Goal: Communication & Community: Participate in discussion

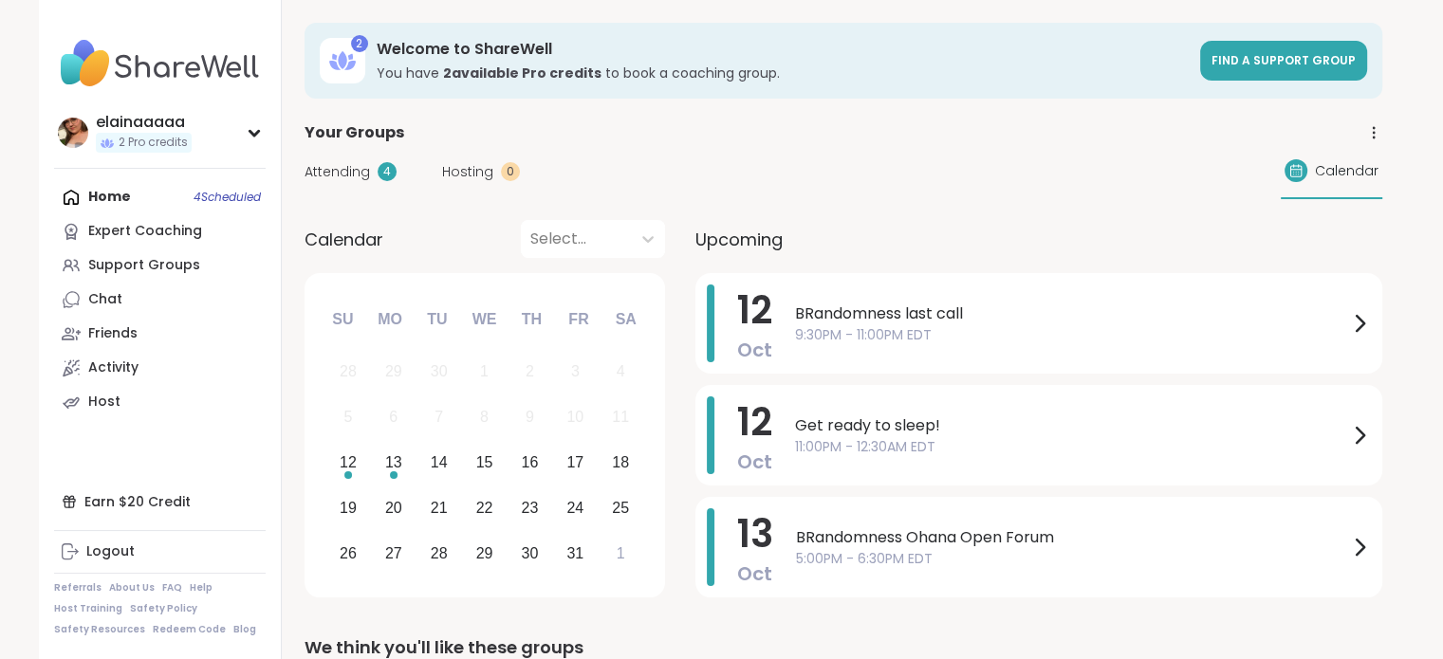
click at [986, 295] on div "BRandomness last call 9:30PM - 11:00PM EDT" at bounding box center [1083, 324] width 576 height 78
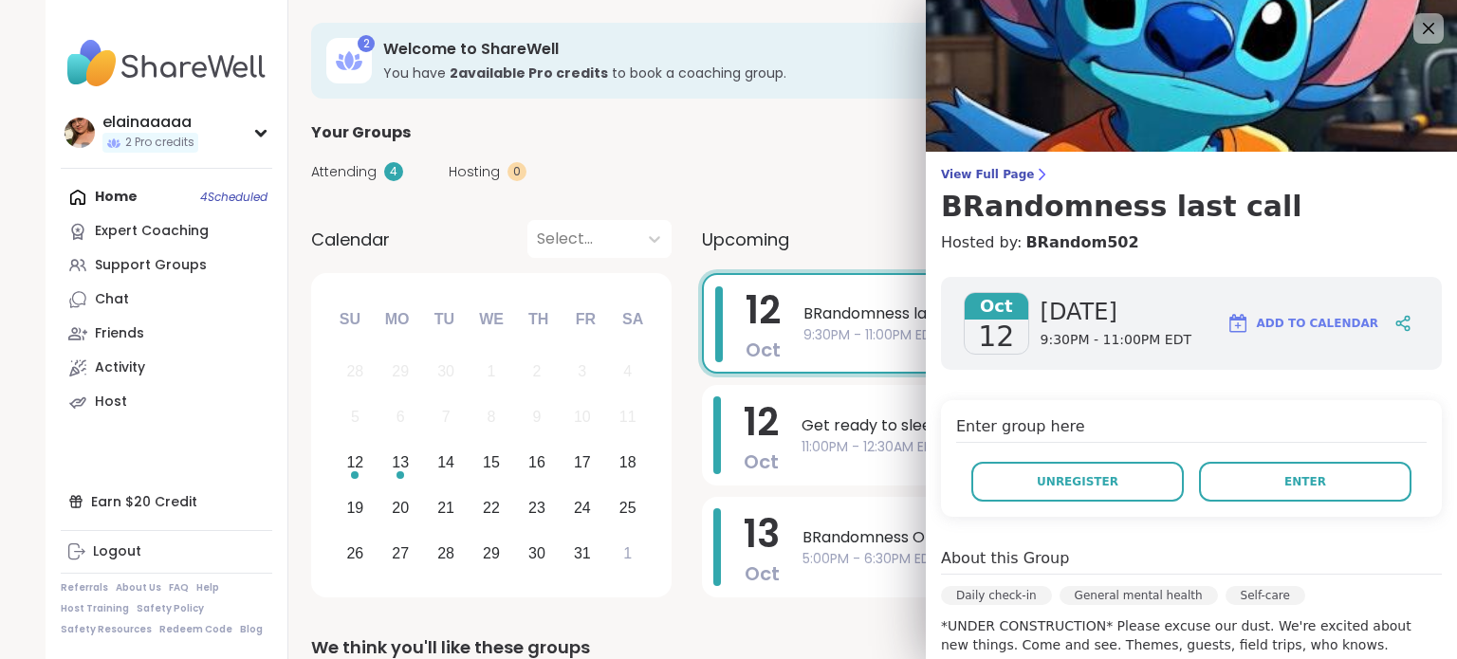
click at [1284, 488] on span "Enter" at bounding box center [1305, 481] width 42 height 17
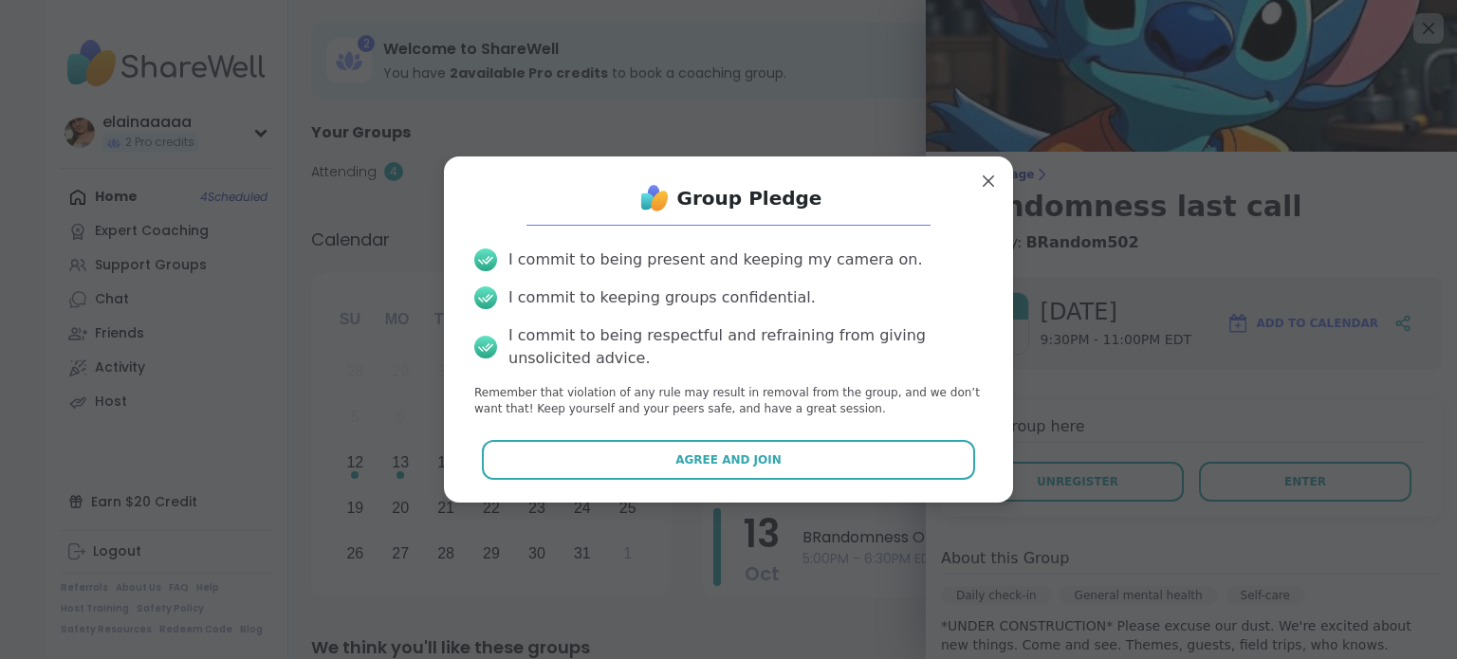
click at [757, 449] on button "Agree and Join" at bounding box center [729, 460] width 494 height 40
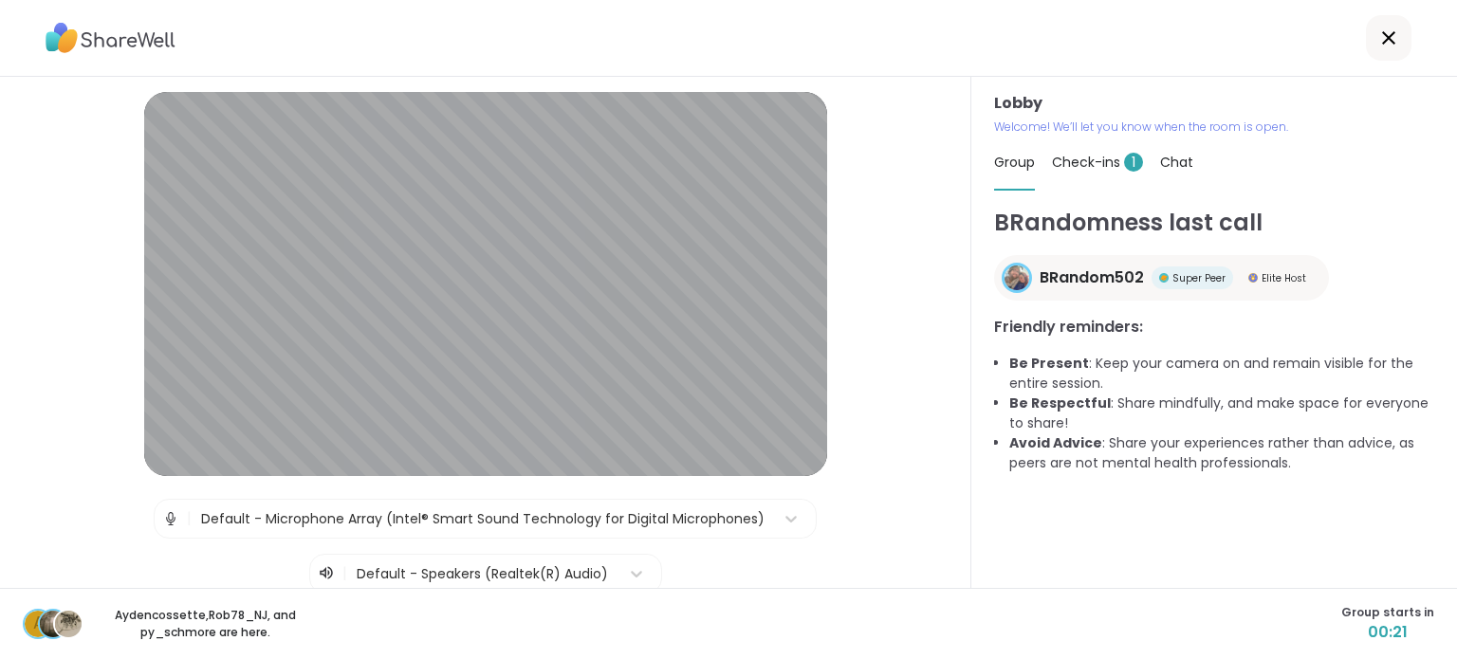
click at [1081, 159] on span "Check-ins 1" at bounding box center [1097, 162] width 91 height 19
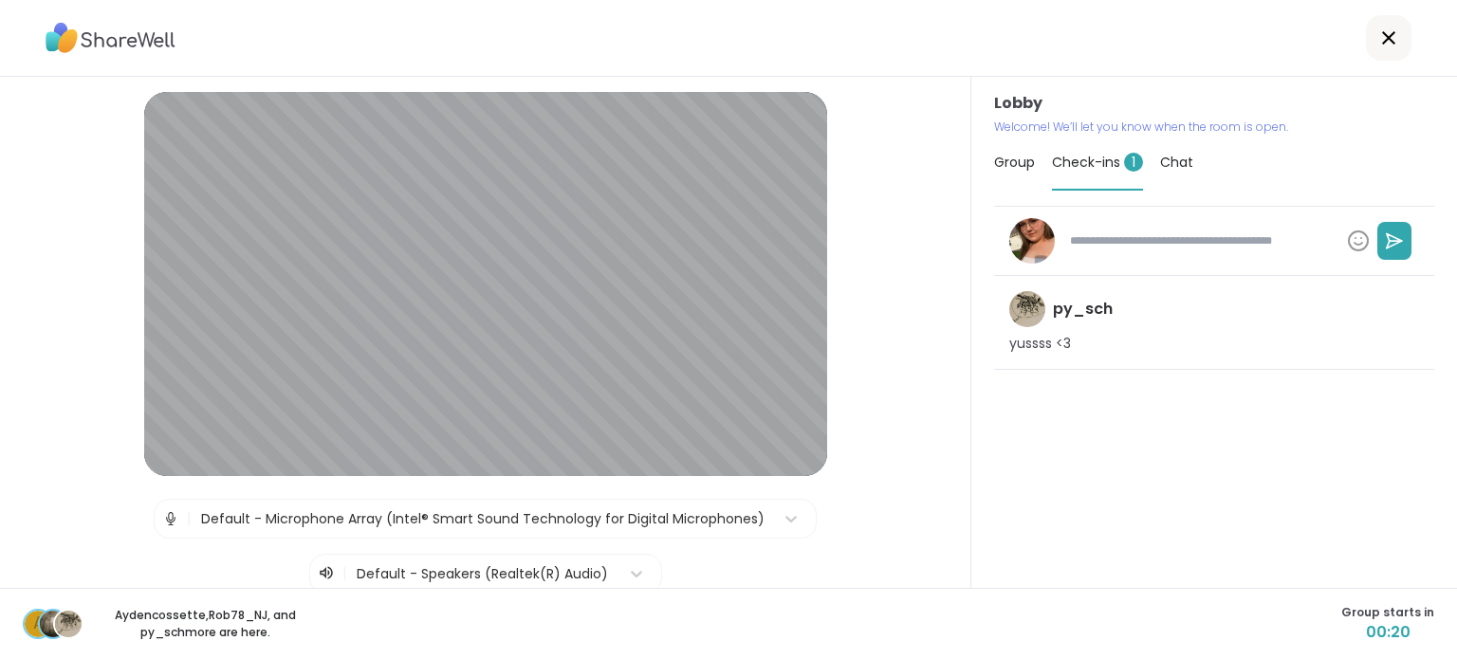
type textarea "*"
click at [1017, 173] on div "Group" at bounding box center [1014, 162] width 41 height 53
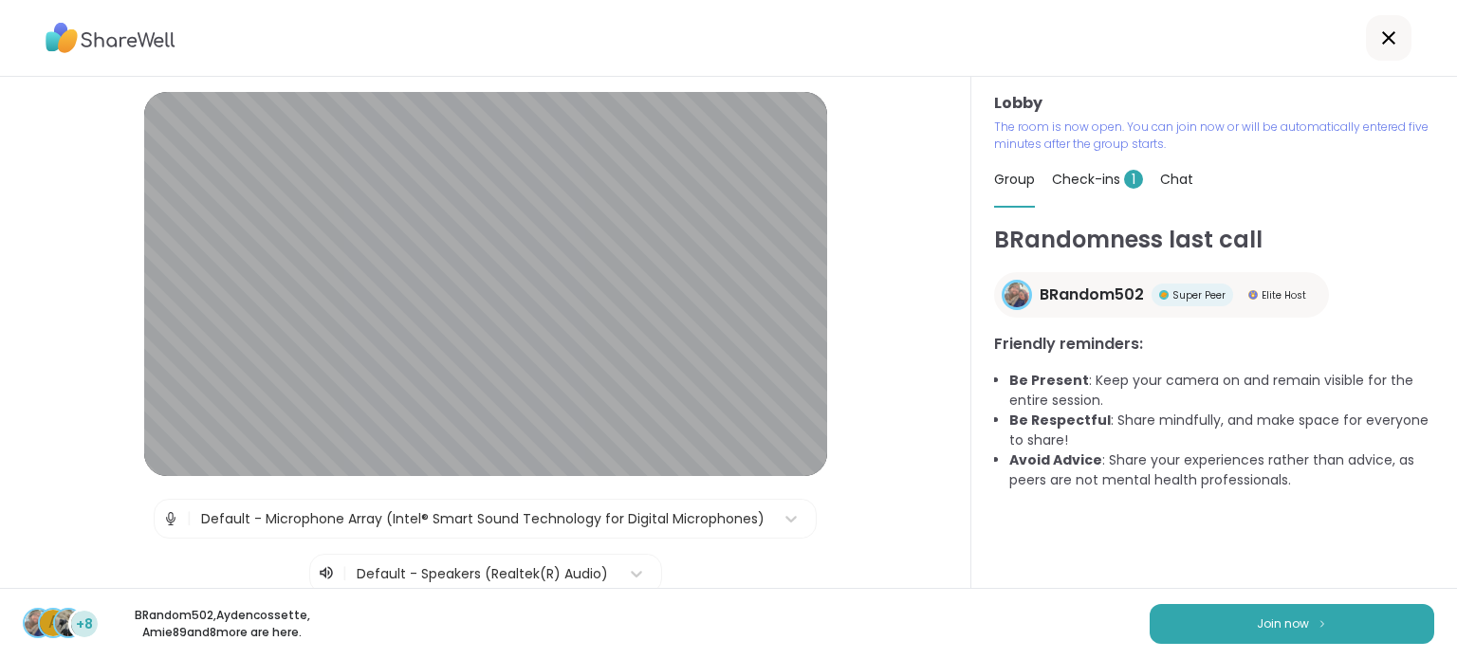
click at [1203, 617] on button "Join now" at bounding box center [1292, 624] width 285 height 40
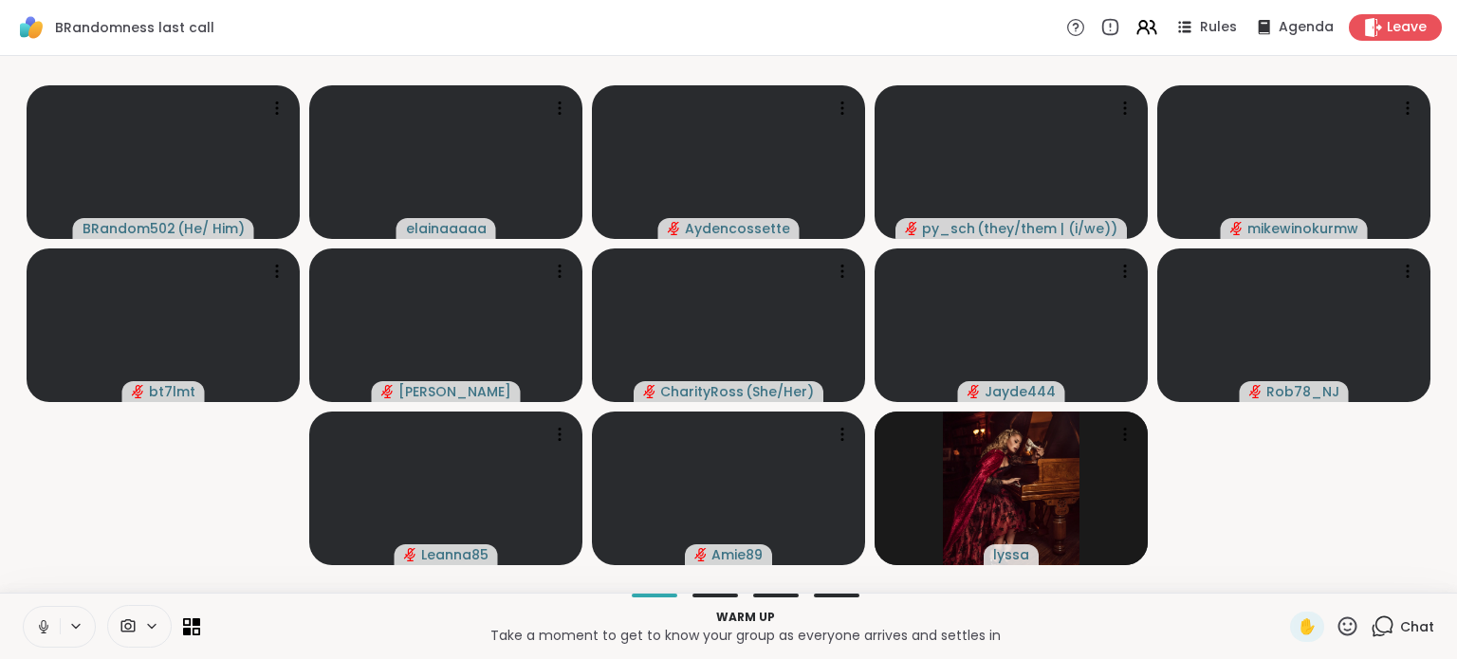
click at [39, 618] on icon at bounding box center [43, 626] width 17 height 17
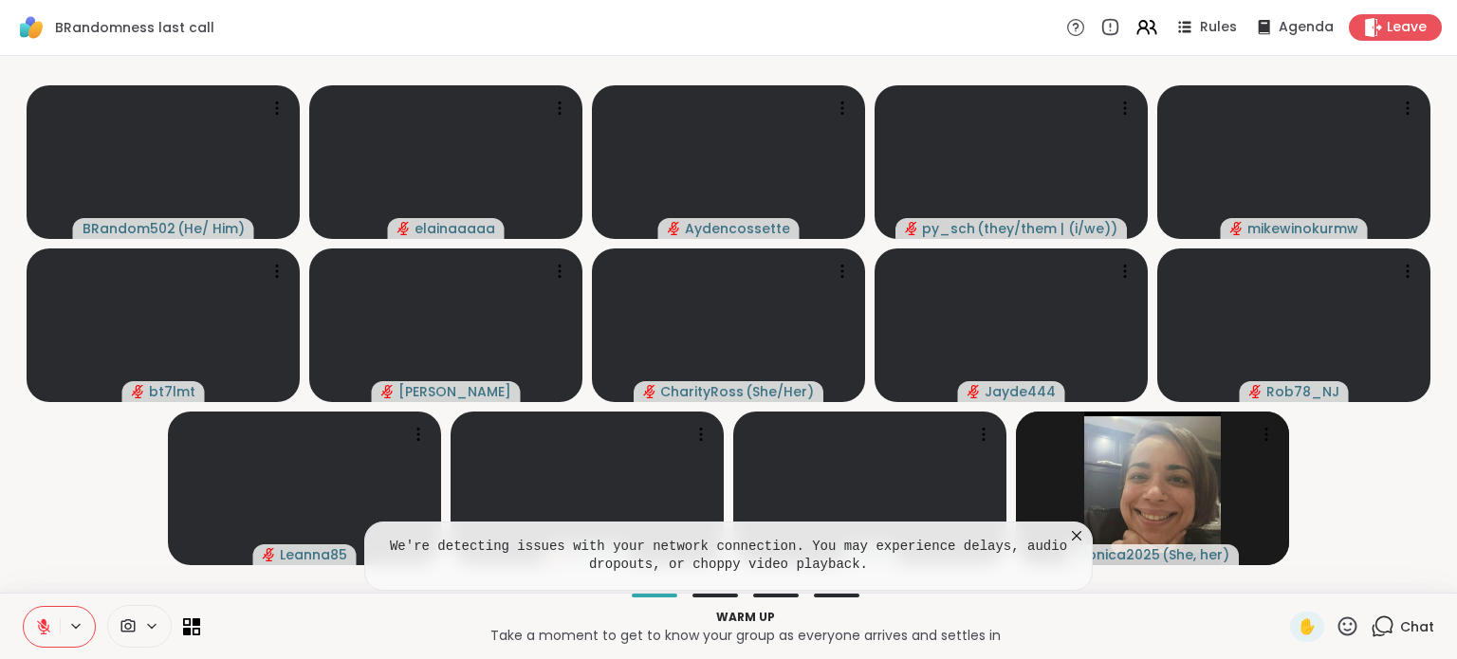
click at [1373, 636] on icon at bounding box center [1379, 631] width 12 height 12
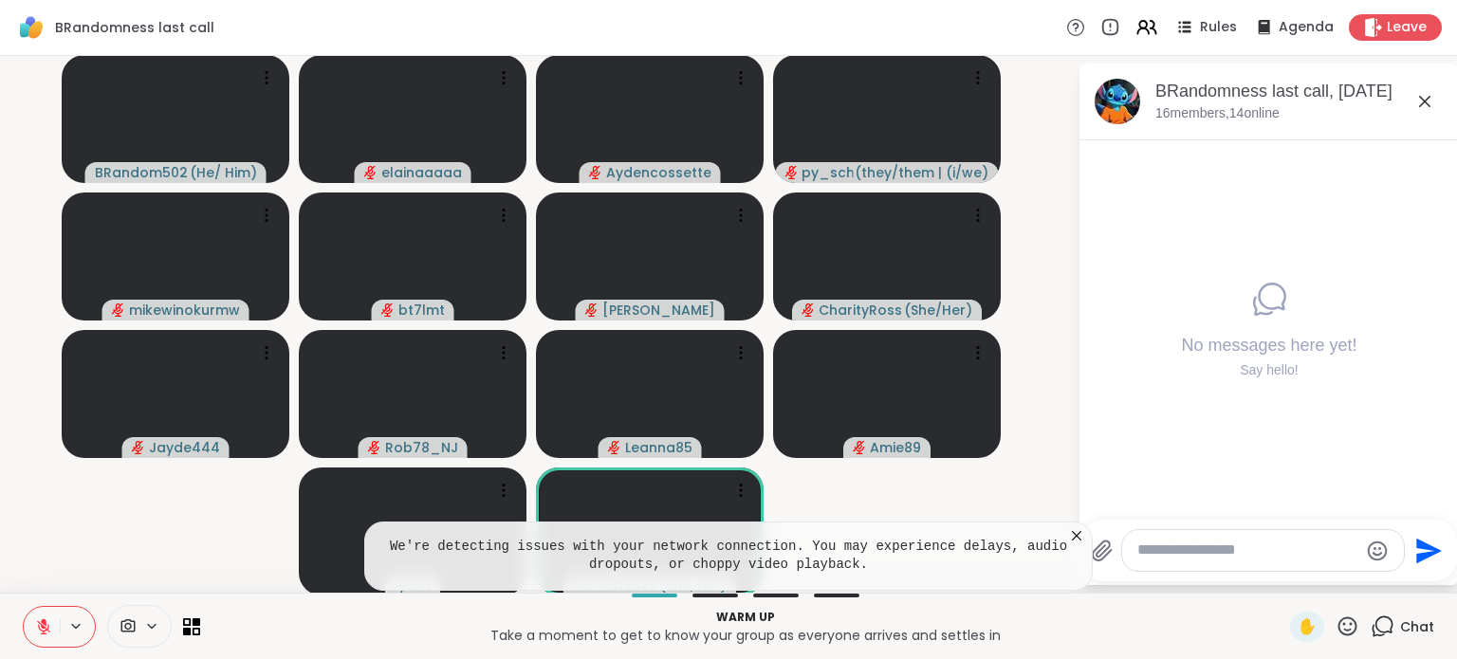
click at [1221, 563] on div at bounding box center [1263, 550] width 282 height 41
click at [1200, 549] on textarea "Type your message" at bounding box center [1247, 551] width 221 height 20
click at [1067, 534] on icon at bounding box center [1076, 535] width 19 height 19
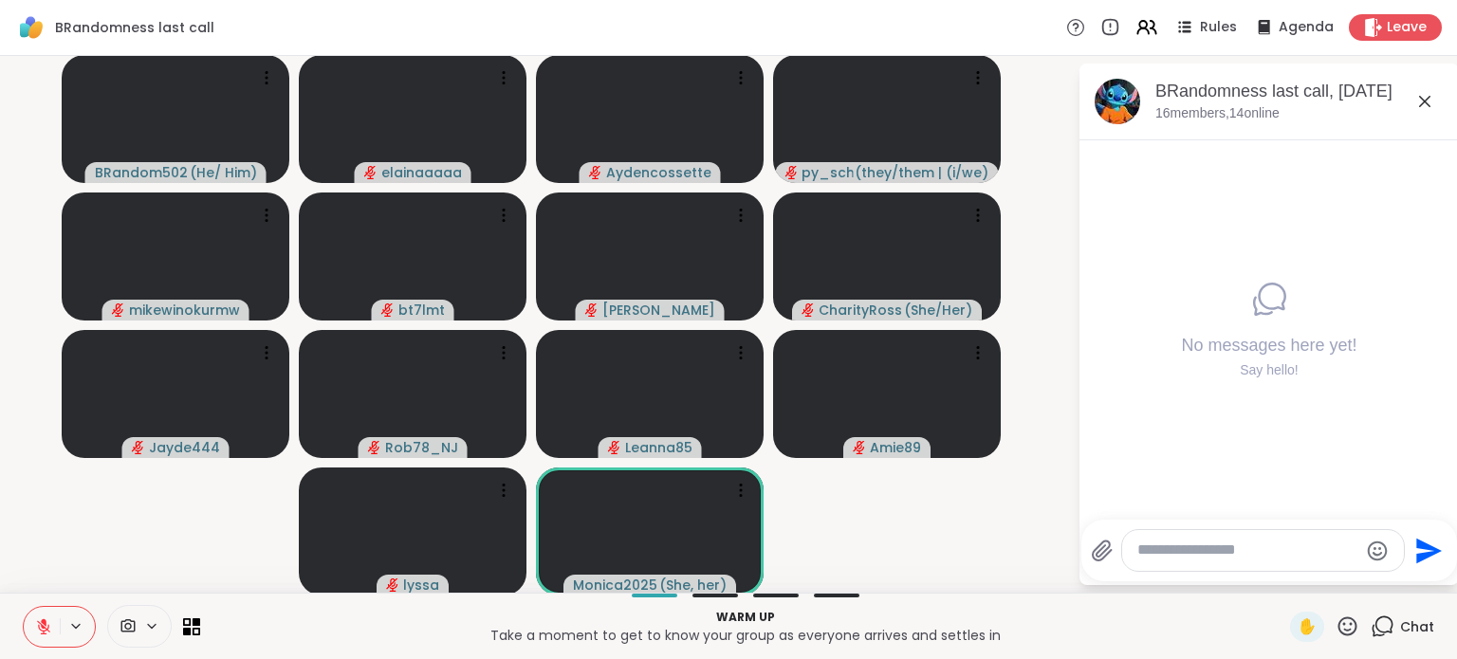
click at [1177, 547] on textarea "Type your message" at bounding box center [1247, 551] width 221 height 20
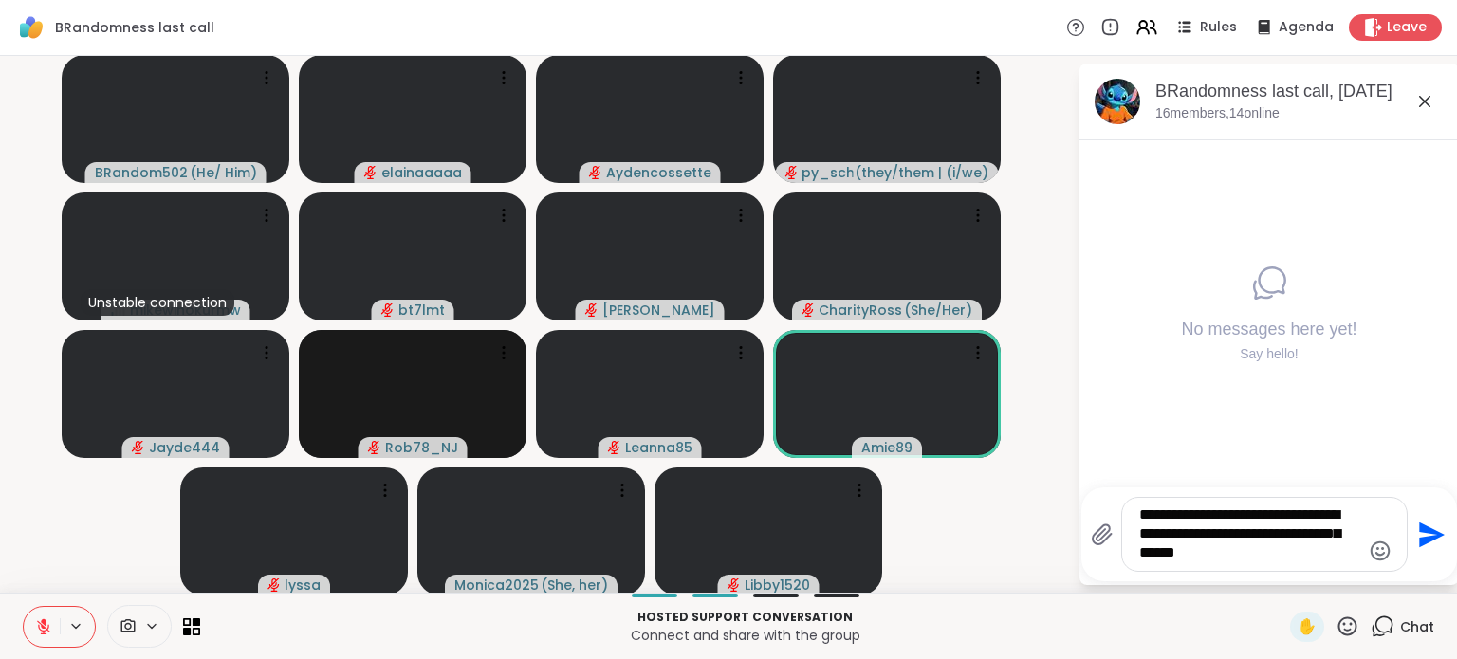
type textarea "**********"
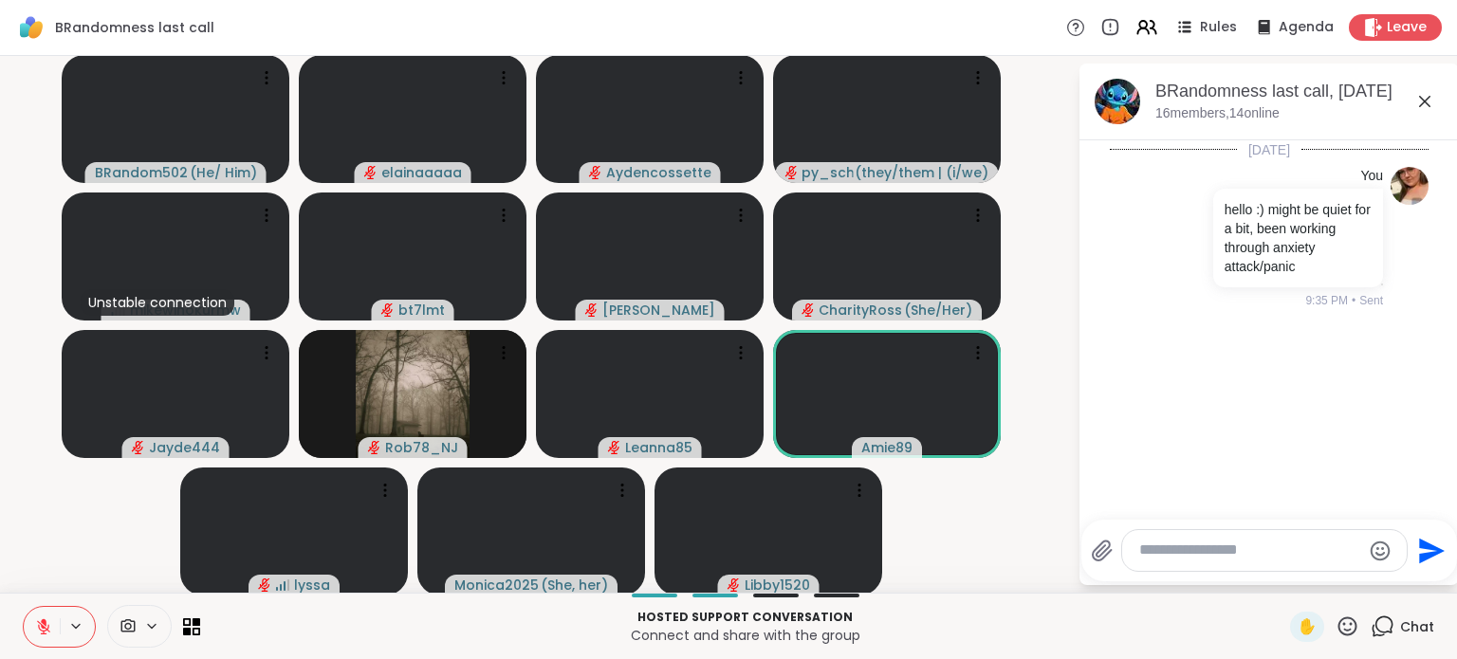
click at [1413, 100] on icon at bounding box center [1424, 101] width 23 height 23
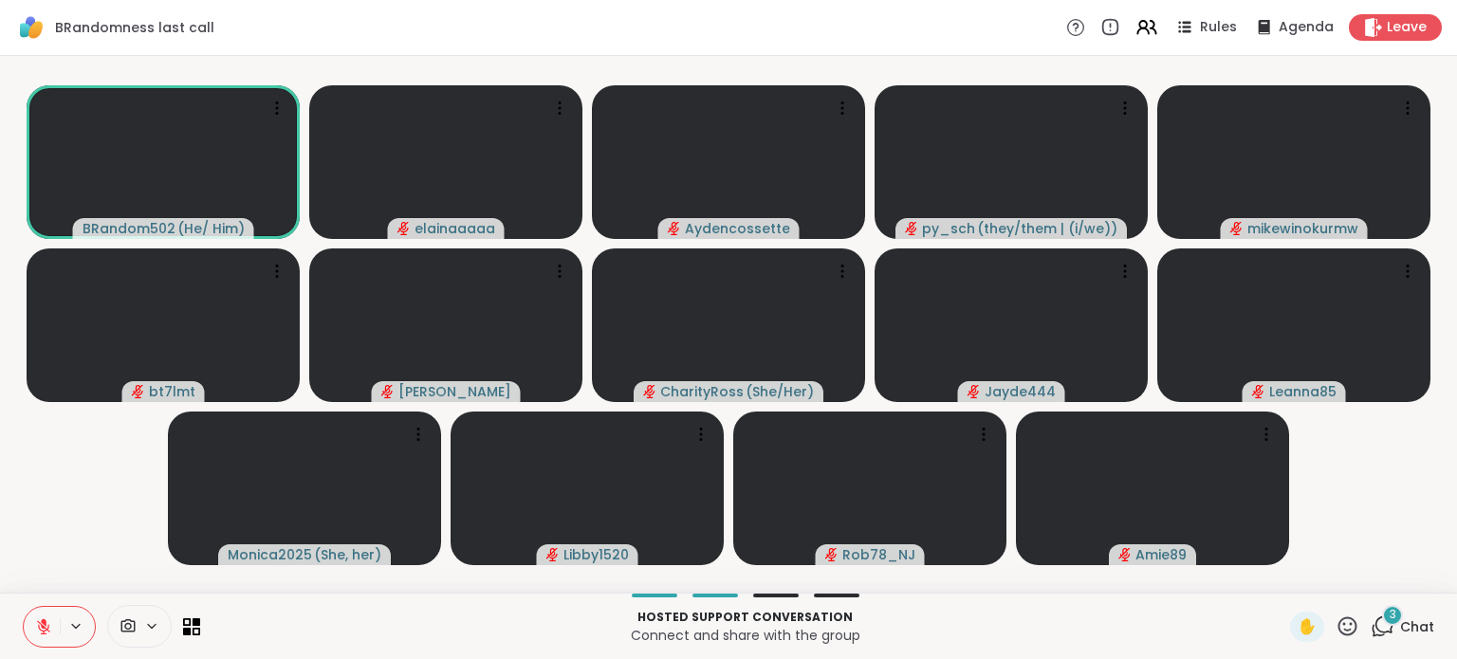
click at [1371, 636] on icon at bounding box center [1383, 627] width 24 height 24
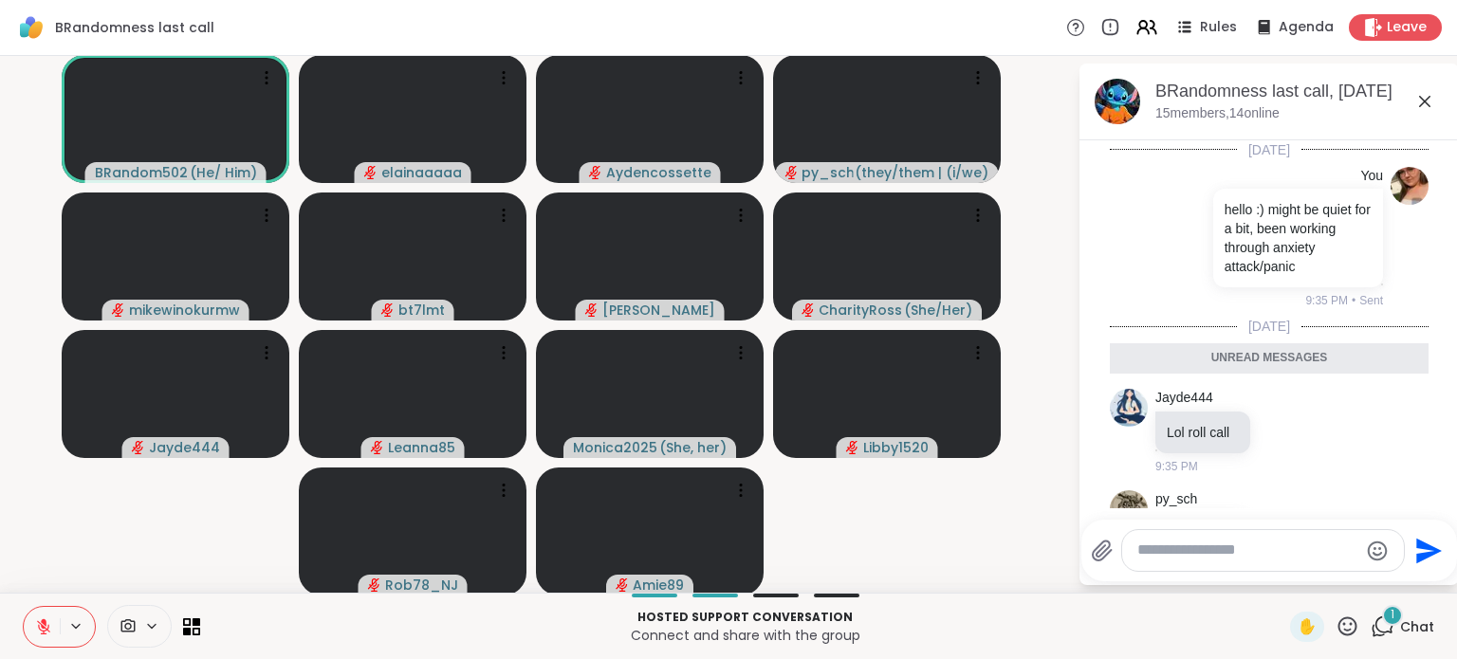
scroll to position [229, 0]
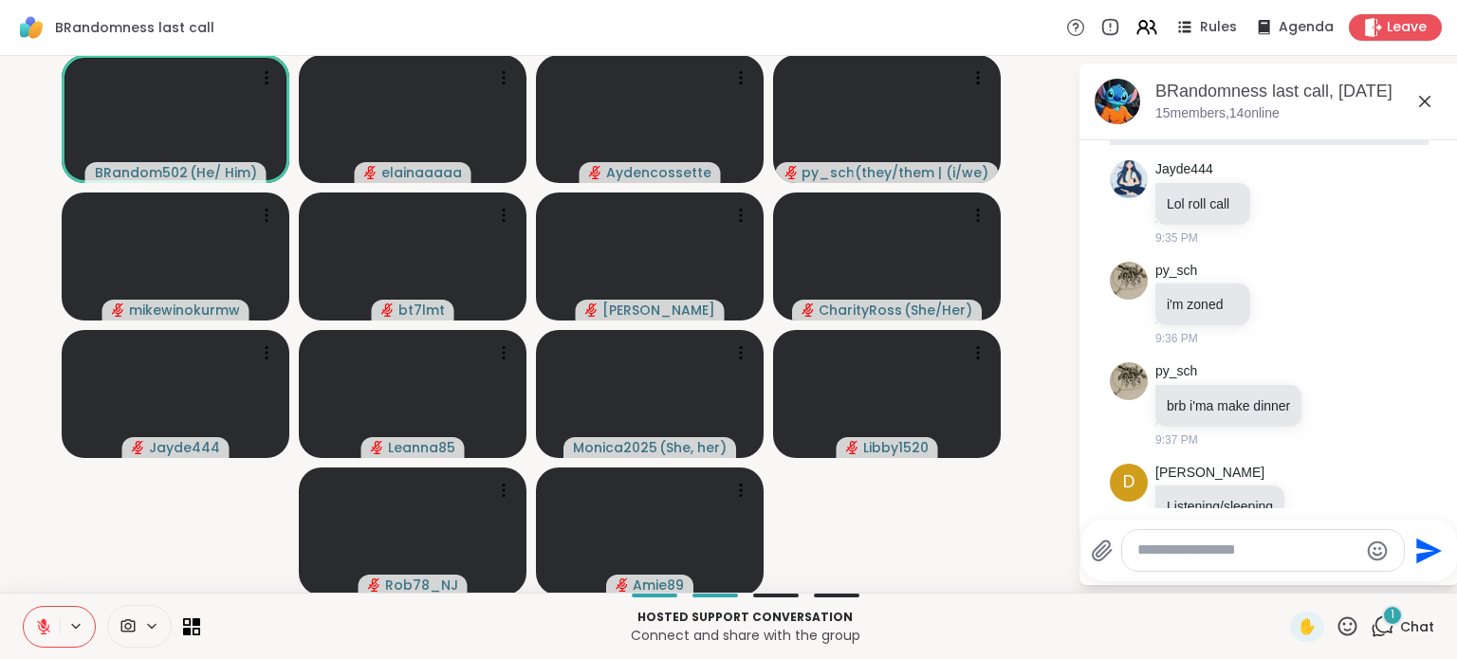
click at [1415, 100] on icon at bounding box center [1424, 101] width 23 height 23
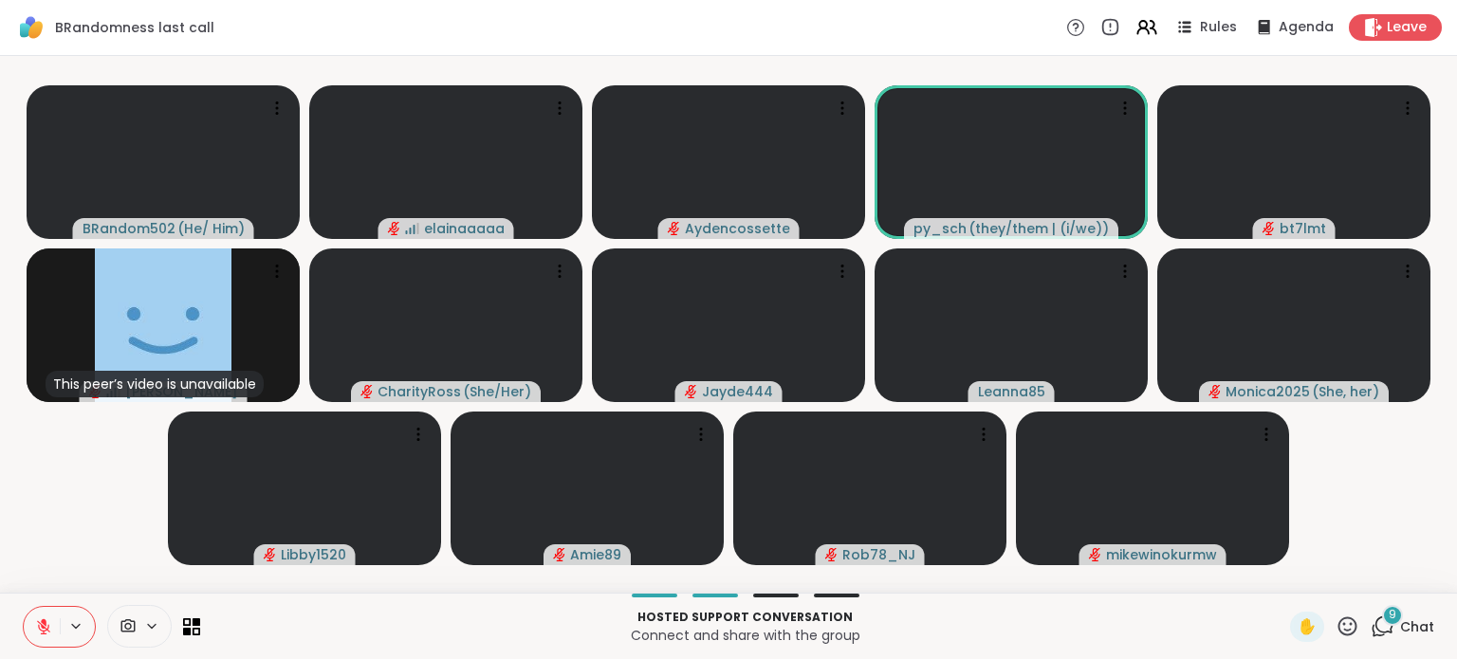
click at [1371, 635] on icon at bounding box center [1383, 627] width 24 height 24
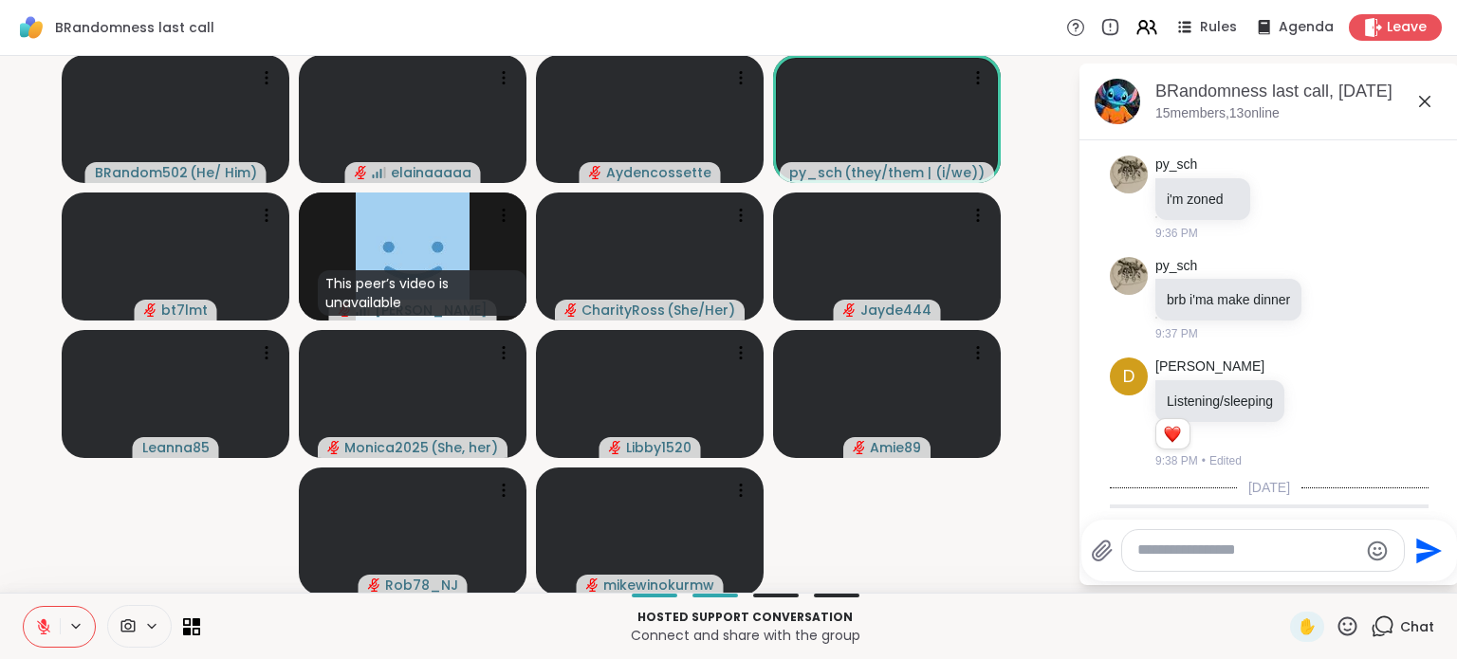
scroll to position [0, 0]
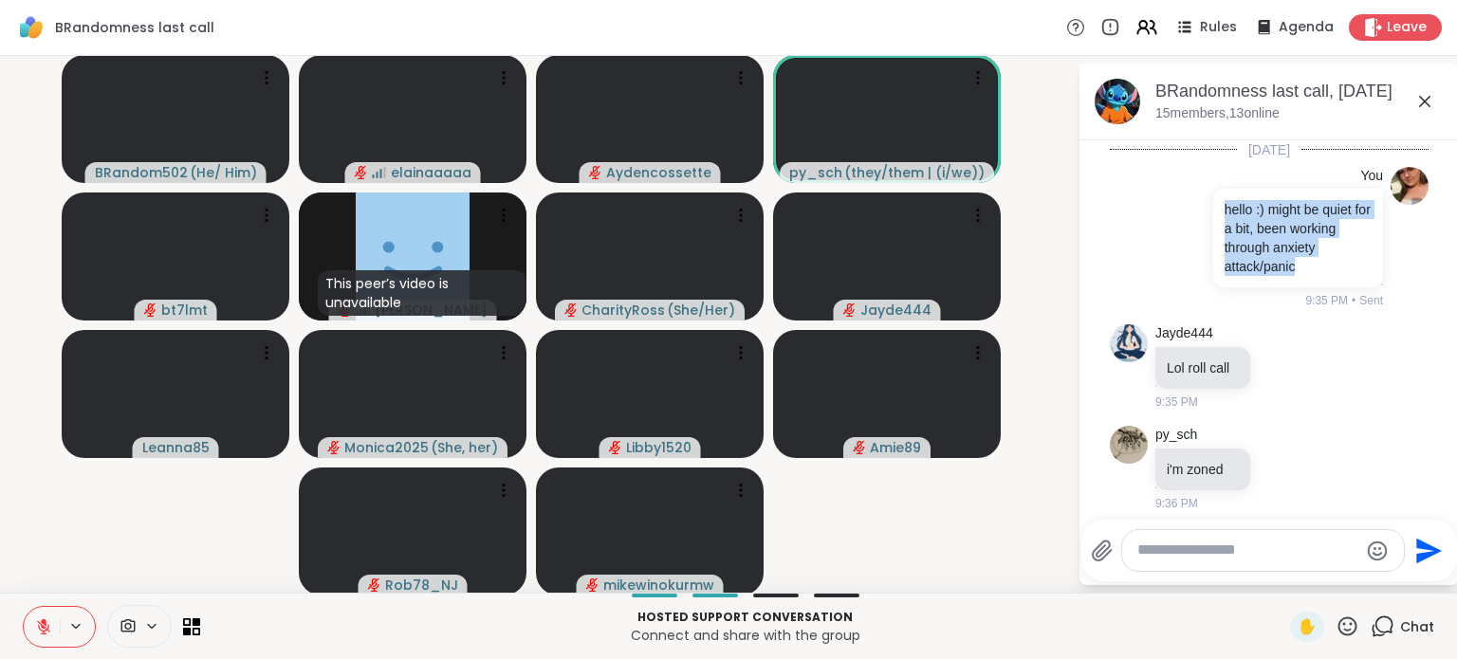
drag, startPoint x: 1321, startPoint y: 265, endPoint x: 1170, endPoint y: 205, distance: 162.2
click at [1170, 205] on div "You hello :) might be quiet for a bit, been working through anxiety attack/pani…" at bounding box center [1267, 238] width 232 height 143
copy p "hello :) might be quiet for a bit, been working through anxiety attack/panic"
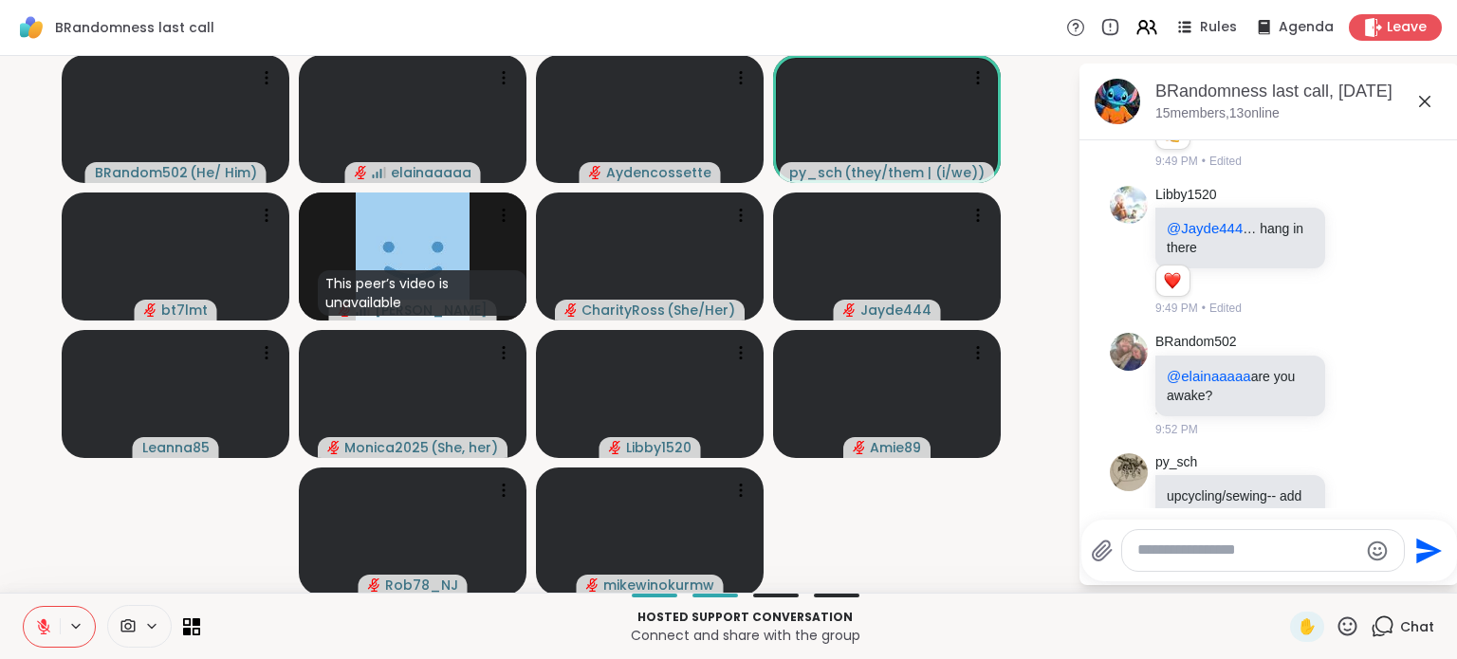
scroll to position [1589, 0]
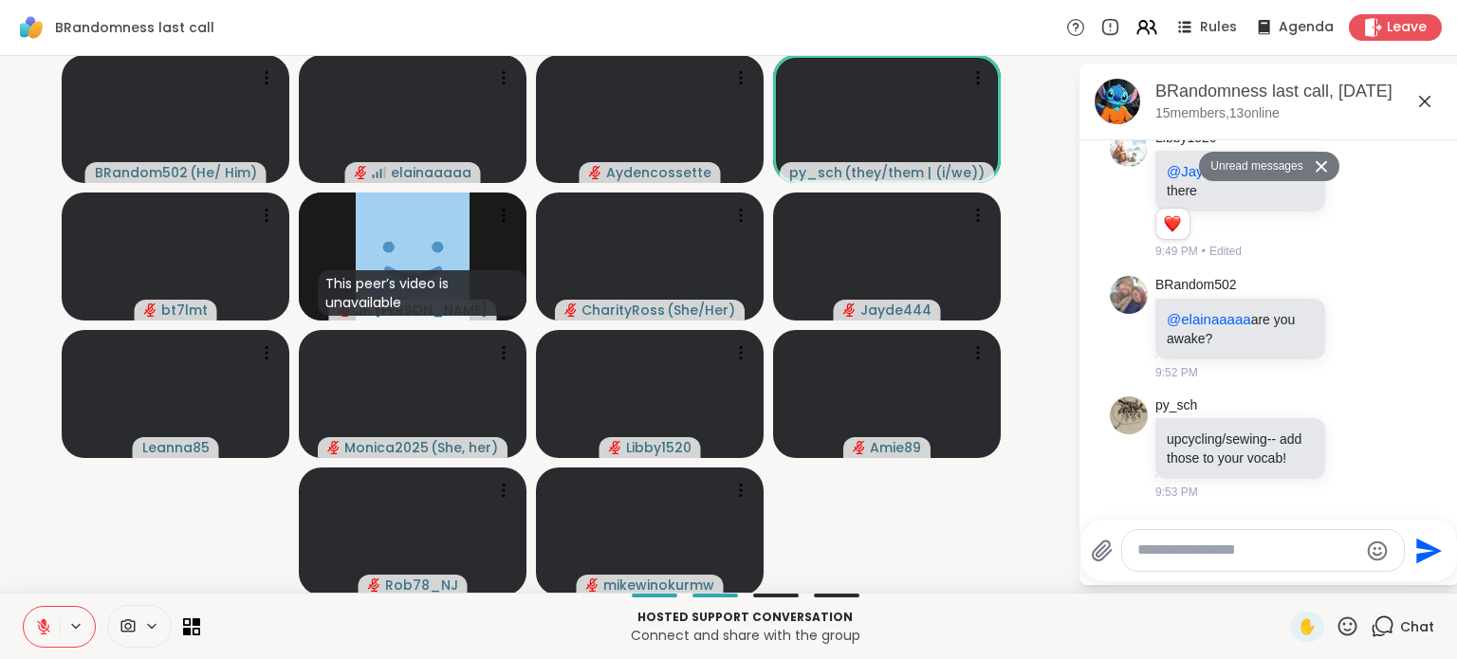
click at [1371, 317] on icon at bounding box center [1379, 327] width 17 height 23
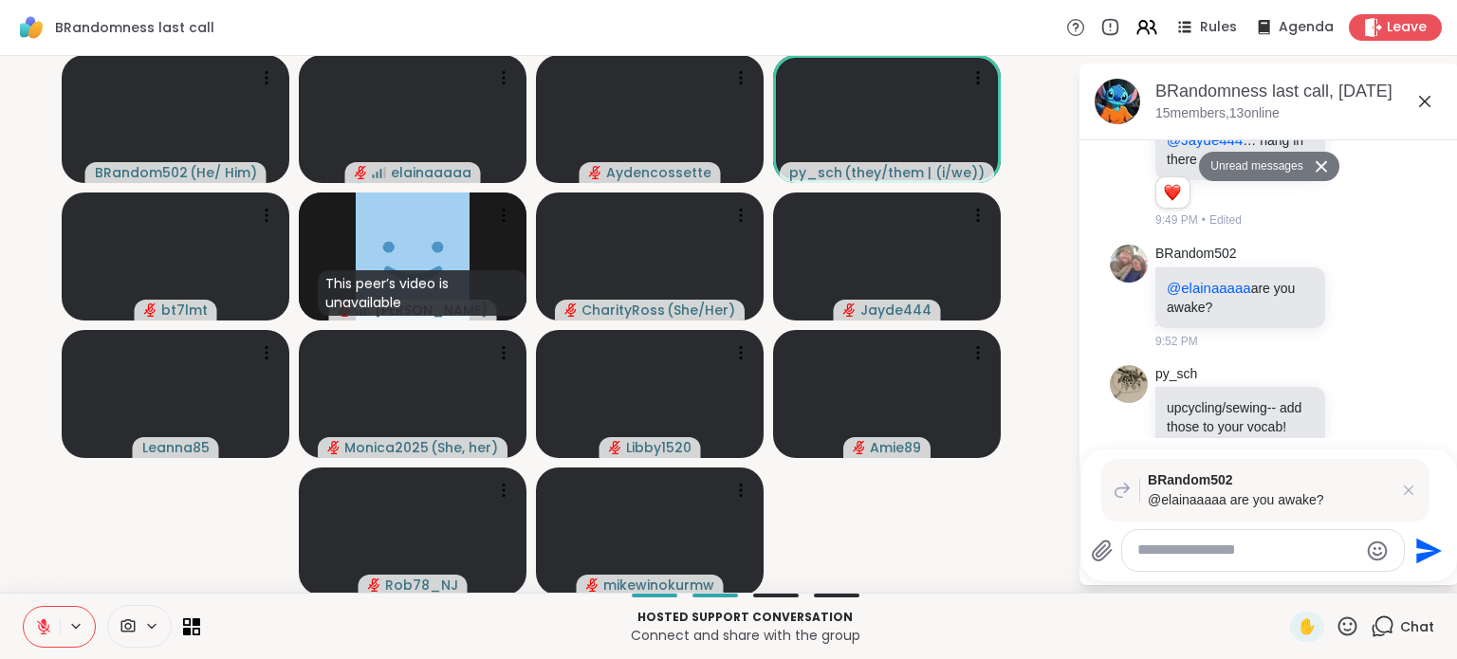
paste textarea "**********"
type textarea "**********"
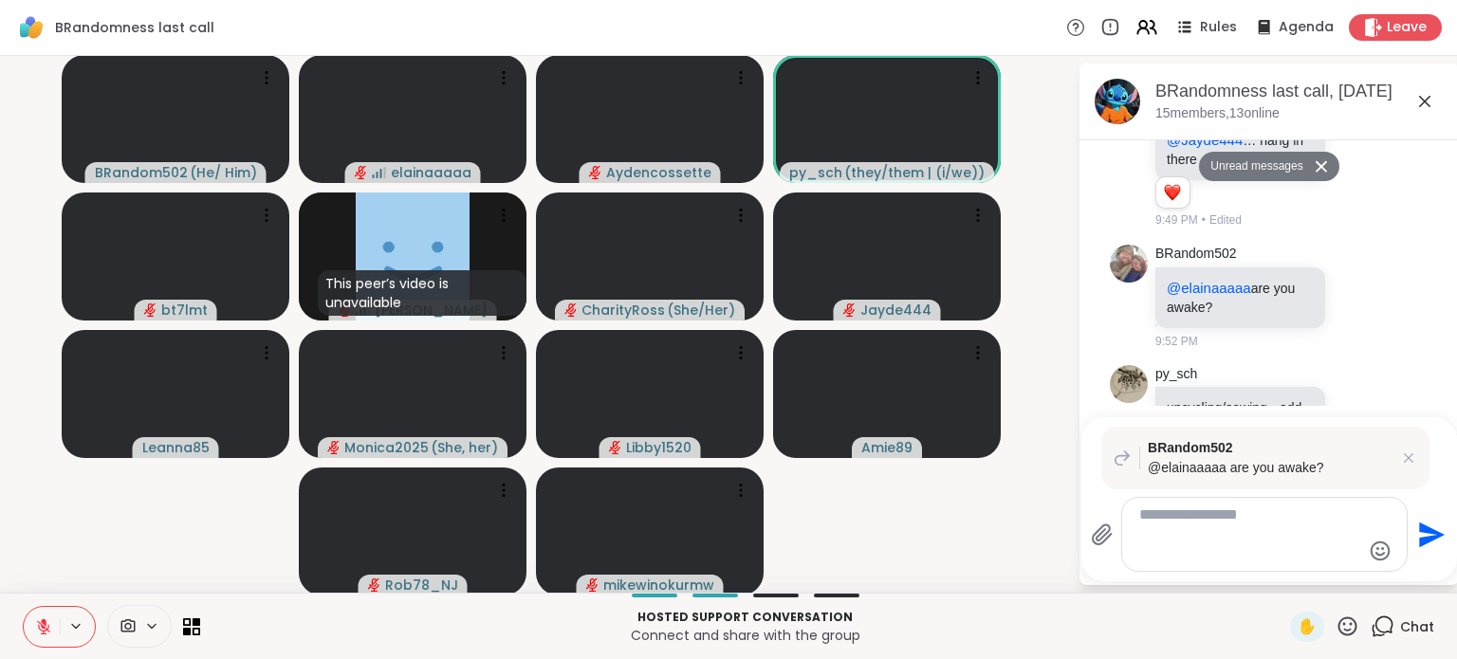
scroll to position [1788, 0]
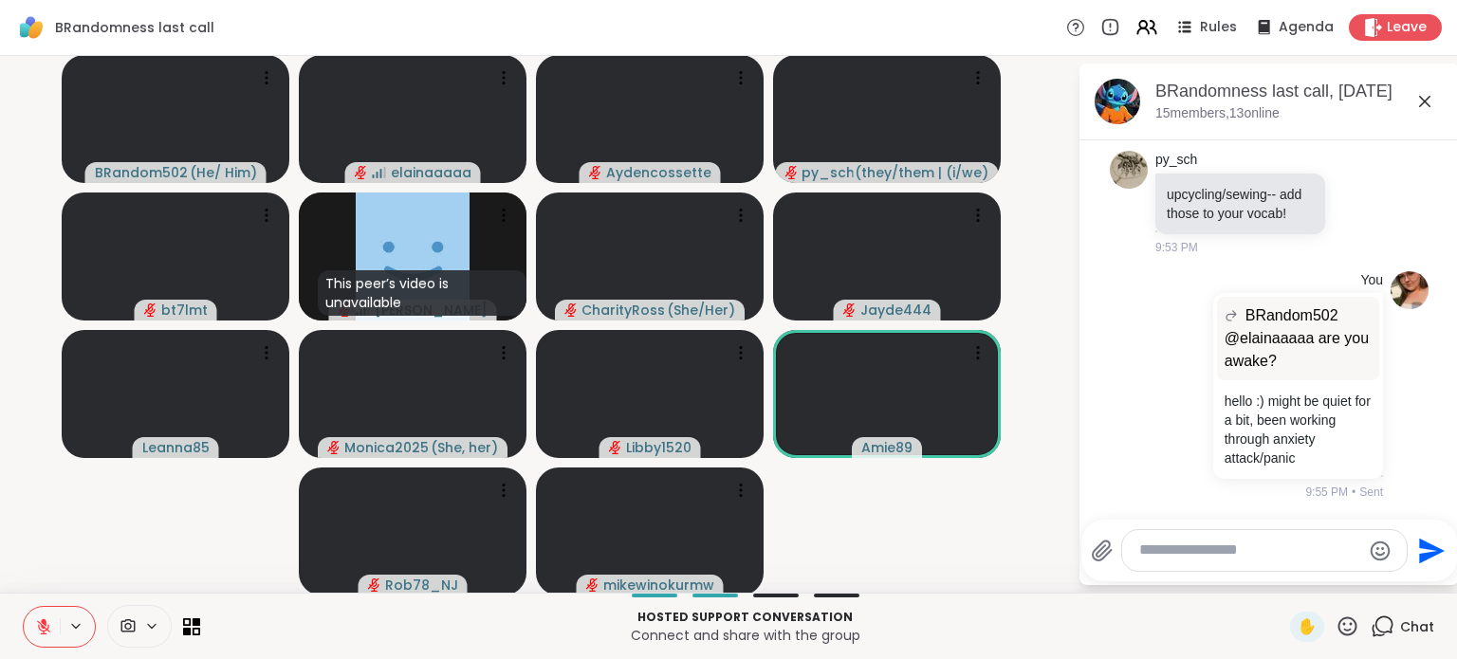
click at [1413, 105] on icon at bounding box center [1424, 101] width 23 height 23
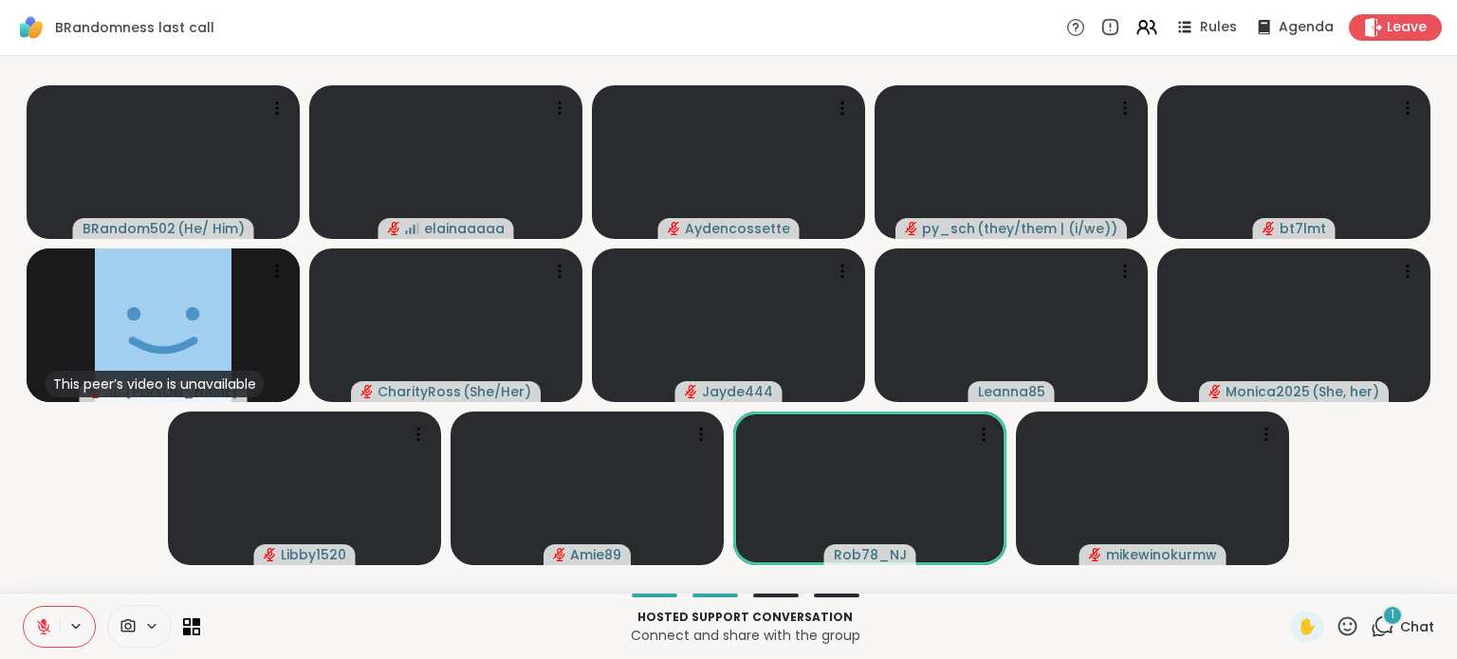
click at [1371, 616] on icon at bounding box center [1383, 627] width 24 height 24
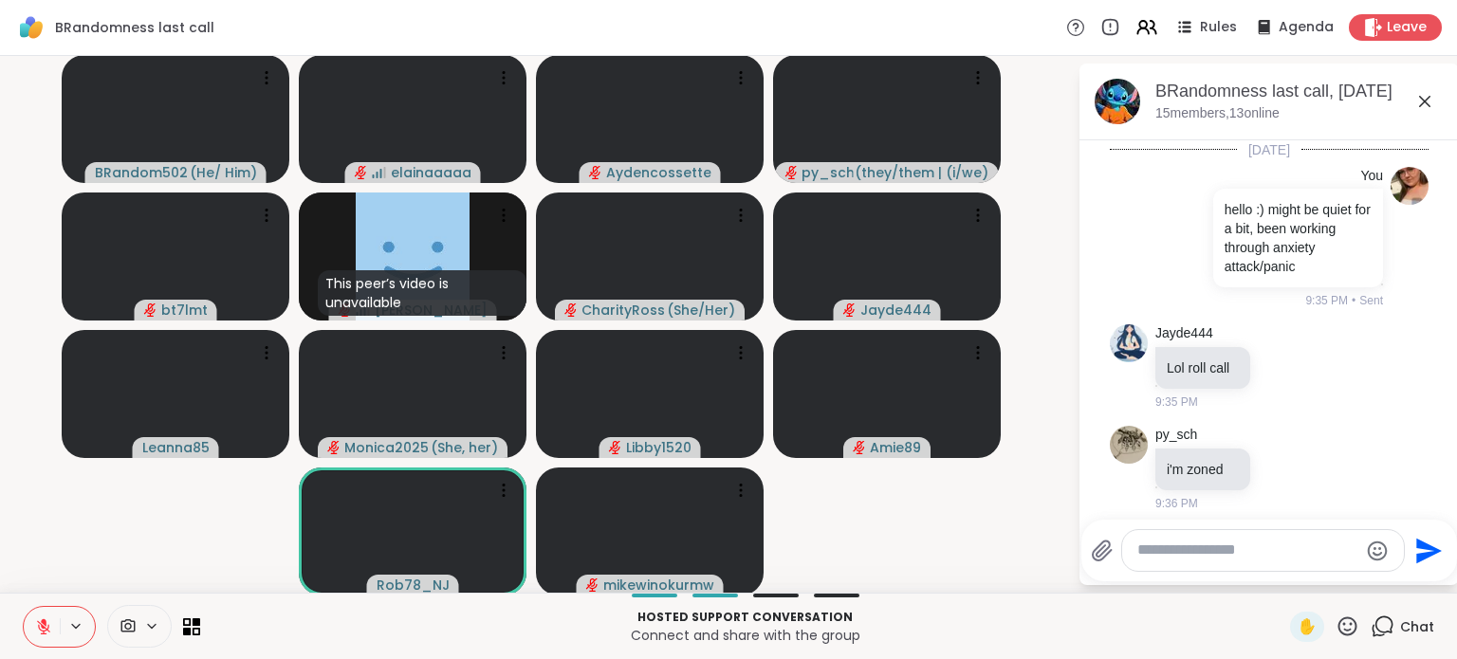
scroll to position [2098, 0]
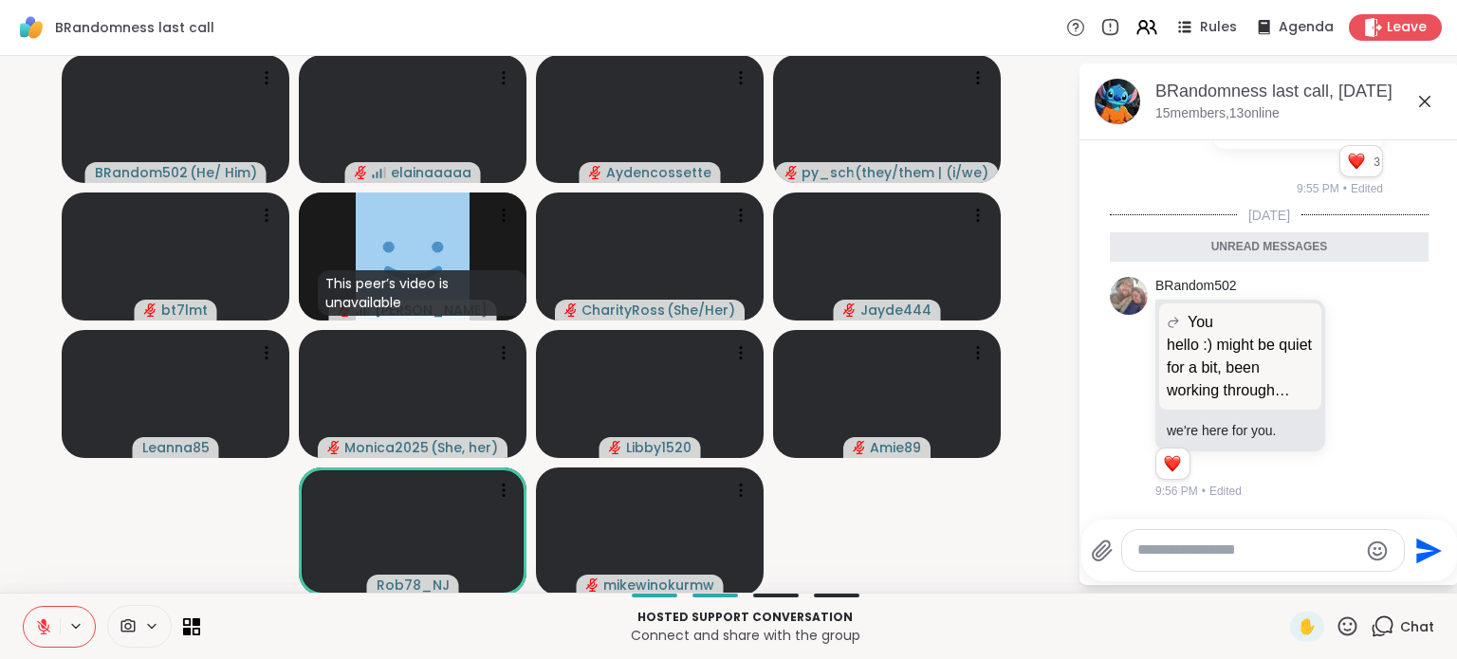
click at [1350, 395] on icon at bounding box center [1358, 387] width 17 height 19
click at [1208, 541] on textarea "Type your message" at bounding box center [1247, 551] width 221 height 20
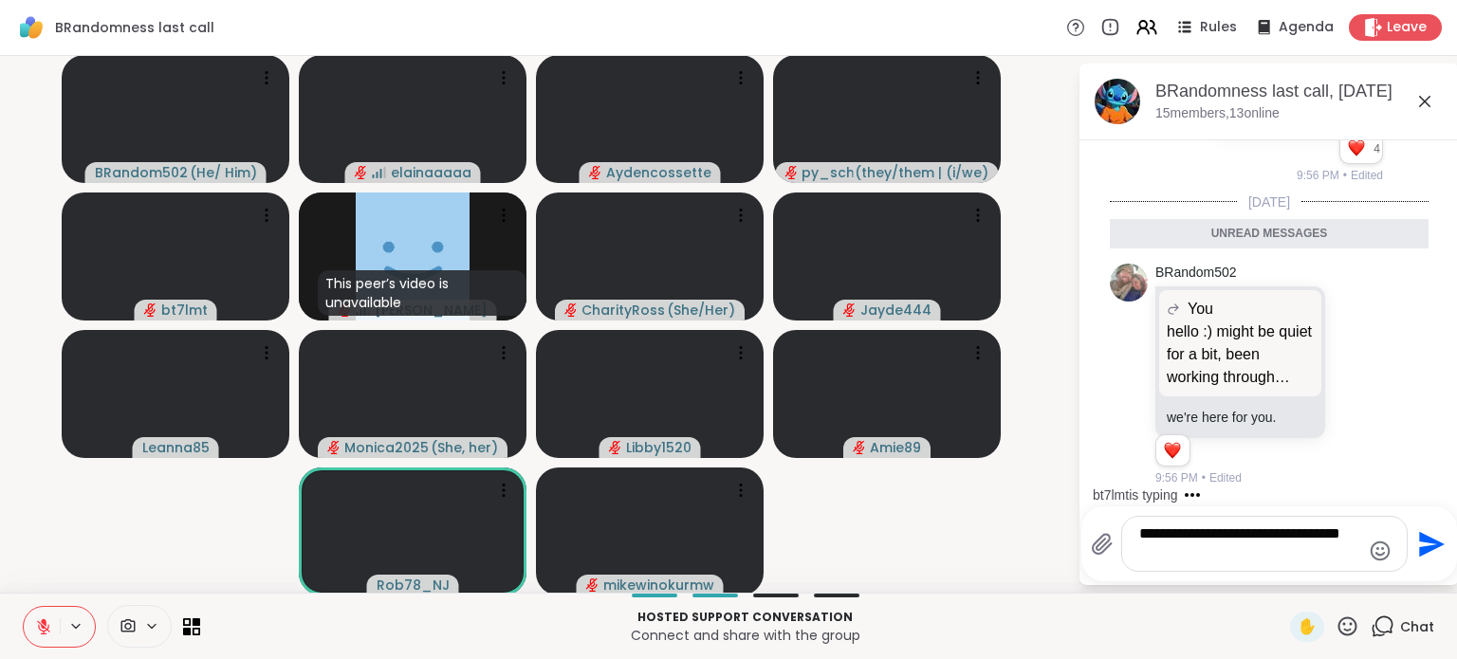
type textarea "**********"
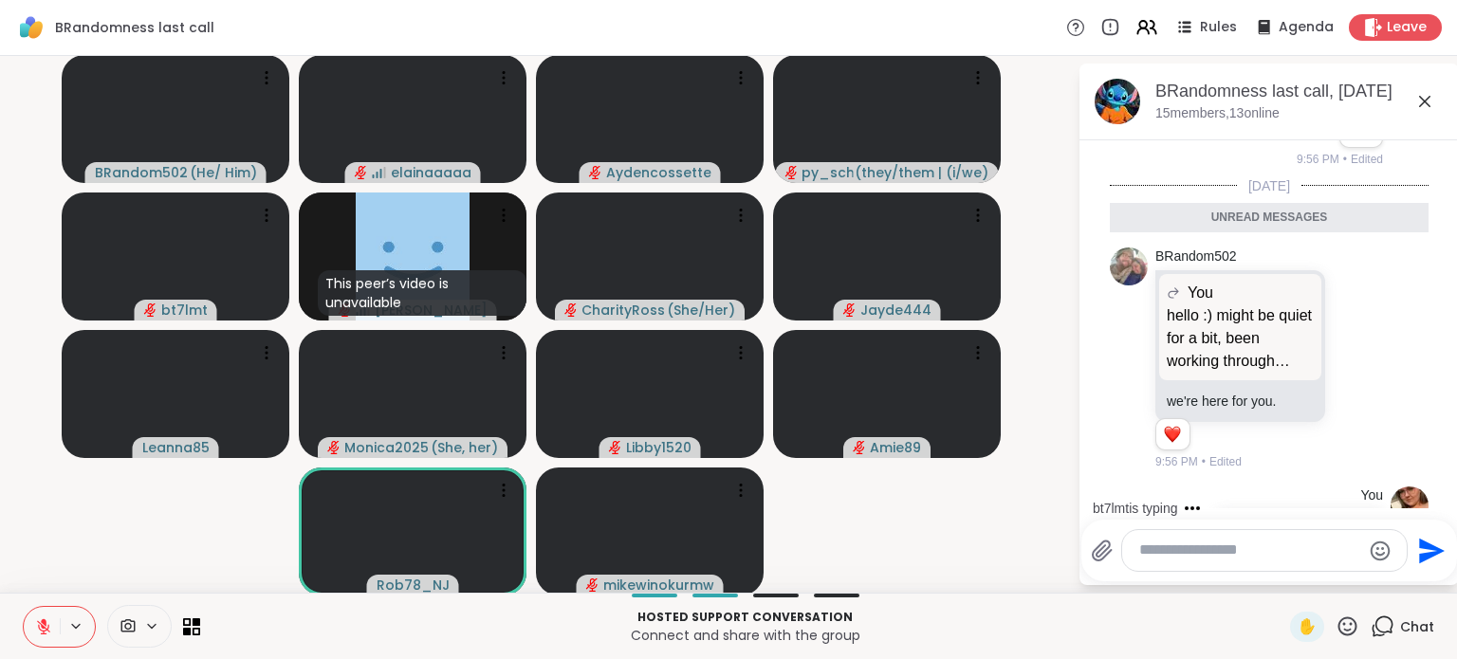
scroll to position [2173, 0]
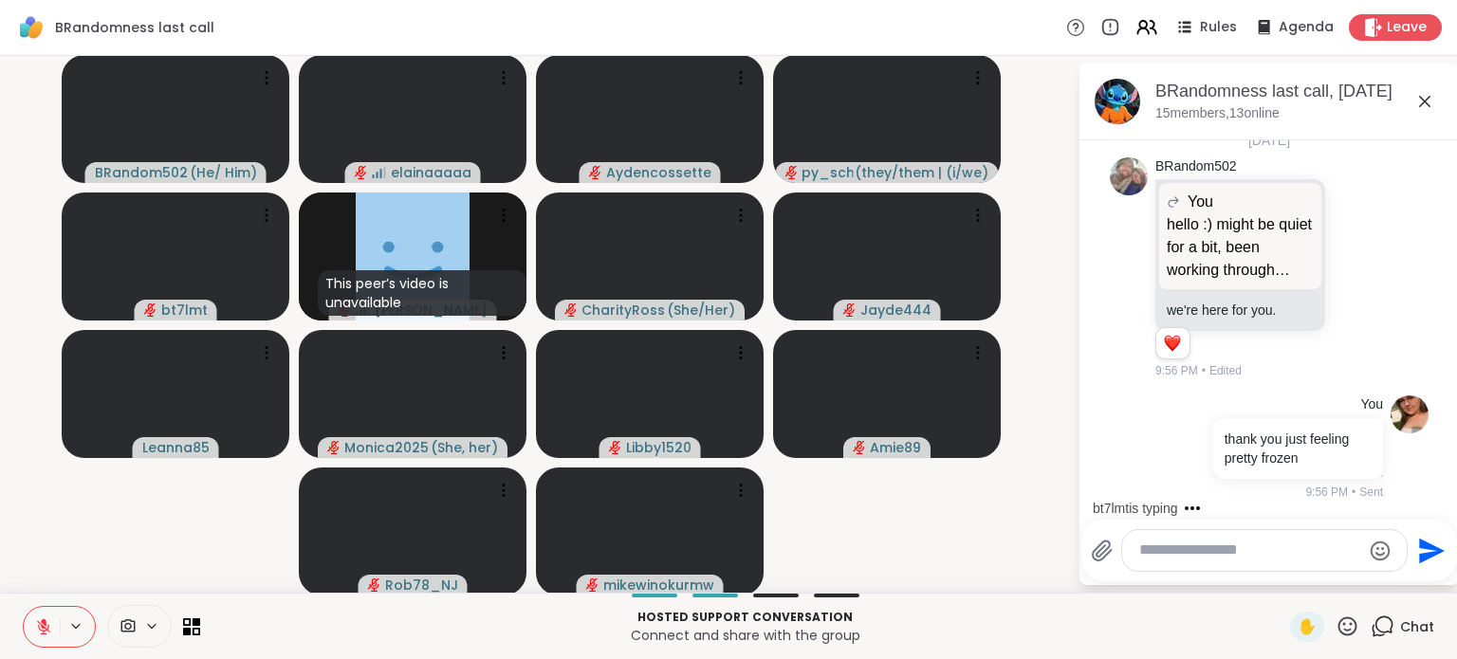
click at [1350, 268] on icon at bounding box center [1358, 267] width 17 height 19
click at [1350, 256] on div at bounding box center [1358, 267] width 17 height 23
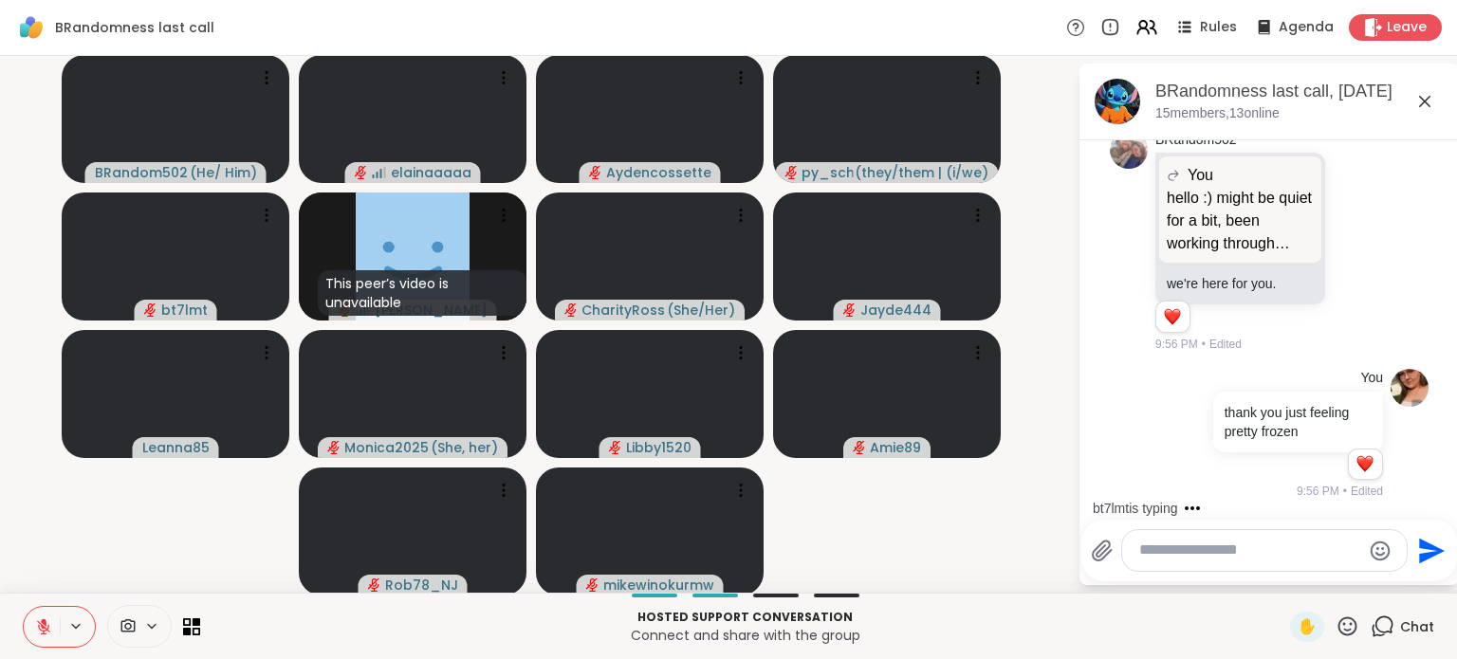
scroll to position [2201, 0]
click at [1350, 250] on icon at bounding box center [1358, 240] width 17 height 19
click at [1339, 224] on button "Select Reaction: Heart" at bounding box center [1358, 211] width 38 height 38
click at [1350, 238] on icon at bounding box center [1358, 240] width 17 height 19
click at [1282, 314] on div "2 2 2" at bounding box center [1242, 320] width 174 height 32
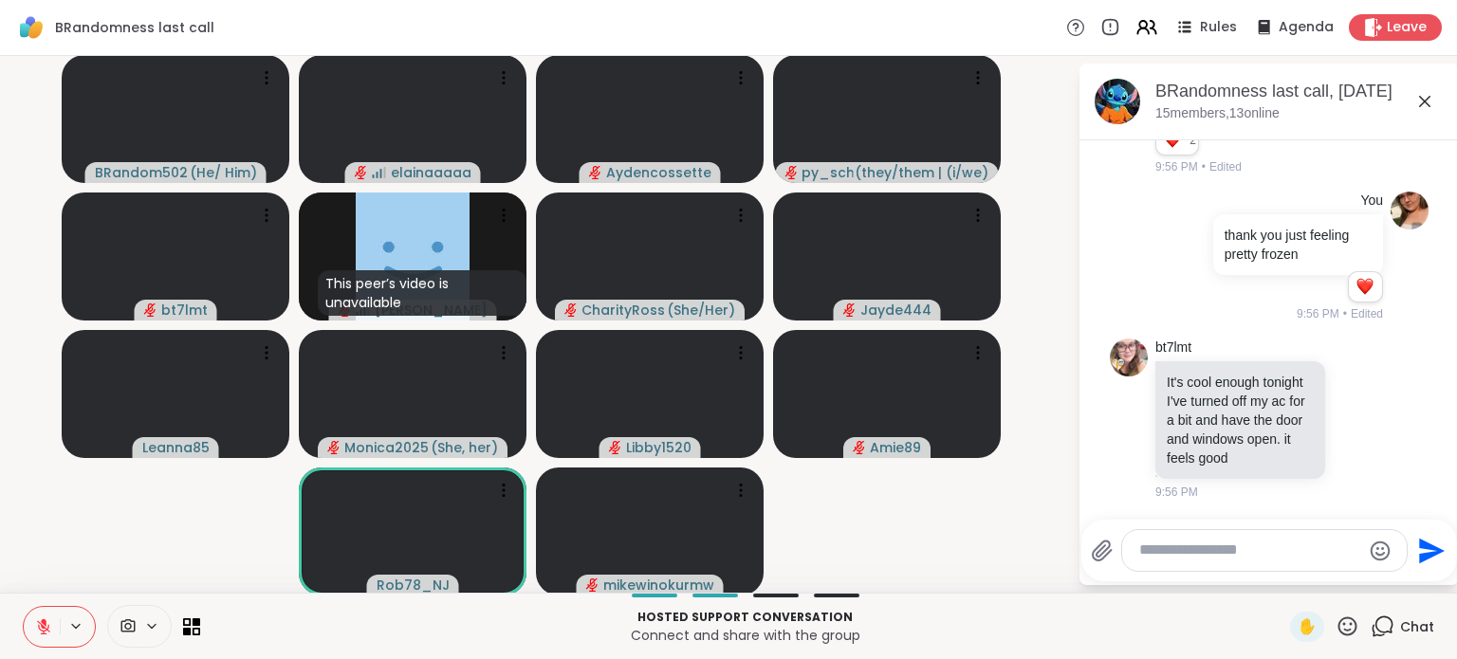
scroll to position [2424, 0]
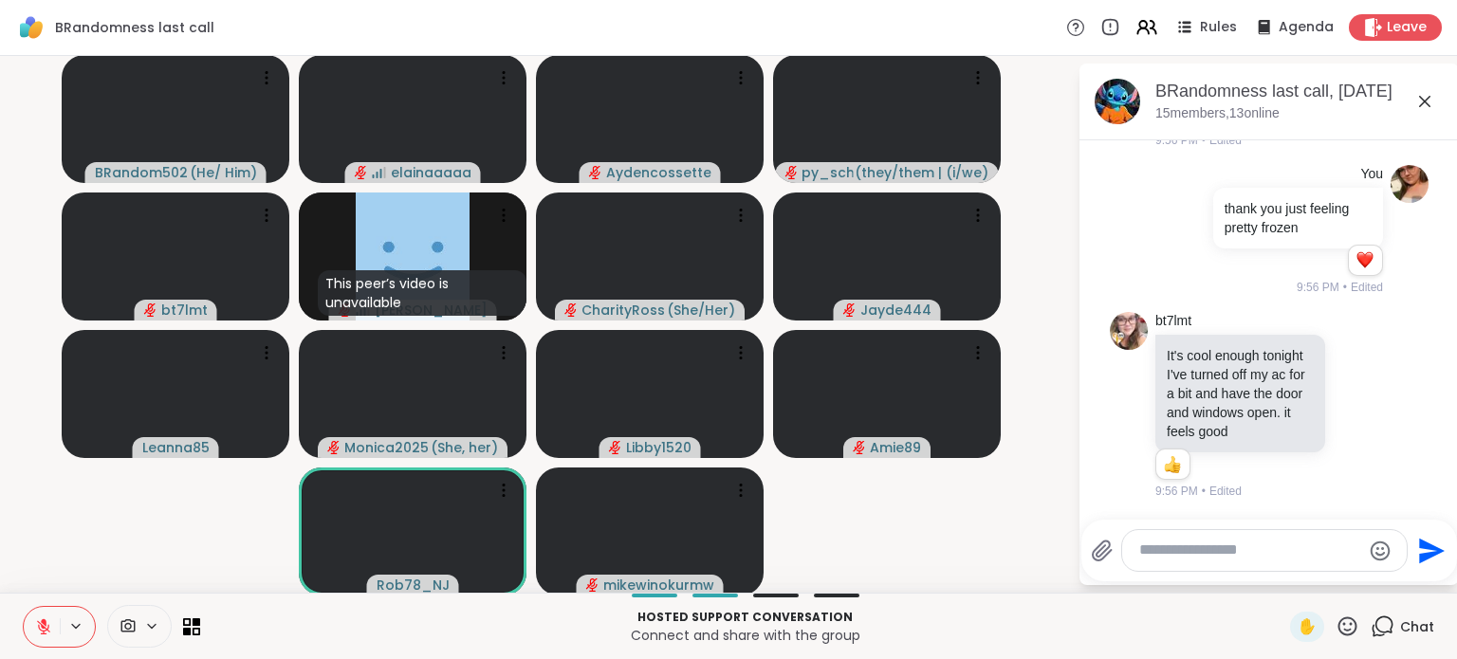
click at [1416, 100] on icon at bounding box center [1424, 101] width 23 height 23
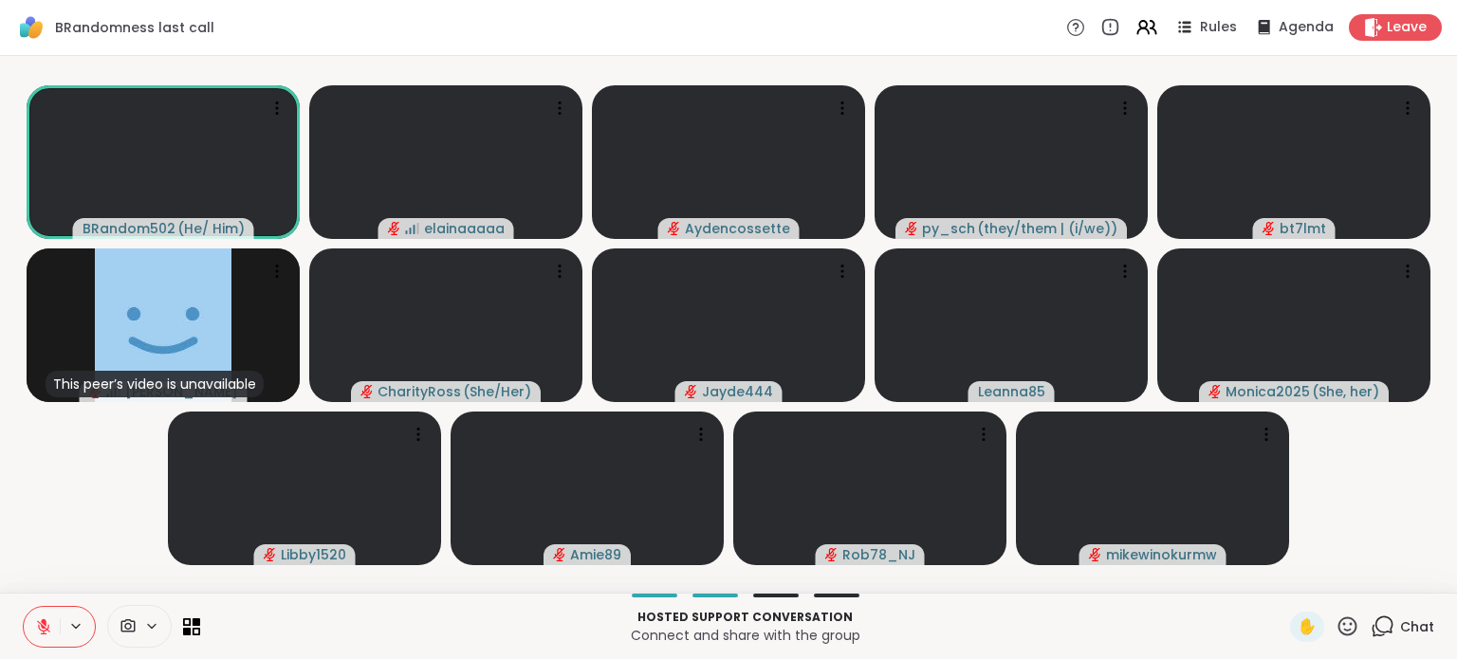
click at [1385, 624] on div "Chat" at bounding box center [1403, 627] width 64 height 30
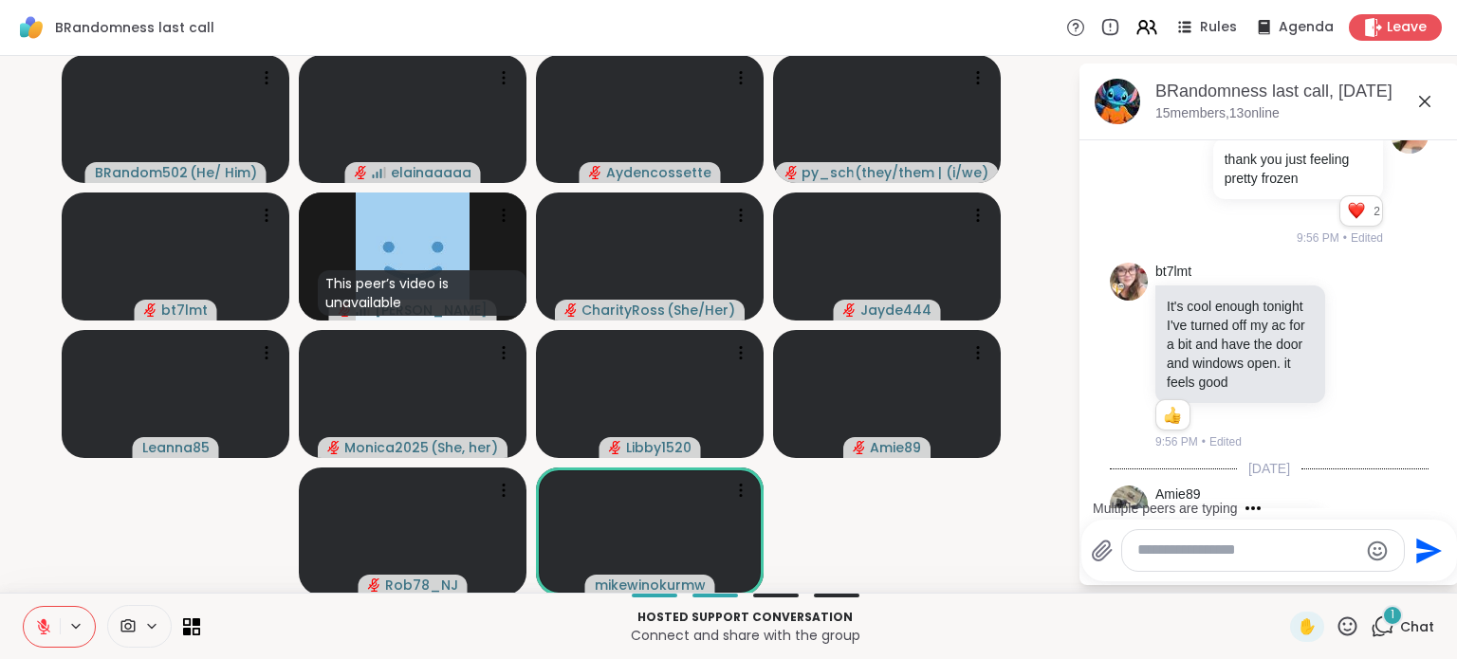
scroll to position [2652, 0]
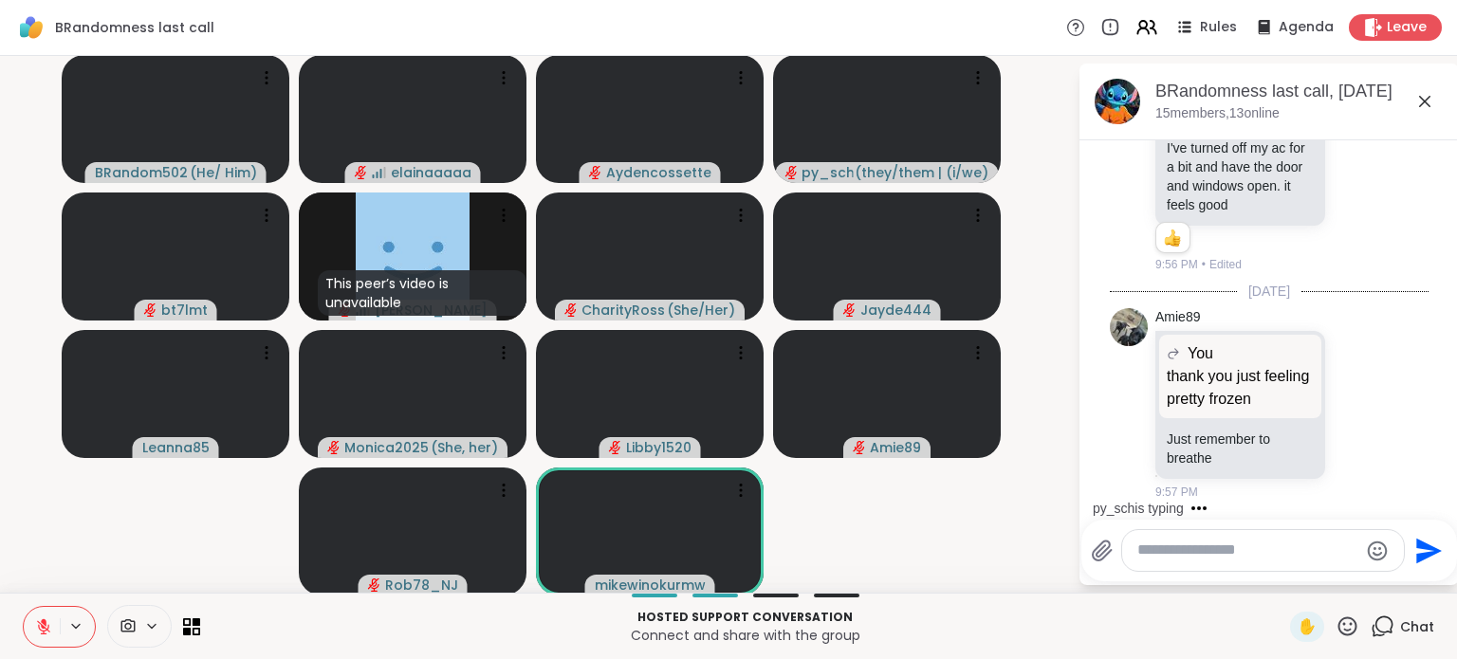
click at [1350, 401] on icon at bounding box center [1358, 404] width 17 height 19
click at [1350, 368] on div "Select Reaction: Heart" at bounding box center [1358, 373] width 17 height 17
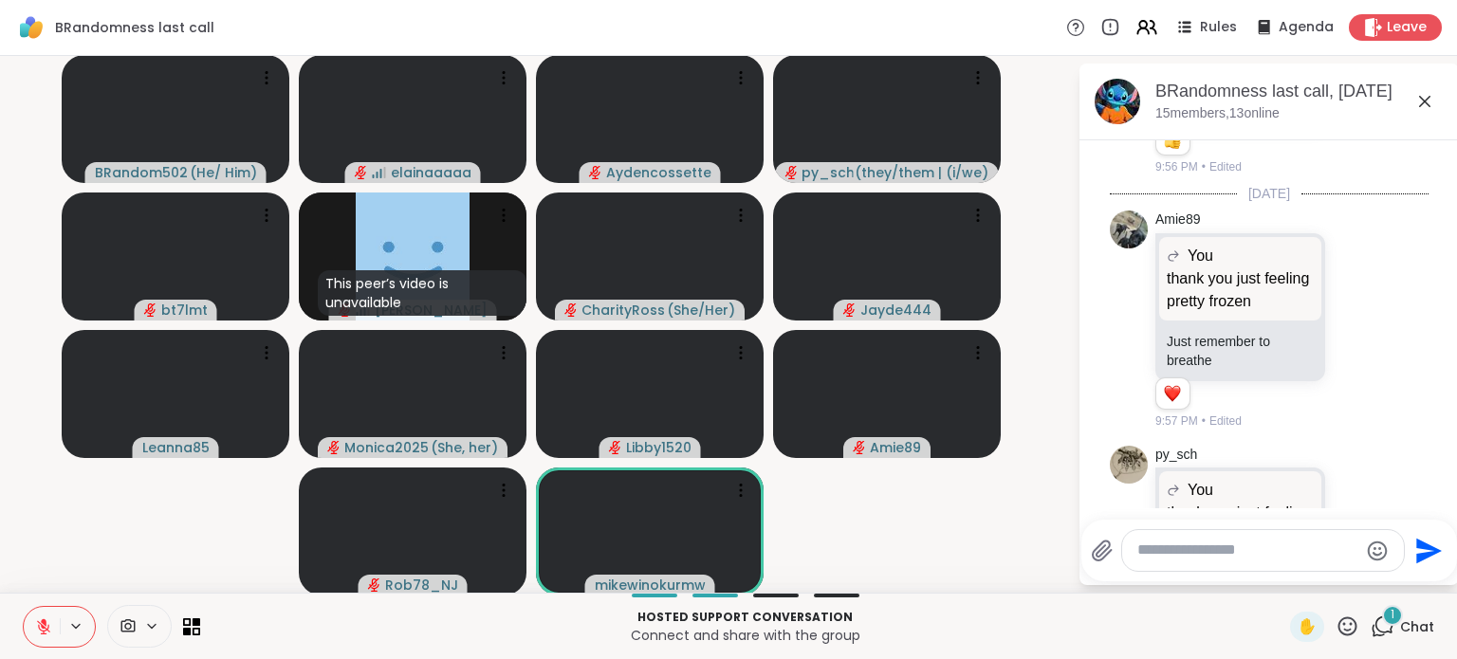
scroll to position [2929, 0]
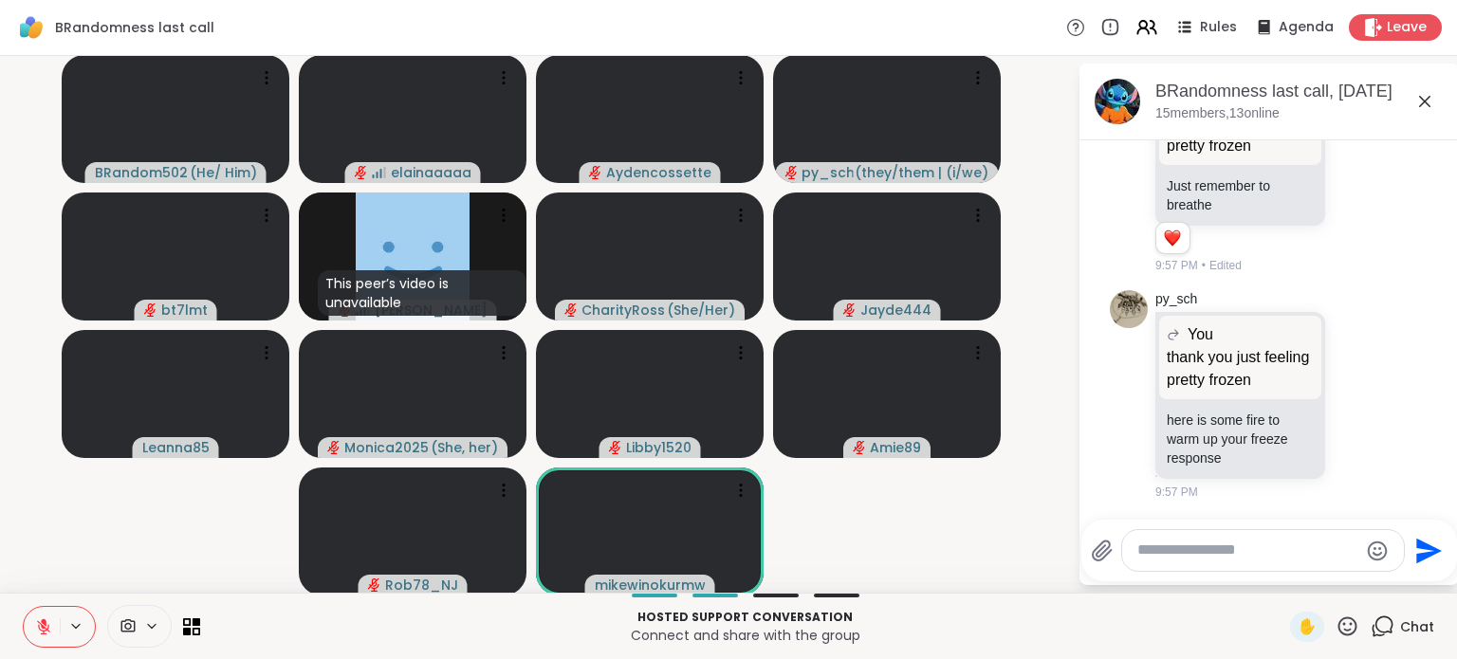
click at [1350, 386] on icon at bounding box center [1358, 394] width 17 height 19
click at [1350, 357] on div "Select Reaction: Heart" at bounding box center [1358, 364] width 17 height 17
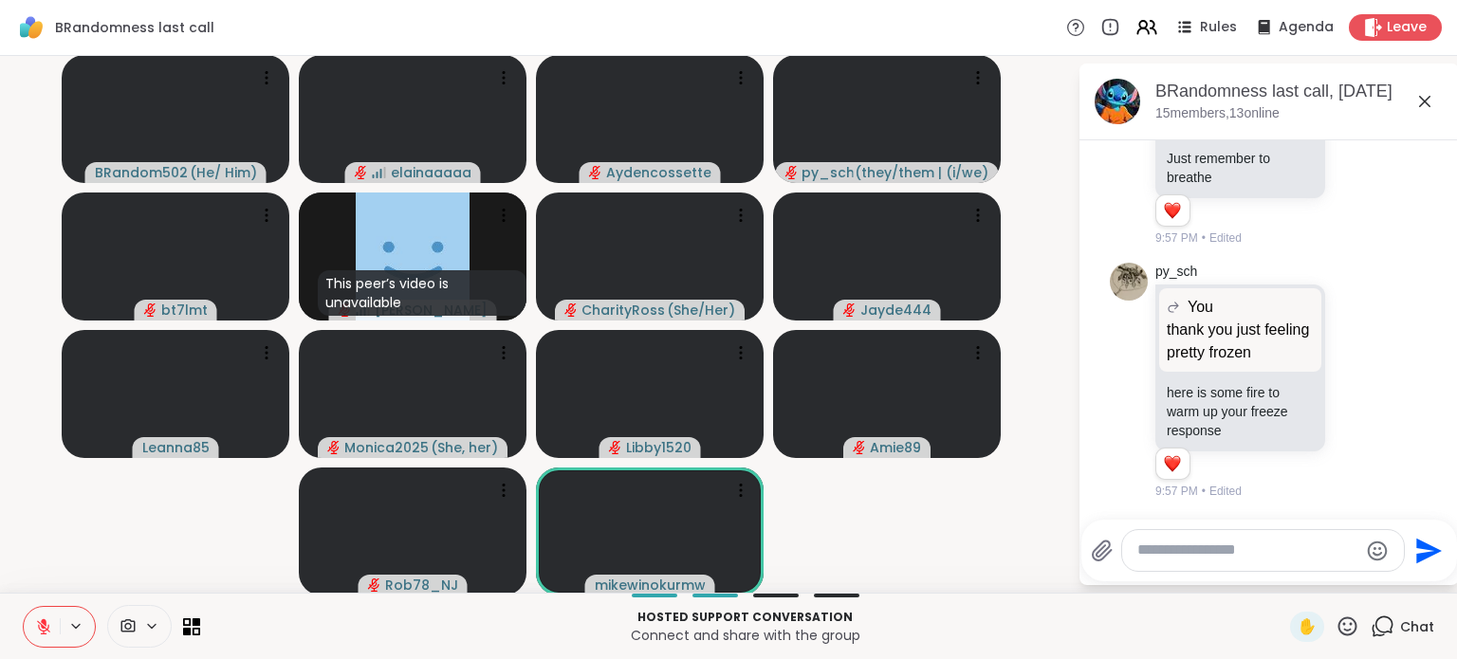
click at [1255, 548] on textarea "Type your message" at bounding box center [1247, 551] width 221 height 20
type textarea "**********"
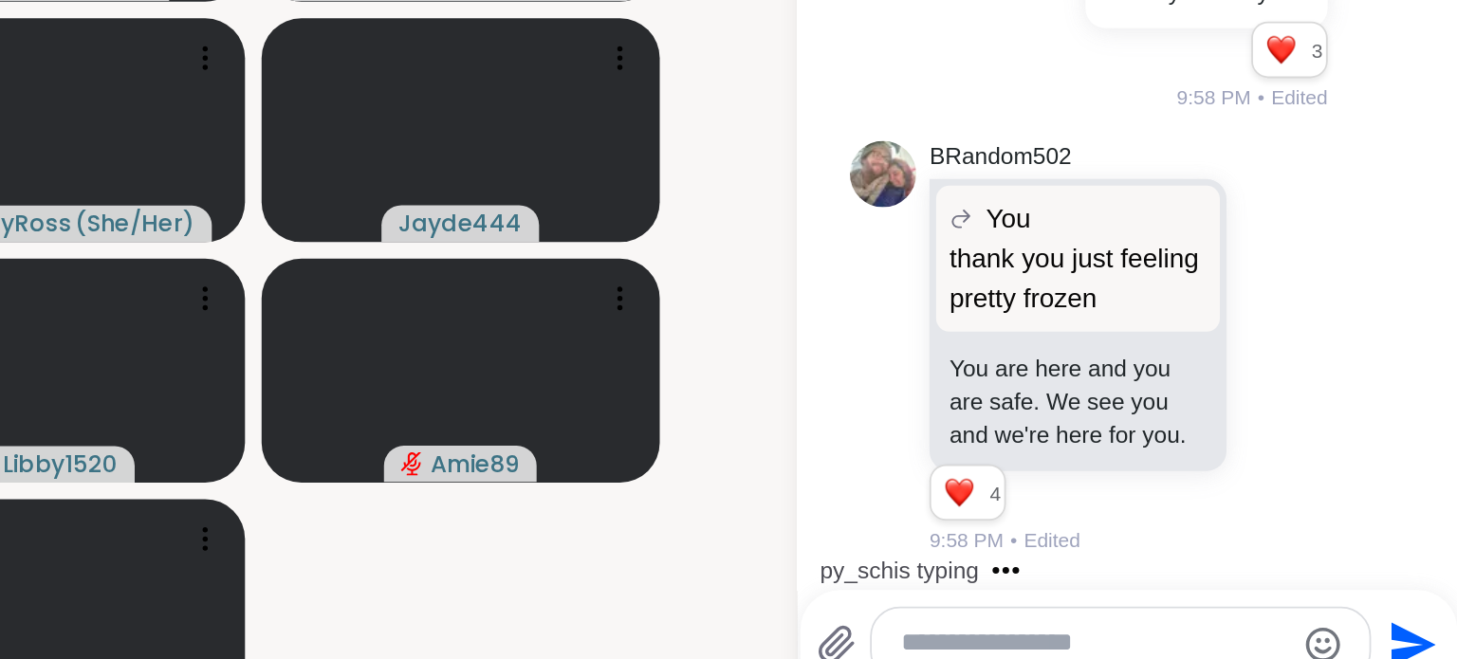
scroll to position [0, 0]
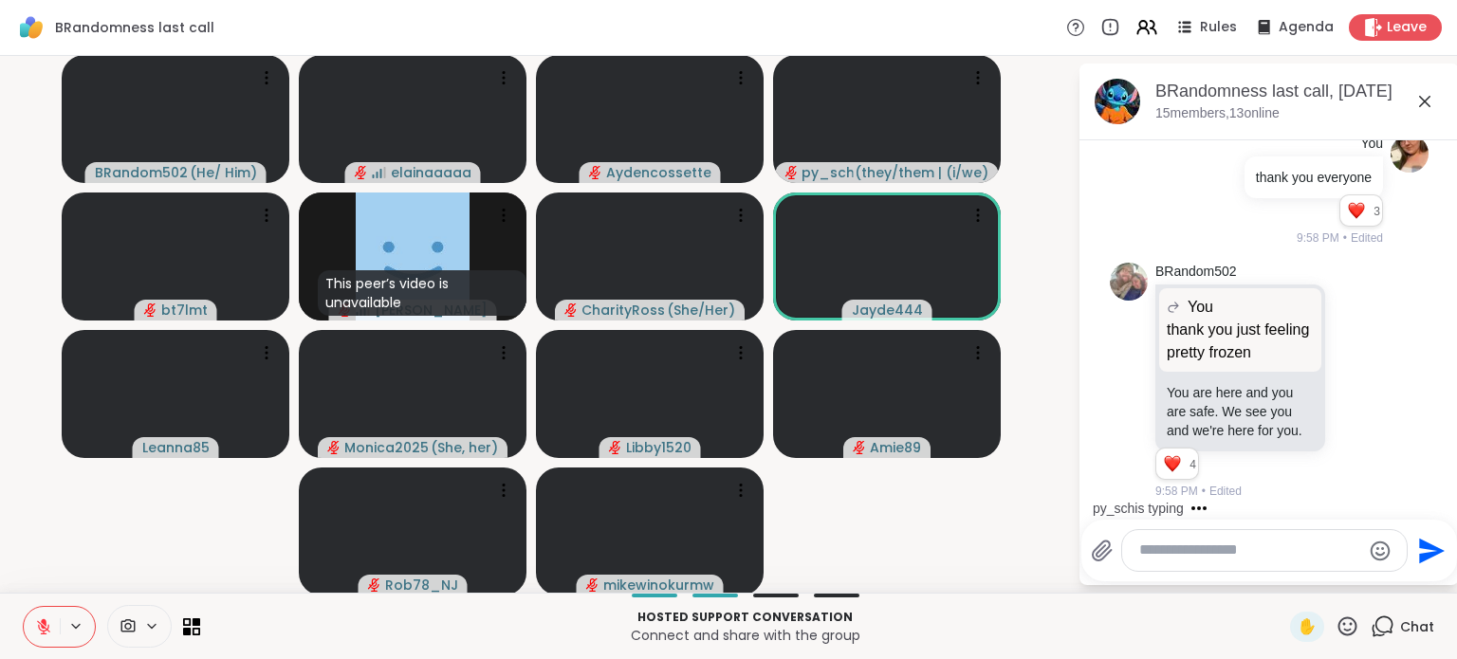
click at [1350, 371] on icon at bounding box center [1358, 380] width 17 height 19
click at [1339, 332] on button "Select Reaction: Heart" at bounding box center [1358, 350] width 38 height 38
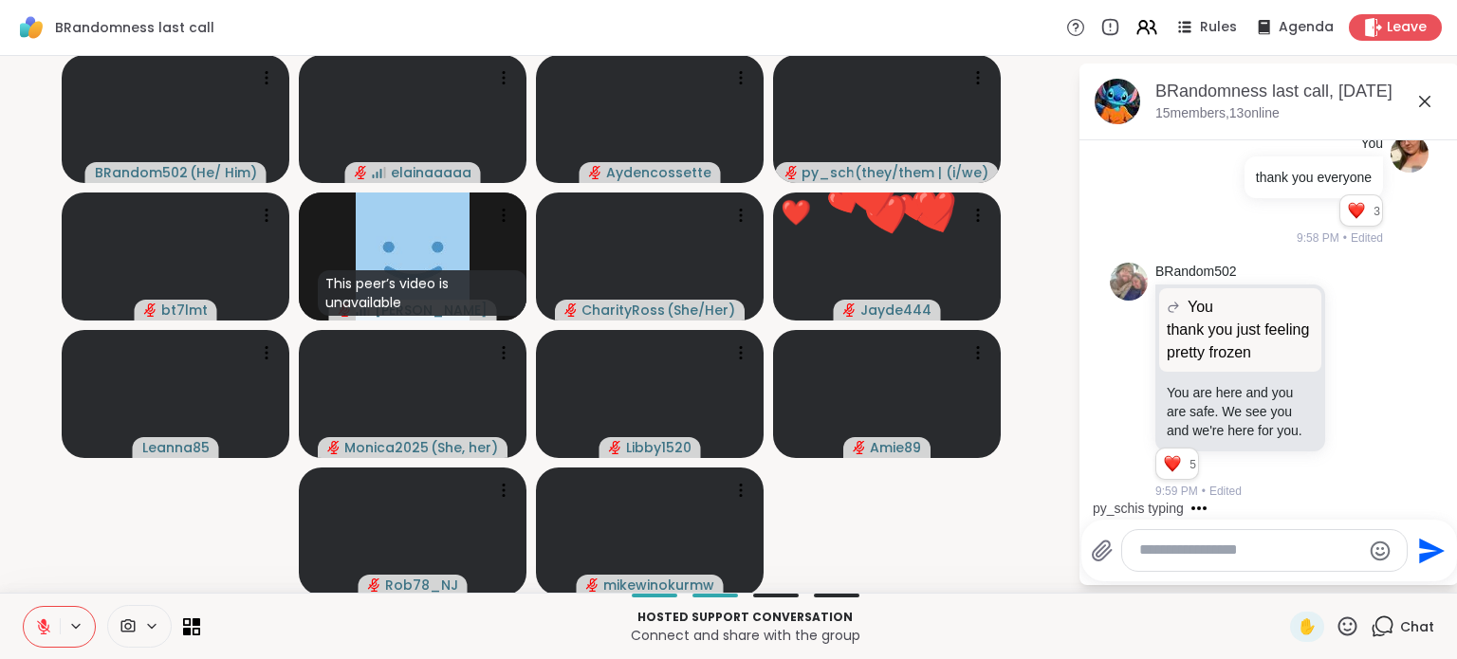
click at [1148, 552] on textarea "Type your message" at bounding box center [1249, 551] width 221 height 20
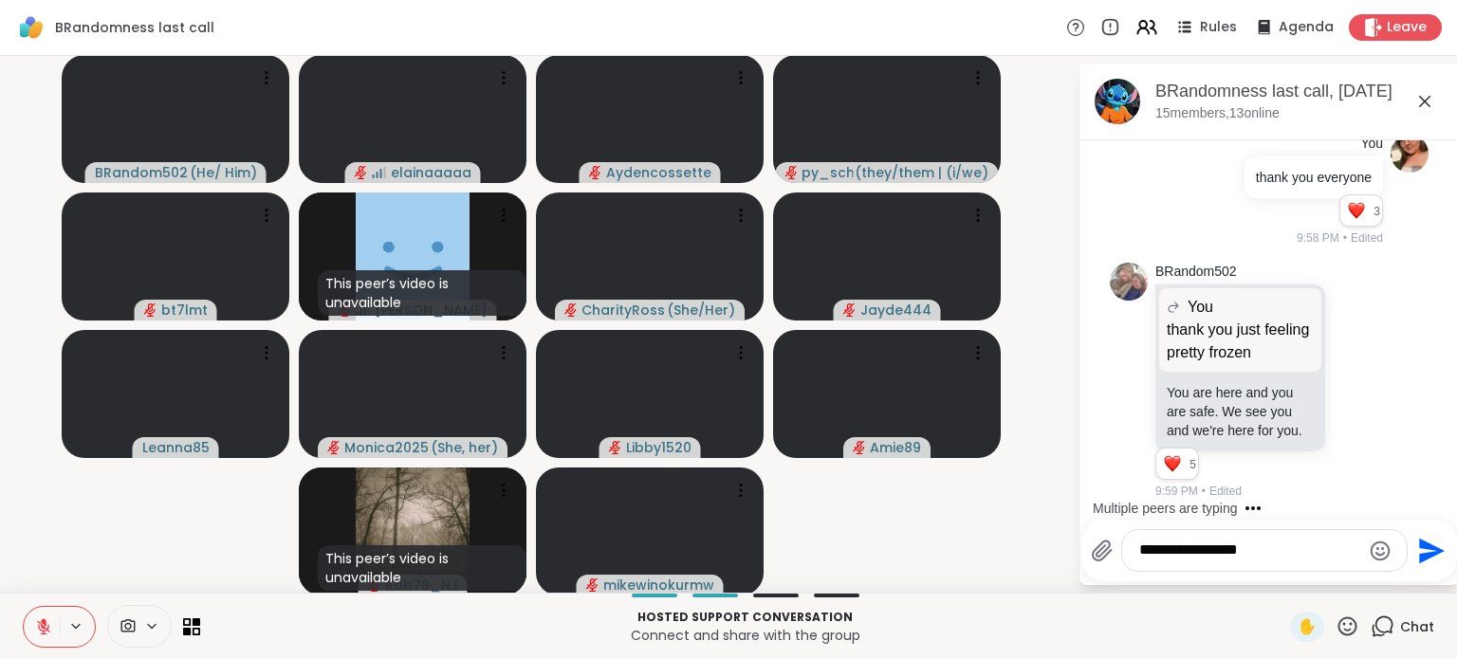
type textarea "**********"
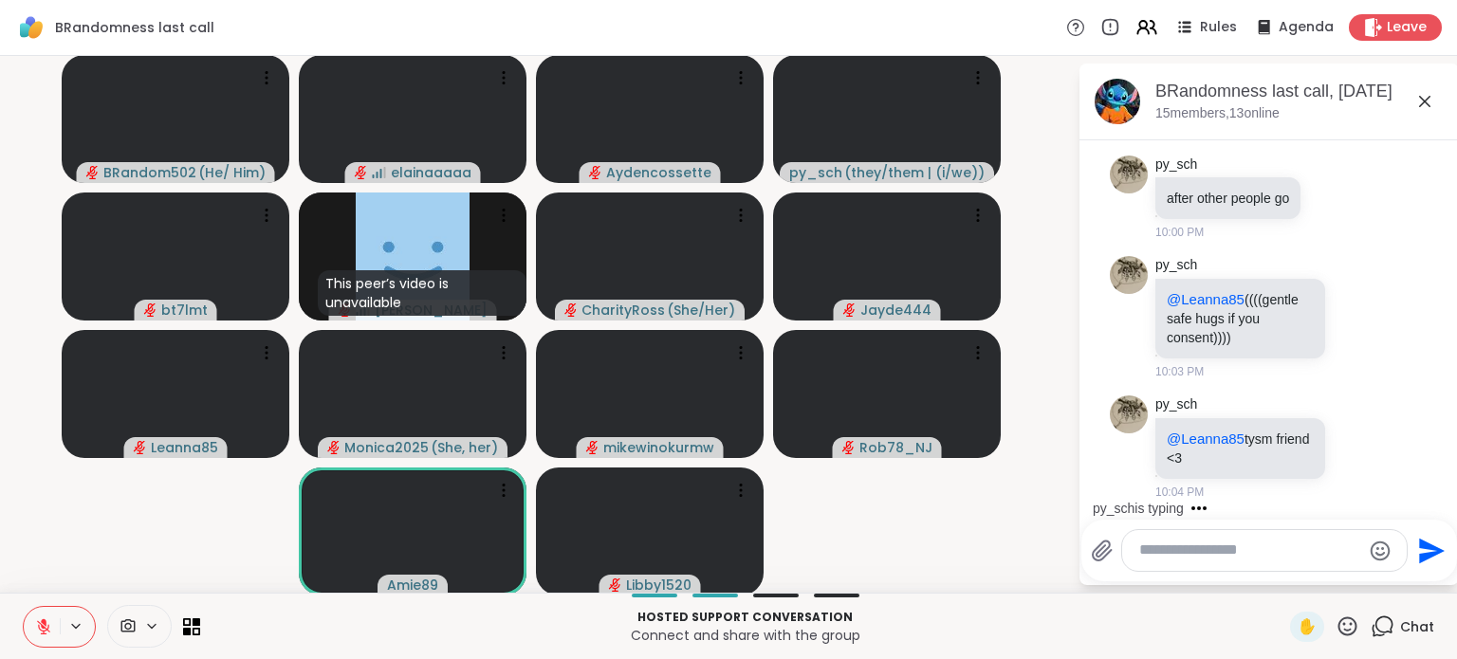
scroll to position [4235, 0]
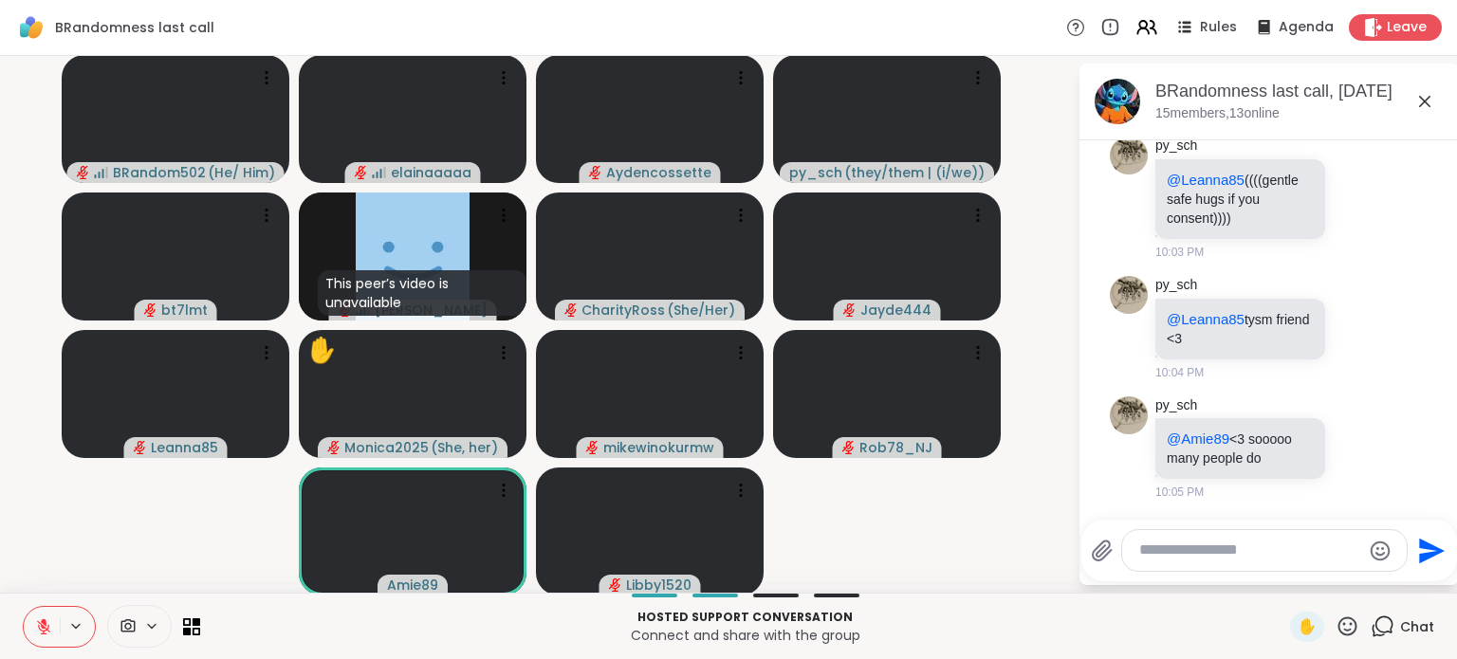
click at [1369, 435] on div "py_sch @Amie89 <3 sooooo many people do 10:05 PM" at bounding box center [1269, 449] width 319 height 120
click at [1372, 432] on div "py_sch @Amie89 <3 sooooo many people do 10:05 PM" at bounding box center [1269, 449] width 319 height 120
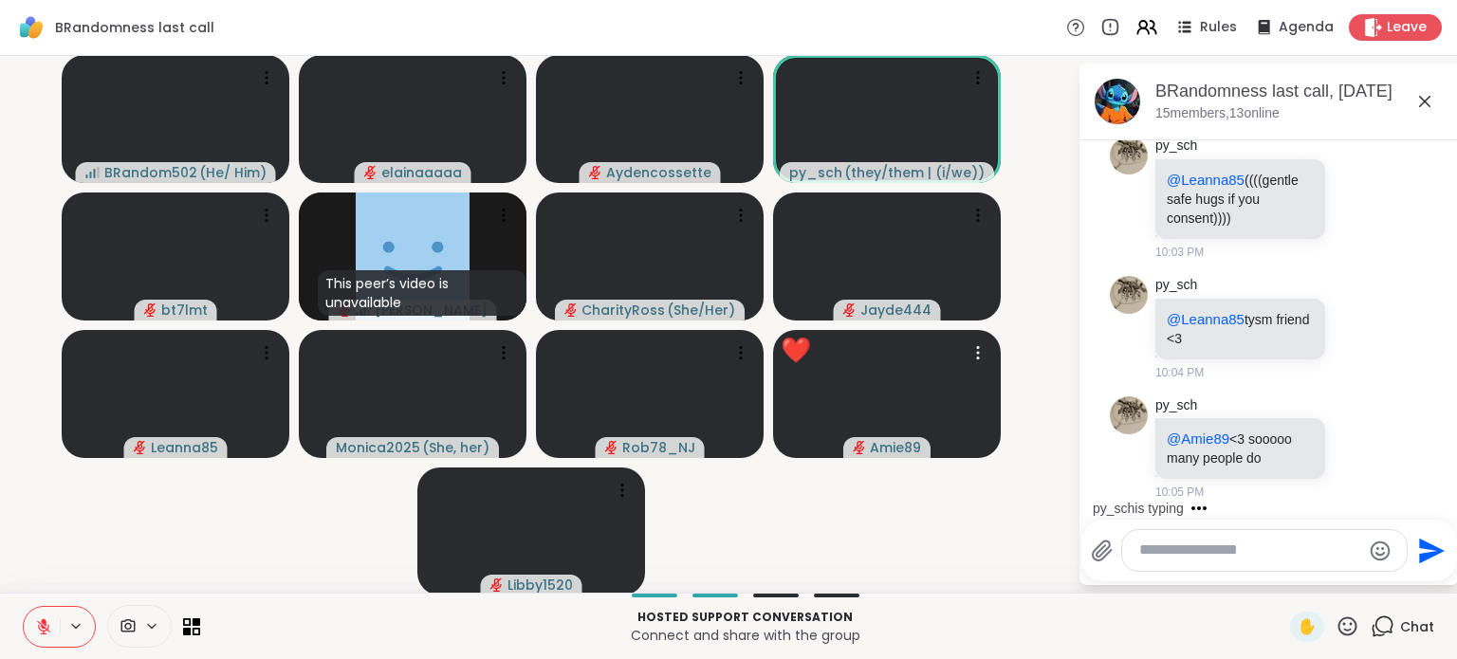
scroll to position [4263, 0]
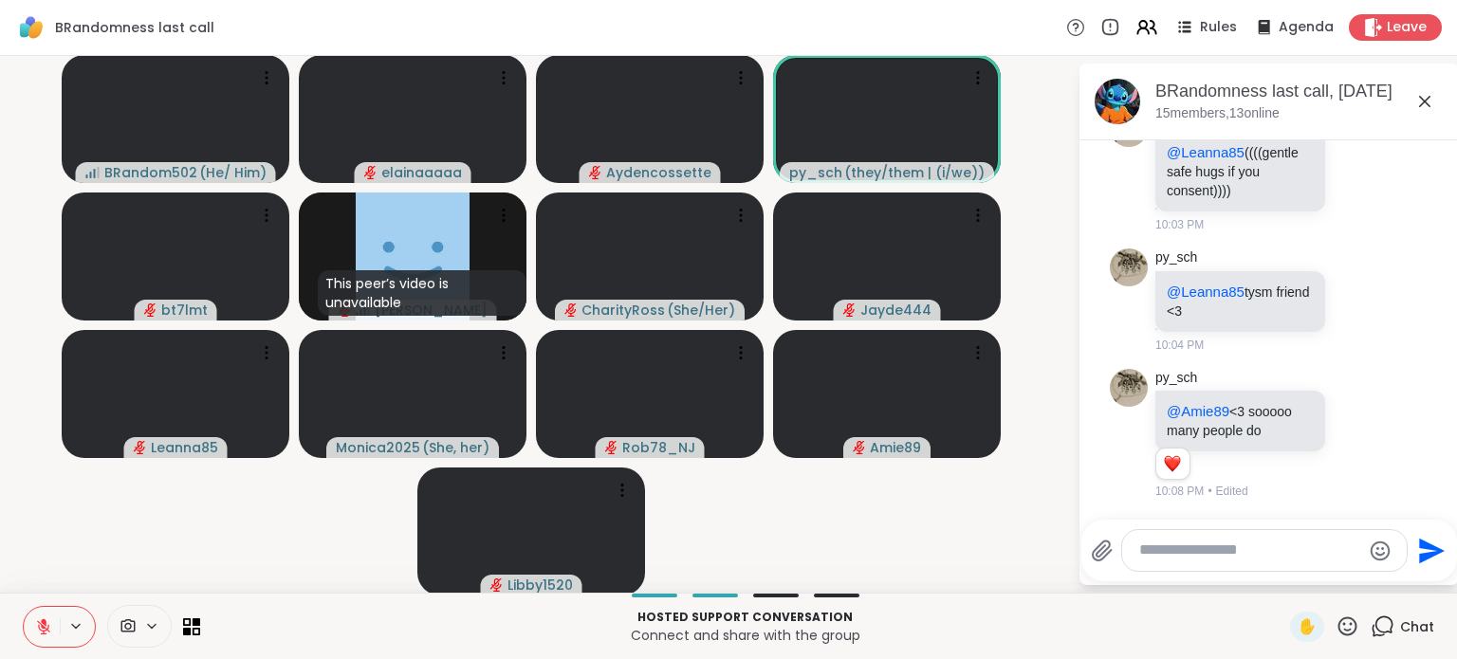
click at [1176, 545] on textarea "Type your message" at bounding box center [1249, 551] width 221 height 20
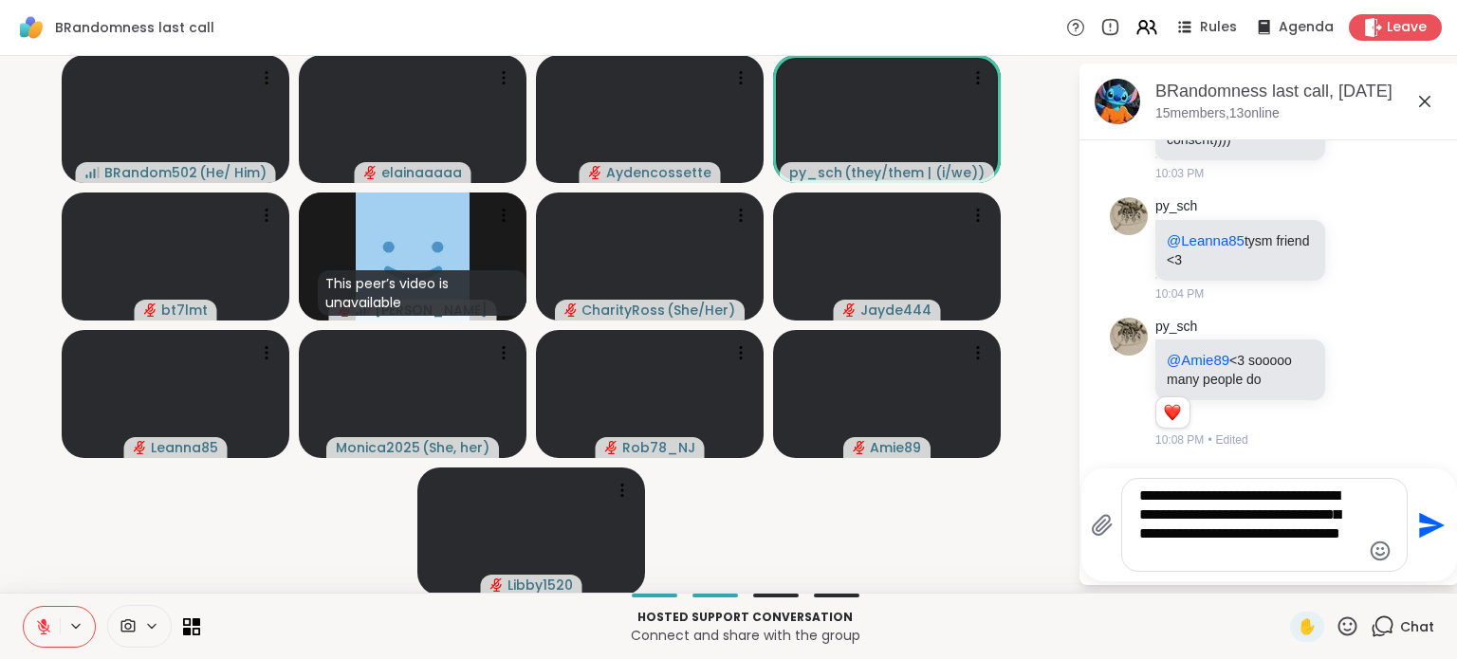
type textarea "**********"
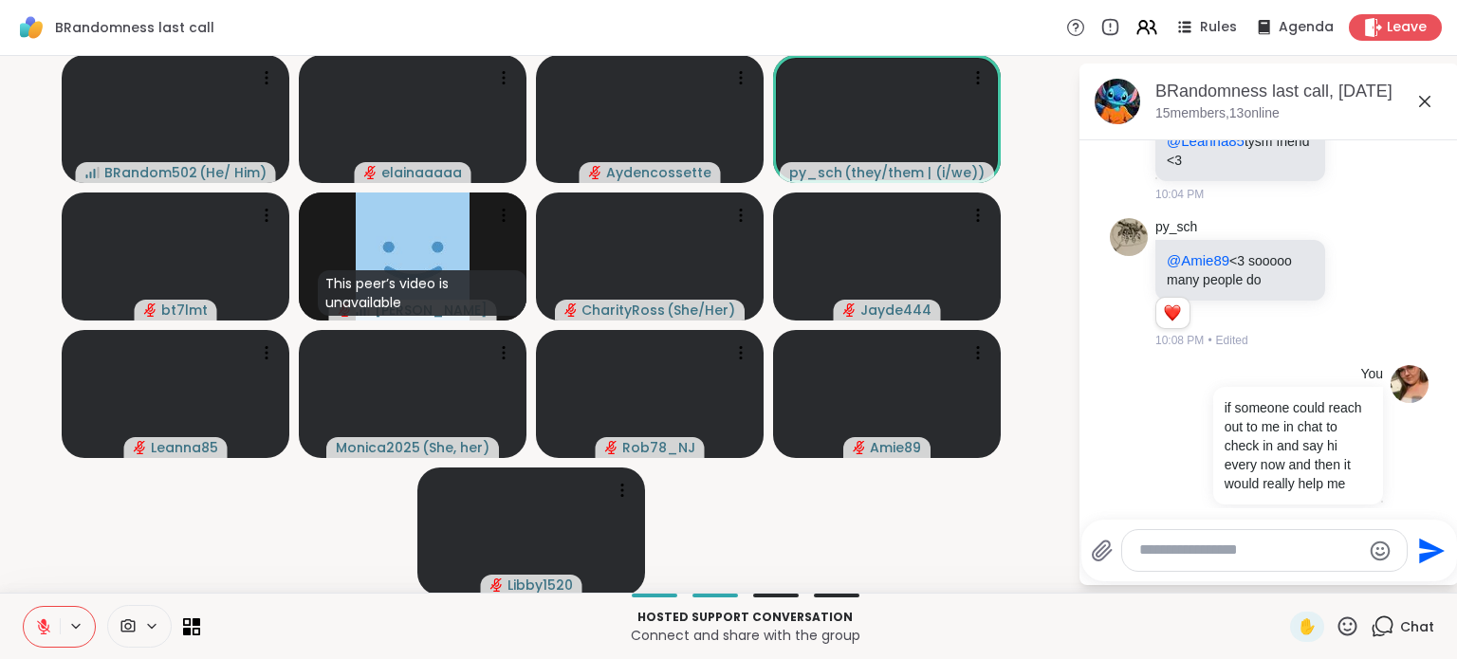
scroll to position [4458, 0]
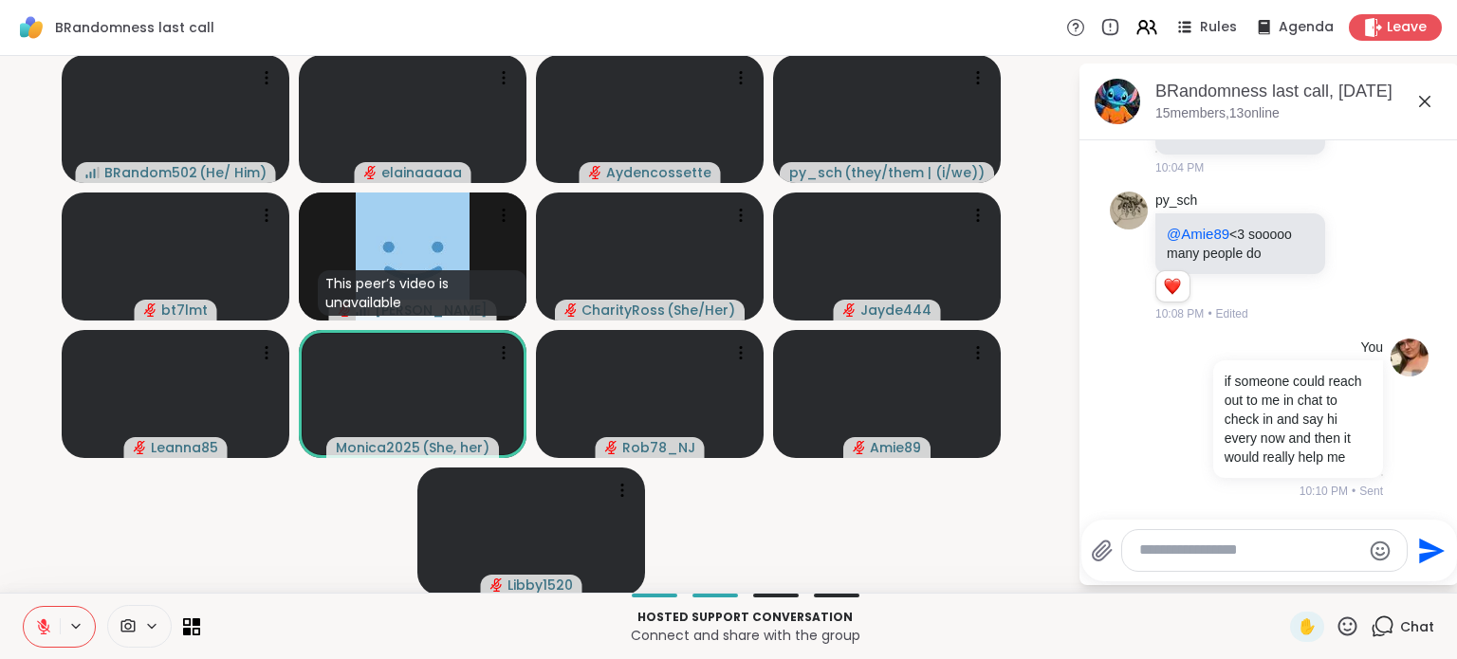
click at [1169, 541] on textarea "Type your message" at bounding box center [1249, 551] width 221 height 20
type textarea "*"
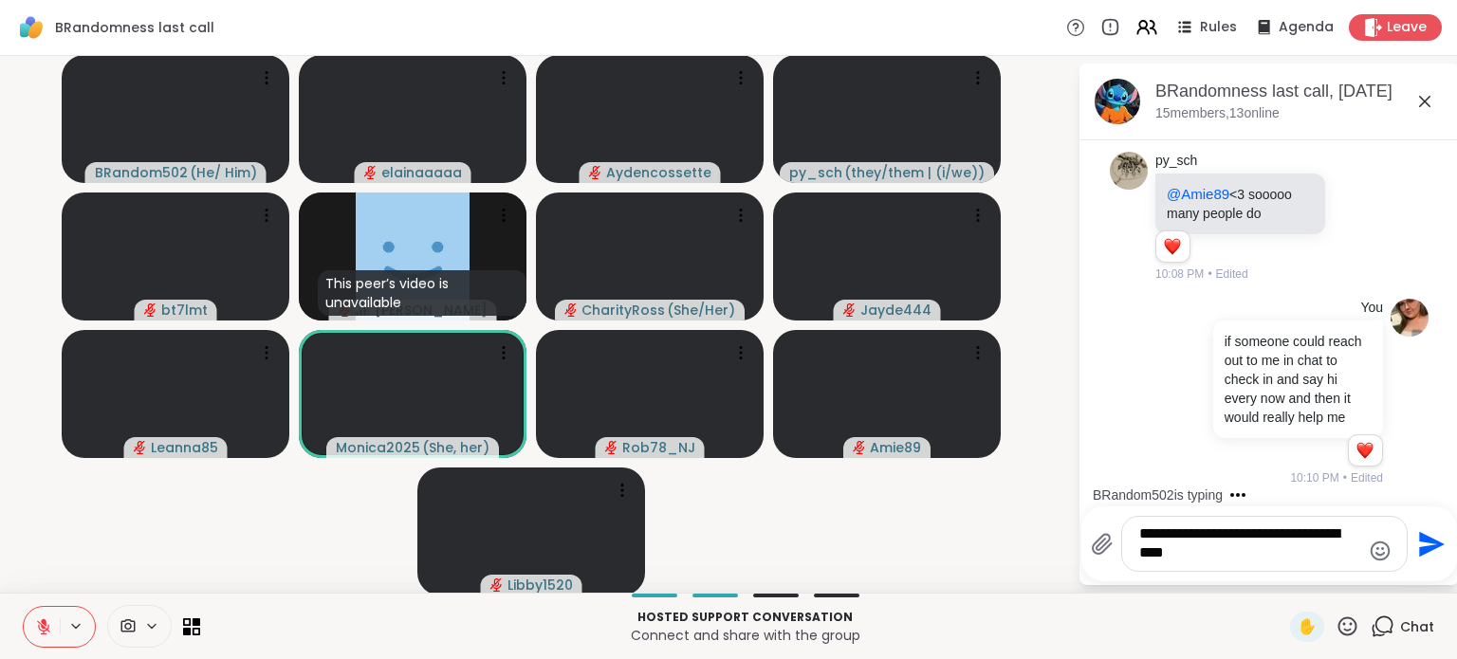
scroll to position [4709, 0]
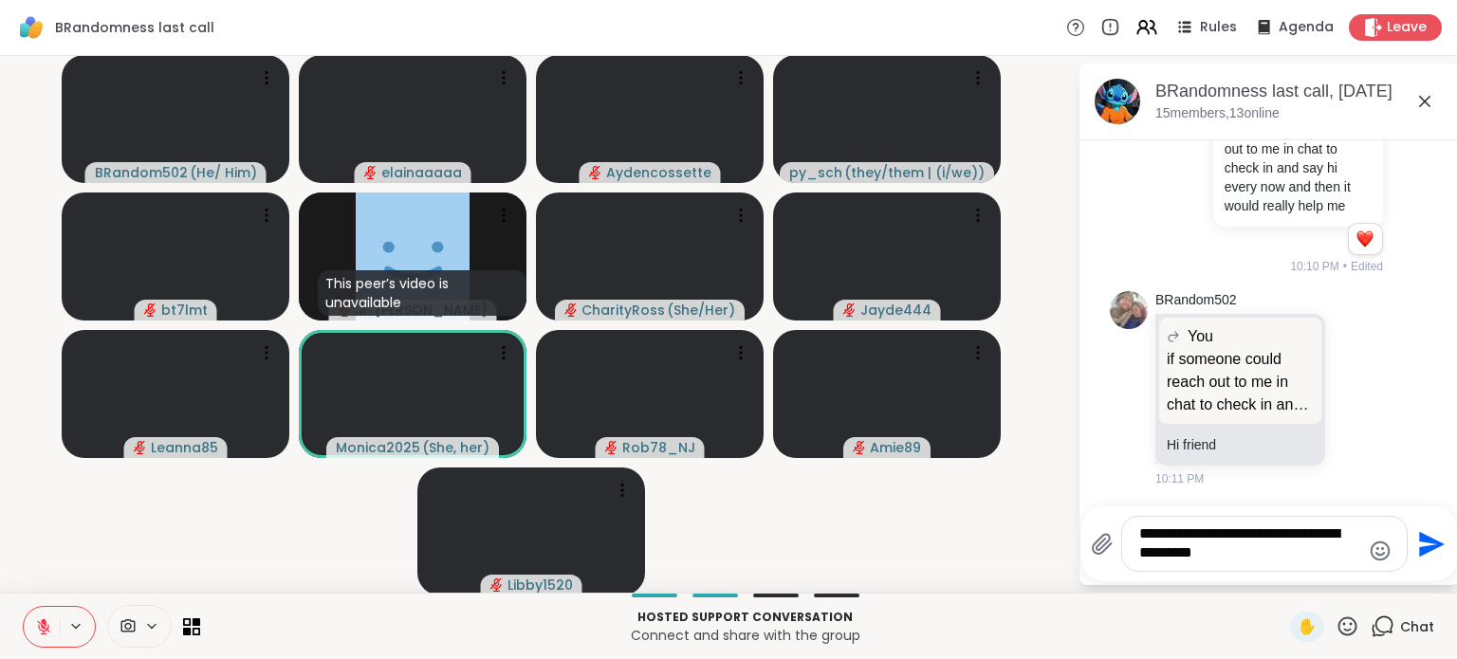
type textarea "**********"
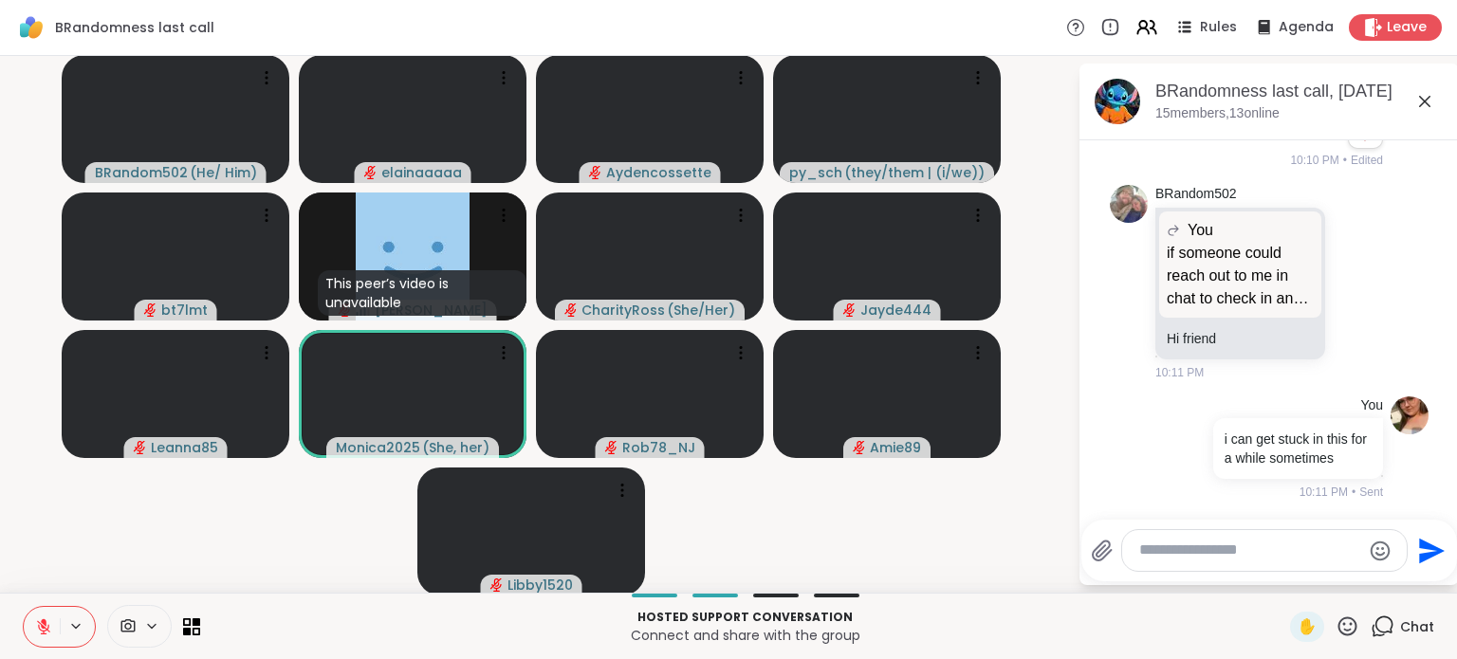
scroll to position [4835, 0]
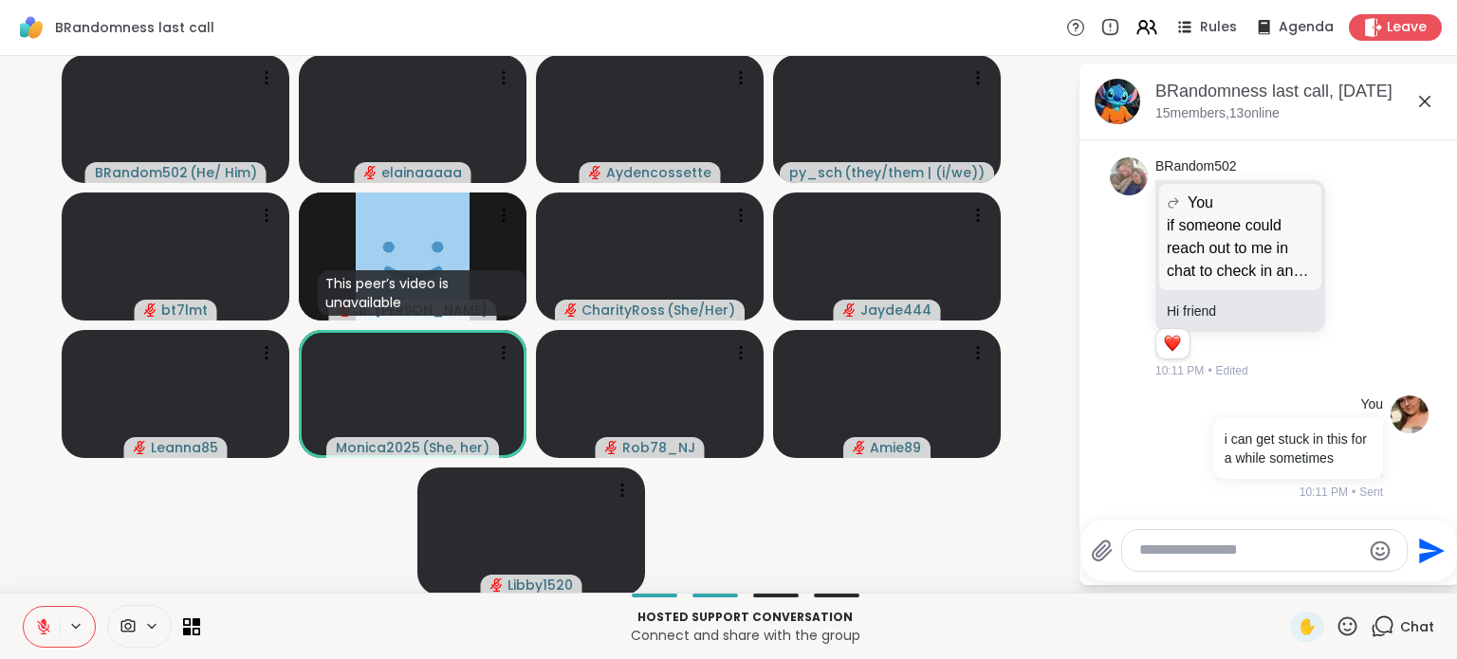
click at [1371, 280] on icon at bounding box center [1379, 268] width 17 height 23
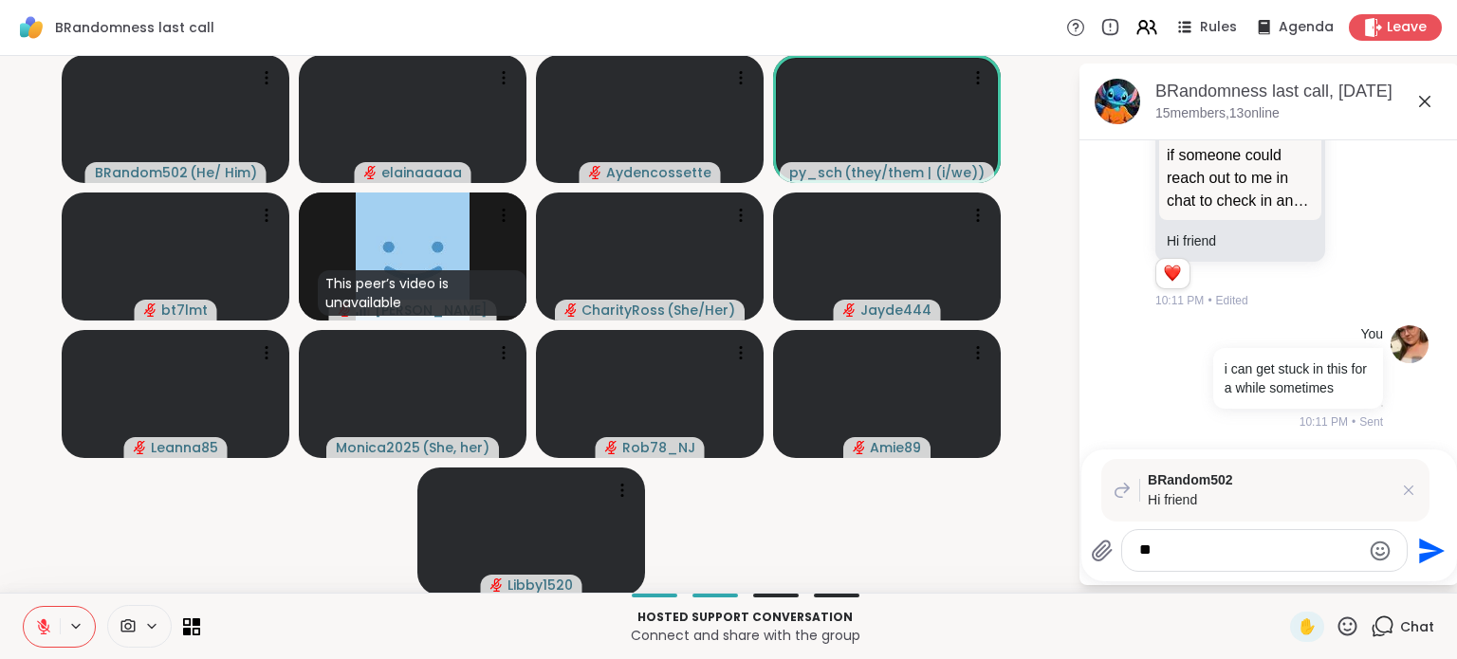
type textarea "*"
type textarea "**********"
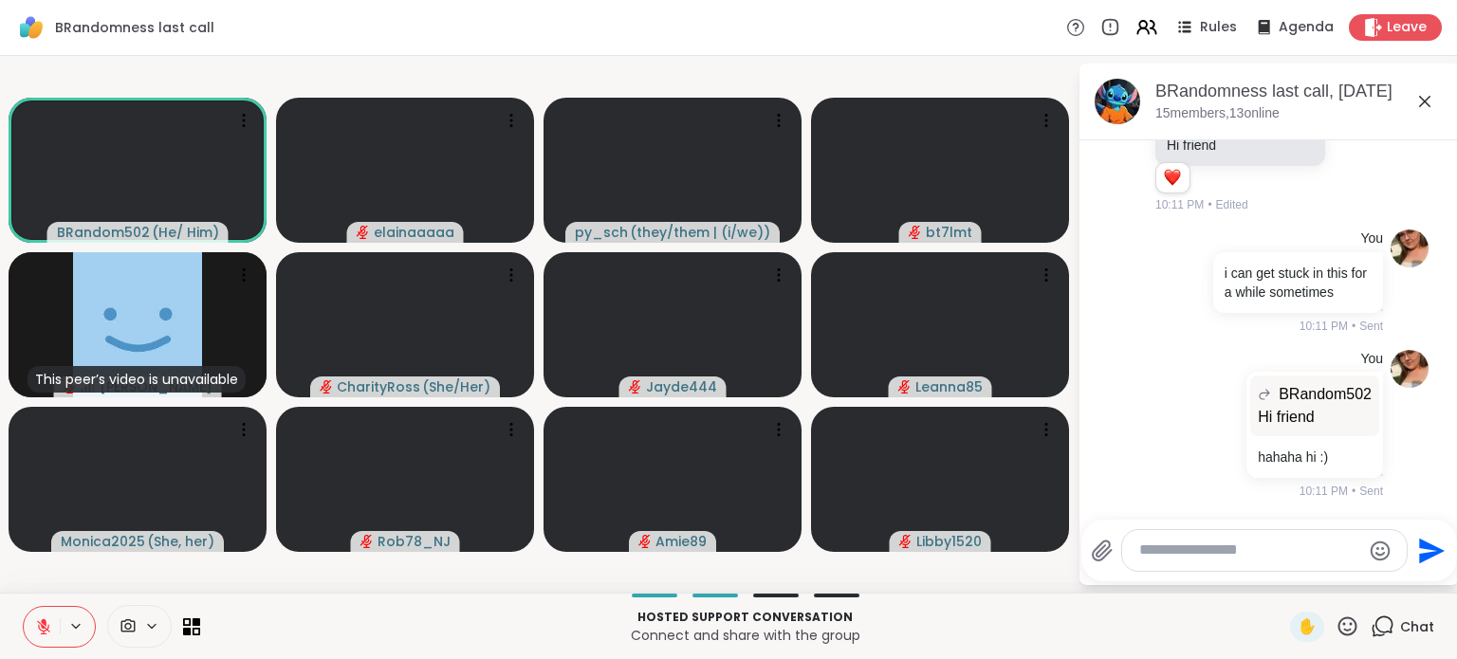
scroll to position [5023, 0]
click at [1233, 555] on textarea "Type your message" at bounding box center [1249, 551] width 221 height 20
click at [1243, 443] on div "BRandom502 Hi friend Hi friend hahaha hi :)" at bounding box center [1313, 425] width 140 height 106
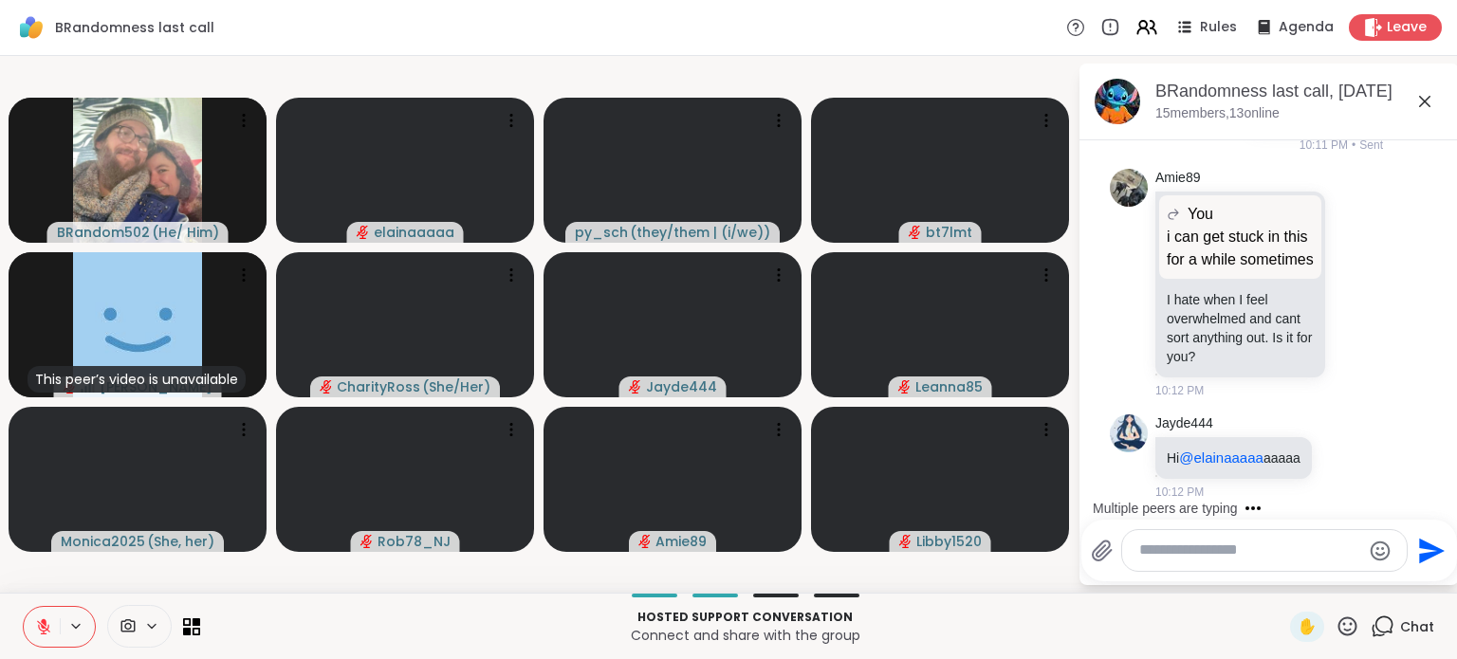
scroll to position [5414, 0]
click at [1359, 454] on icon at bounding box center [1365, 457] width 13 height 13
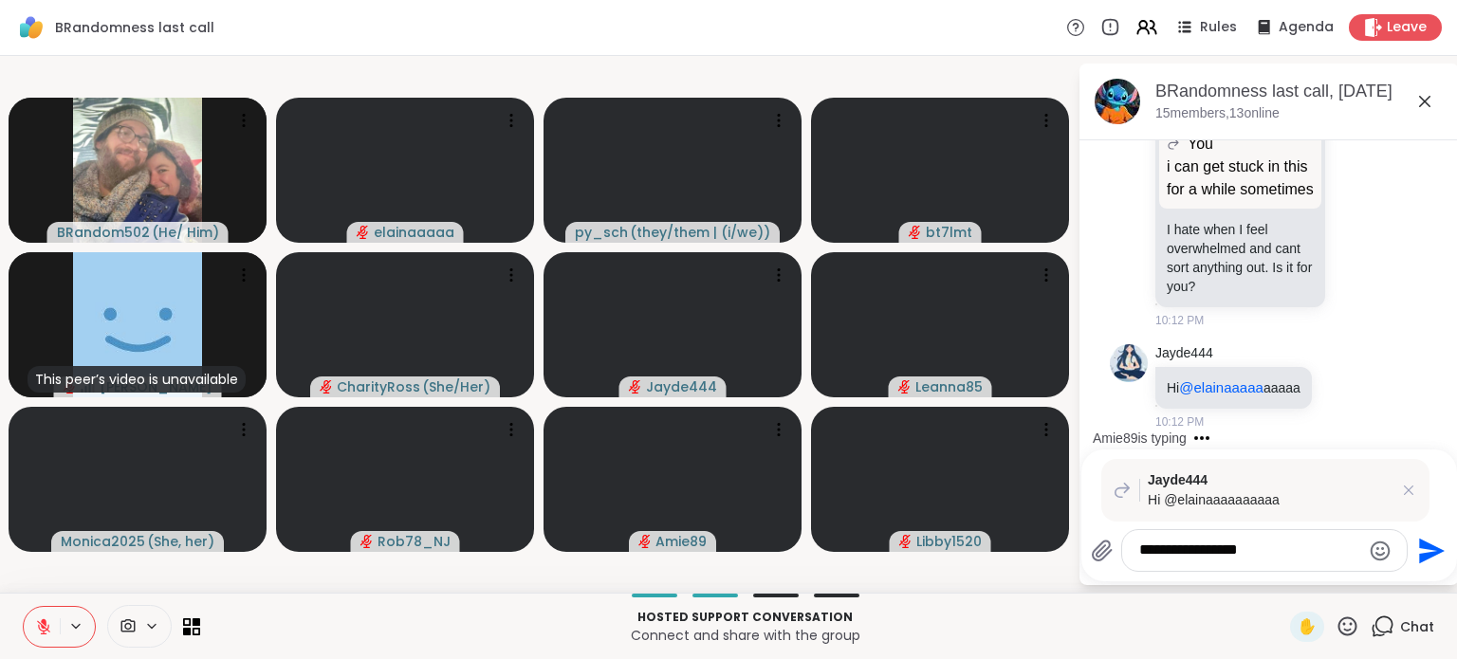
type textarea "**********"
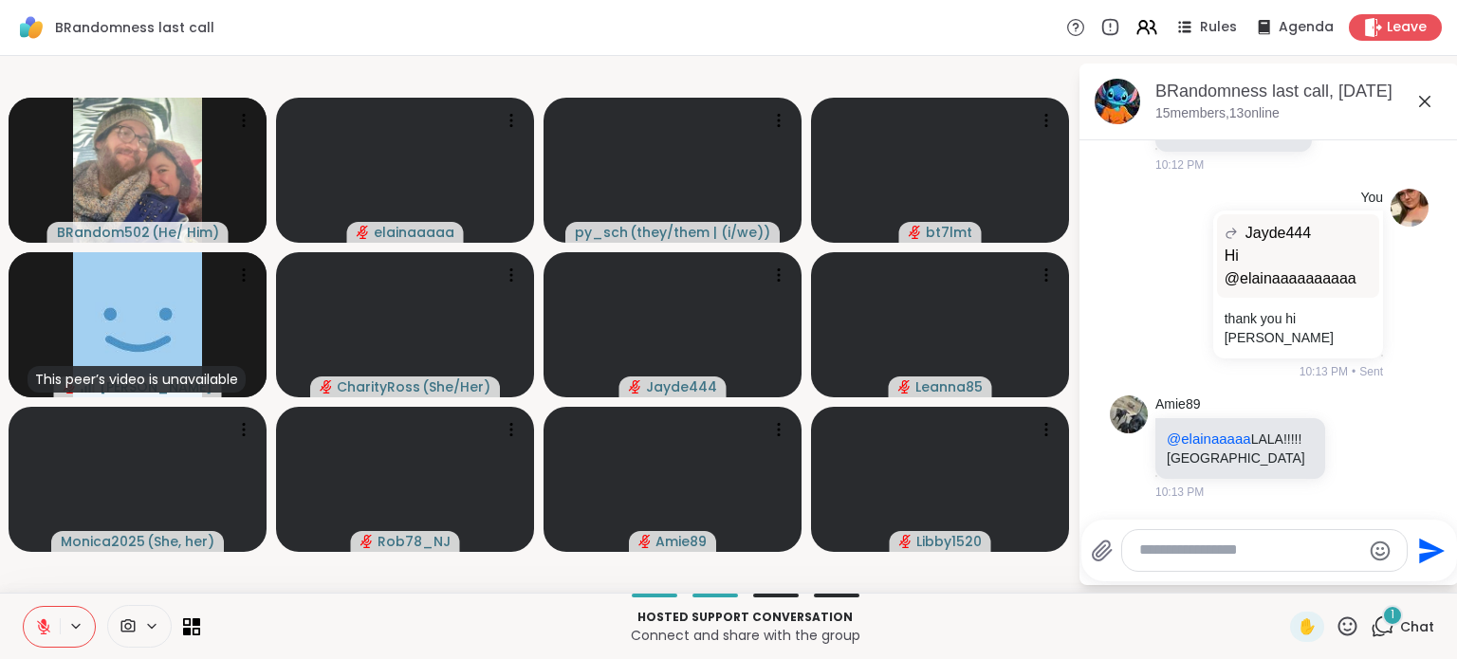
scroll to position [5722, 0]
click at [1350, 447] on icon at bounding box center [1358, 446] width 17 height 19
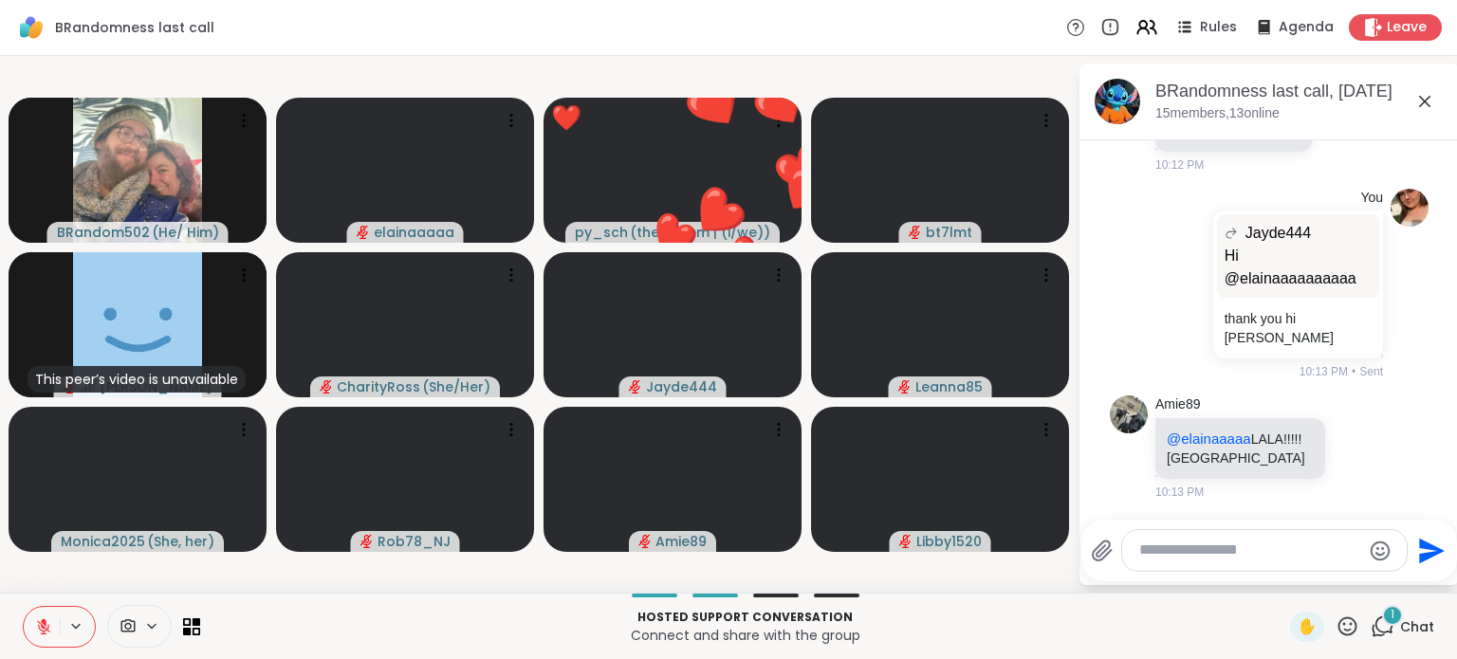
click at [1350, 421] on div "Select Reaction: Heart" at bounding box center [1358, 416] width 17 height 17
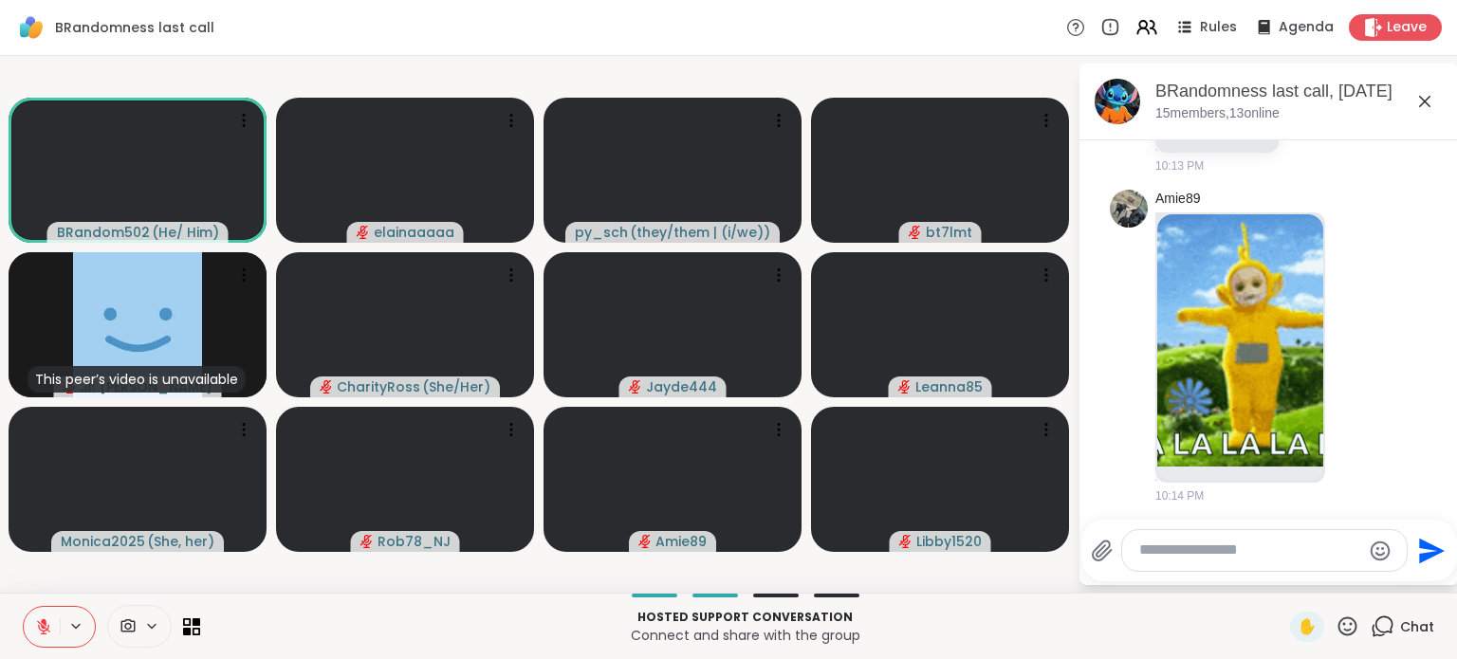
scroll to position [5966, 0]
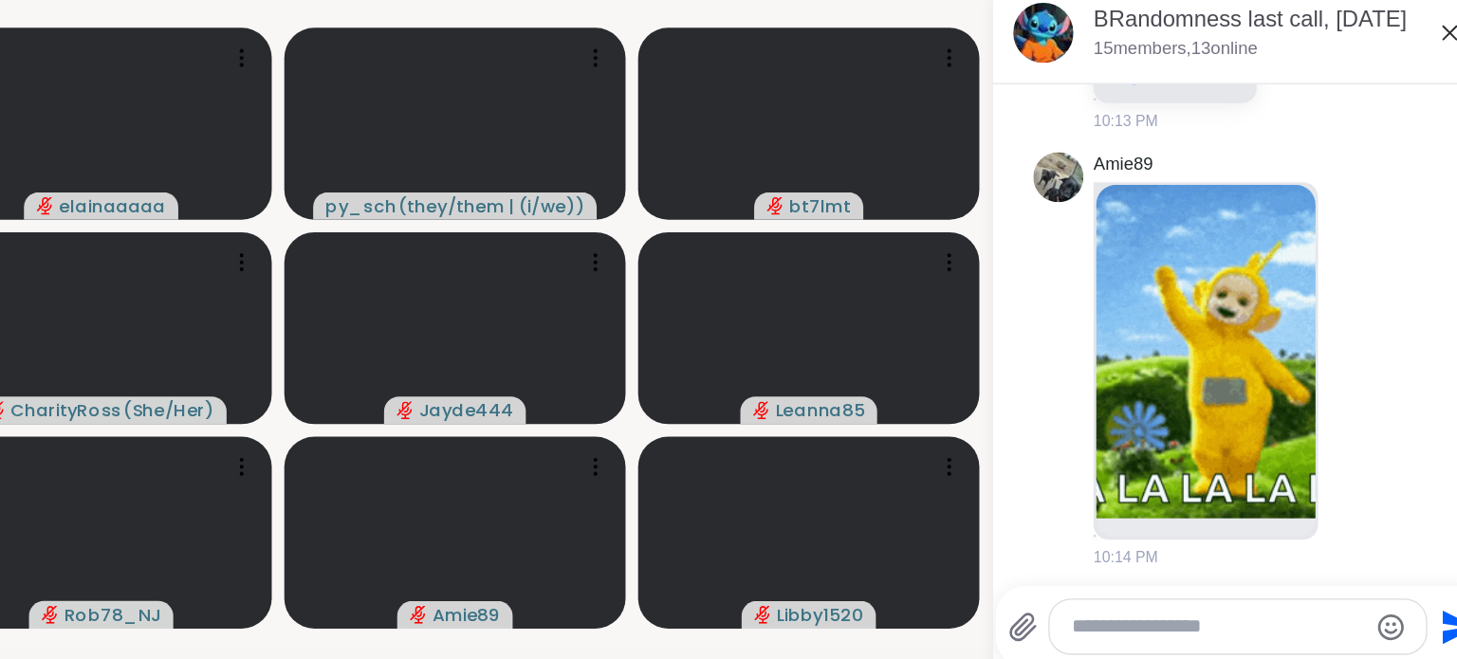
click at [1318, 142] on icon at bounding box center [1311, 132] width 17 height 19
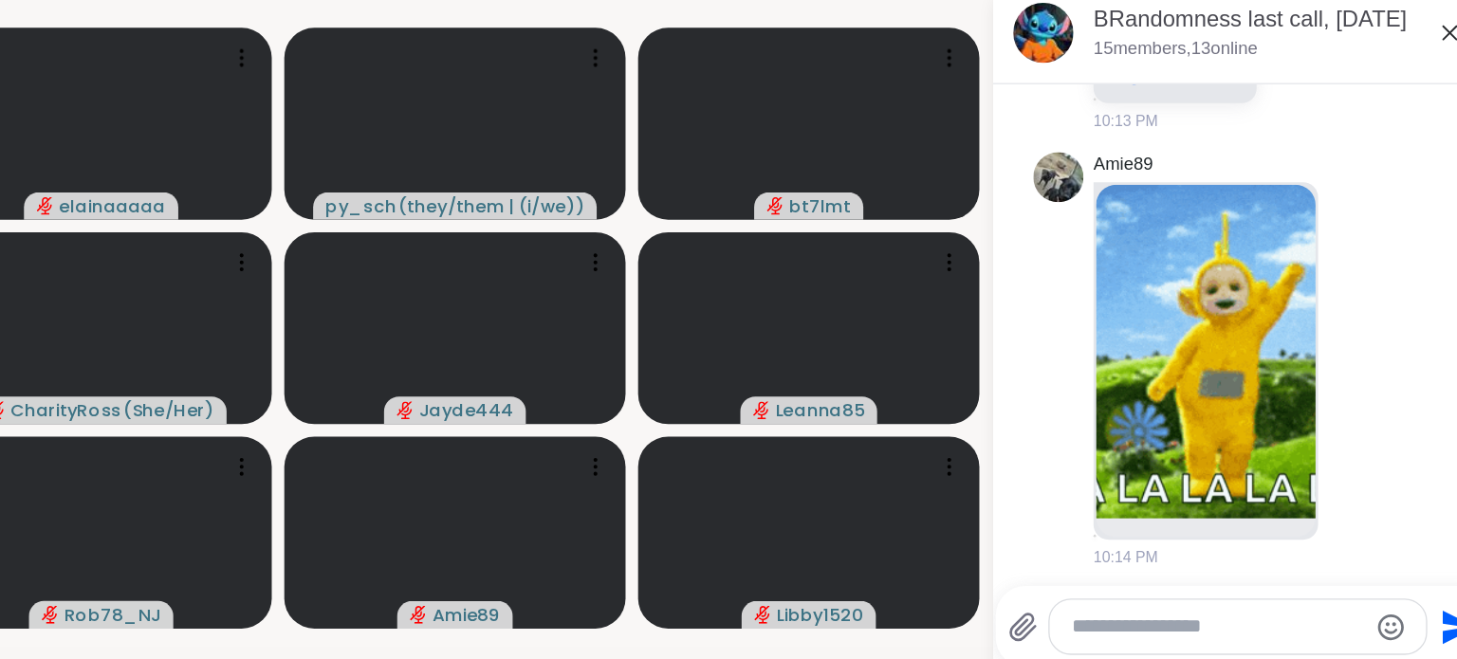
click at [1325, 121] on button "Select Reaction: Heart" at bounding box center [1312, 102] width 38 height 38
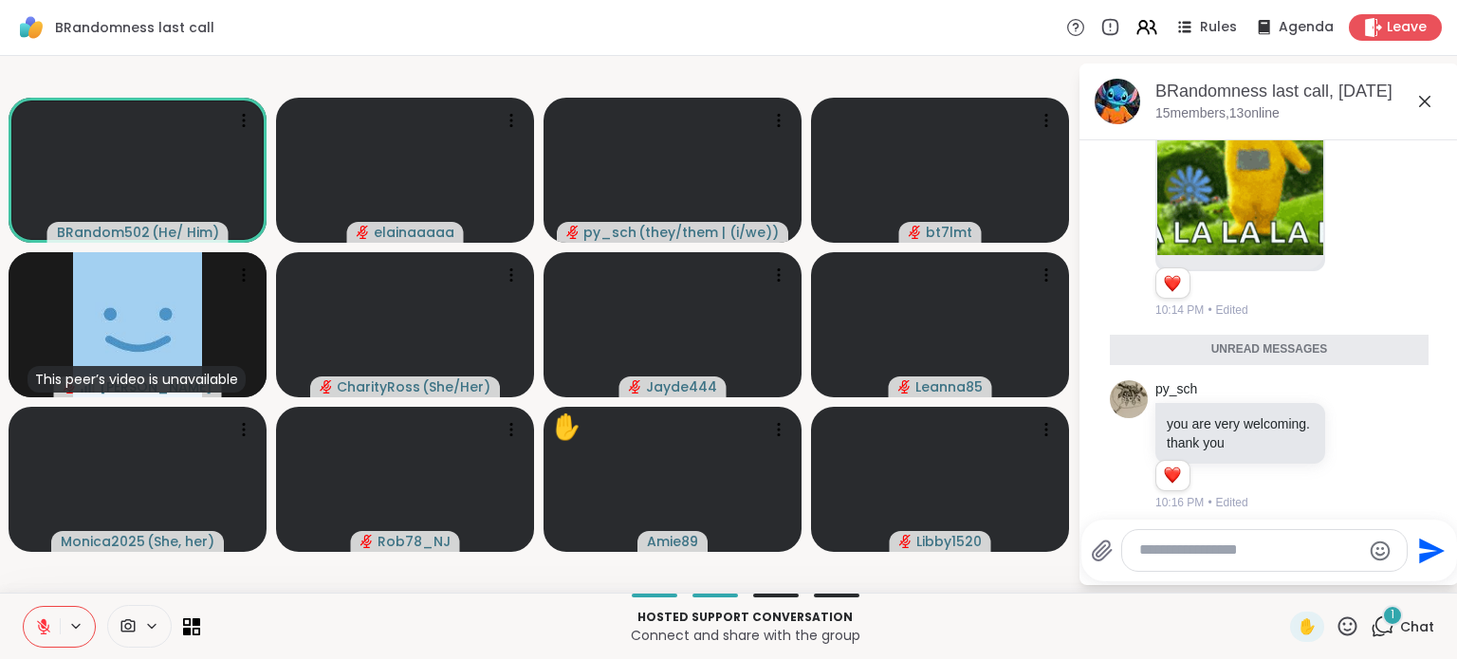
scroll to position [6400, 0]
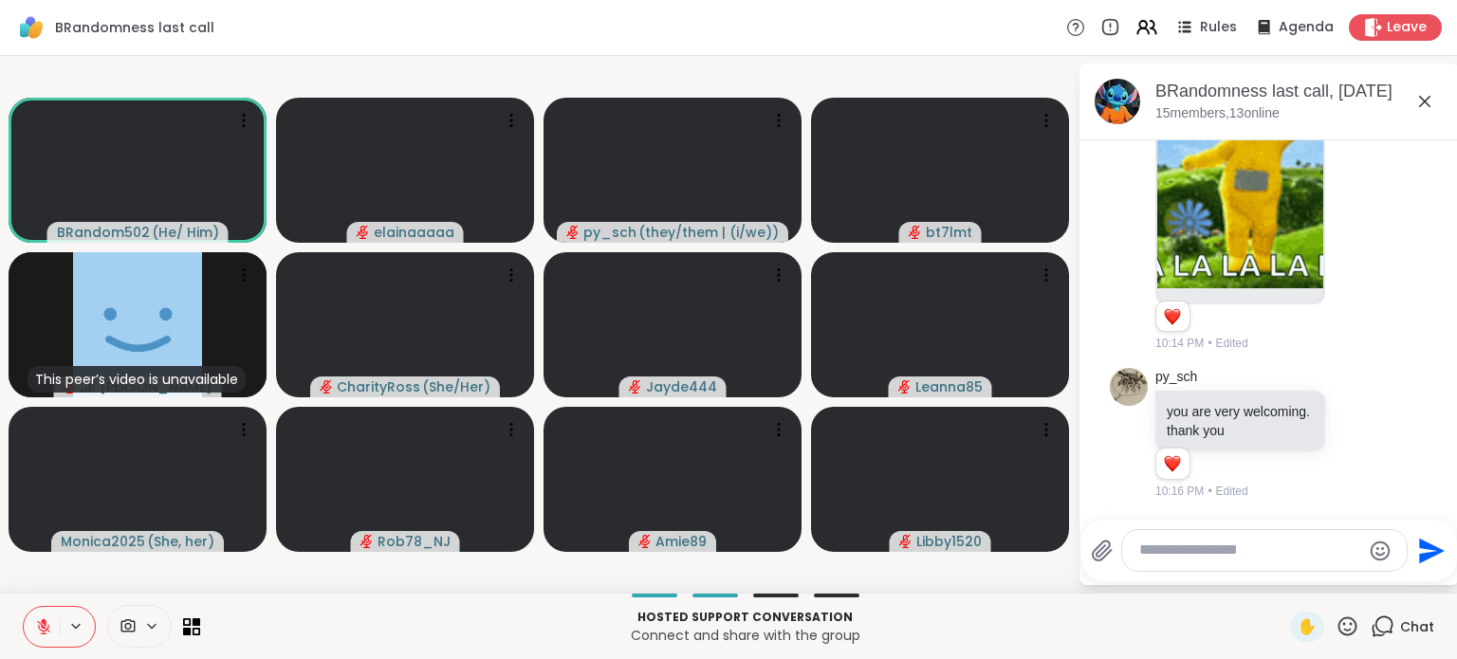
click at [1423, 100] on icon at bounding box center [1424, 101] width 11 height 11
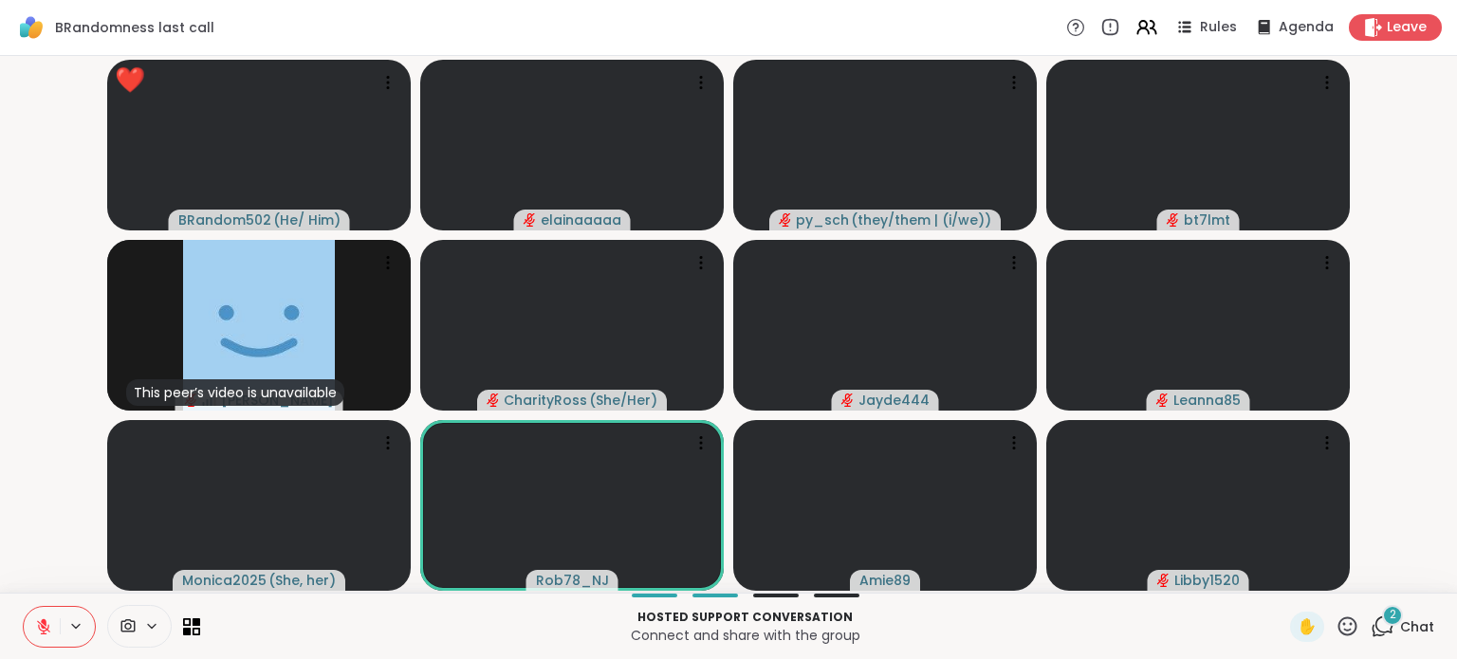
click at [1382, 623] on div "2" at bounding box center [1392, 615] width 21 height 21
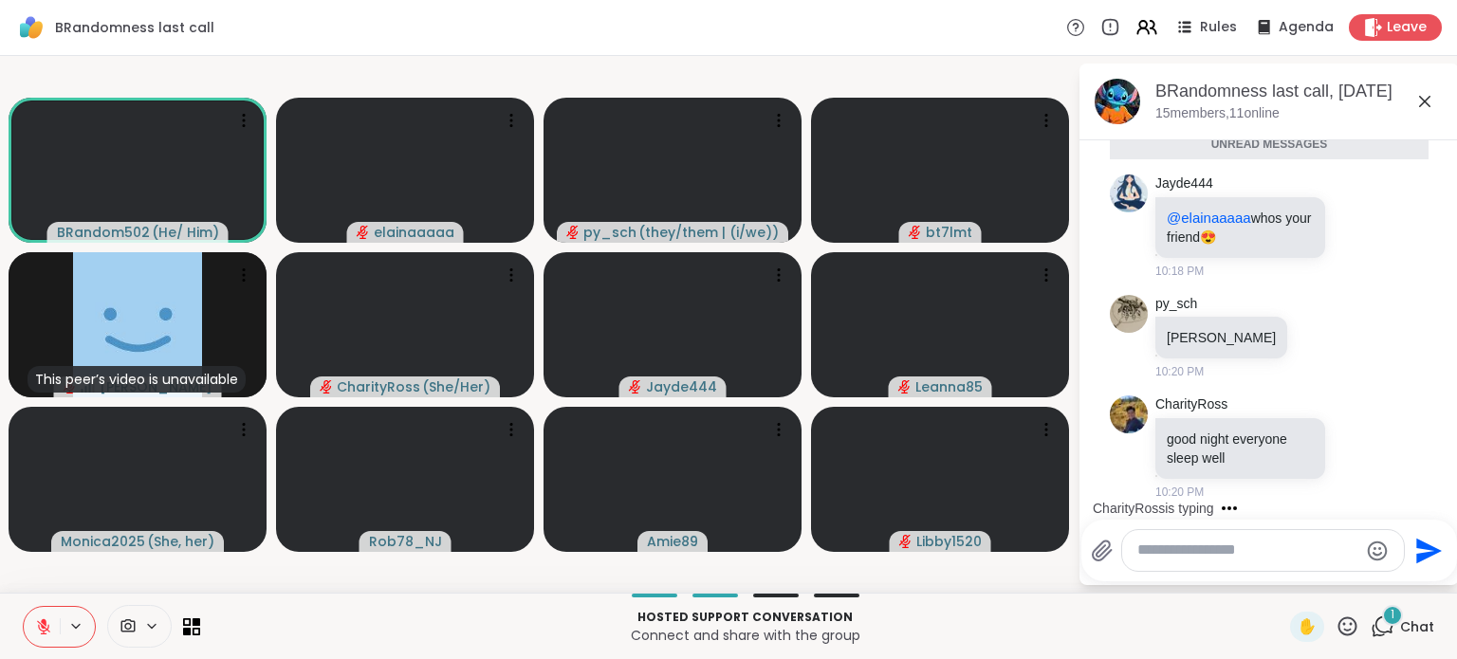
scroll to position [6739, 0]
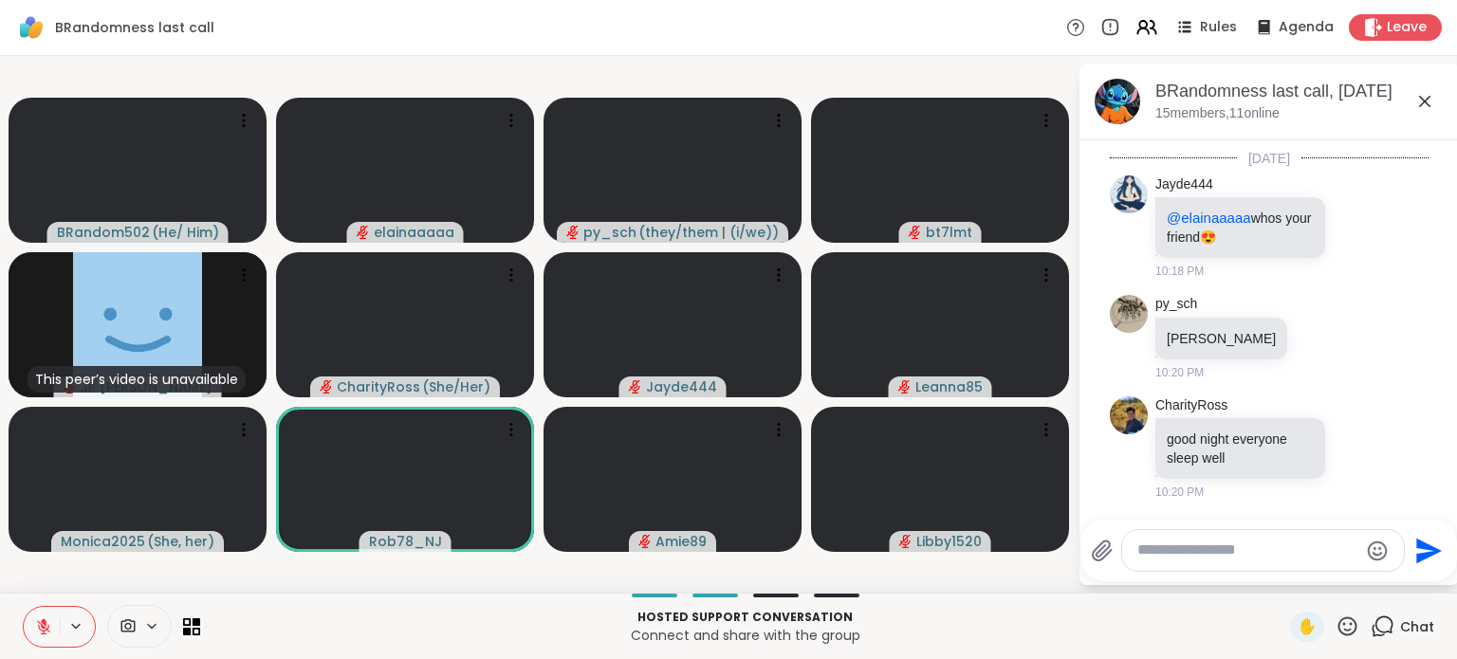
click at [1373, 227] on icon at bounding box center [1379, 226] width 13 height 13
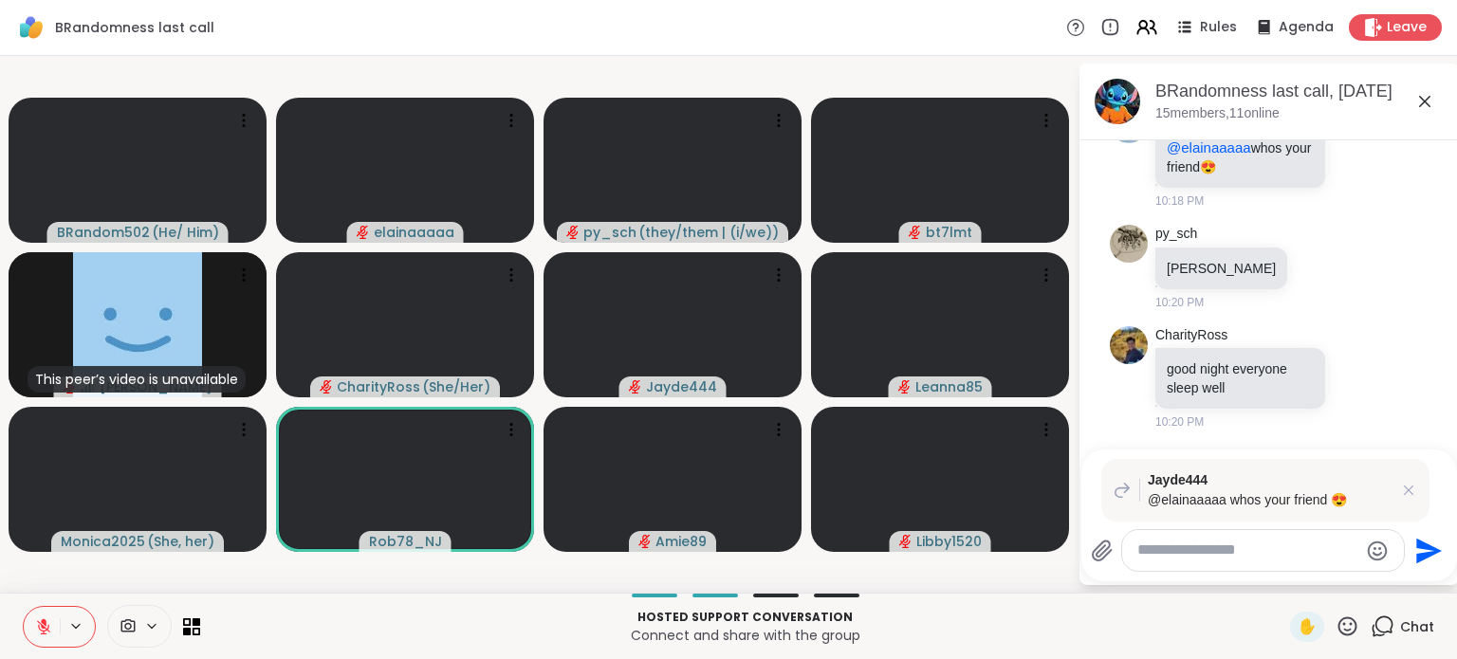
click at [1185, 554] on textarea "Type your message" at bounding box center [1247, 551] width 221 height 20
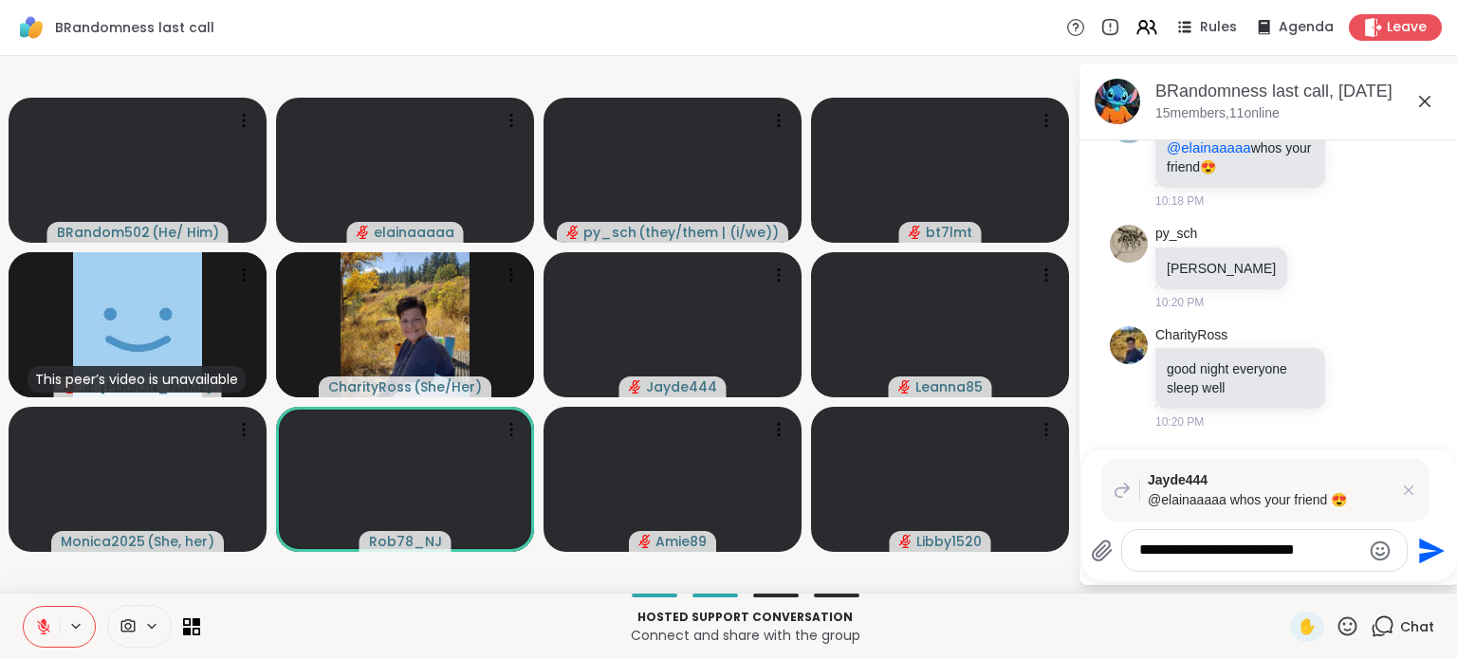
type textarea "**********"
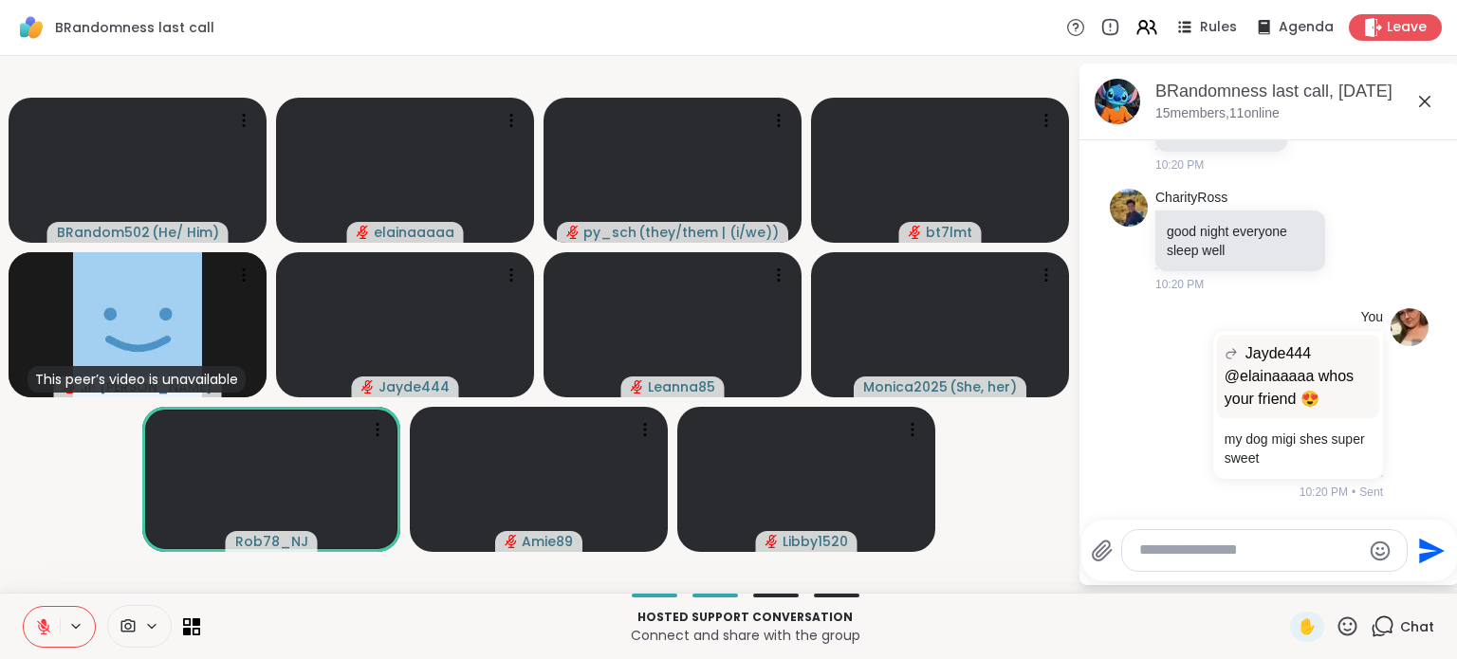
scroll to position [6886, 0]
click at [1018, 464] on video-player-container "BRandom502 ( He/ Him ) elainaaaaa py_sch ( they/them | (i/we) ) bt7lmt This pee…" at bounding box center [538, 325] width 1055 height 522
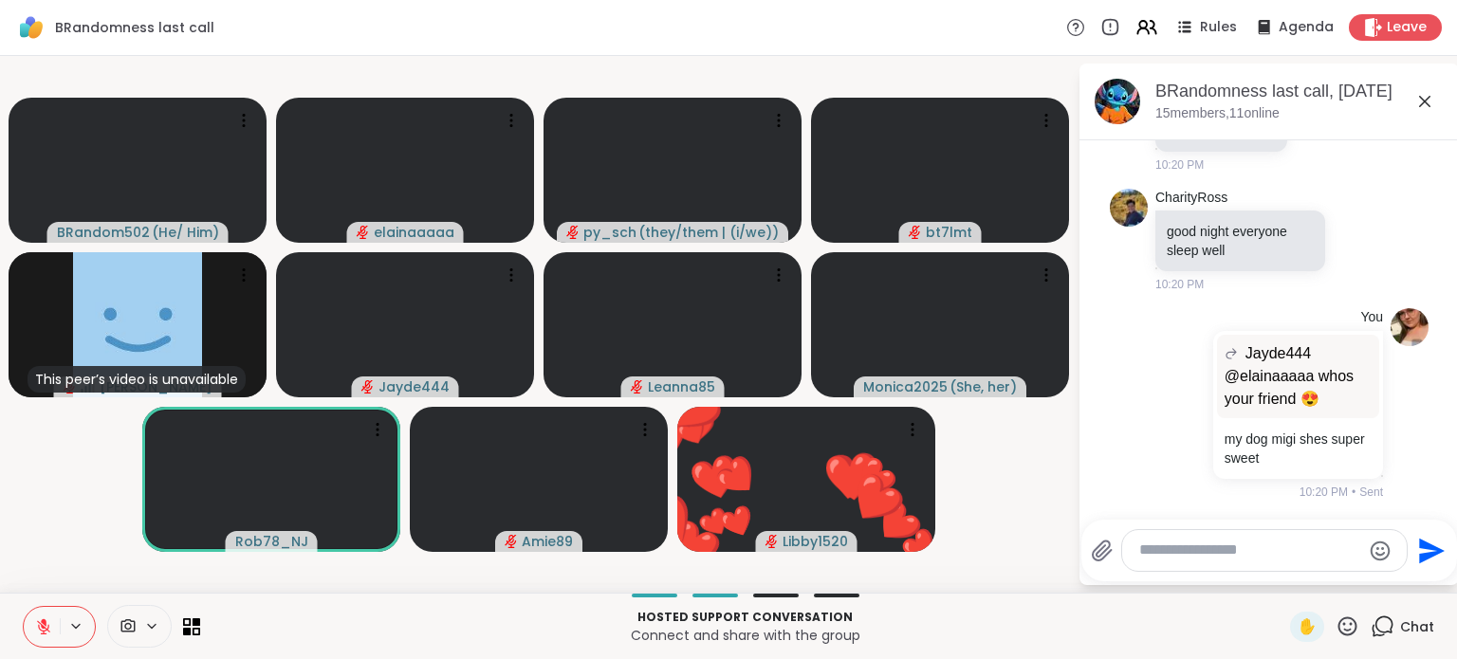
click at [1430, 100] on icon at bounding box center [1424, 101] width 23 height 23
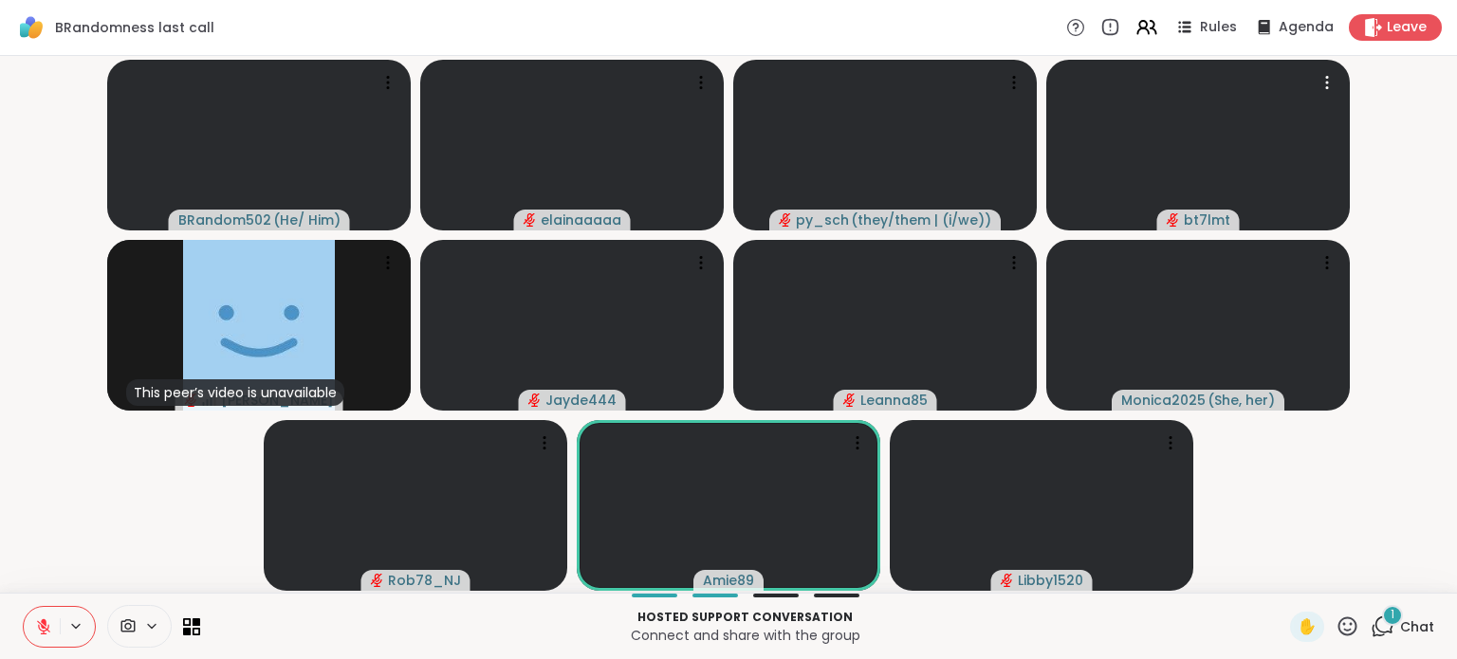
click at [1271, 87] on video at bounding box center [1198, 145] width 304 height 171
click at [1381, 627] on icon at bounding box center [1383, 627] width 24 height 24
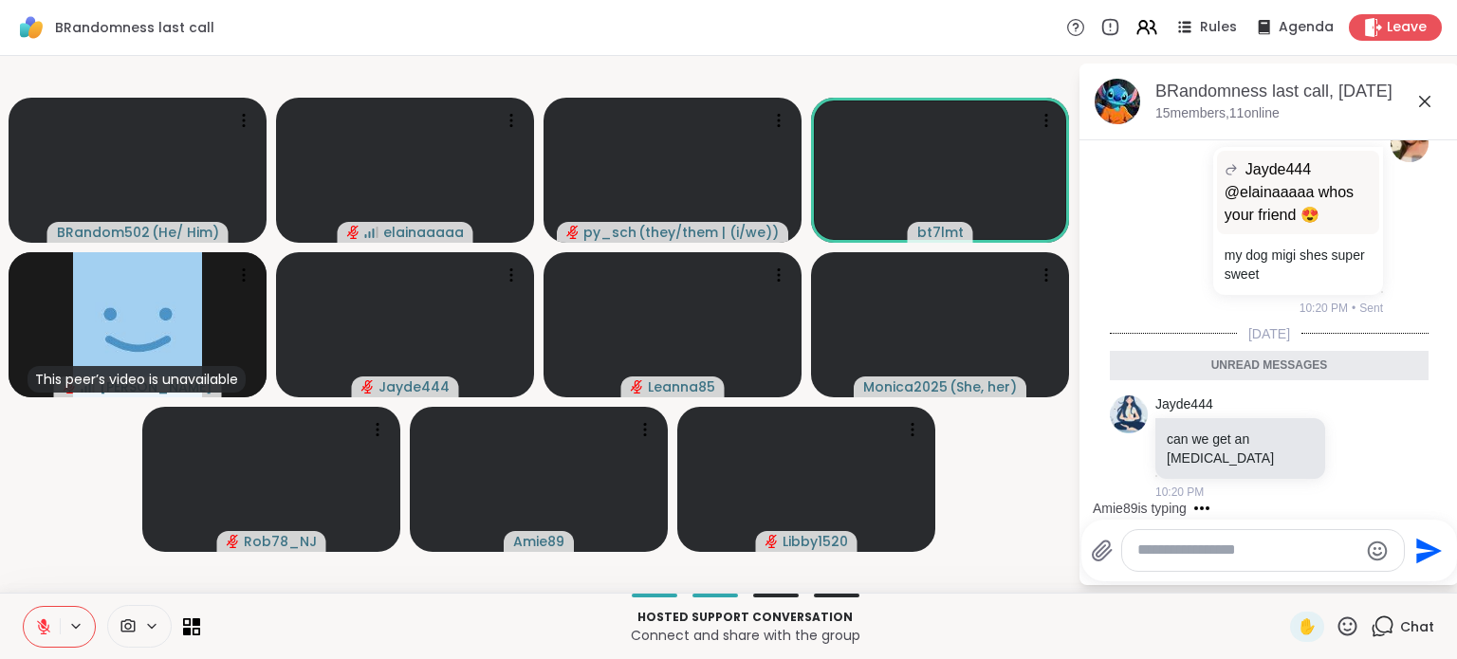
scroll to position [7263, 0]
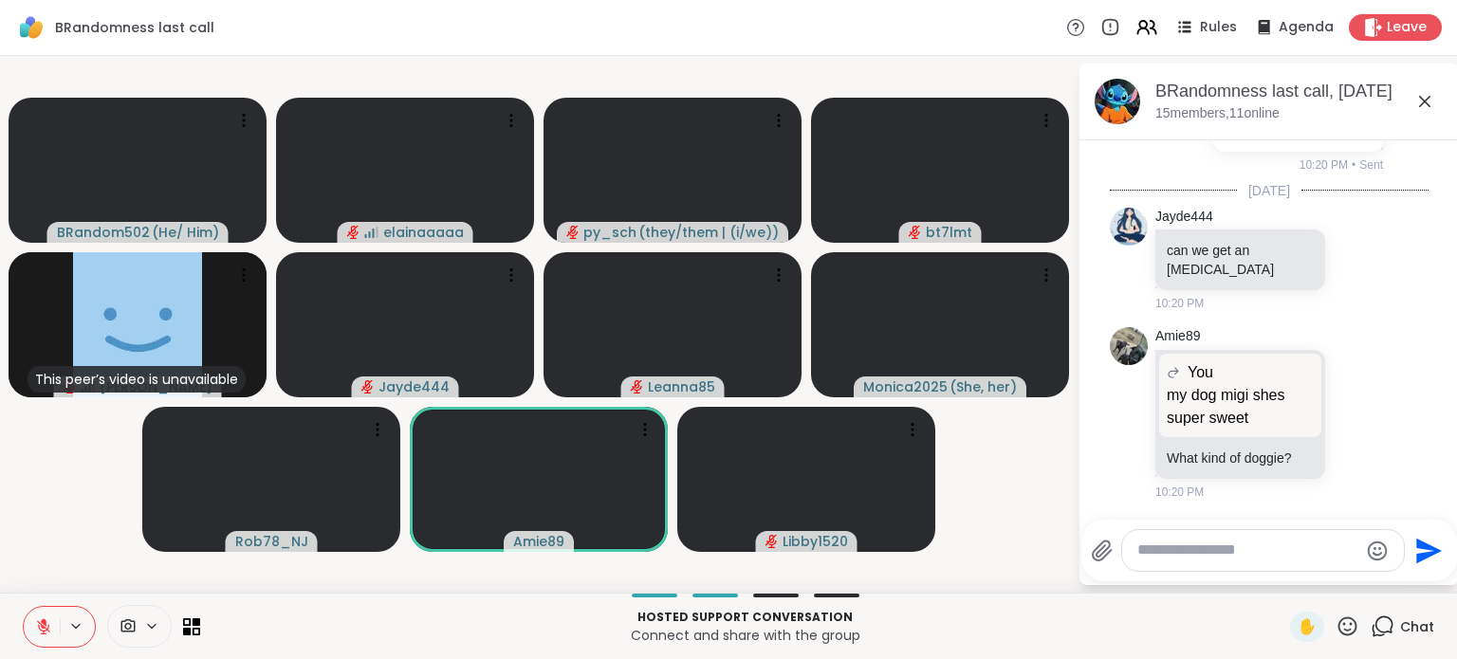
click at [1377, 418] on div "Amie89 You my dog migi shes super sweet my dog migi shes super sweet What kind …" at bounding box center [1269, 414] width 319 height 189
click at [1371, 419] on icon at bounding box center [1379, 412] width 17 height 23
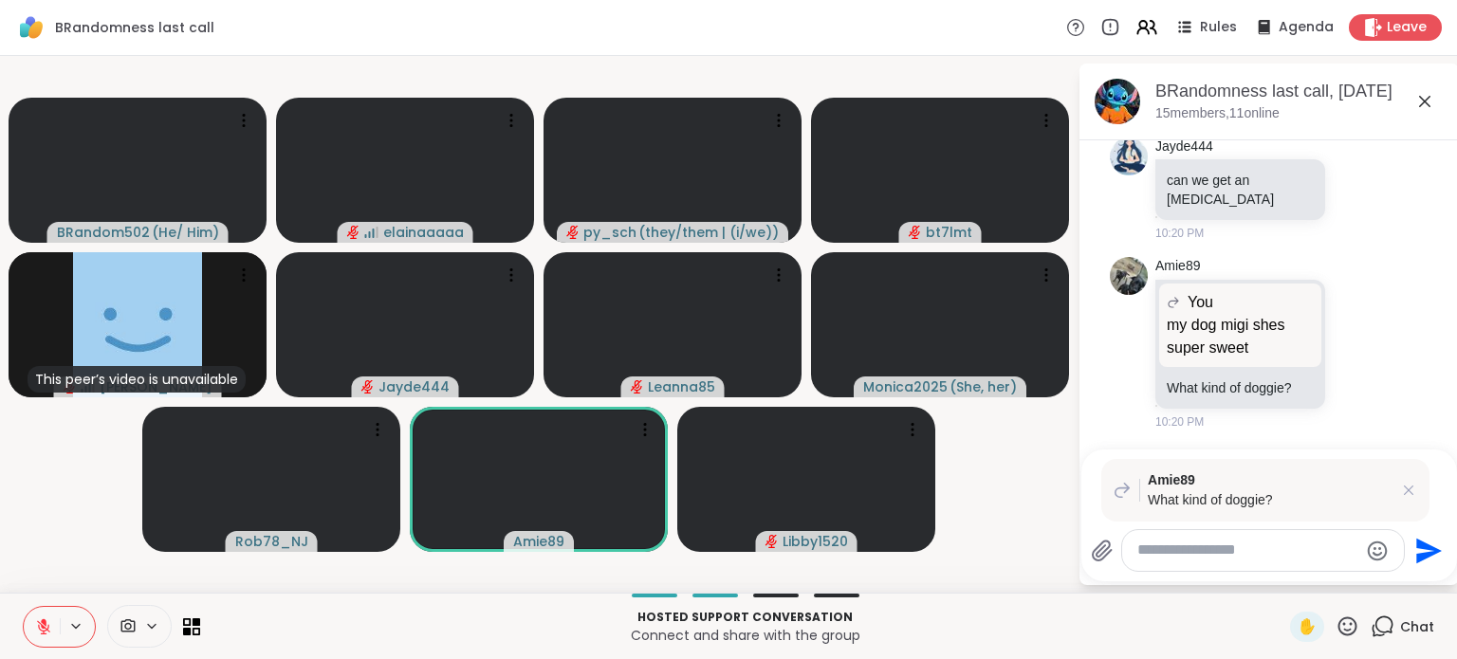
scroll to position [7308, 0]
click at [1290, 551] on textarea "Type your message" at bounding box center [1247, 551] width 221 height 20
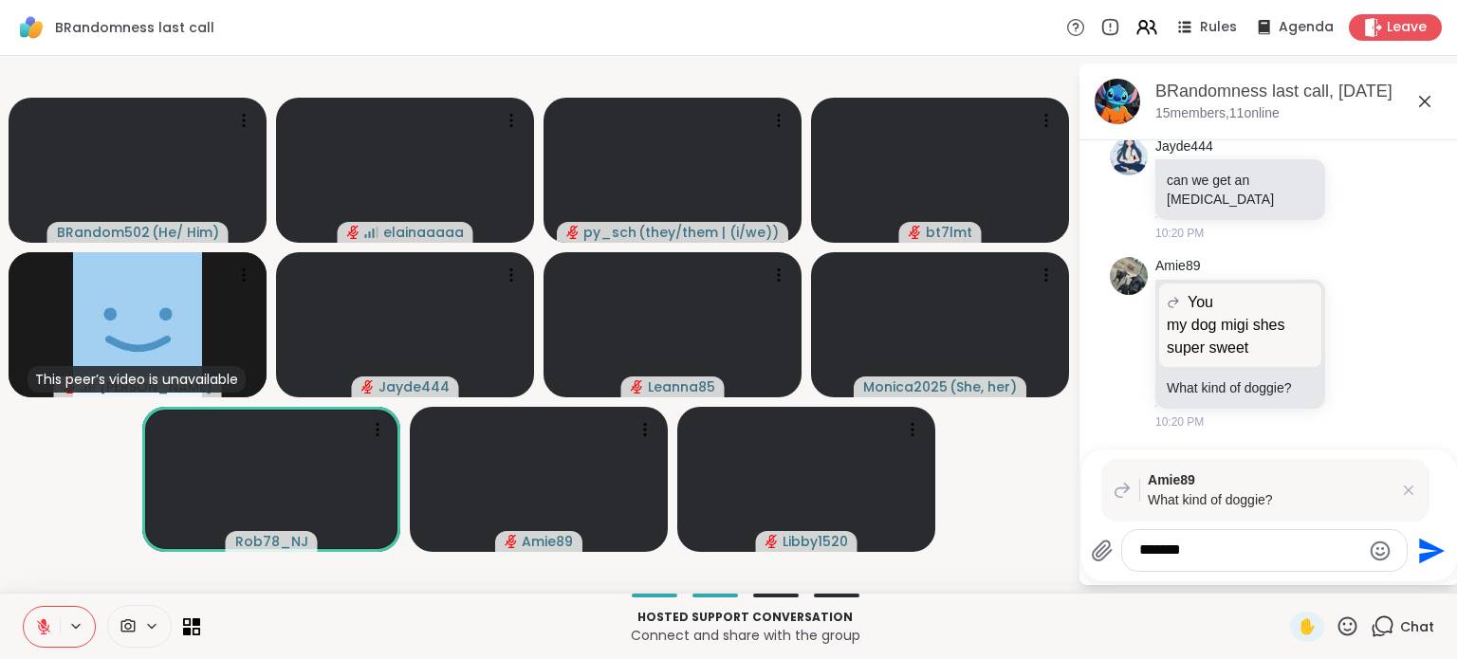
type textarea "*******"
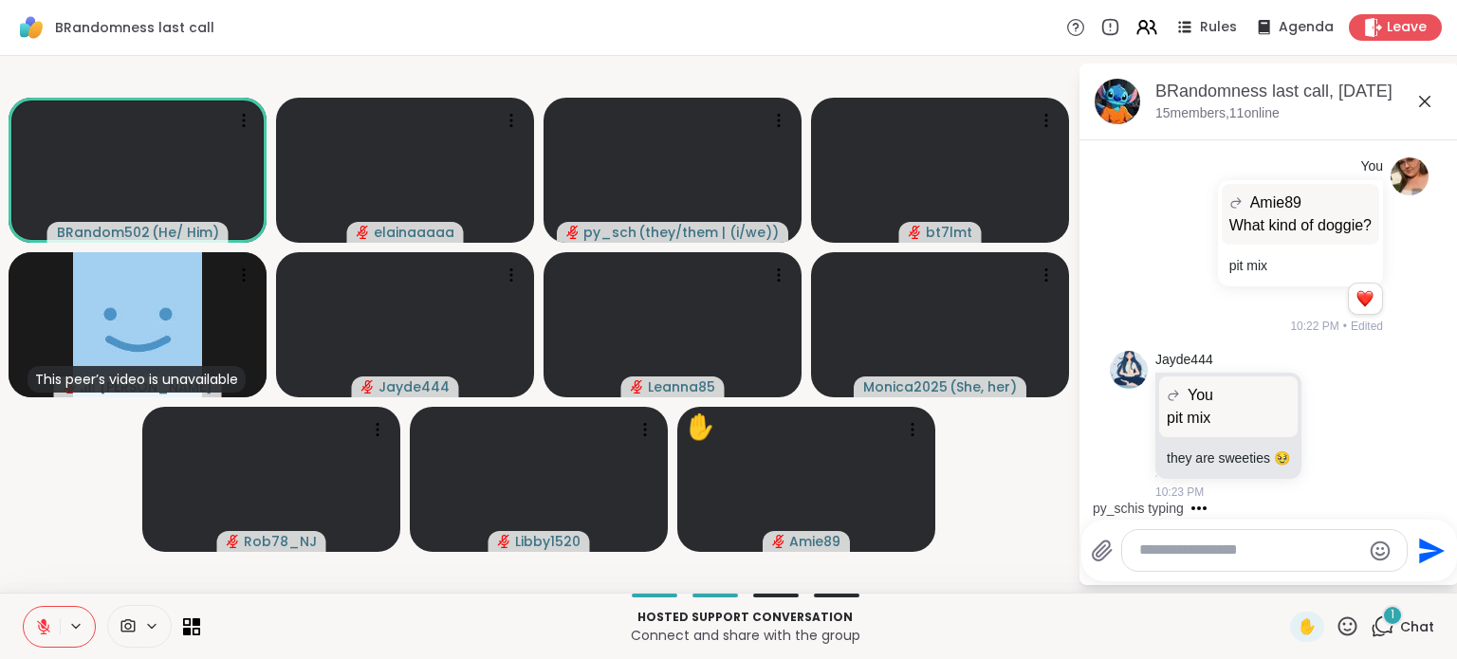
scroll to position [7671, 0]
click at [1335, 425] on icon at bounding box center [1334, 424] width 17 height 19
click at [1330, 393] on div "Select Reaction: Heart" at bounding box center [1334, 394] width 17 height 17
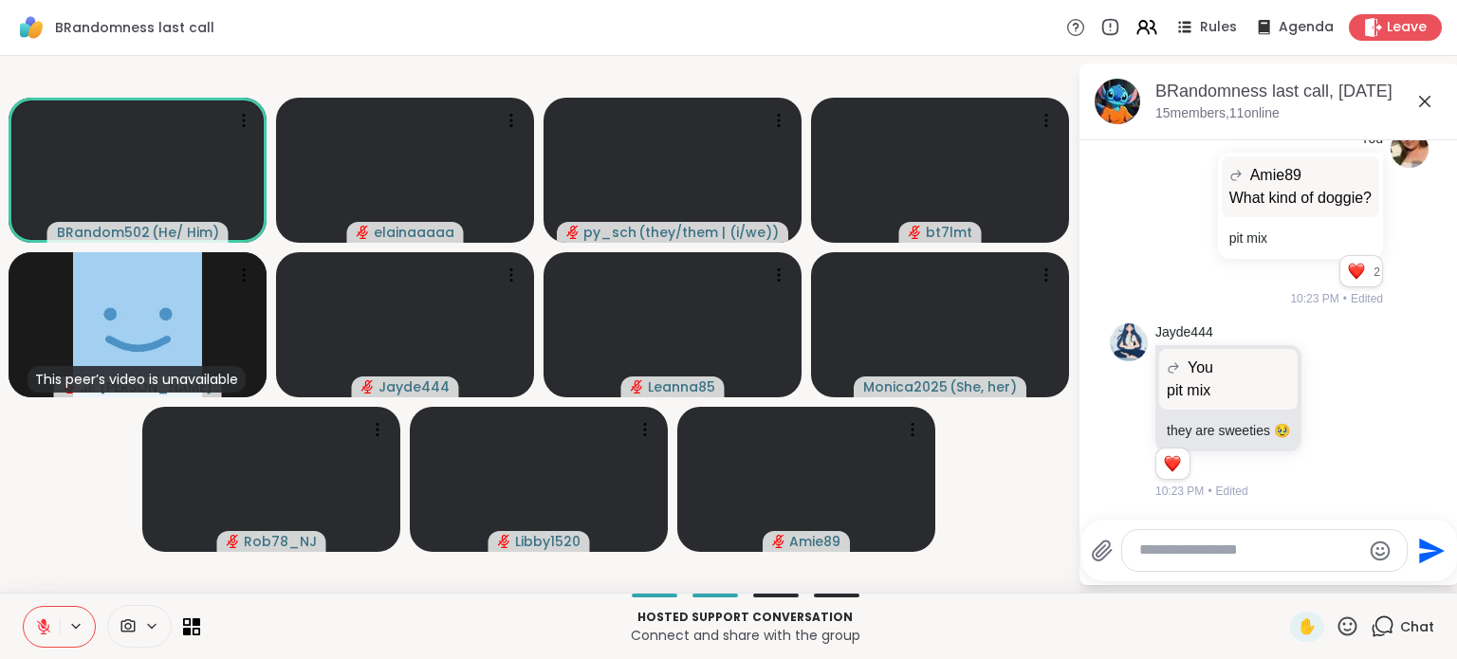
click at [1355, 413] on icon at bounding box center [1355, 410] width 17 height 23
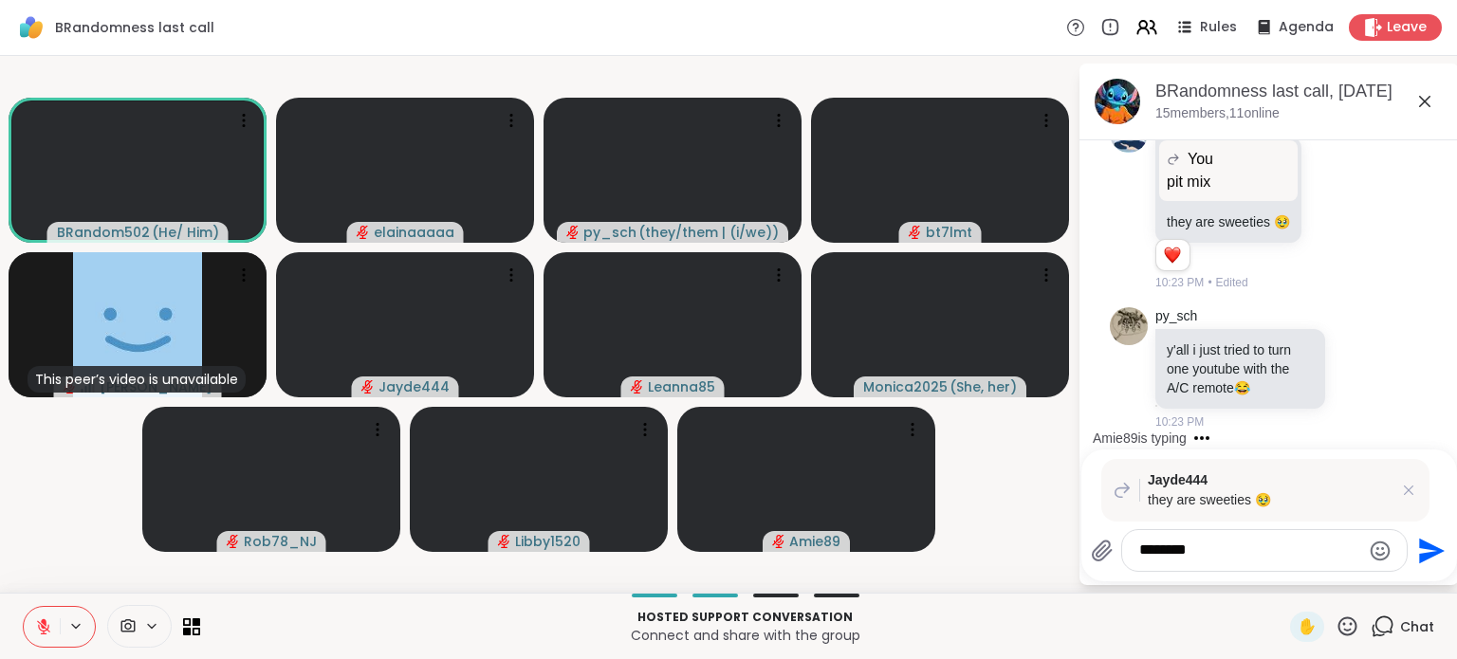
scroll to position [7926, 0]
type textarea "**********"
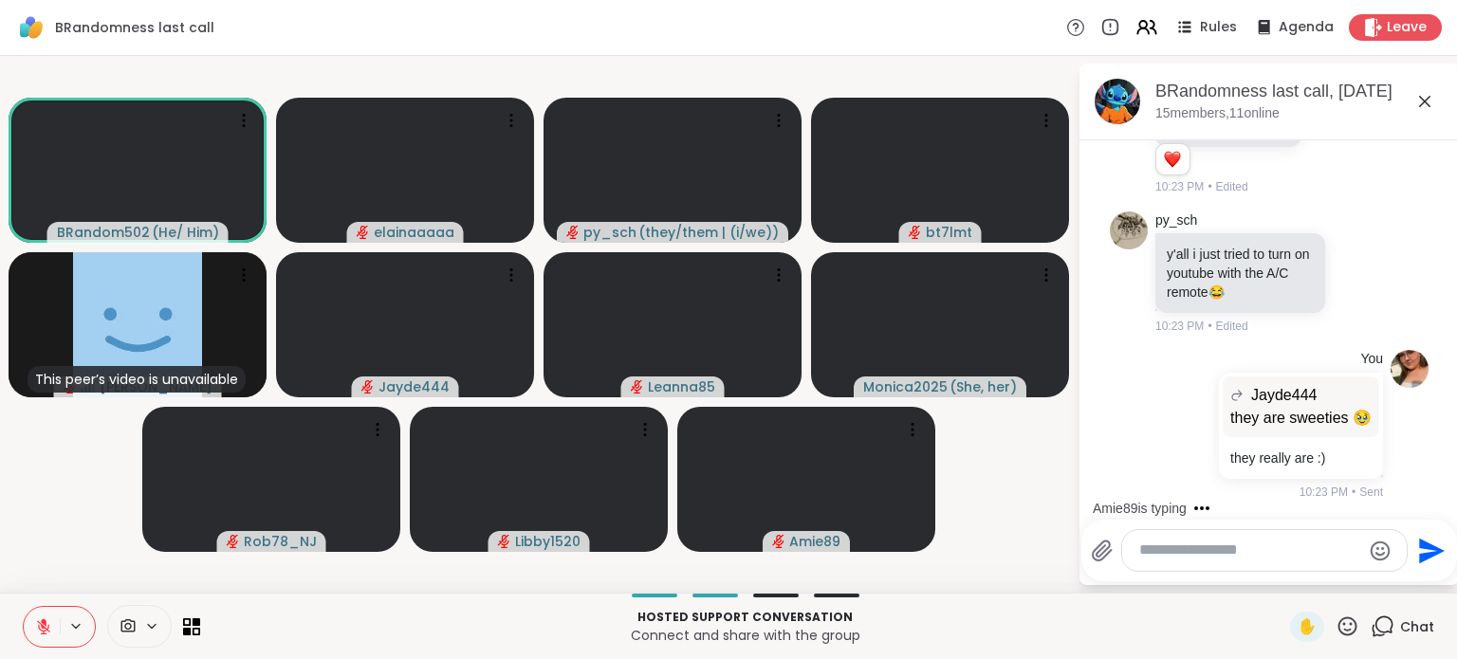
scroll to position [8209, 0]
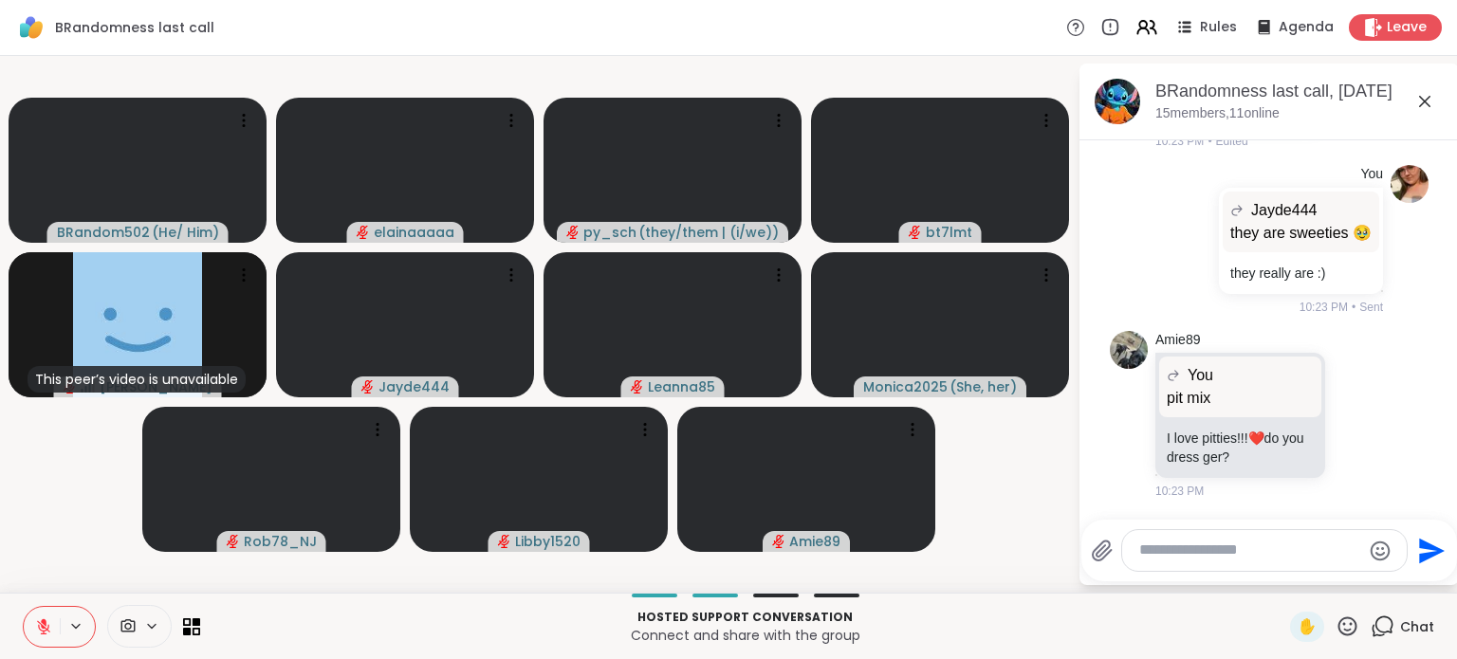
click at [1371, 412] on icon at bounding box center [1379, 414] width 17 height 23
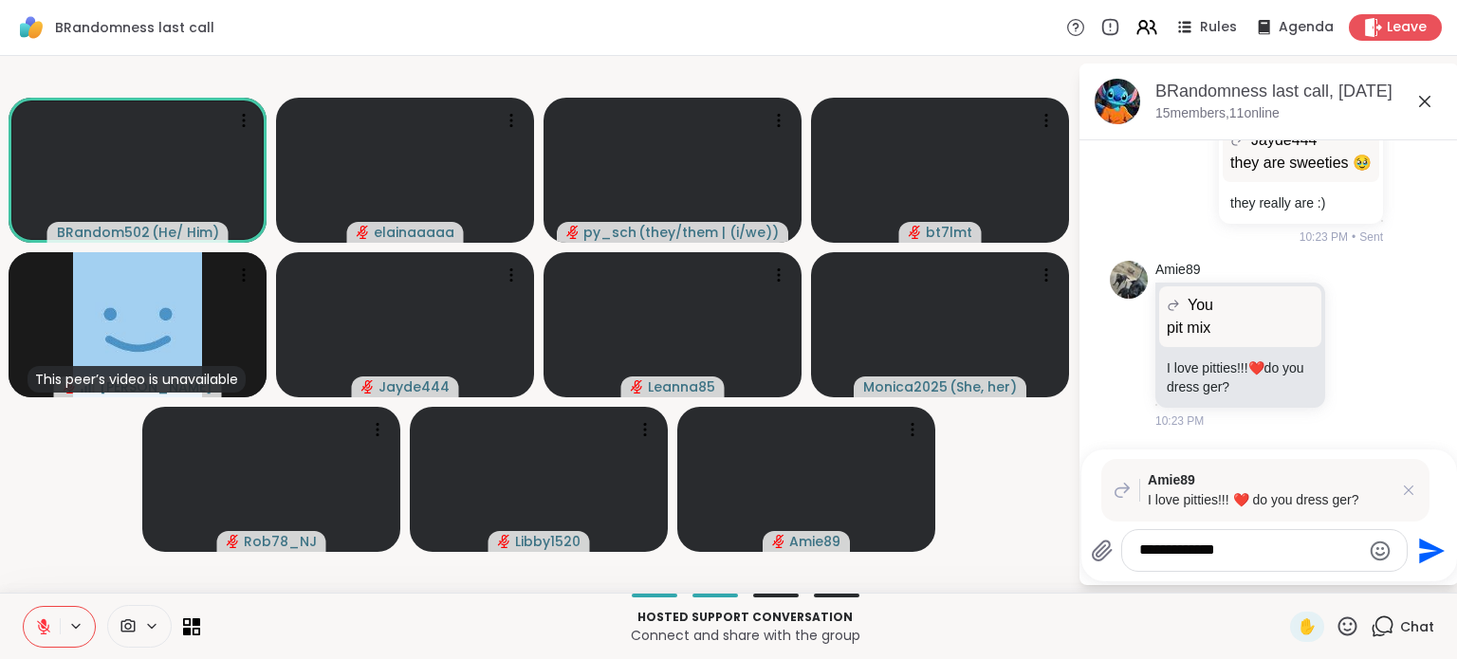
click at [1299, 539] on div "**********" at bounding box center [1264, 550] width 285 height 41
click at [1275, 544] on textarea "**********" at bounding box center [1249, 551] width 221 height 20
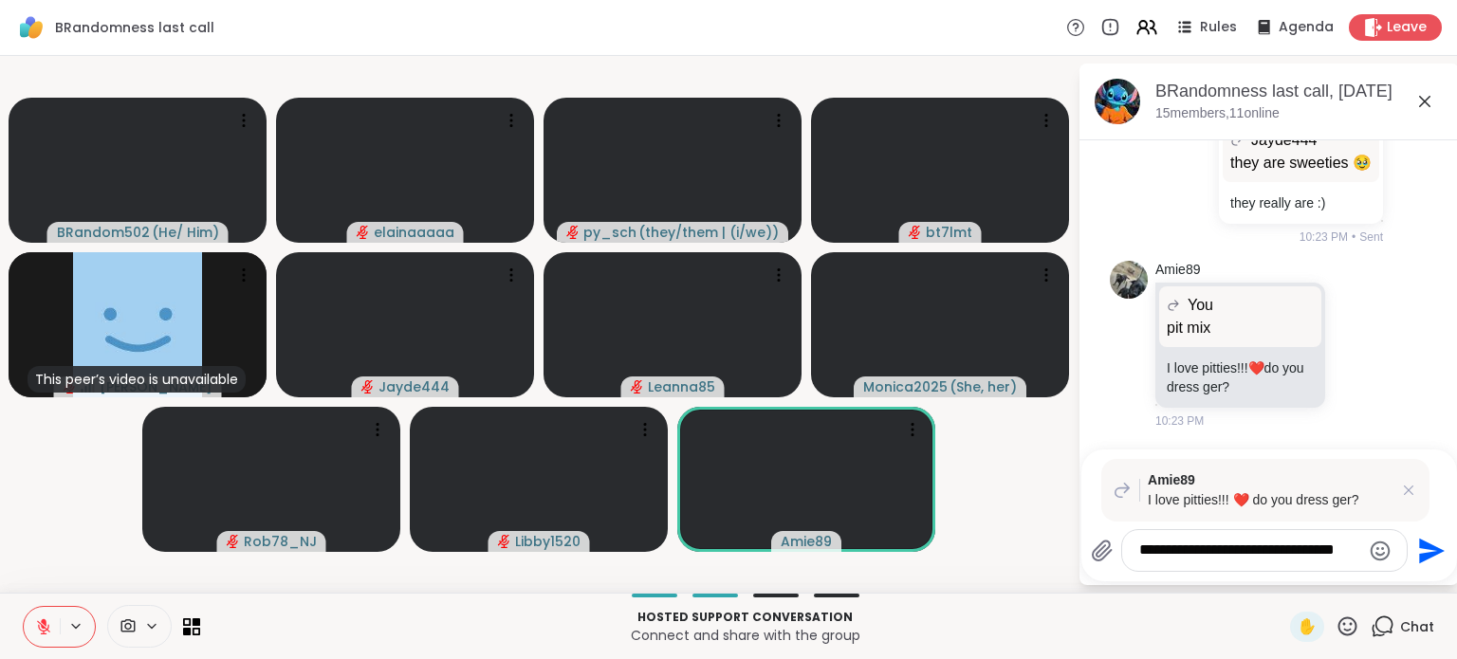
type textarea "**********"
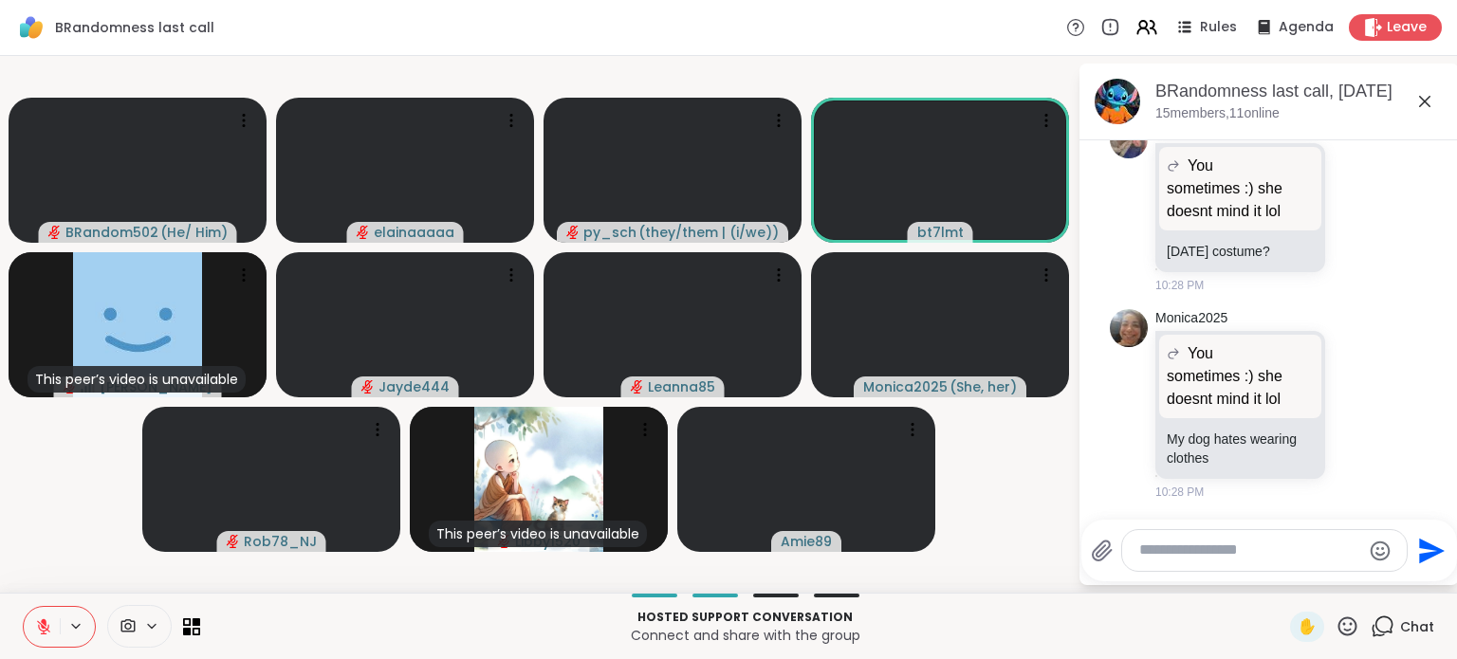
scroll to position [9403, 0]
click at [1371, 208] on icon at bounding box center [1379, 205] width 17 height 23
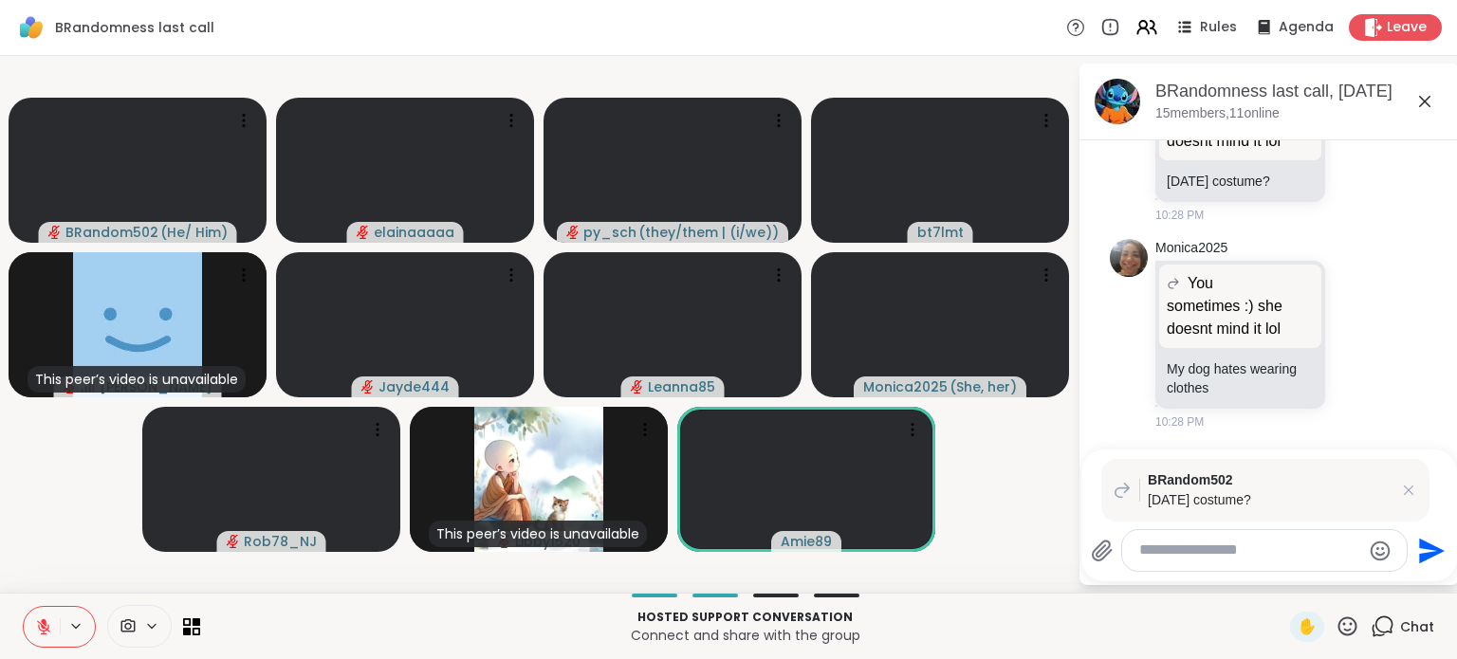
click at [1170, 549] on textarea "Type your message" at bounding box center [1249, 551] width 221 height 20
type textarea "**********"
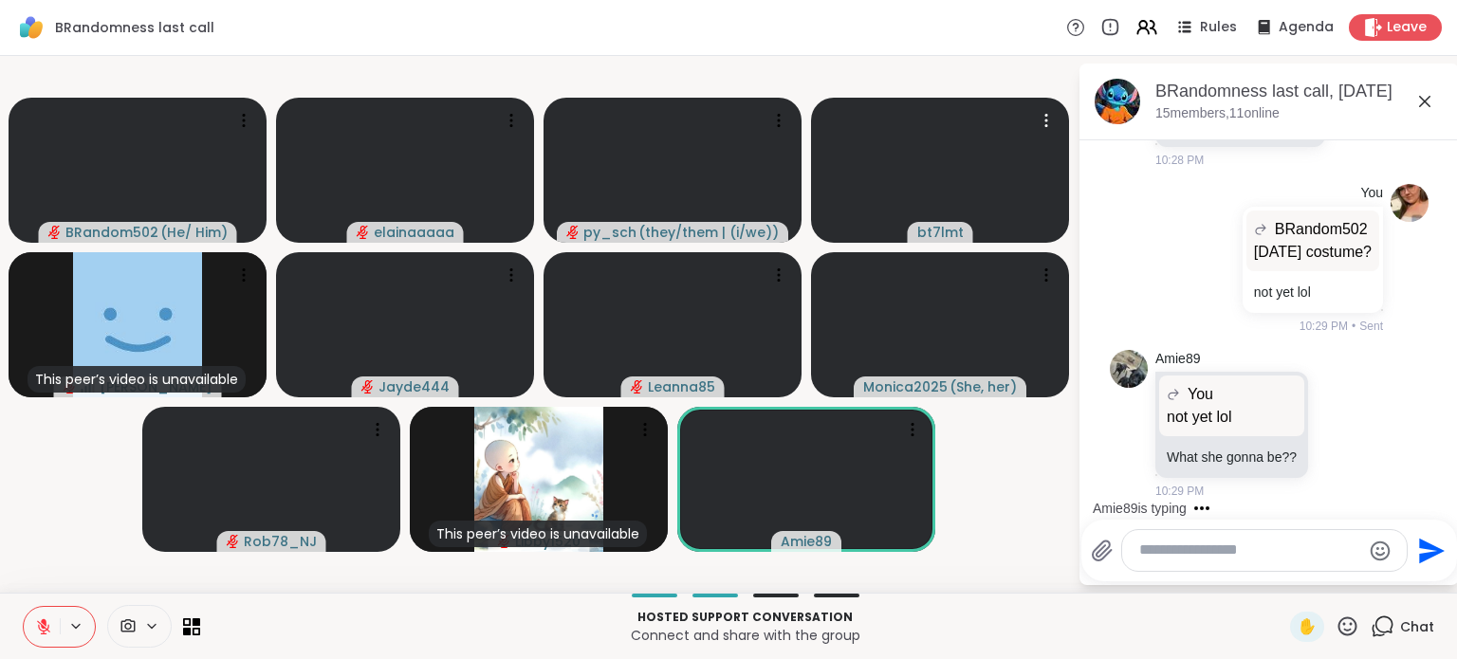
scroll to position [9757, 0]
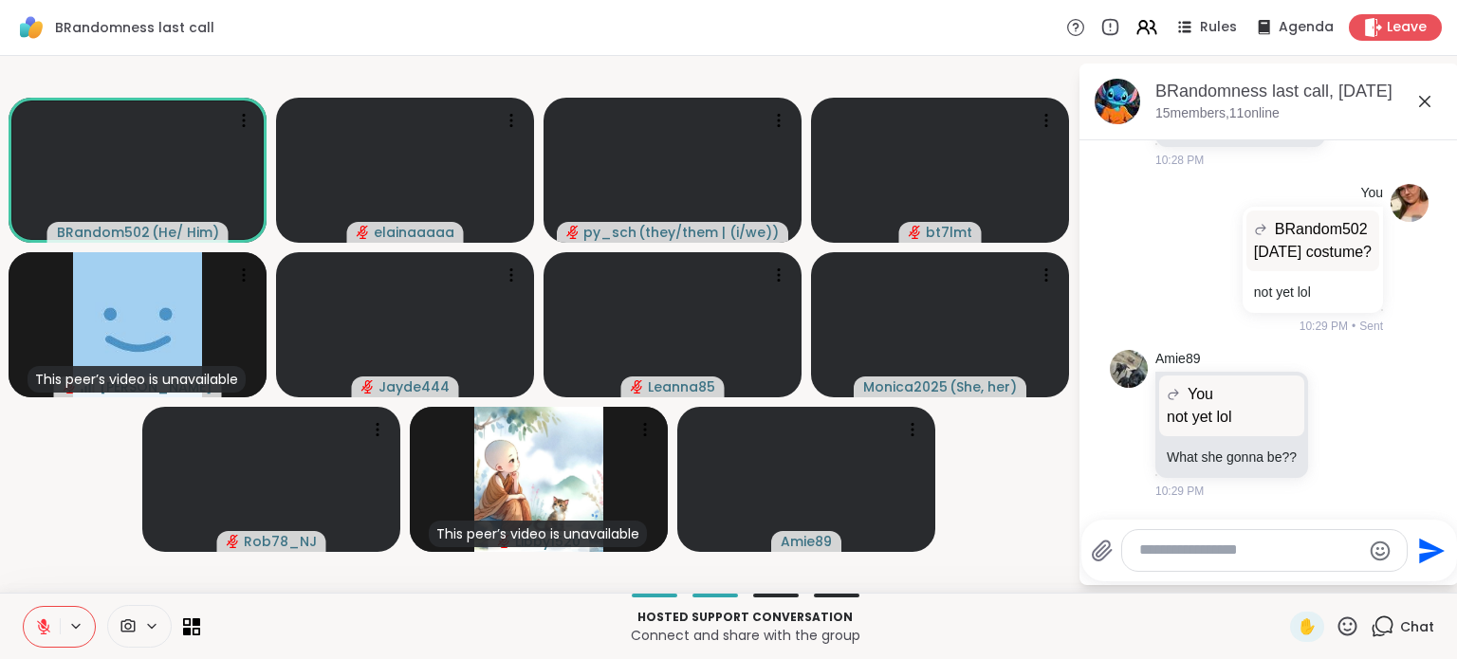
click at [1363, 413] on div "Amie89 You not yet lol not yet lol What she gonna be?? 10:29 PM" at bounding box center [1262, 425] width 215 height 151
click at [1360, 416] on icon at bounding box center [1362, 424] width 17 height 23
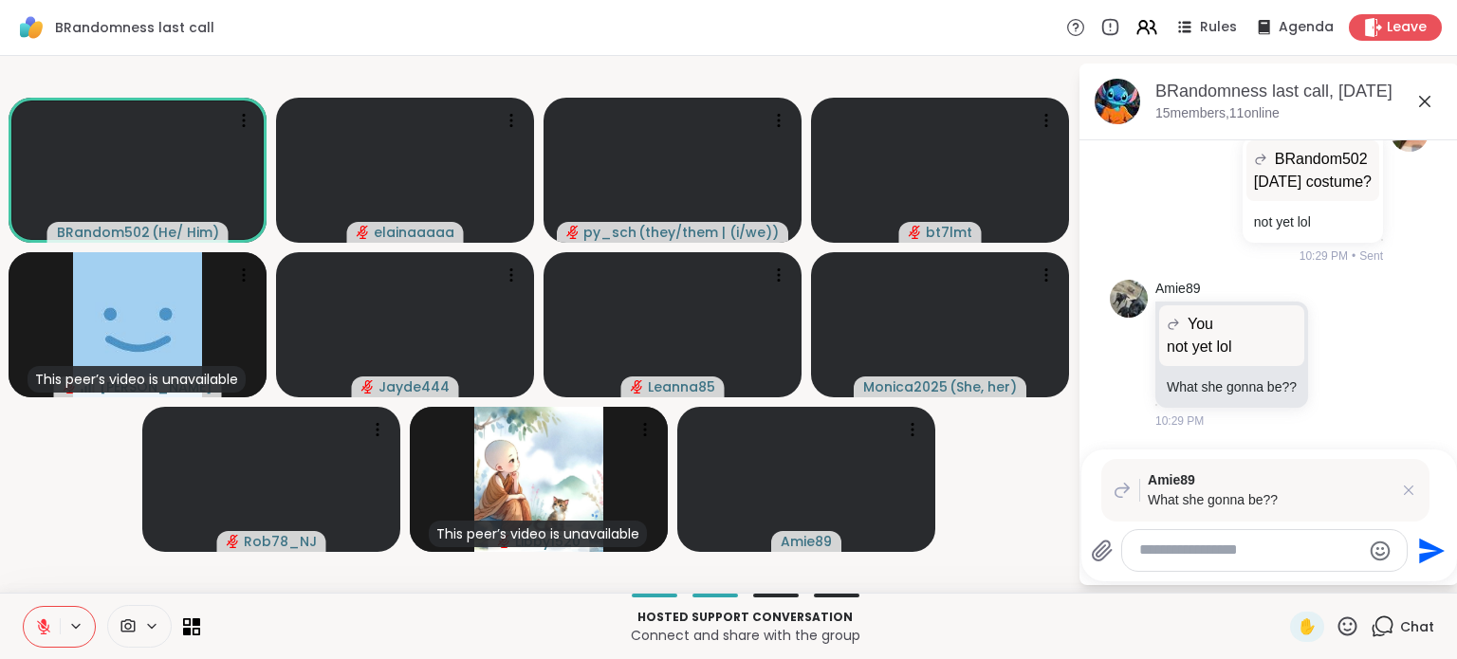
click at [1260, 549] on textarea "Type your message" at bounding box center [1249, 551] width 221 height 20
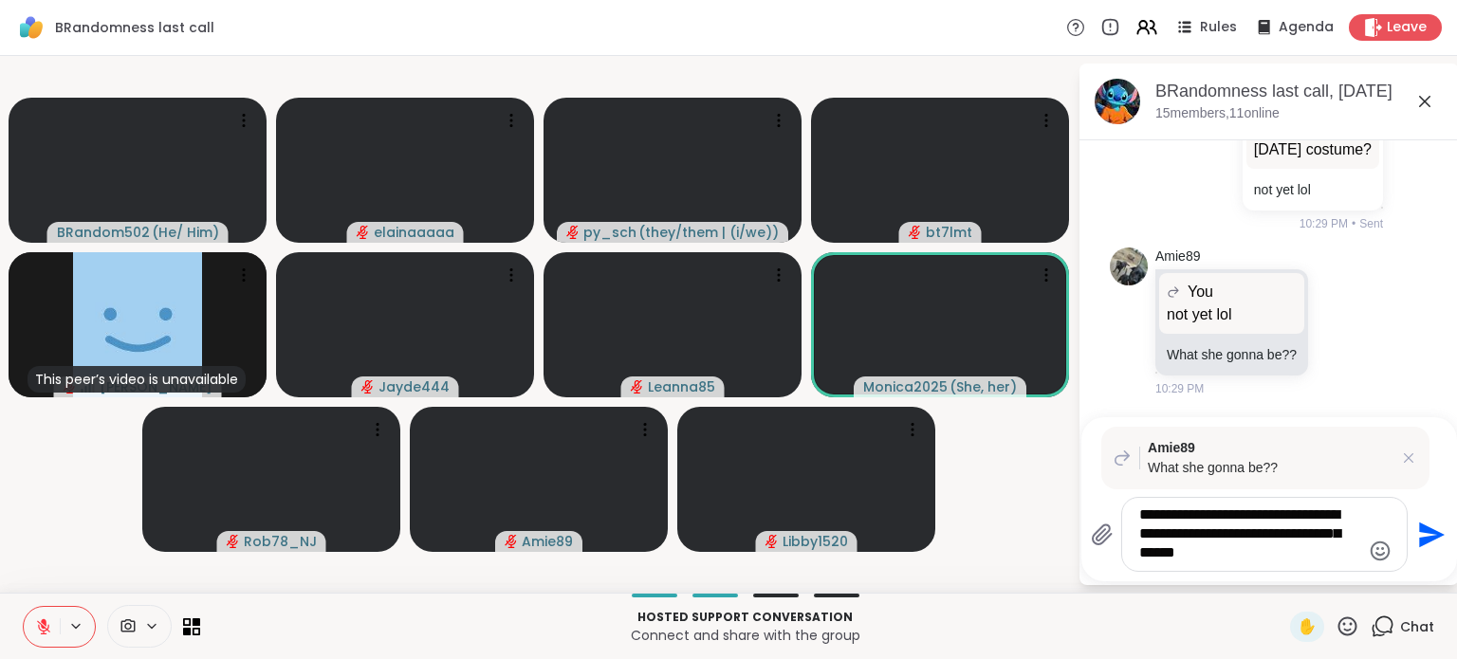
type textarea "**********"
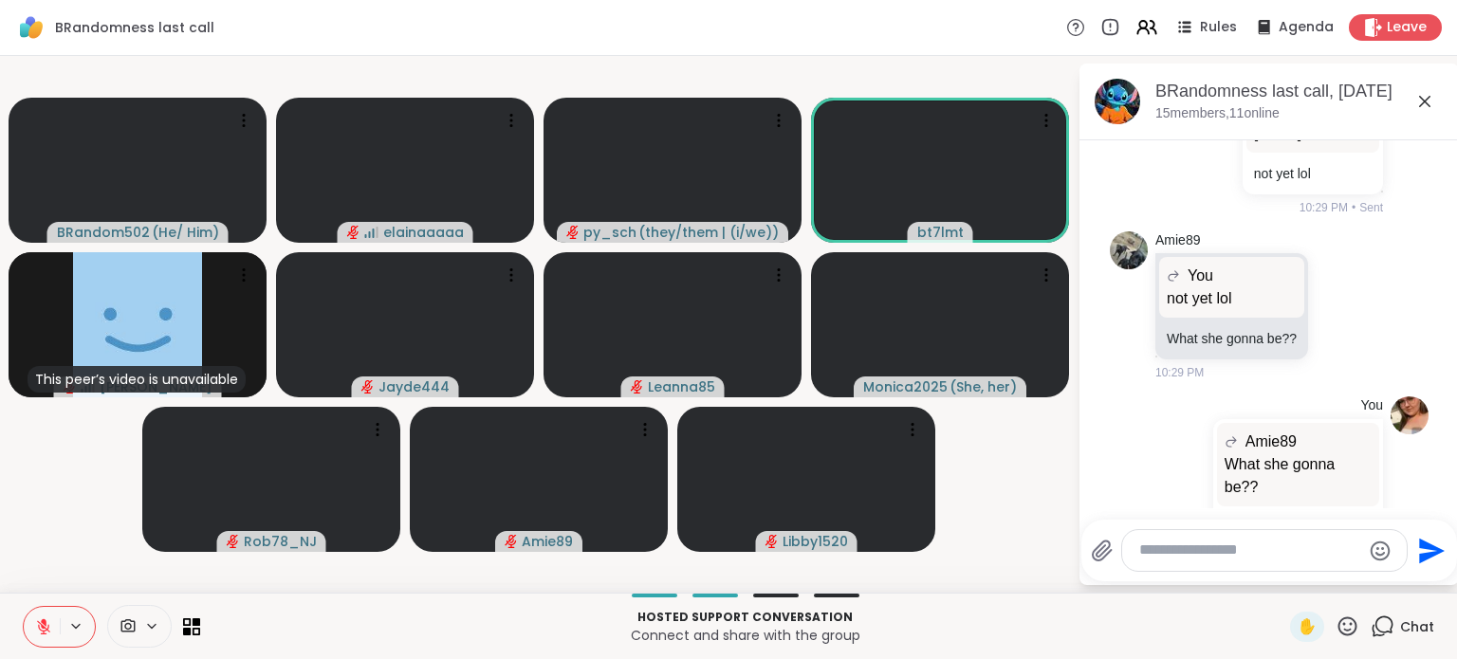
scroll to position [9570, 0]
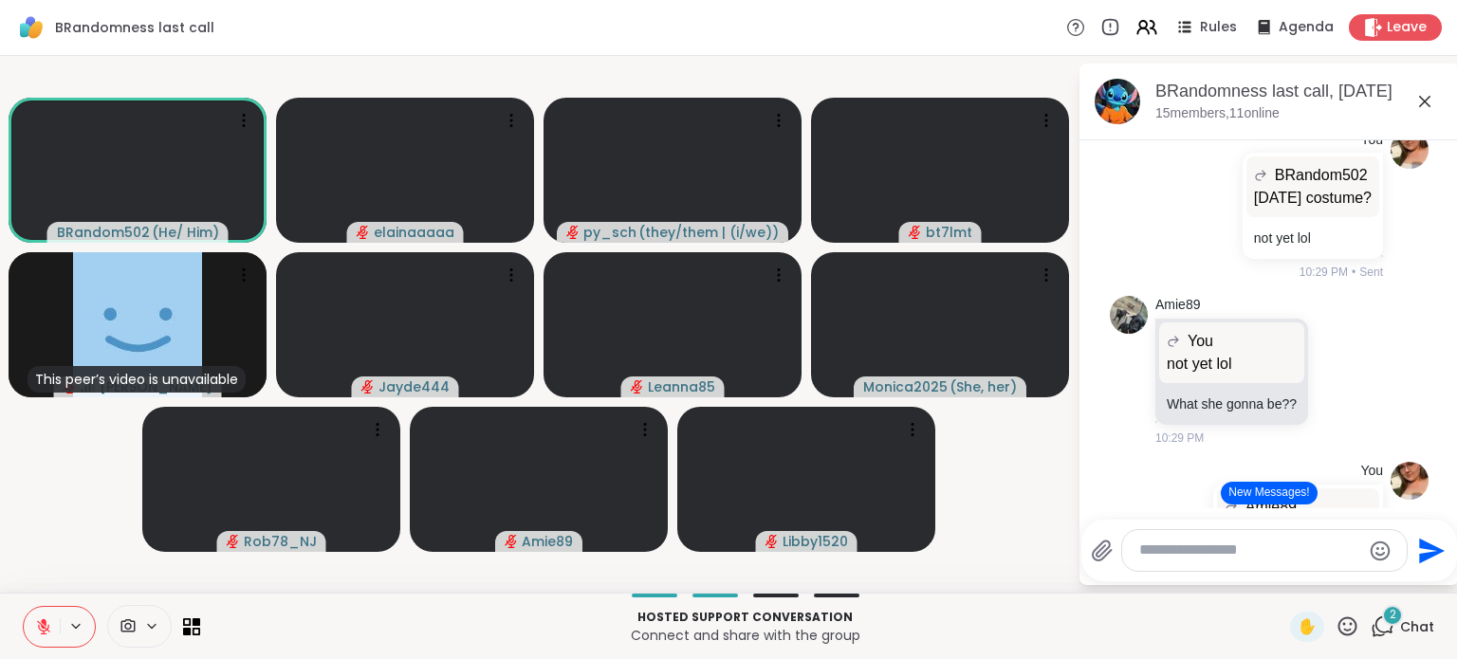
click at [1382, 619] on div "2" at bounding box center [1392, 615] width 21 height 21
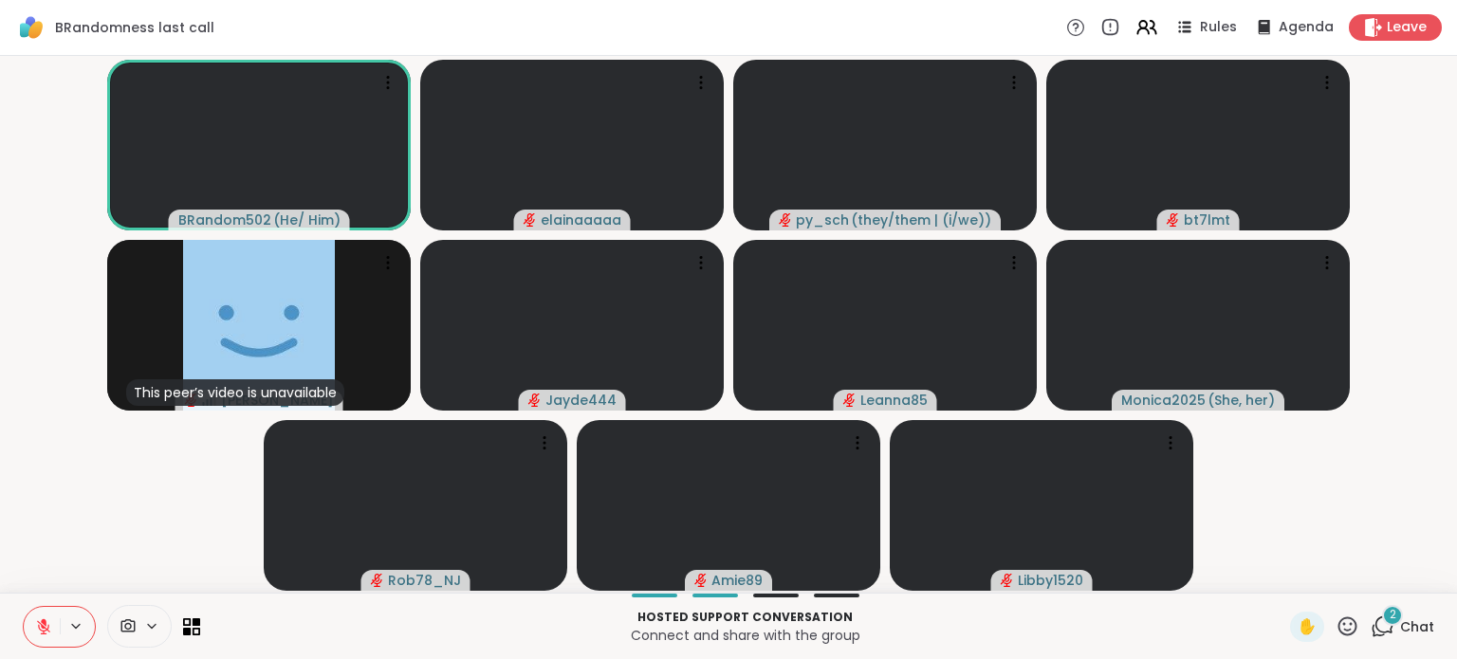
click at [1382, 617] on div "2" at bounding box center [1392, 615] width 21 height 21
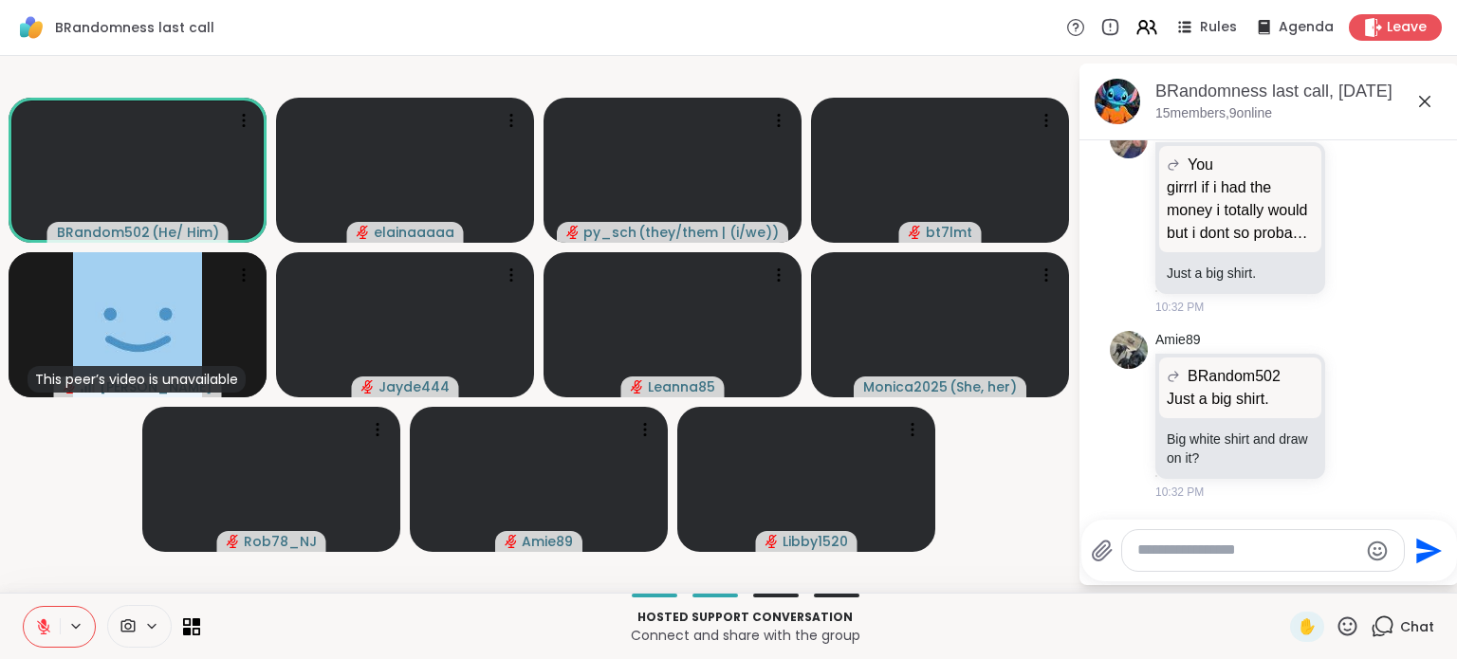
scroll to position [10649, 0]
click at [1355, 221] on icon at bounding box center [1358, 220] width 6 height 2
click at [1371, 229] on icon at bounding box center [1379, 217] width 17 height 23
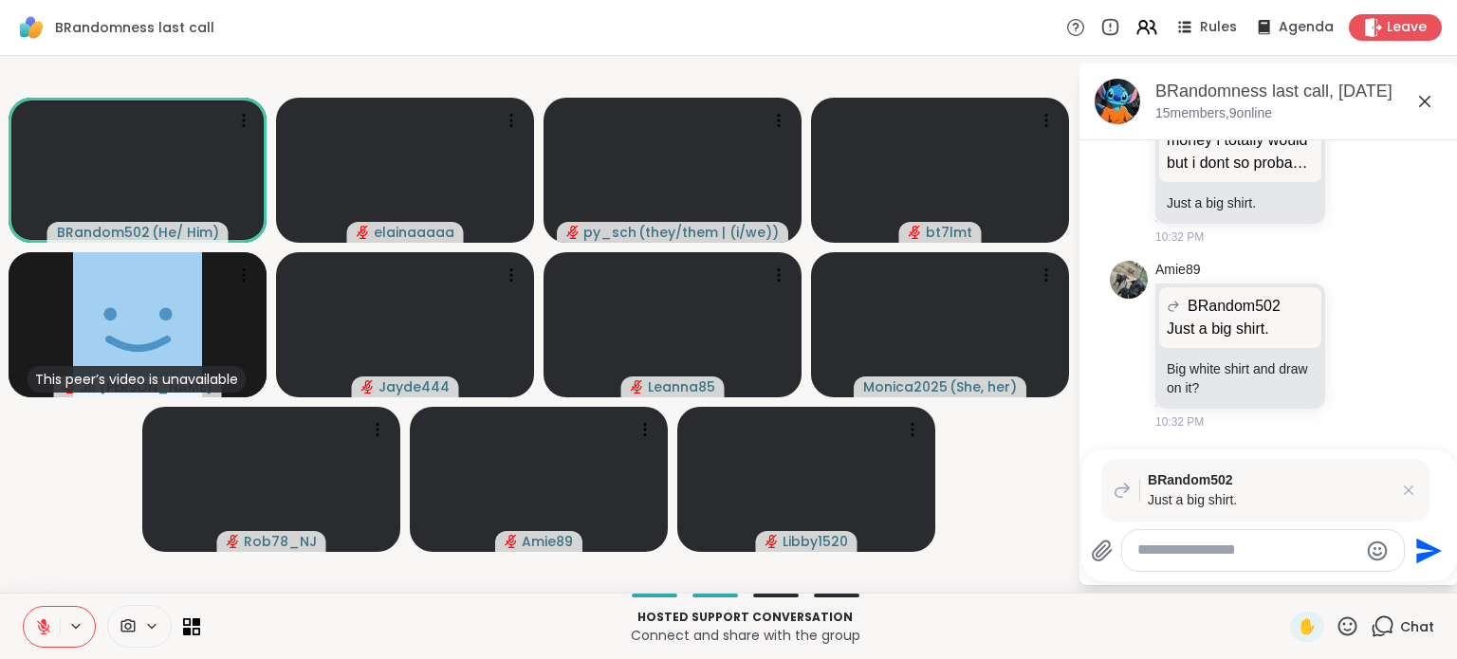
click at [1250, 562] on div at bounding box center [1263, 550] width 282 height 41
click at [1256, 554] on textarea "Type your message" at bounding box center [1247, 551] width 221 height 20
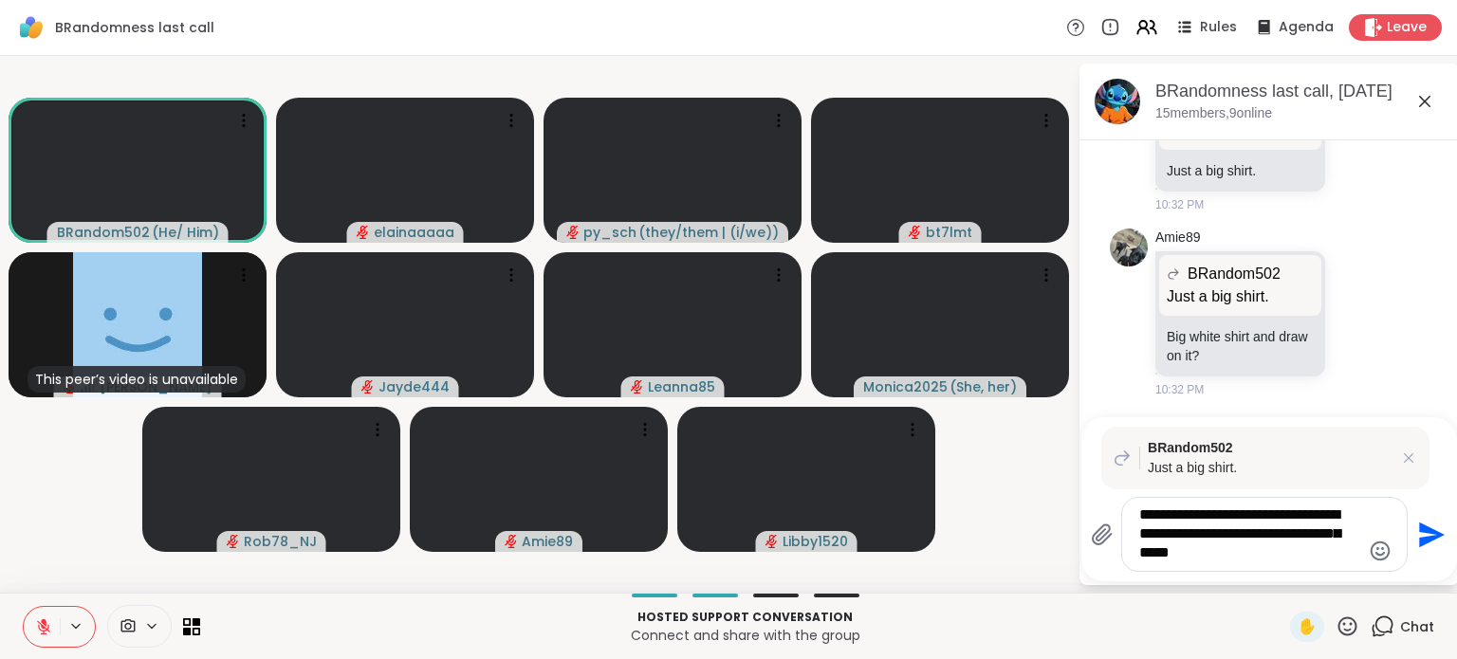
type textarea "**********"
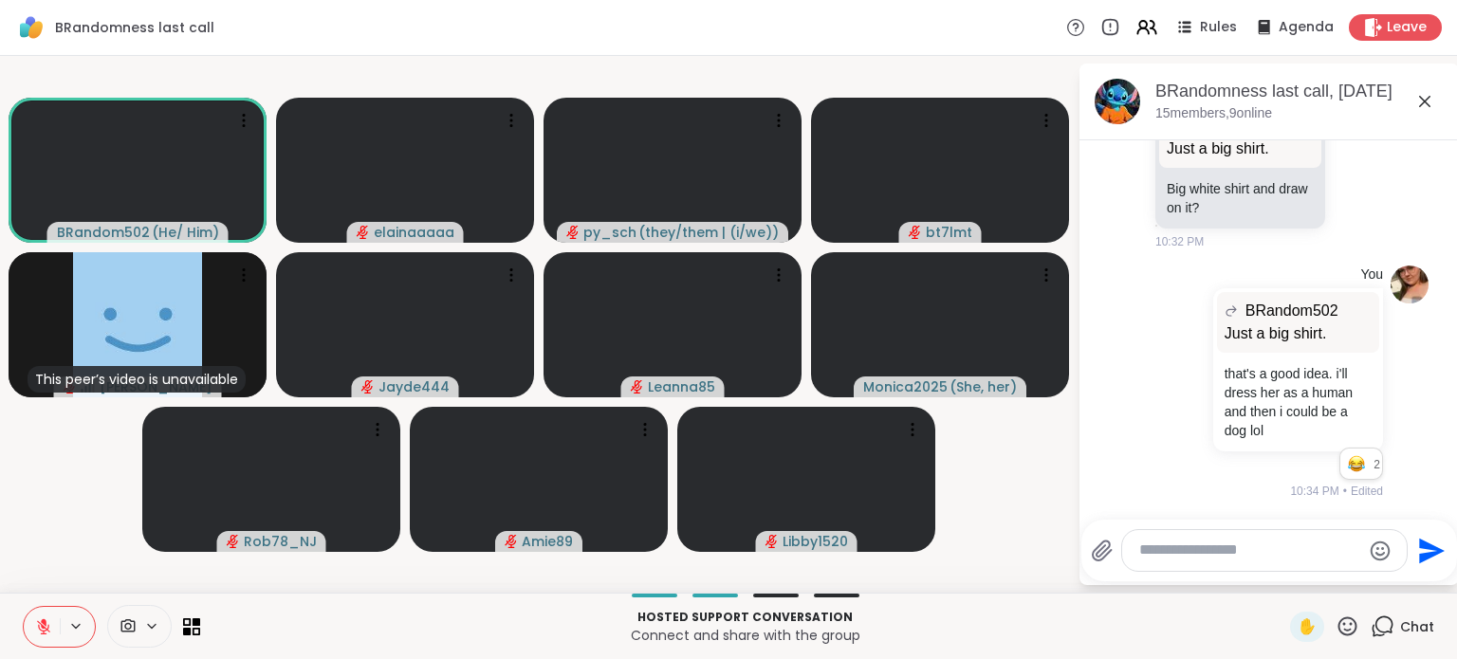
scroll to position [10781, 0]
click at [1350, 175] on icon at bounding box center [1358, 165] width 17 height 19
click at [1350, 143] on div "Select Reaction: Heart" at bounding box center [1358, 134] width 17 height 17
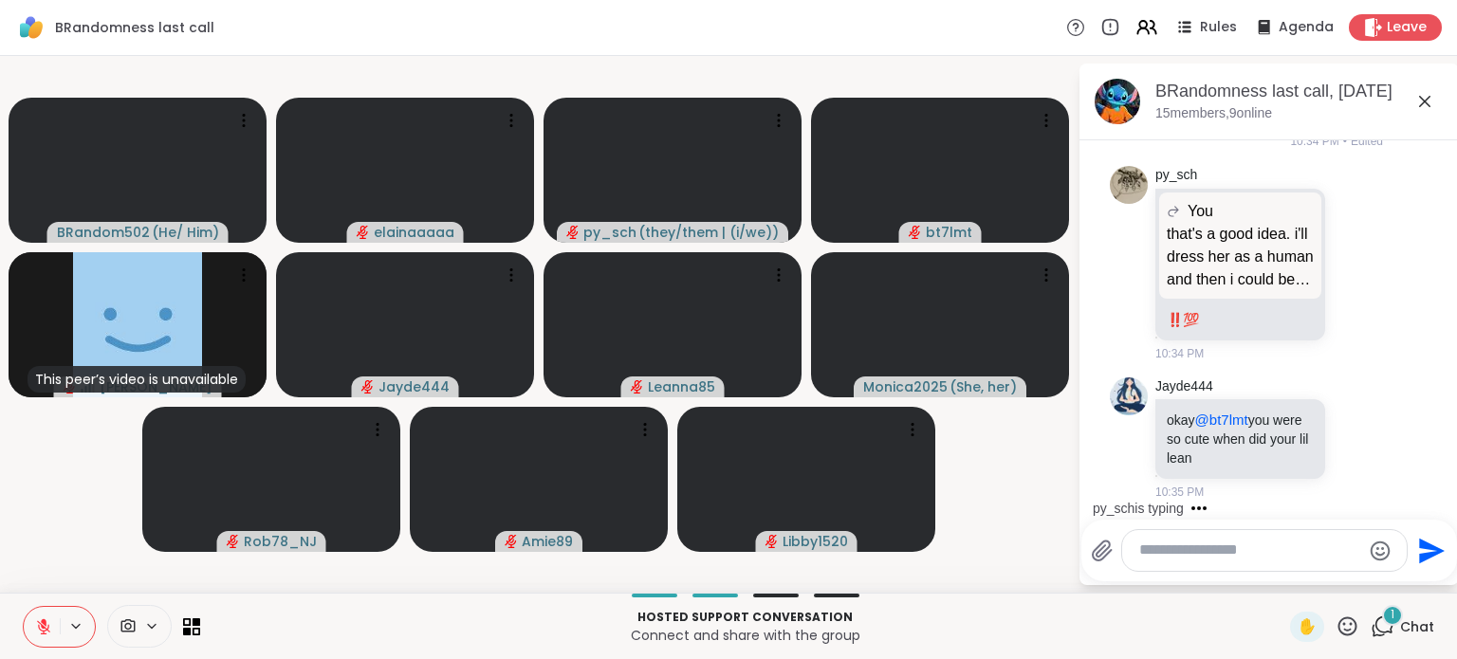
scroll to position [11280, 0]
click at [1348, 404] on div "Jayde444 okay @bt7lmt you were so cute when did your lil lean 10:35 PM" at bounding box center [1271, 440] width 232 height 124
click at [1350, 264] on icon at bounding box center [1358, 262] width 17 height 19
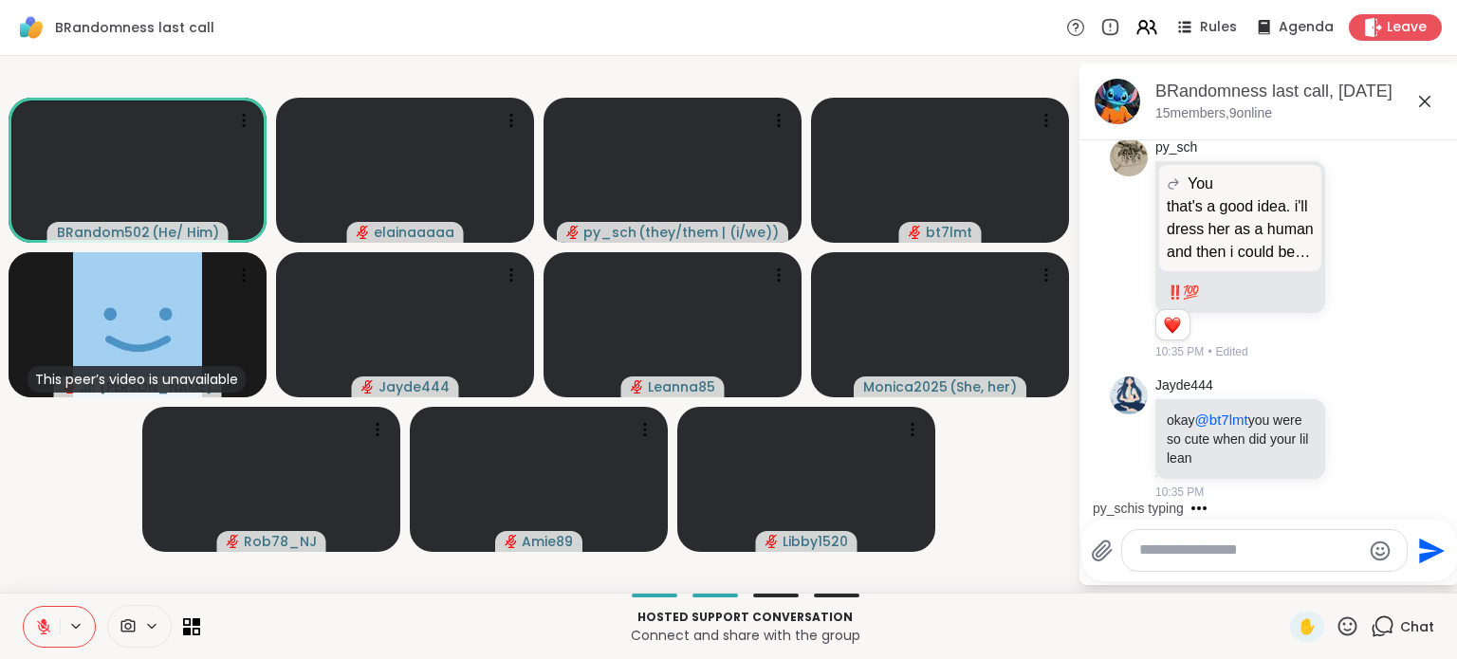
click at [1350, 228] on div "Select Reaction: Heart" at bounding box center [1358, 219] width 17 height 17
click at [1213, 544] on textarea "Type your message" at bounding box center [1249, 551] width 221 height 20
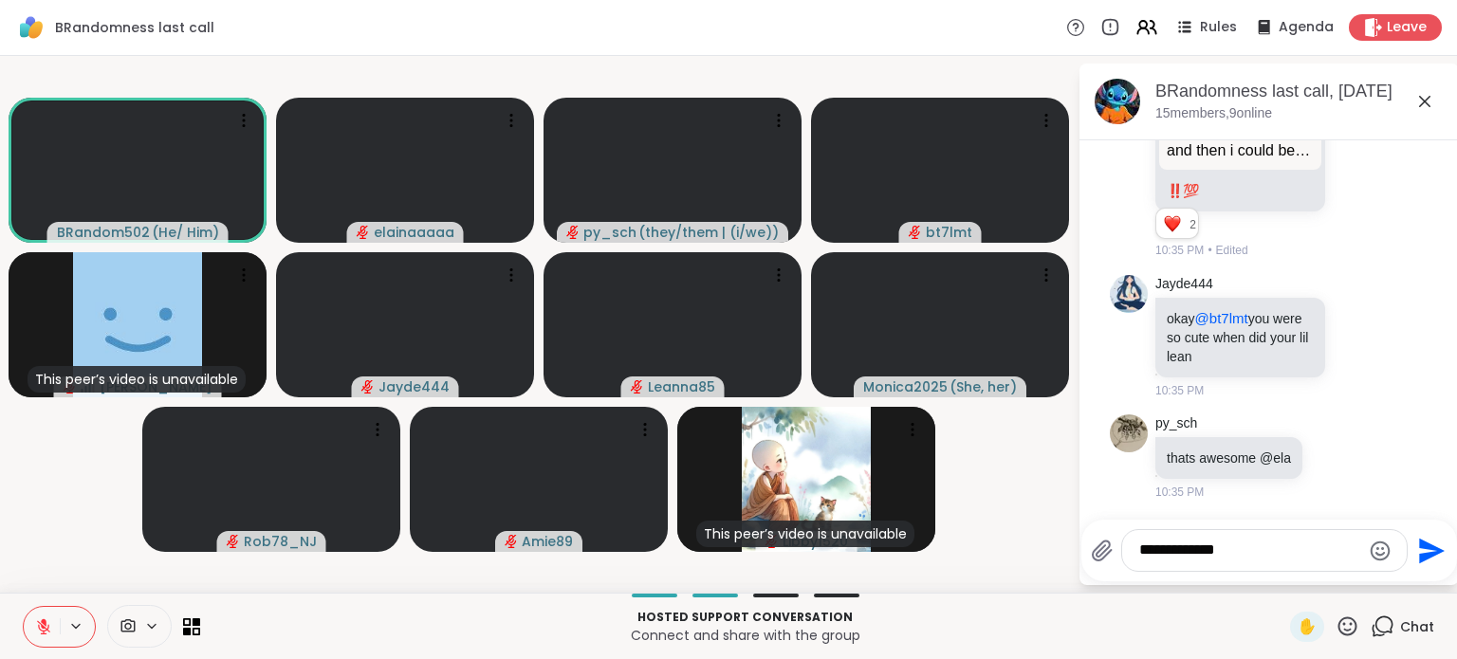
scroll to position [11508, 0]
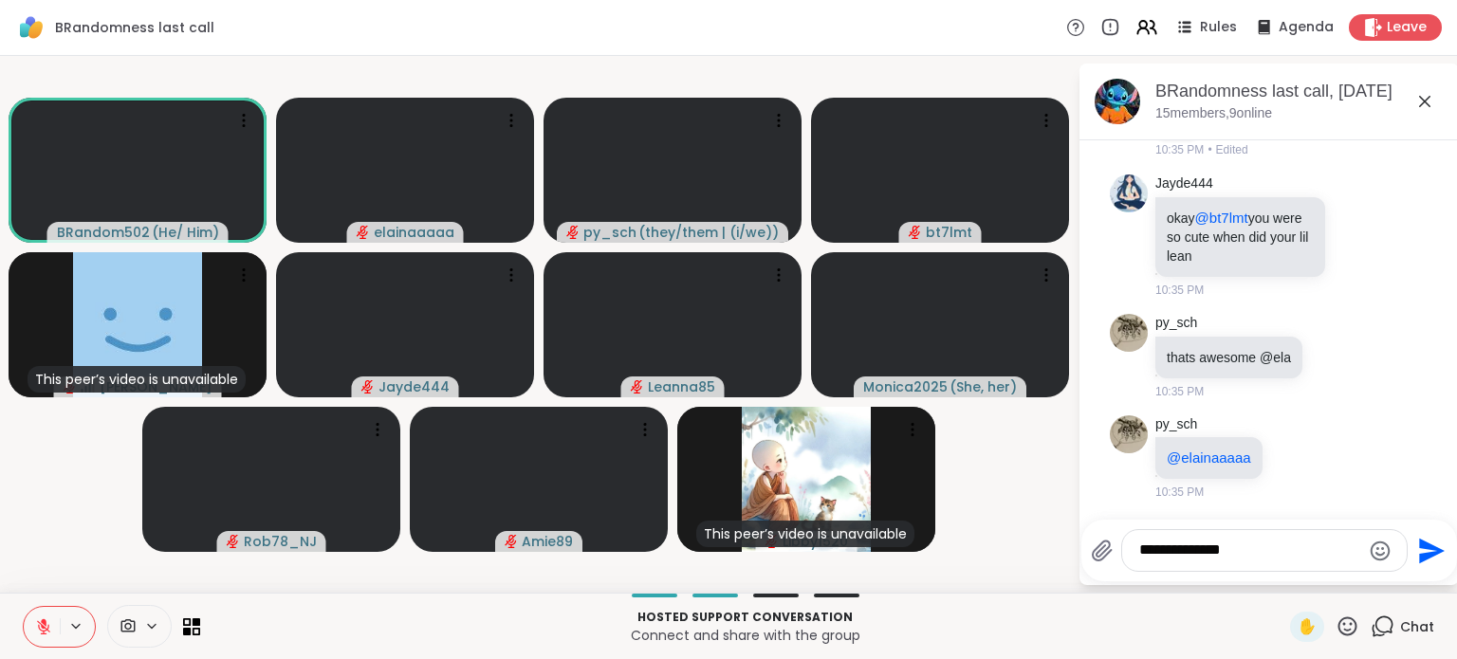
click at [1263, 549] on textarea "**********" at bounding box center [1249, 551] width 221 height 20
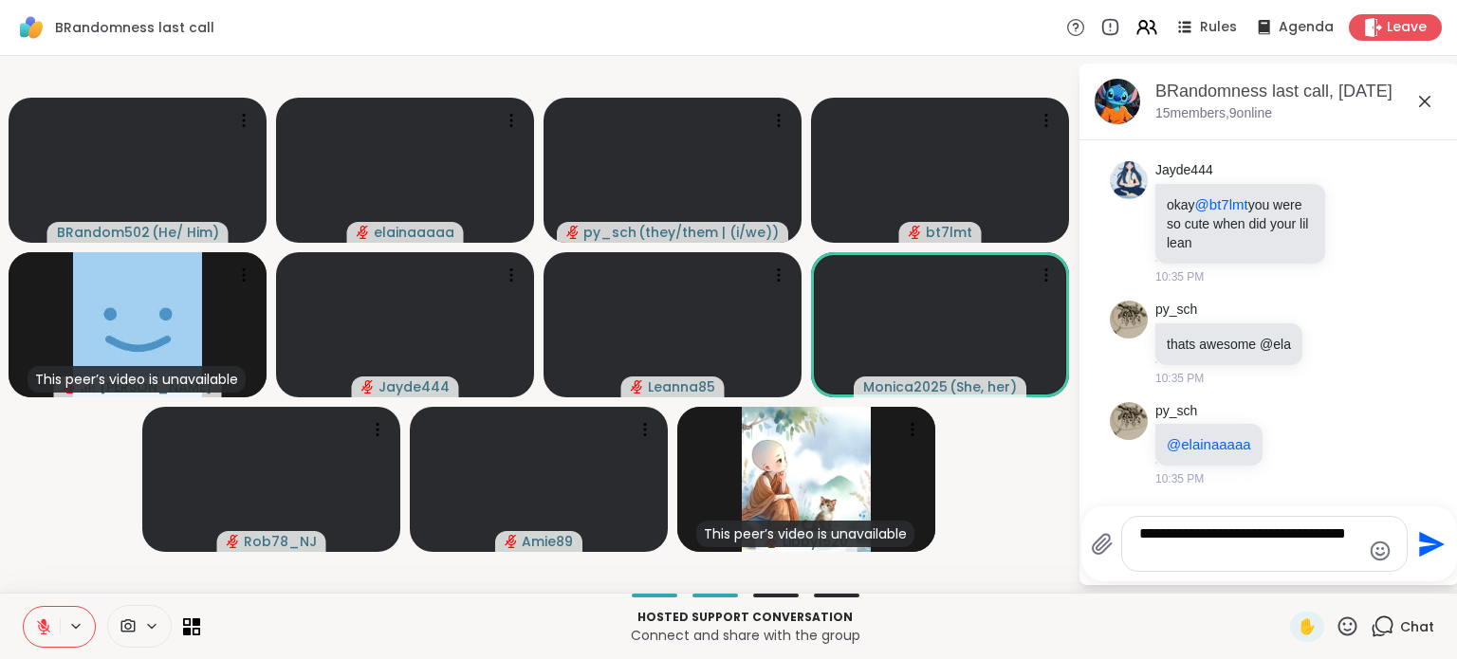
type textarea "**********"
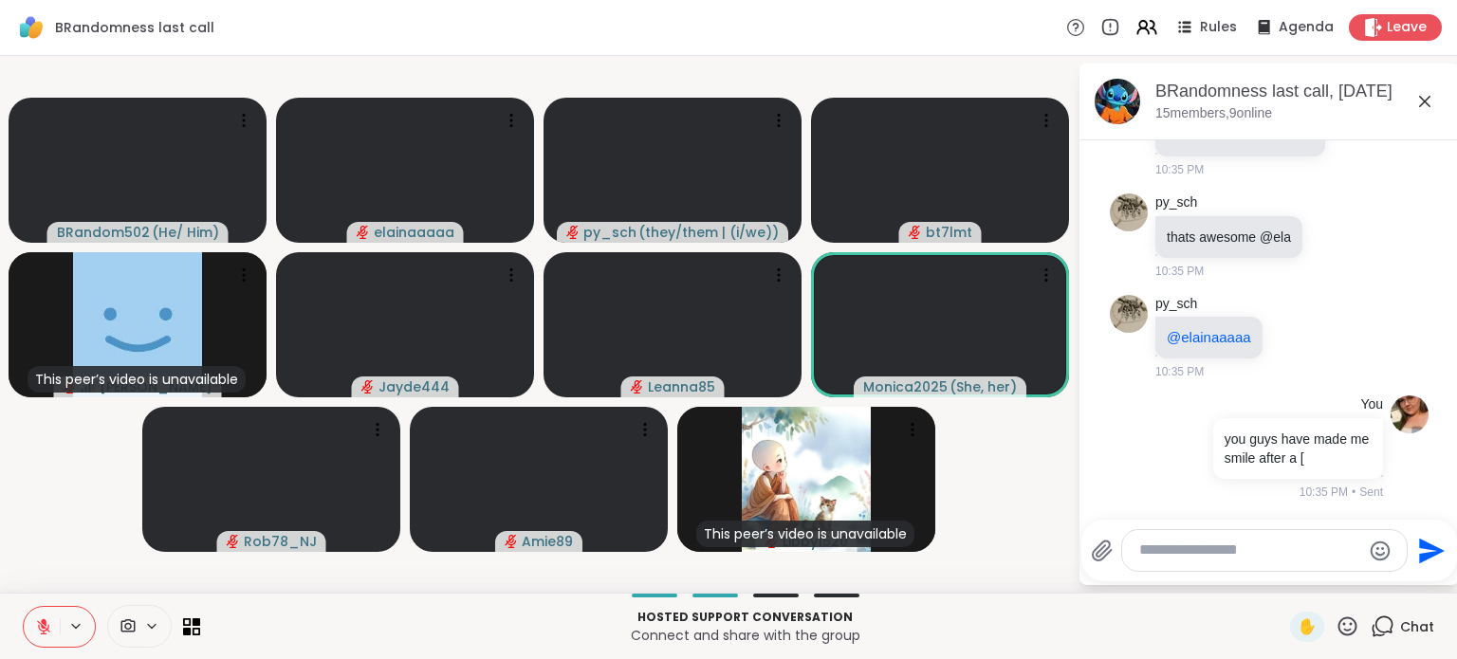
scroll to position [11628, 0]
click at [1253, 553] on textarea "Type your message" at bounding box center [1249, 551] width 221 height 20
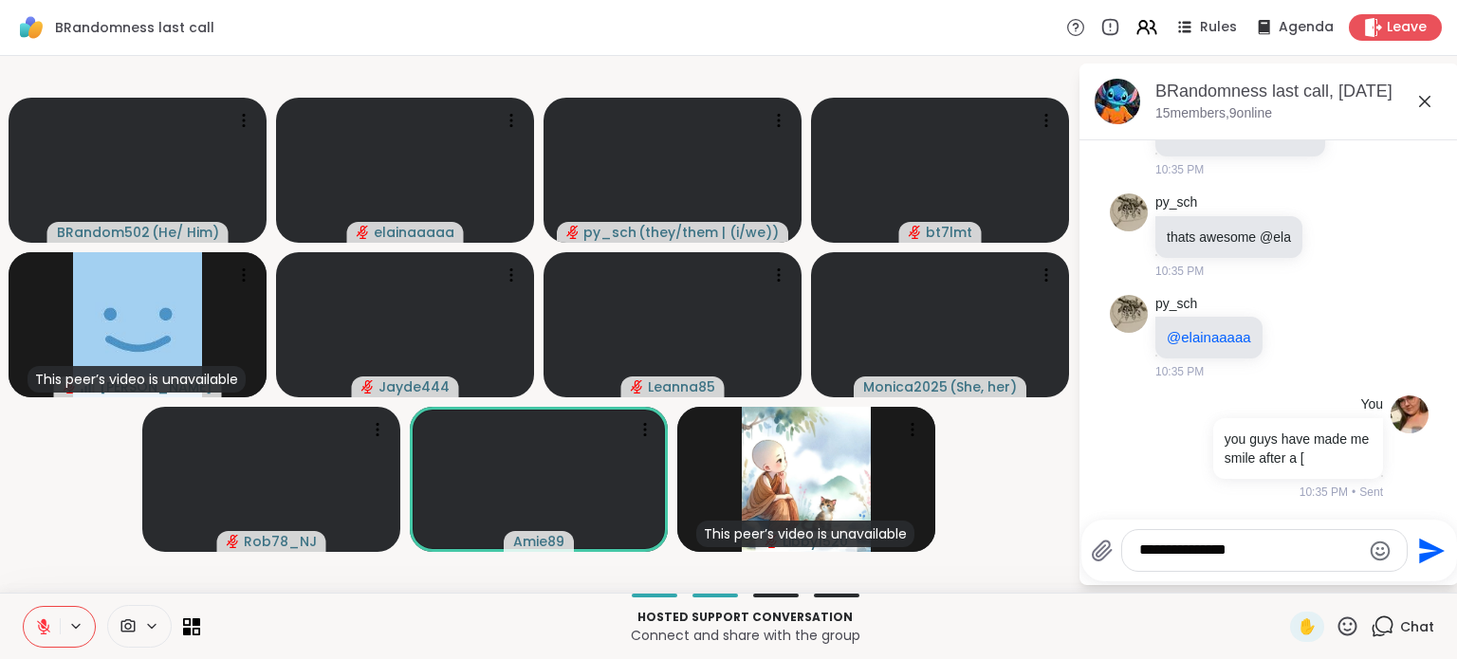
type textarea "**********"
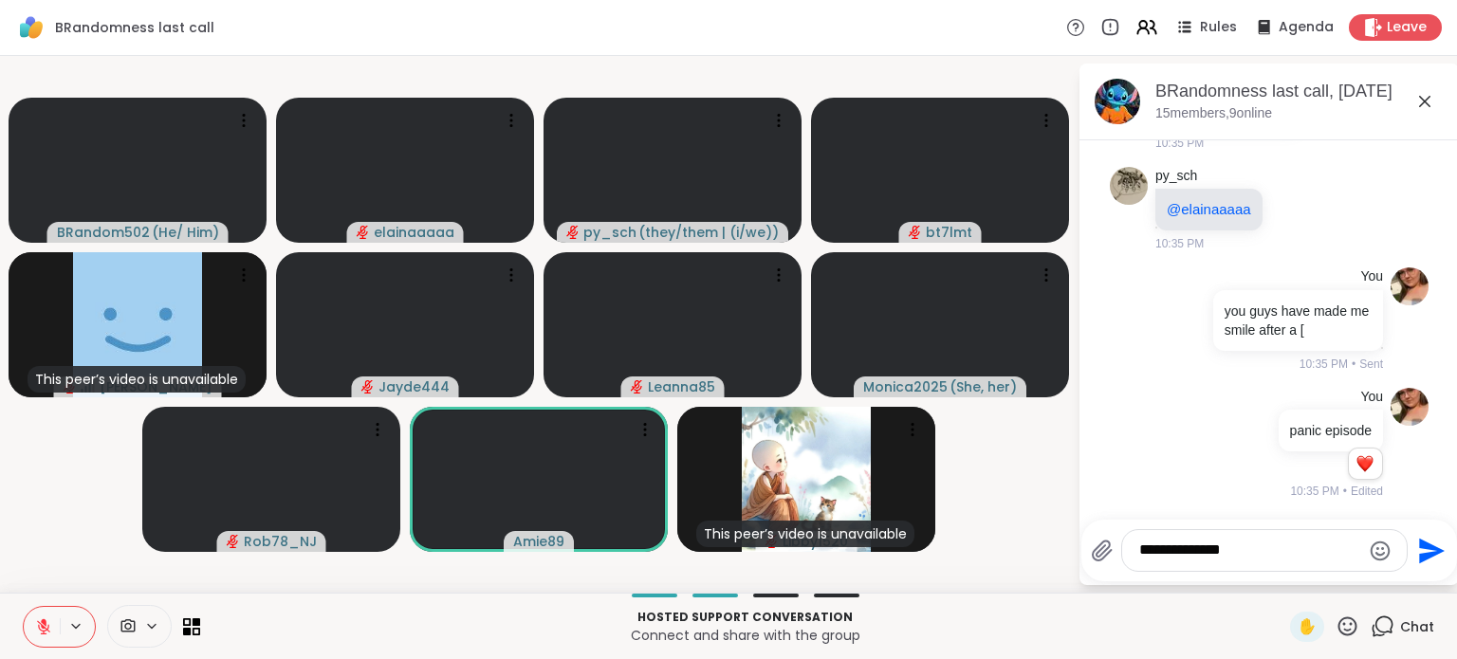
scroll to position [11755, 0]
type textarea "**********"
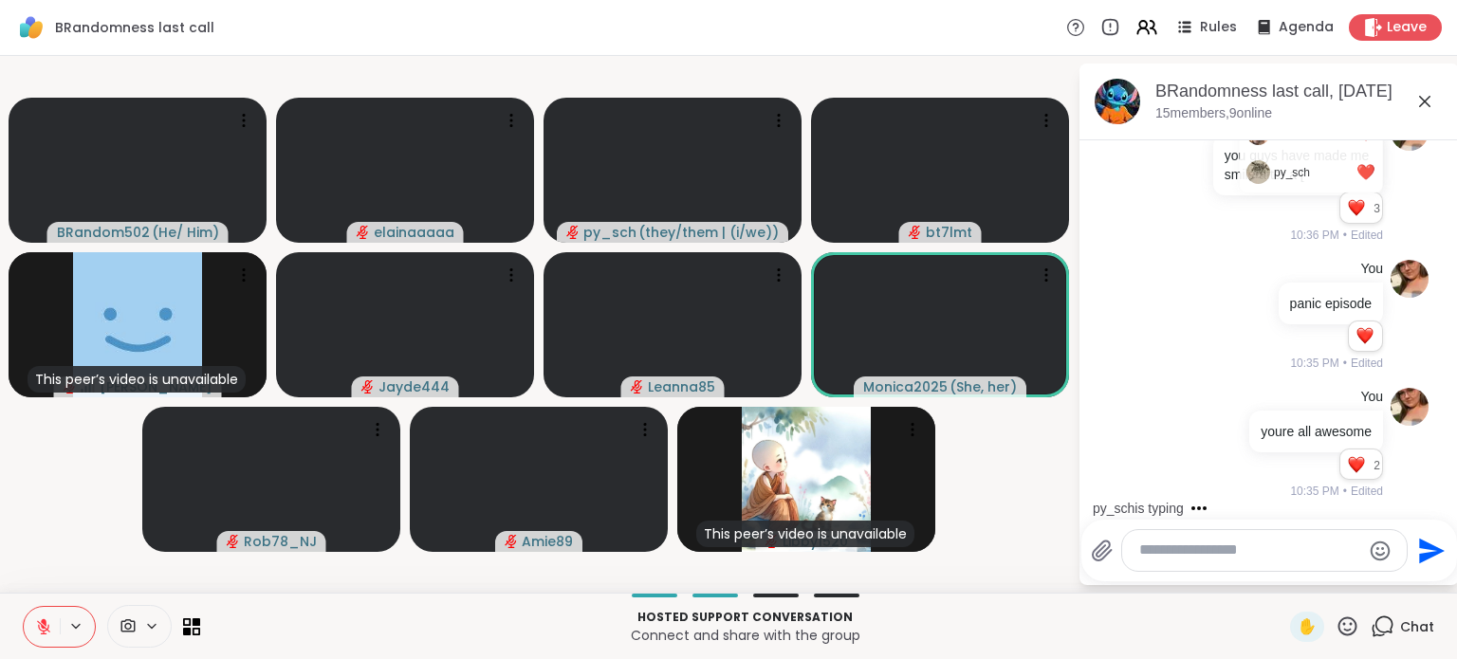
scroll to position [12122, 0]
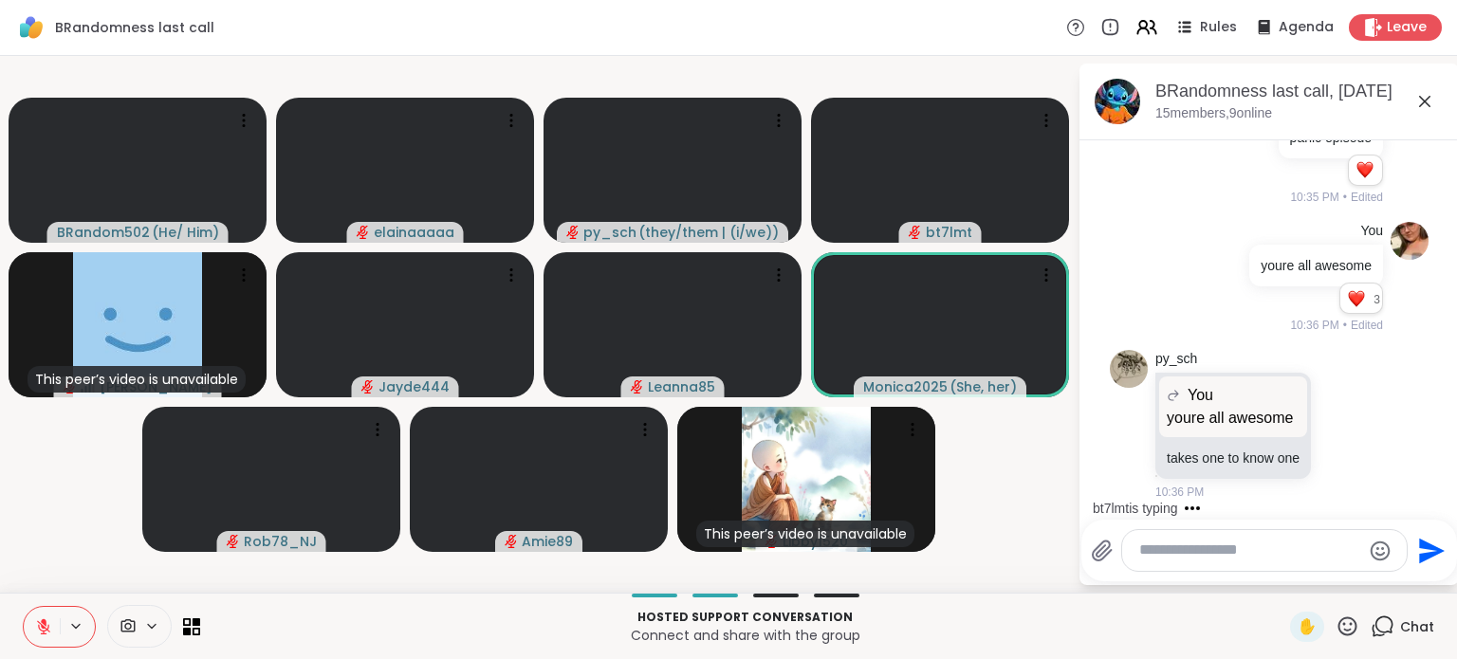
click at [1347, 420] on div at bounding box center [1344, 425] width 59 height 23
click at [1337, 417] on icon at bounding box center [1344, 424] width 14 height 14
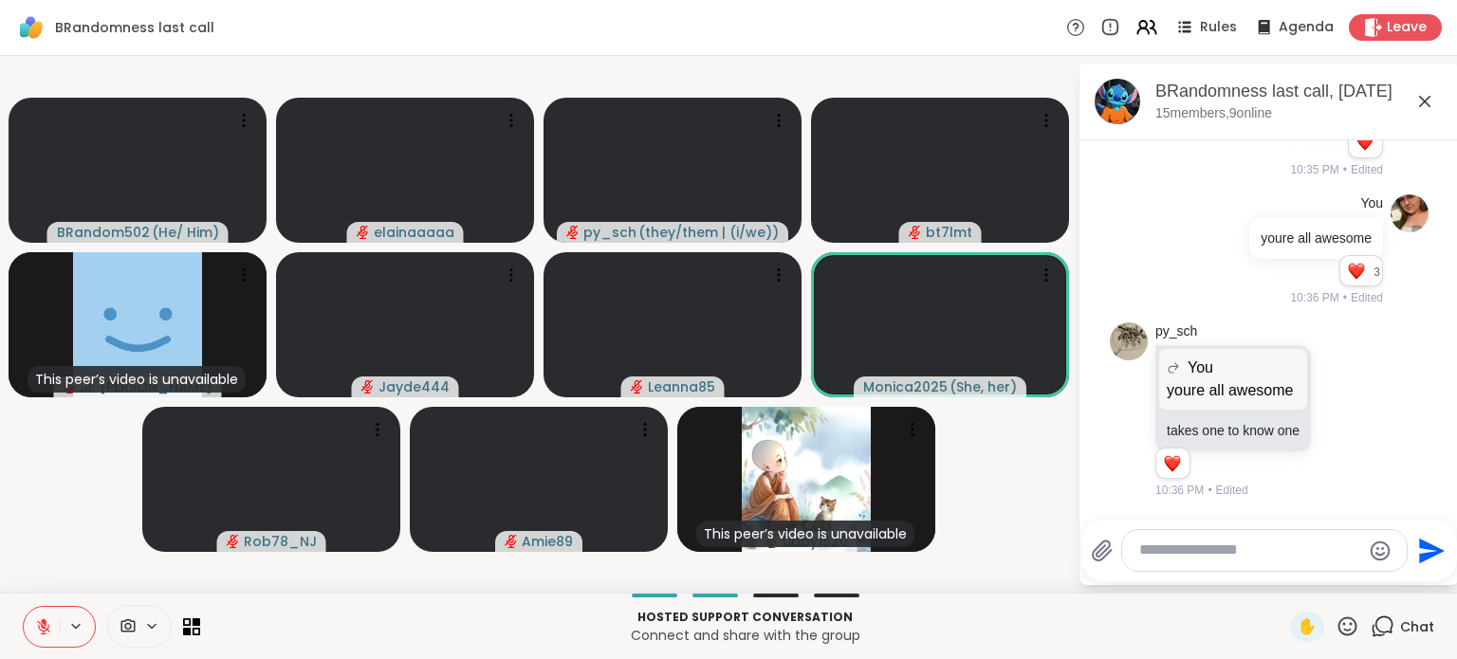
scroll to position [12149, 0]
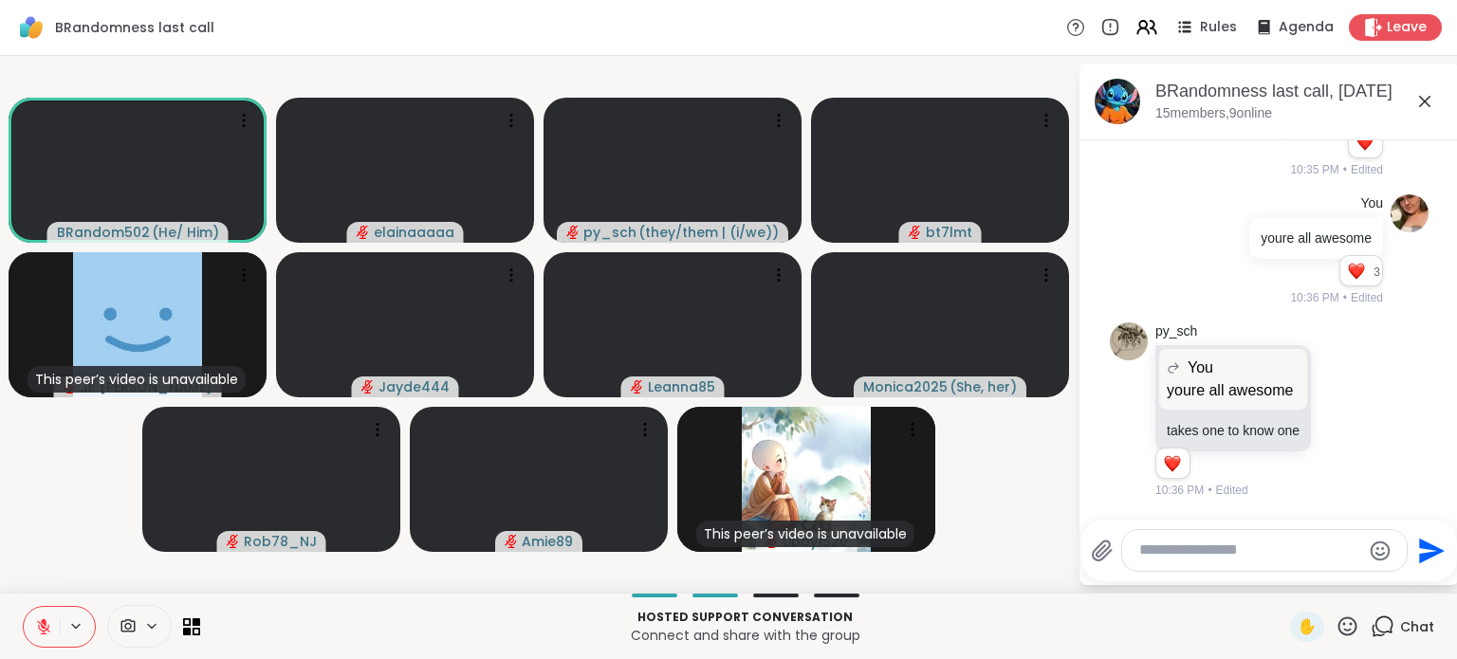
click at [1343, 376] on div "Select Reaction: Heart" at bounding box center [1344, 380] width 17 height 17
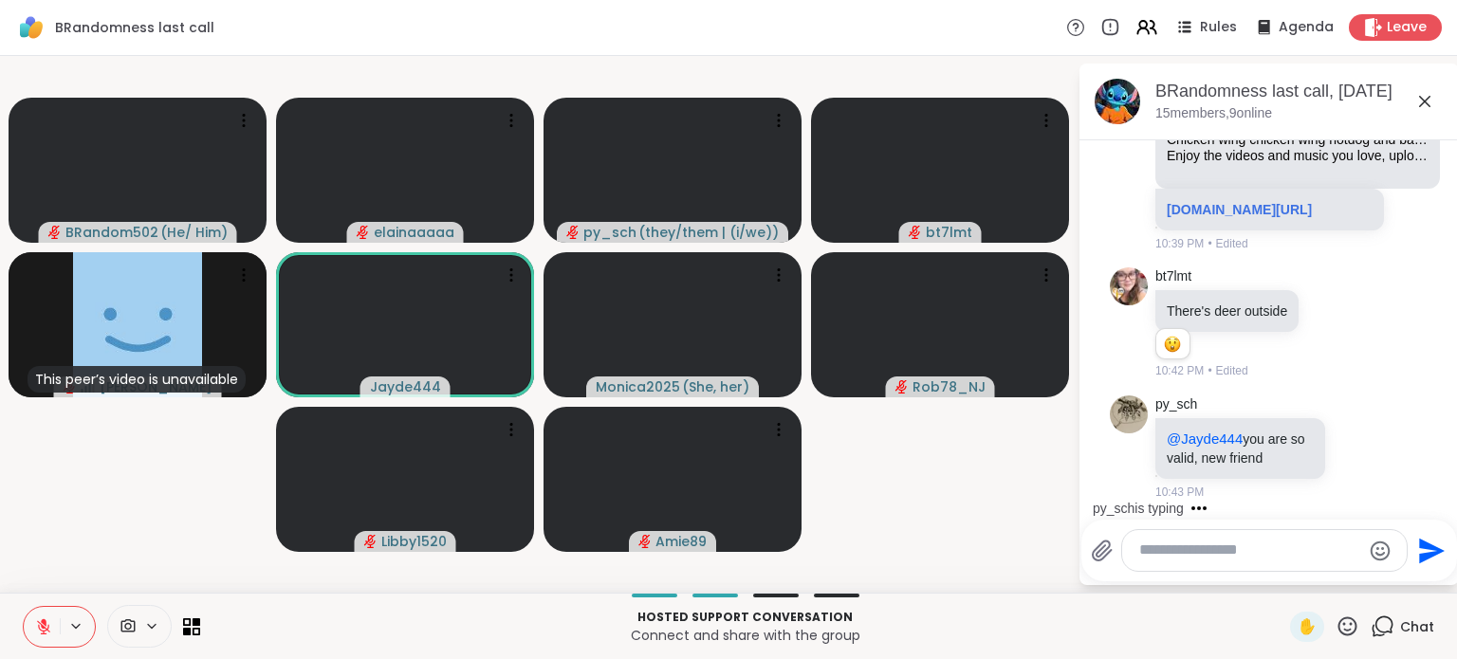
scroll to position [14331, 0]
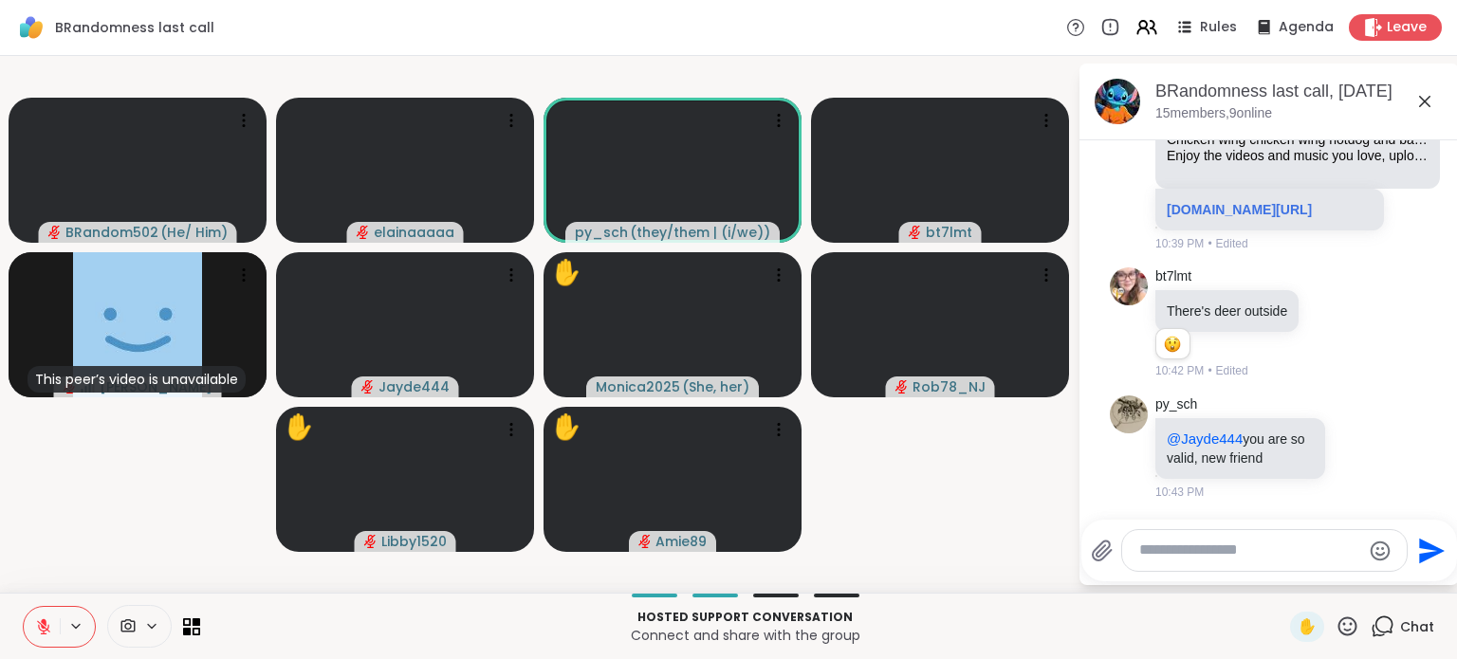
click at [1233, 544] on textarea "Type your message" at bounding box center [1249, 551] width 221 height 20
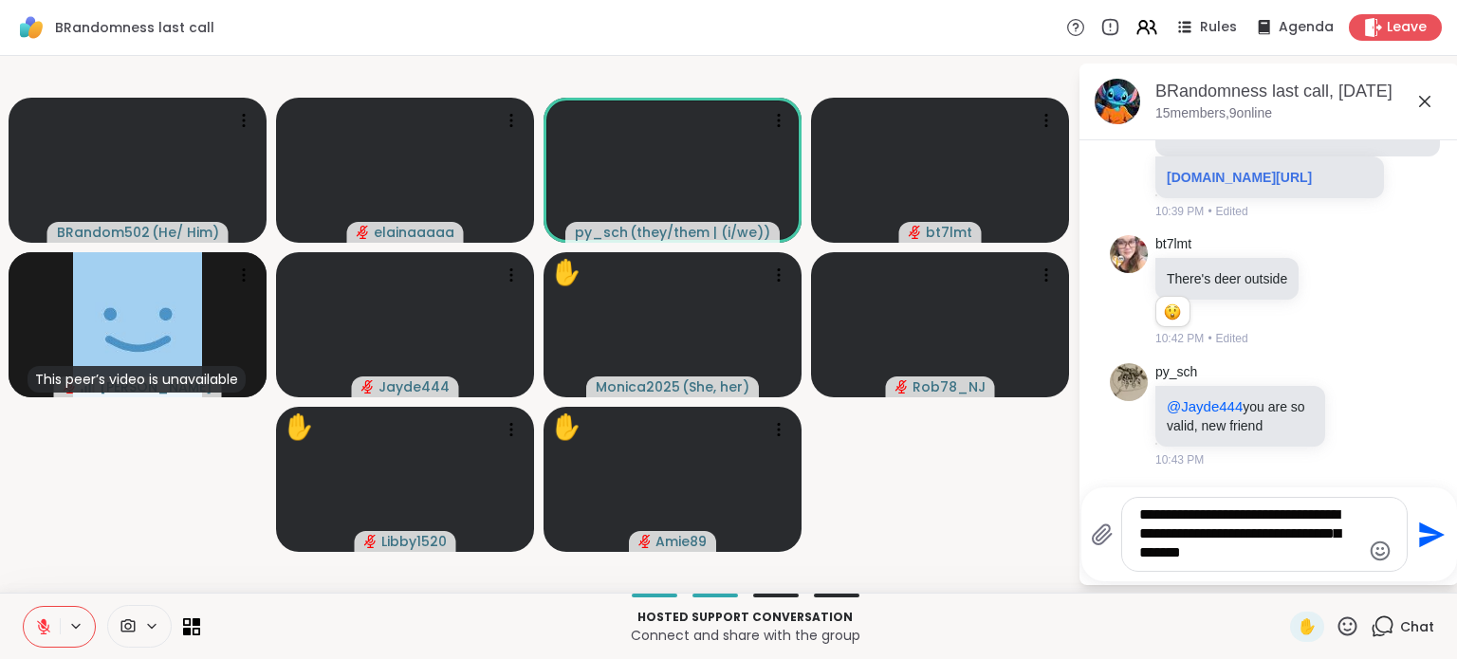
click at [1290, 554] on textarea "**********" at bounding box center [1249, 535] width 221 height 58
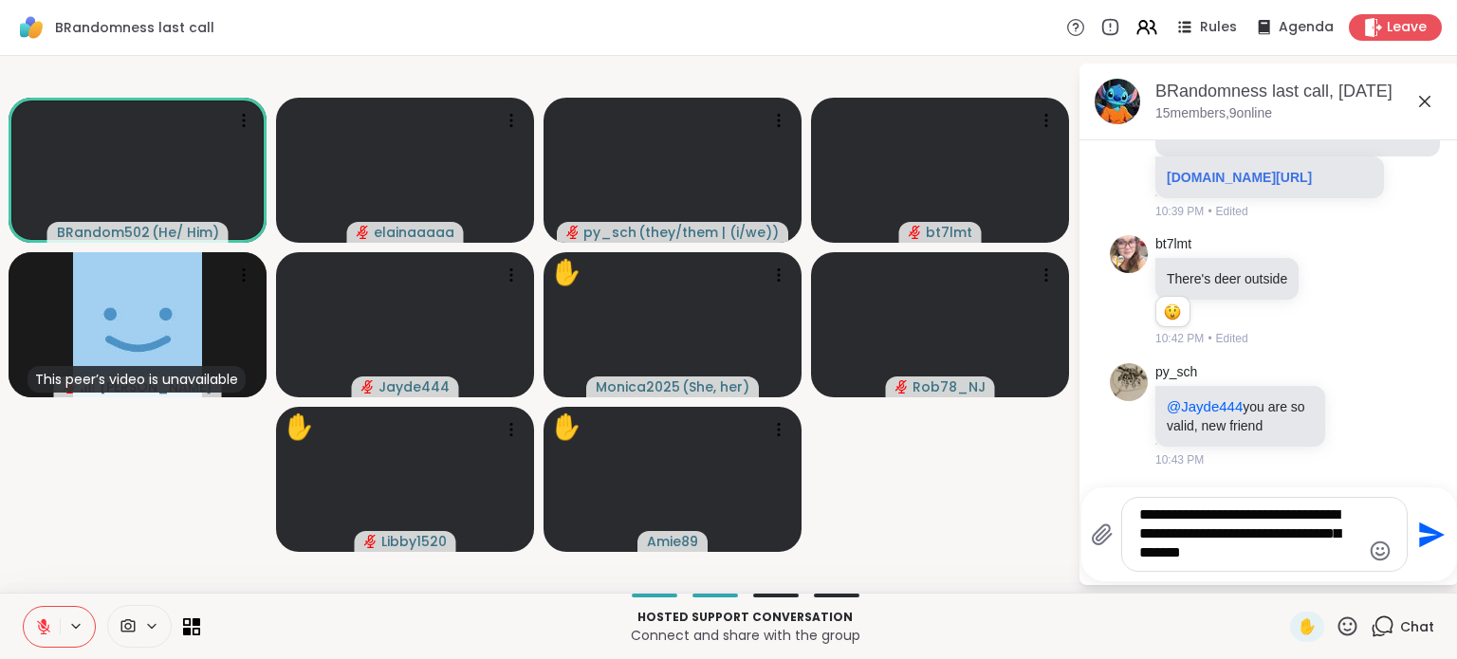
type textarea "**********"
click at [1431, 525] on icon "Send" at bounding box center [1429, 535] width 30 height 30
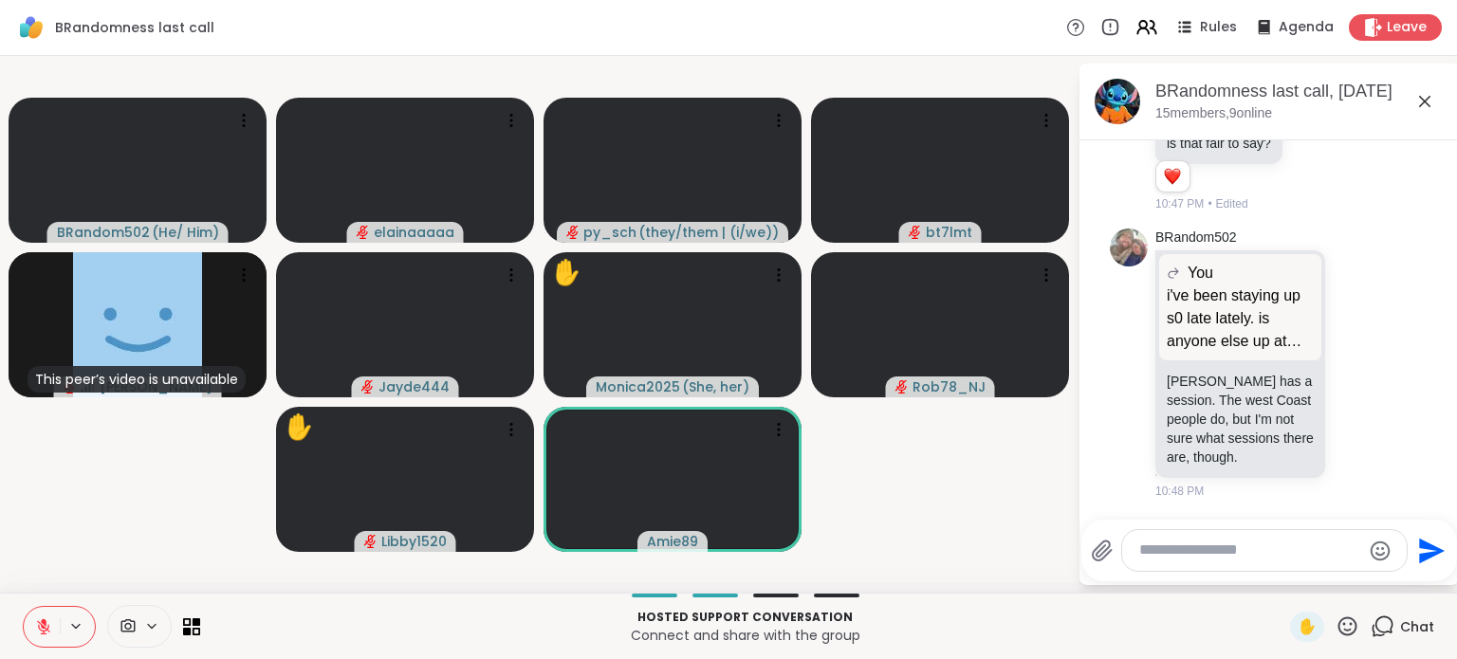
scroll to position [0, 0]
click at [1350, 357] on icon at bounding box center [1358, 363] width 17 height 19
click at [1350, 324] on div "Select Reaction: Heart" at bounding box center [1358, 332] width 17 height 17
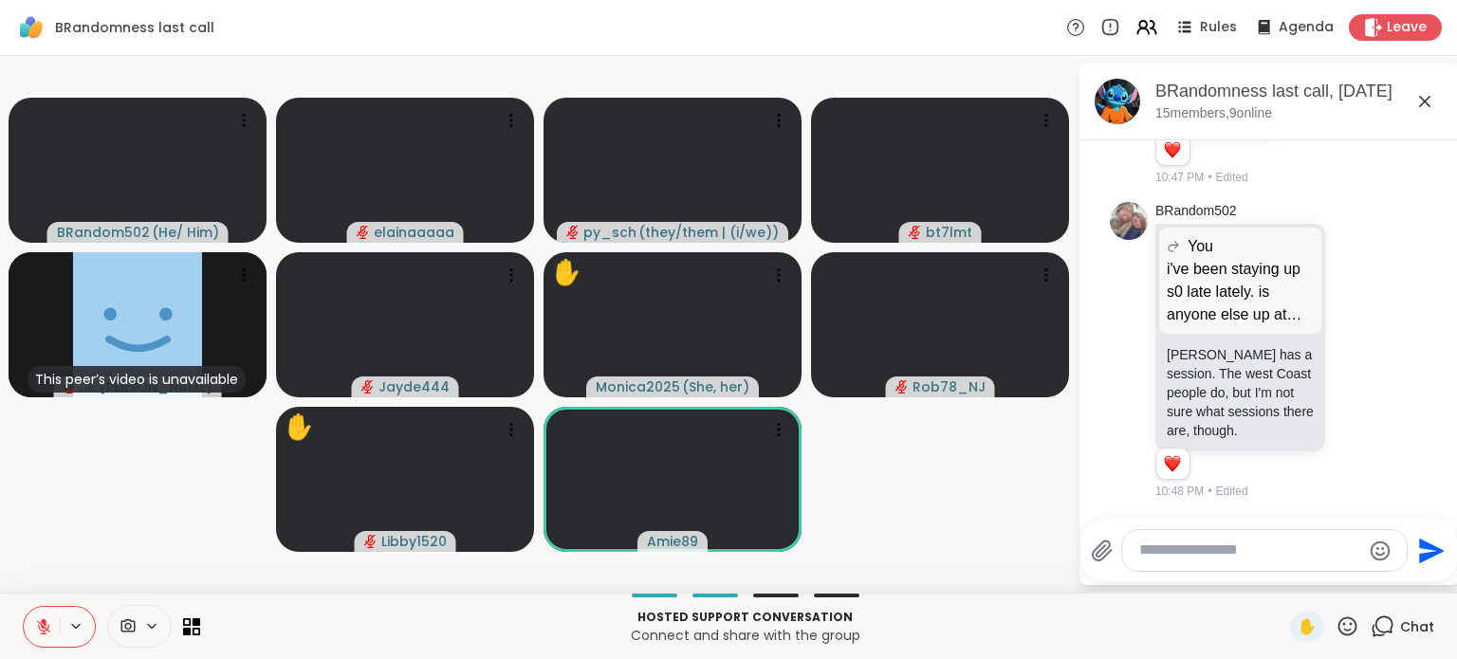
click at [1373, 344] on icon at bounding box center [1379, 350] width 13 height 13
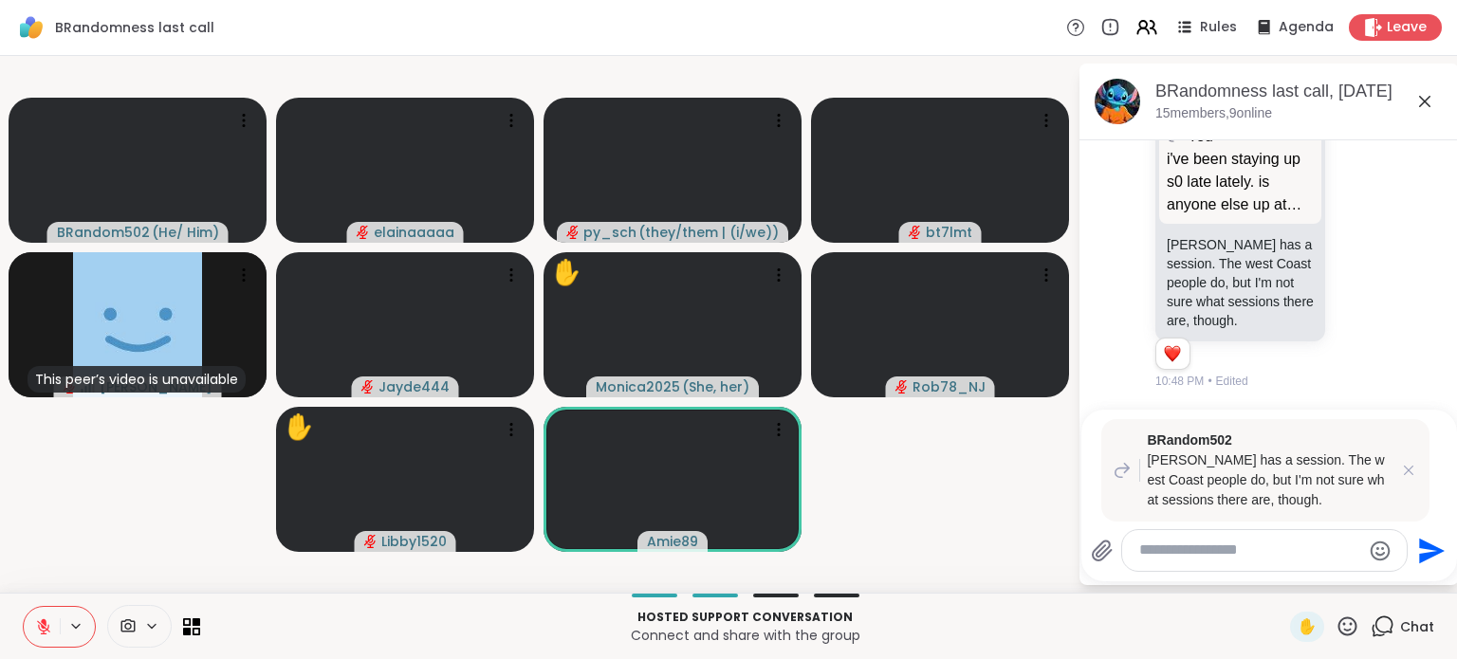
click at [1228, 550] on textarea "Type your message" at bounding box center [1249, 551] width 221 height 20
type textarea "*"
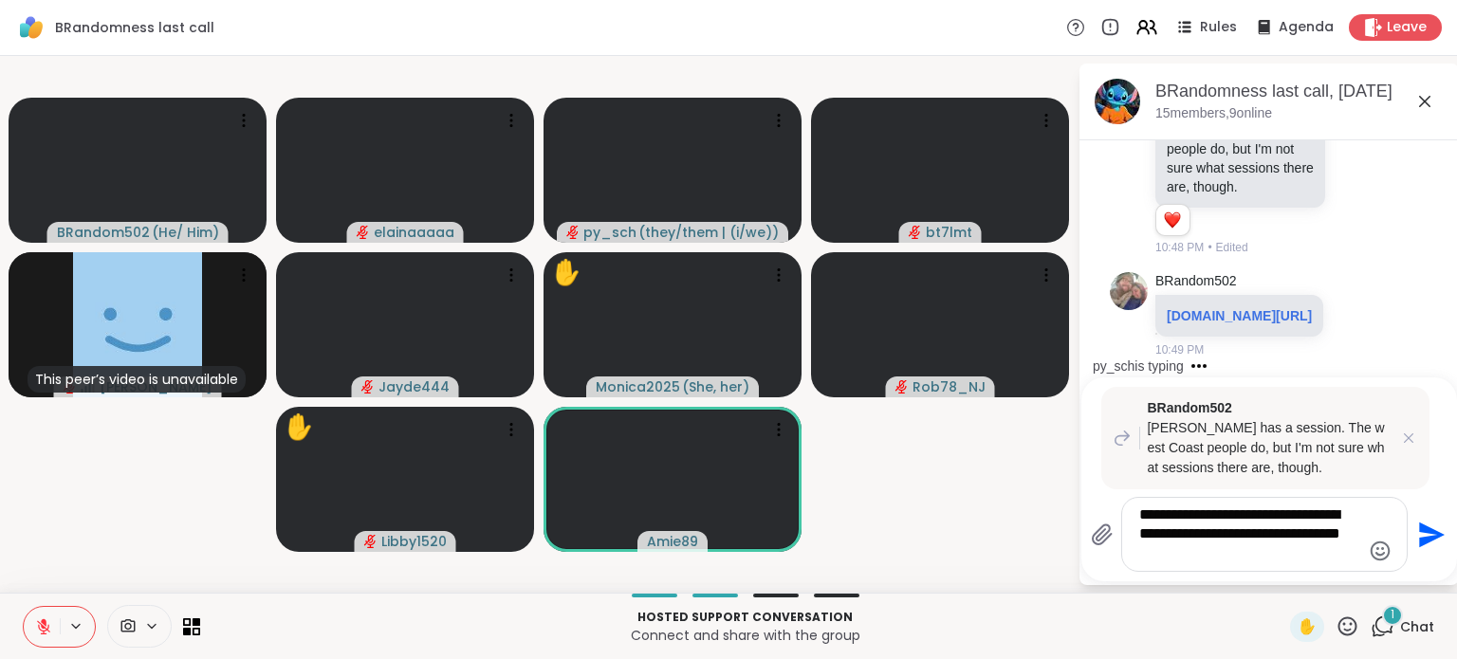
scroll to position [15249, 0]
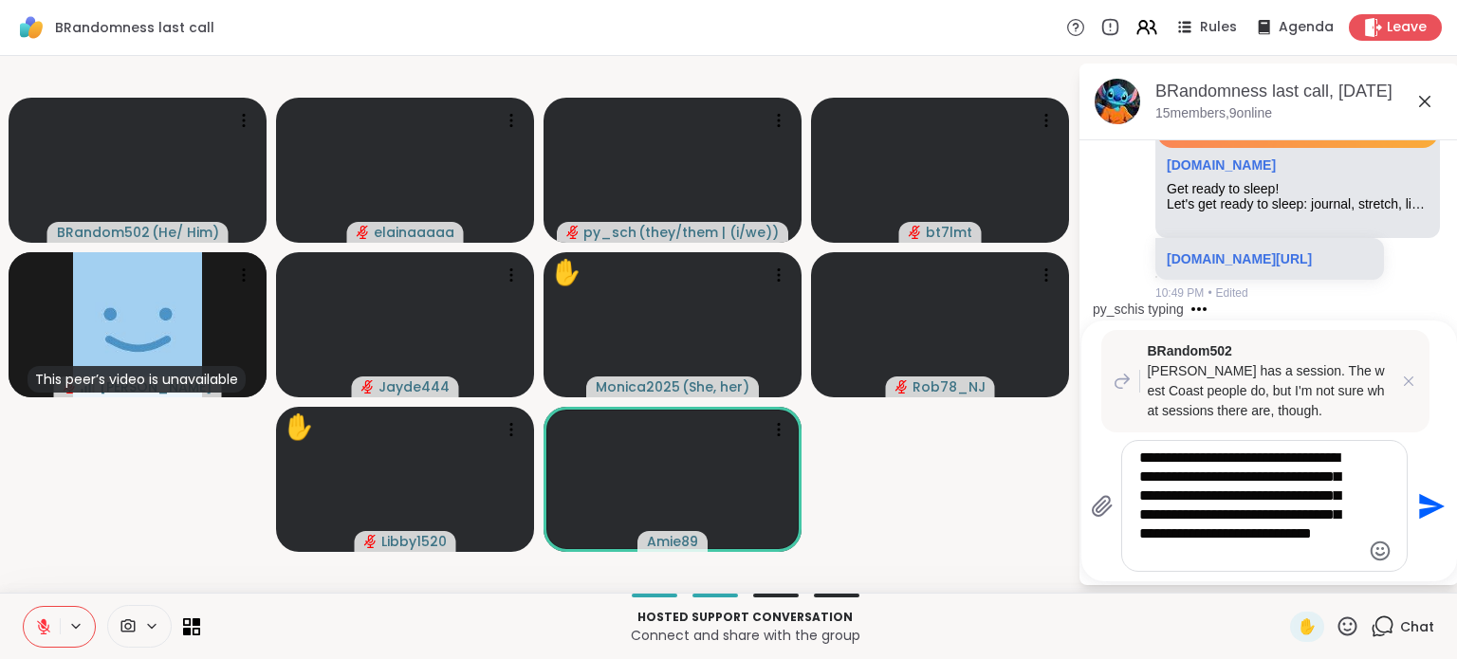
click at [1279, 530] on textarea "**********" at bounding box center [1249, 506] width 221 height 115
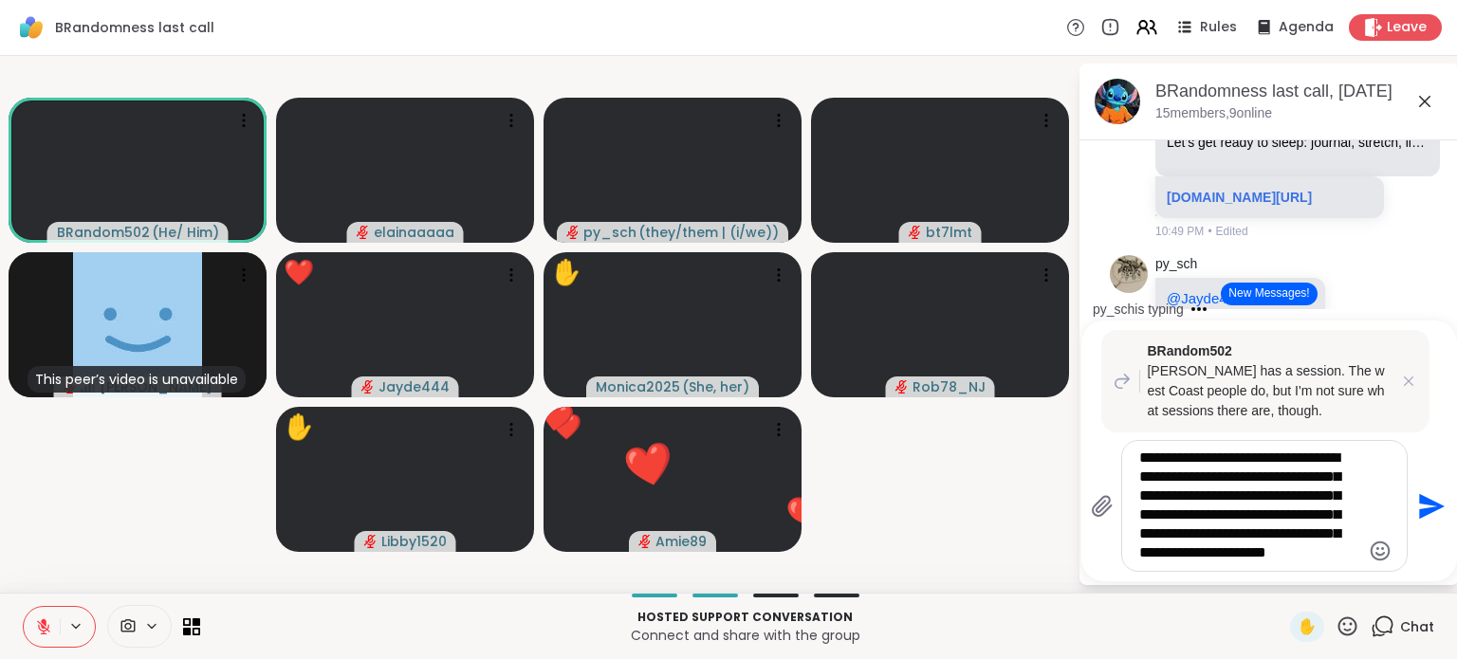
type textarea "**********"
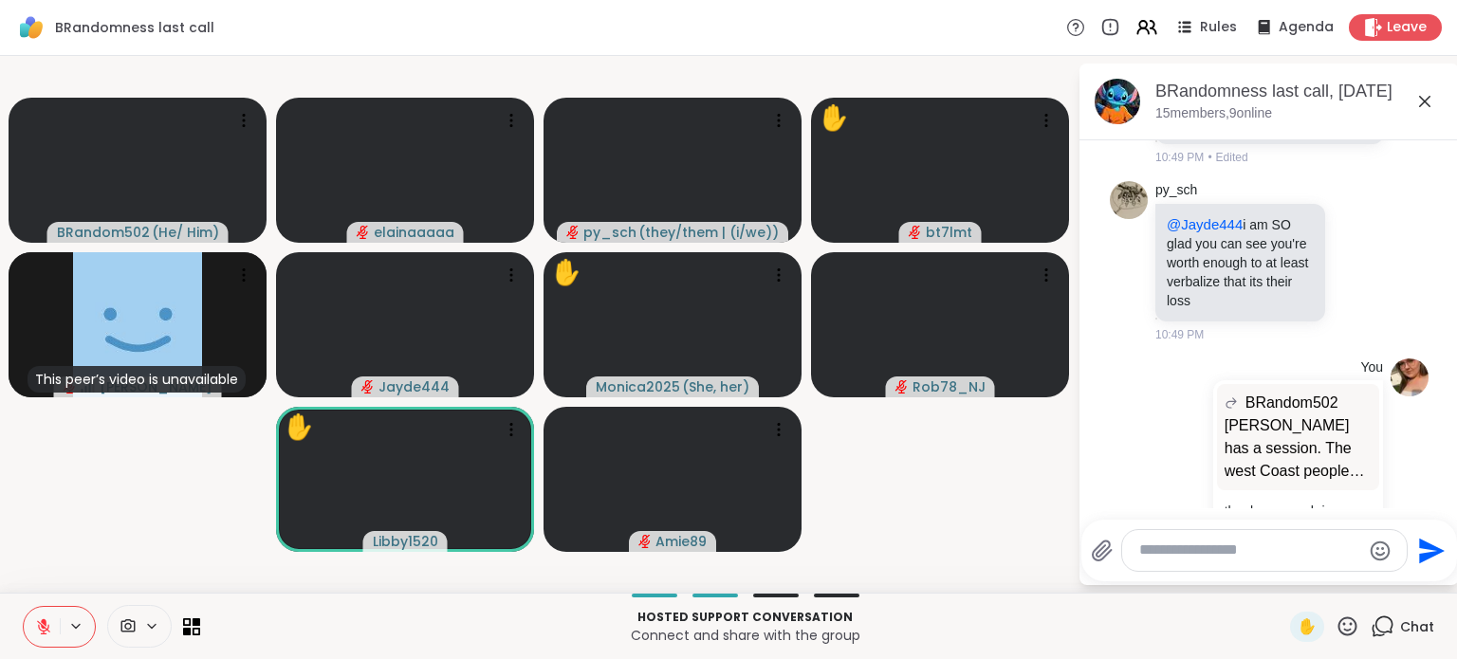
scroll to position [15473, 0]
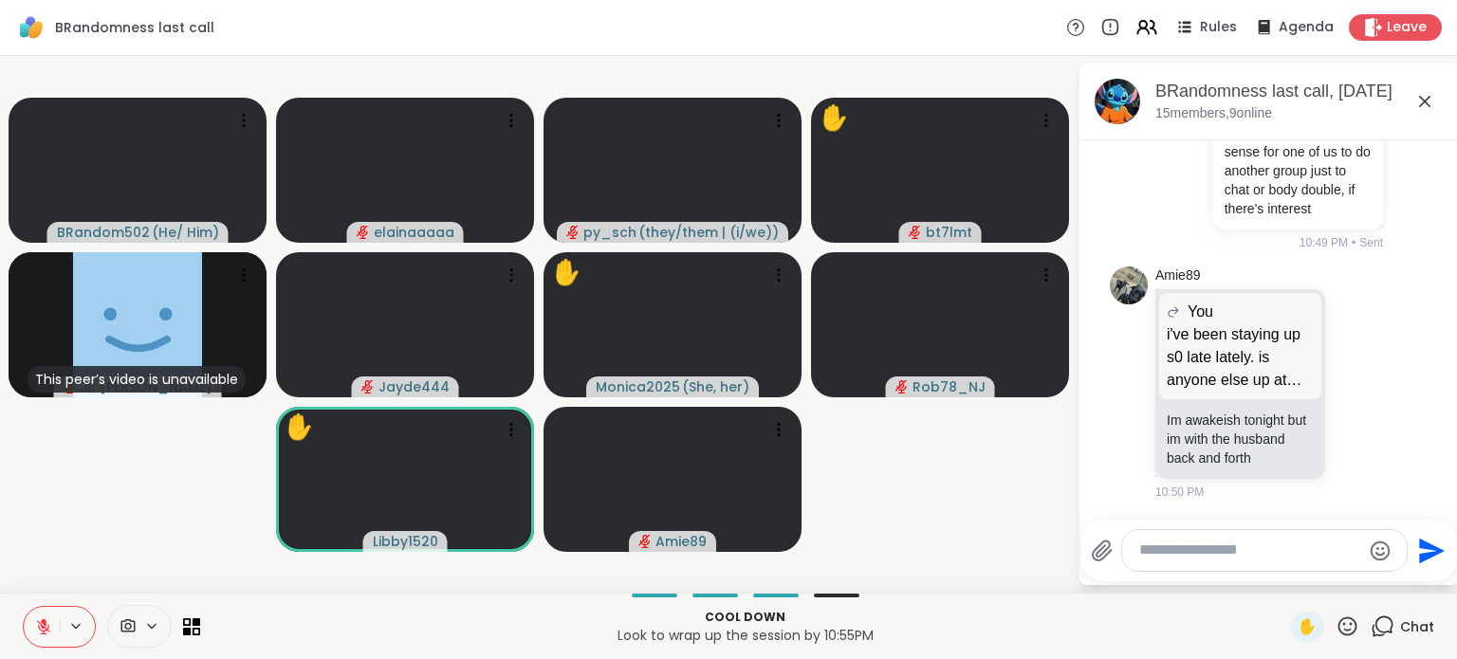
scroll to position [16270, 0]
click at [1350, 373] on icon at bounding box center [1358, 382] width 17 height 19
click at [1350, 343] on div "Select Reaction: Heart" at bounding box center [1358, 351] width 17 height 17
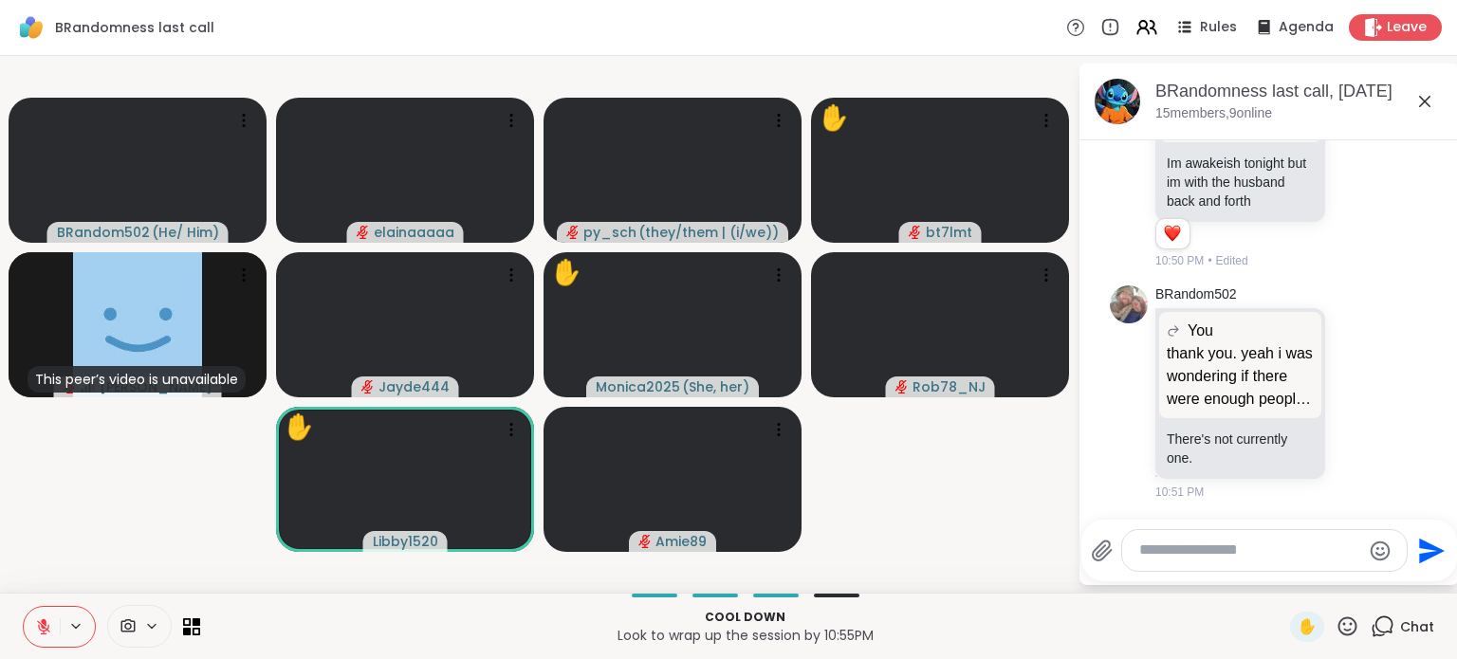
scroll to position [16527, 0]
click at [1350, 397] on icon at bounding box center [1358, 392] width 17 height 19
click at [1350, 358] on div "Select Reaction: Heart" at bounding box center [1358, 362] width 17 height 17
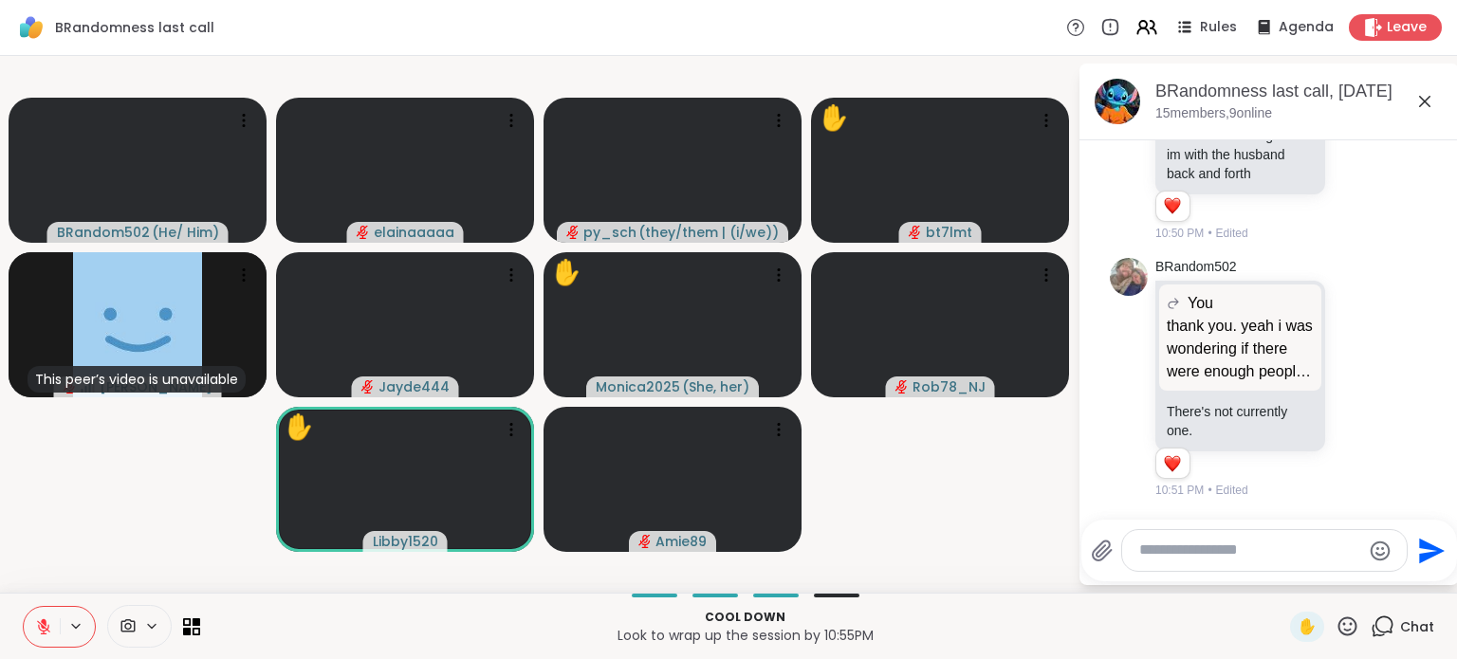
scroll to position [16554, 0]
click at [1226, 549] on textarea "Type your message" at bounding box center [1249, 551] width 221 height 20
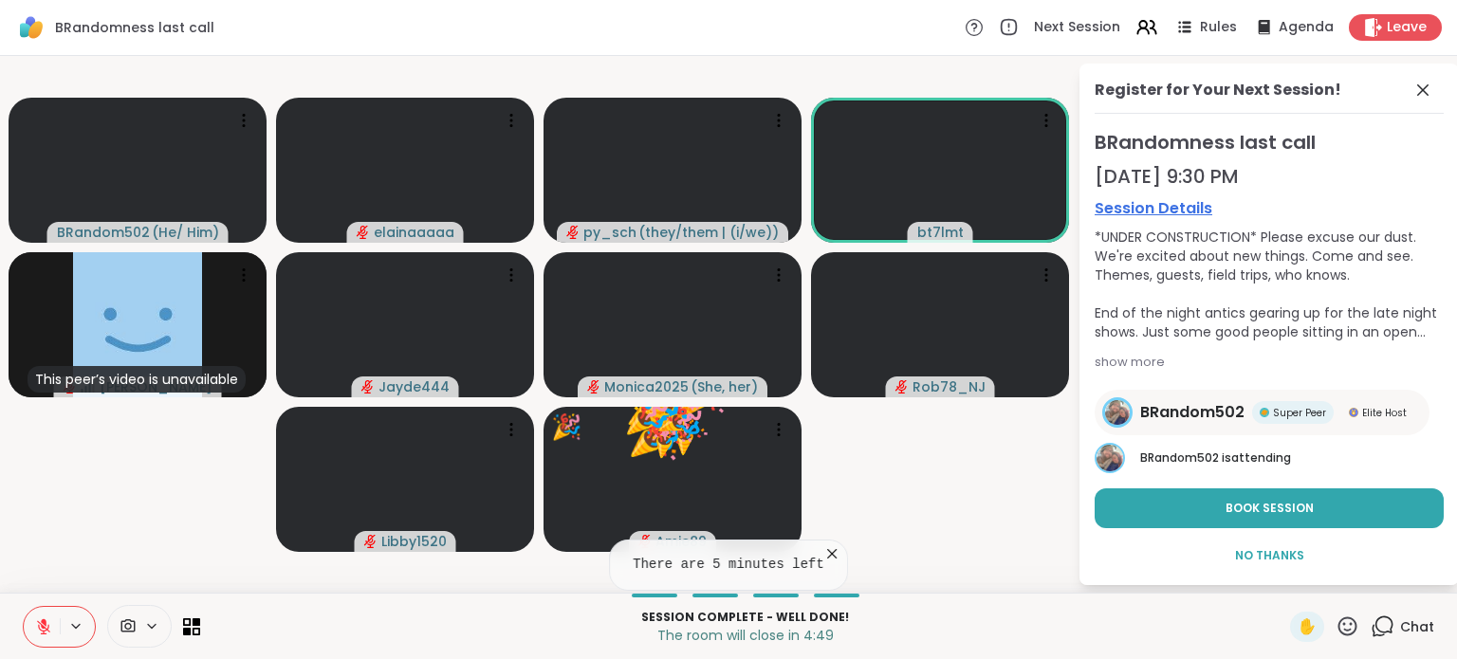
click at [1200, 507] on button "Book Session" at bounding box center [1269, 508] width 349 height 40
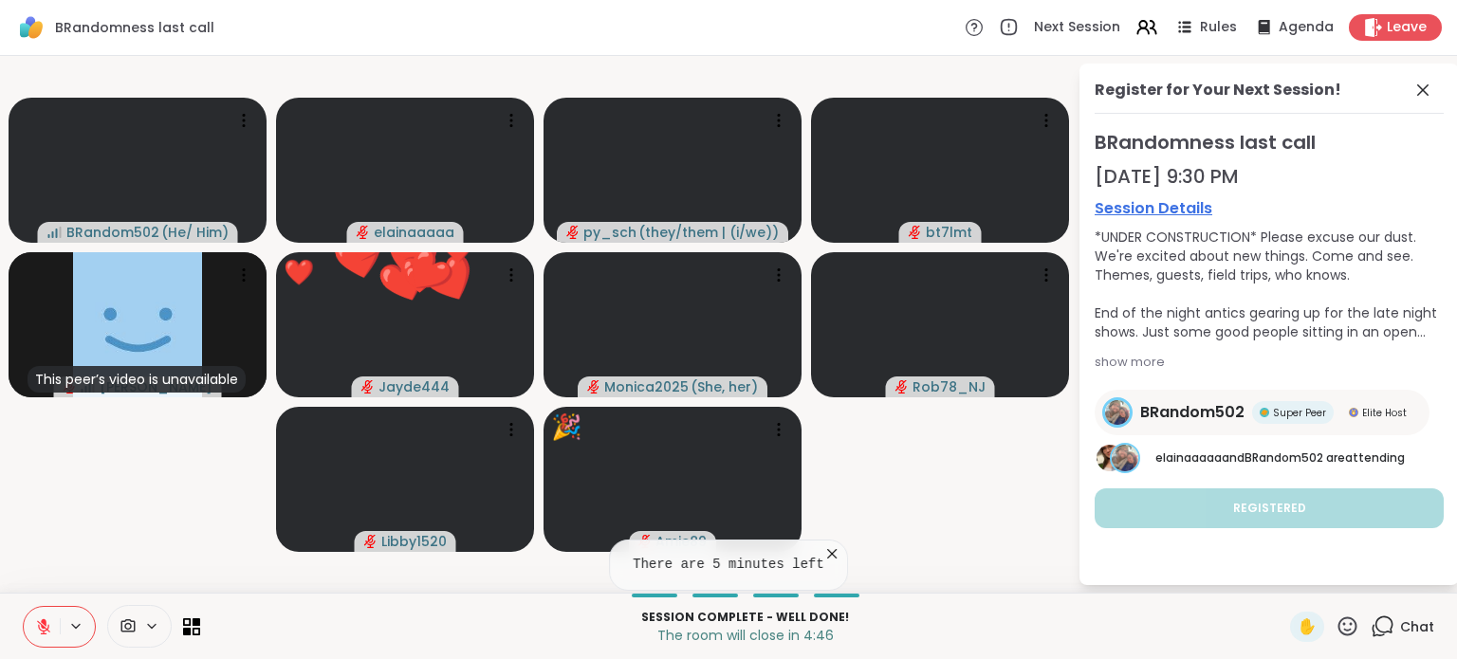
click at [1424, 83] on icon at bounding box center [1422, 90] width 23 height 23
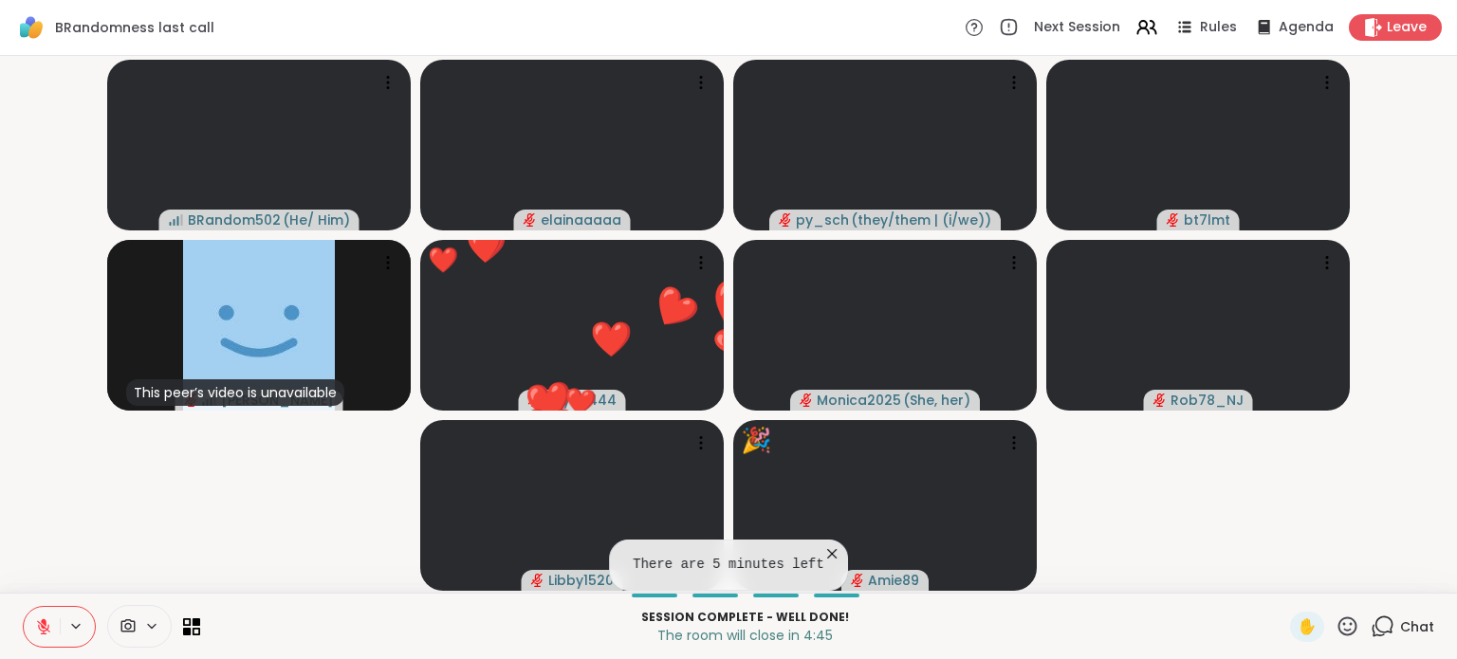
click at [1377, 628] on icon at bounding box center [1384, 625] width 18 height 17
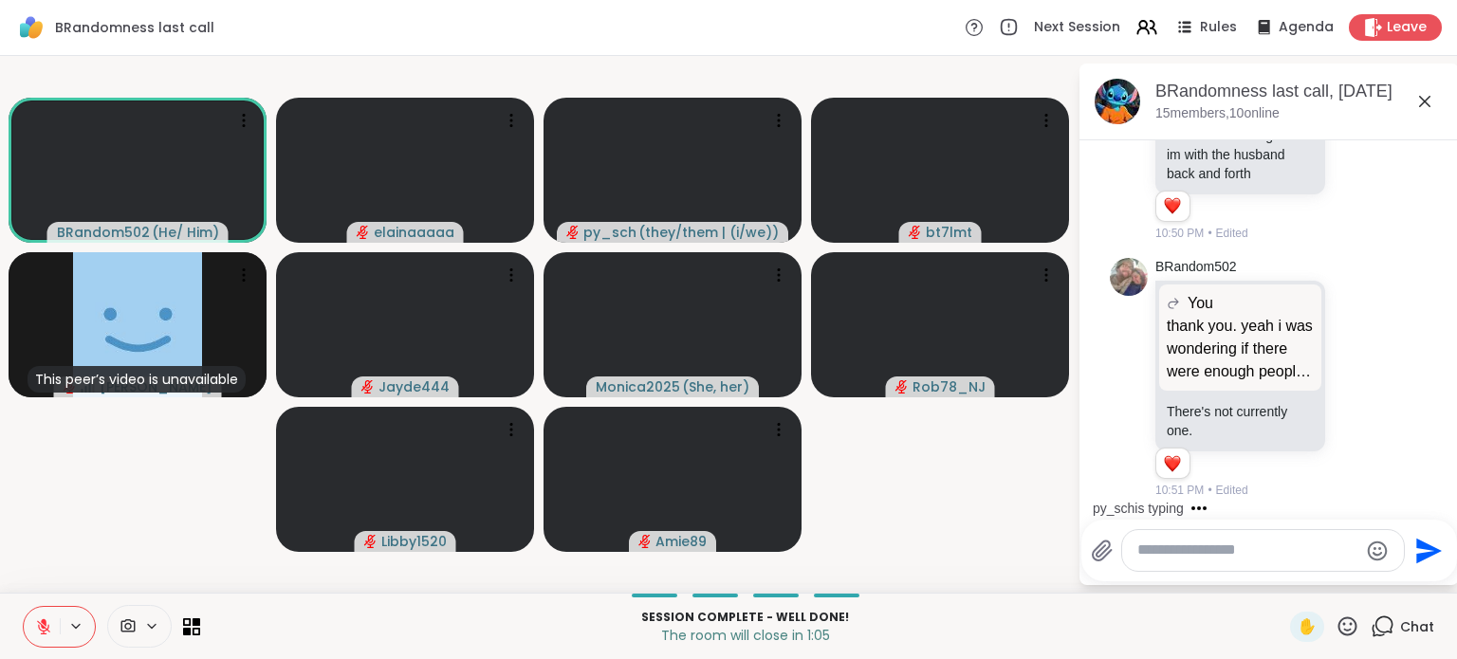
scroll to position [16655, 0]
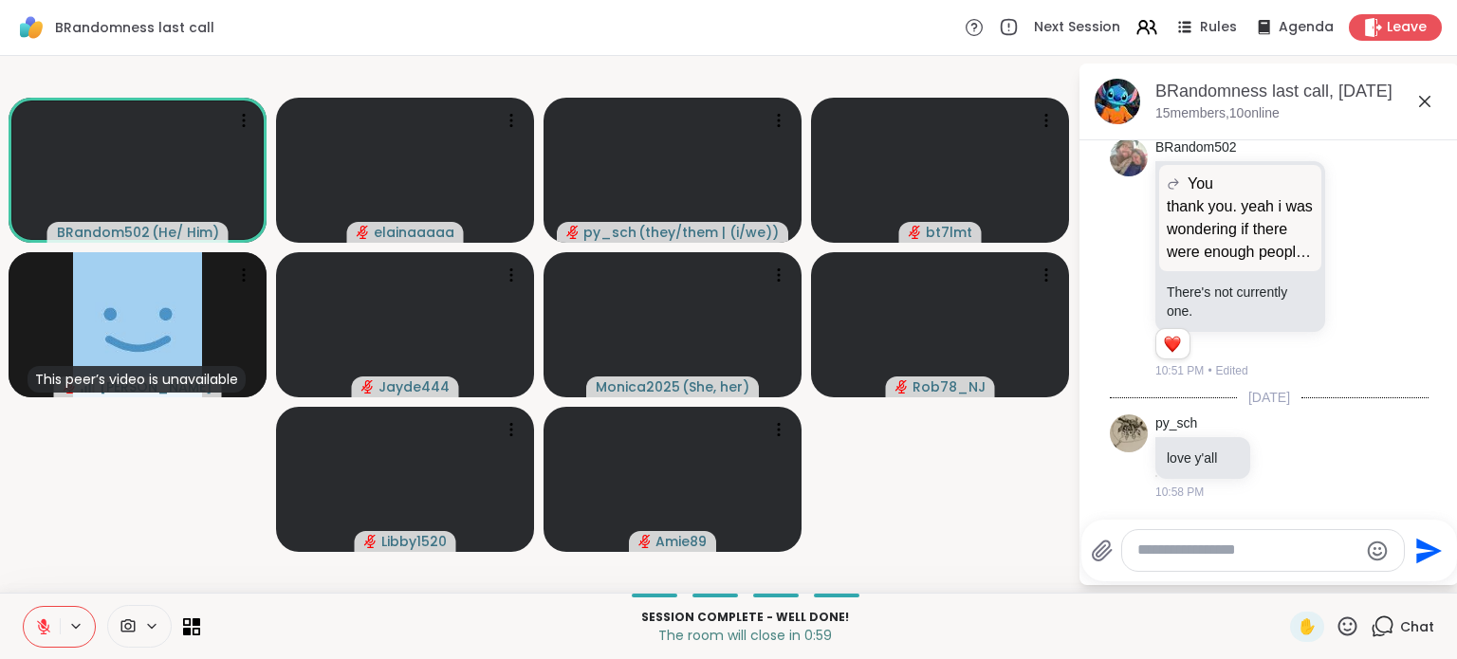
click at [1286, 457] on icon at bounding box center [1283, 457] width 17 height 19
click at [1277, 429] on div "Select Reaction: Heart" at bounding box center [1283, 426] width 17 height 17
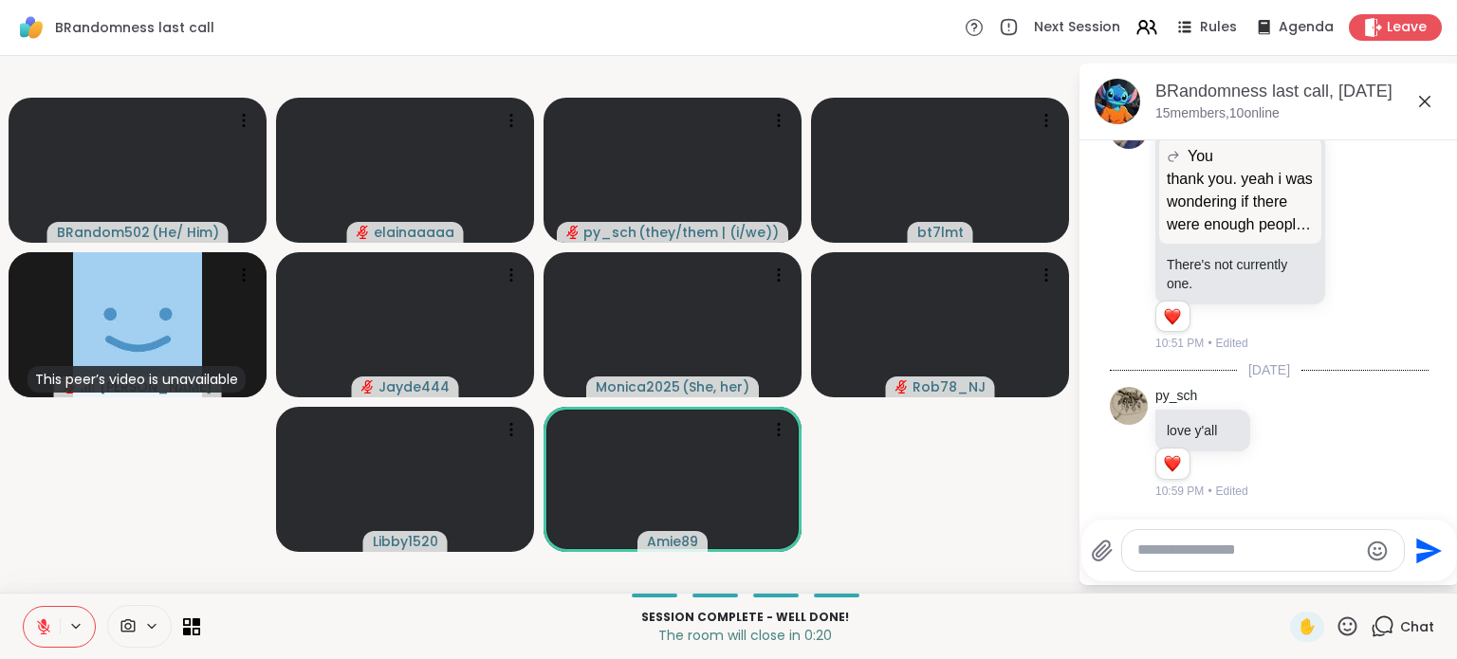
click at [1336, 627] on icon at bounding box center [1348, 627] width 24 height 24
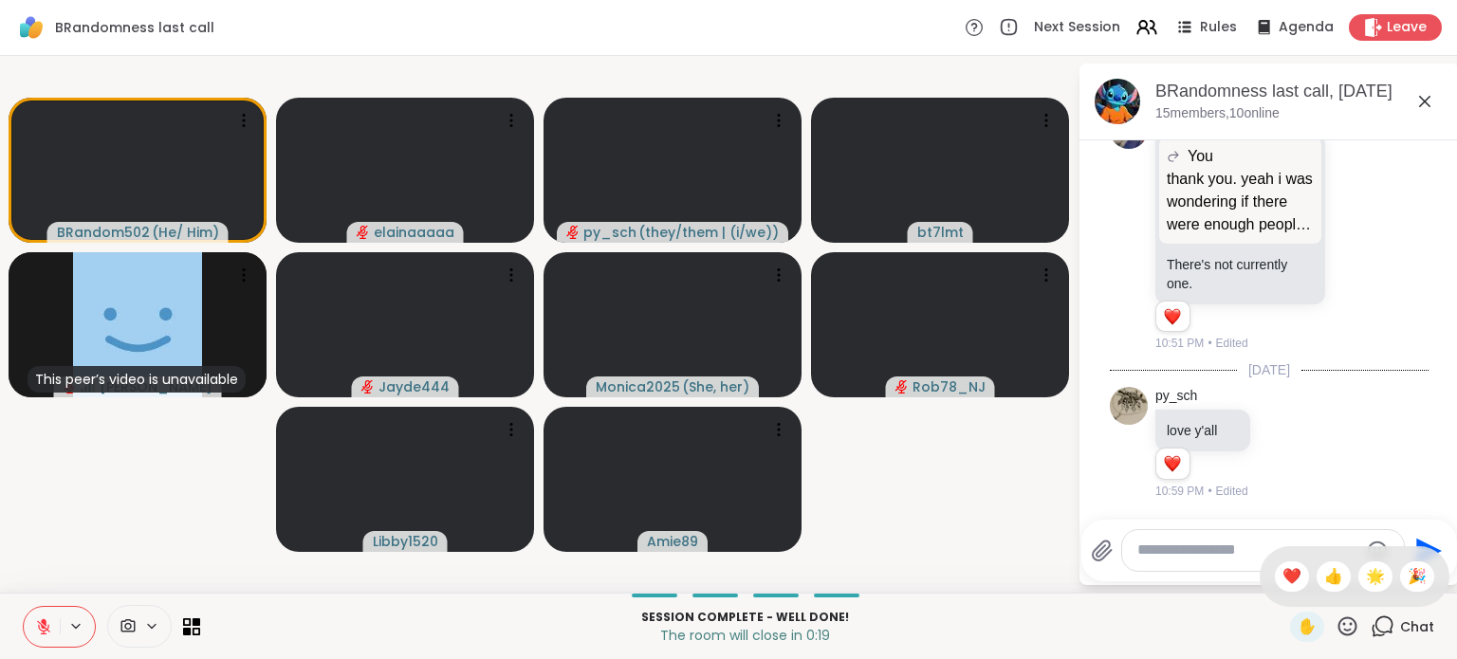
click at [1282, 583] on span "❤️" at bounding box center [1291, 576] width 19 height 23
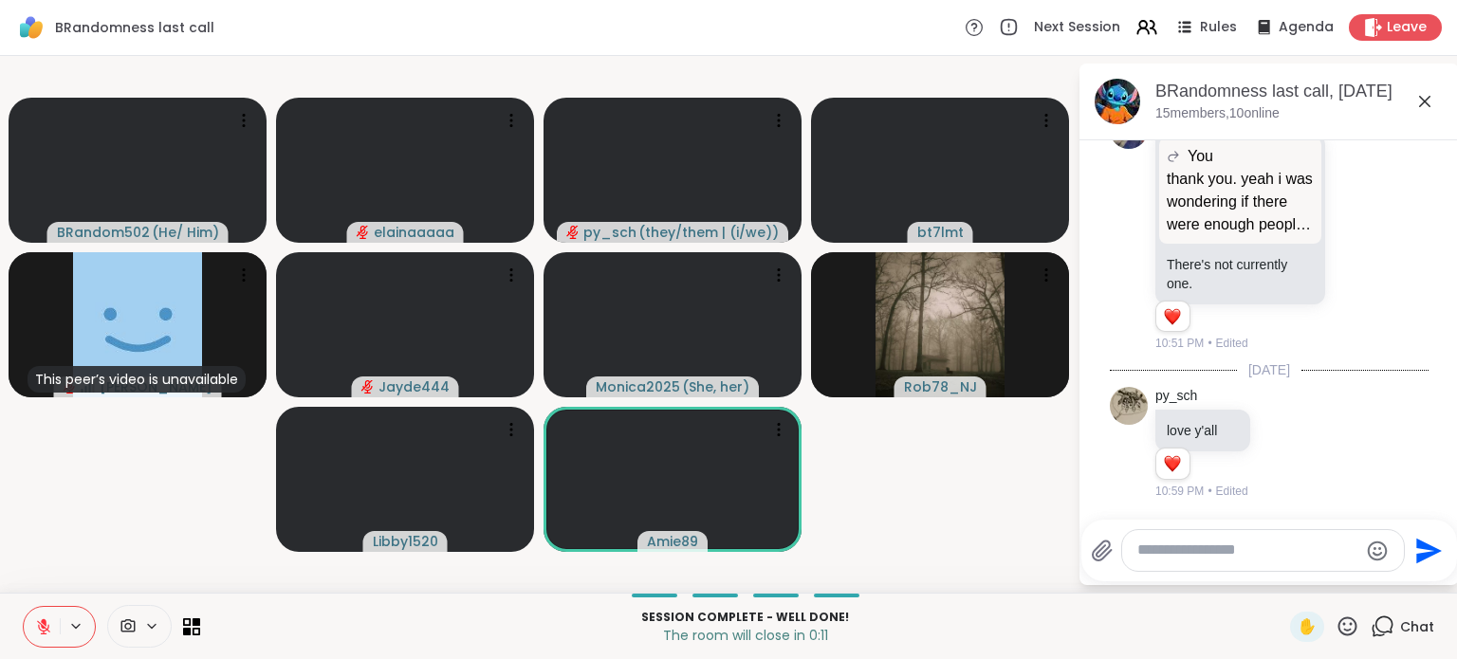
click at [1338, 627] on icon at bounding box center [1347, 626] width 19 height 19
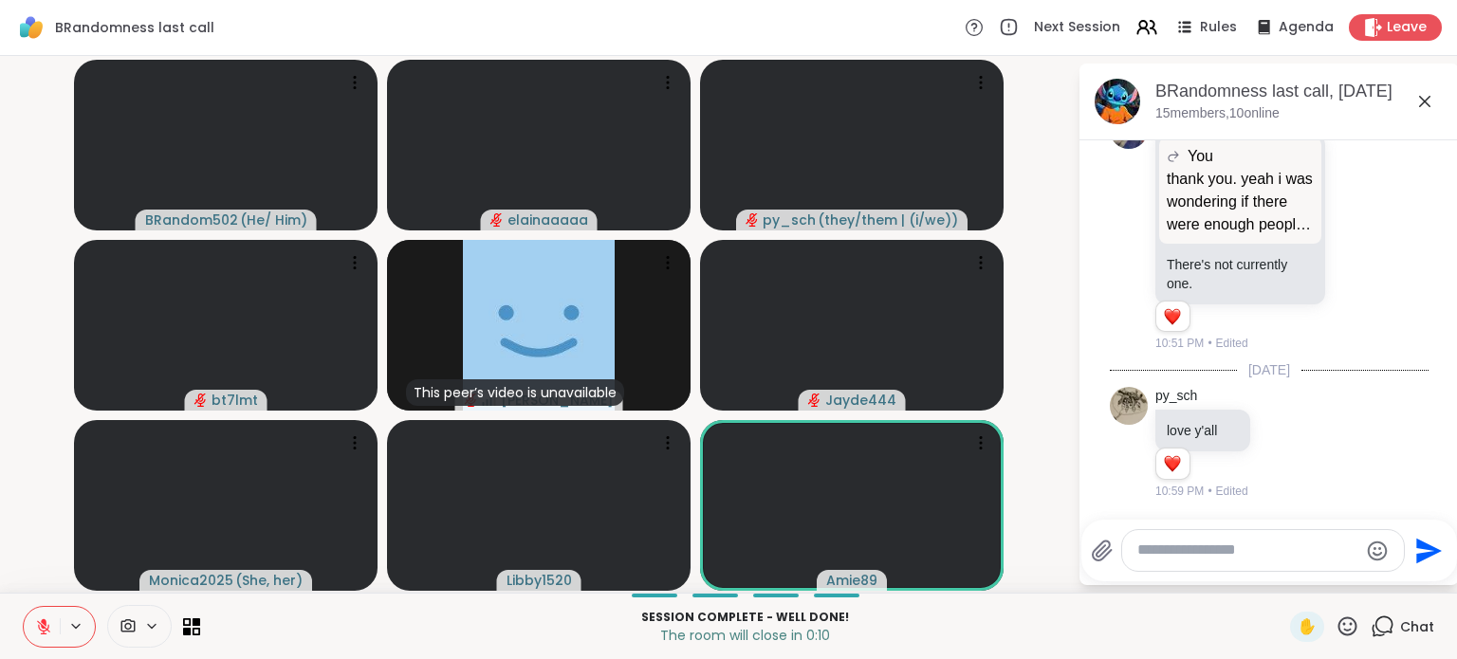
click at [1237, 559] on textarea "Type your message" at bounding box center [1247, 551] width 221 height 20
click at [1336, 613] on div "✋" at bounding box center [1324, 627] width 69 height 30
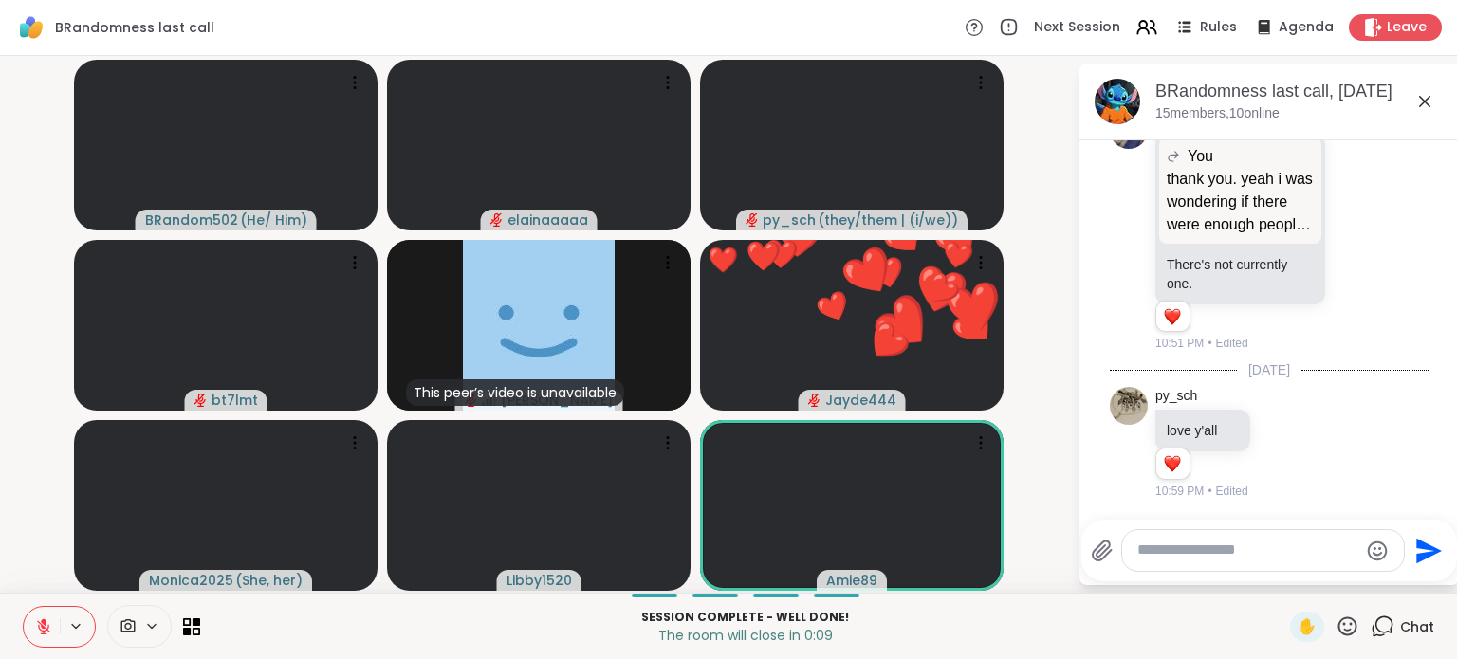
click at [1336, 624] on icon at bounding box center [1348, 627] width 24 height 24
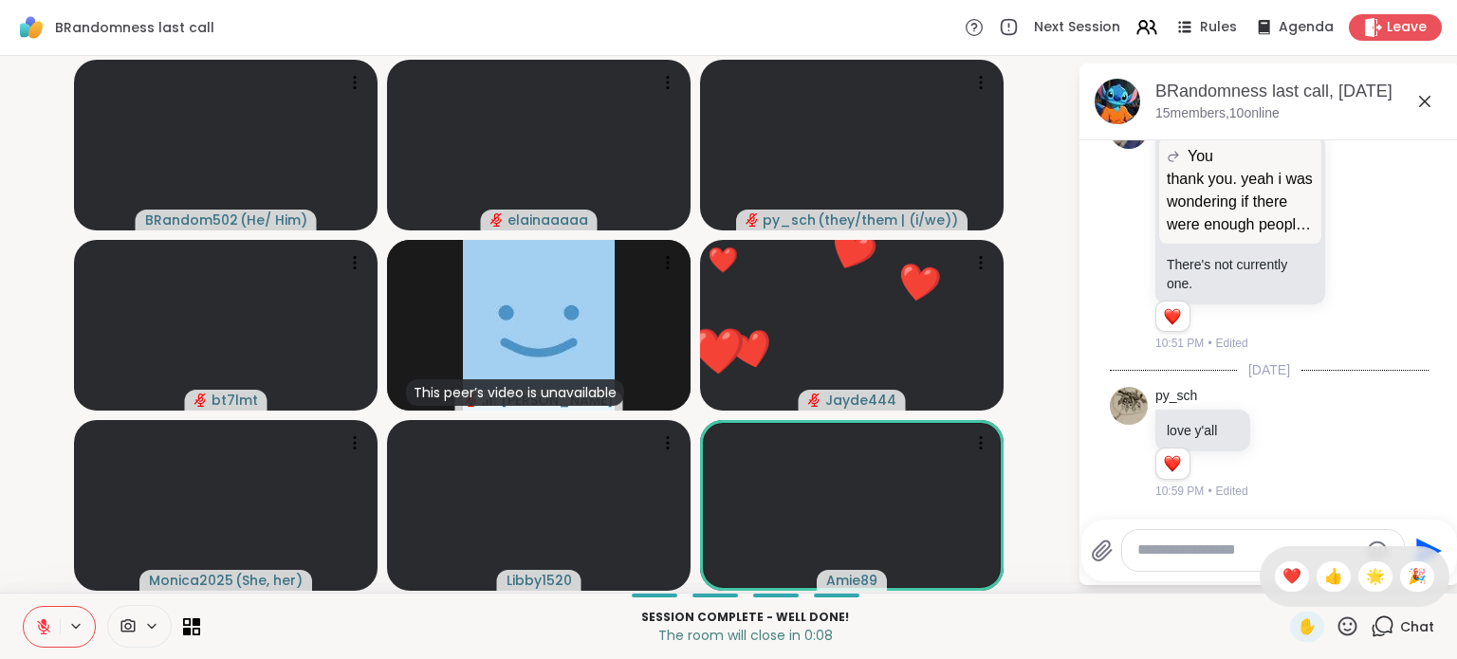
click at [1284, 576] on div "❤️" at bounding box center [1292, 577] width 34 height 30
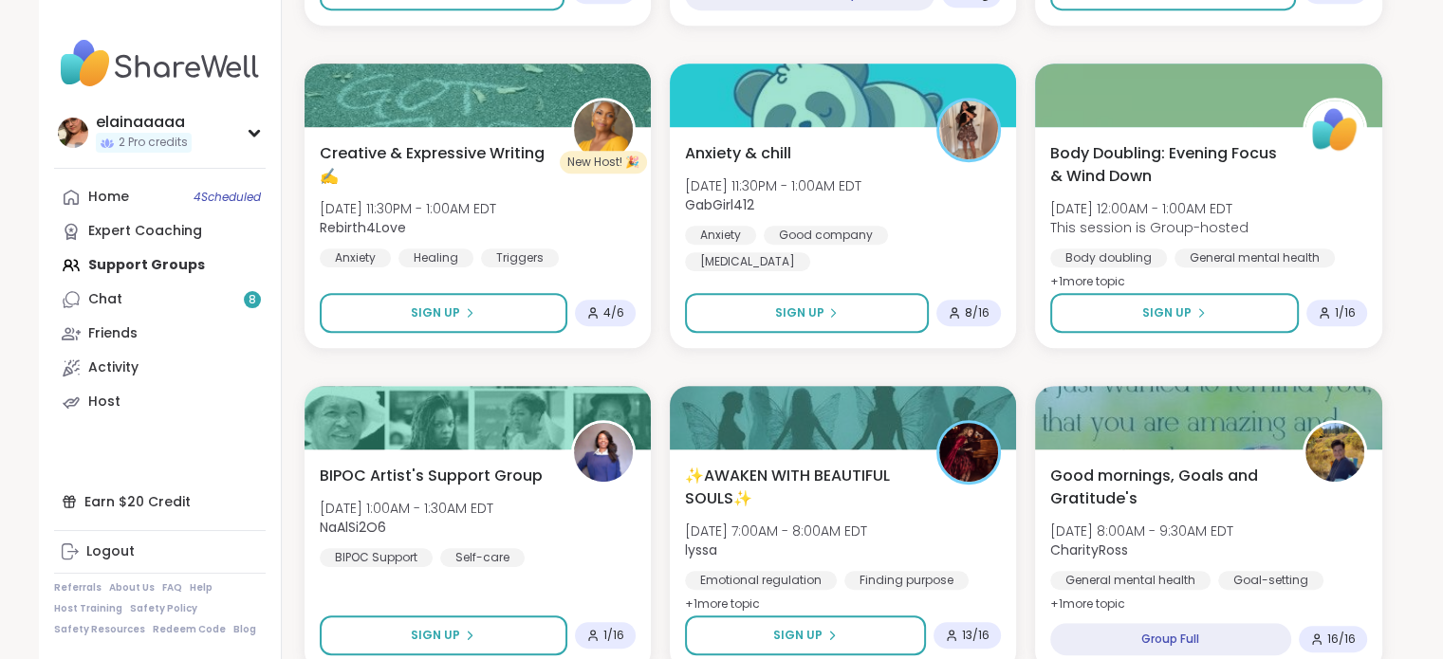
scroll to position [925, 0]
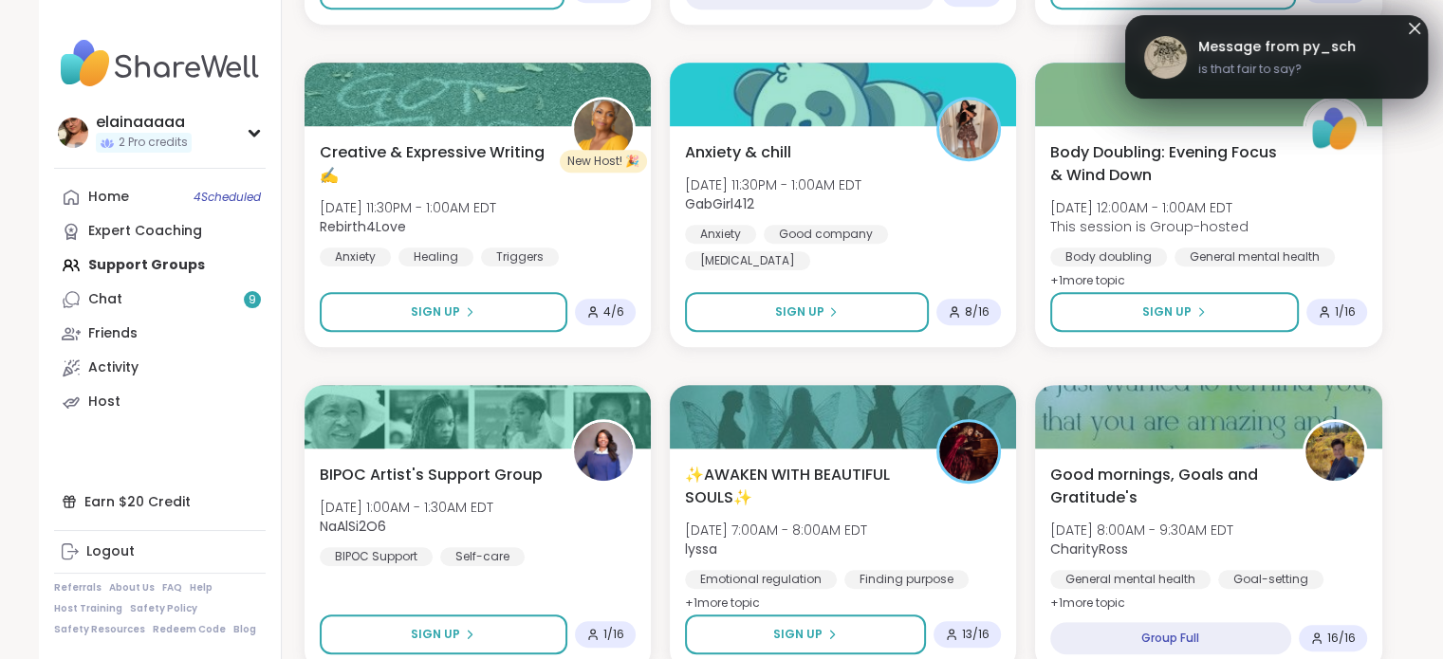
click at [1313, 64] on span "is that fair to say?" at bounding box center [1276, 69] width 157 height 17
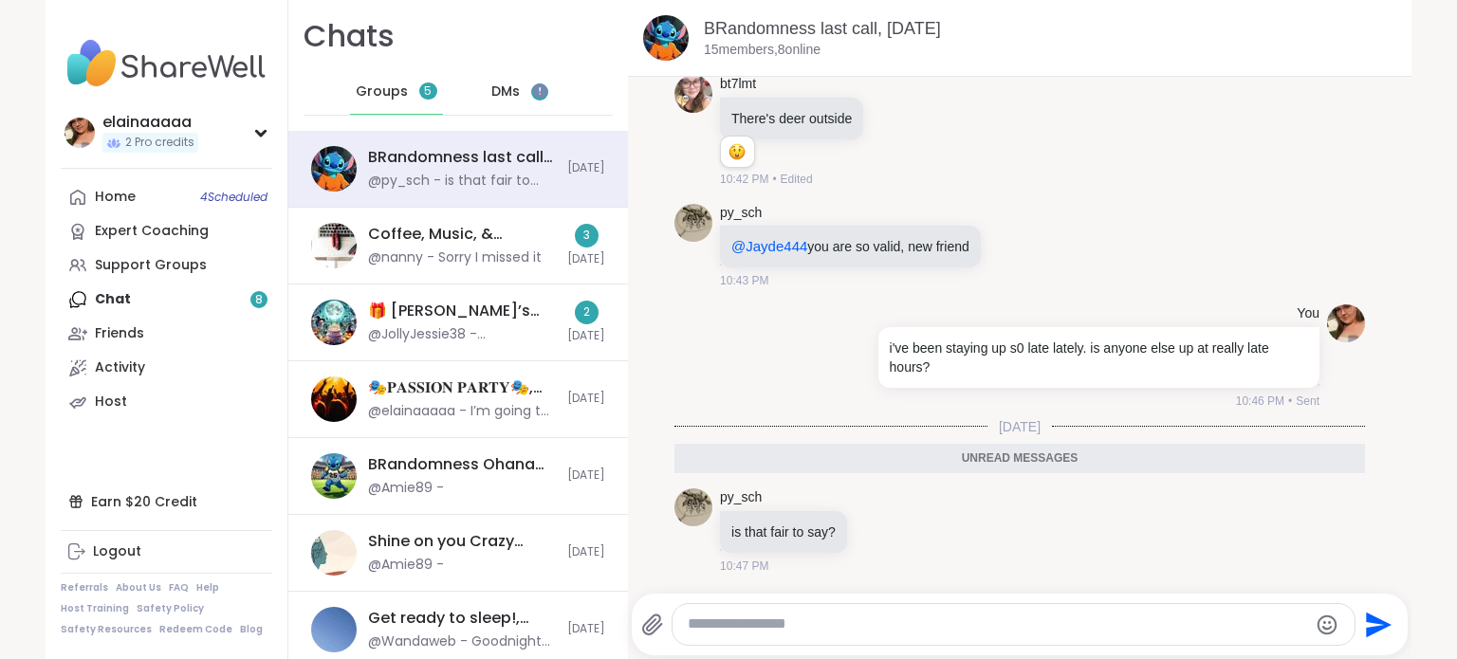
click at [491, 101] on div "DMs 3" at bounding box center [520, 92] width 93 height 46
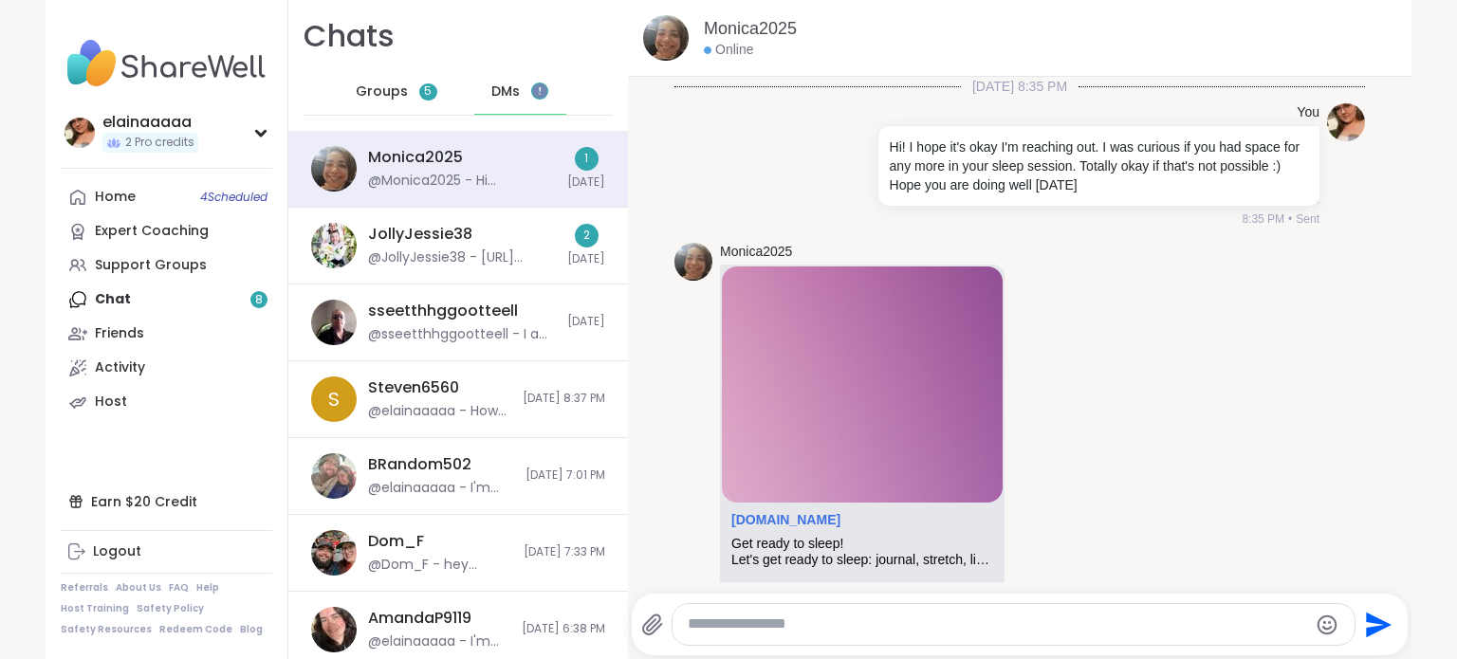
scroll to position [539, 0]
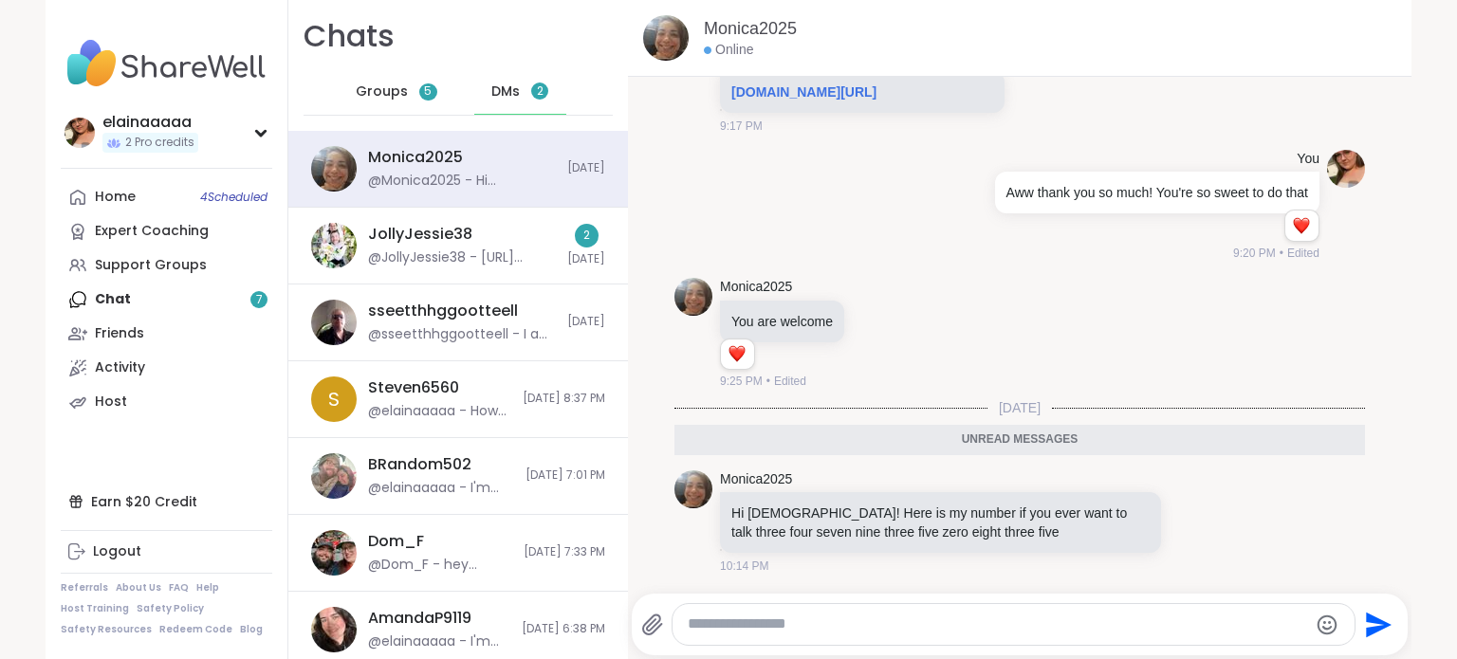
click at [1188, 515] on icon at bounding box center [1195, 522] width 14 height 14
click at [1035, 488] on div "Select Reaction: Heart" at bounding box center [1043, 491] width 17 height 17
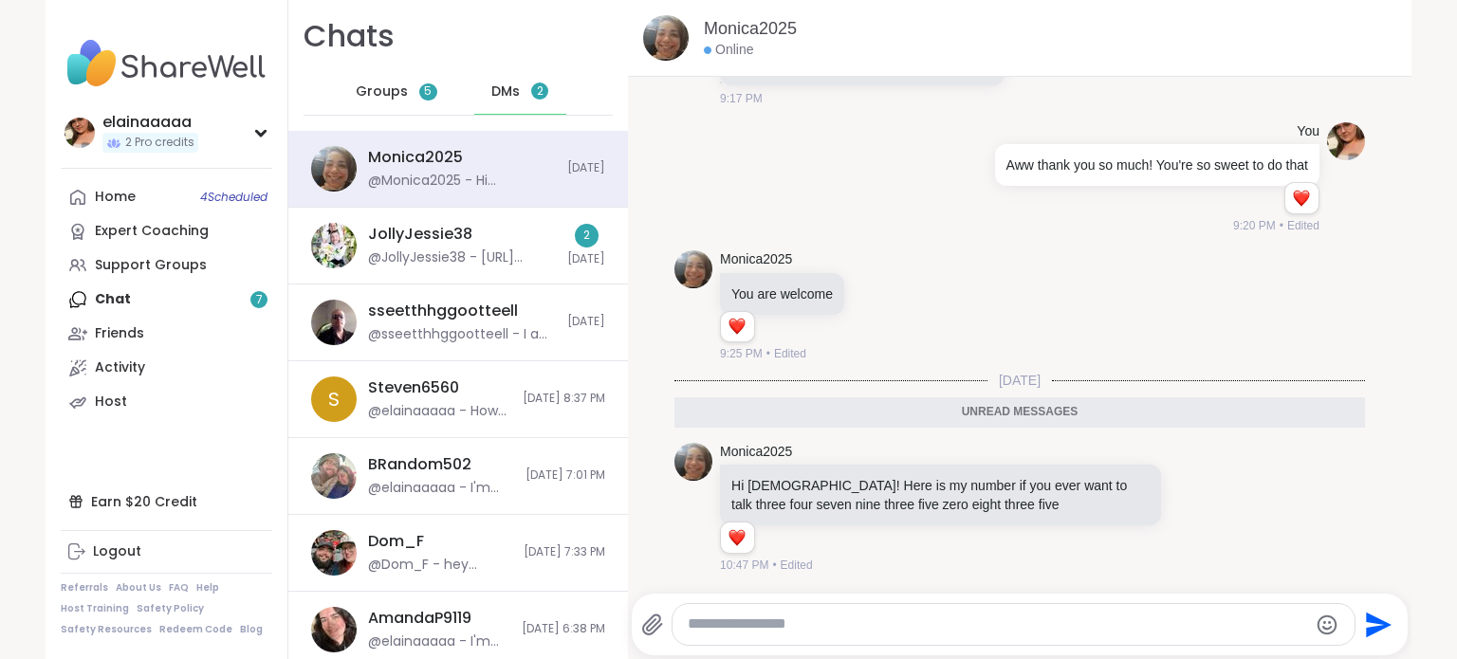
click at [534, 237] on div "JollyJessie38 @JollyJessie38 - https://sharewellnow.com/series/c71652d2-14ff-47…" at bounding box center [462, 246] width 188 height 44
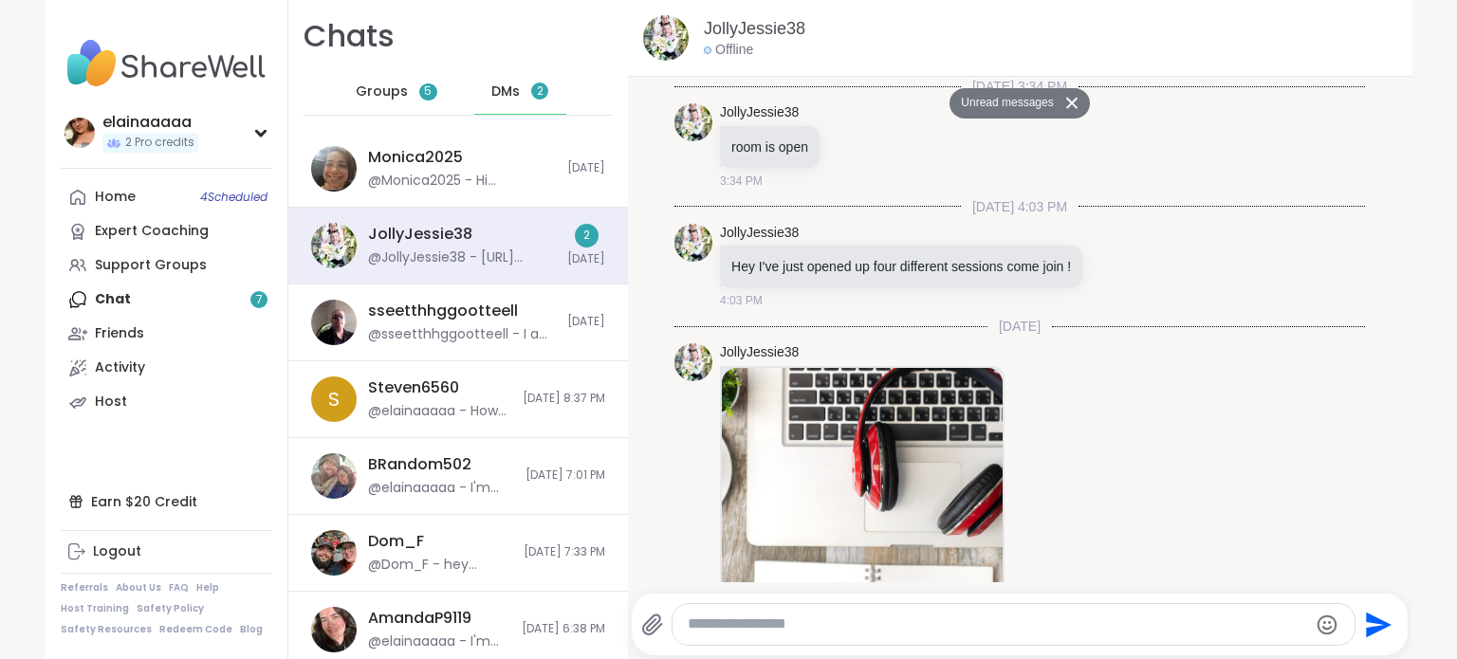
scroll to position [1764, 0]
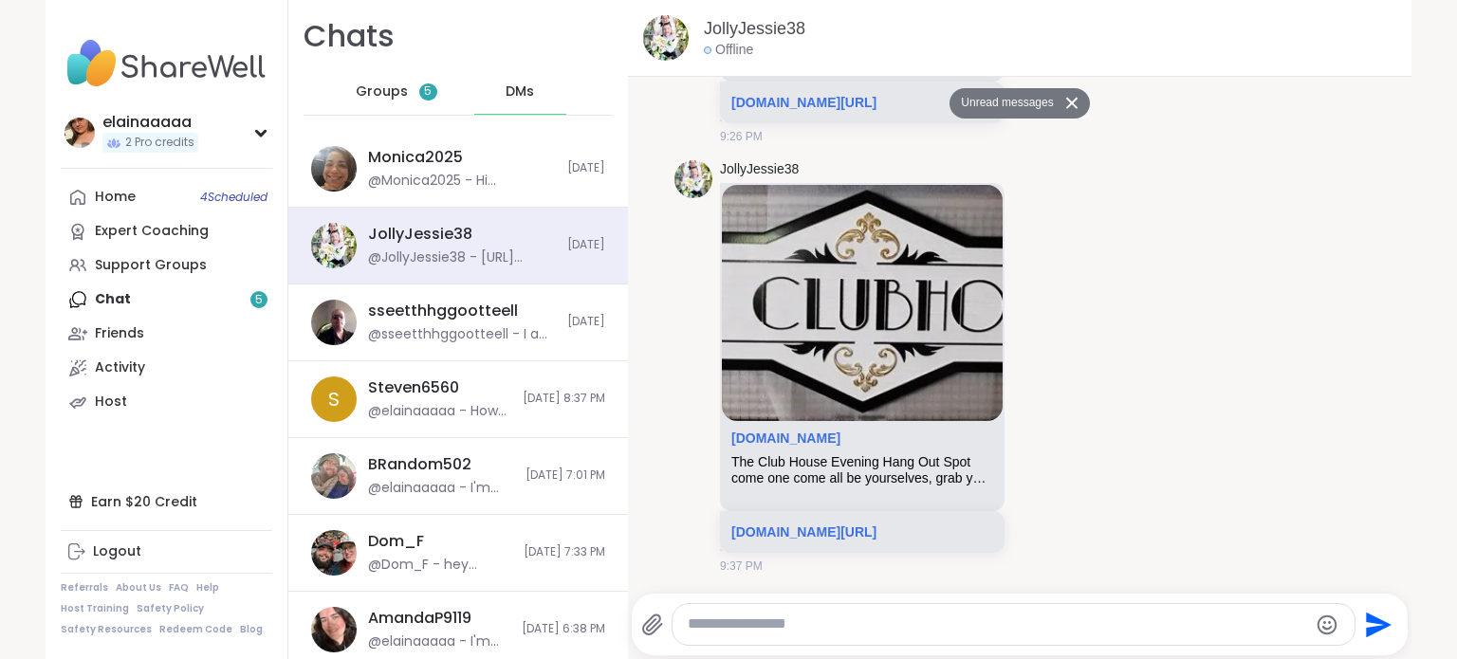
click at [461, 148] on div "Monica2025 @Monica2025 - Hi Lady! Here is my number if you ever want to talk th…" at bounding box center [462, 169] width 188 height 44
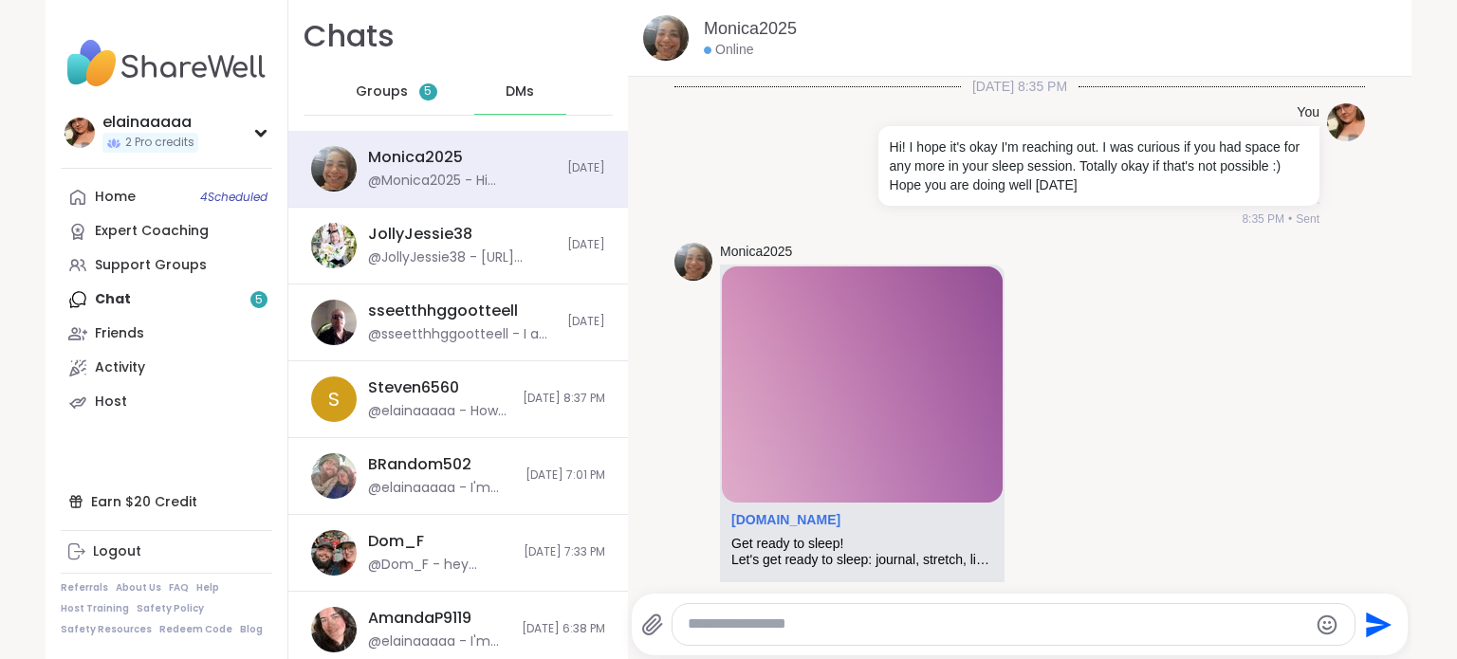
scroll to position [521, 0]
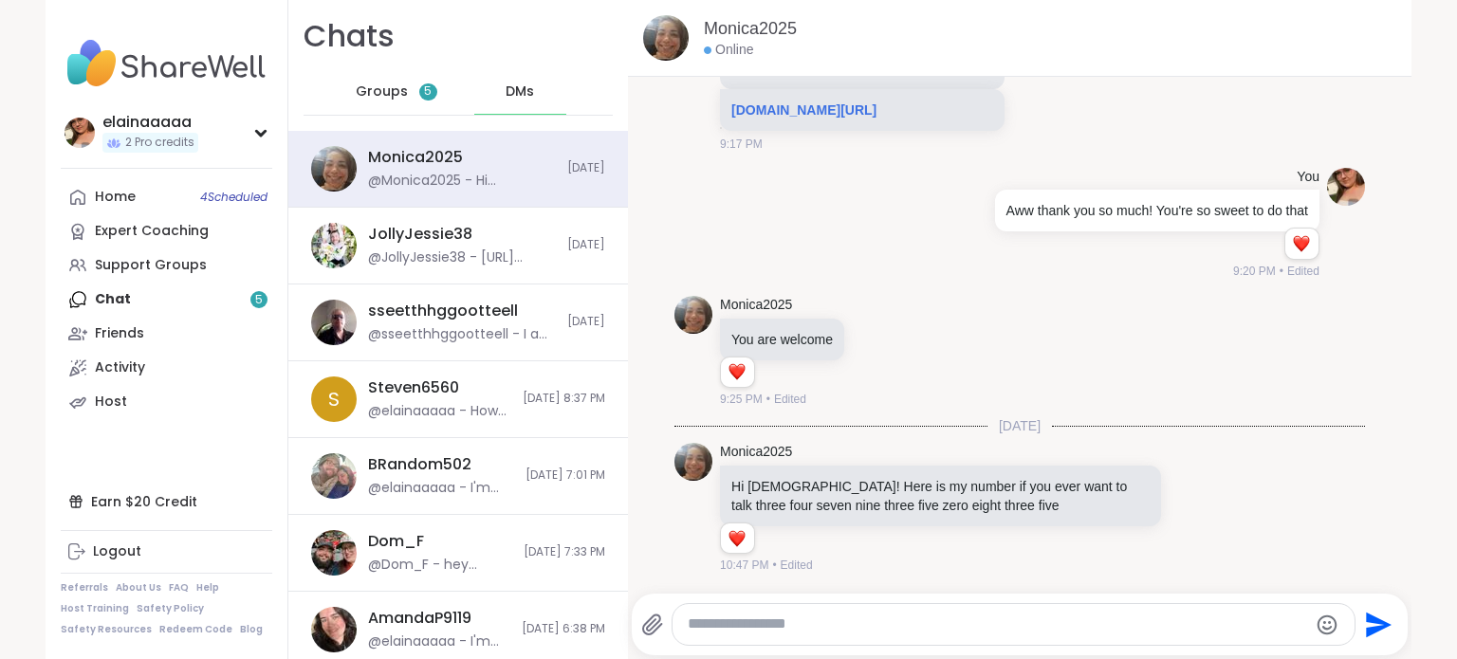
click at [763, 602] on div "Send" at bounding box center [1020, 625] width 776 height 62
click at [783, 610] on div at bounding box center [1014, 624] width 682 height 41
click at [763, 620] on textarea "Type your message" at bounding box center [997, 625] width 619 height 20
type textarea "**********"
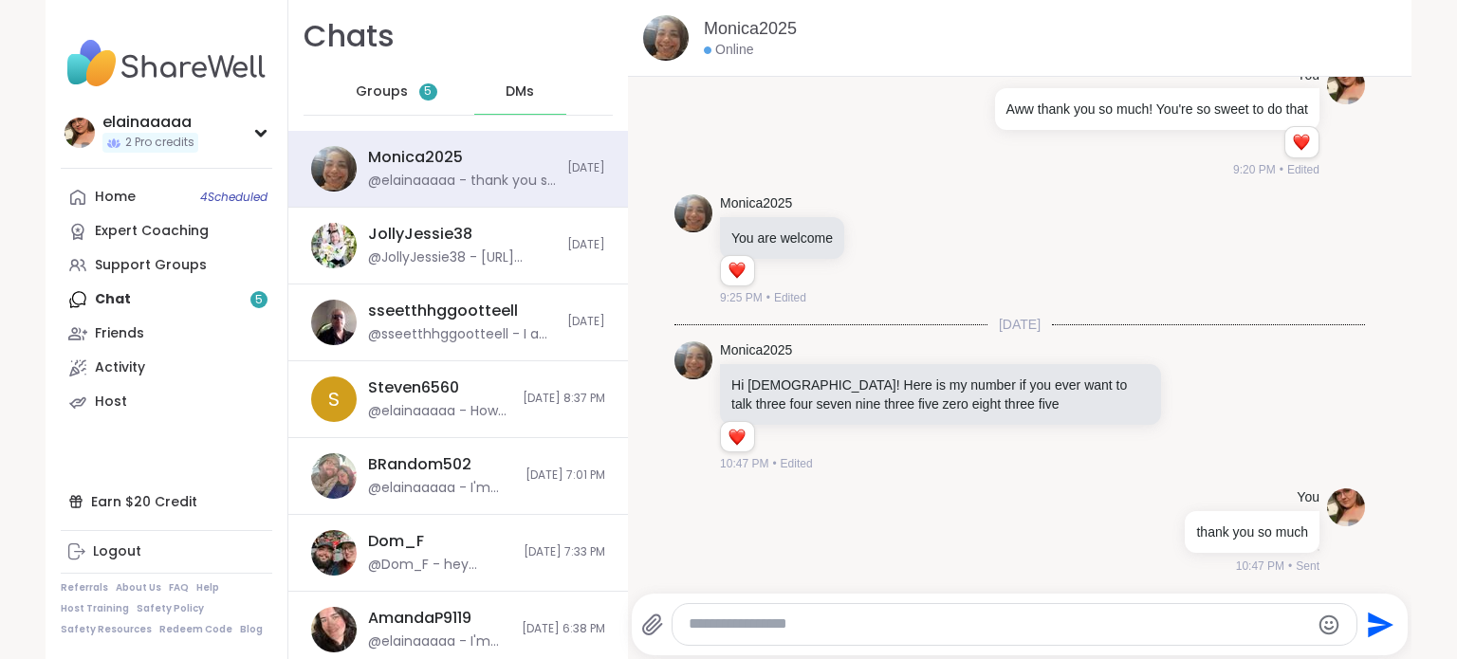
click at [391, 96] on span "Groups" at bounding box center [382, 92] width 52 height 19
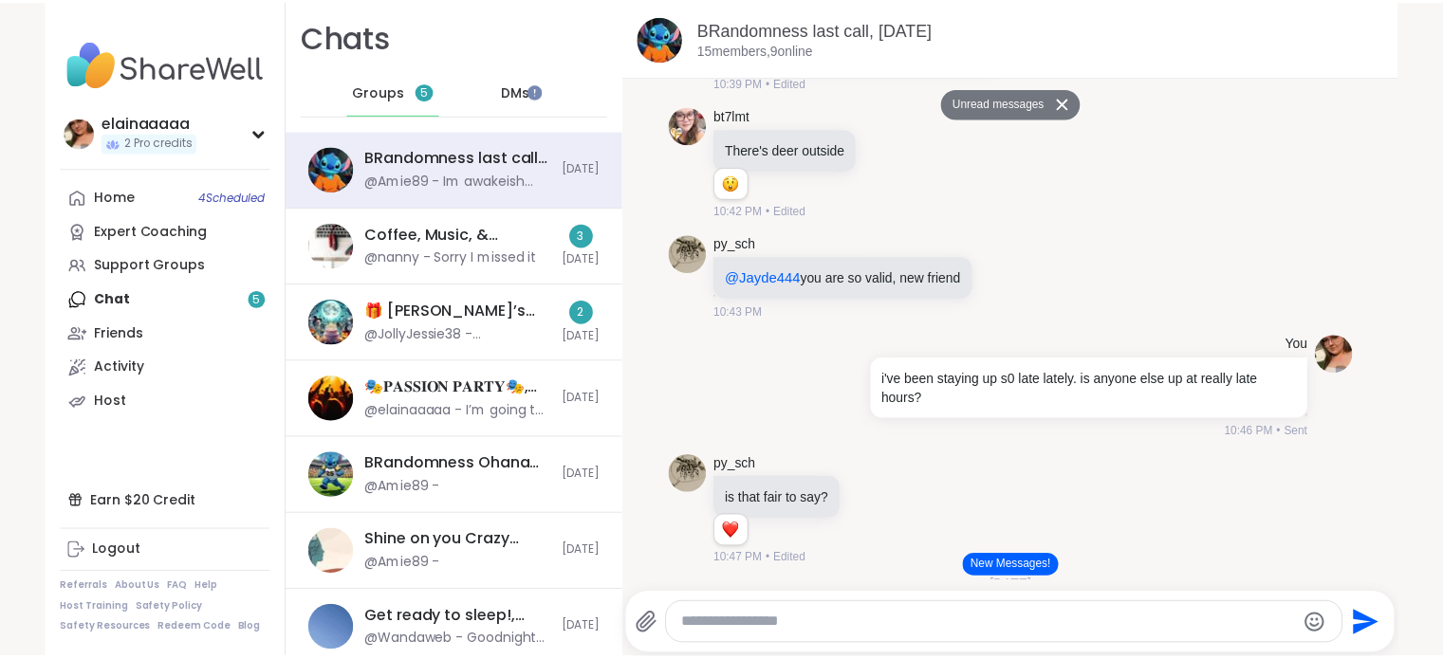
scroll to position [12837, 0]
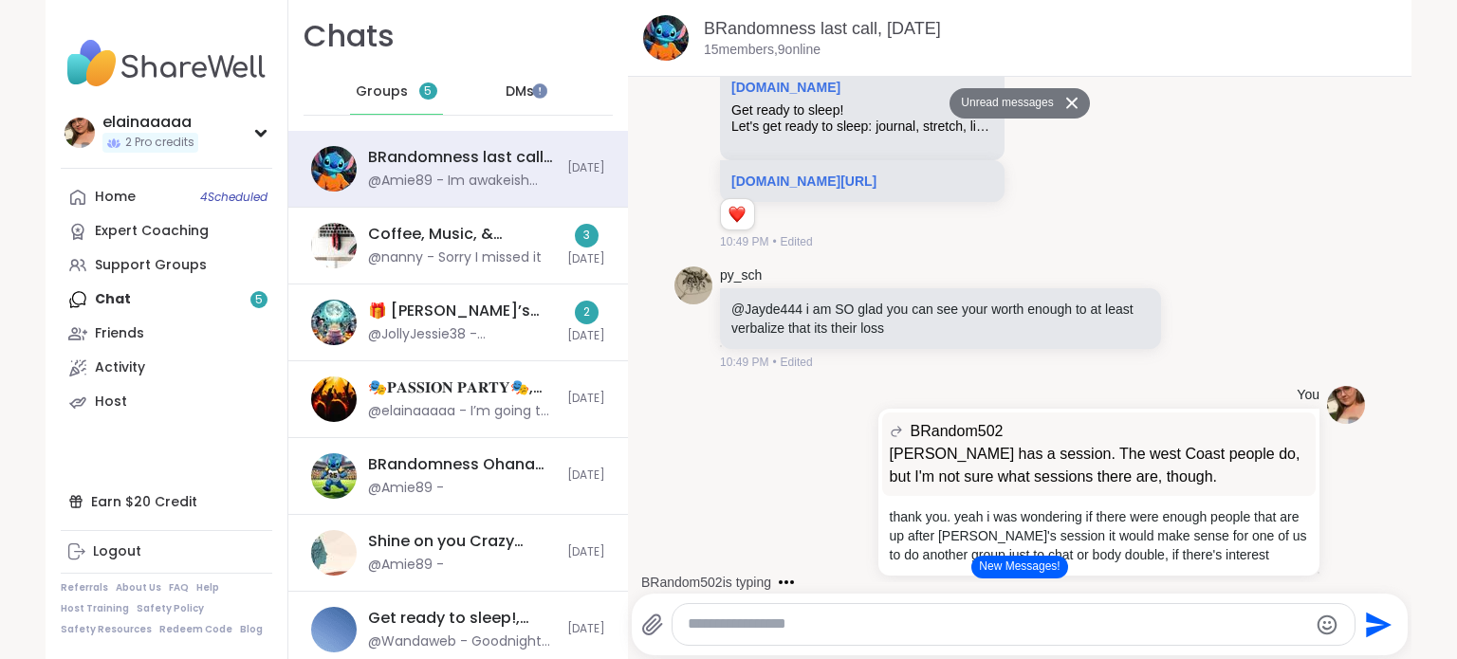
click at [98, 255] on link "Support Groups" at bounding box center [167, 266] width 212 height 34
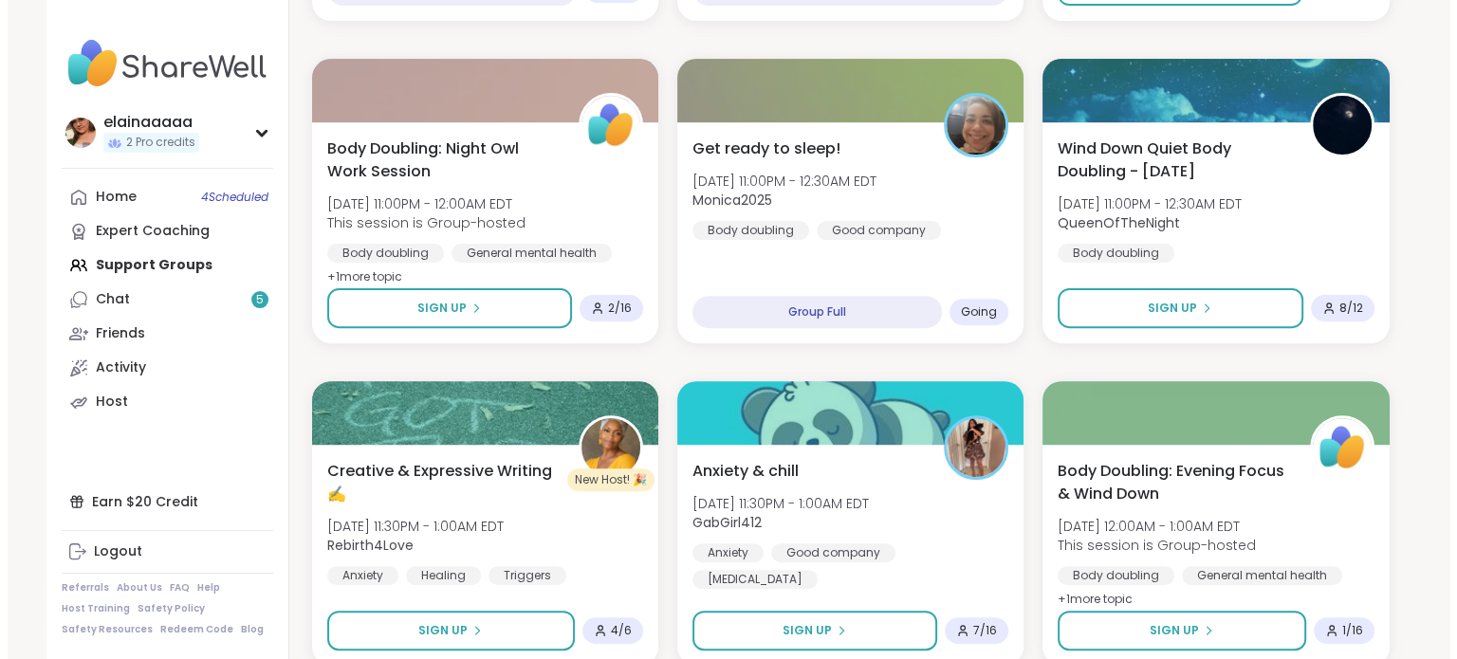
scroll to position [607, 0]
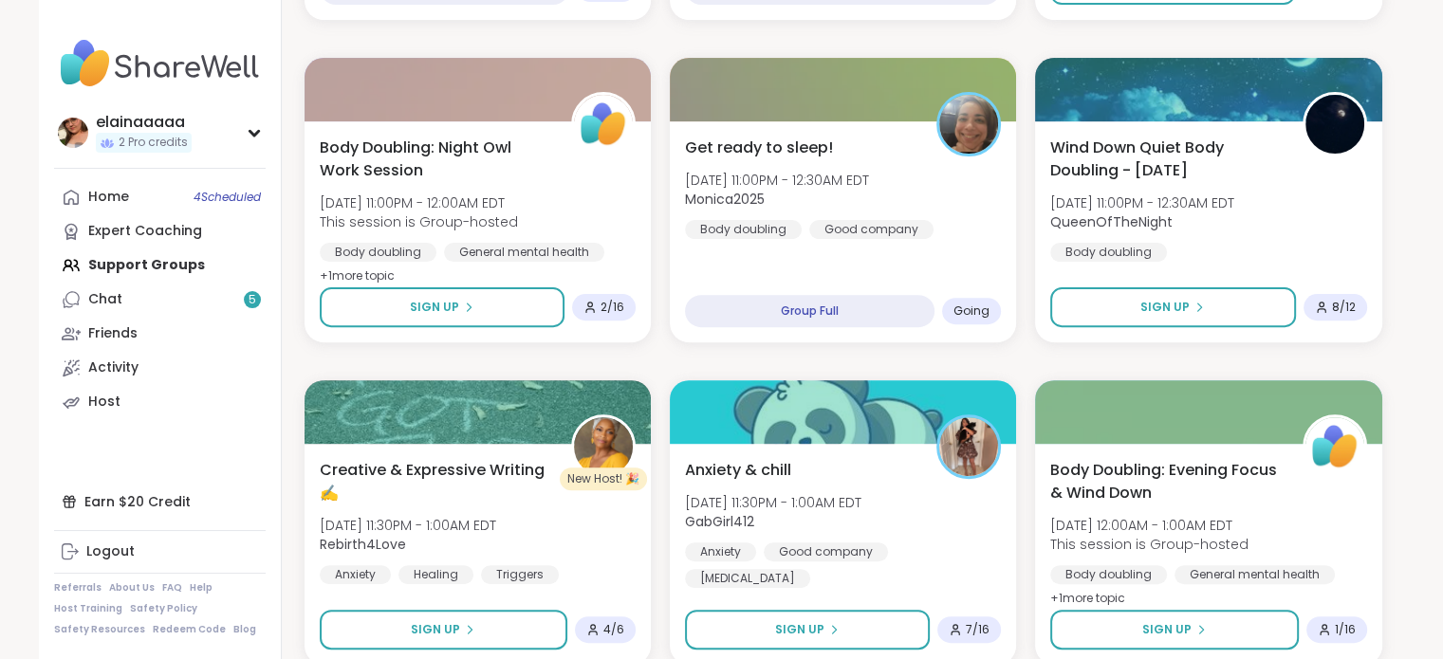
click at [802, 230] on div "Body doubling Good company" at bounding box center [809, 229] width 249 height 19
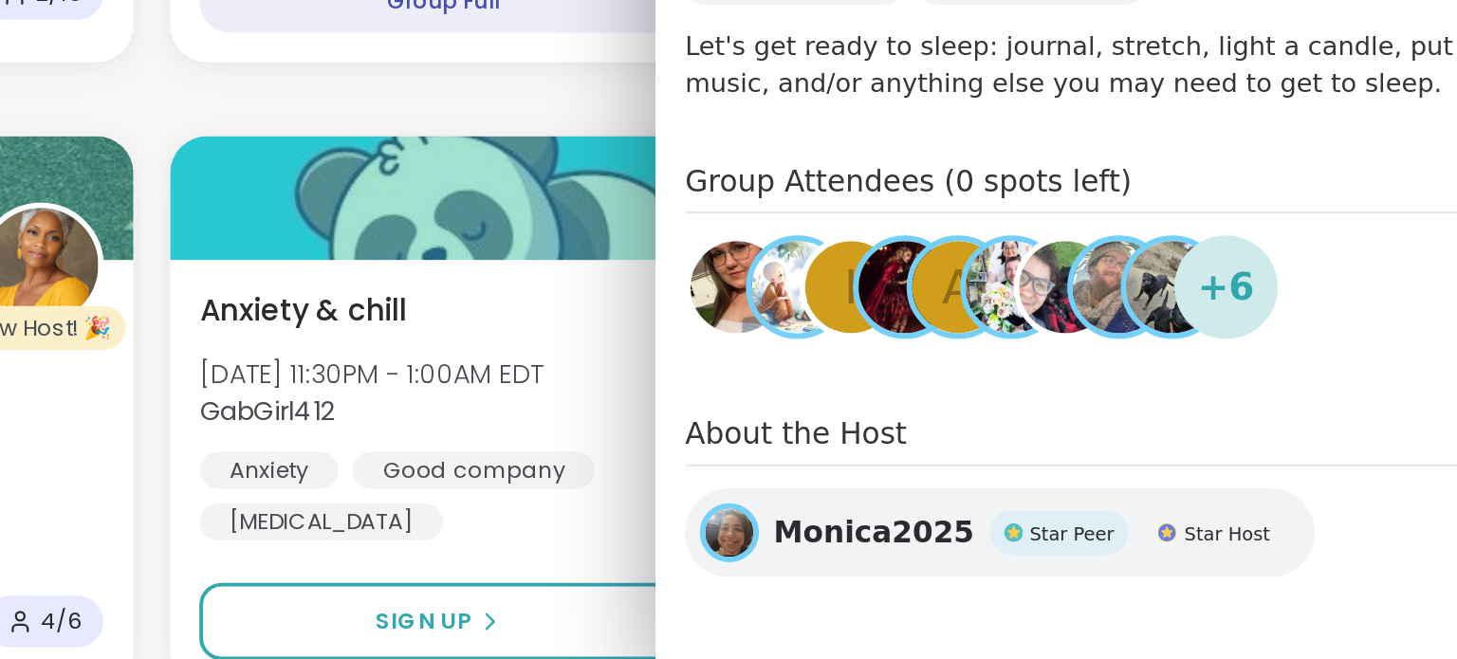
scroll to position [605, 0]
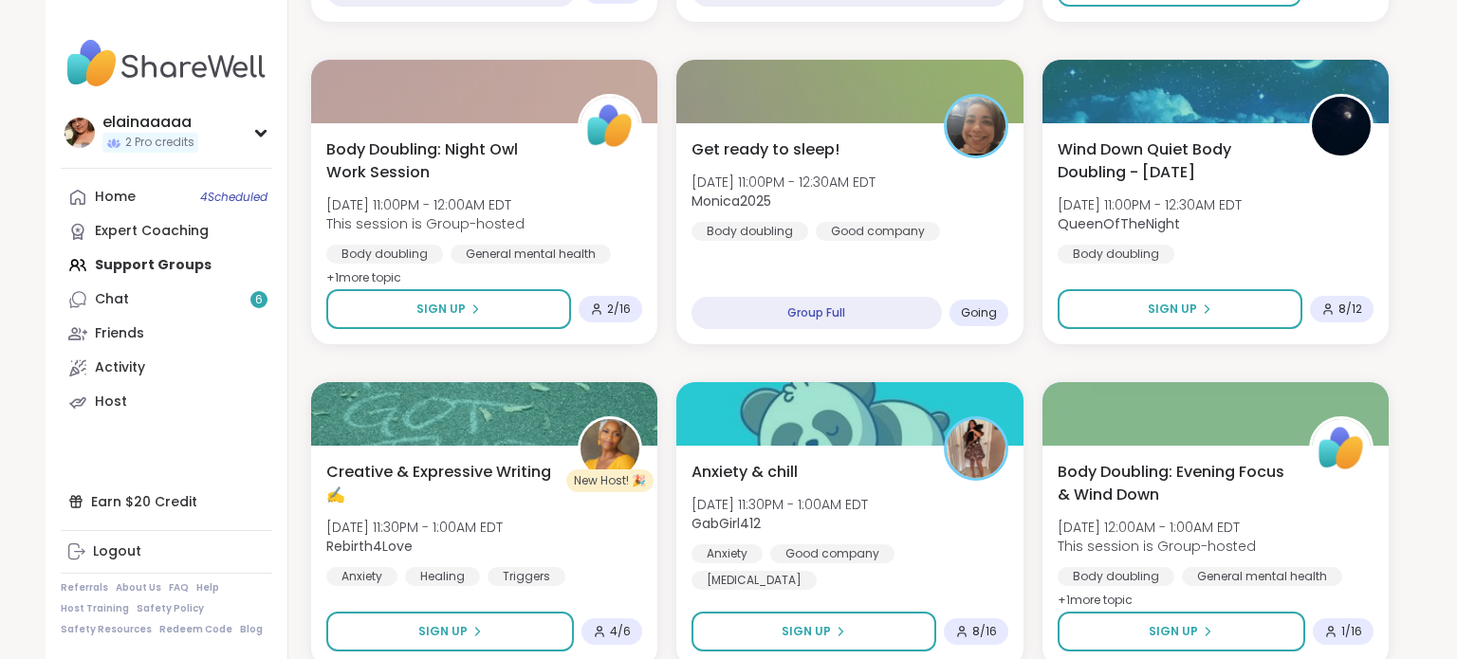
click at [88, 310] on link "Chat 6" at bounding box center [167, 300] width 212 height 34
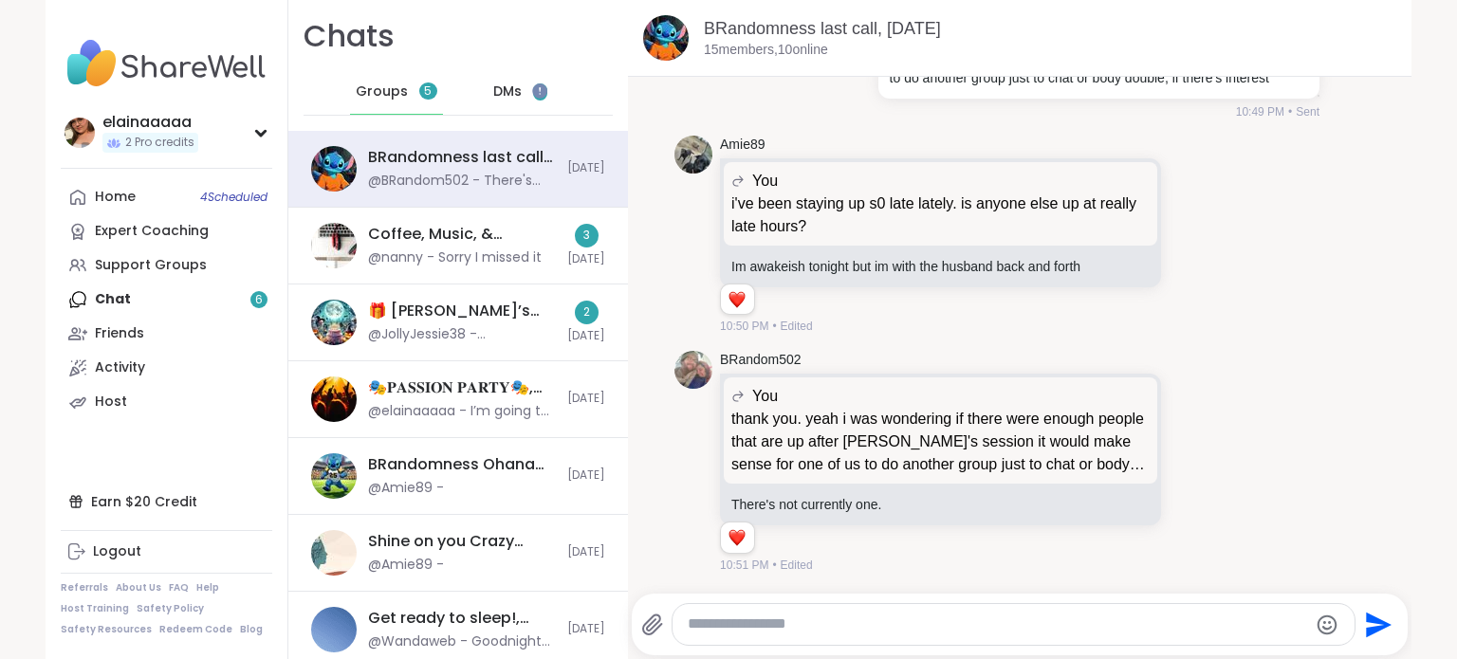
click at [493, 94] on span "DMs" at bounding box center [507, 92] width 28 height 19
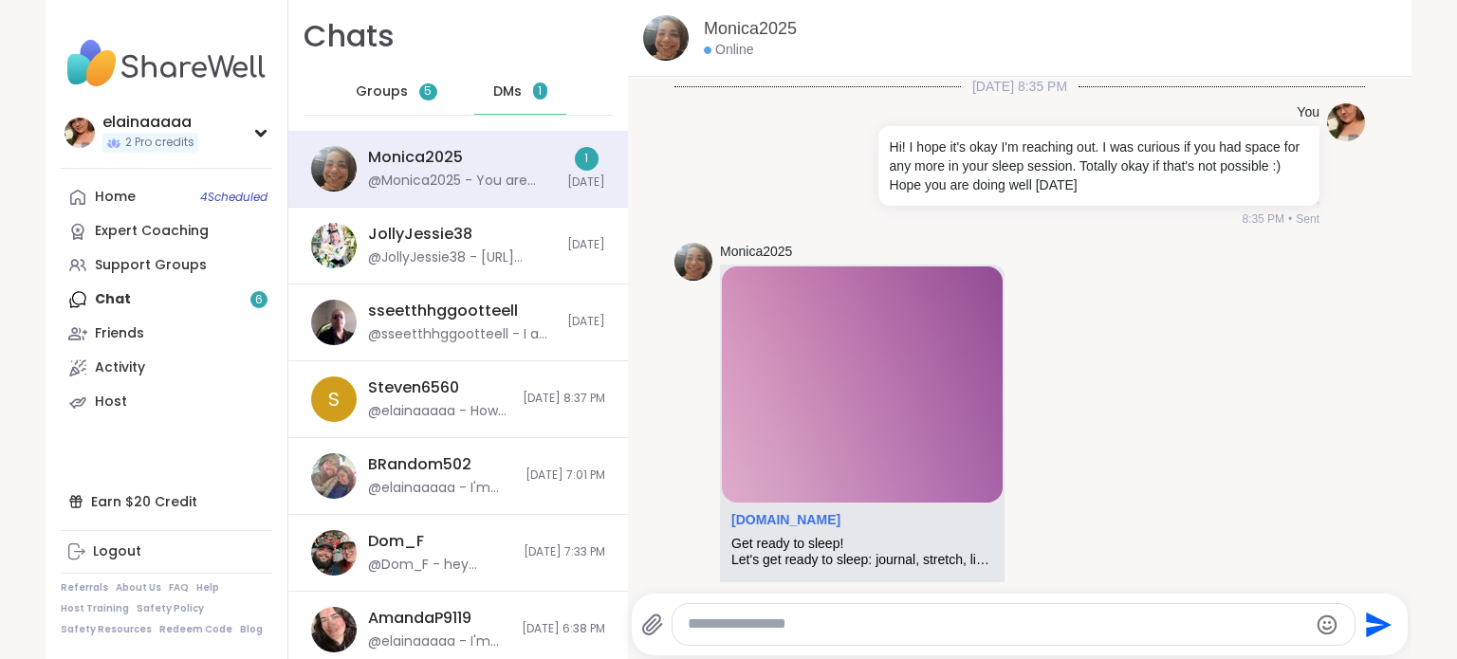
scroll to position [814, 0]
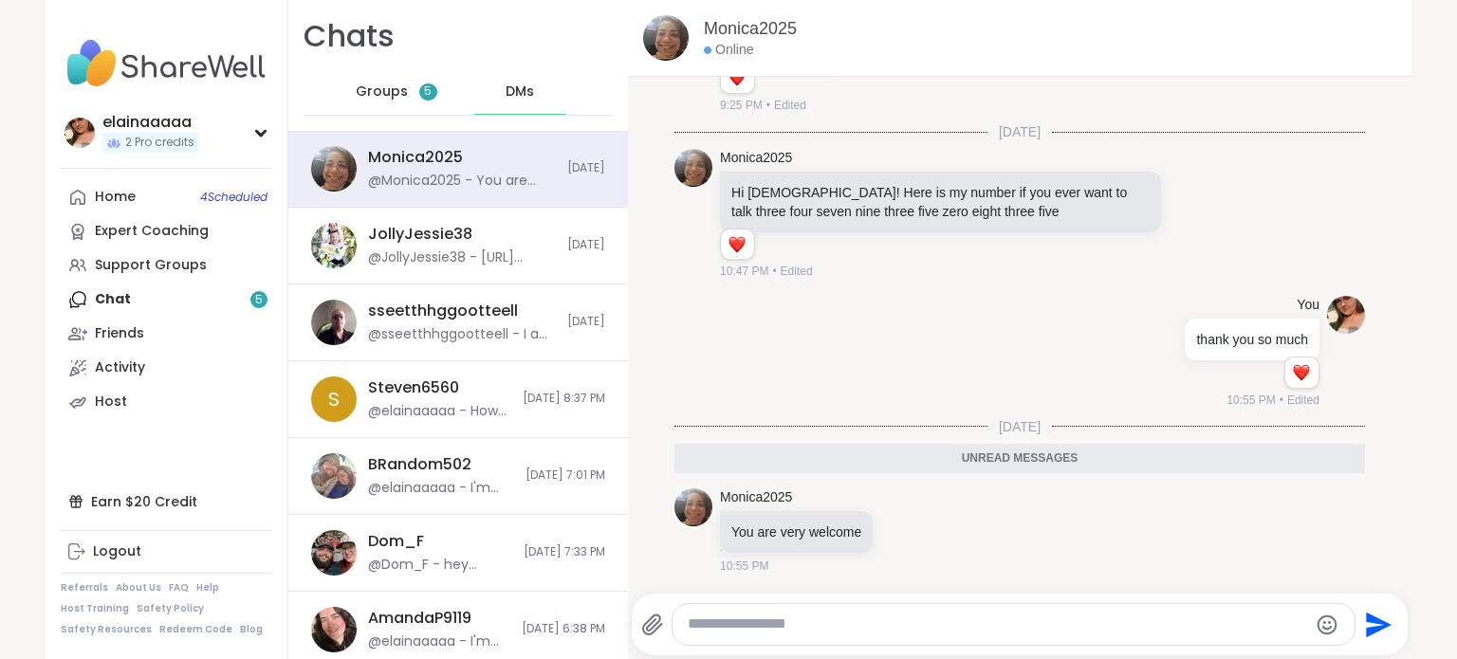
click at [419, 92] on span "5" at bounding box center [428, 91] width 18 height 17
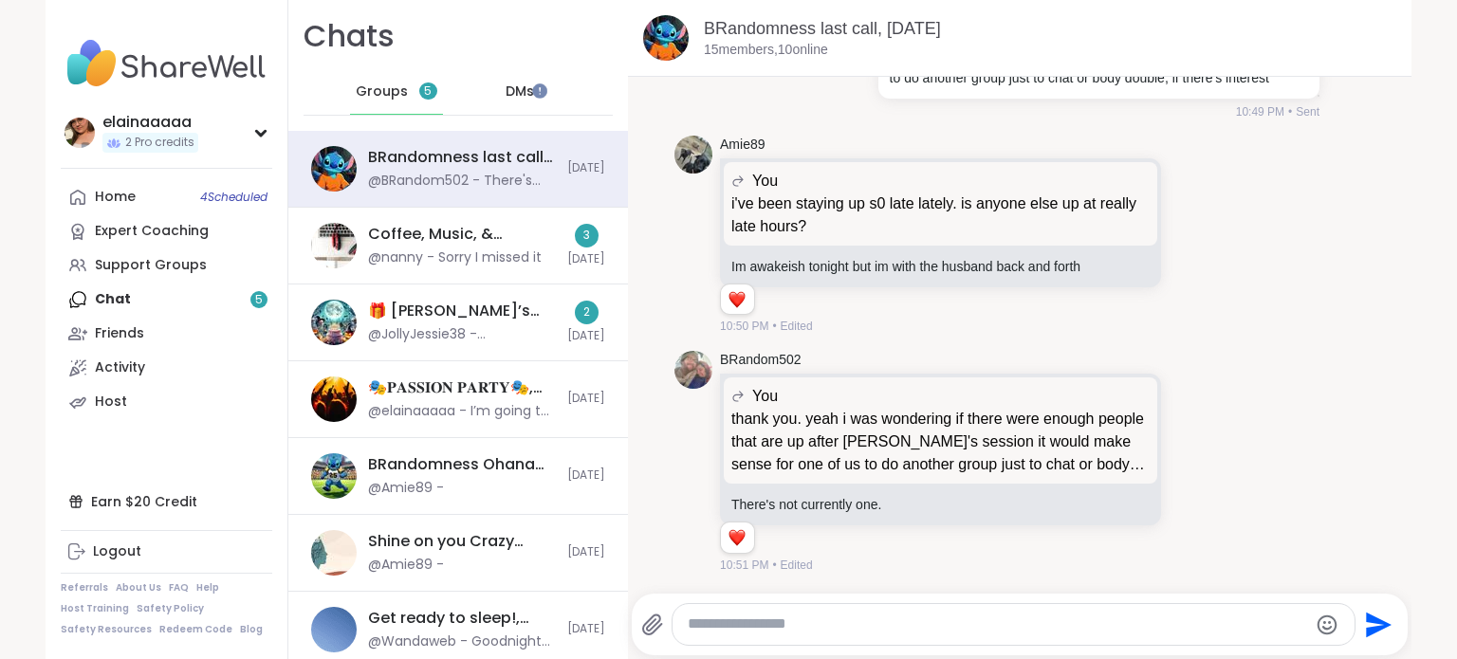
click at [489, 264] on div "@nanny - Sorry I missed it" at bounding box center [455, 258] width 174 height 19
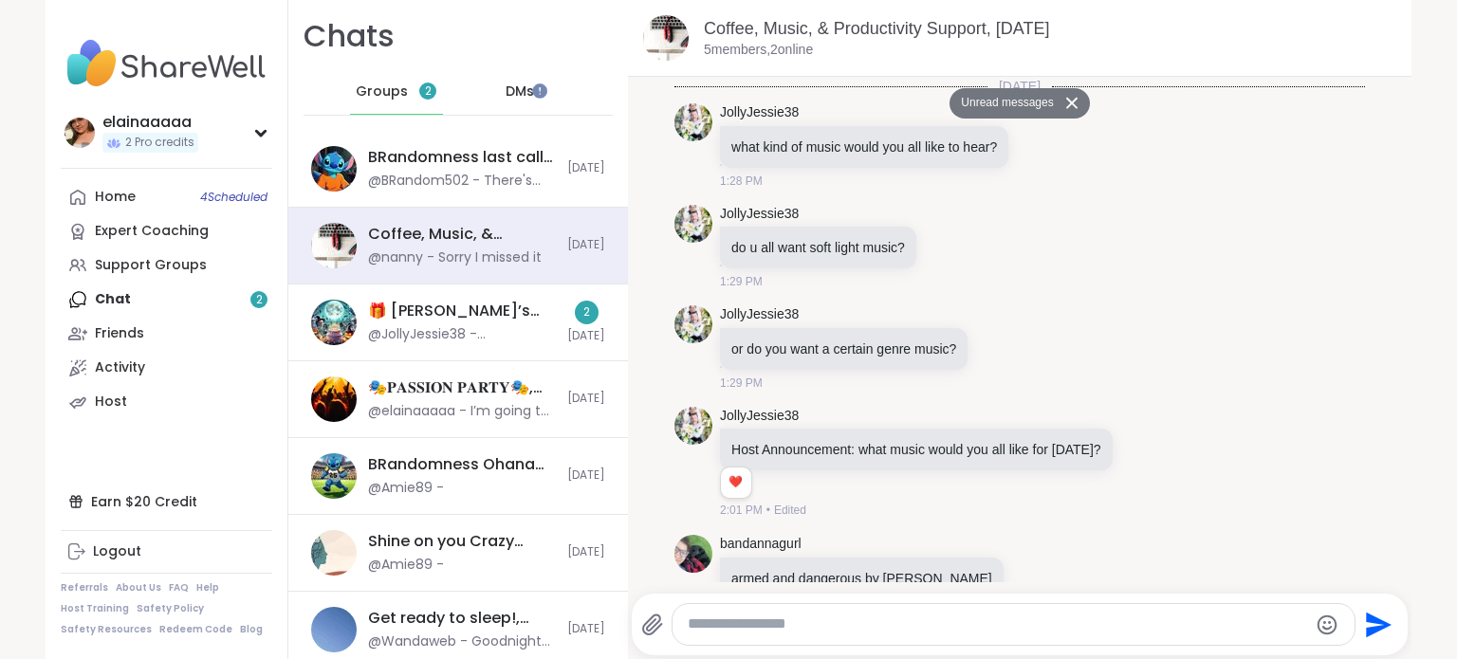
scroll to position [9334, 0]
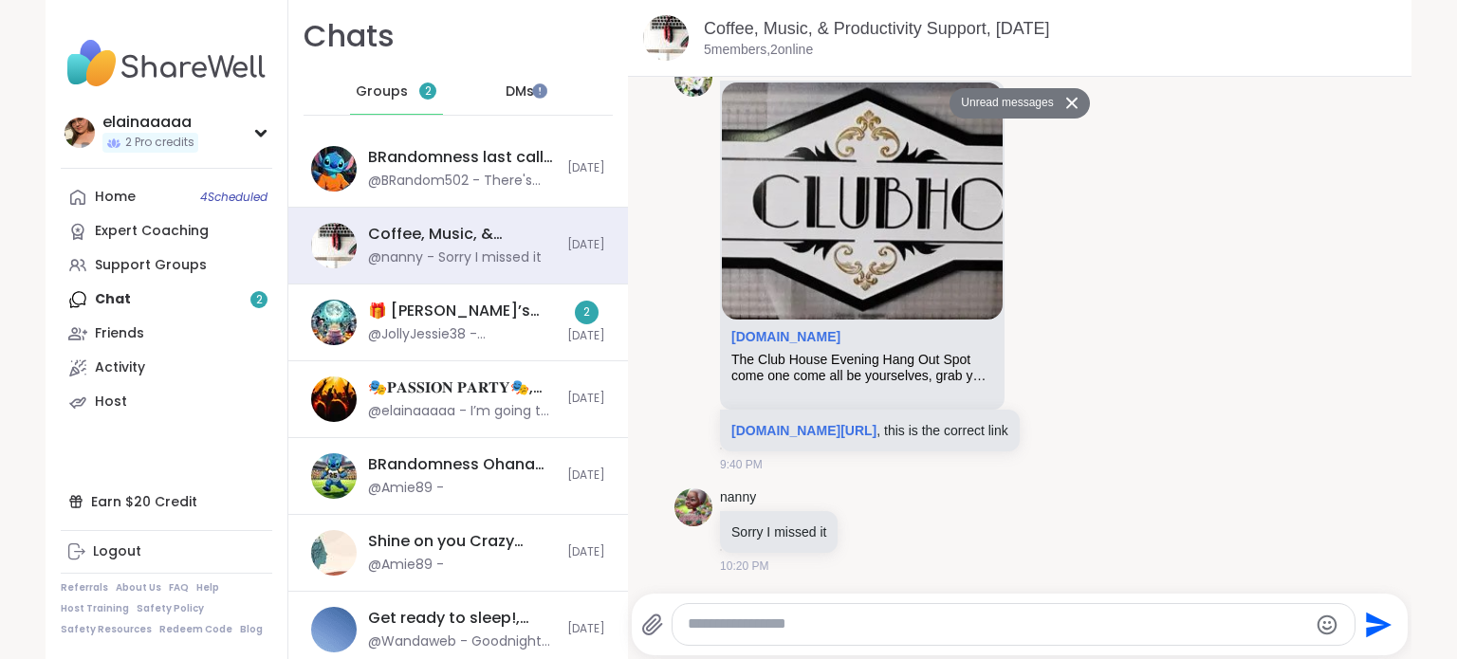
click at [500, 328] on div "@JollyJessie38 - [DOMAIN_NAME][URL] , this is the correct link" at bounding box center [462, 334] width 188 height 19
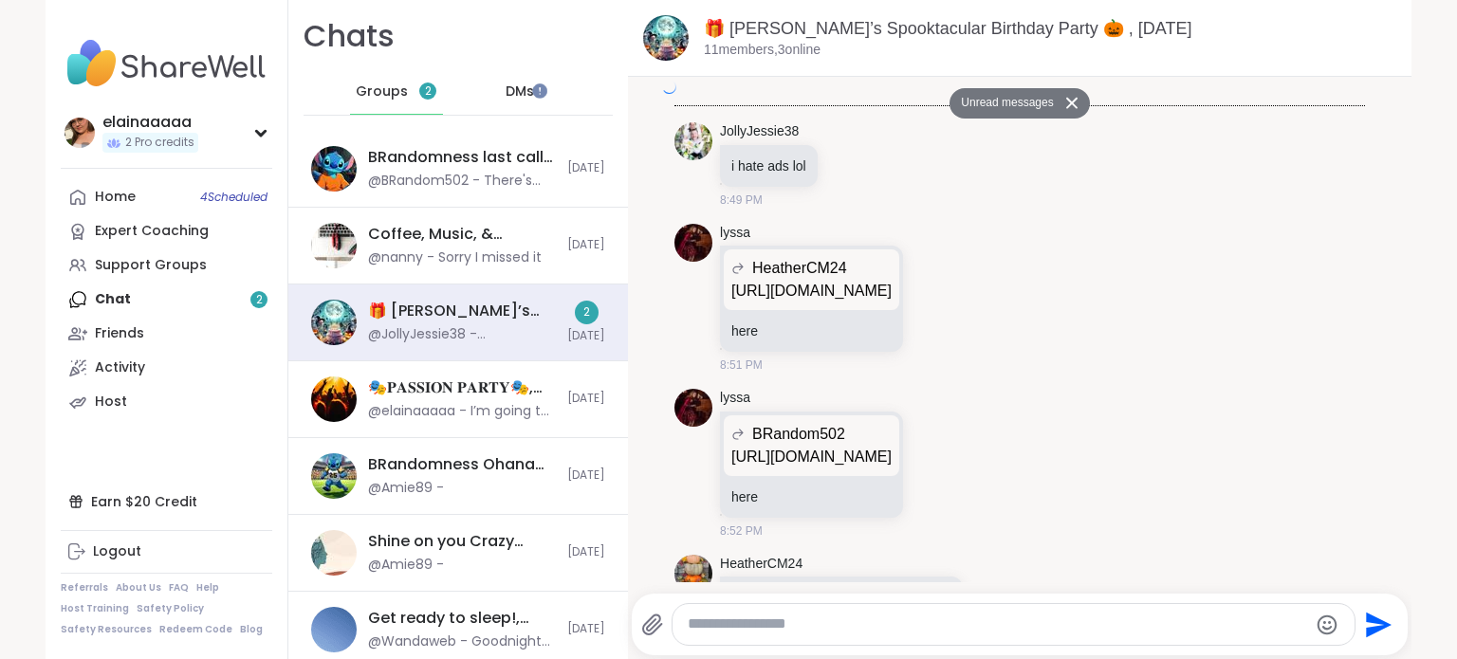
click at [464, 179] on div "@BRandom502 - There's not currently one." at bounding box center [462, 181] width 188 height 19
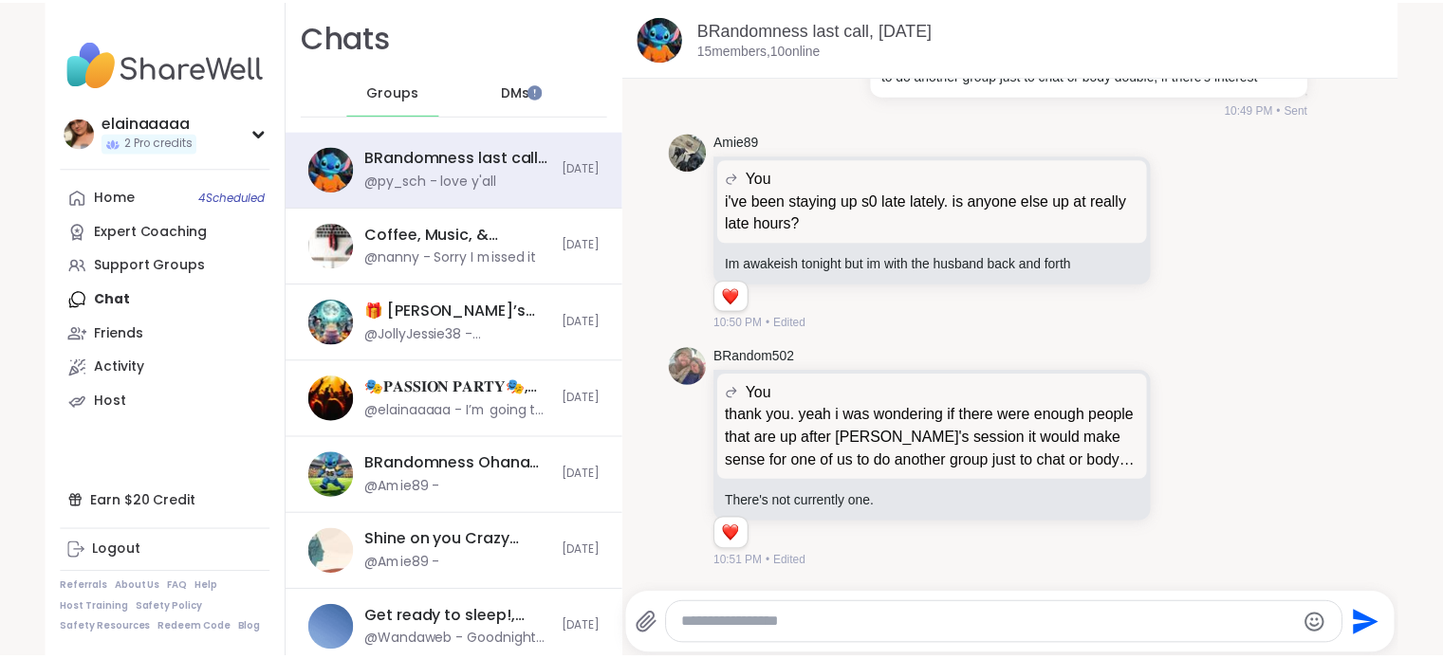
scroll to position [13446, 0]
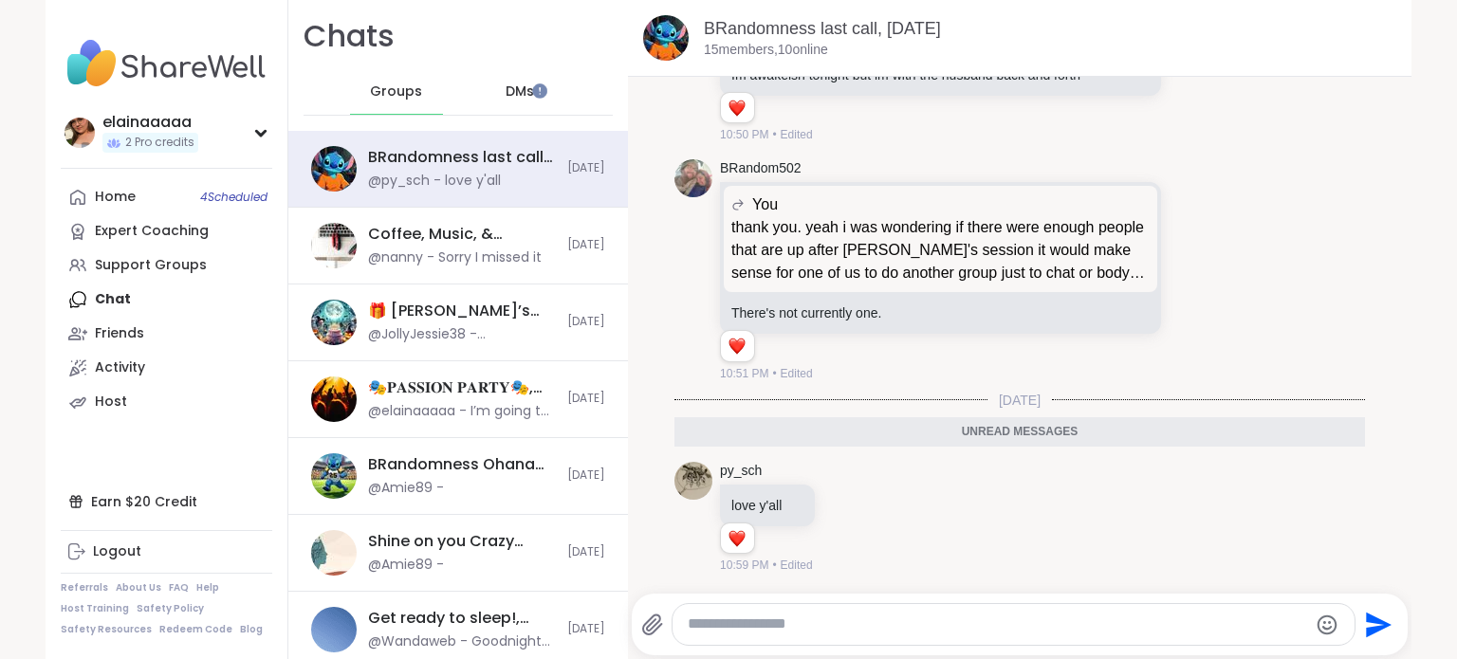
click at [118, 75] on img at bounding box center [167, 63] width 212 height 66
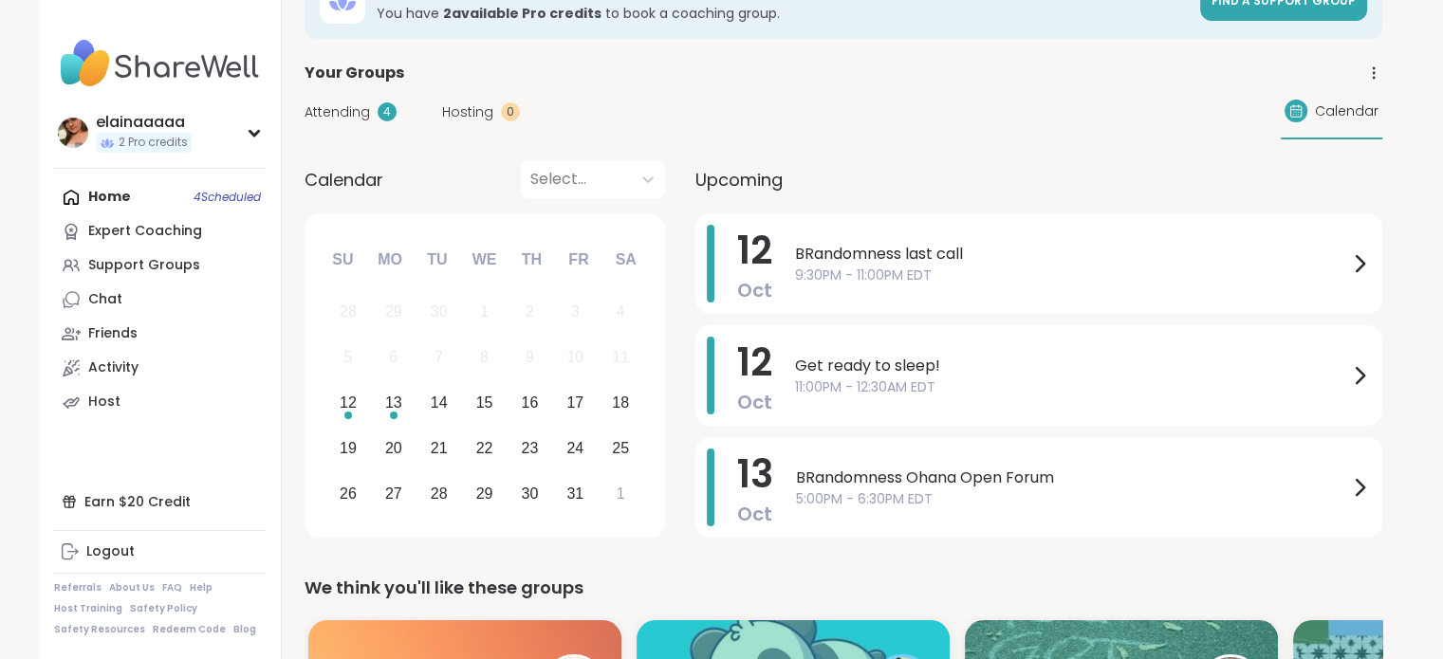
scroll to position [61, 0]
click at [925, 347] on div "Get ready to sleep! 11:00PM - 12:30AM EDT" at bounding box center [1083, 375] width 576 height 78
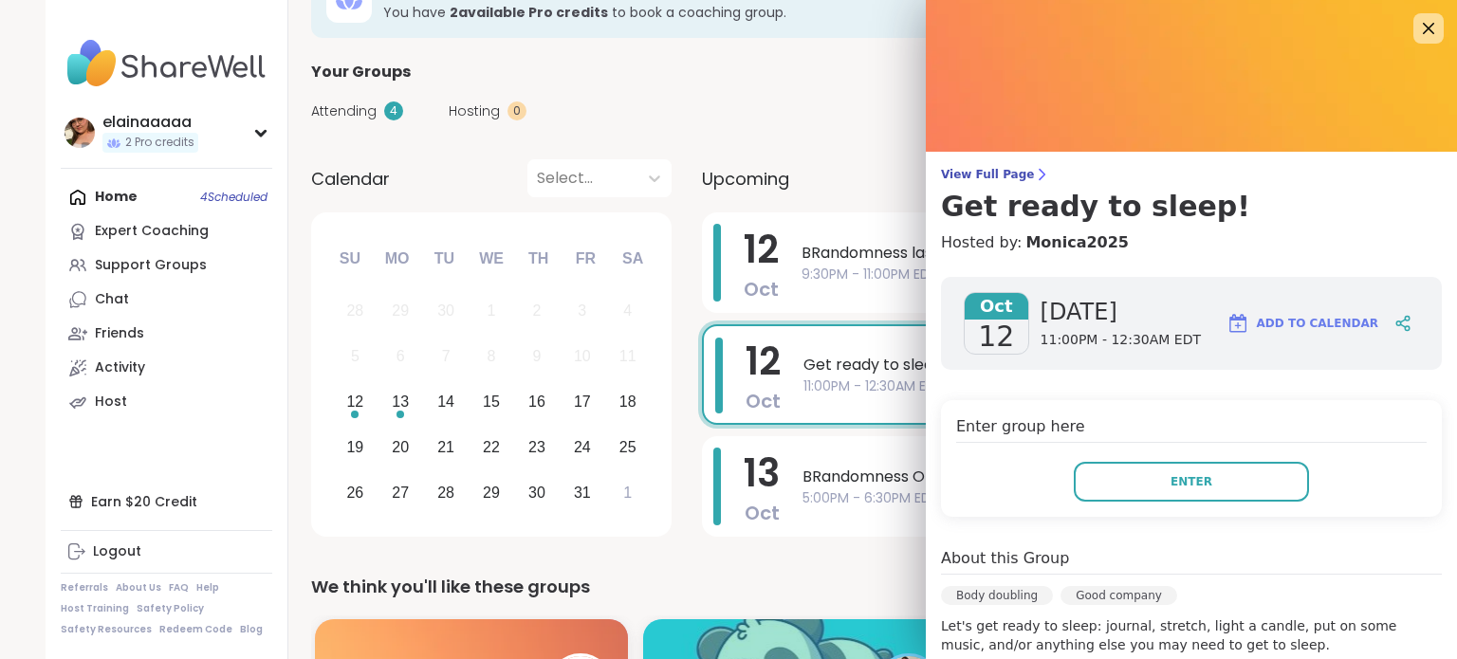
click at [1116, 477] on button "Enter" at bounding box center [1191, 482] width 235 height 40
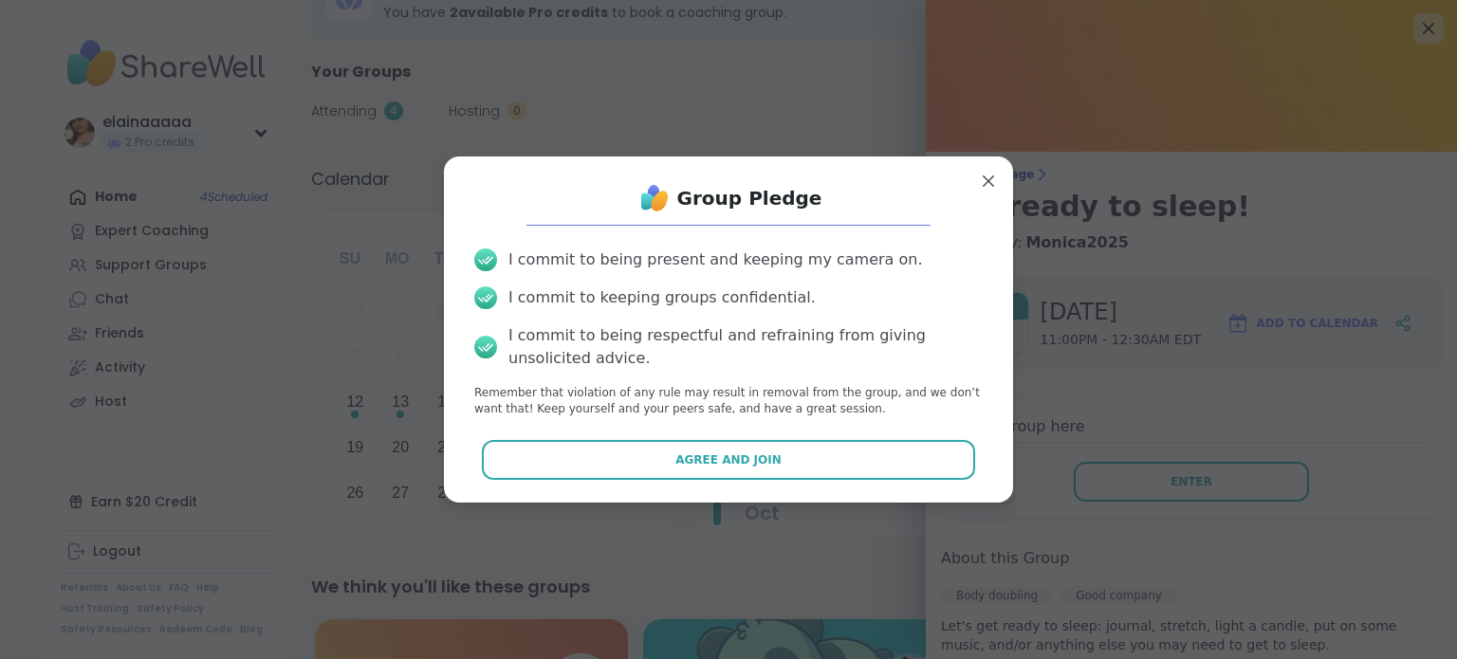
click at [897, 455] on button "Agree and Join" at bounding box center [729, 460] width 494 height 40
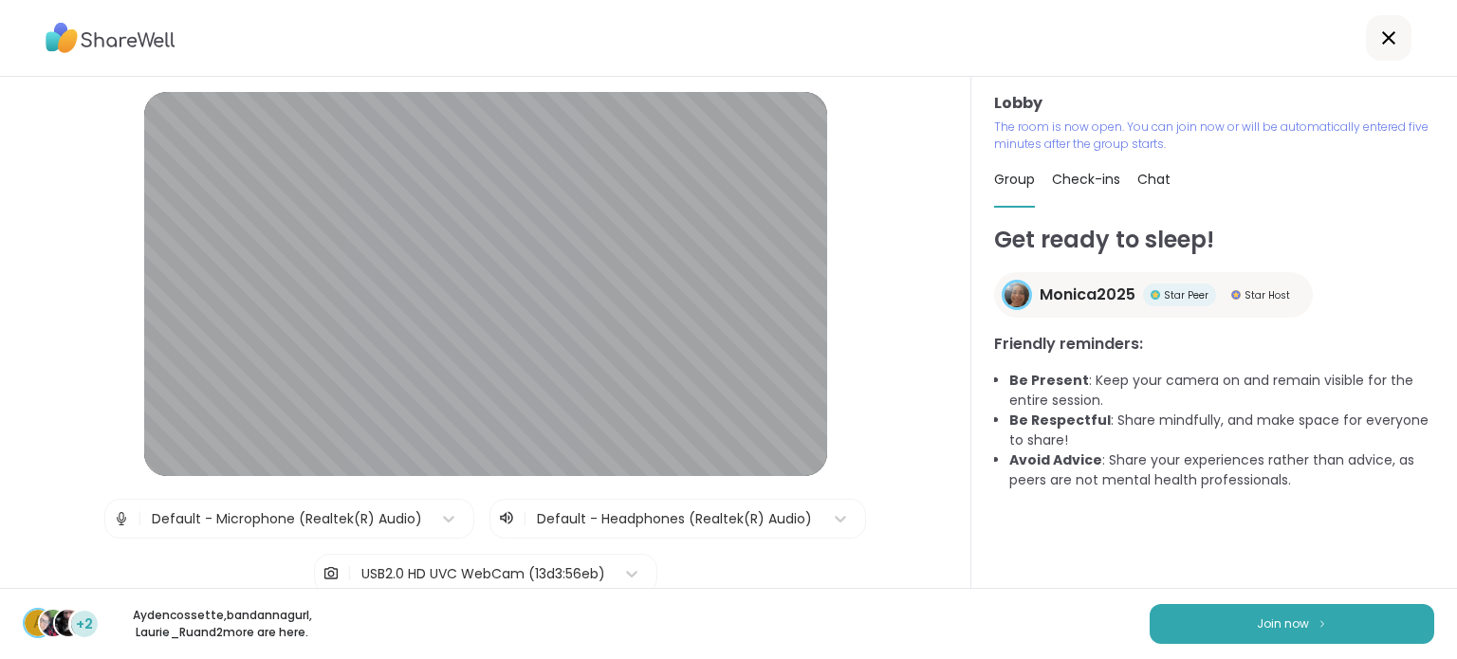
drag, startPoint x: 846, startPoint y: 24, endPoint x: 1132, endPoint y: 123, distance: 302.4
click at [1132, 123] on p "The room is now open. You can join now or will be automatically entered five mi…" at bounding box center [1214, 136] width 440 height 34
click at [1227, 620] on button "Join now" at bounding box center [1292, 624] width 285 height 40
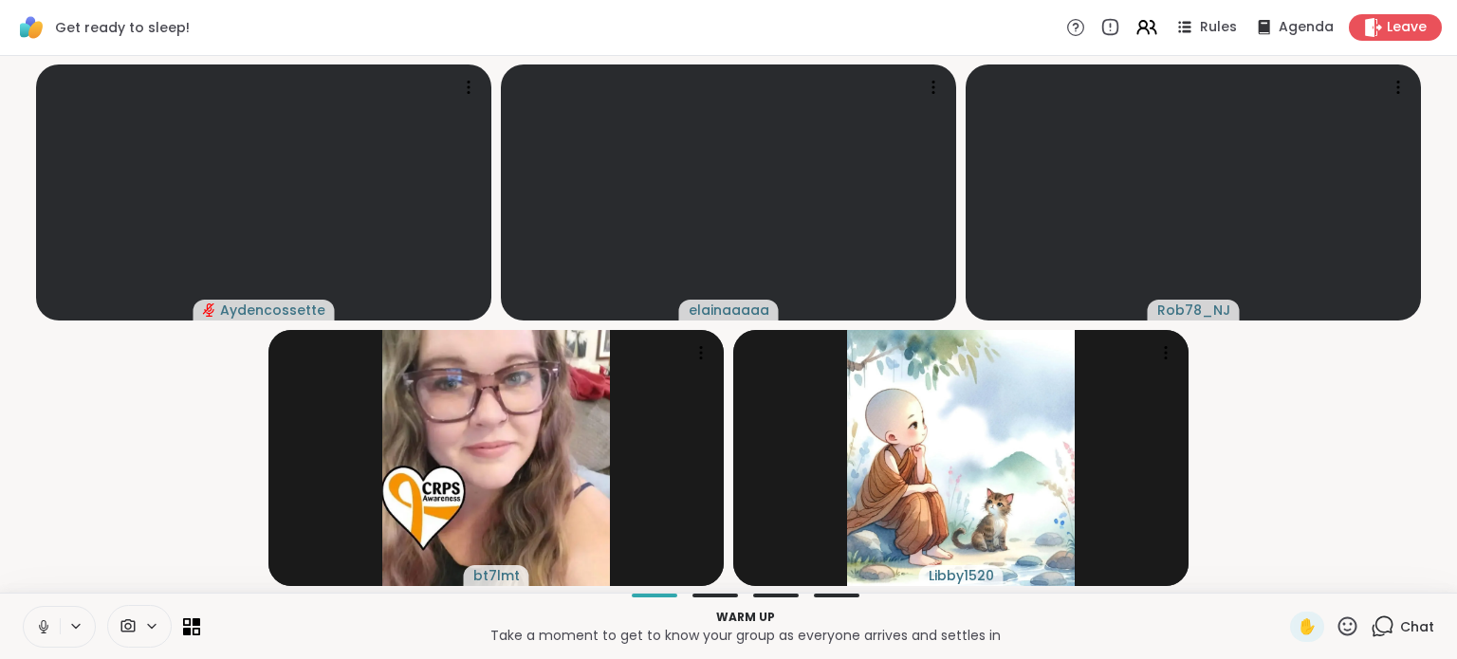
click at [36, 618] on icon at bounding box center [43, 626] width 17 height 17
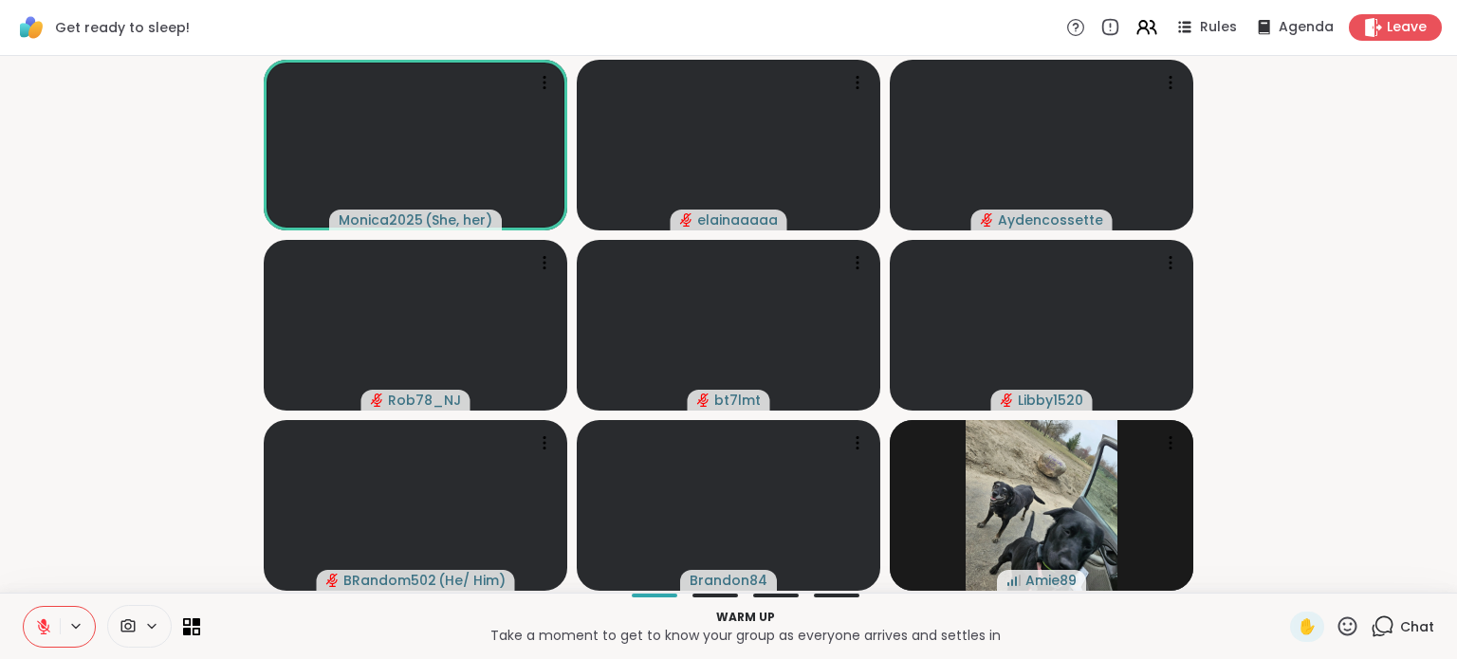
click at [30, 626] on button at bounding box center [42, 627] width 36 height 40
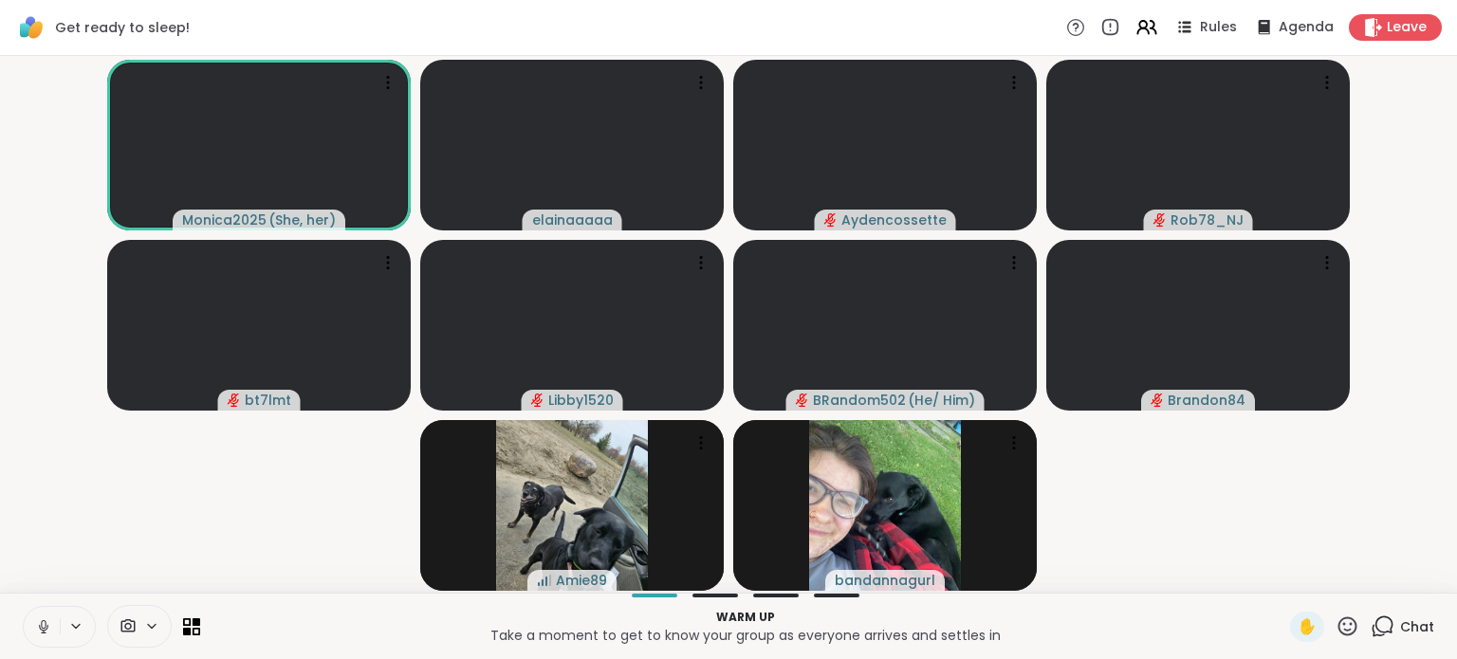
click at [27, 514] on video-player-container "Monica2025 ( She, her ) elainaaaaa Aydencossette Rob78_NJ bt7lmt Libby1520 BRan…" at bounding box center [728, 325] width 1434 height 522
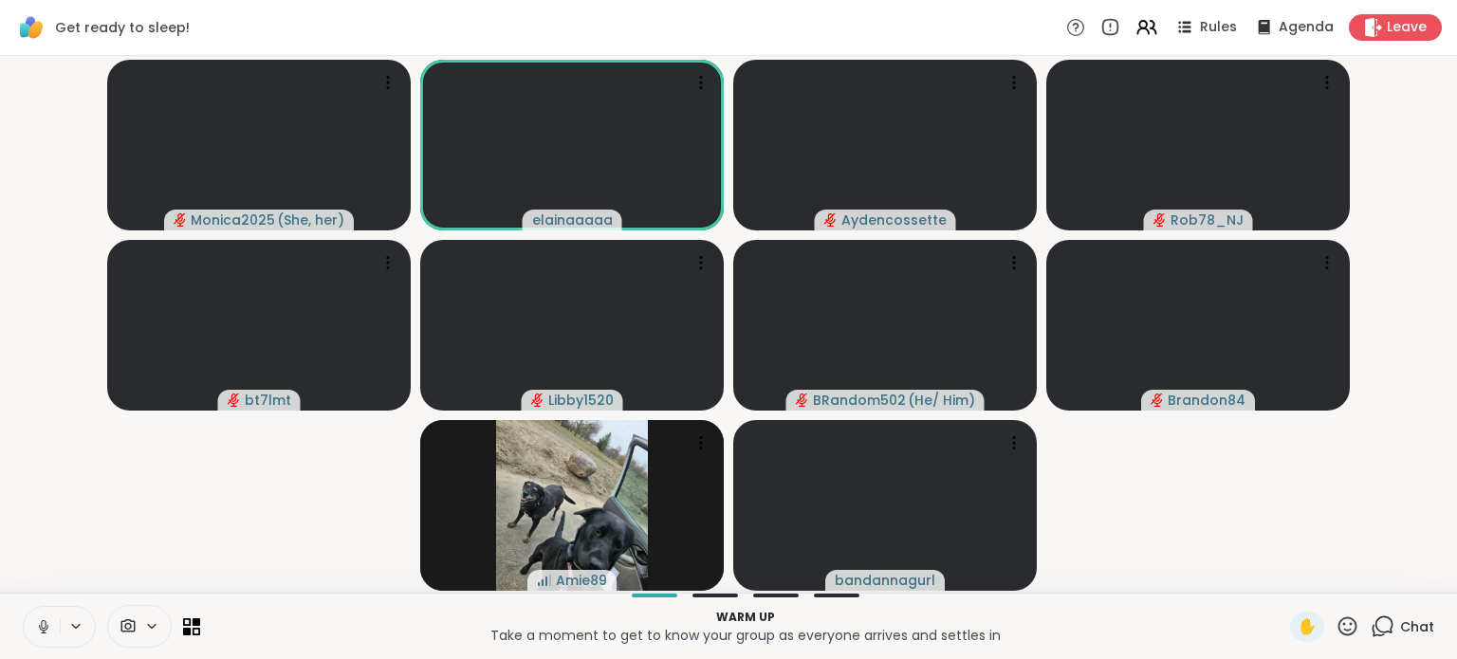
click at [46, 625] on icon at bounding box center [43, 624] width 5 height 9
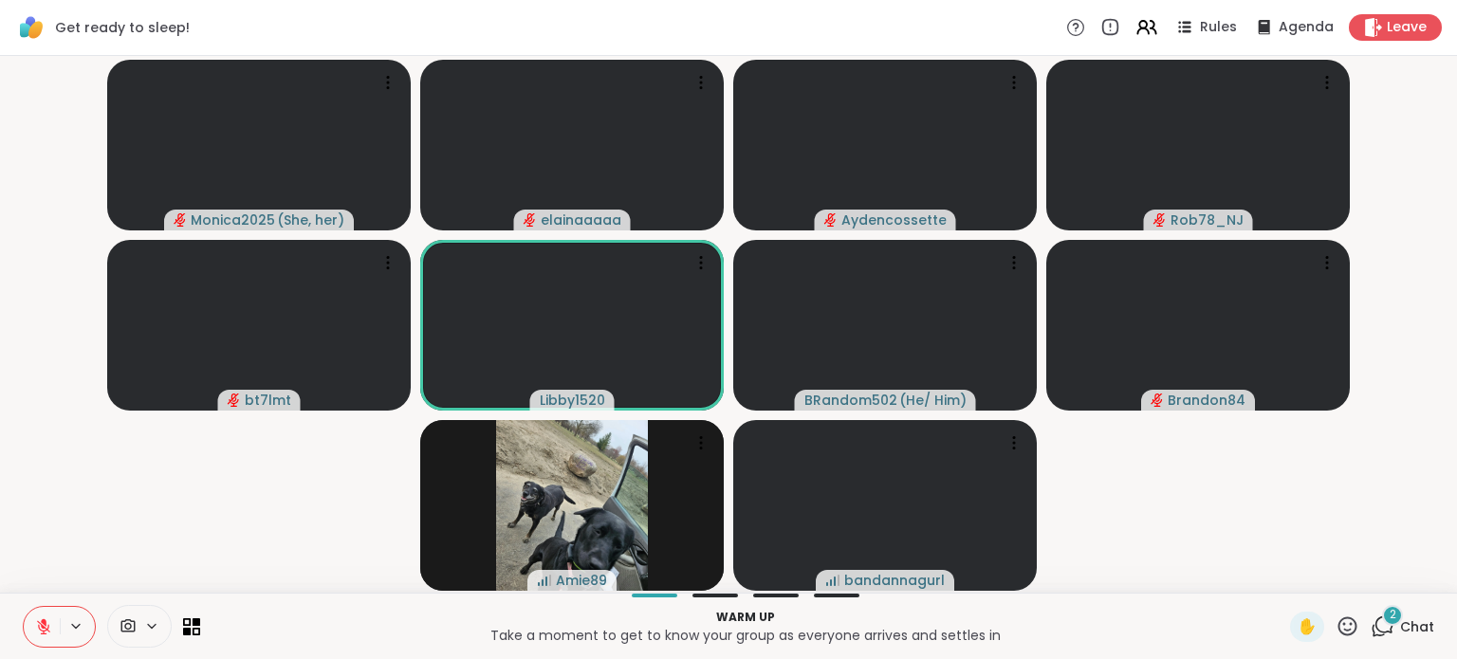
click at [46, 632] on icon at bounding box center [43, 626] width 17 height 17
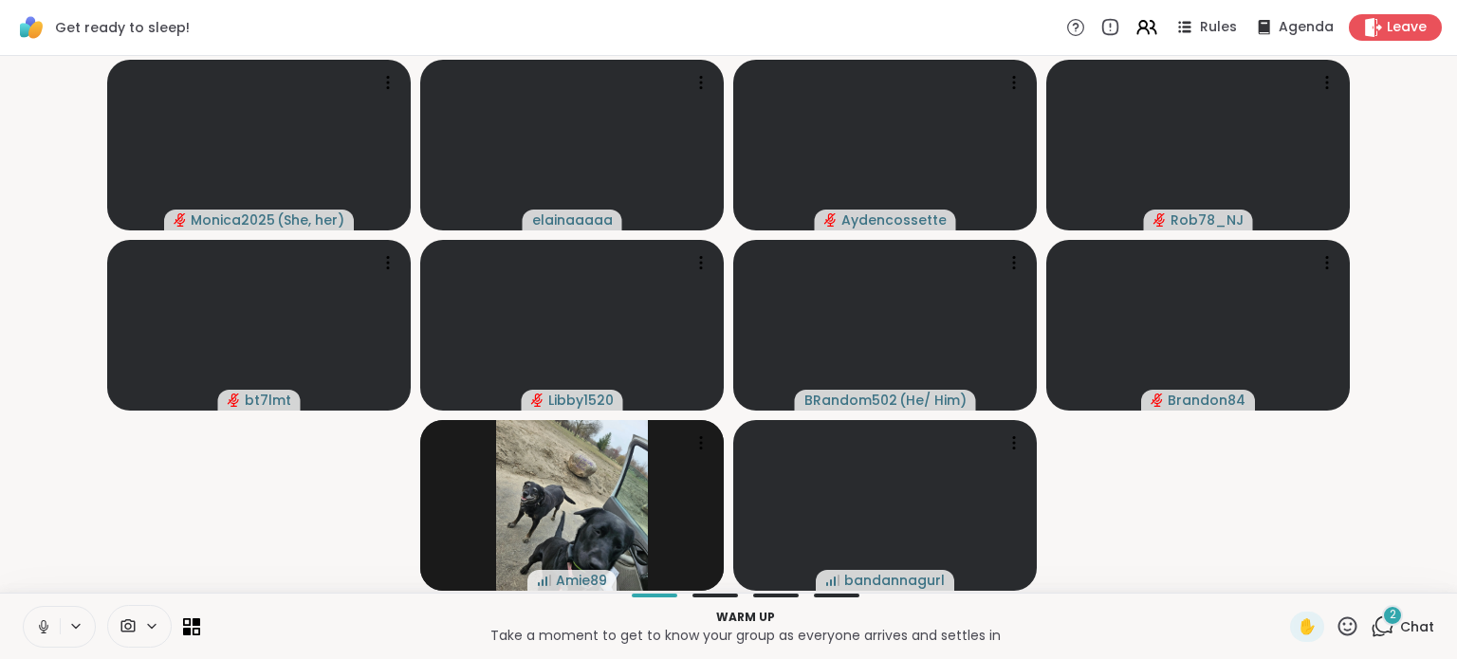
click at [46, 624] on icon at bounding box center [43, 626] width 17 height 17
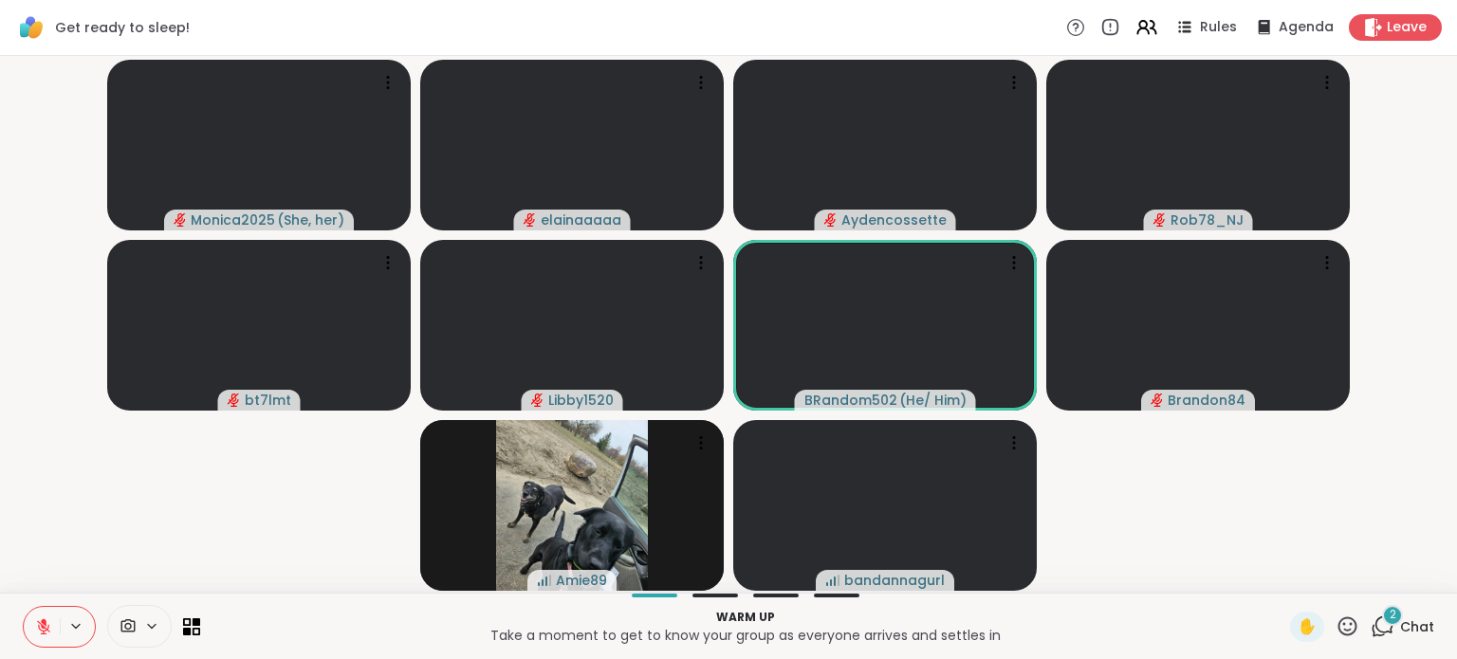
click at [1339, 627] on icon at bounding box center [1348, 627] width 24 height 24
click at [1282, 583] on span "❤️" at bounding box center [1291, 576] width 19 height 23
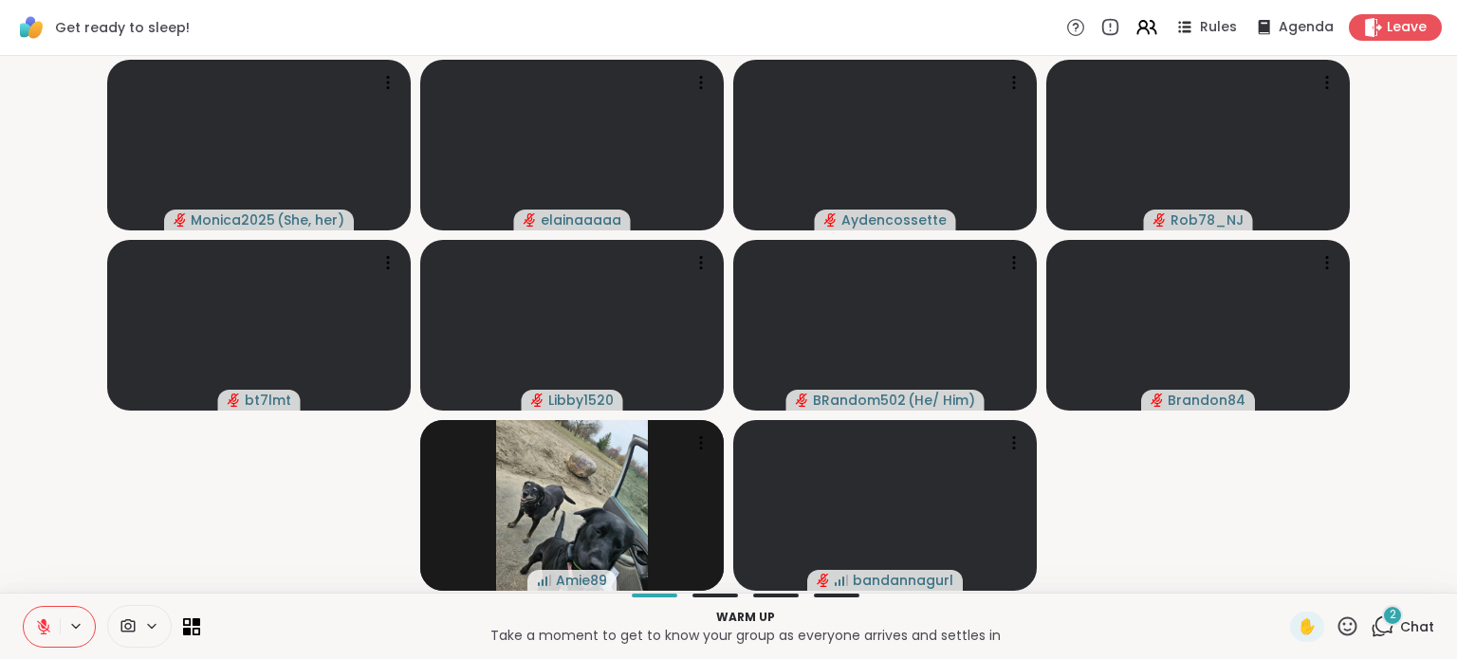
click at [1382, 617] on div "2" at bounding box center [1392, 615] width 21 height 21
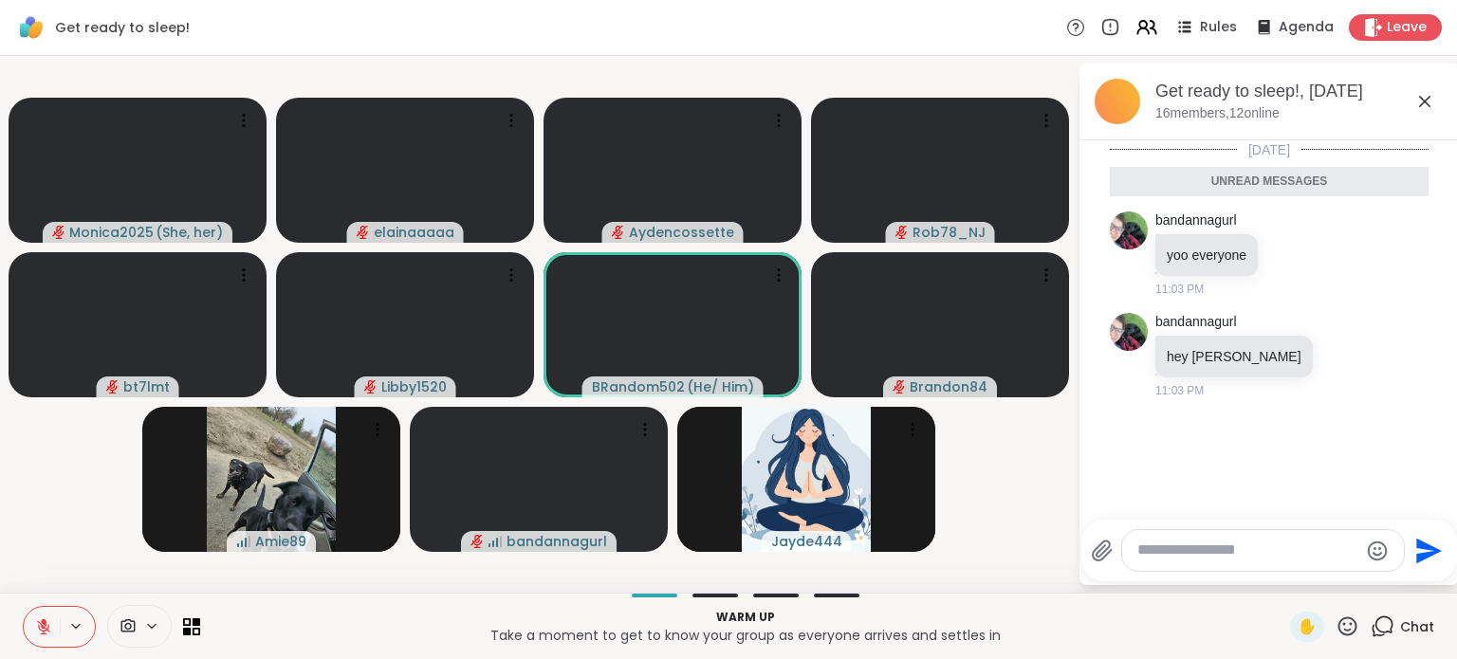
click at [1421, 99] on icon at bounding box center [1424, 101] width 23 height 23
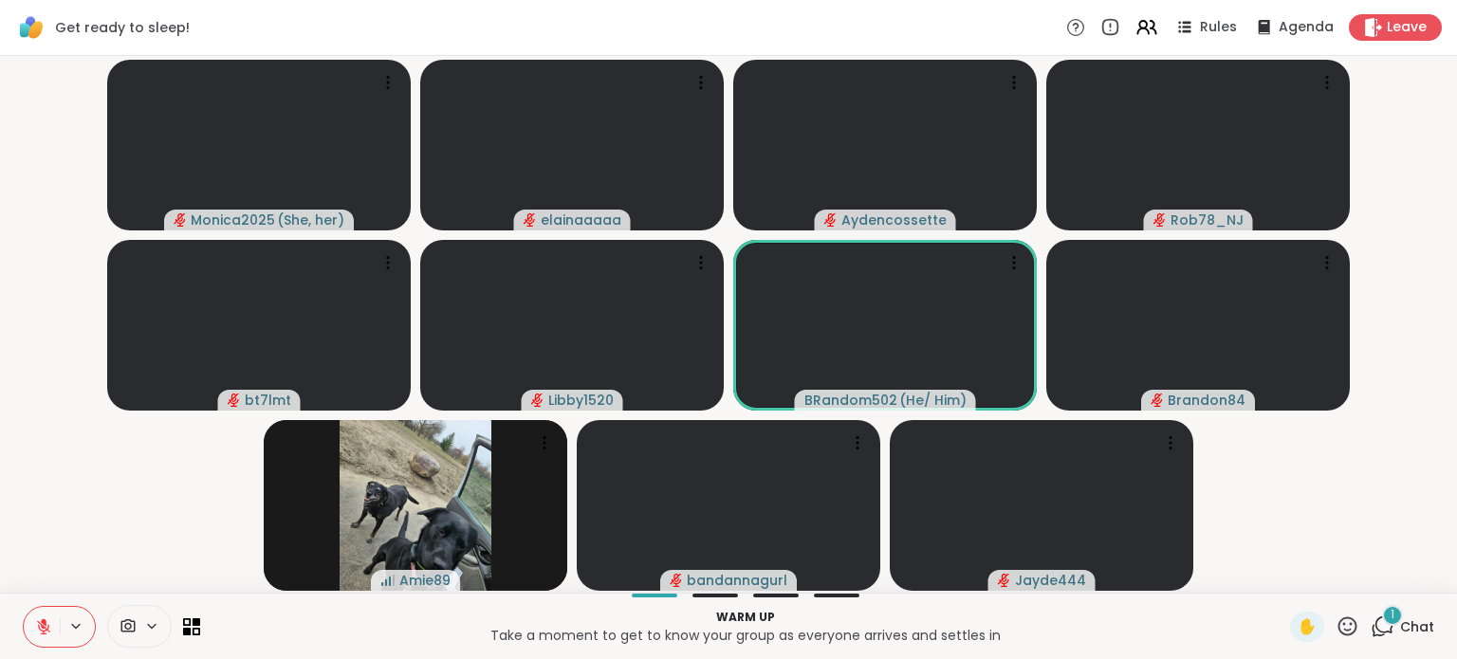
click at [1372, 629] on icon at bounding box center [1383, 627] width 24 height 24
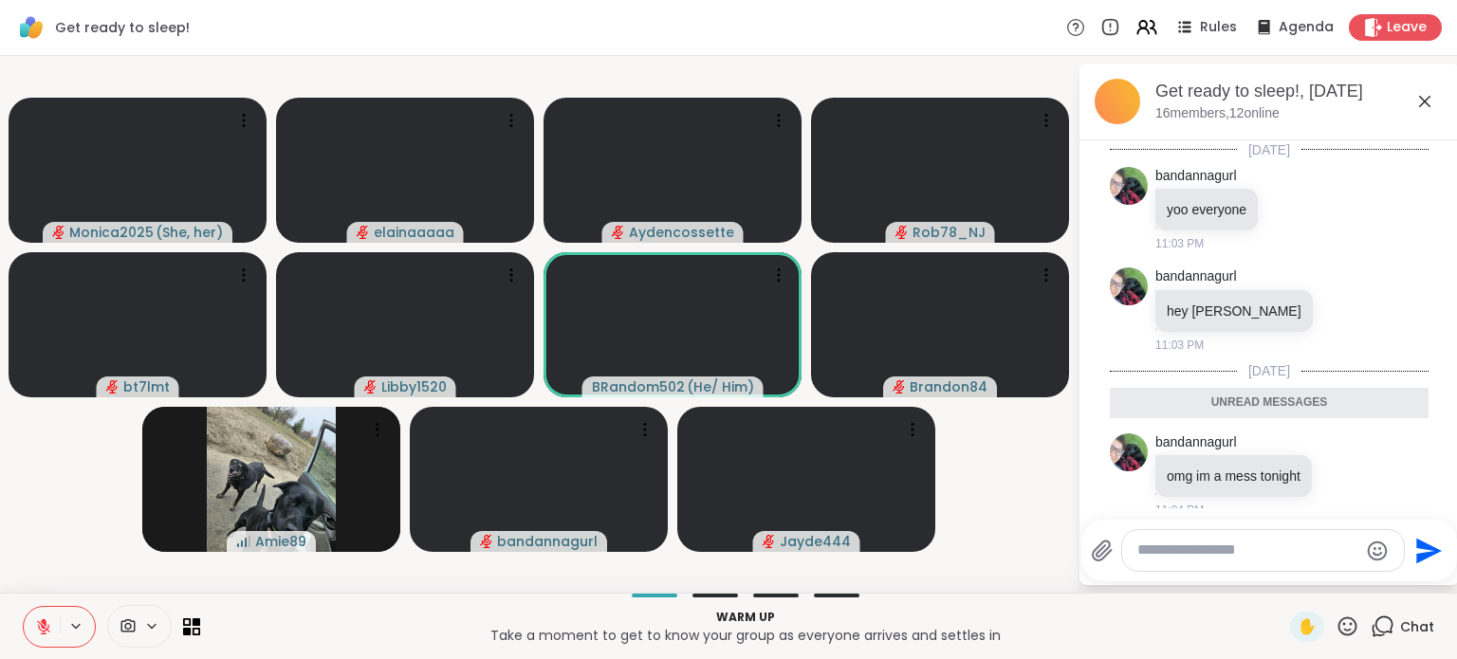
scroll to position [34, 0]
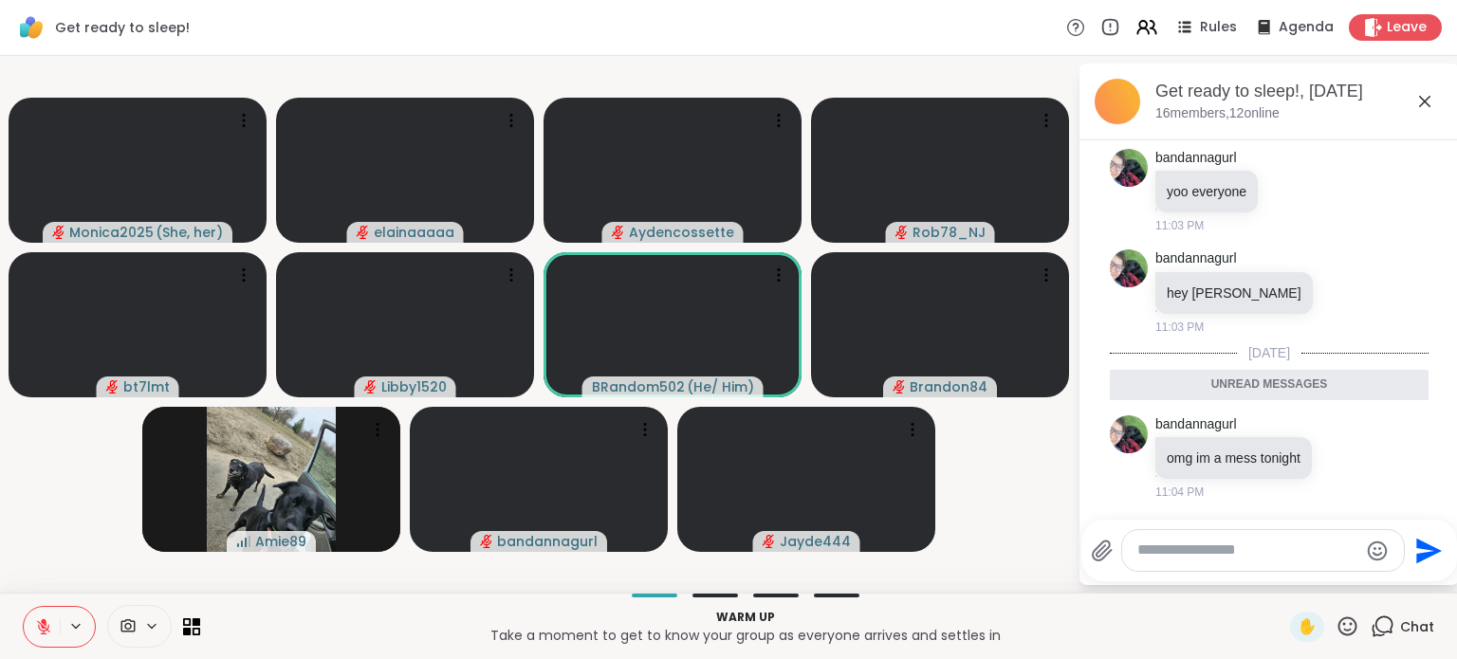
click at [1417, 94] on icon at bounding box center [1424, 101] width 23 height 23
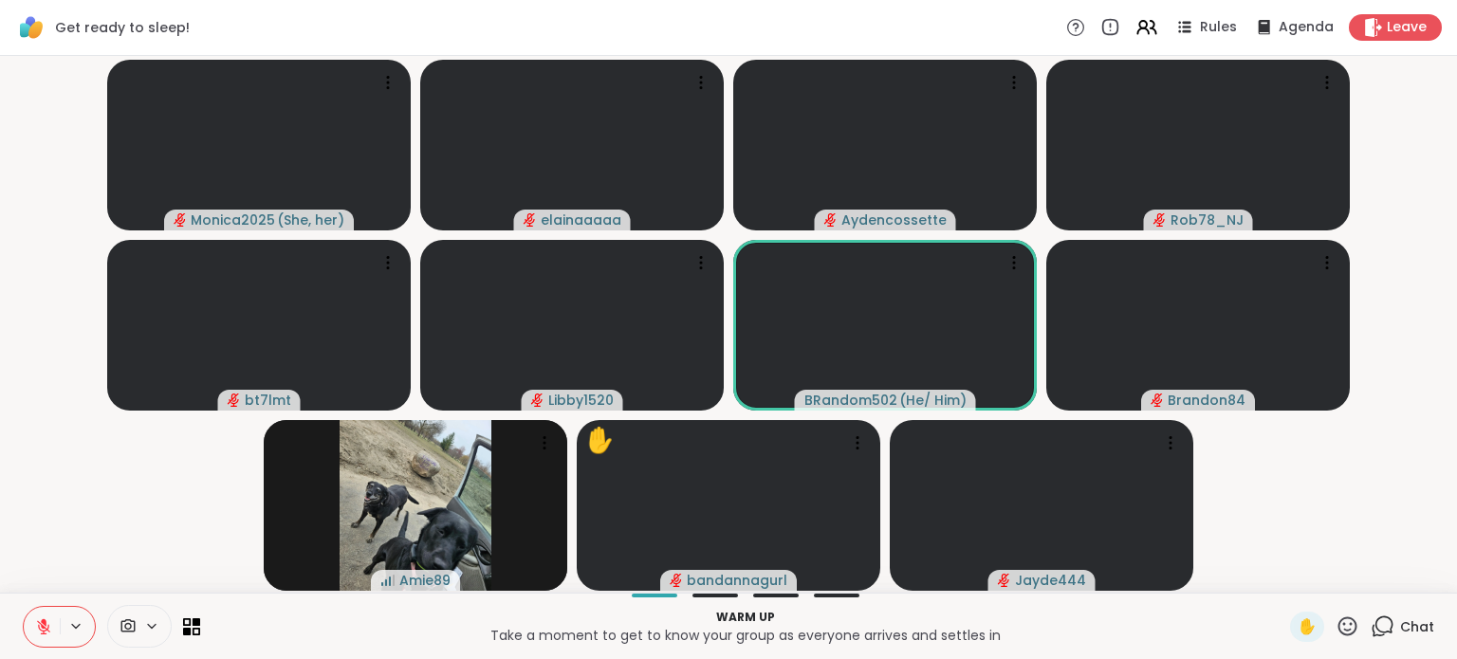
click at [45, 627] on icon at bounding box center [43, 626] width 13 height 13
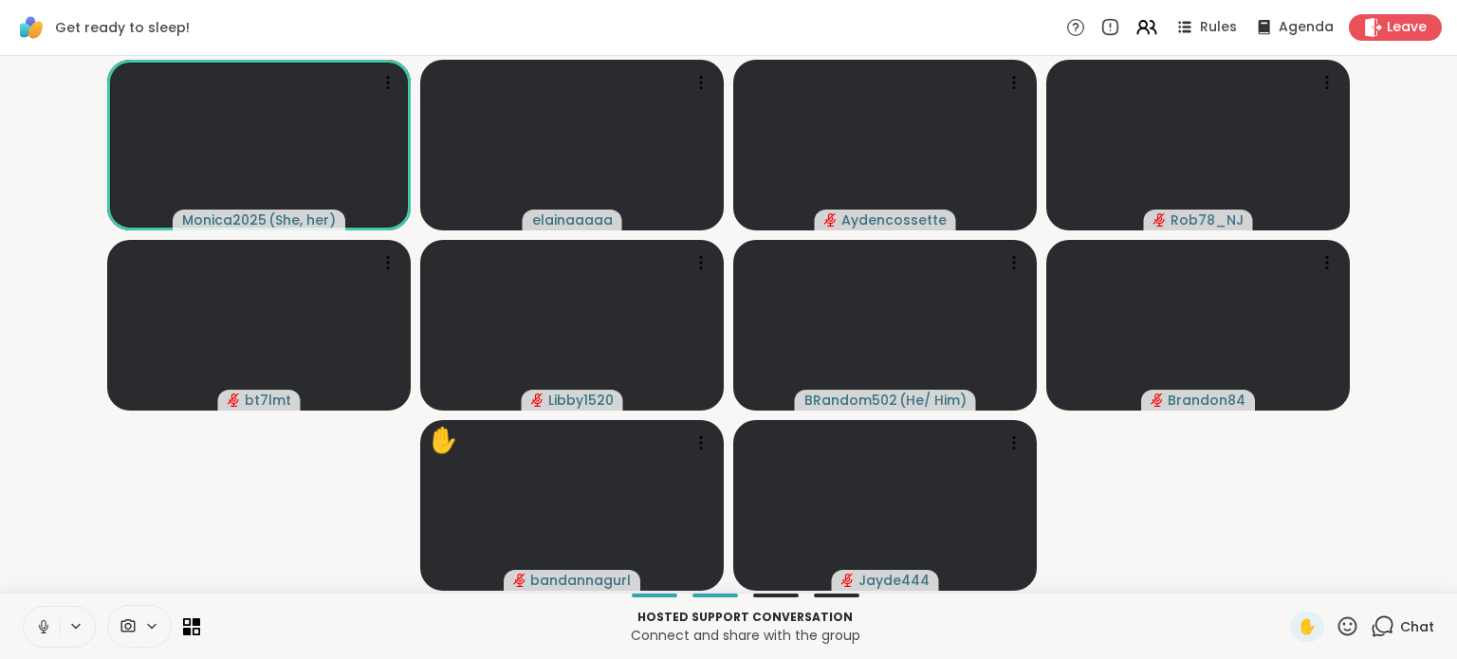
click at [36, 486] on video-player-container "Monica2025 ( She, her ) elainaaaaa Aydencossette Rob78_NJ bt7lmt Libby1520 BRan…" at bounding box center [728, 325] width 1434 height 522
click at [46, 621] on icon at bounding box center [43, 626] width 17 height 17
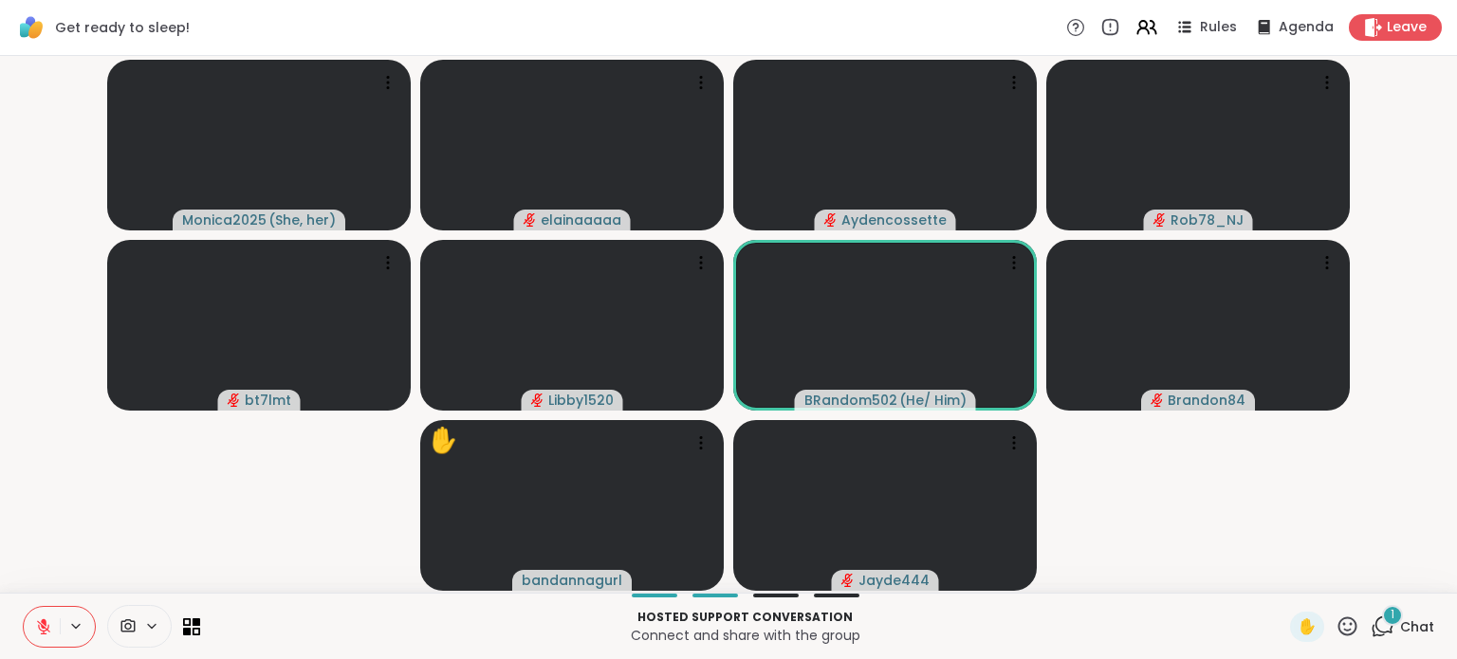
click at [37, 623] on icon at bounding box center [43, 626] width 17 height 17
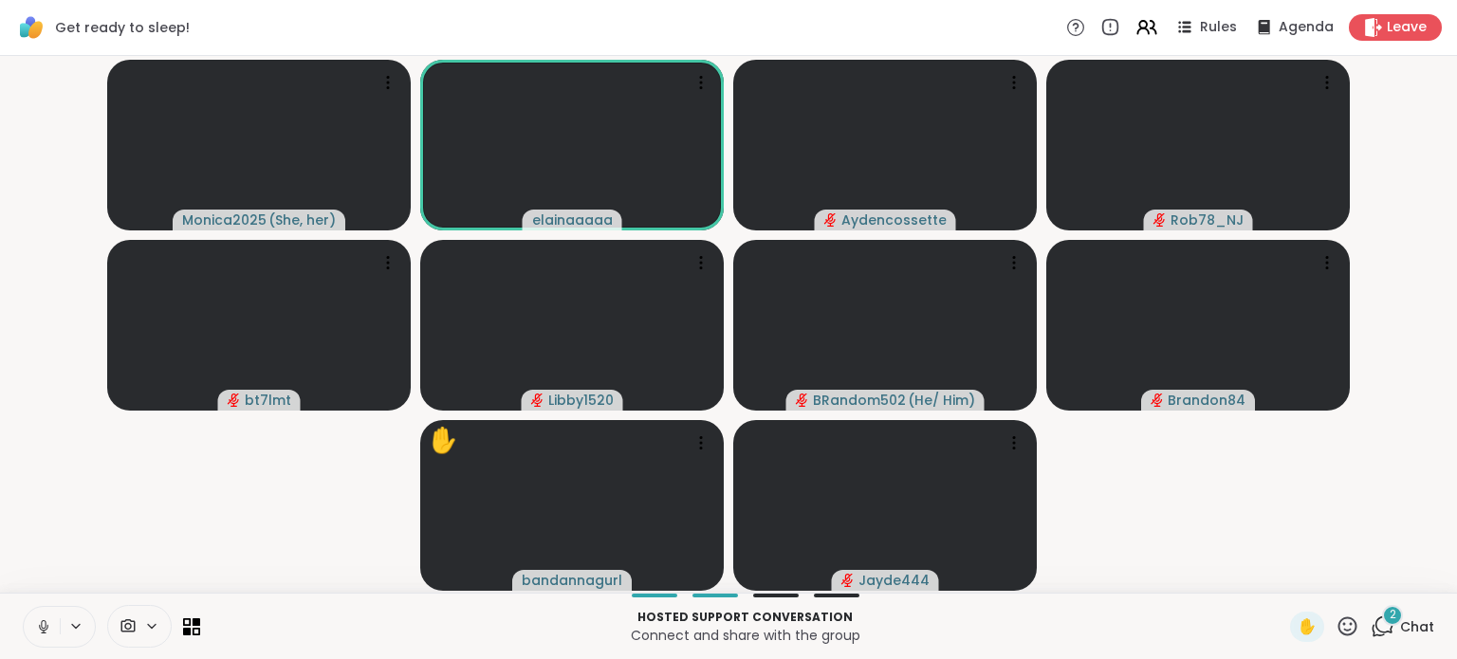
click at [41, 629] on icon at bounding box center [43, 627] width 9 height 6
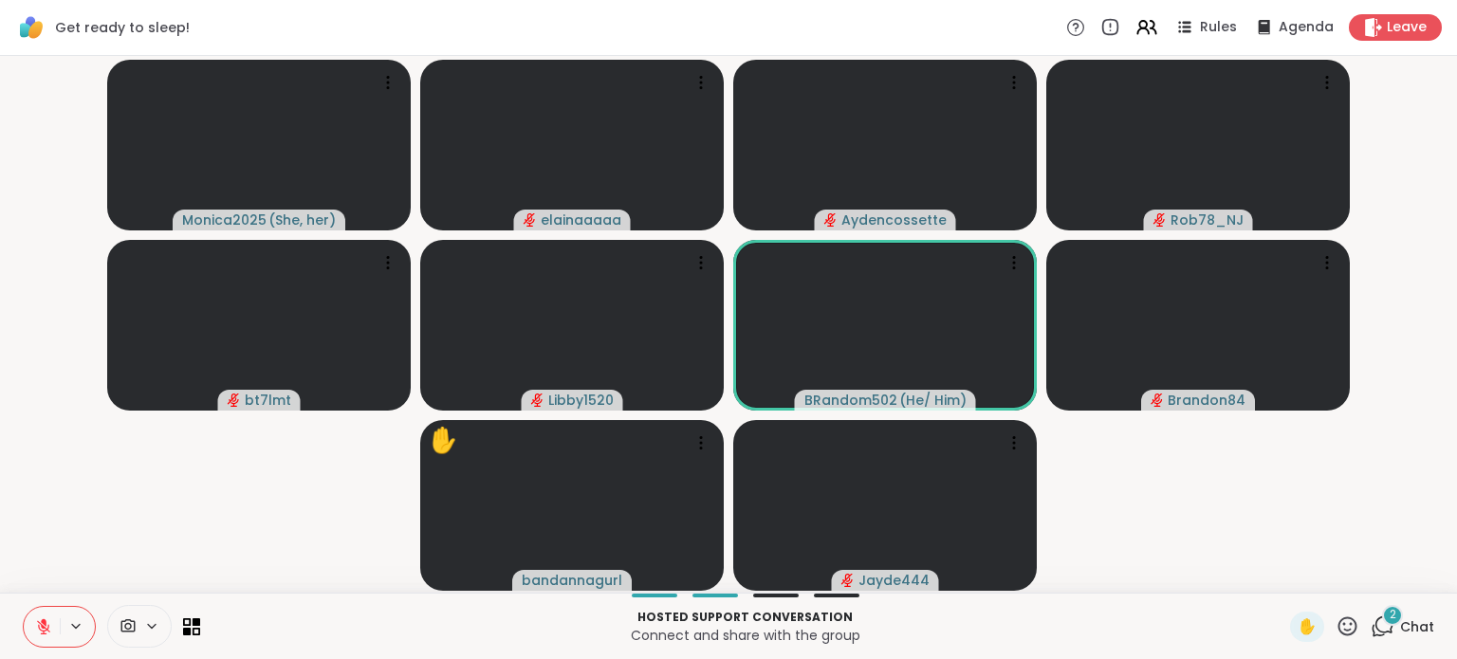
click at [1382, 614] on div "2" at bounding box center [1392, 615] width 21 height 21
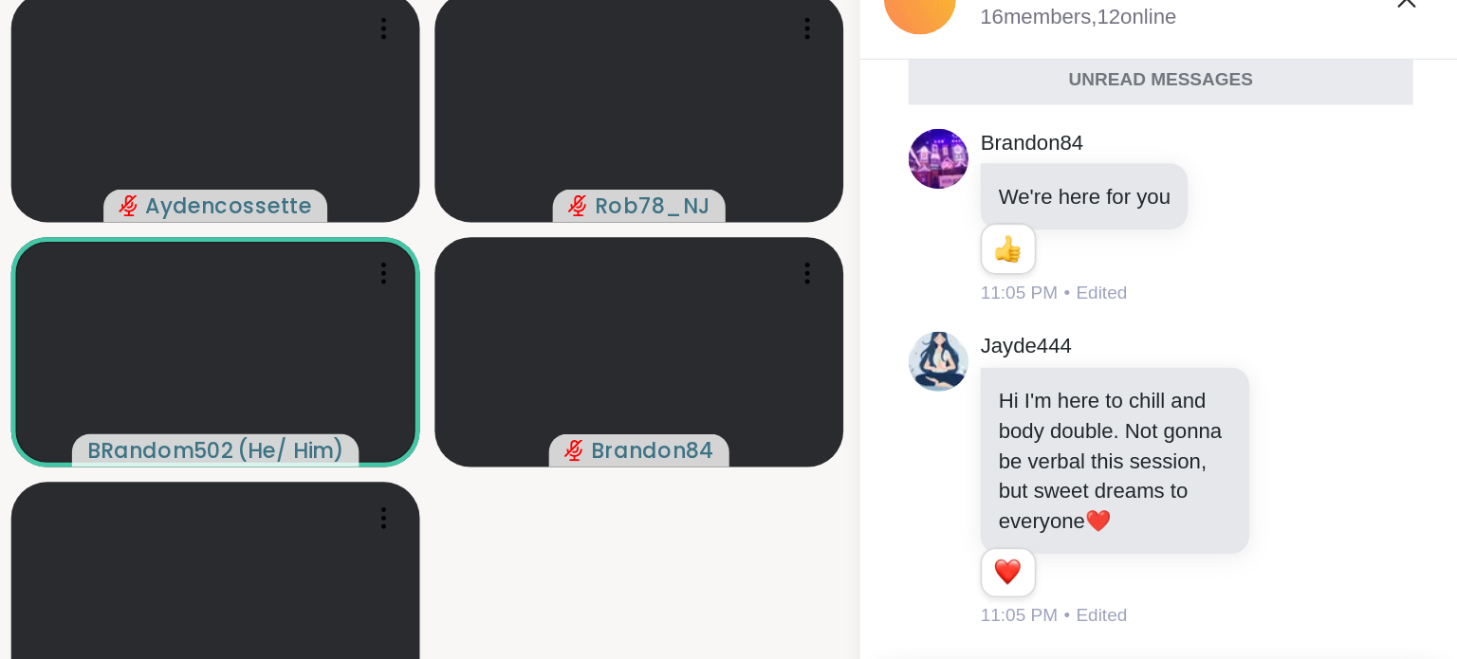
scroll to position [0, 0]
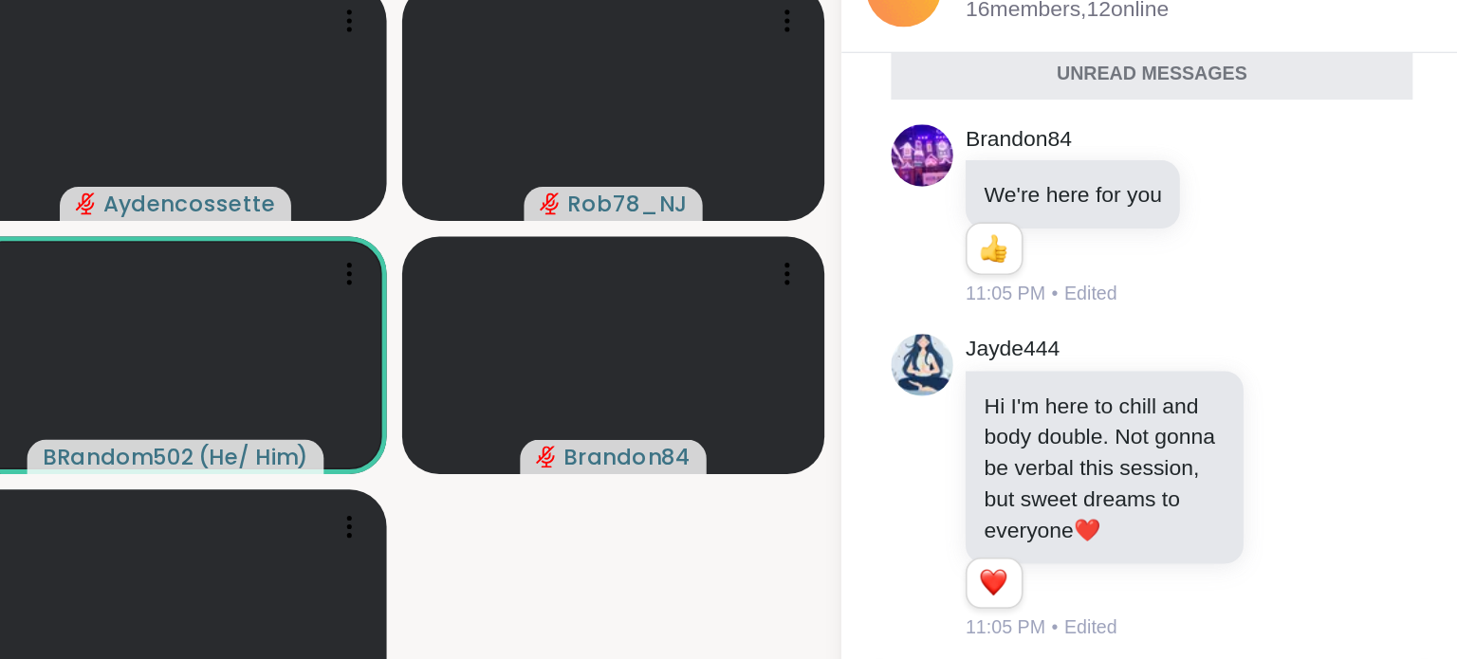
click at [1350, 396] on icon at bounding box center [1358, 405] width 17 height 19
click at [1339, 371] on button "Select Reaction: Heart" at bounding box center [1358, 376] width 38 height 38
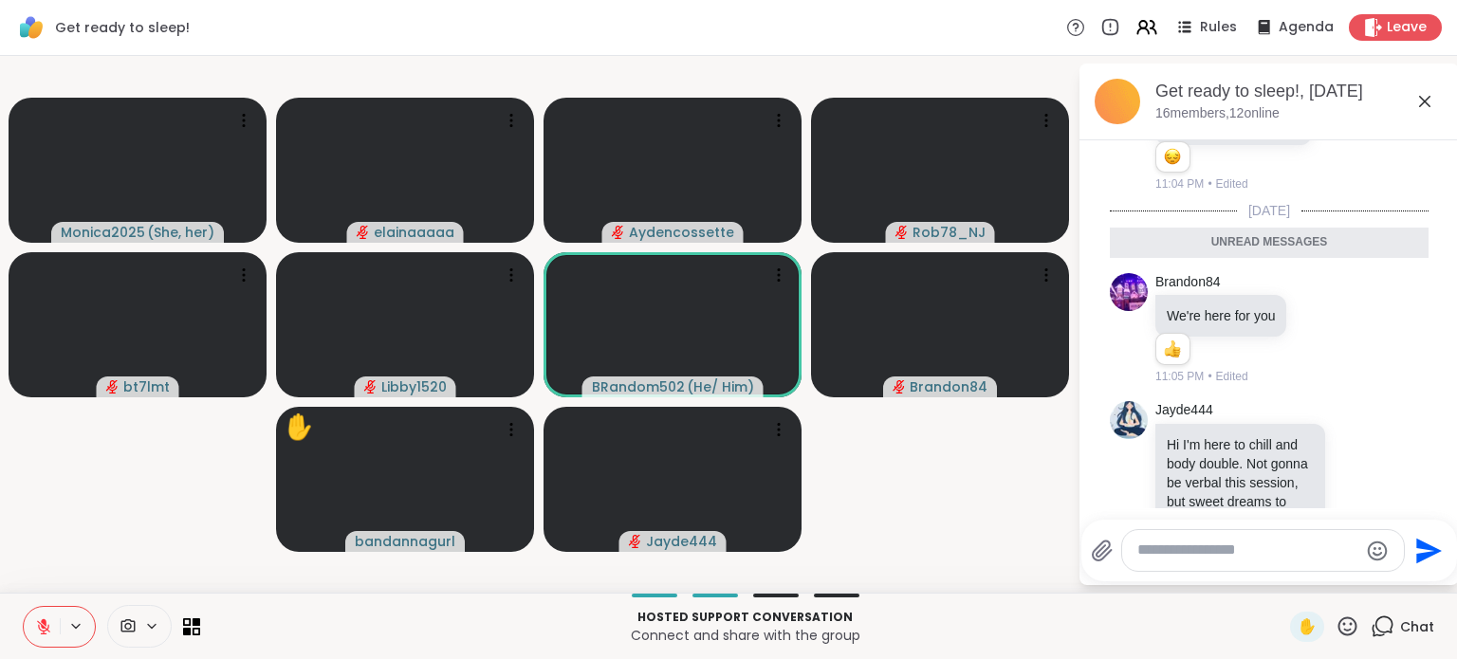
scroll to position [413, 0]
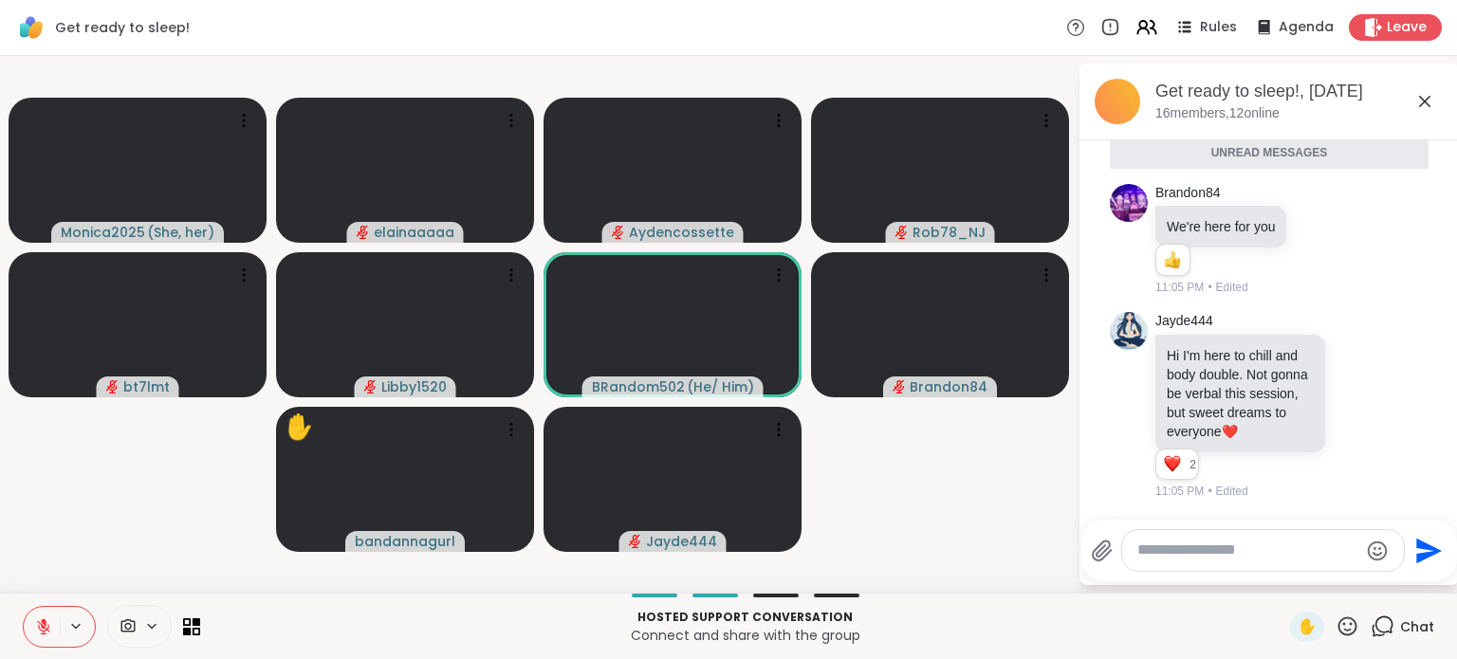
click at [1172, 542] on textarea "Type your message" at bounding box center [1247, 551] width 221 height 20
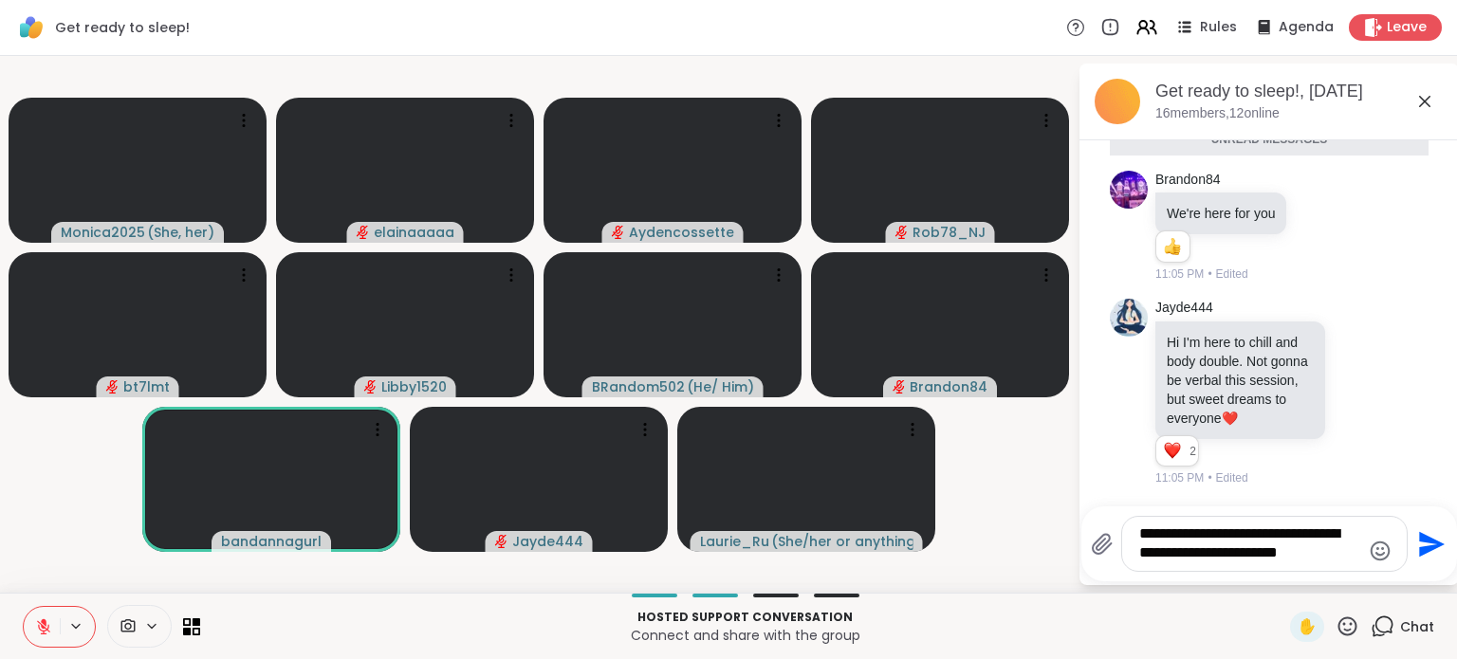
type textarea "**********"
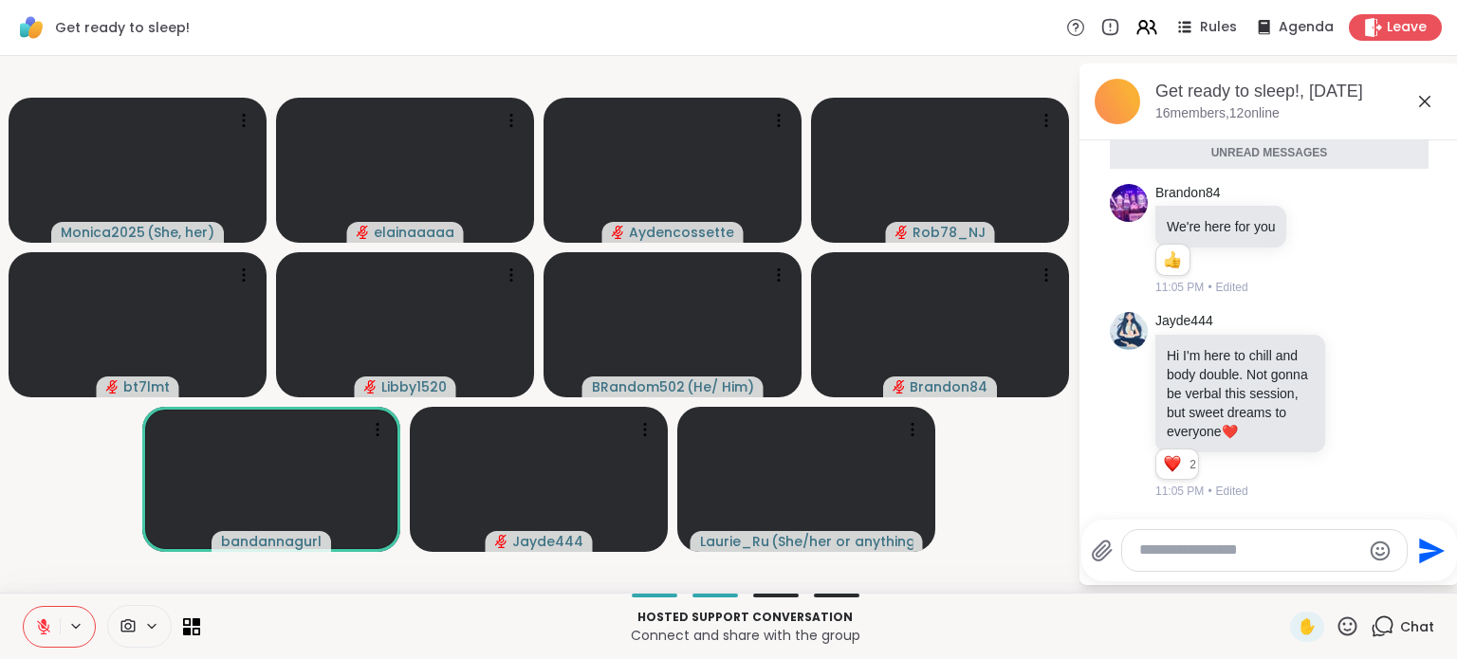
scroll to position [505, 0]
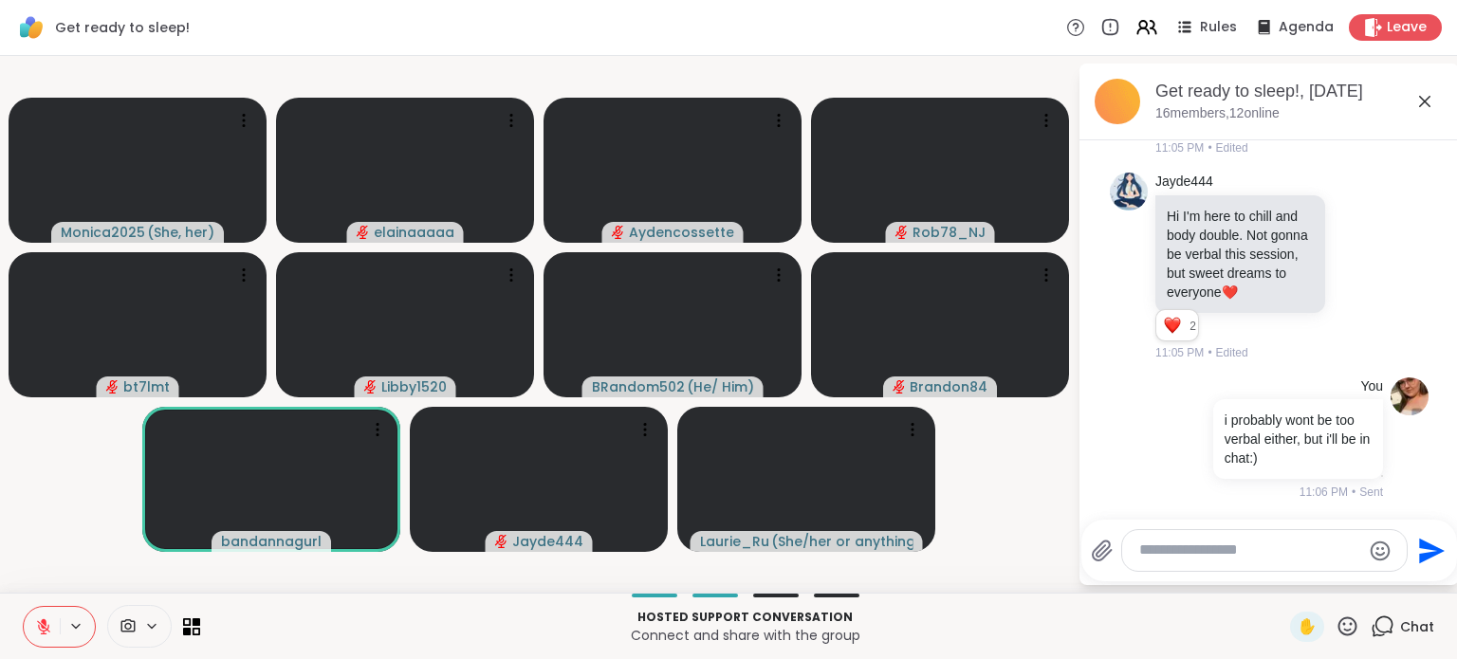
click at [1371, 262] on icon at bounding box center [1379, 266] width 17 height 23
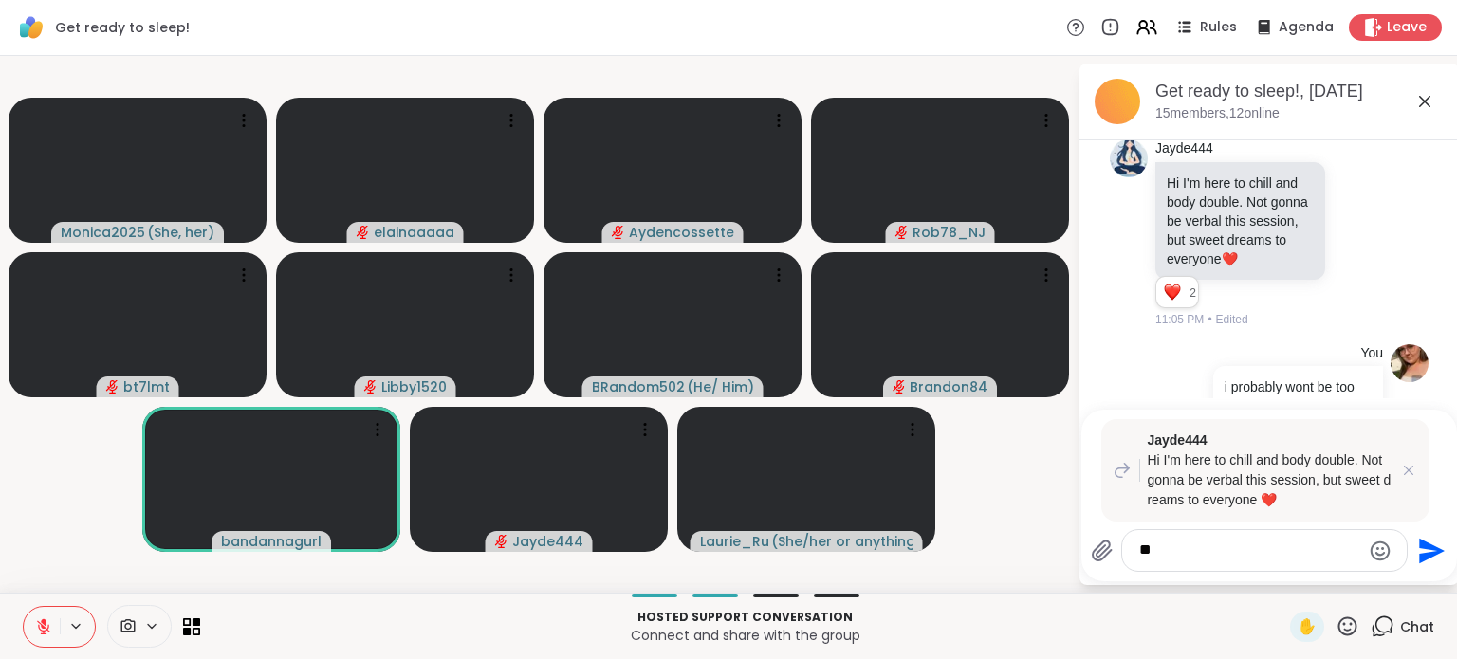
type textarea "*"
click at [1373, 240] on icon at bounding box center [1379, 233] width 13 height 13
click at [1378, 300] on div "Jayde444 Hi I'm here to chill and body double. Not gonna be verbal this session…" at bounding box center [1269, 234] width 319 height 204
click at [1408, 470] on icon at bounding box center [1408, 470] width 9 height 9
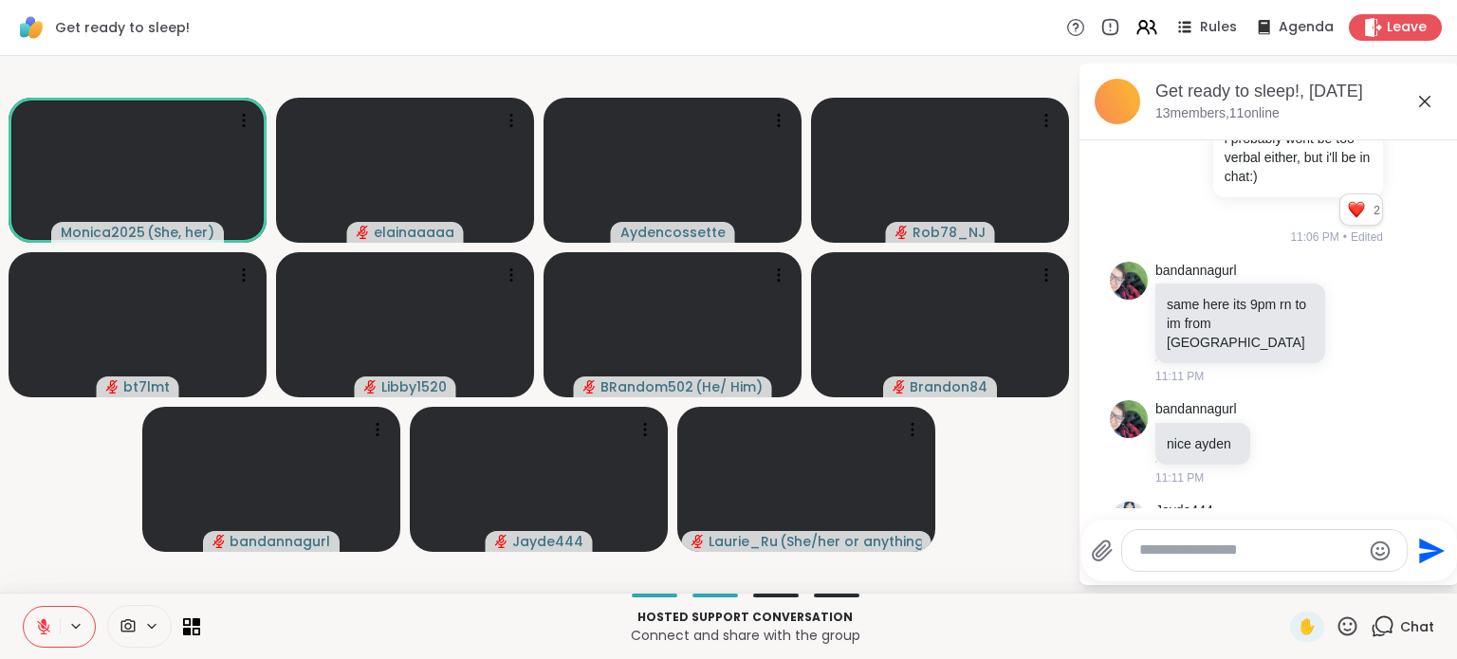
scroll to position [892, 0]
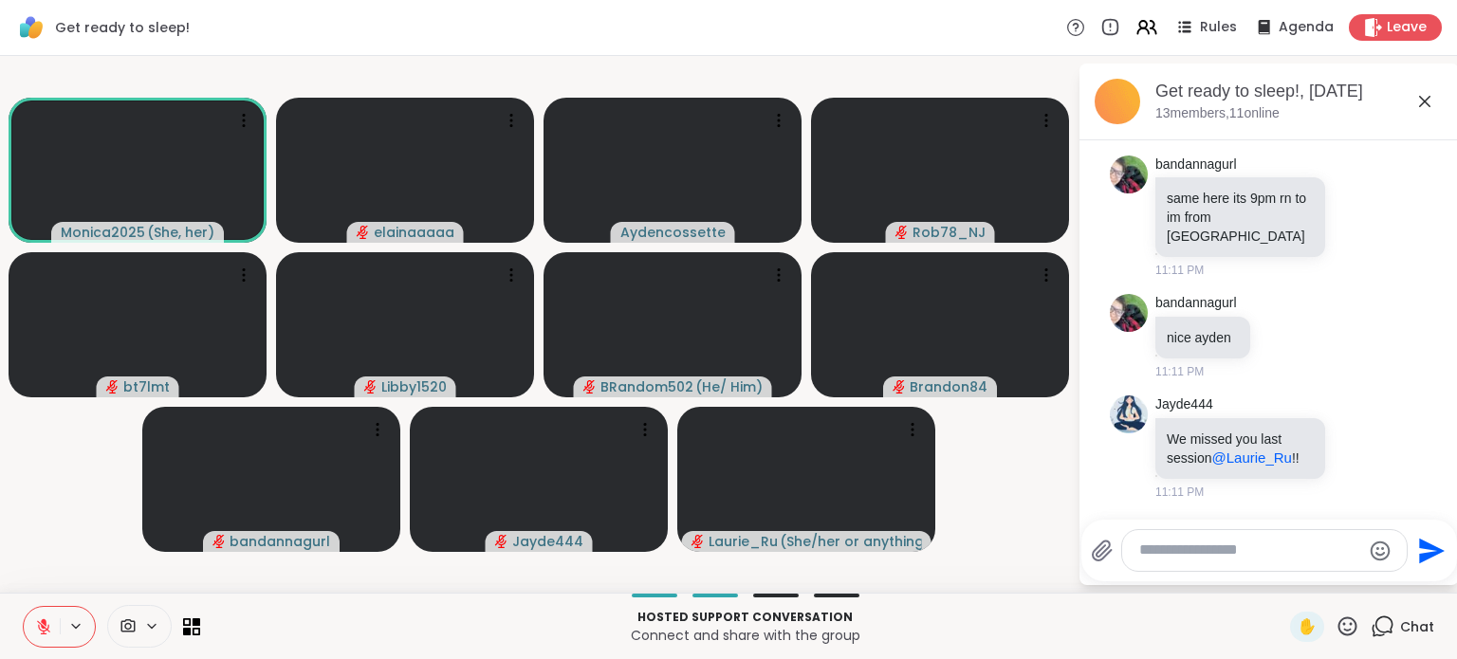
click at [1261, 553] on textarea "Type your message" at bounding box center [1249, 551] width 221 height 20
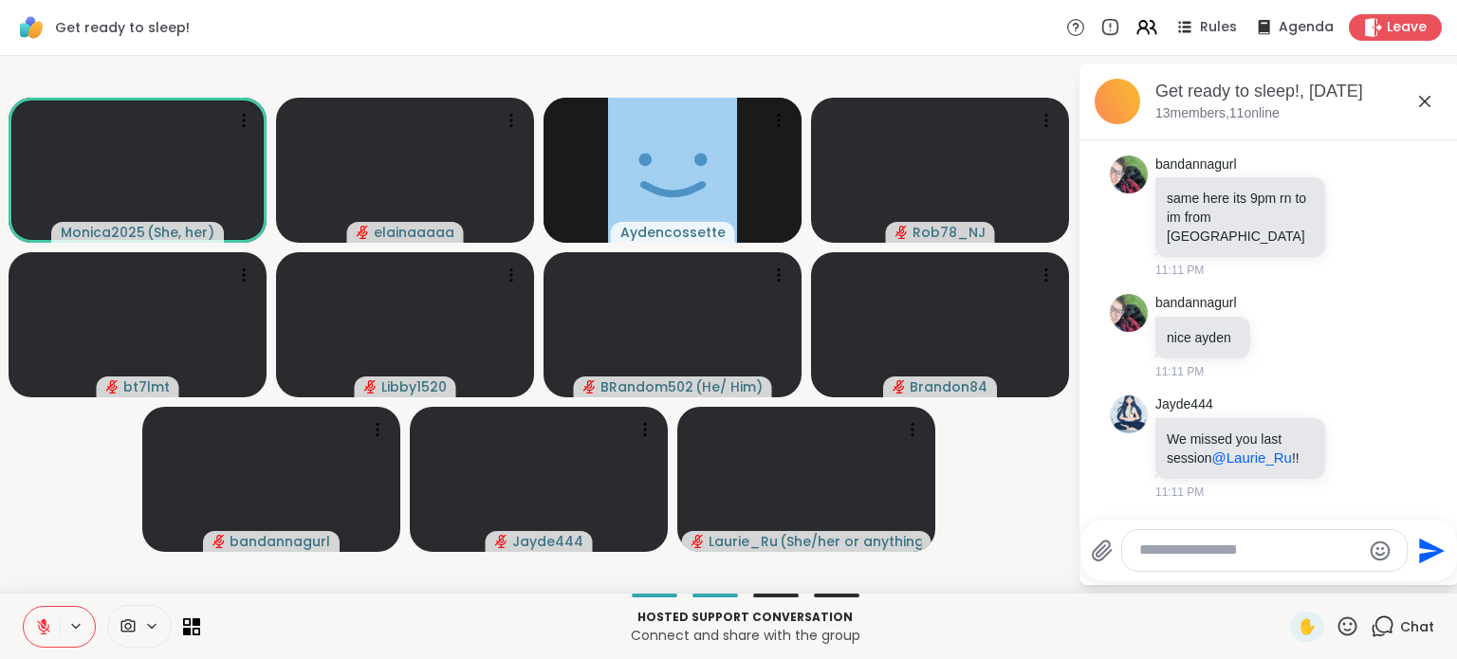
click at [1371, 442] on icon at bounding box center [1379, 446] width 17 height 23
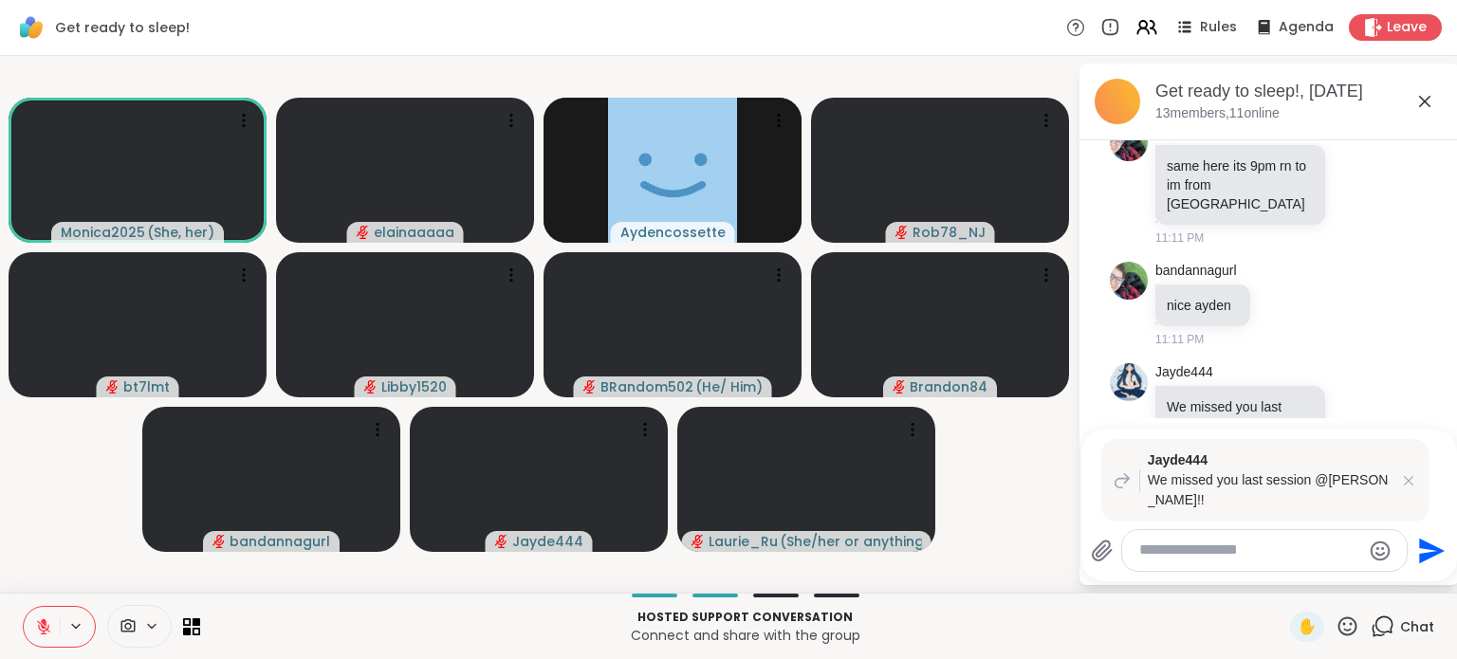
click at [1404, 482] on icon at bounding box center [1408, 480] width 19 height 19
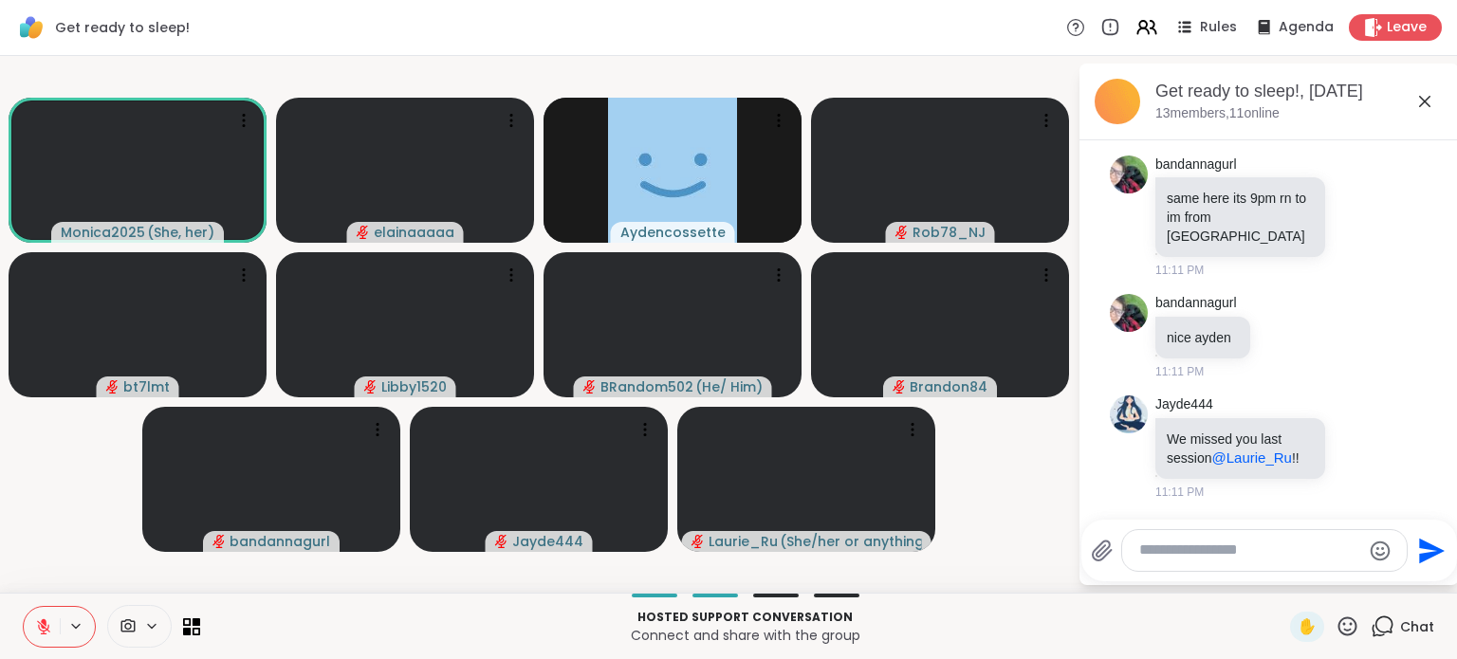
click at [1361, 445] on icon at bounding box center [1361, 445] width 0 height 0
click at [1350, 414] on div "Select Reaction: Heart" at bounding box center [1358, 416] width 17 height 17
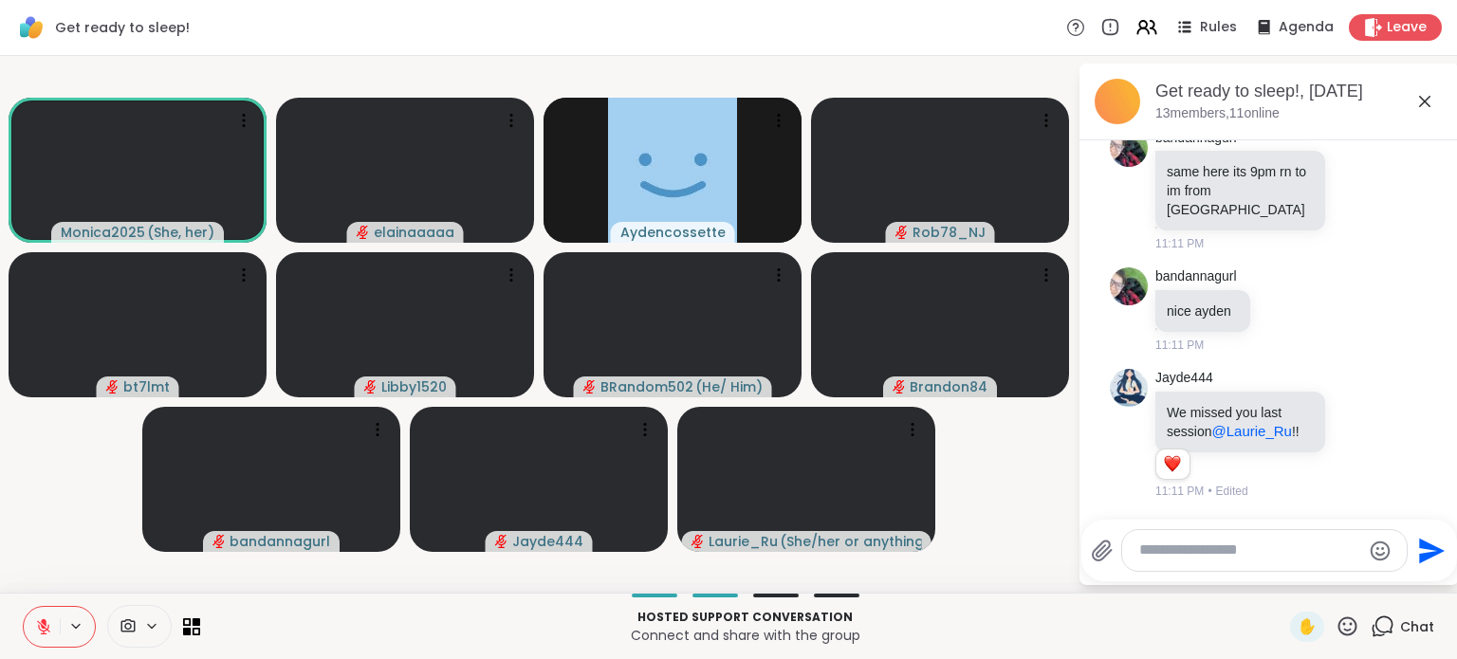
scroll to position [919, 0]
click at [1227, 557] on textarea "Type your message" at bounding box center [1249, 551] width 221 height 20
type textarea "*"
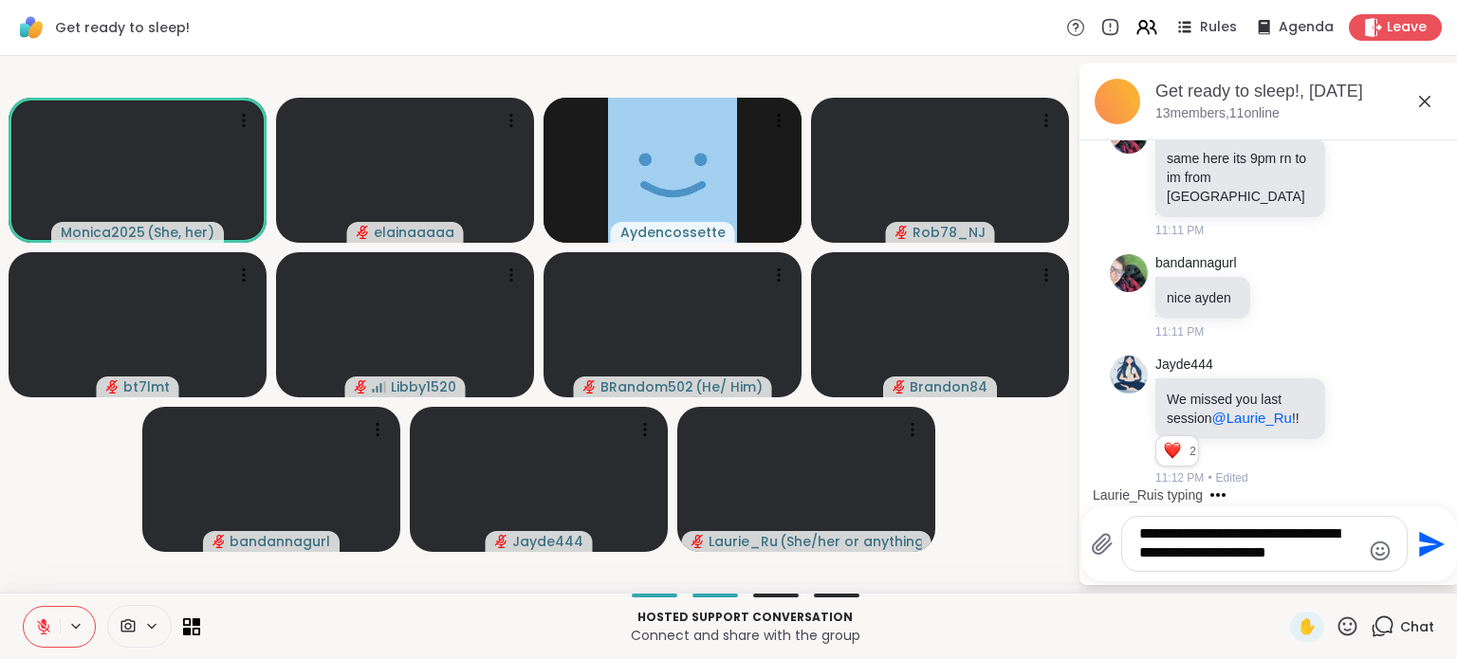
type textarea "**********"
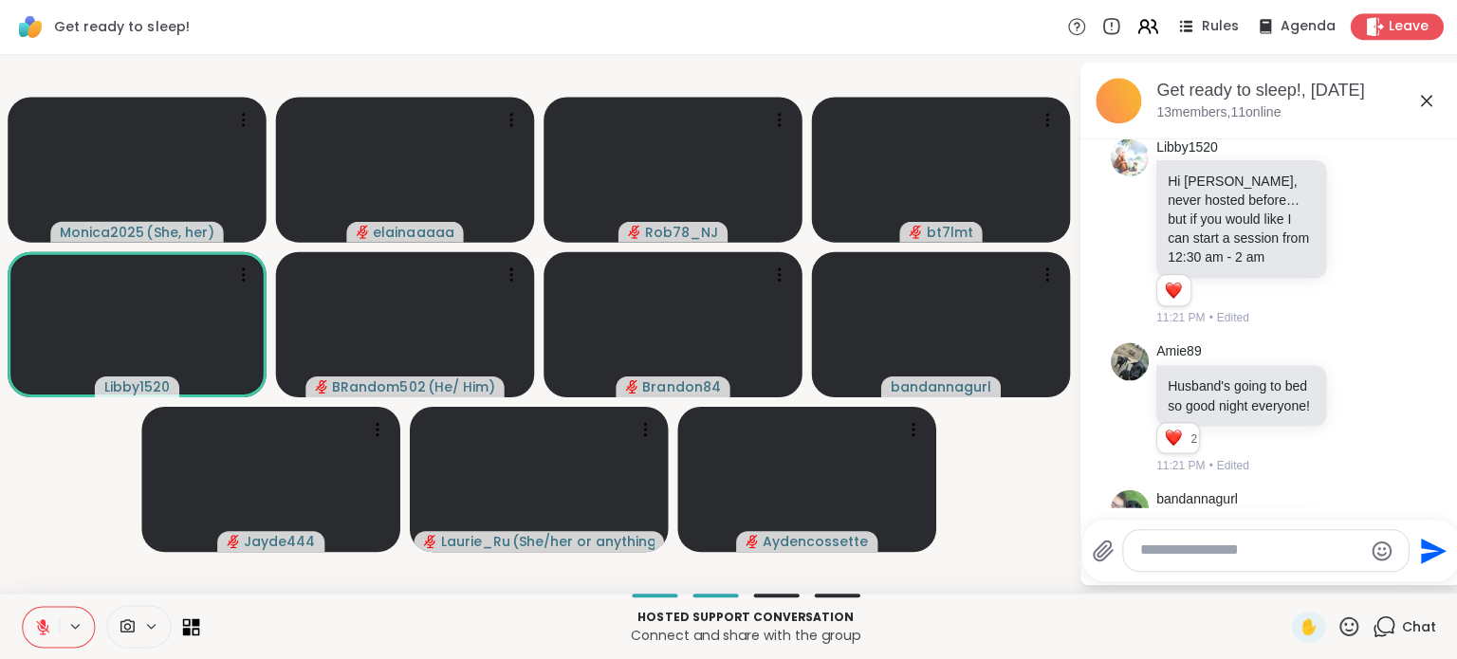
scroll to position [0, 0]
click at [1350, 242] on icon at bounding box center [1358, 232] width 17 height 19
click at [1350, 211] on div "Select Reaction: Heart" at bounding box center [1358, 202] width 17 height 17
click at [1373, 240] on icon at bounding box center [1379, 233] width 13 height 13
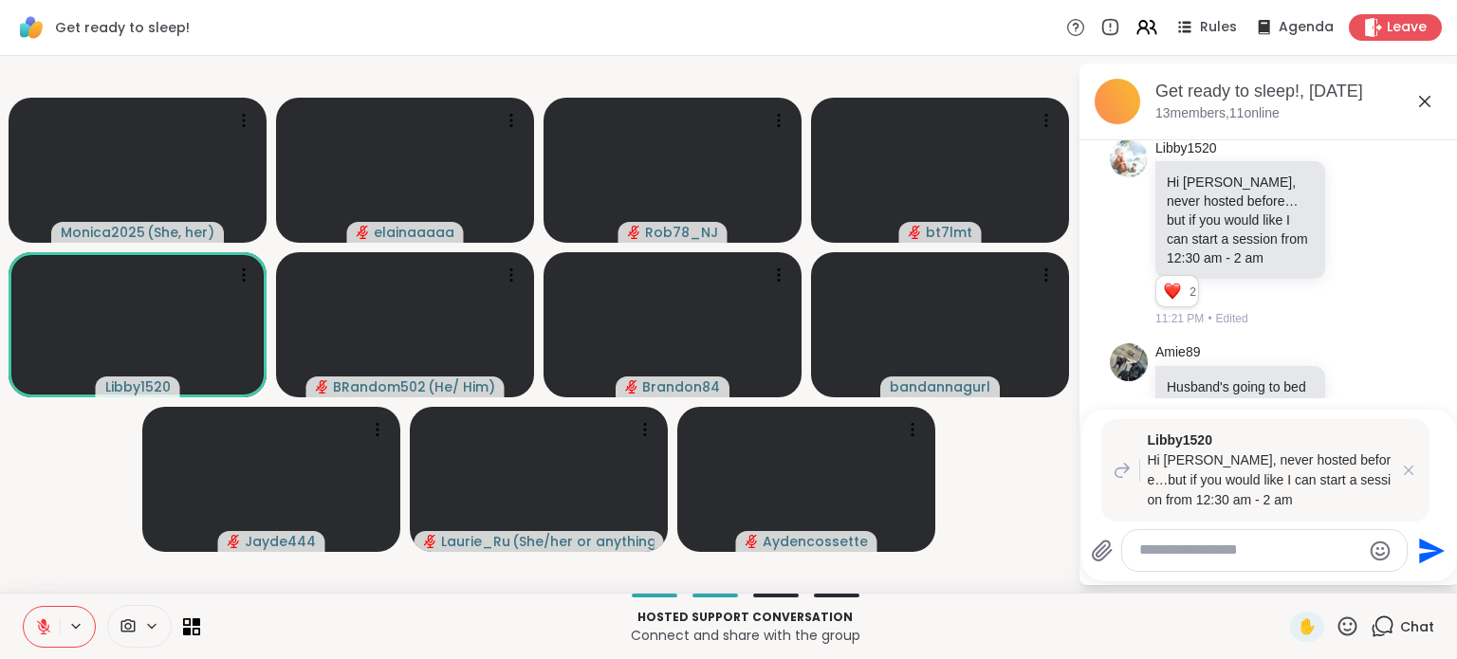
click at [1256, 556] on textarea "Type your message" at bounding box center [1249, 551] width 221 height 20
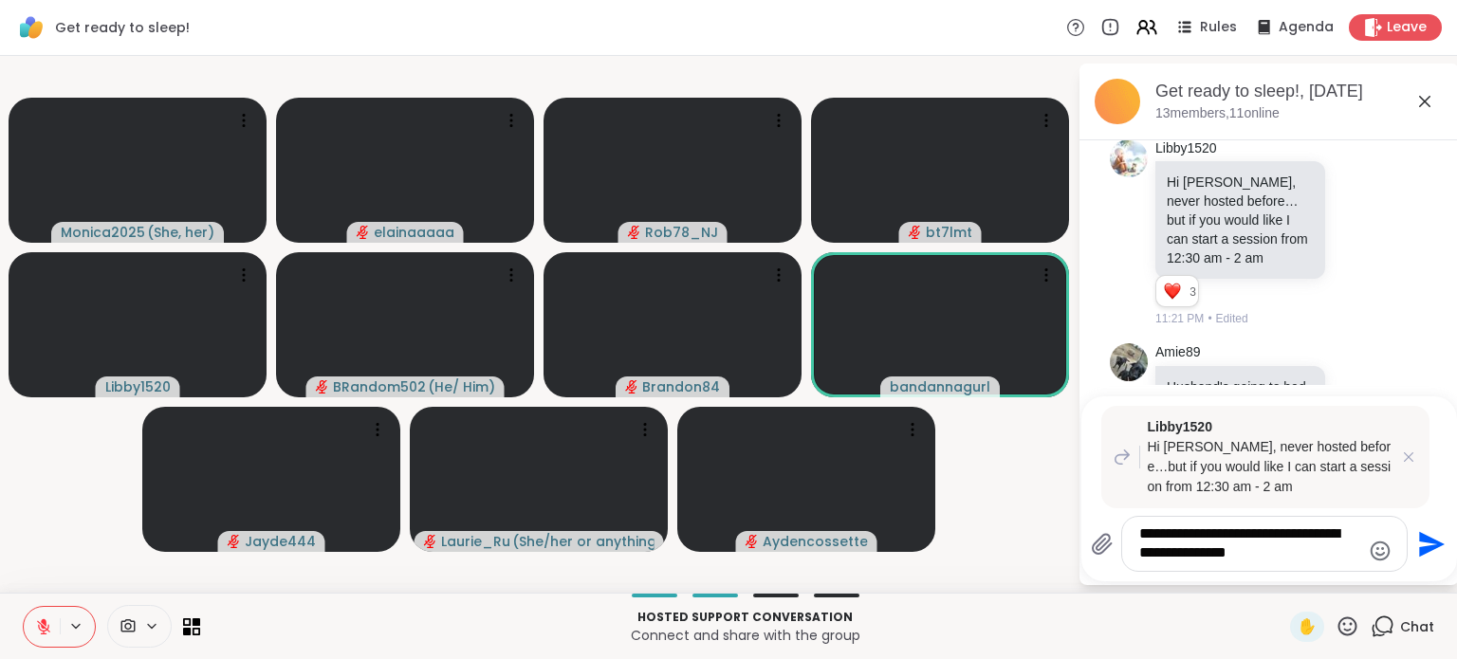
type textarea "**********"
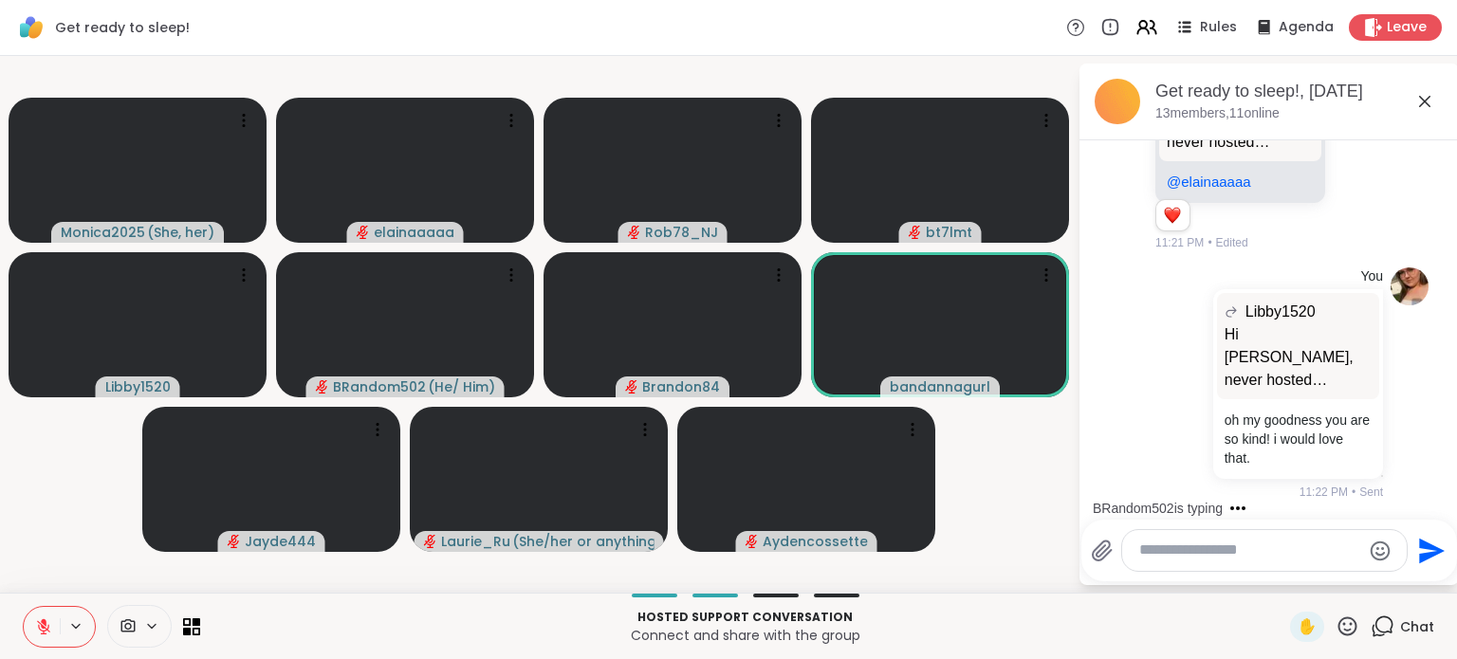
scroll to position [4042, 0]
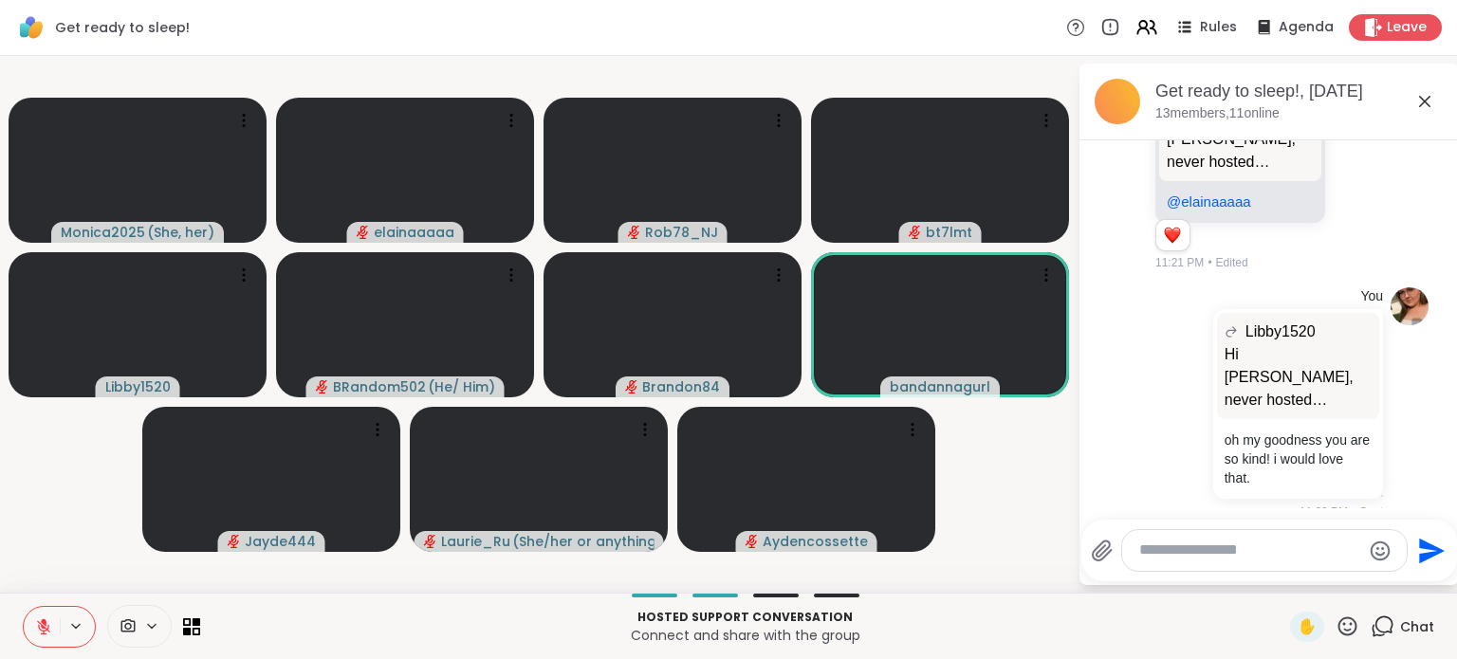
click at [1352, 167] on icon at bounding box center [1359, 160] width 14 height 14
click at [1339, 148] on button "Select Reaction: Heart" at bounding box center [1358, 129] width 38 height 38
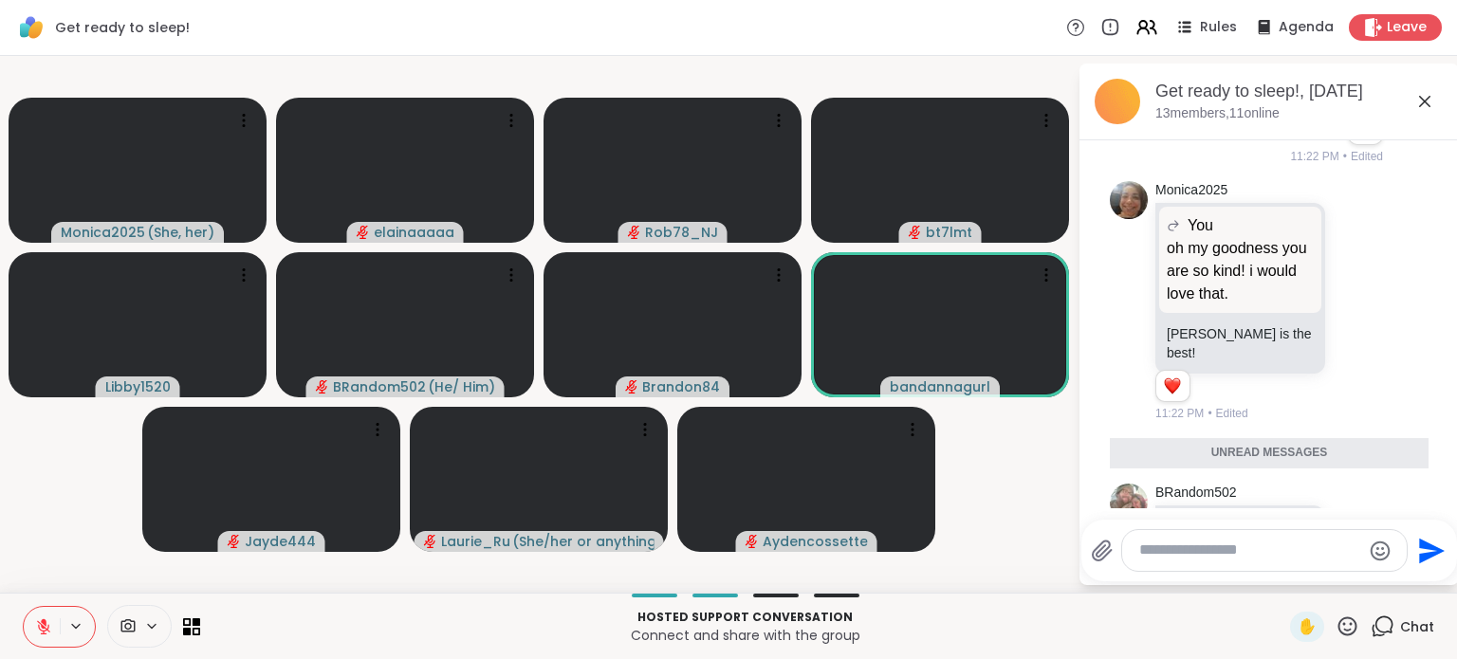
scroll to position [4821, 0]
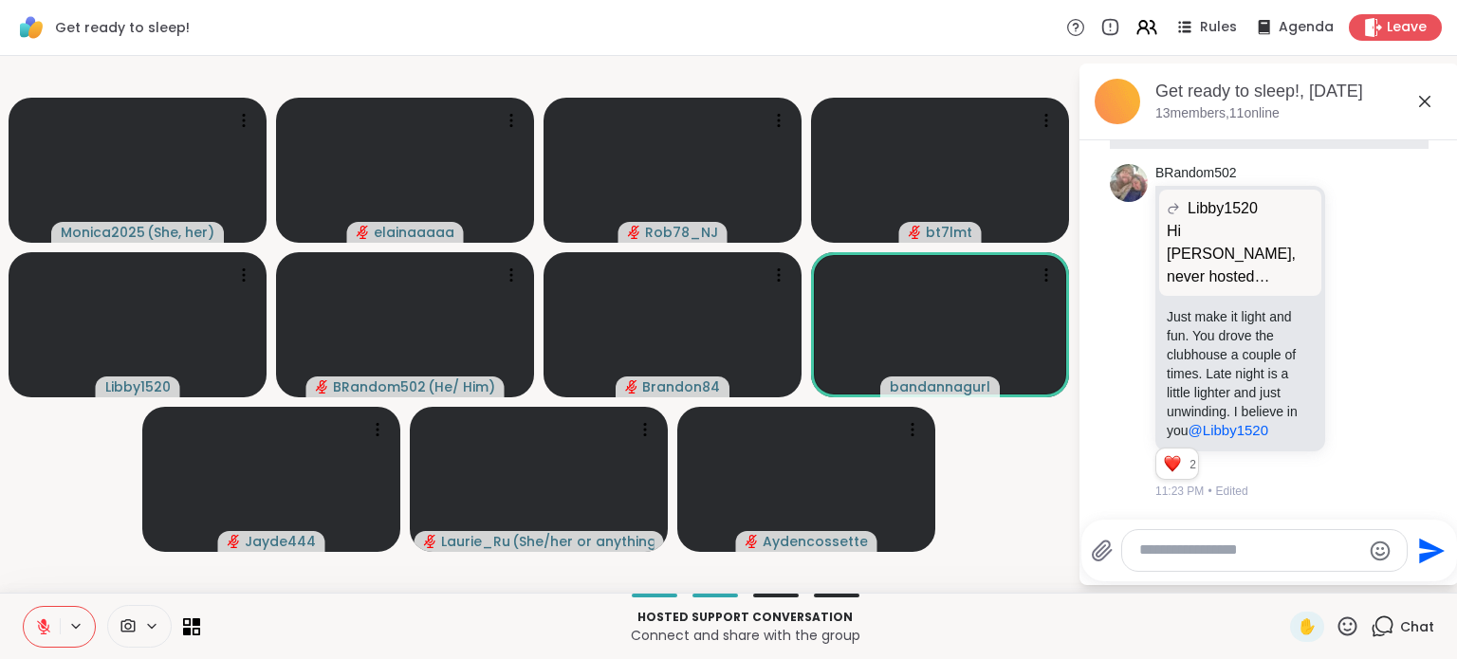
click at [1371, 342] on icon at bounding box center [1379, 331] width 17 height 23
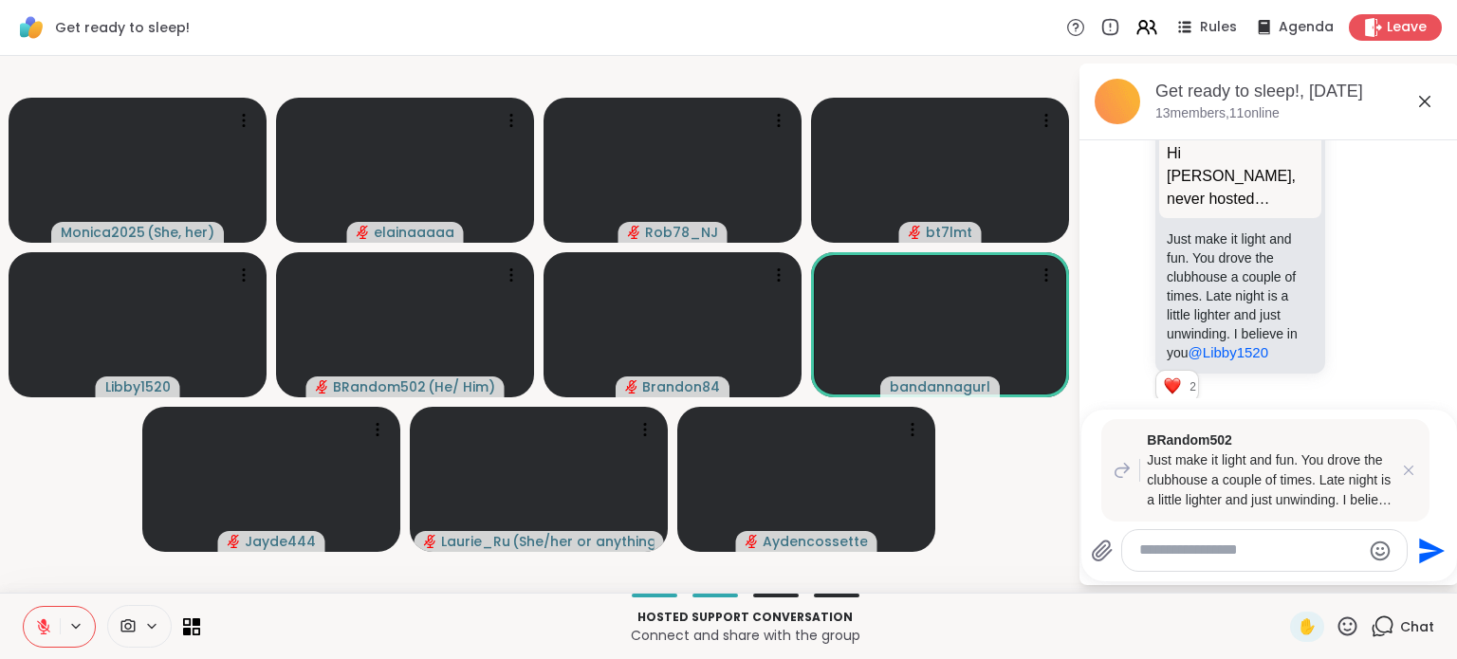
click at [1371, 265] on icon at bounding box center [1379, 253] width 17 height 23
type textarea "*"
type textarea "**********"
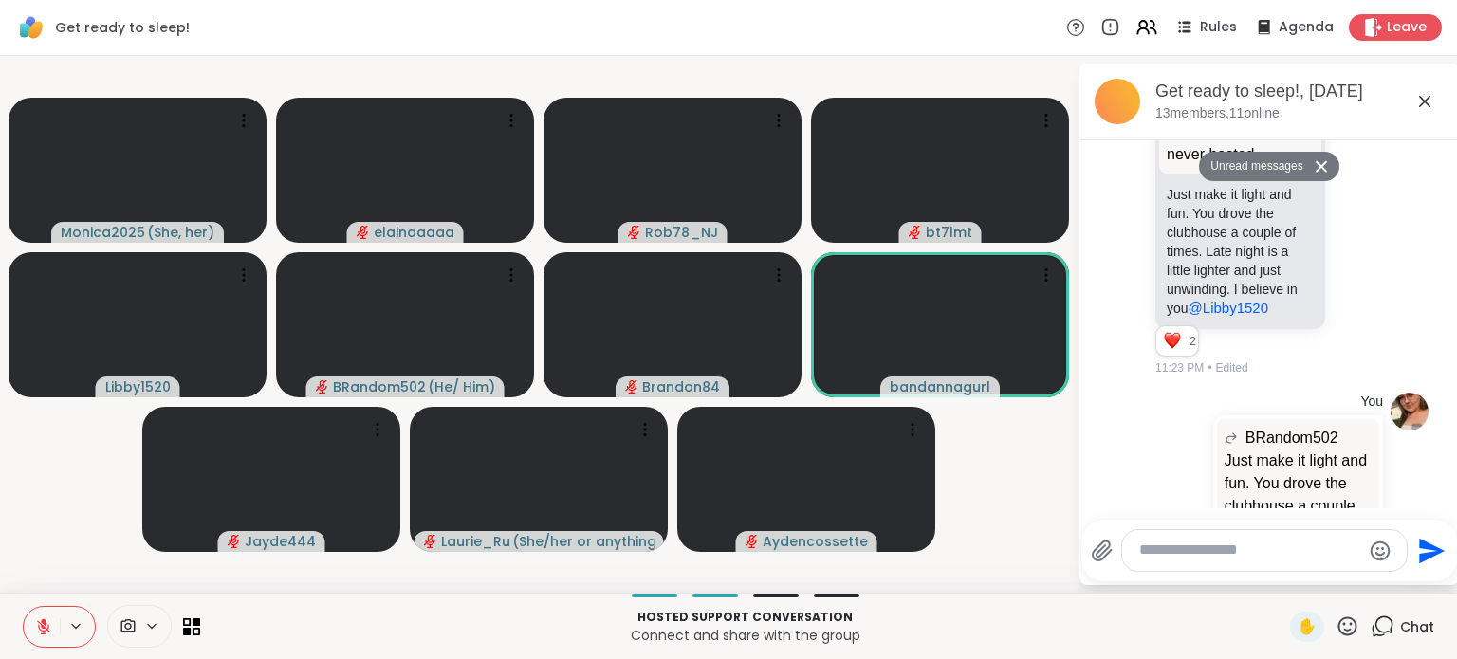
scroll to position [5033, 0]
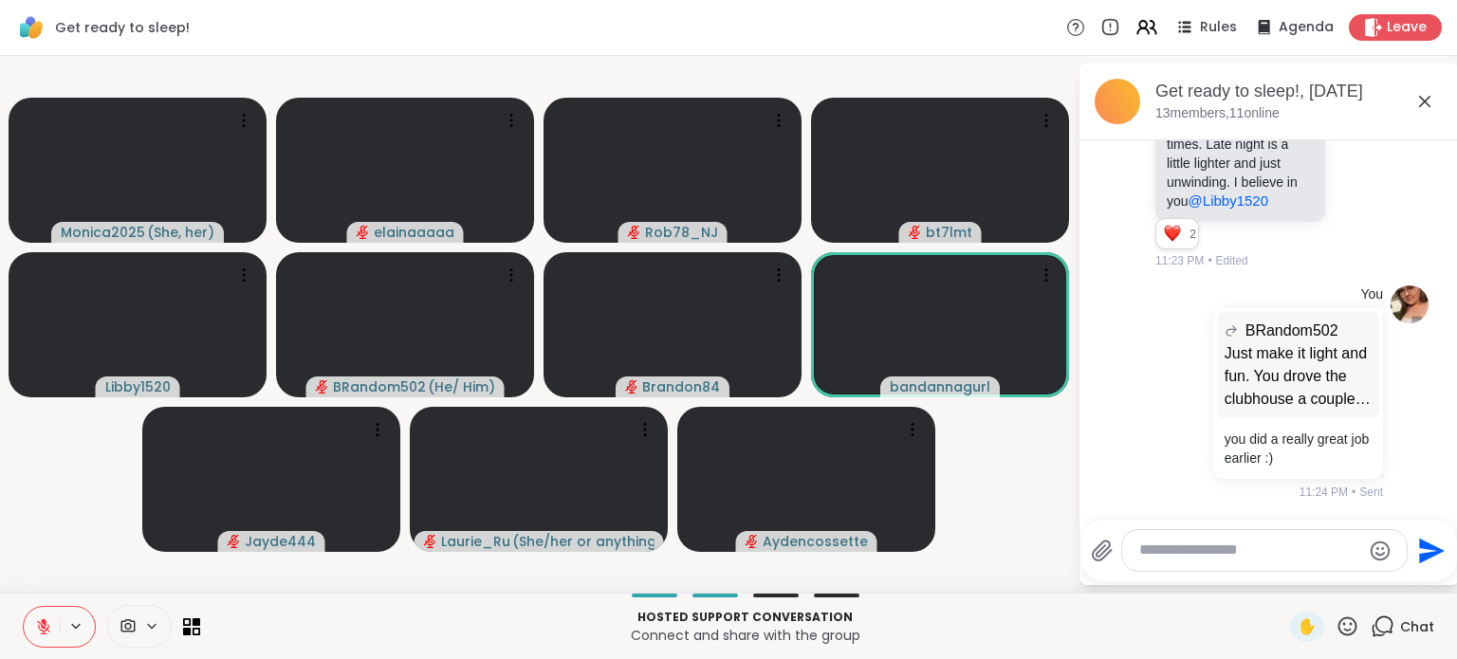
click at [1312, 457] on p "you did a really great job earlier :)" at bounding box center [1298, 449] width 147 height 38
click at [1214, 561] on div at bounding box center [1264, 550] width 285 height 41
click at [1184, 543] on textarea "Type your message" at bounding box center [1249, 551] width 221 height 20
click at [1195, 507] on span "Lib" at bounding box center [1193, 499] width 20 height 19
type textarea "**********"
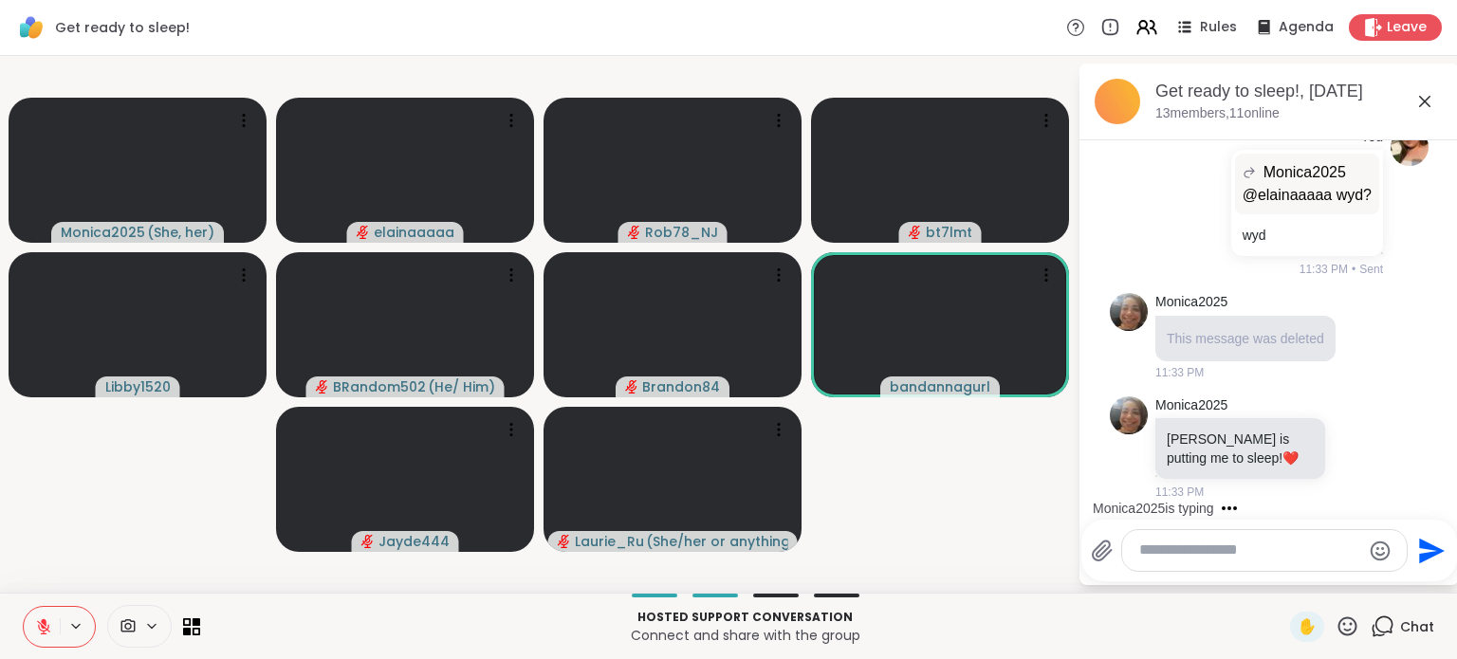
scroll to position [6312, 0]
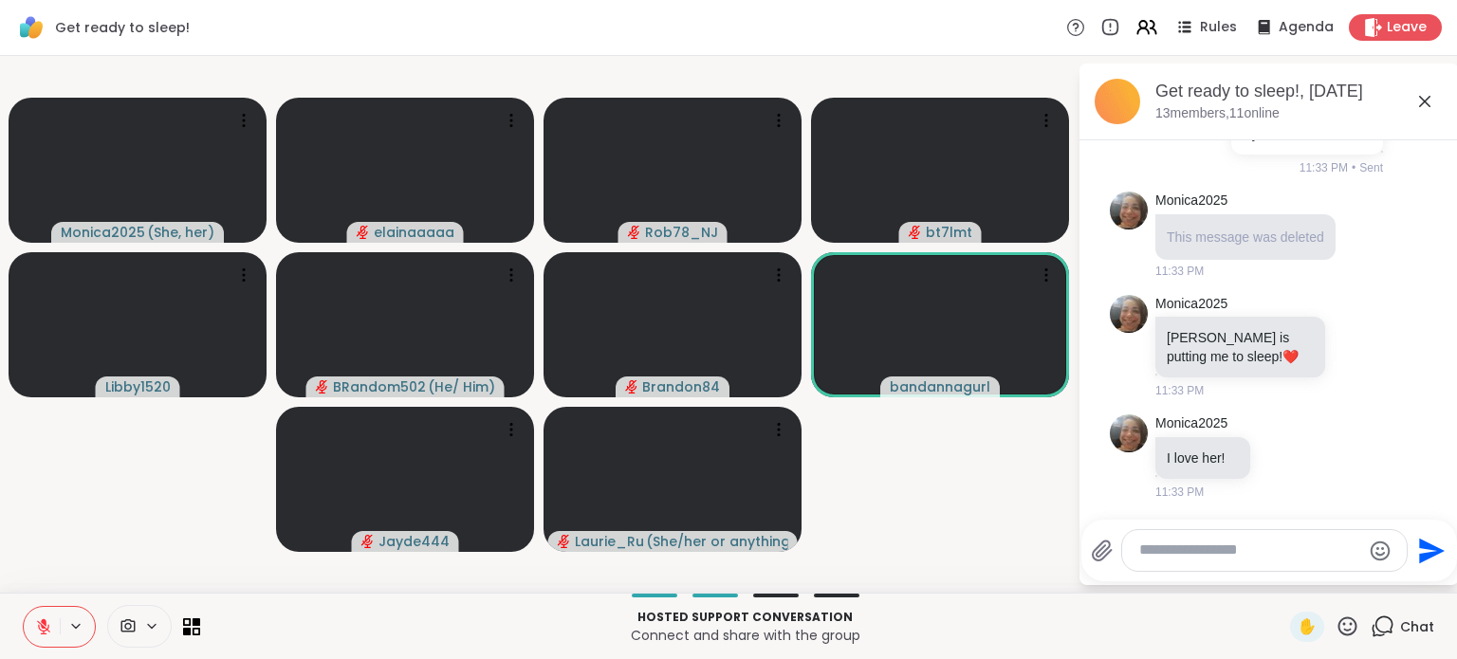
click at [1350, 345] on icon at bounding box center [1358, 346] width 17 height 19
click at [1339, 316] on button "Select Reaction: Heart" at bounding box center [1358, 316] width 38 height 38
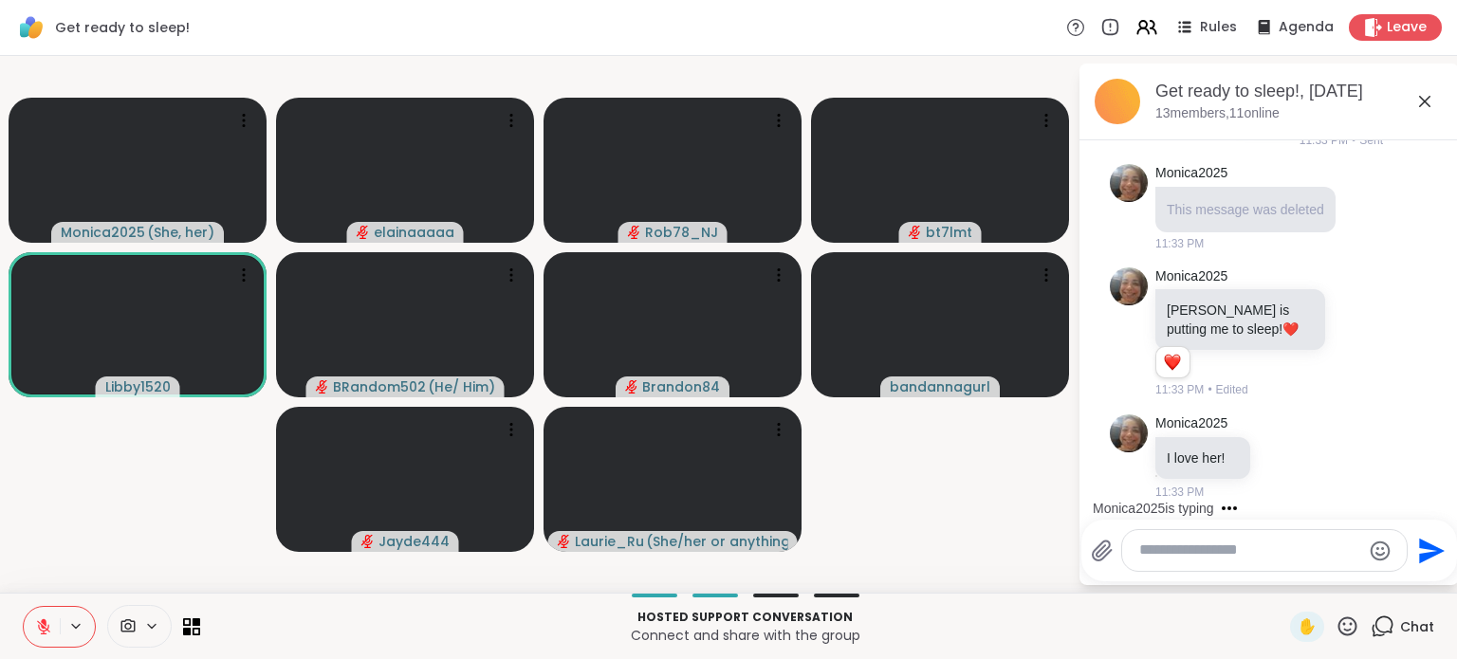
scroll to position [6339, 0]
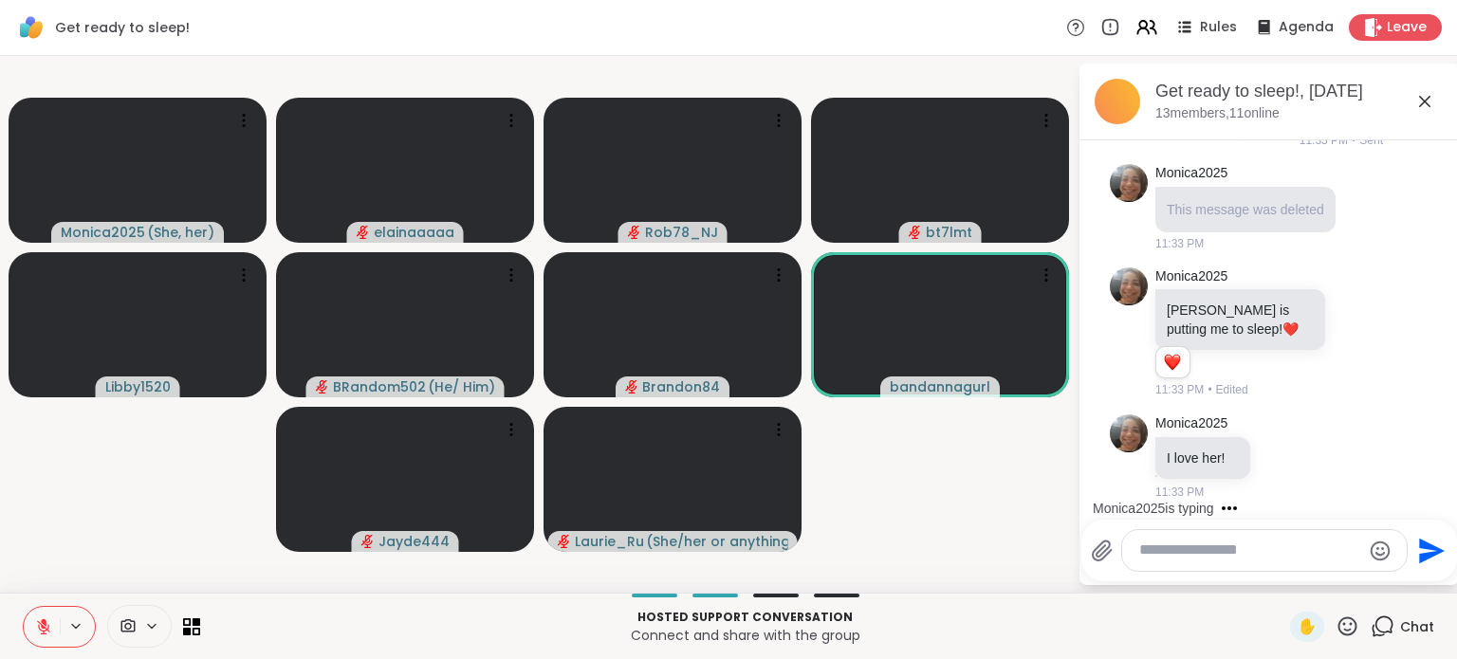
click at [1277, 471] on div "Monica2025 I love her! 11:33 PM" at bounding box center [1233, 458] width 157 height 86
click at [1277, 456] on icon at bounding box center [1283, 456] width 17 height 19
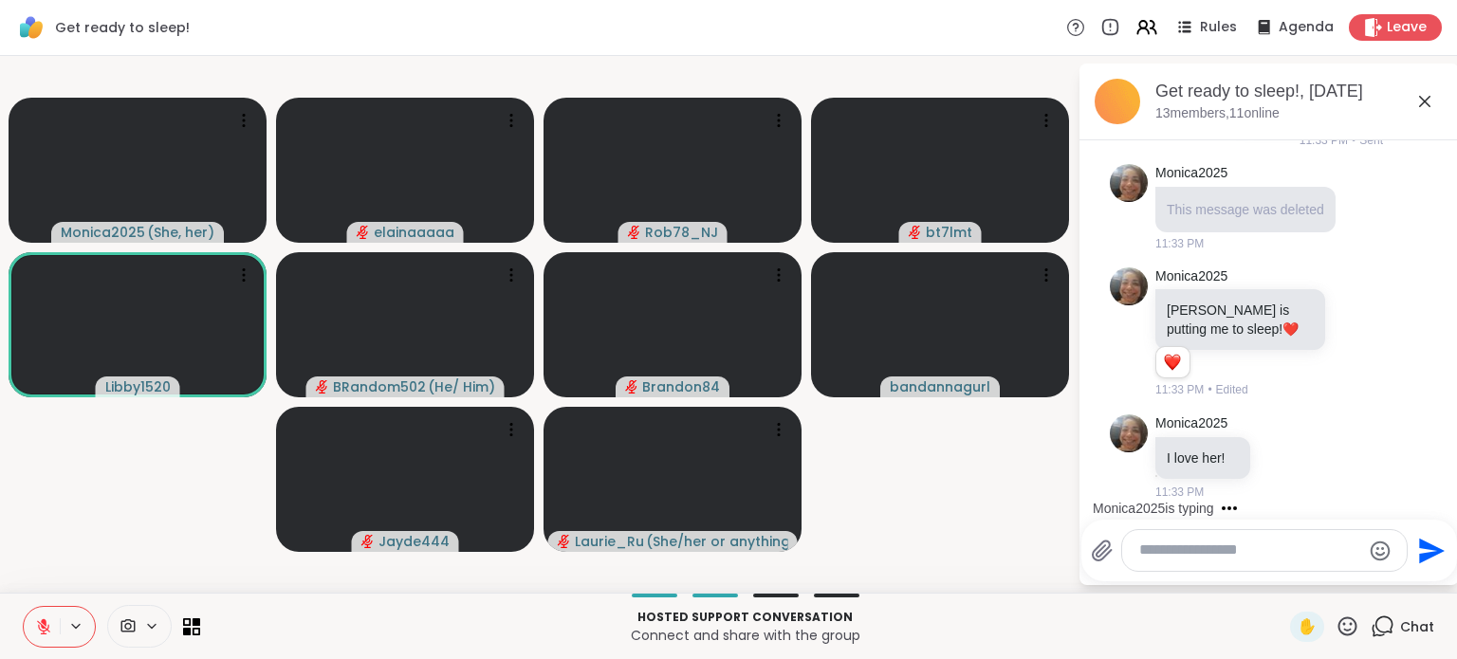
click at [1285, 424] on div "Select Reaction: Heart" at bounding box center [1283, 425] width 17 height 17
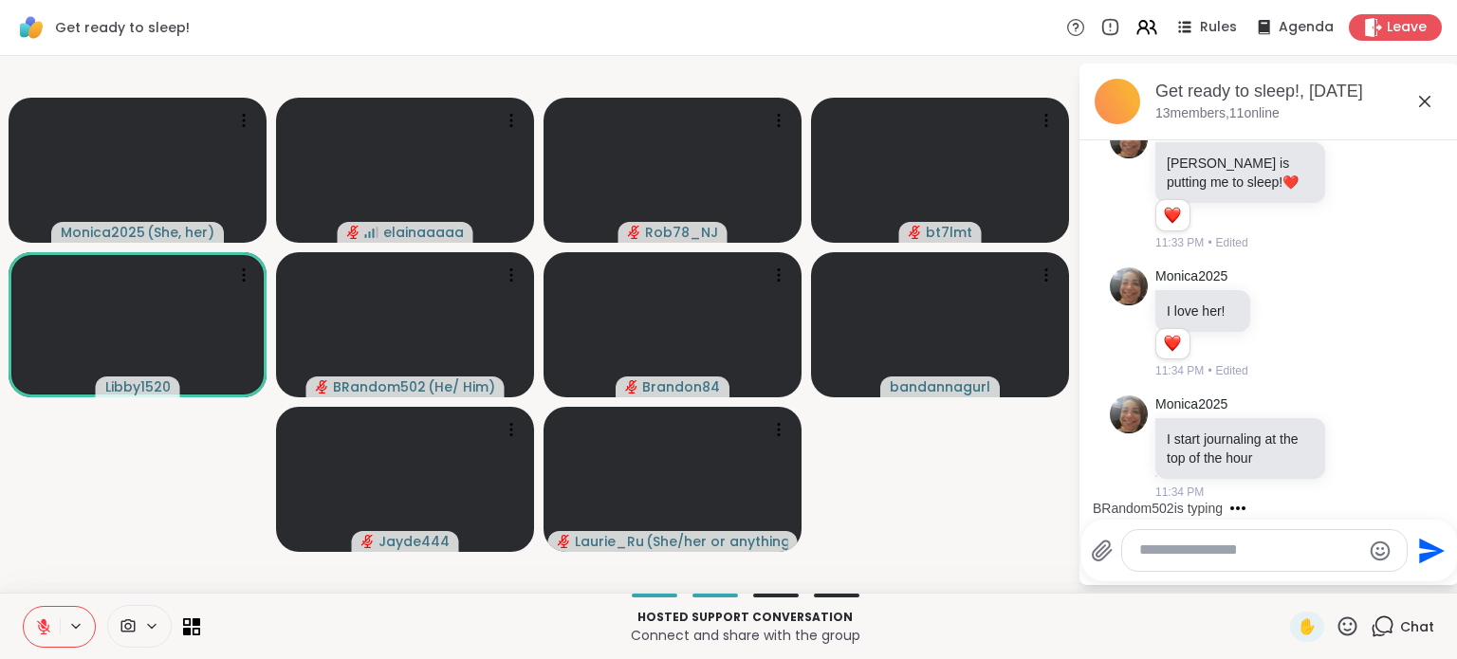
scroll to position [0, 0]
click at [1371, 443] on icon at bounding box center [1379, 446] width 17 height 23
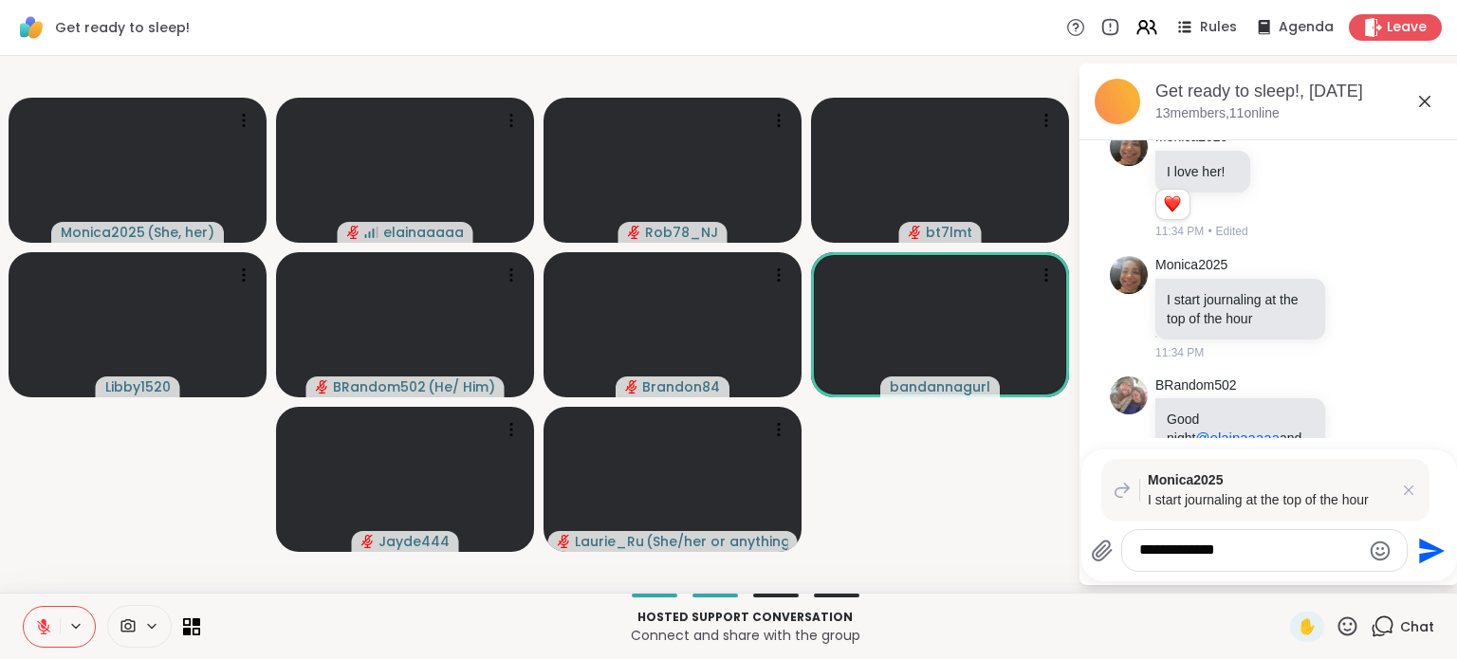
scroll to position [6695, 0]
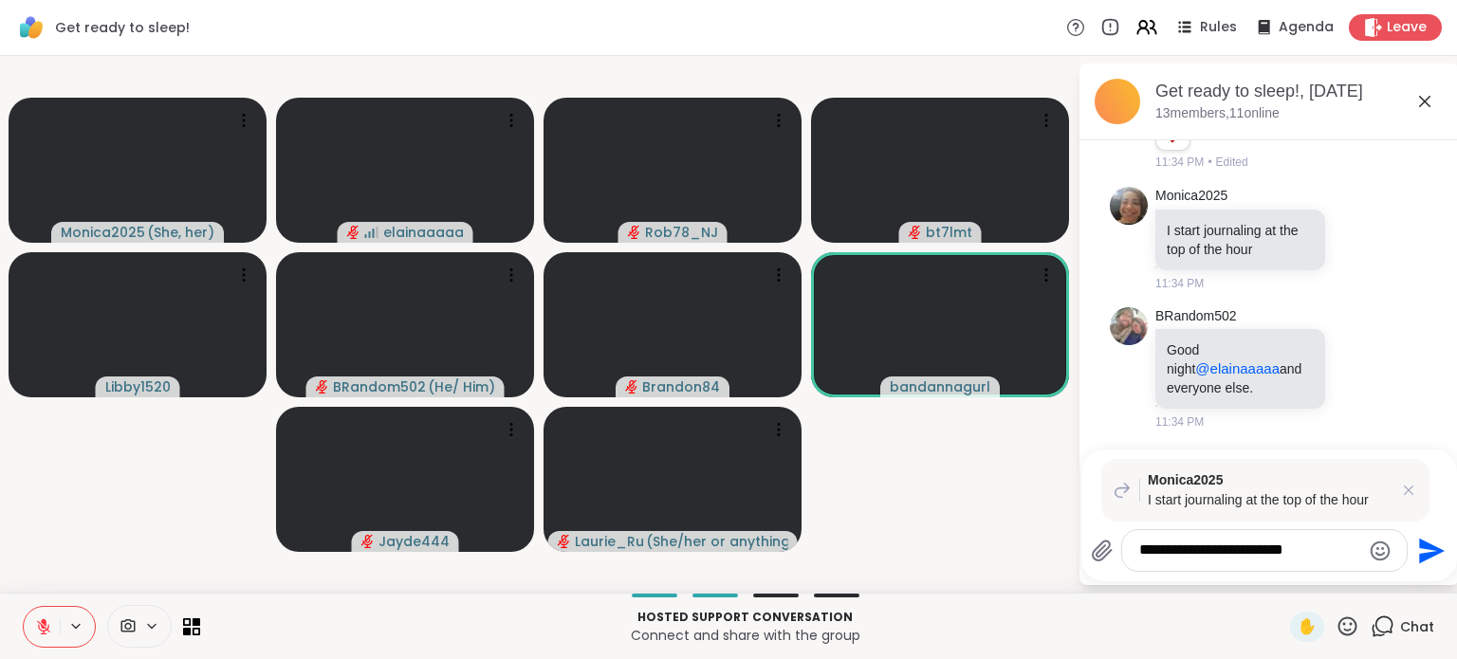
click at [1223, 553] on textarea "**********" at bounding box center [1249, 551] width 221 height 20
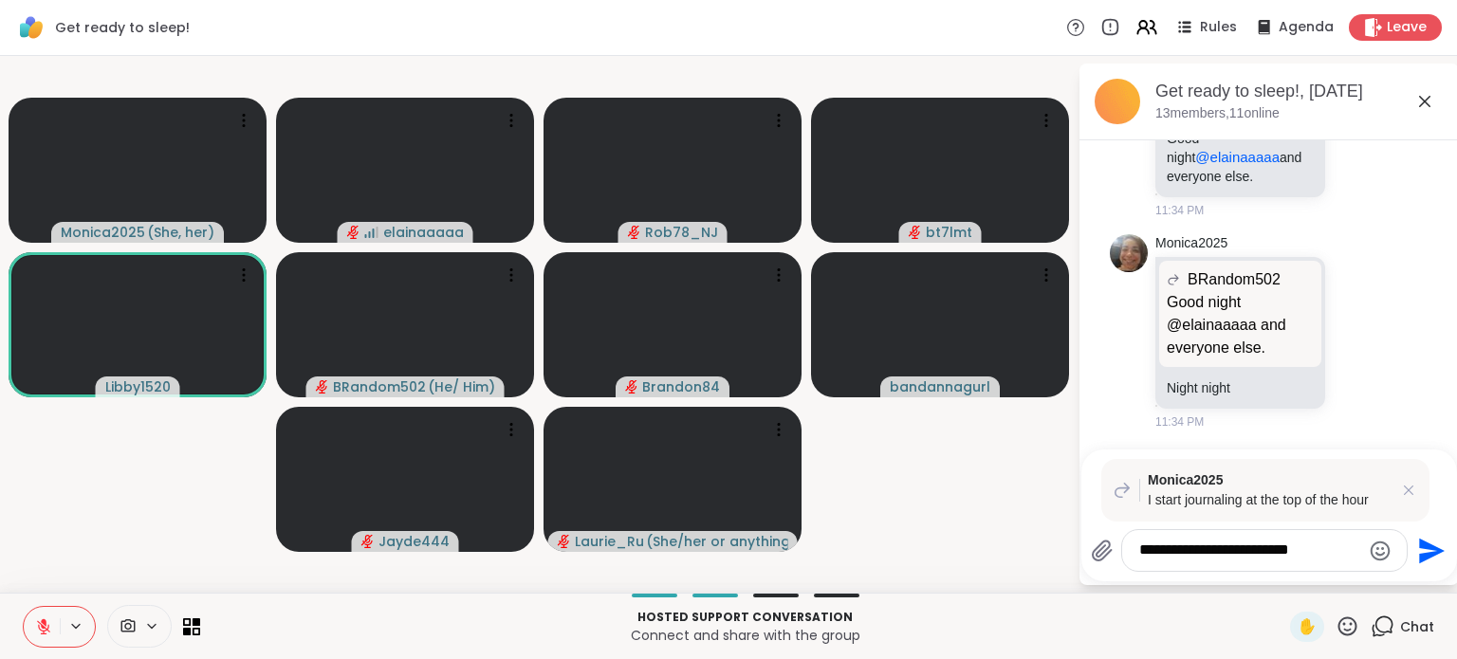
type textarea "**********"
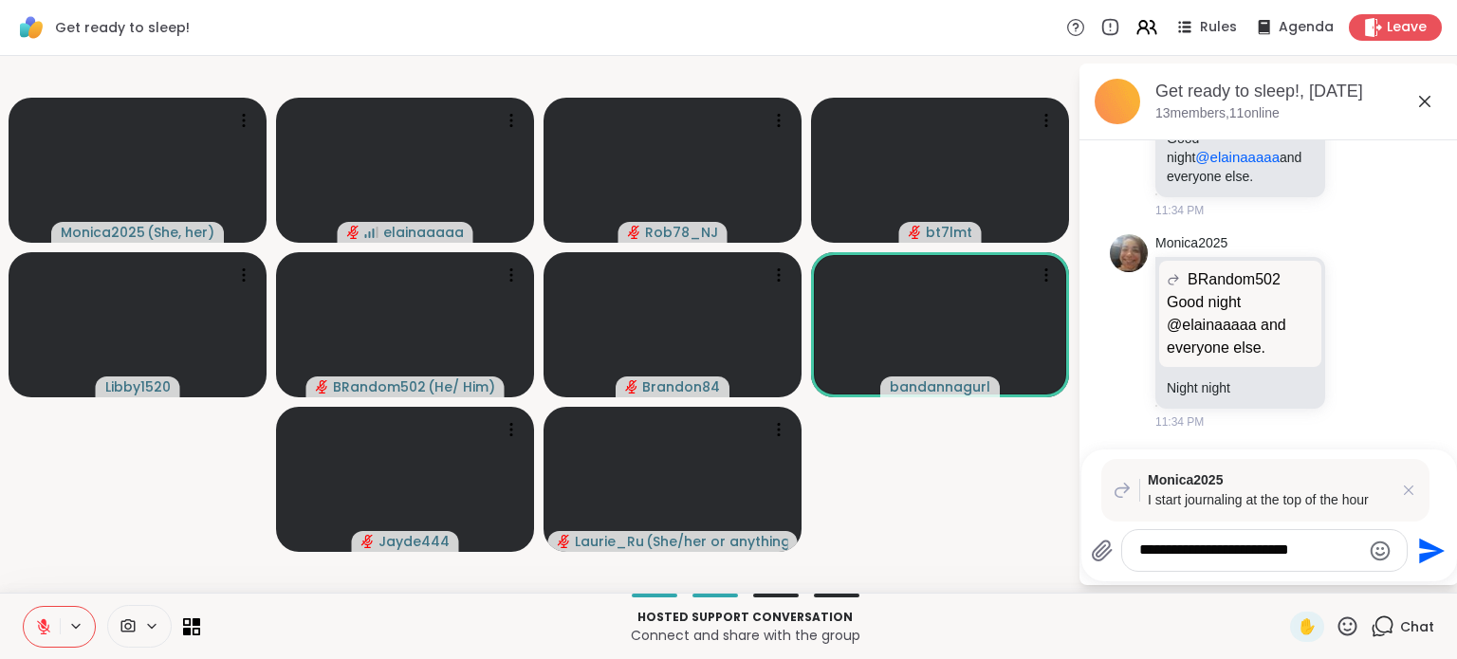
click at [1439, 550] on icon "Send" at bounding box center [1432, 551] width 26 height 26
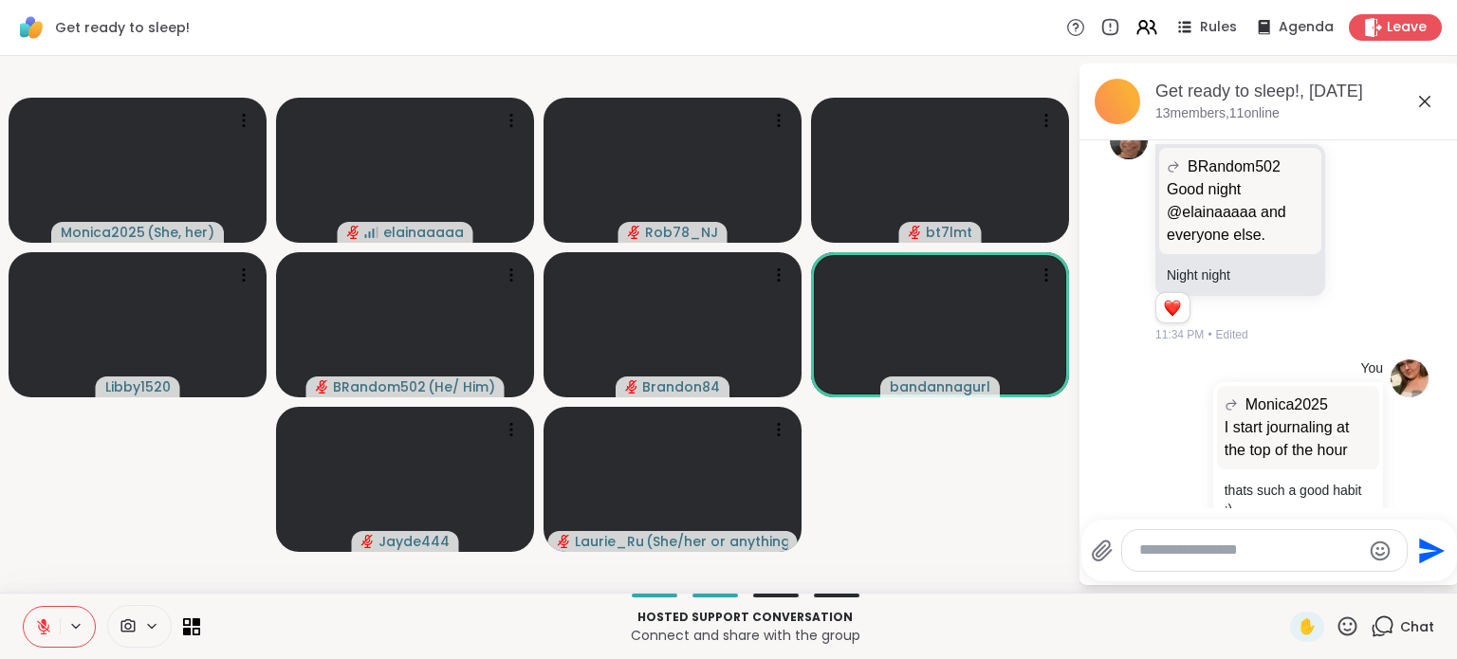
scroll to position [6879, 0]
click at [1371, 56] on icon at bounding box center [1379, 44] width 17 height 23
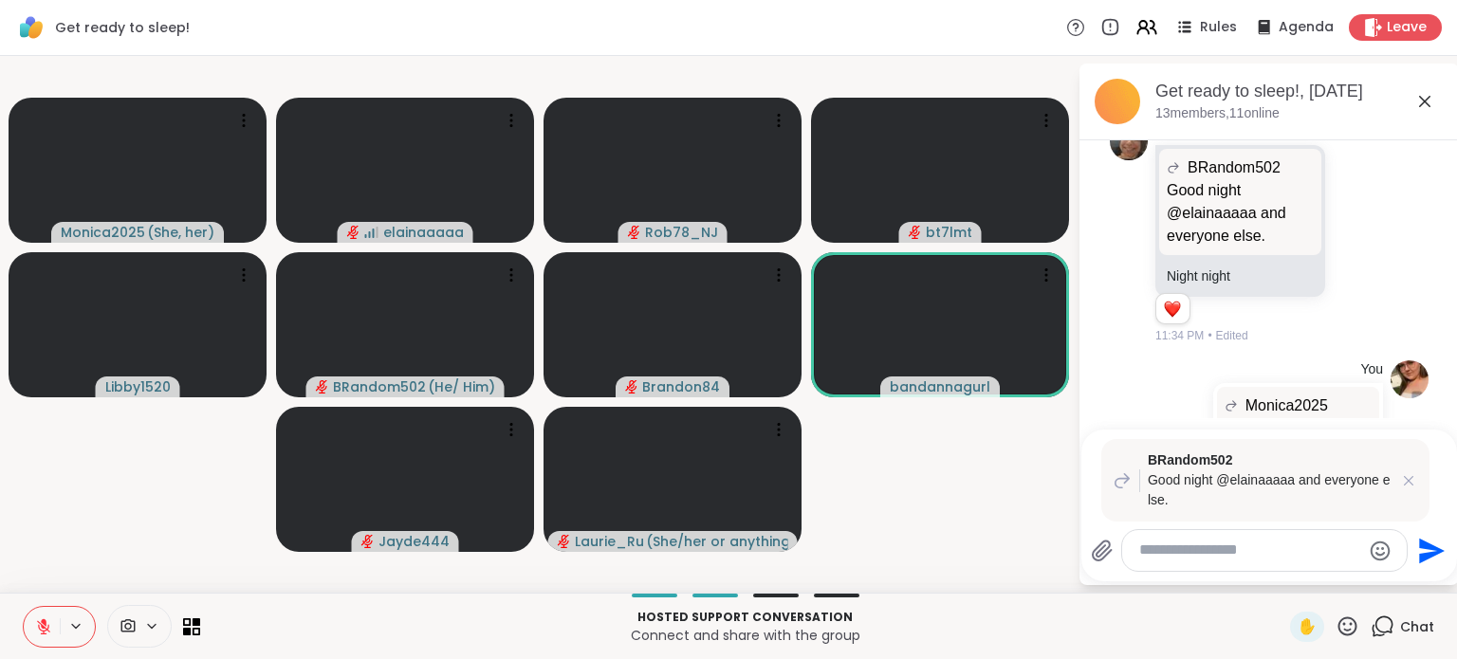
click at [1152, 549] on textarea "Type your message" at bounding box center [1249, 551] width 221 height 20
type textarea "**********"
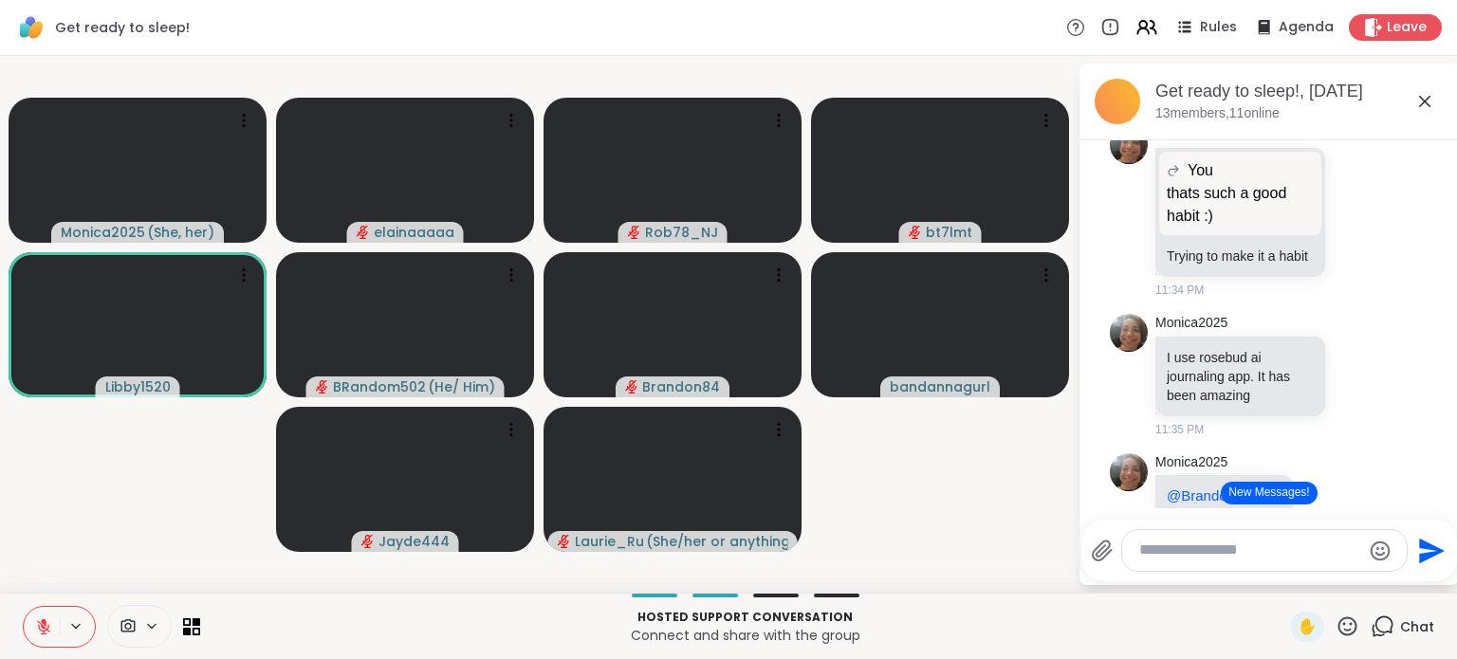
scroll to position [7676, 0]
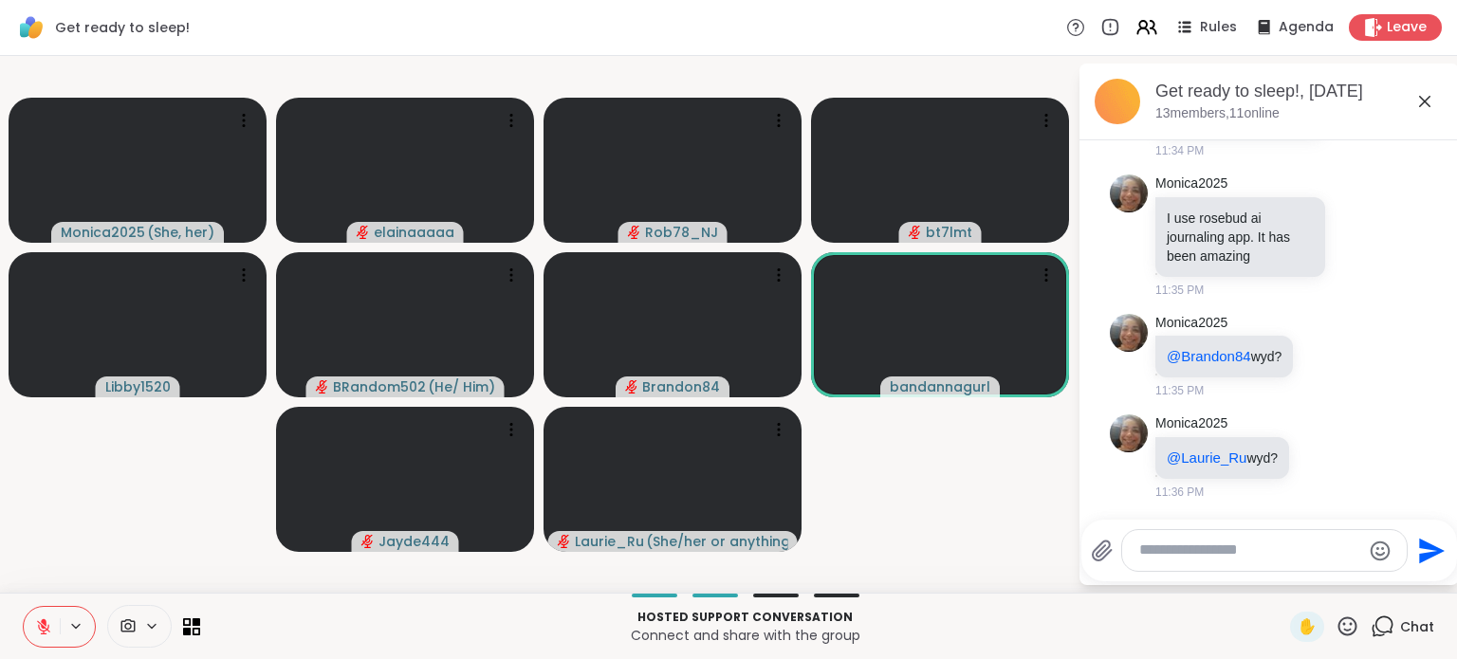
click at [1355, 75] on icon at bounding box center [1358, 74] width 6 height 2
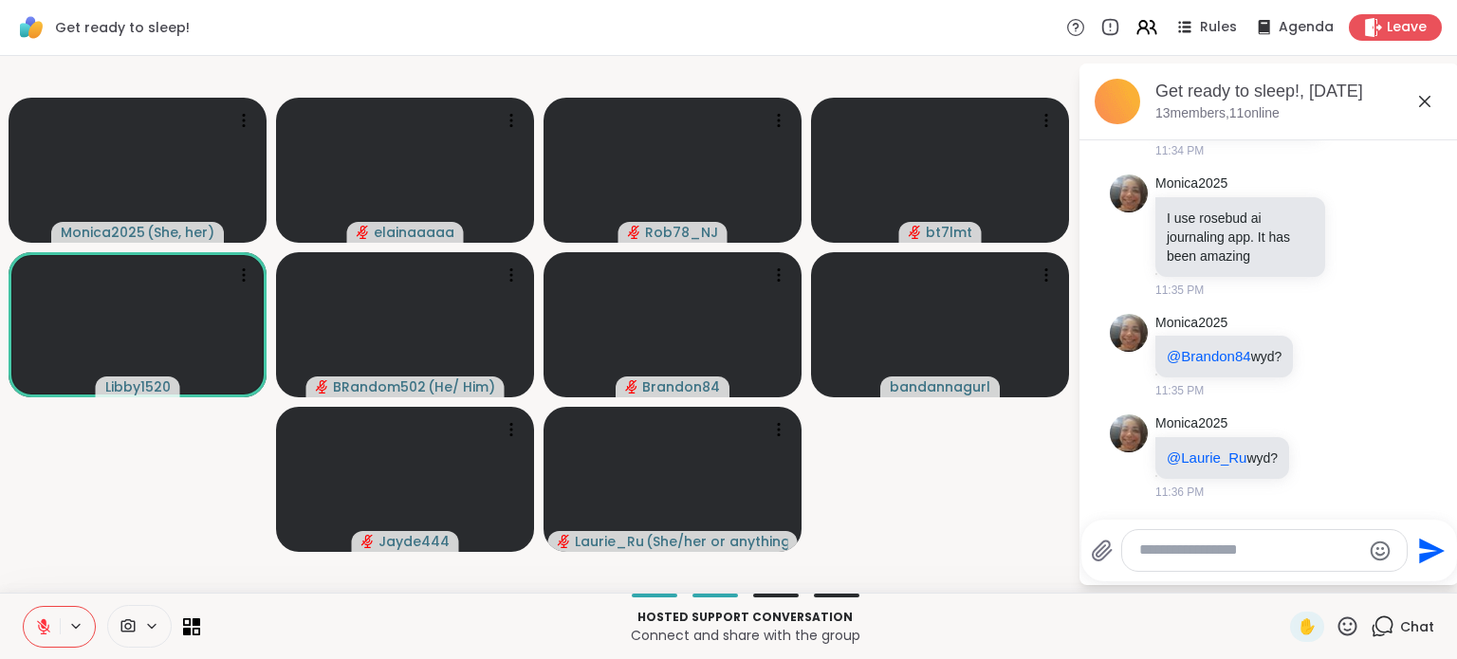
click at [1343, 61] on button "Select Reaction: Heart" at bounding box center [1358, 42] width 38 height 38
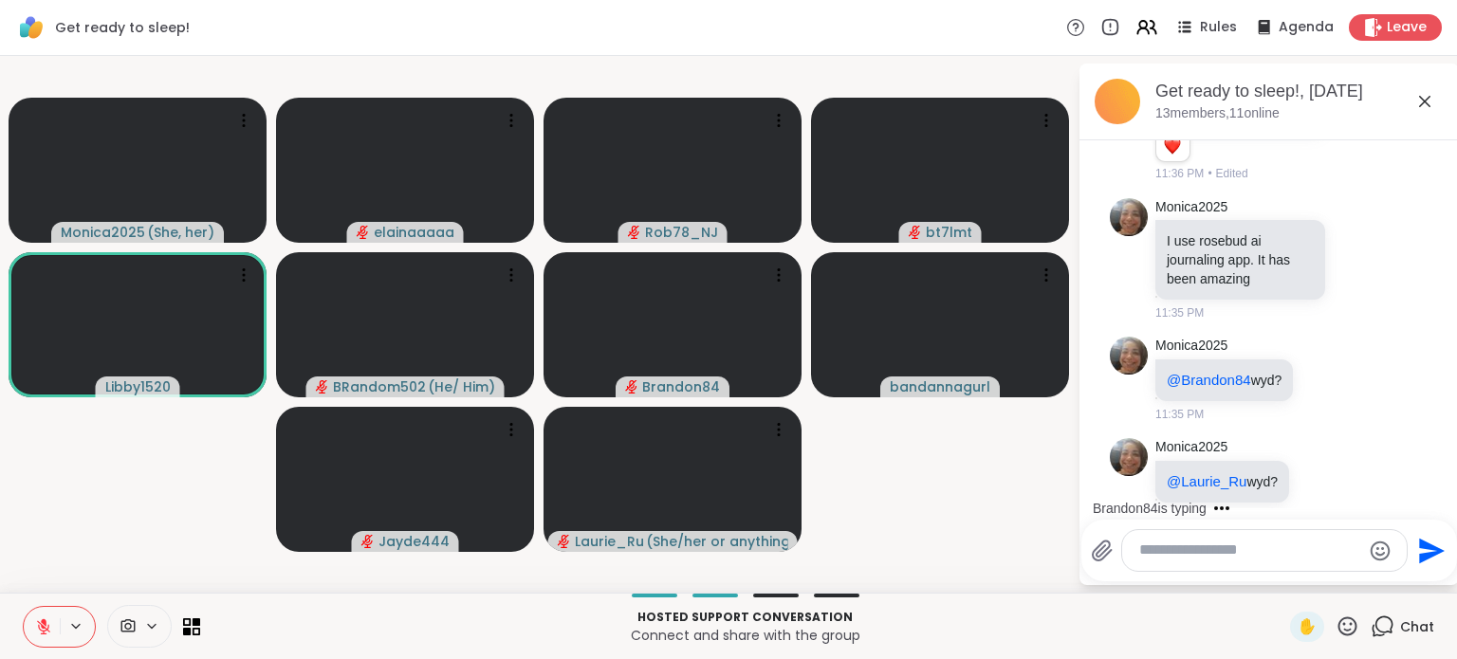
scroll to position [7806, 0]
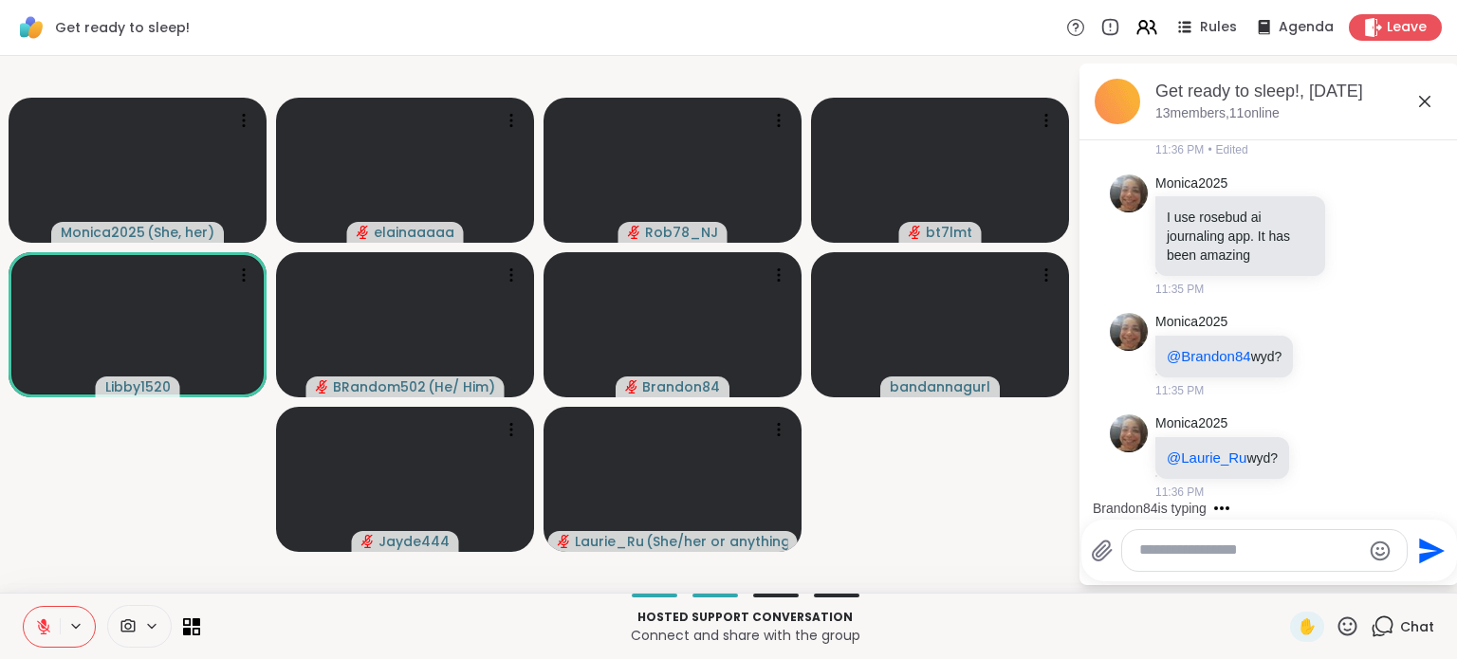
click at [1350, 245] on icon at bounding box center [1358, 235] width 17 height 19
click at [1350, 213] on div "Select Reaction: Heart" at bounding box center [1358, 204] width 17 height 17
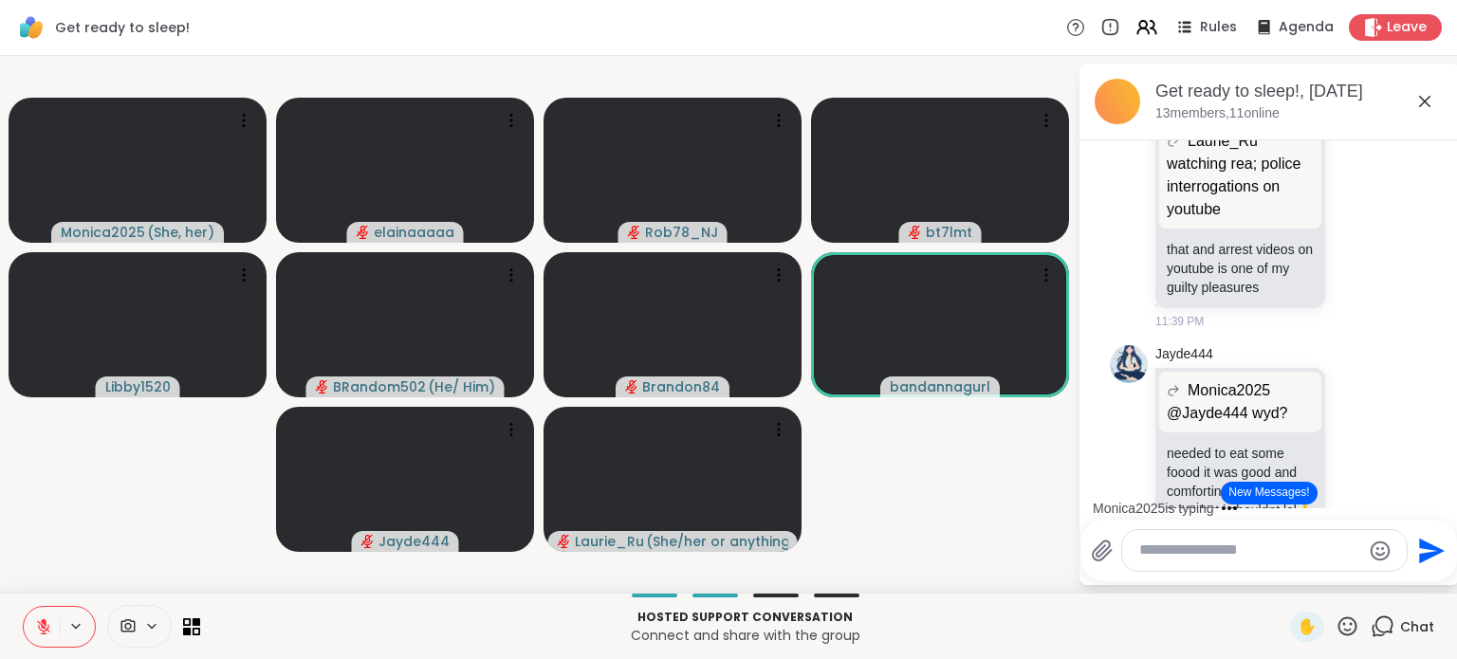
scroll to position [10059, 0]
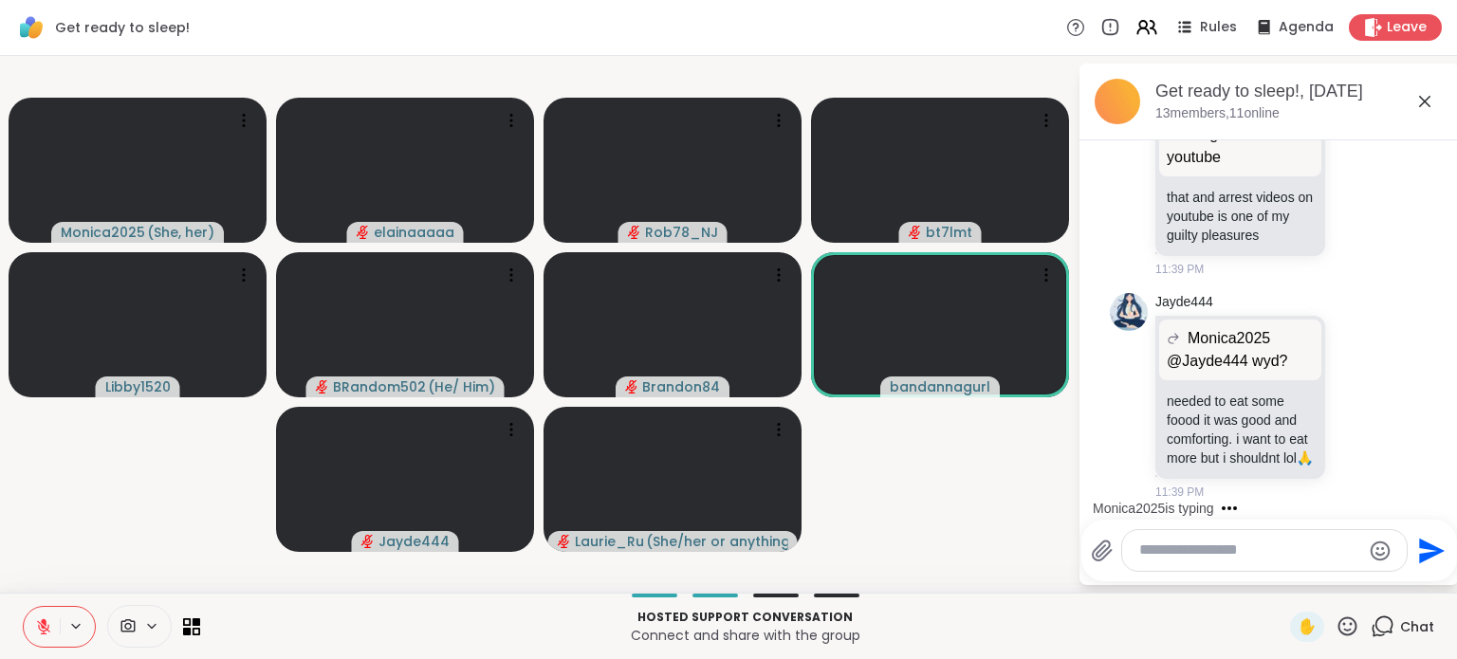
click at [1427, 94] on icon at bounding box center [1424, 101] width 23 height 23
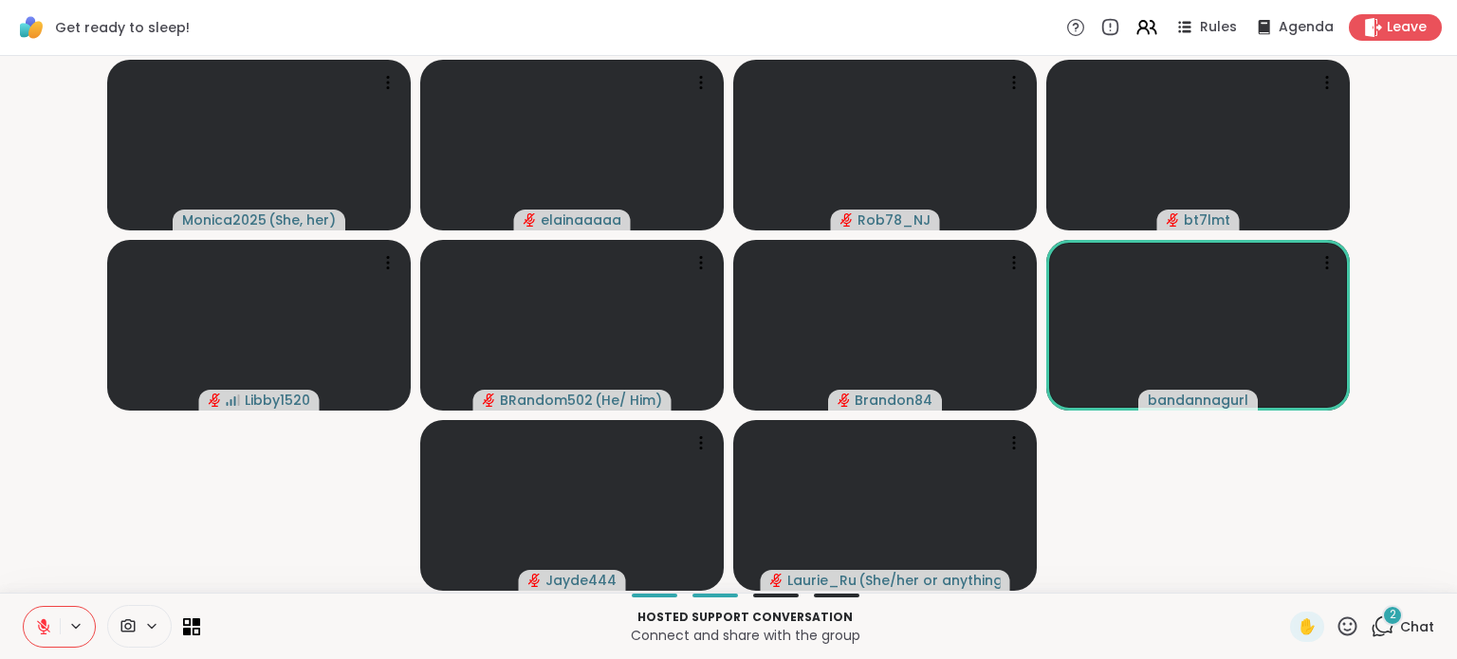
click at [1382, 623] on div "2" at bounding box center [1392, 615] width 21 height 21
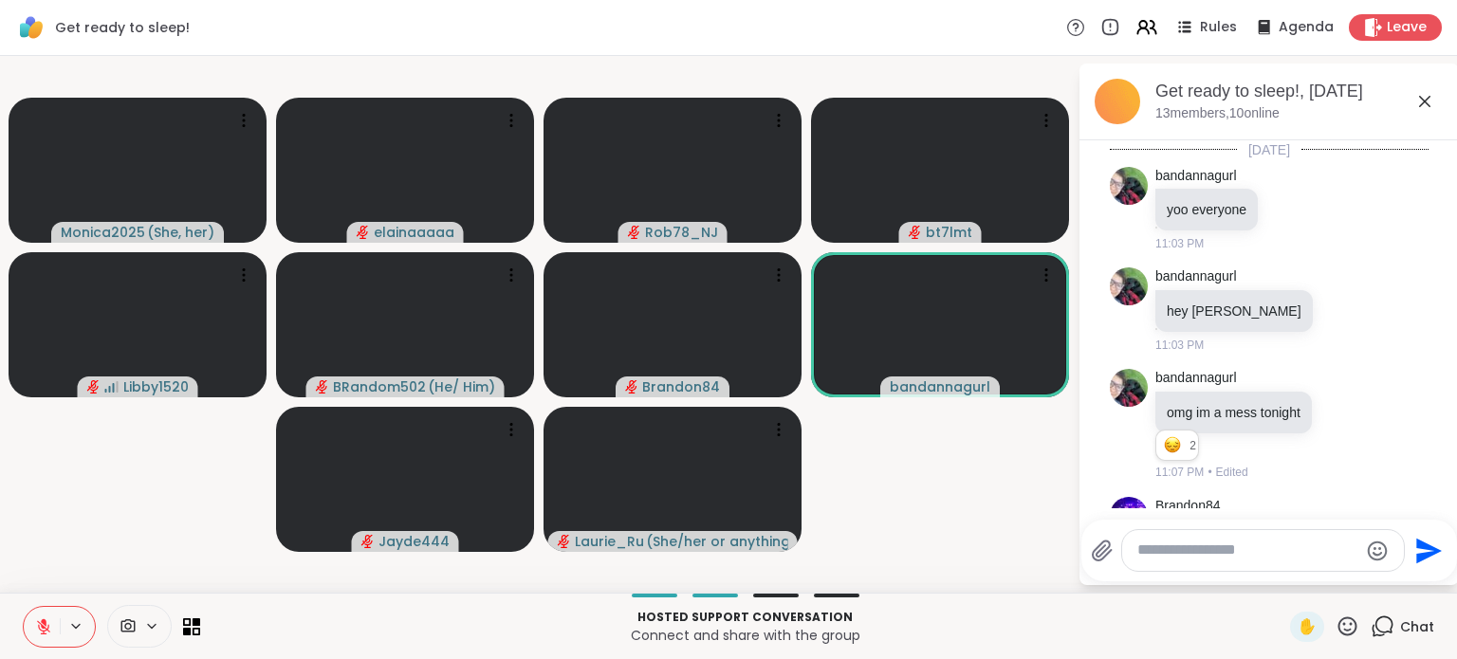
scroll to position [10474, 0]
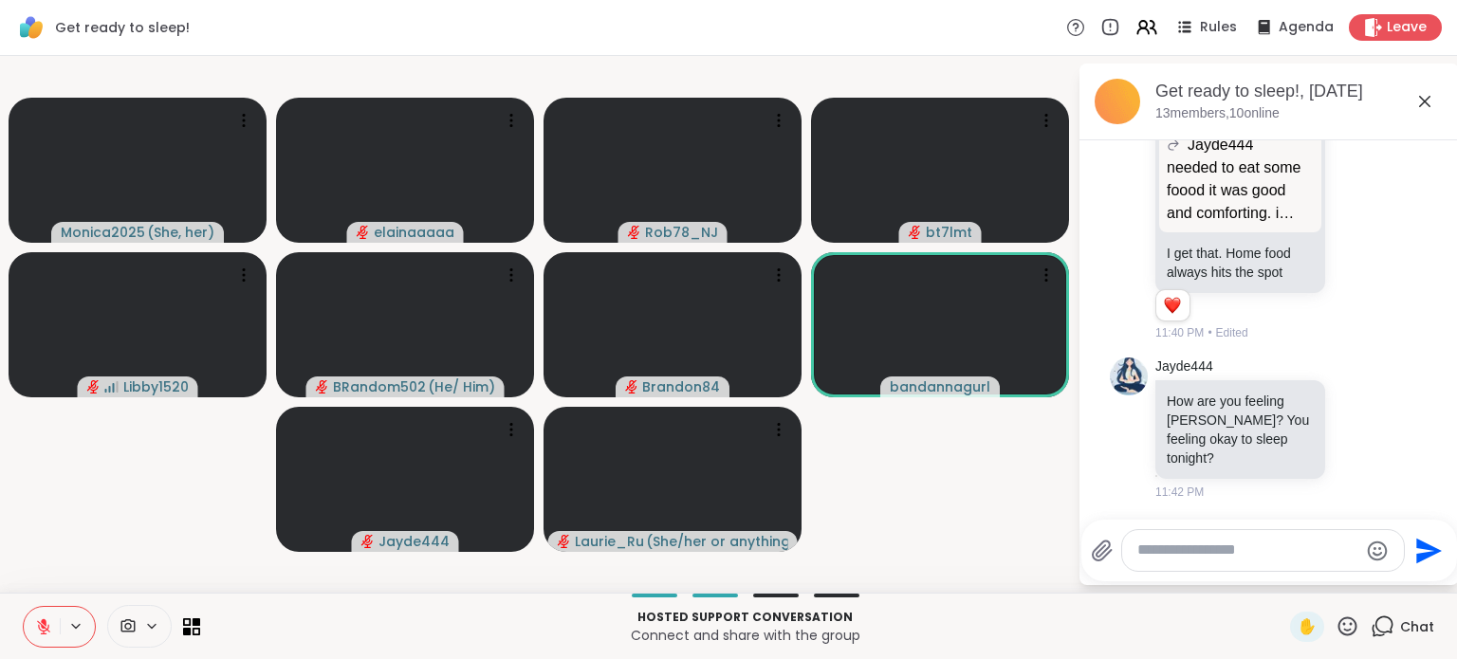
click at [1434, 109] on icon at bounding box center [1424, 101] width 23 height 23
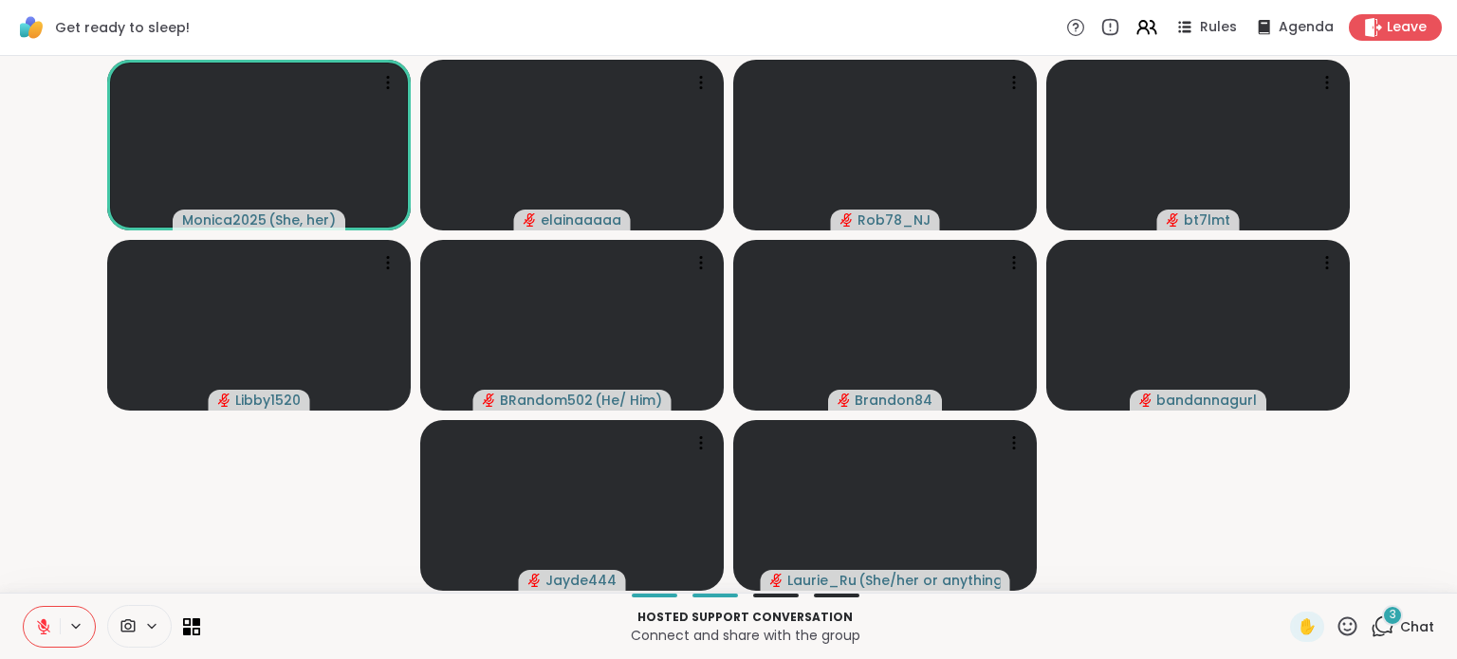
click at [1382, 620] on div "3" at bounding box center [1392, 615] width 21 height 21
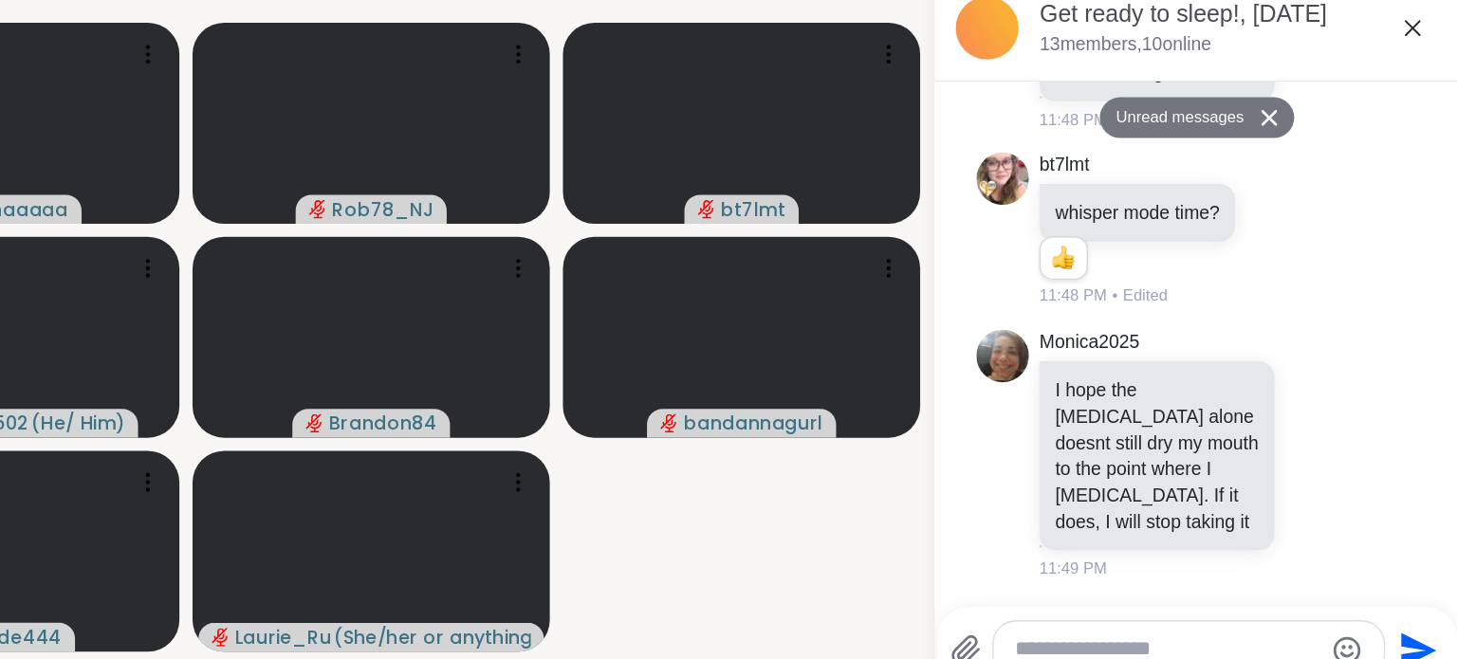
scroll to position [0, 0]
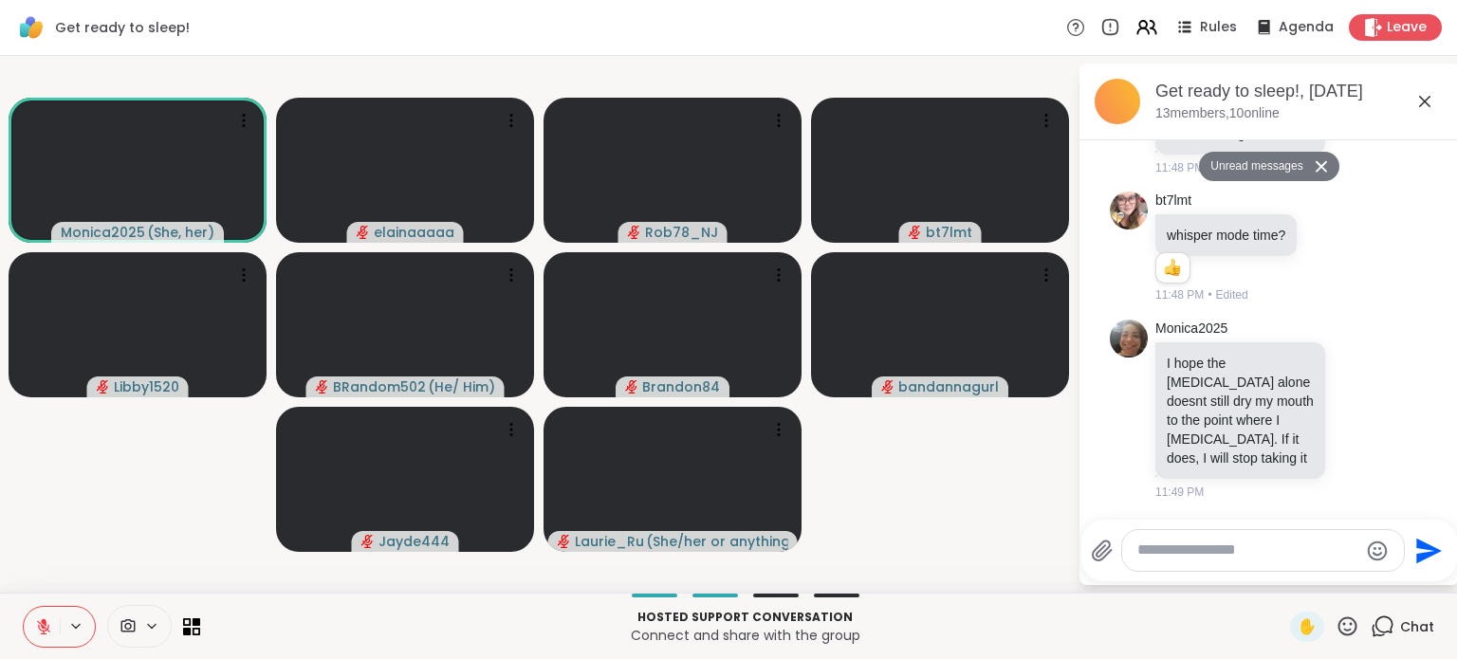
click at [1417, 96] on icon at bounding box center [1424, 101] width 23 height 23
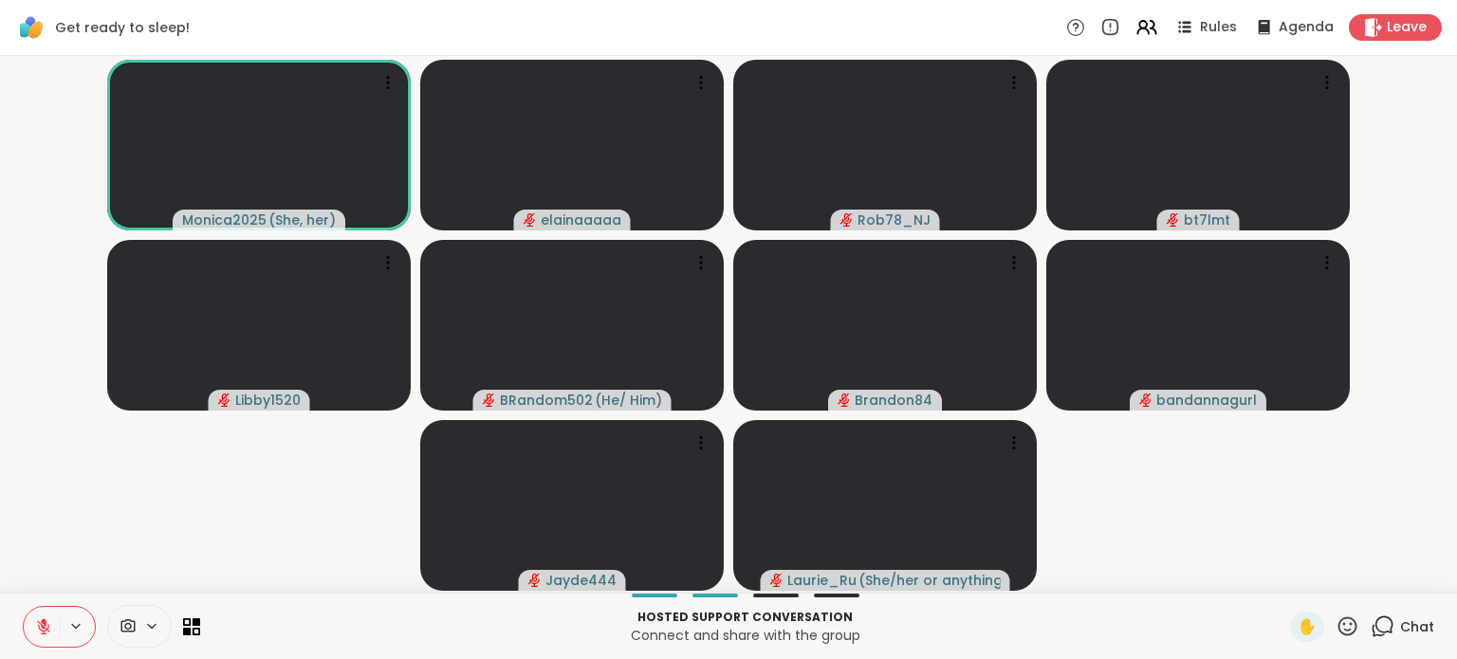
click at [1415, 204] on video-player-container "Monica2025 ( She, her ) elainaaaaa Rob78_NJ bt7lmt Libby1520 BRandom502 ( He/ H…" at bounding box center [728, 325] width 1434 height 522
click at [1378, 618] on icon at bounding box center [1383, 627] width 24 height 24
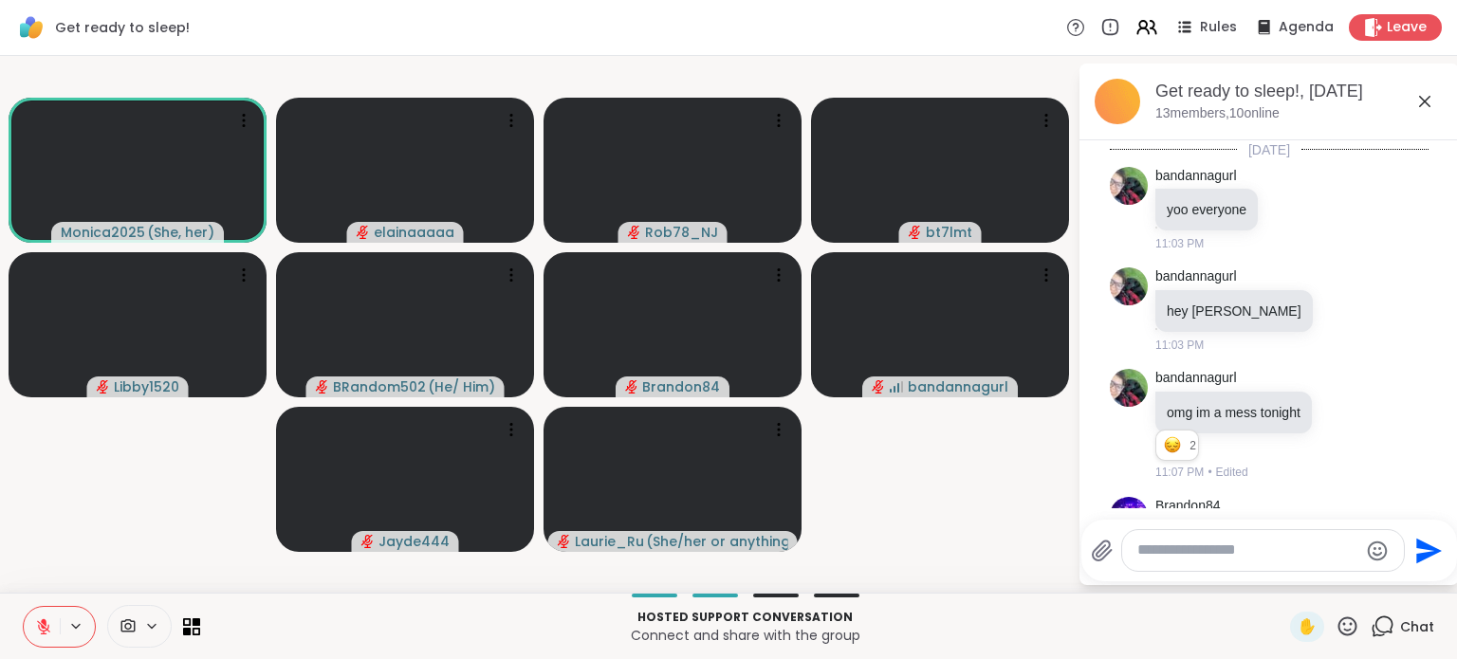
scroll to position [10936, 0]
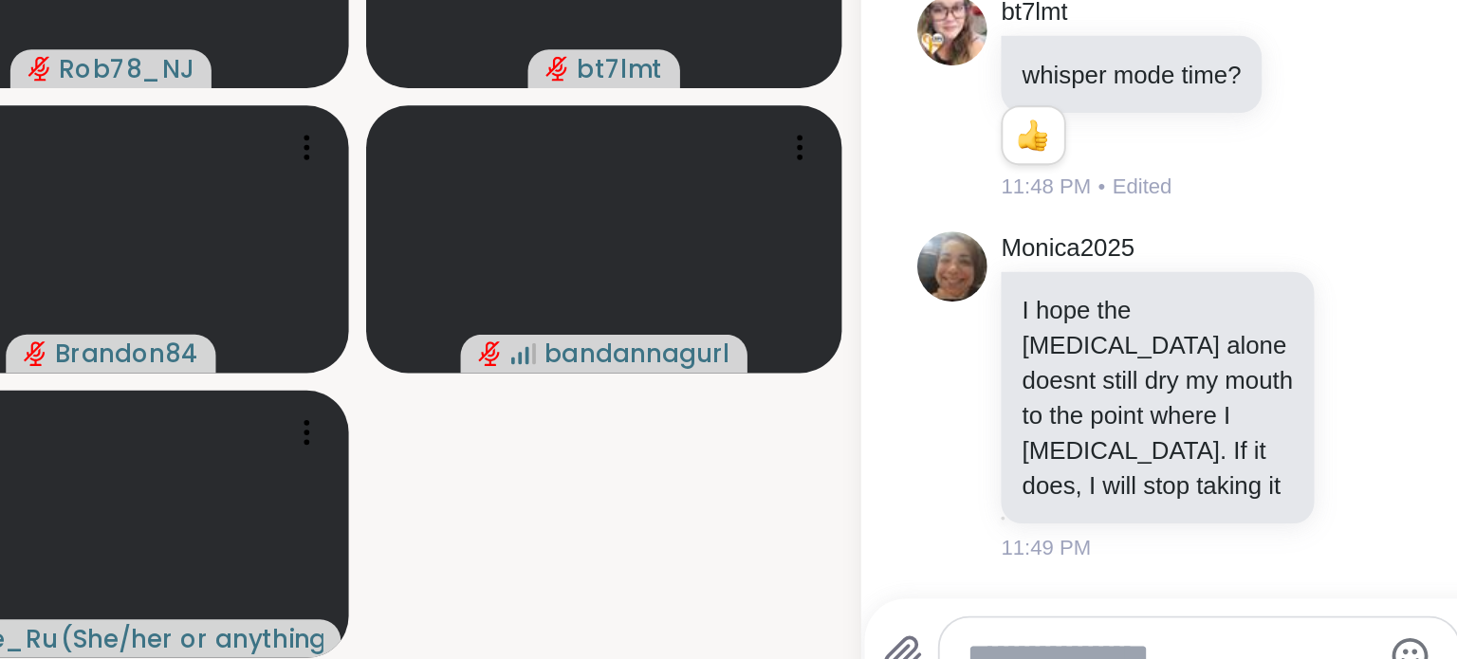
drag, startPoint x: 1341, startPoint y: 413, endPoint x: 1376, endPoint y: 357, distance: 66.1
click at [1376, 357] on div "Monica2025 I hope the lunesta alone doesnt still dry my mouth to the point wher…" at bounding box center [1269, 411] width 319 height 196
click at [1350, 410] on icon at bounding box center [1358, 409] width 17 height 19
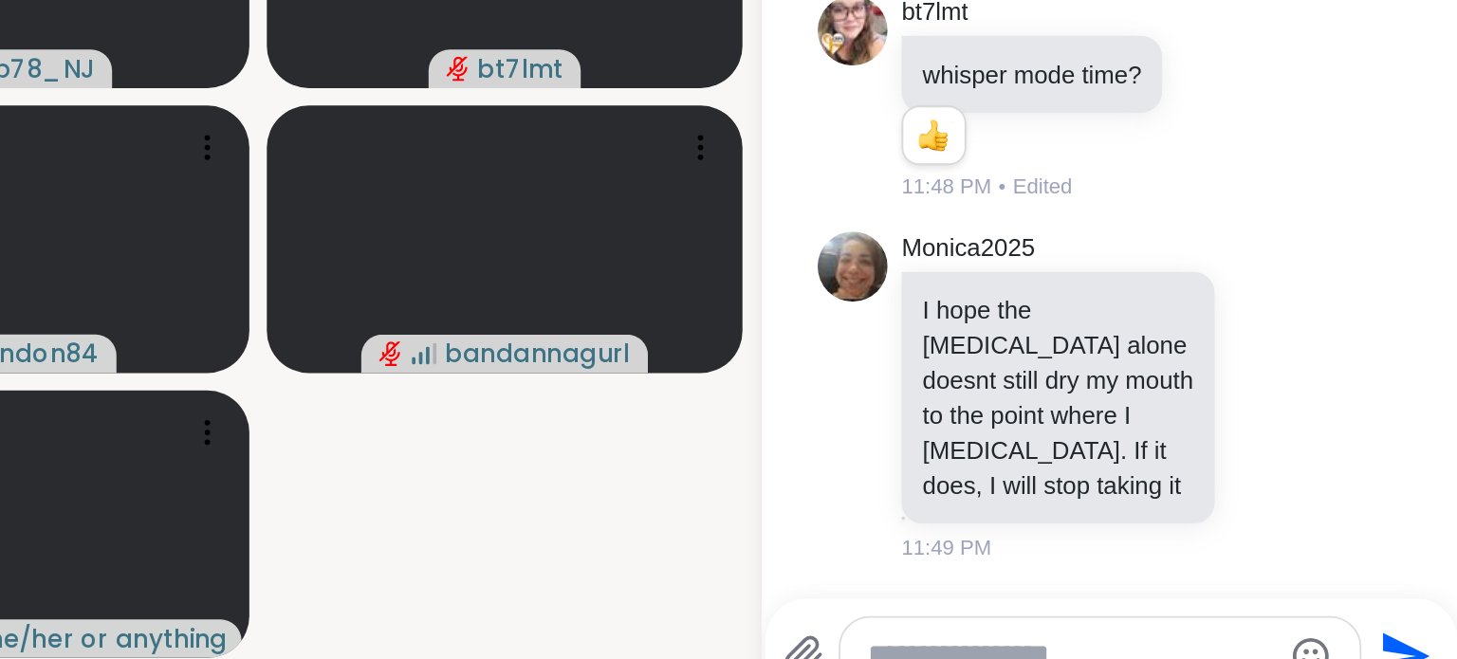
click at [1350, 378] on div "Select Reaction: Heart" at bounding box center [1358, 379] width 17 height 17
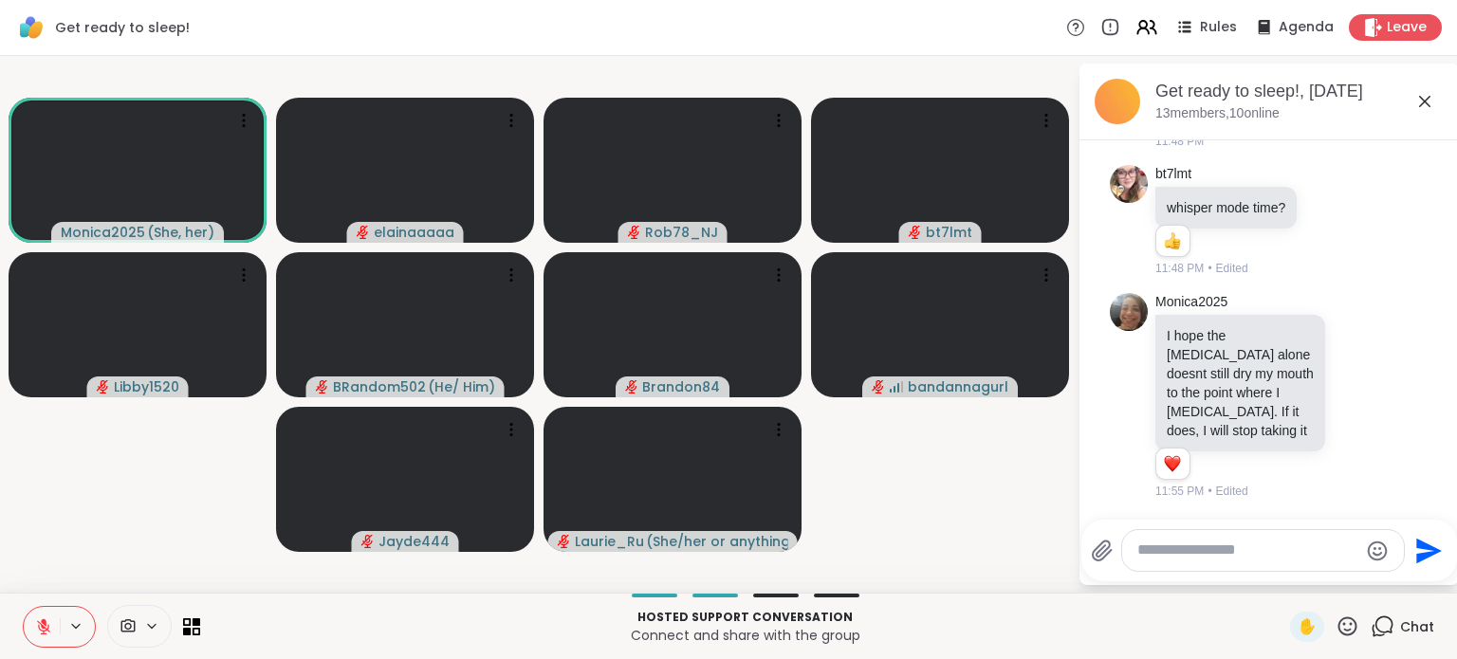
click at [949, 463] on video-player-container "Monica2025 ( She, her ) elainaaaaa Rob78_NJ bt7lmt Libby1520 BRandom502 ( He/ H…" at bounding box center [538, 325] width 1055 height 522
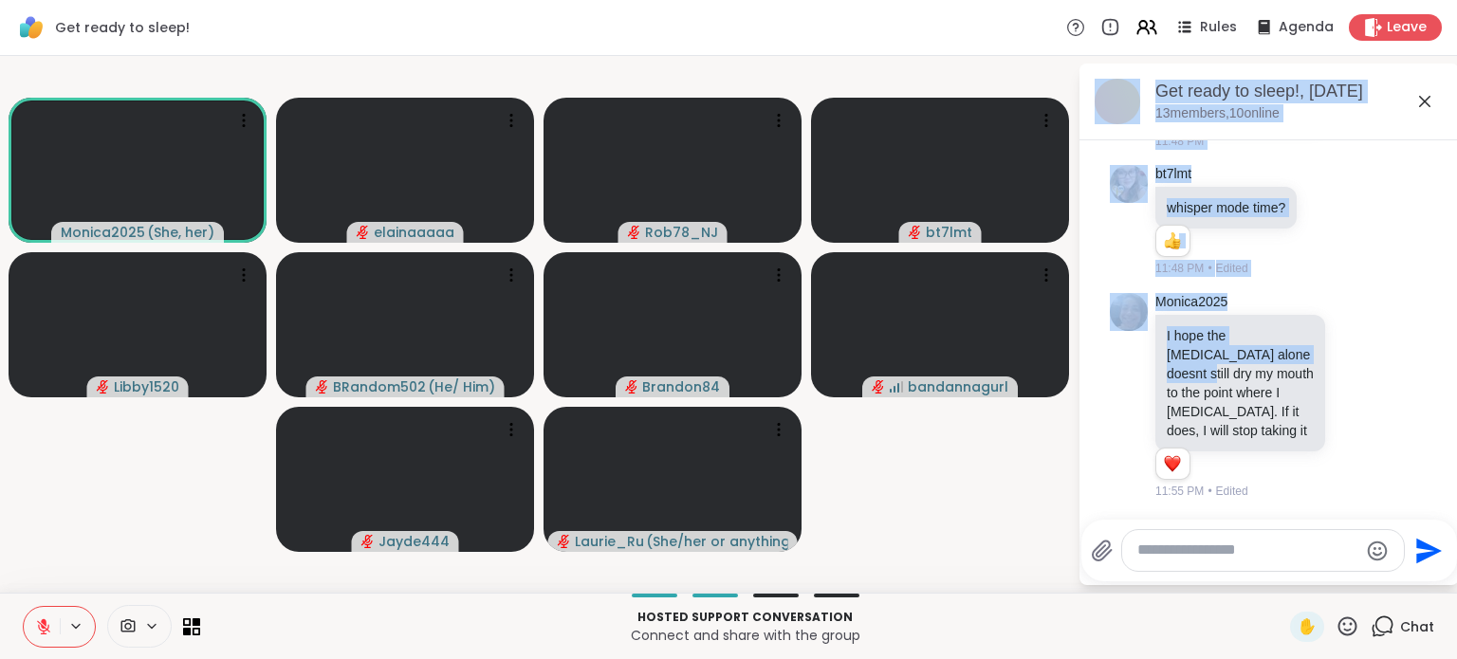
drag, startPoint x: 1421, startPoint y: 96, endPoint x: 1281, endPoint y: 352, distance: 291.6
click at [1281, 352] on div "Get ready to sleep!, Oct 12 13 members, 10 online Today bandannagurl yoo everyo…" at bounding box center [1268, 325] width 379 height 522
click at [1377, 276] on div "bt7lmt whisper mode time? 1 1 11:48 PM • Edited" at bounding box center [1269, 221] width 319 height 128
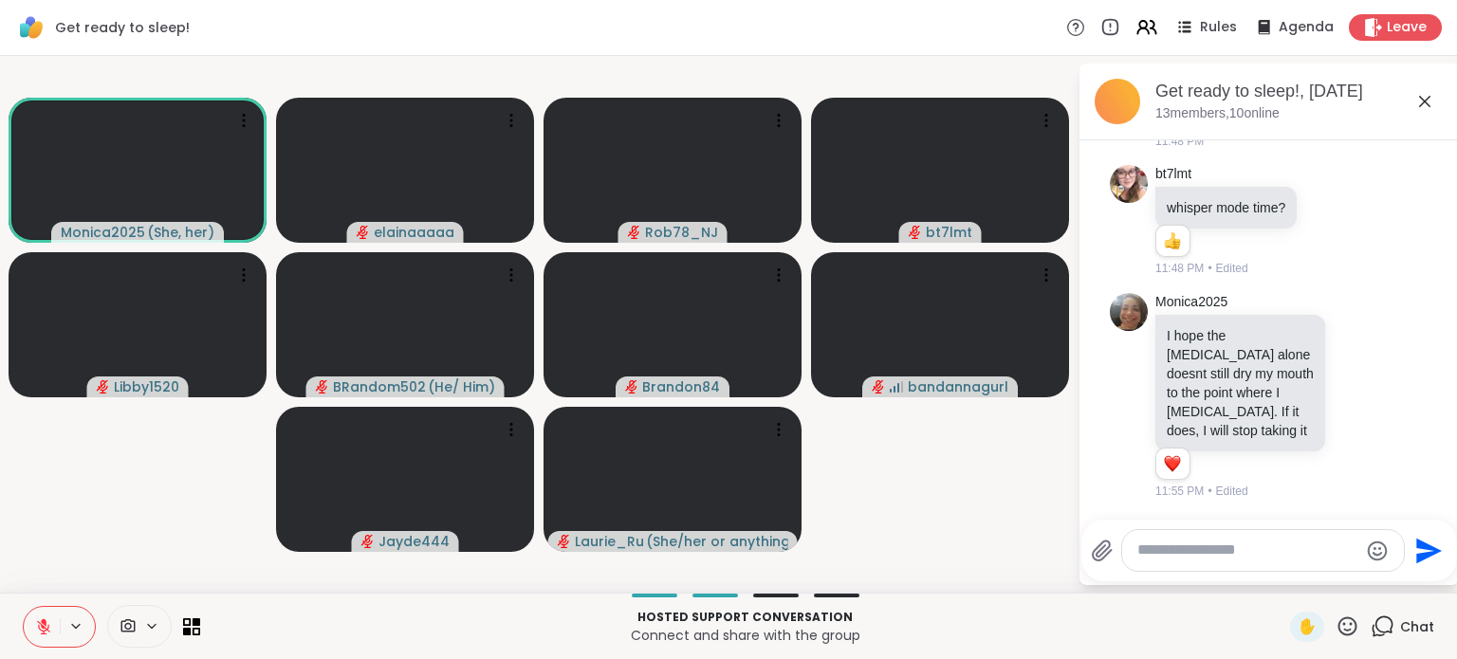
click at [1186, 549] on textarea "Type your message" at bounding box center [1247, 551] width 221 height 20
click at [1203, 508] on span "Libby" at bounding box center [1245, 499] width 125 height 19
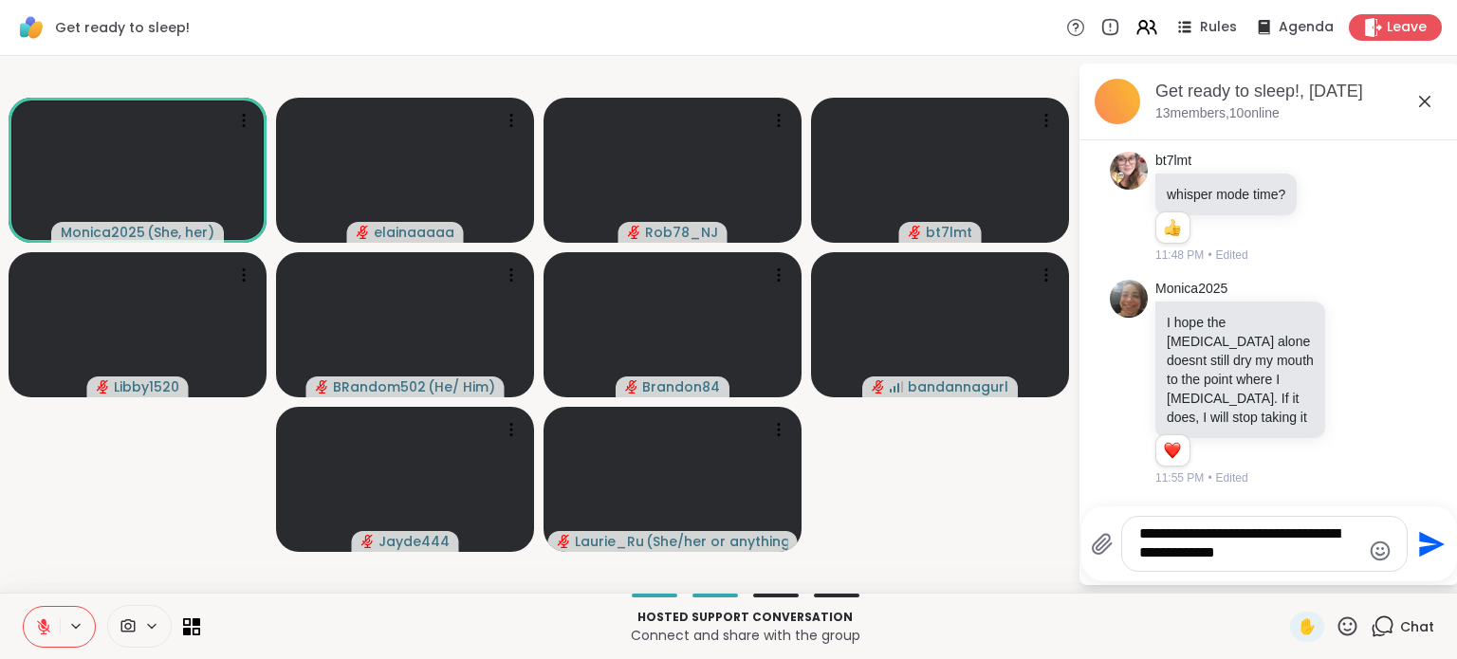
type textarea "**********"
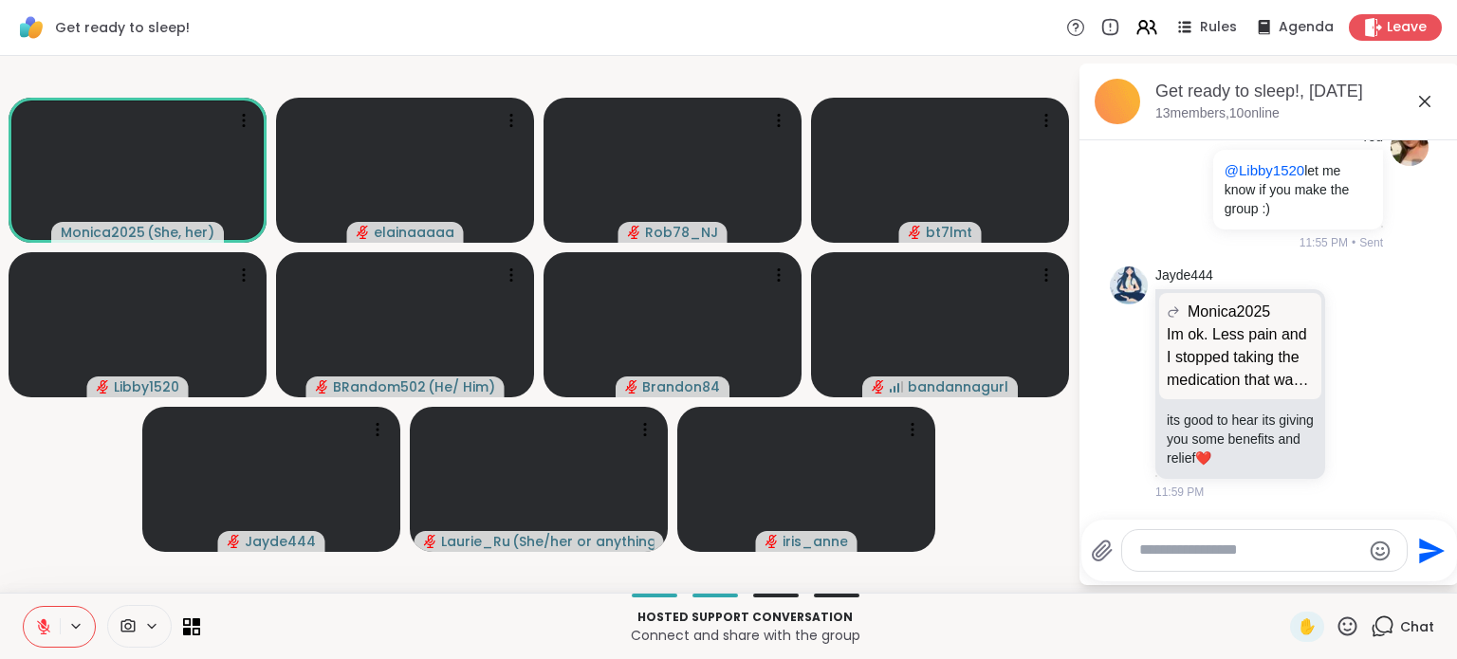
scroll to position [11351, 0]
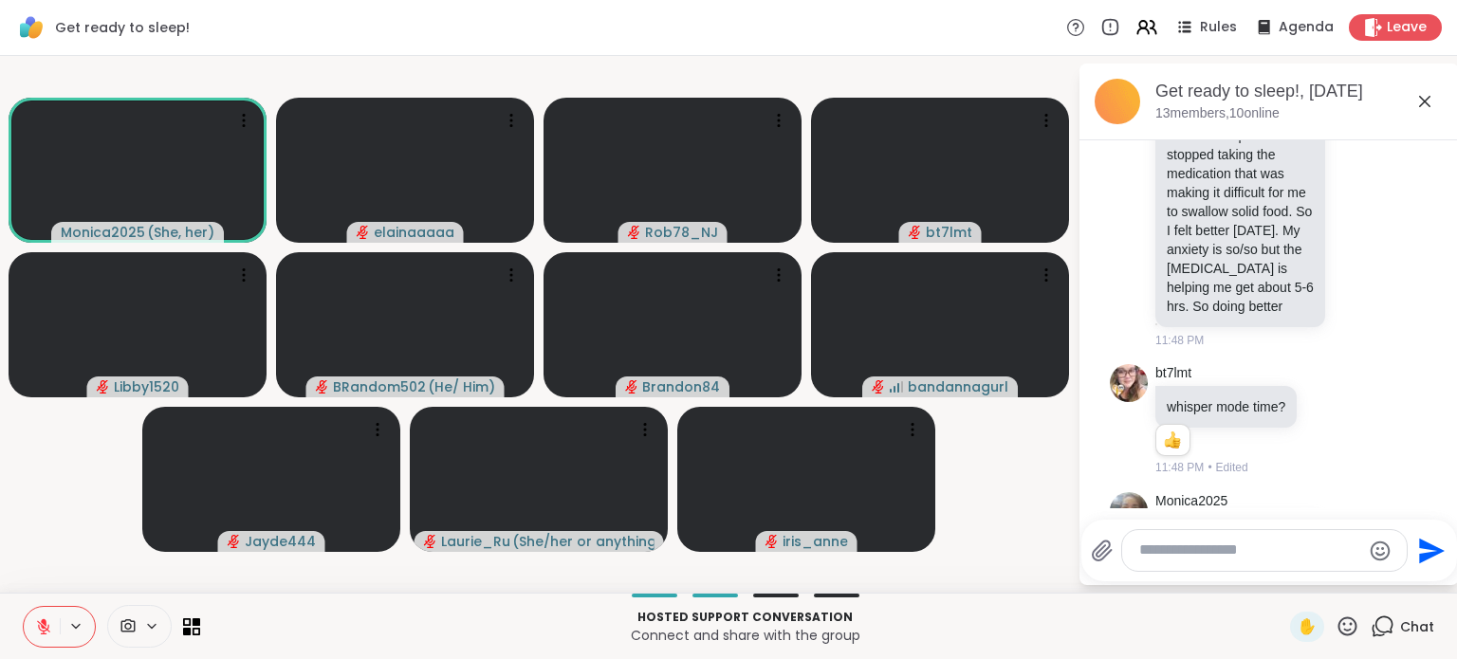
click at [1393, 355] on div "Monica2025 Im ok. Less pain and I stopped taking the medication that was making…" at bounding box center [1269, 220] width 319 height 272
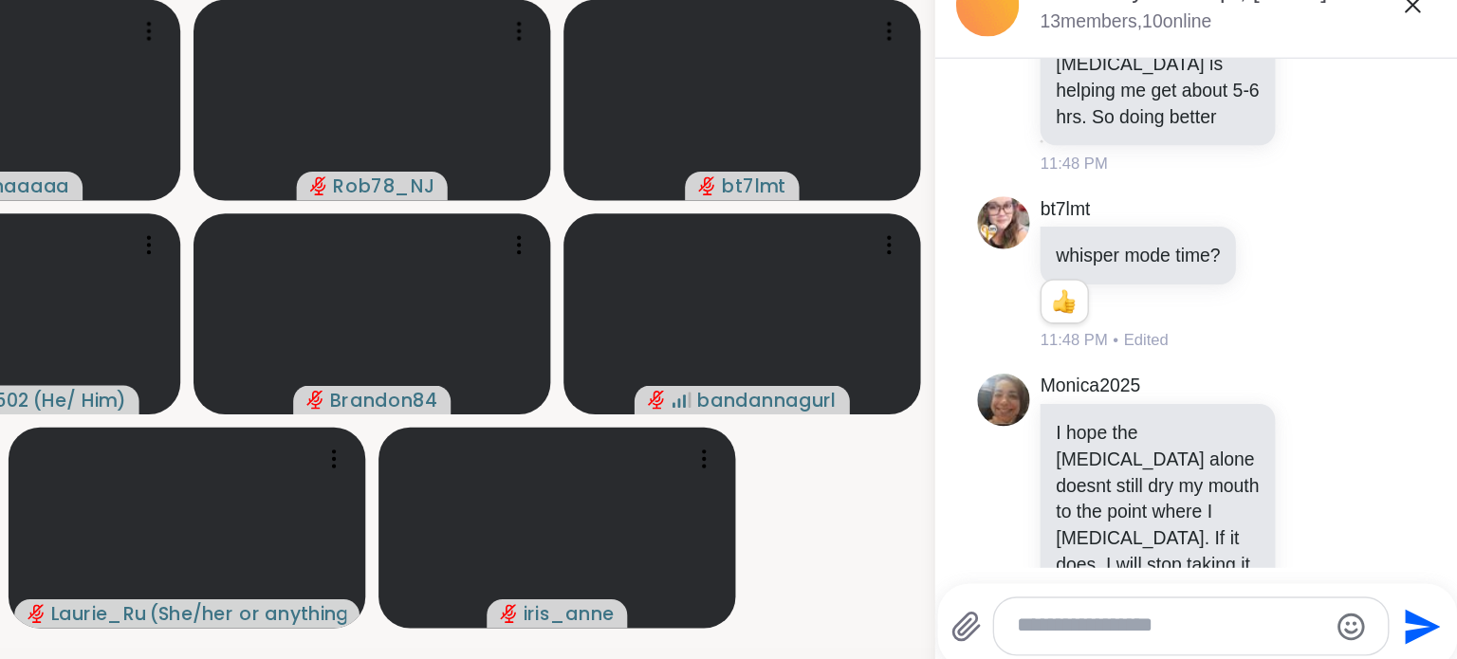
scroll to position [0, 0]
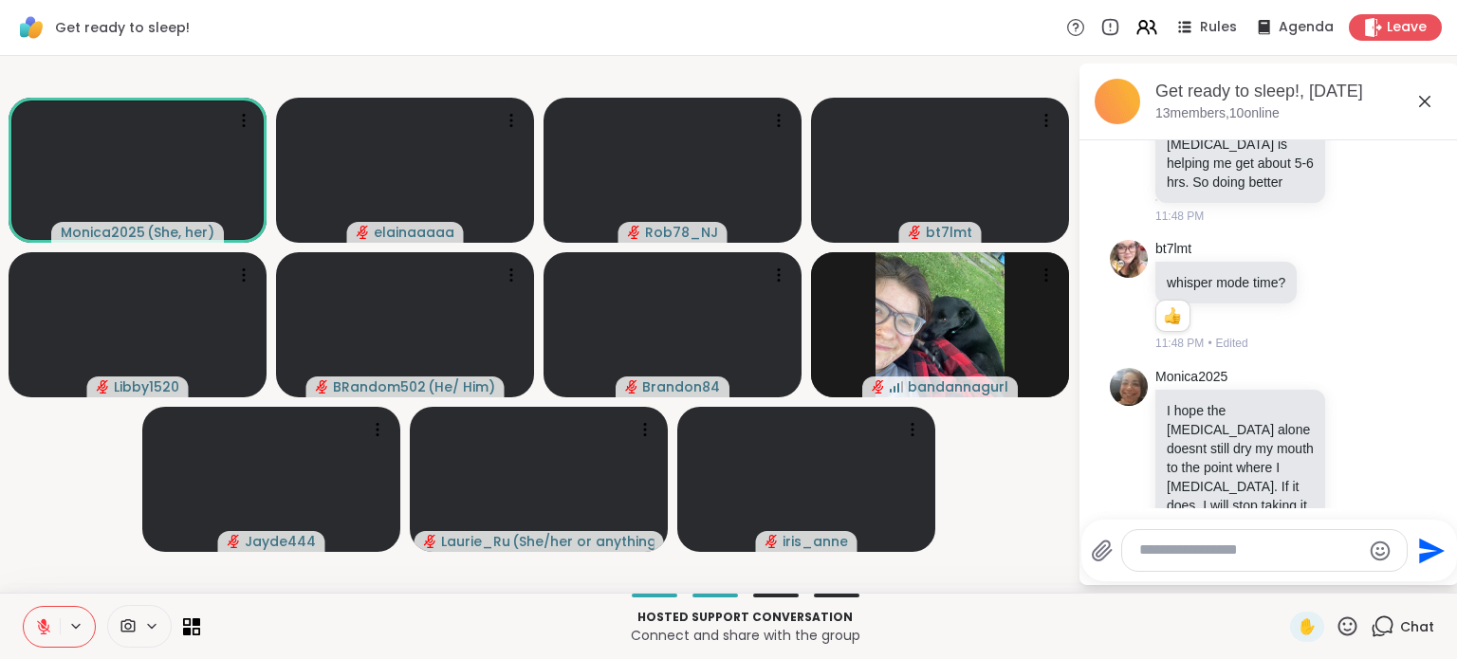
click at [1373, 101] on icon at bounding box center [1379, 94] width 13 height 13
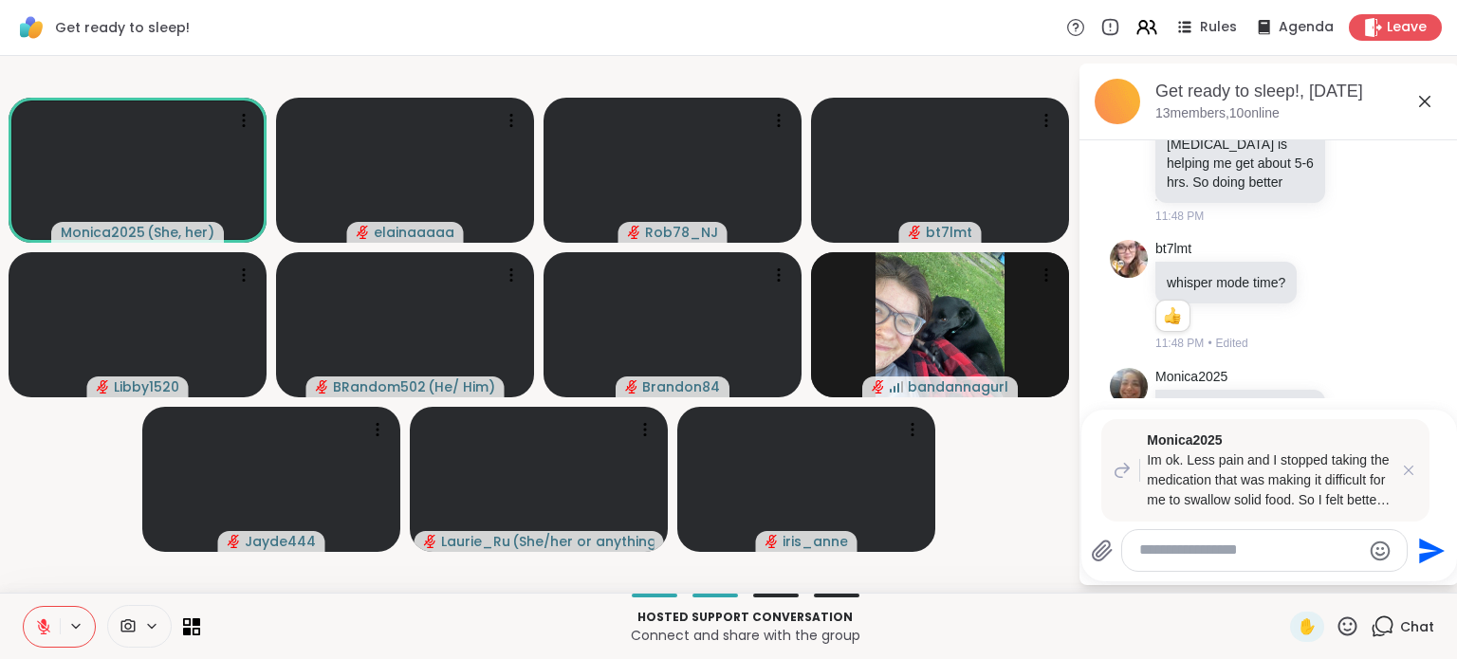
type textarea "*"
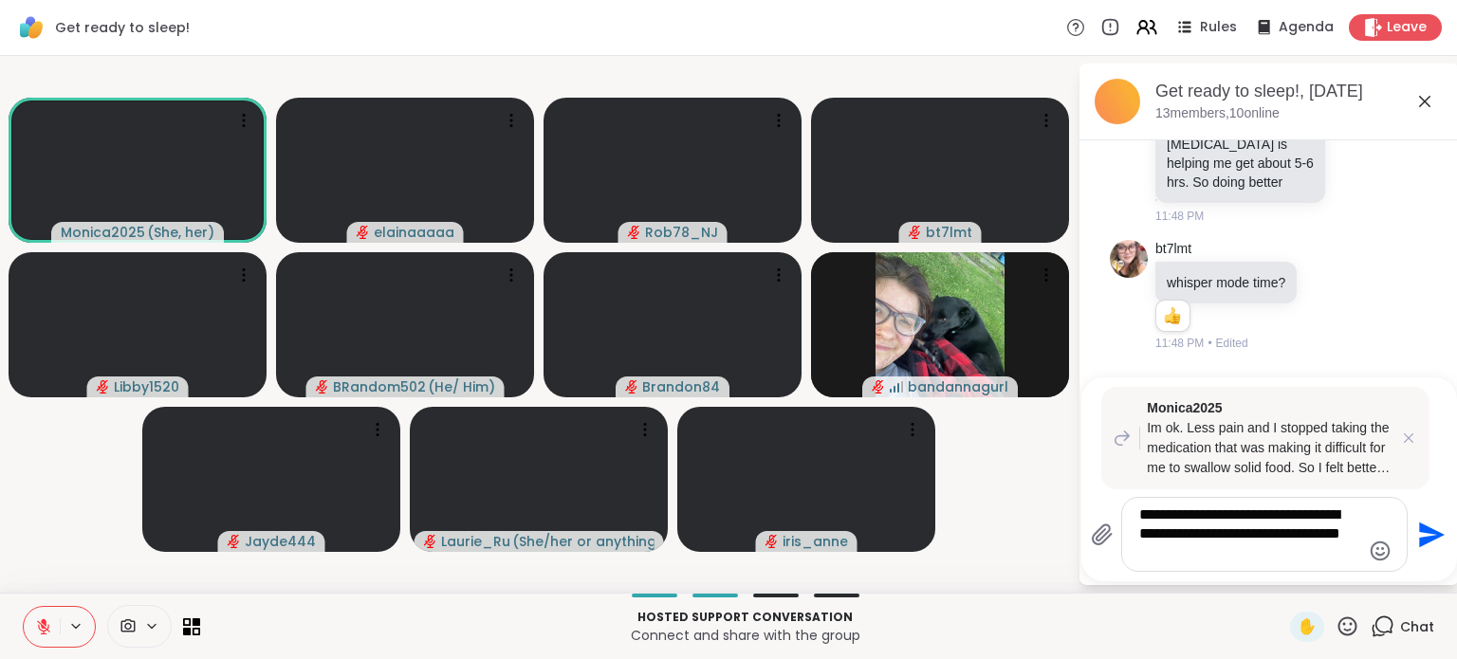
click at [1371, 552] on icon "Emoji picker" at bounding box center [1380, 551] width 23 height 23
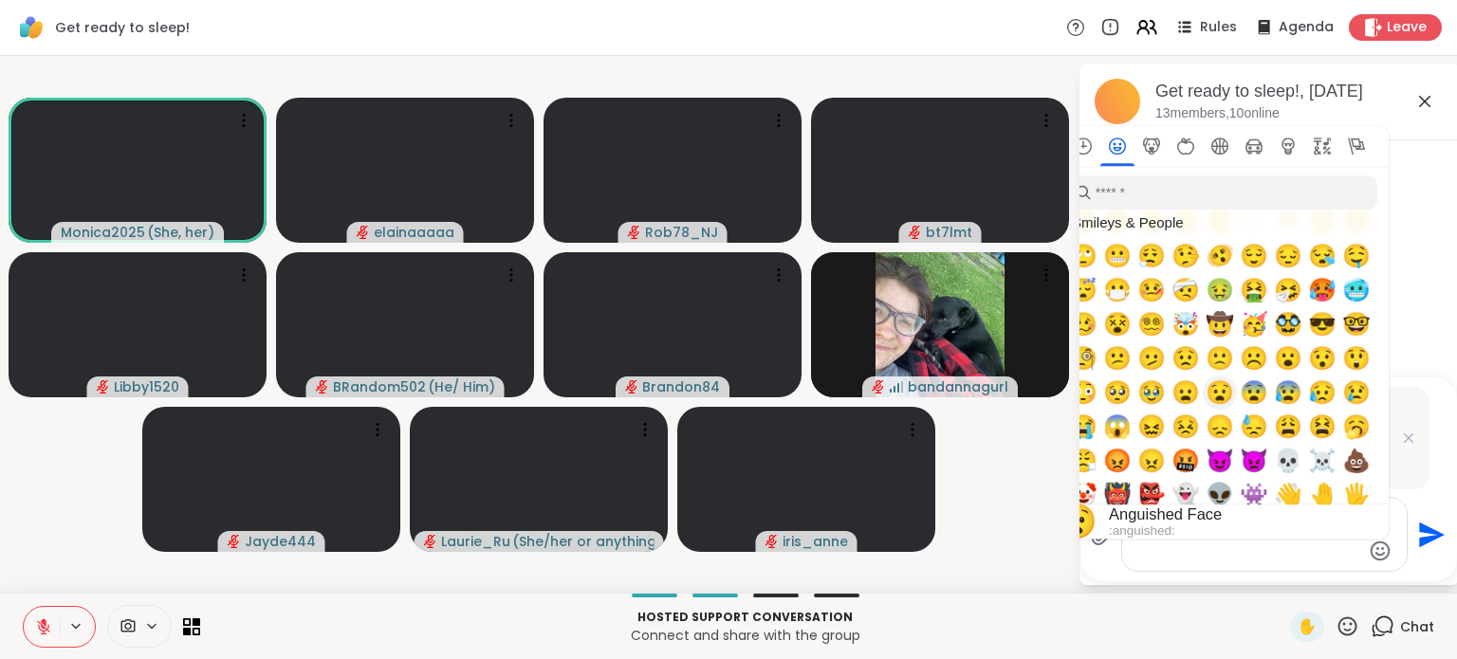
scroll to position [264, 0]
click at [1115, 393] on span "🥺" at bounding box center [1117, 393] width 28 height 27
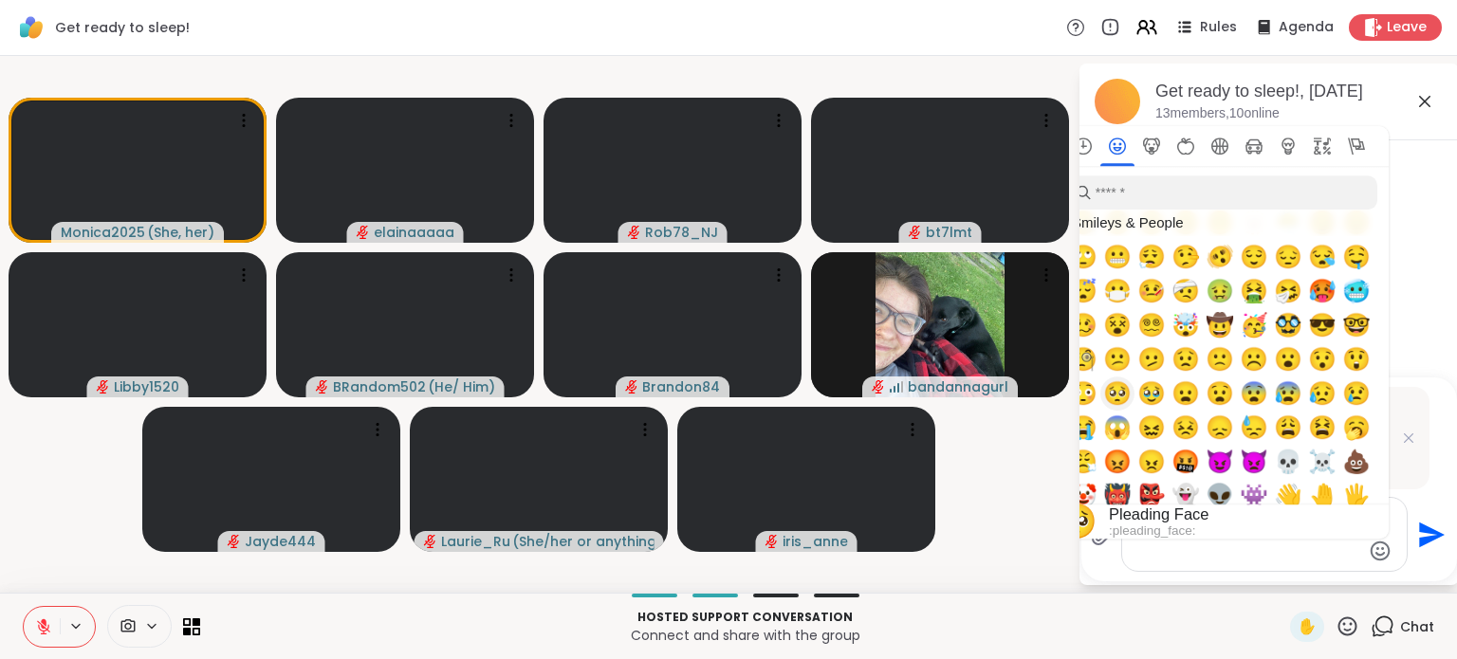
click at [1119, 396] on span "🥺" at bounding box center [1117, 393] width 28 height 27
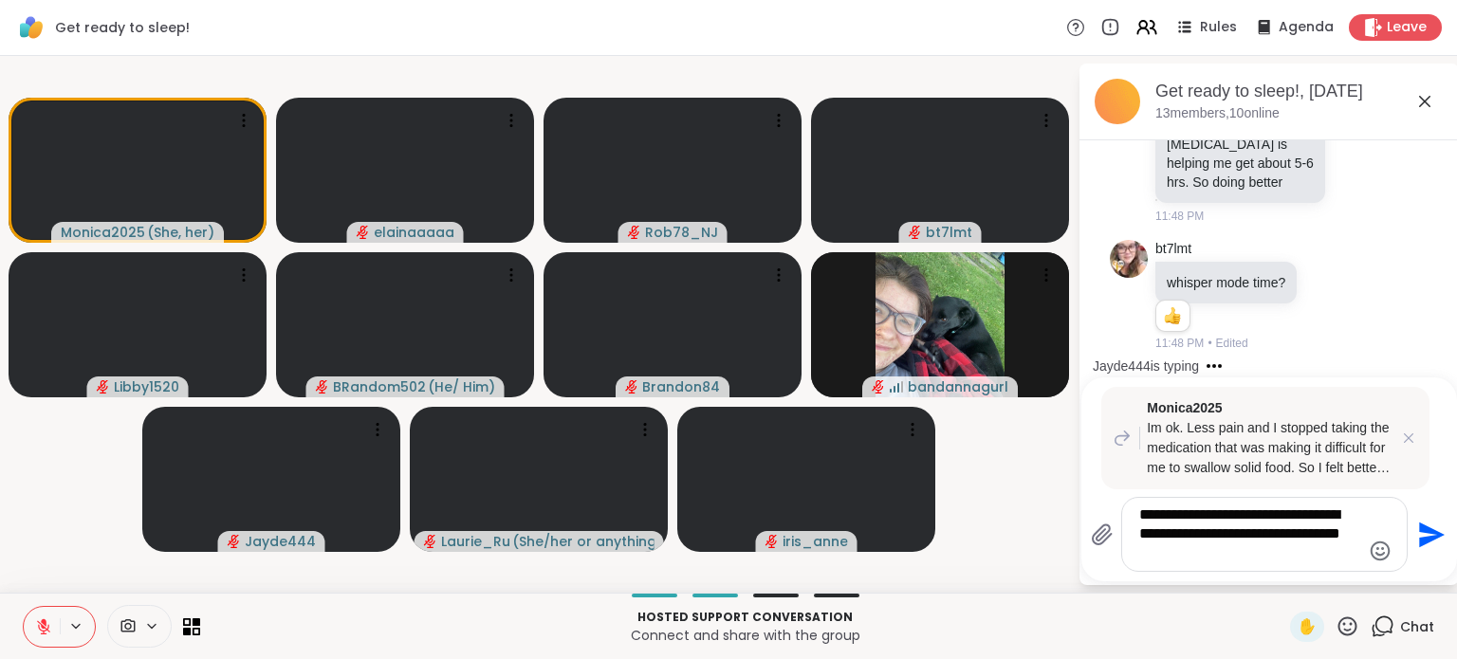
click at [1184, 553] on textarea "**********" at bounding box center [1249, 535] width 221 height 58
type textarea "**********"
click at [1431, 526] on icon "Send" at bounding box center [1429, 535] width 30 height 30
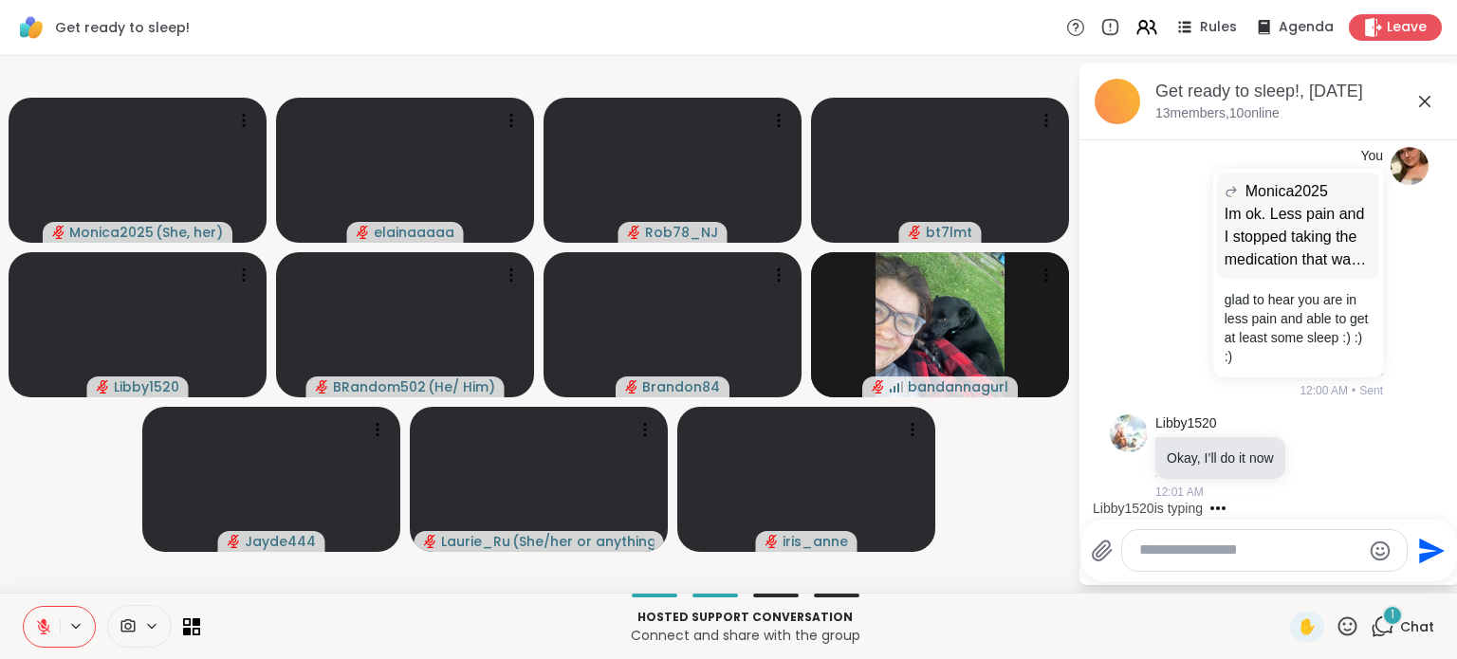
scroll to position [11766, 0]
click at [1315, 449] on icon at bounding box center [1318, 457] width 17 height 19
click at [1313, 426] on div "Select Reaction: Heart" at bounding box center [1318, 426] width 17 height 17
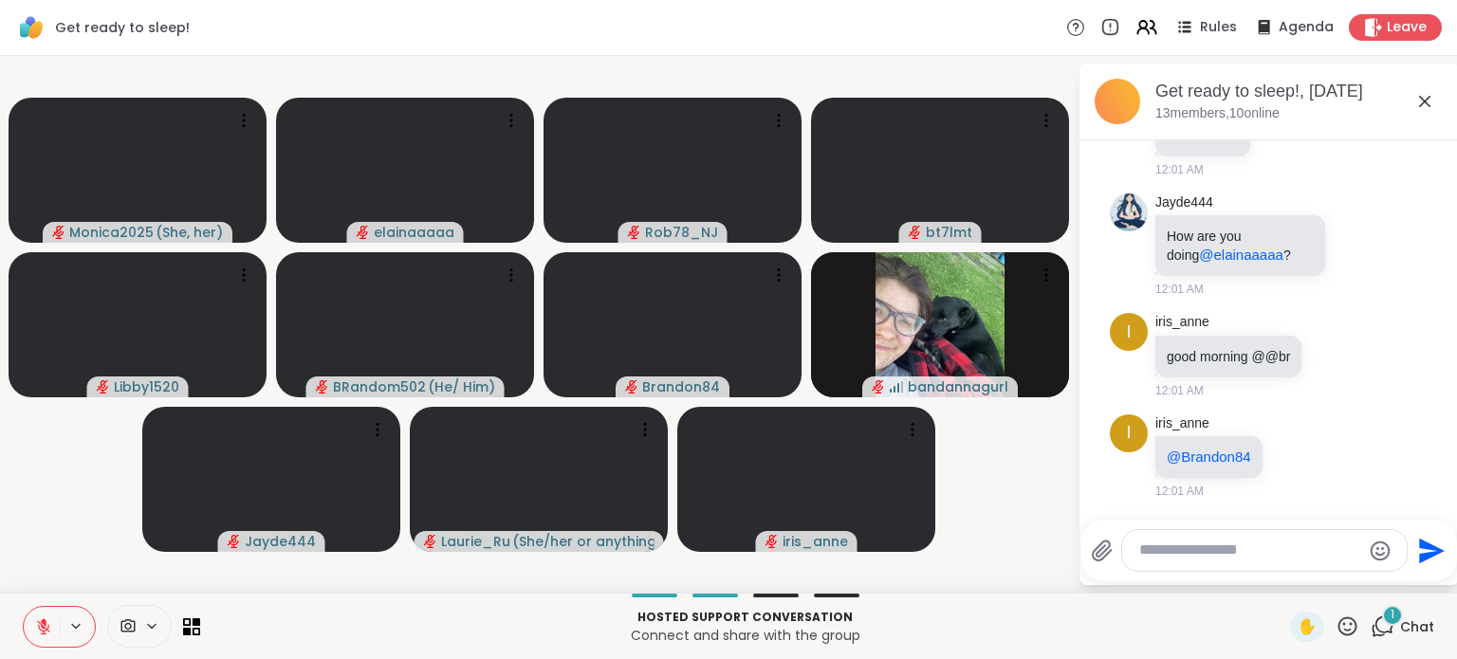
scroll to position [12241, 0]
click at [1350, 242] on icon at bounding box center [1358, 244] width 17 height 19
click at [1348, 249] on div at bounding box center [1358, 244] width 59 height 23
click at [1371, 253] on icon at bounding box center [1379, 244] width 17 height 23
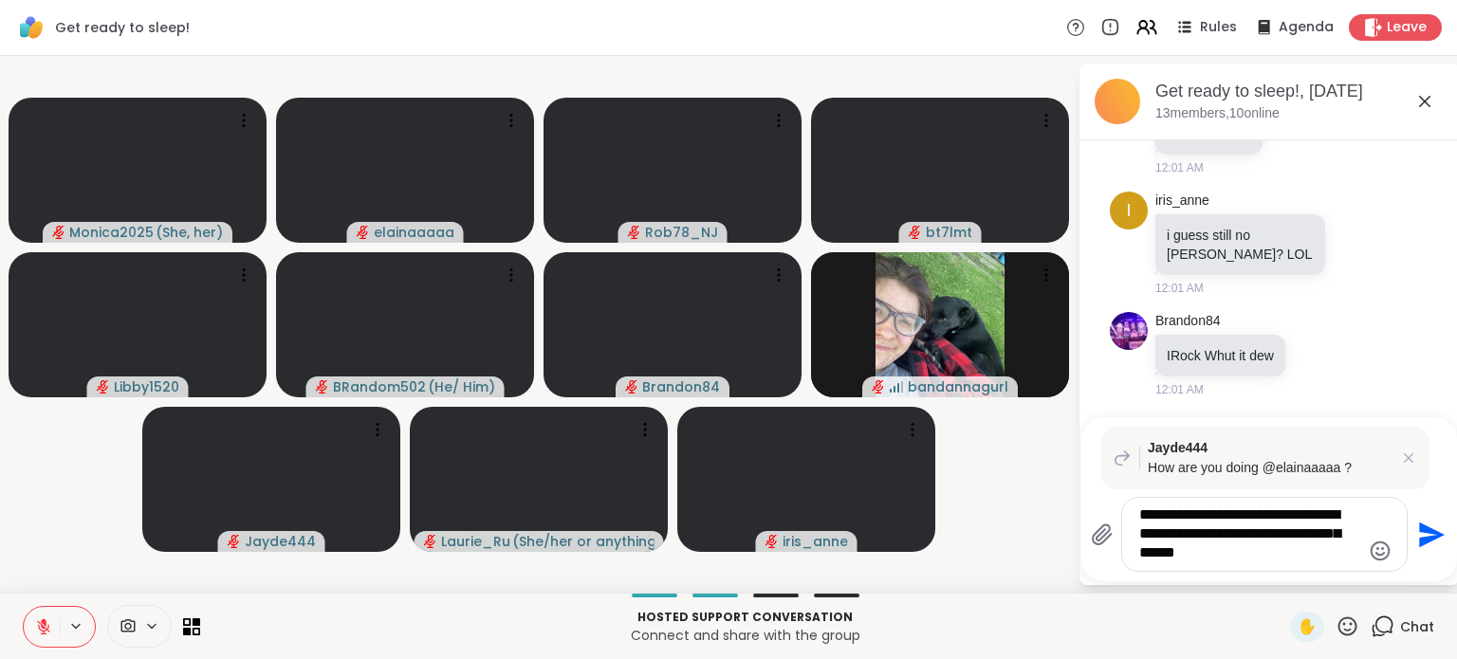
scroll to position [12592, 0]
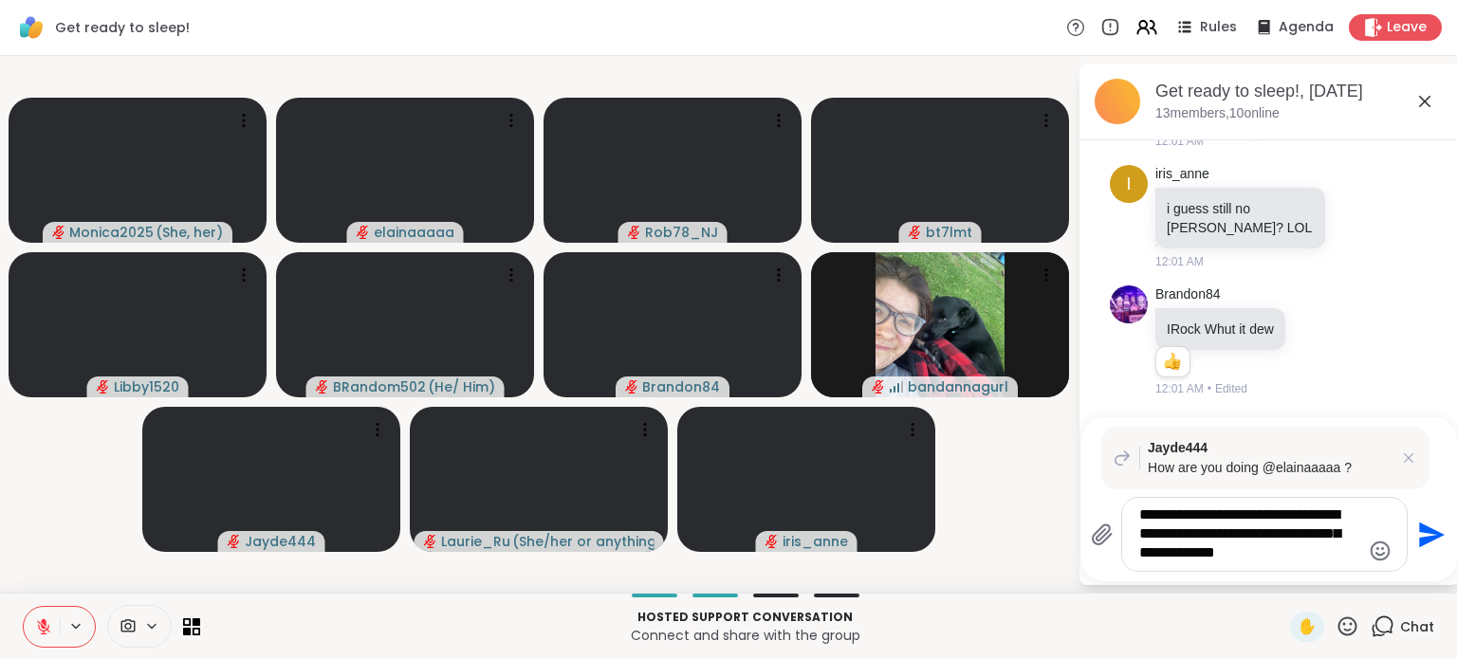
type textarea "**********"
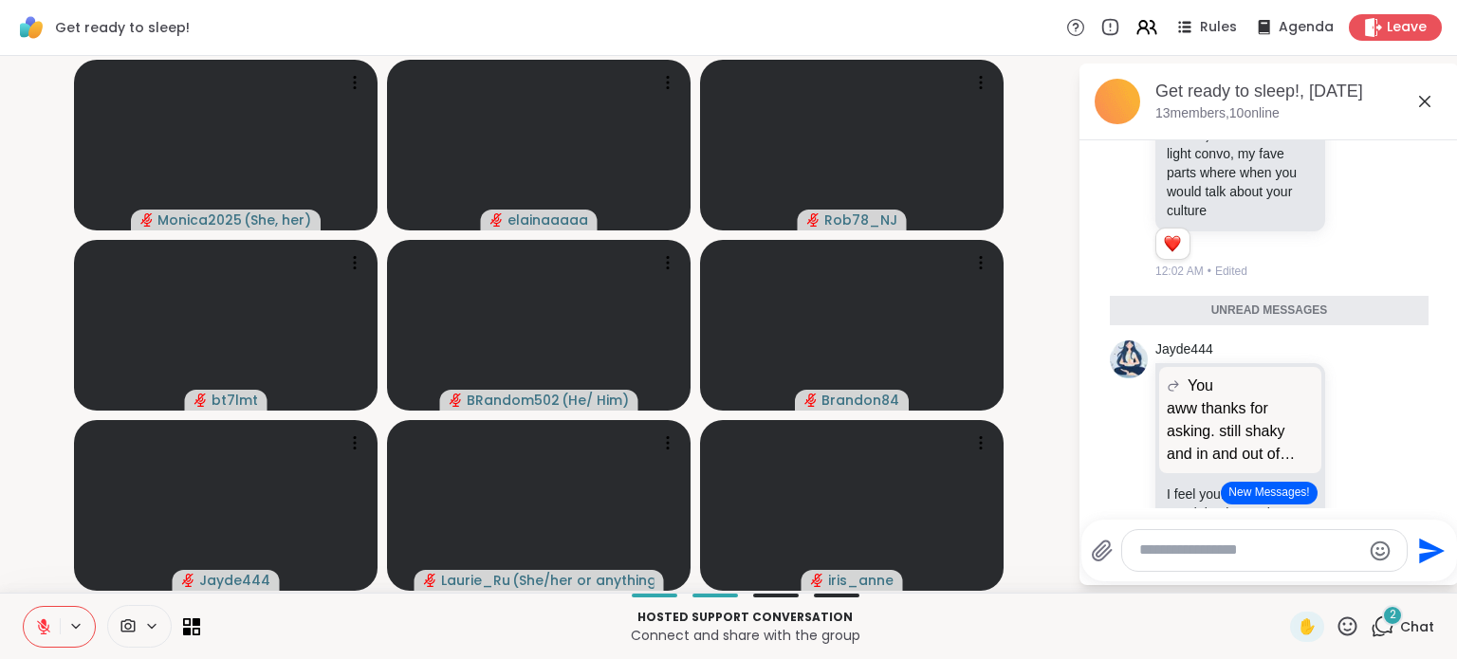
scroll to position [13437, 0]
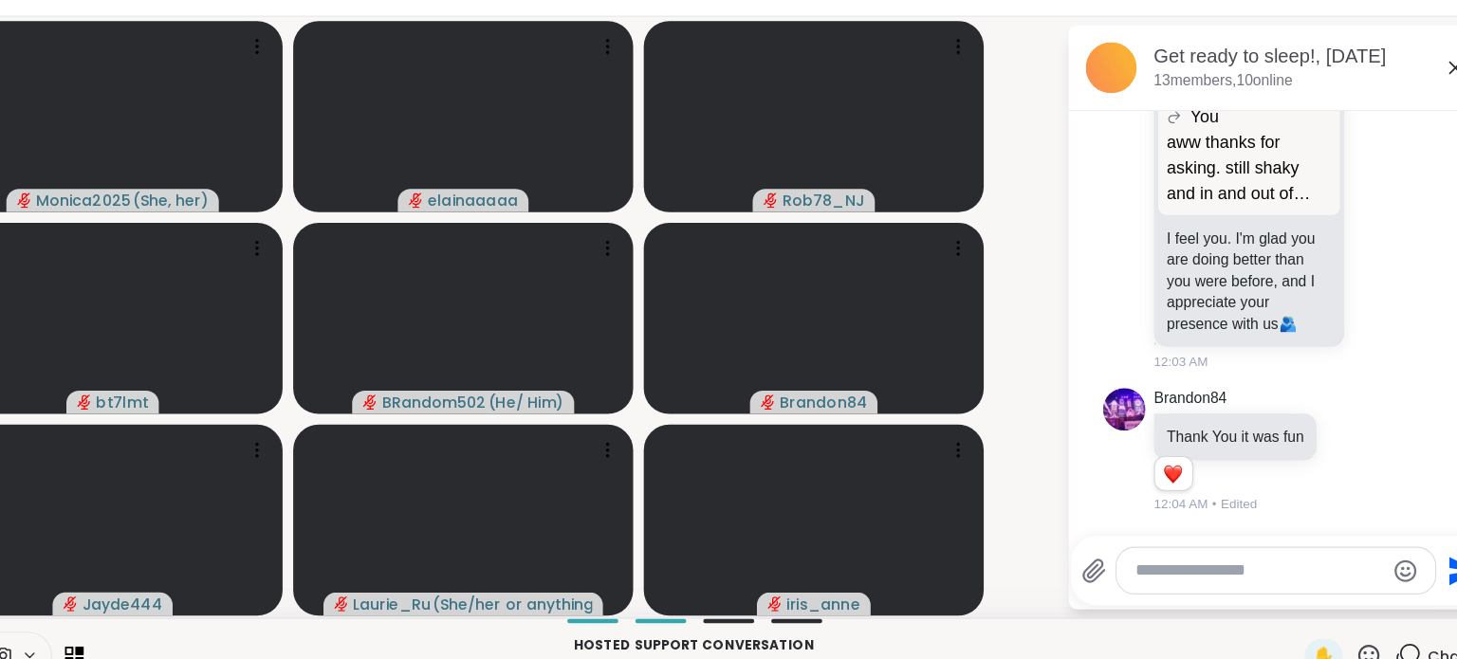
click at [1350, 246] on icon at bounding box center [1358, 236] width 17 height 19
click at [1350, 214] on div "Select Reaction: Heart" at bounding box center [1358, 205] width 17 height 17
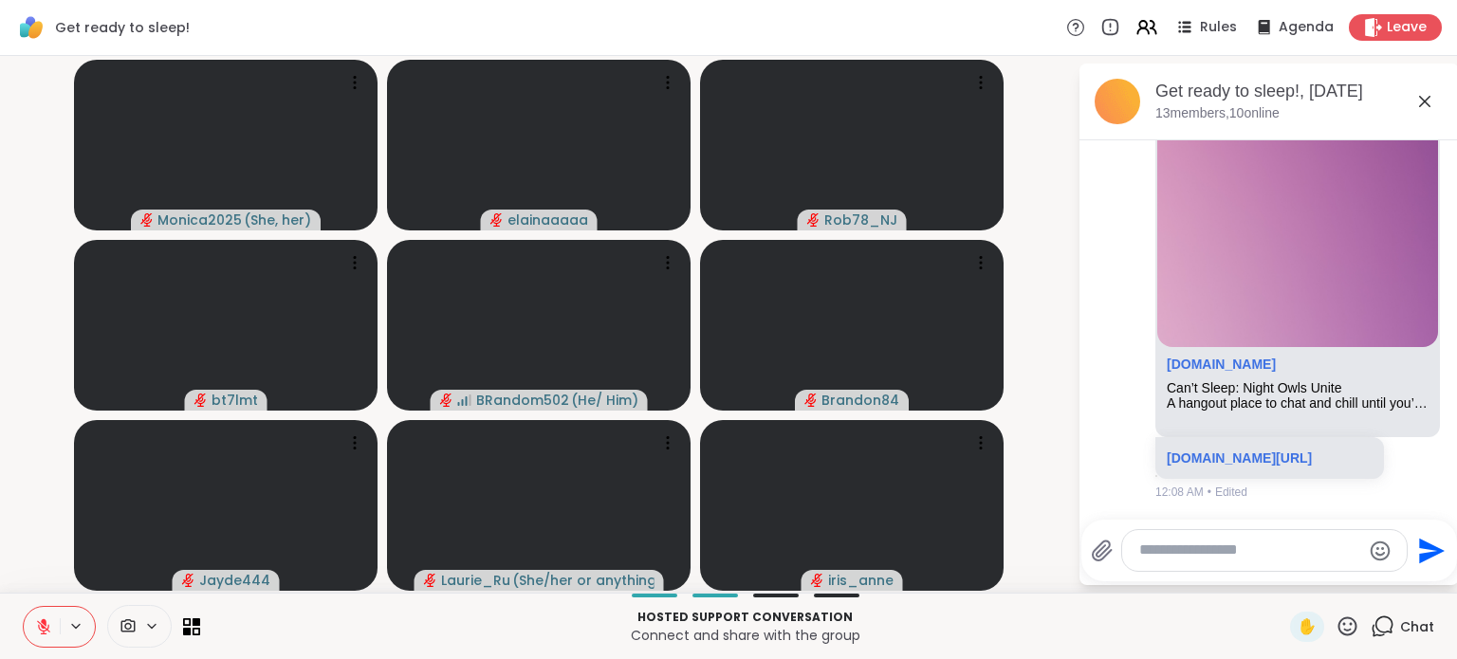
scroll to position [14228, 0]
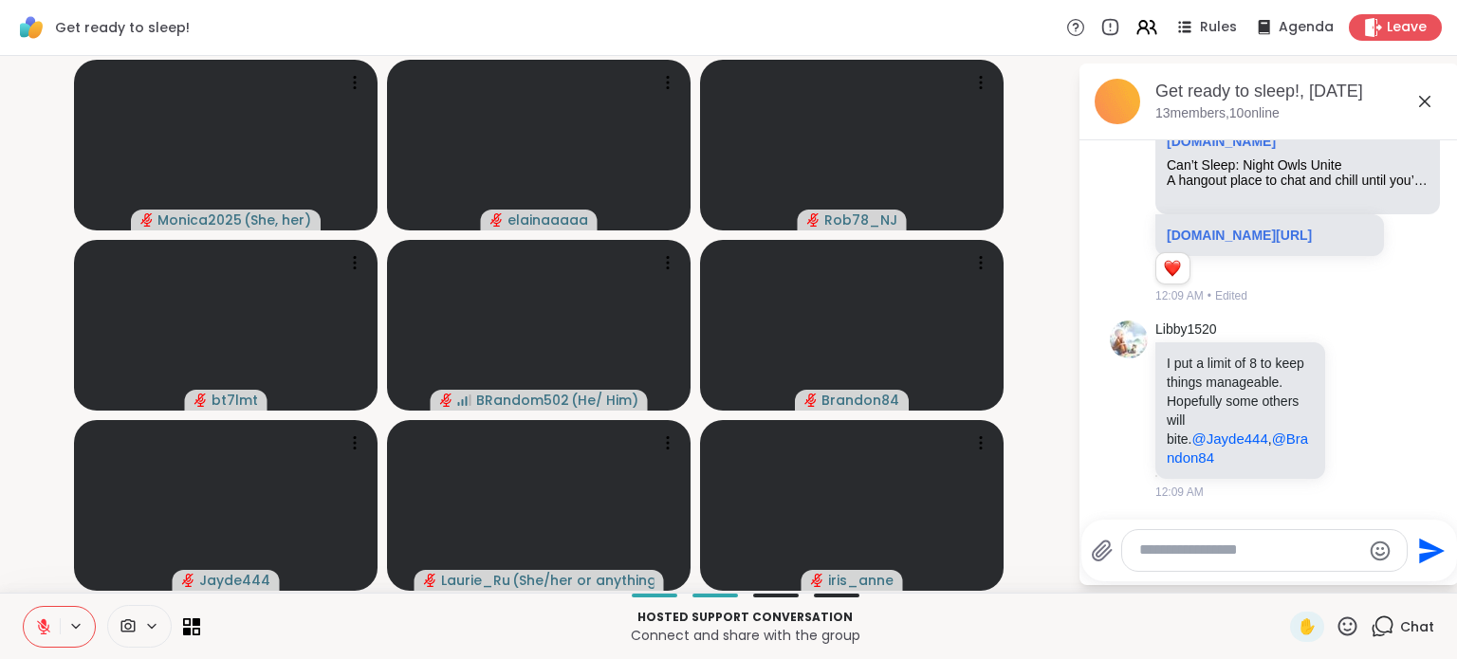
click at [1350, 419] on icon at bounding box center [1358, 409] width 17 height 19
click at [1350, 388] on div "Select Reaction: Heart" at bounding box center [1358, 379] width 17 height 17
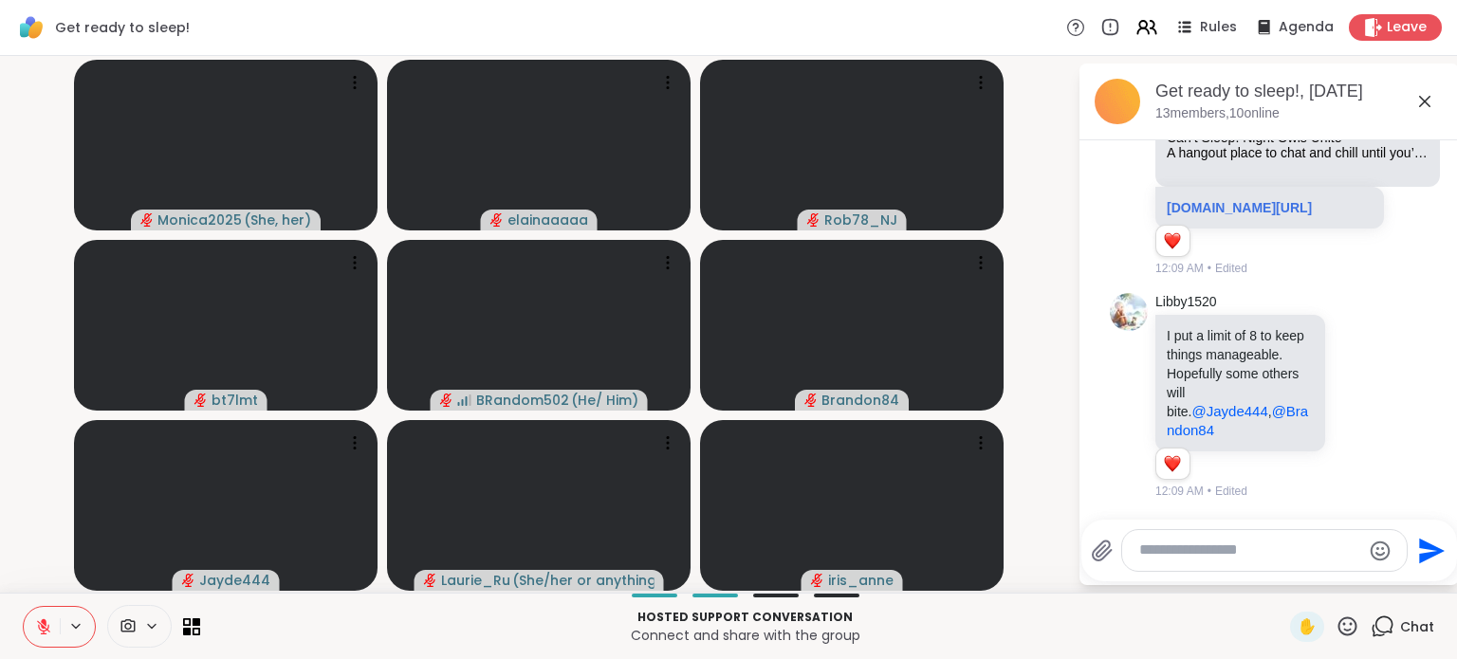
scroll to position [14283, 0]
click at [1373, 394] on icon at bounding box center [1379, 396] width 13 height 13
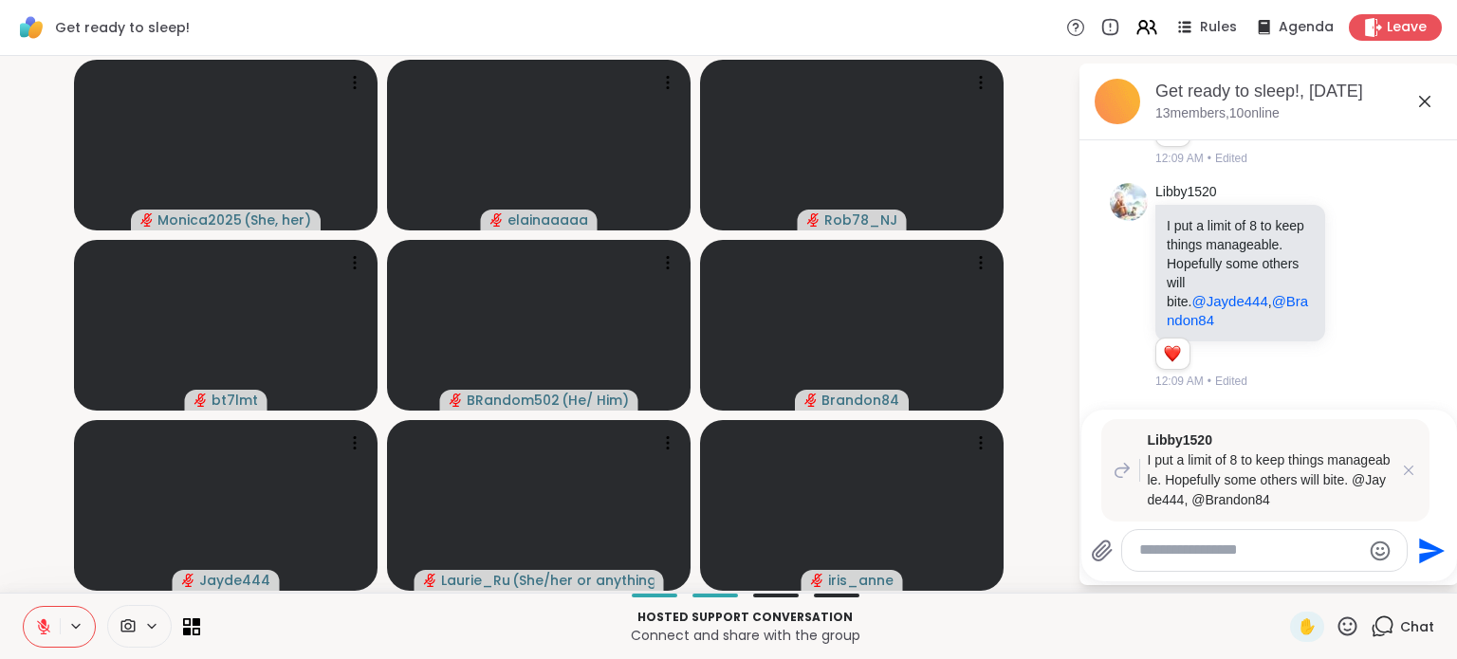
click at [1204, 546] on textarea "Type your message" at bounding box center [1249, 551] width 221 height 20
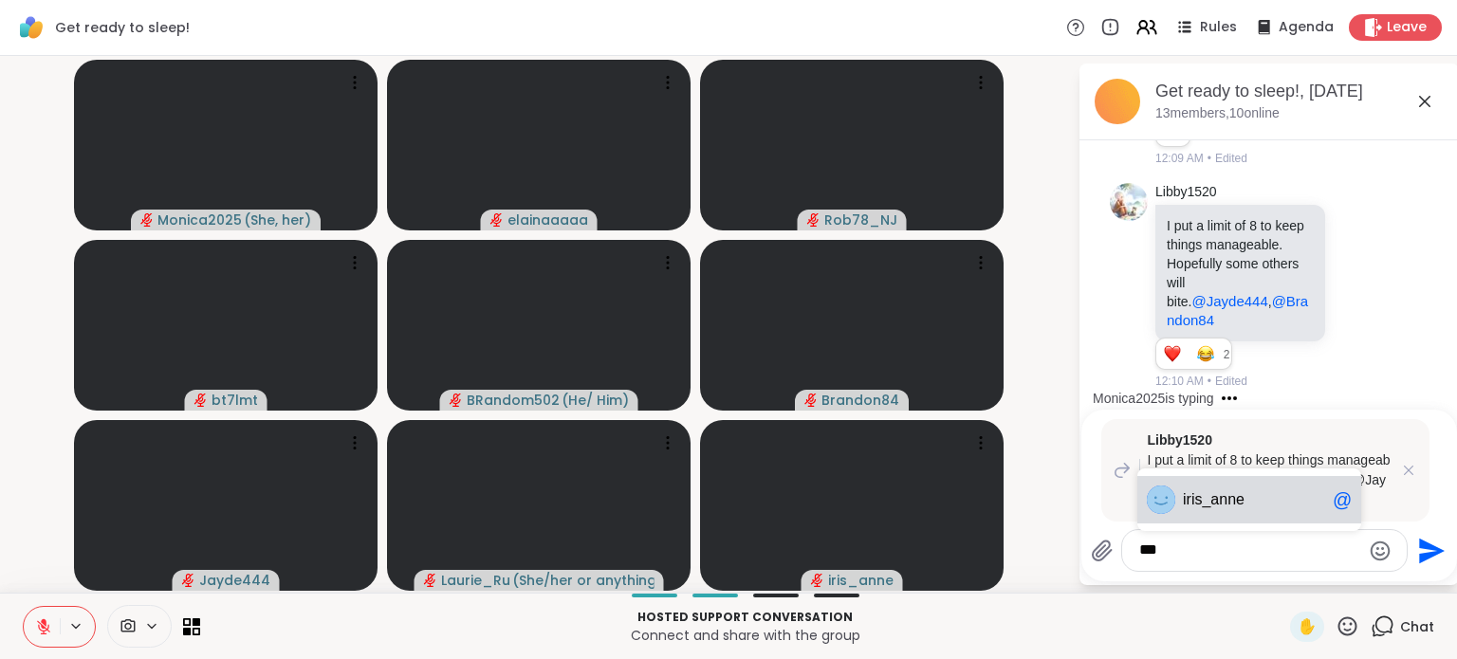
click at [1217, 507] on span "is_anne" at bounding box center [1217, 499] width 53 height 19
type textarea "**********"
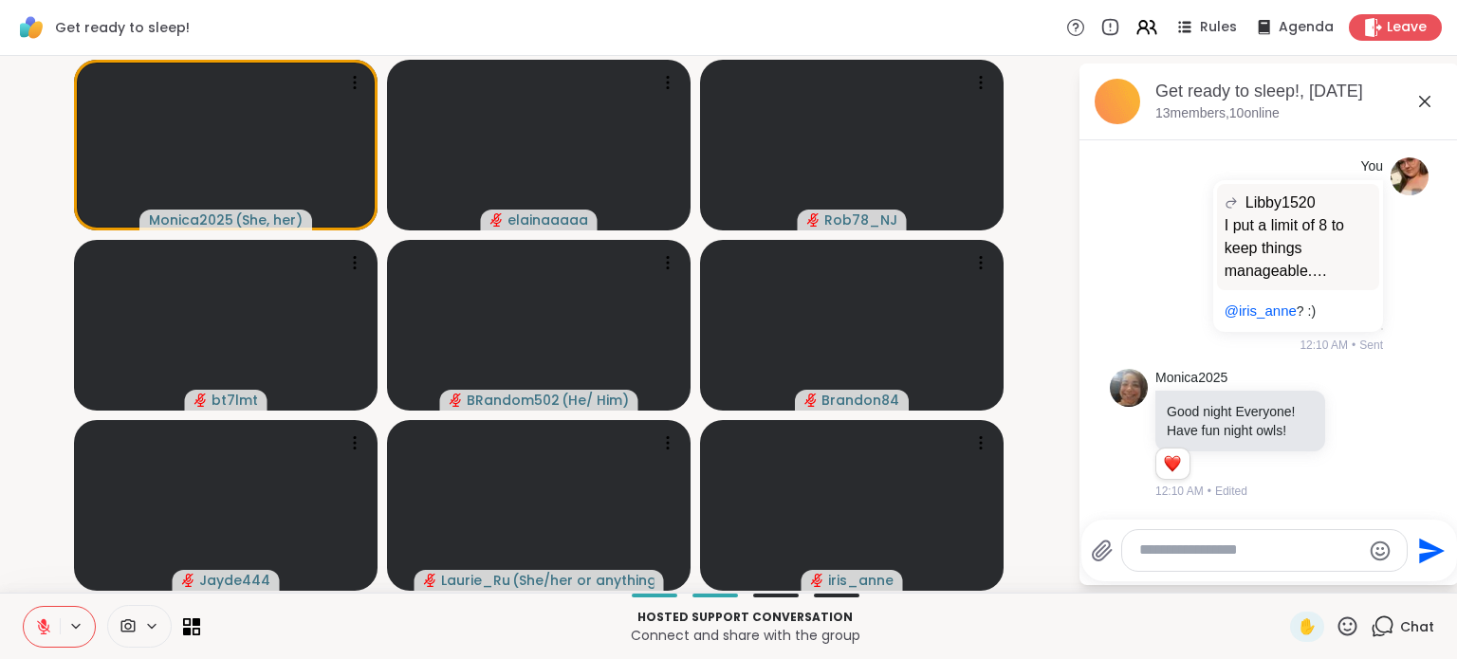
scroll to position [14641, 0]
click at [1342, 451] on div "Monica2025 Good night Everyone! Have fun night owls! 1 1 12:10 AM • Edited" at bounding box center [1271, 435] width 232 height 132
click at [1333, 419] on div "Monica2025 Good night Everyone! Have fun night owls! 1 1 12:10 AM • Edited" at bounding box center [1271, 435] width 232 height 132
click at [1350, 435] on icon at bounding box center [1358, 433] width 17 height 19
click at [1350, 413] on span "Select Reaction: Heart" at bounding box center [1358, 403] width 17 height 19
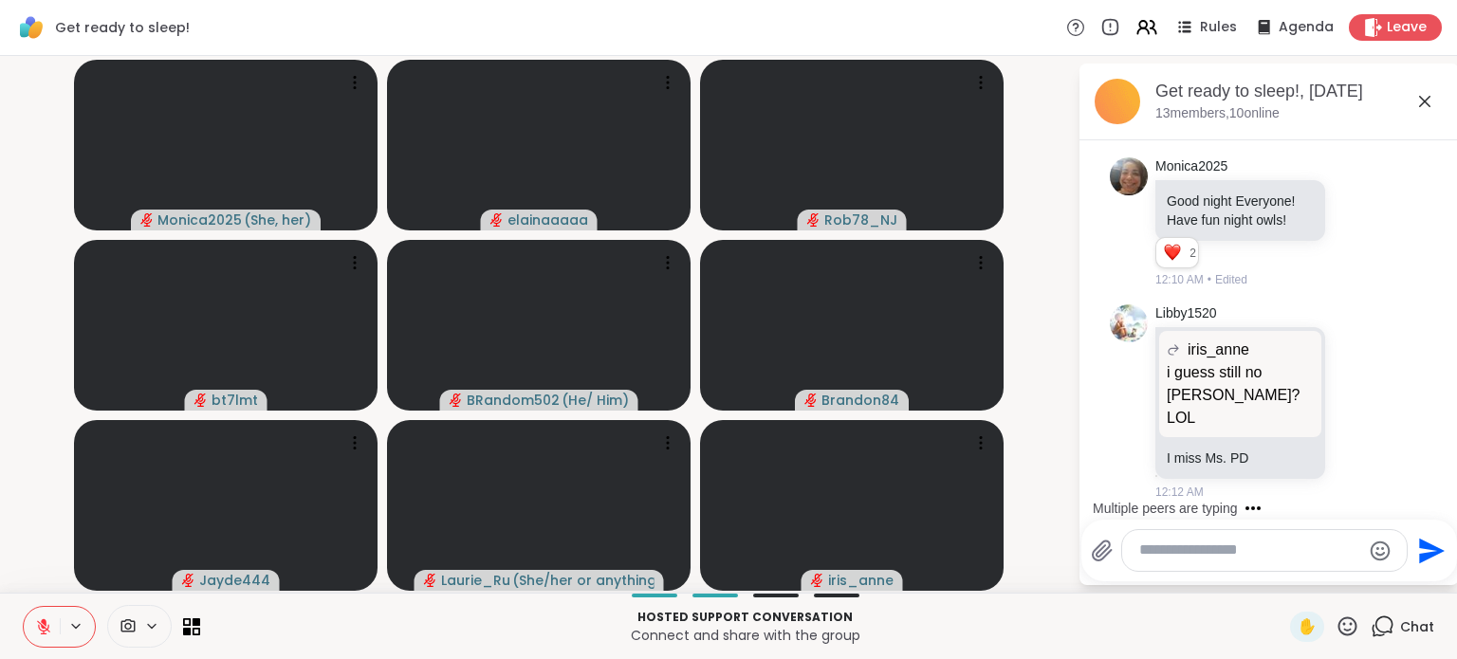
scroll to position [14856, 0]
click at [1178, 556] on textarea "Type your message" at bounding box center [1249, 551] width 221 height 20
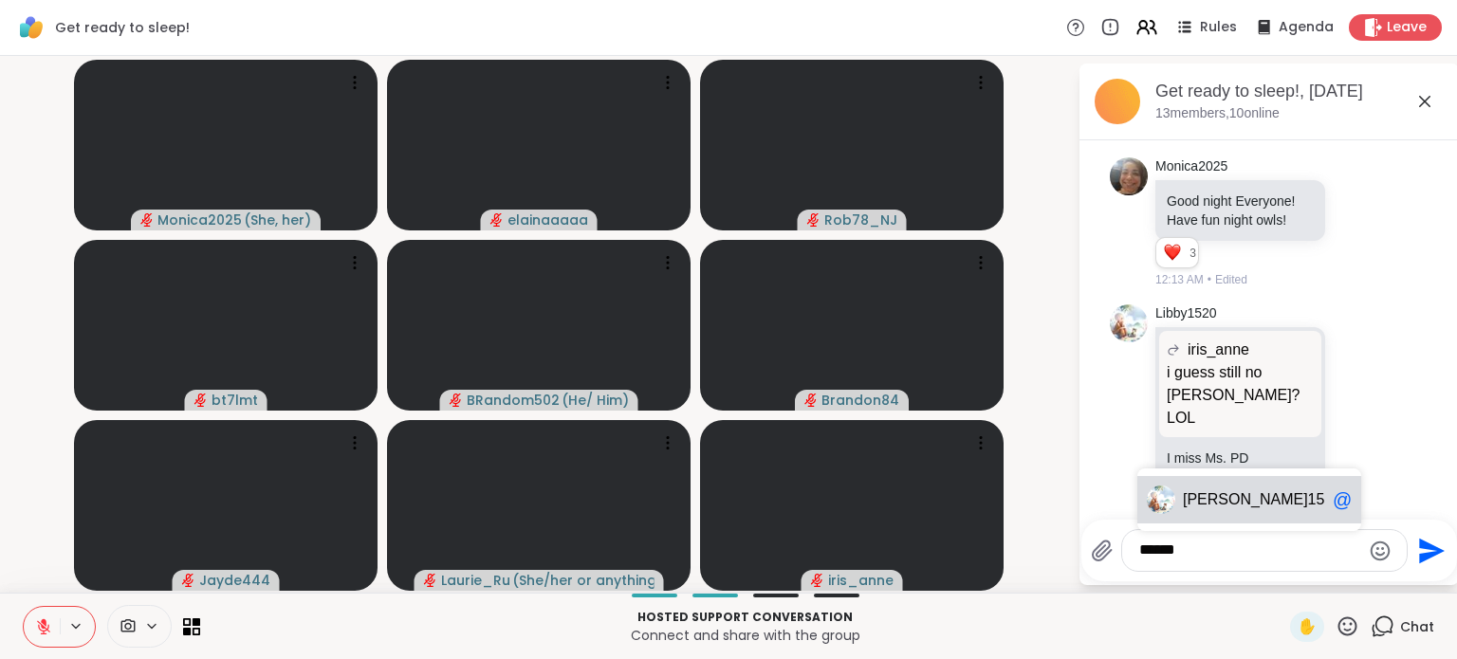
click at [1210, 488] on div "Libby 1520 @" at bounding box center [1249, 499] width 224 height 47
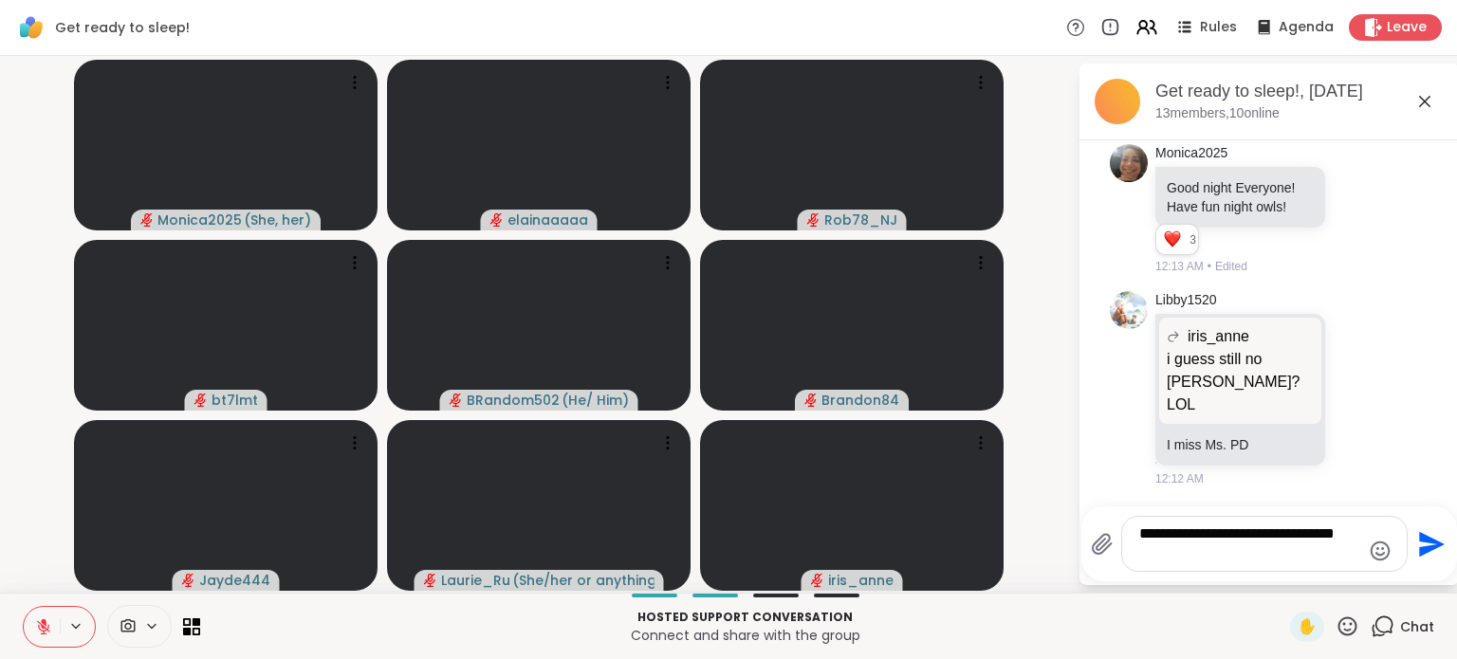
type textarea "**********"
click at [1374, 549] on icon "Emoji picker" at bounding box center [1381, 551] width 20 height 20
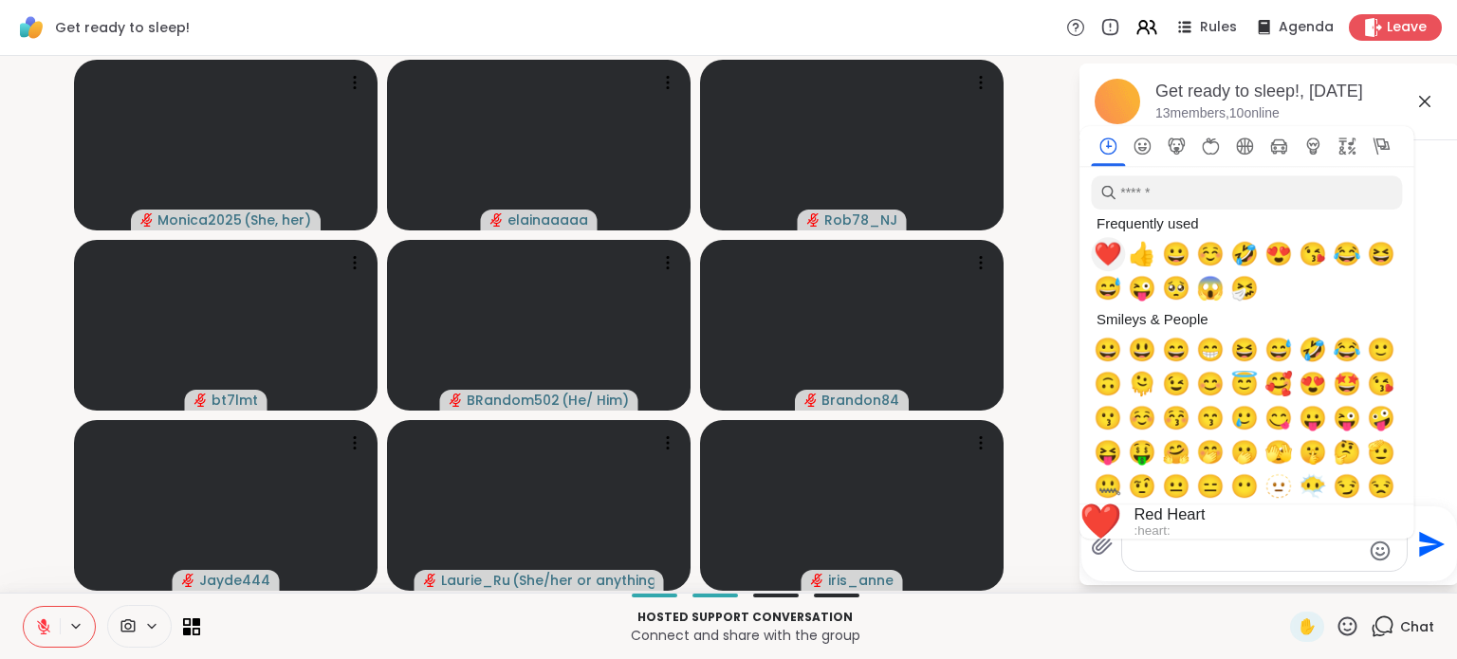
click at [1109, 257] on span "❤️" at bounding box center [1108, 254] width 28 height 27
click at [1236, 570] on div "**********" at bounding box center [1264, 544] width 285 height 54
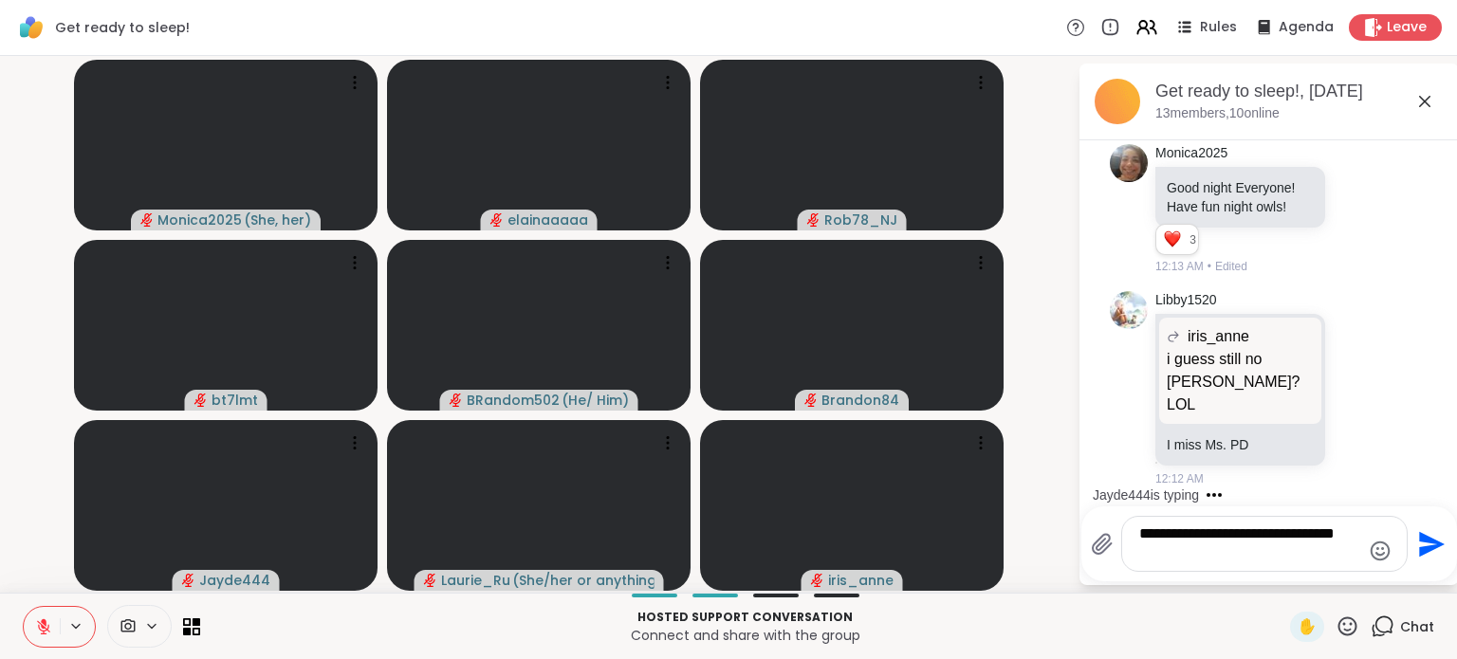
click at [1428, 534] on icon "Send" at bounding box center [1429, 544] width 30 height 30
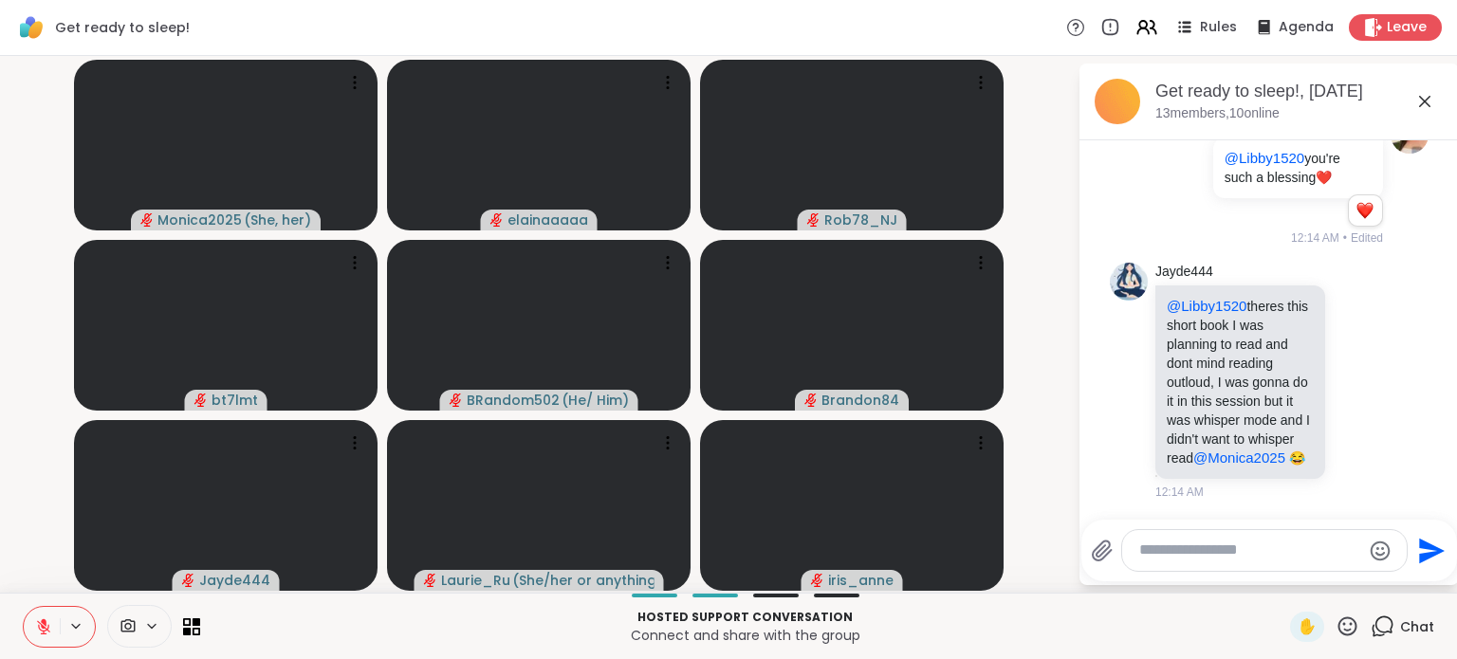
scroll to position [15274, 0]
click at [1347, 370] on div at bounding box center [1358, 380] width 59 height 23
click at [1350, 371] on icon at bounding box center [1358, 380] width 17 height 19
click at [1350, 341] on div "Select Reaction: Heart" at bounding box center [1358, 349] width 17 height 17
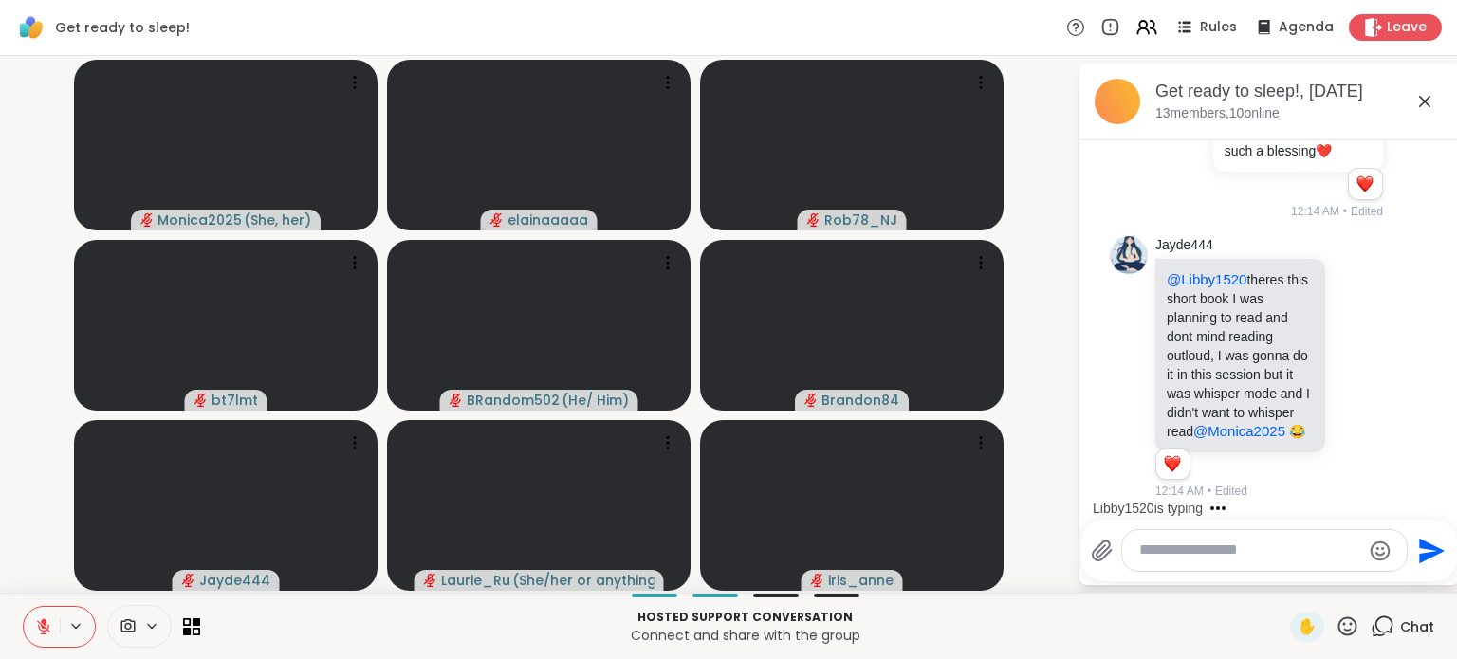
scroll to position [15420, 0]
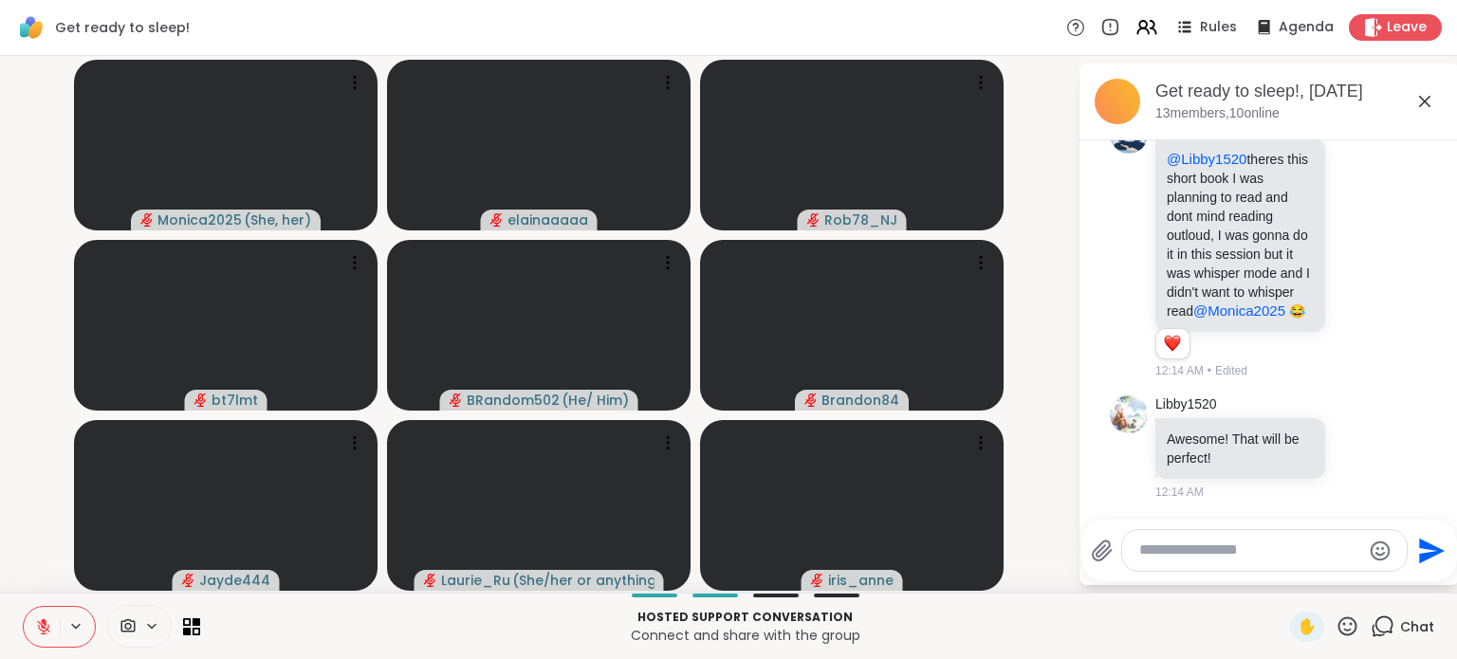
click at [1352, 451] on icon at bounding box center [1359, 447] width 14 height 14
click at [1350, 415] on div "Select Reaction: Heart" at bounding box center [1358, 417] width 17 height 17
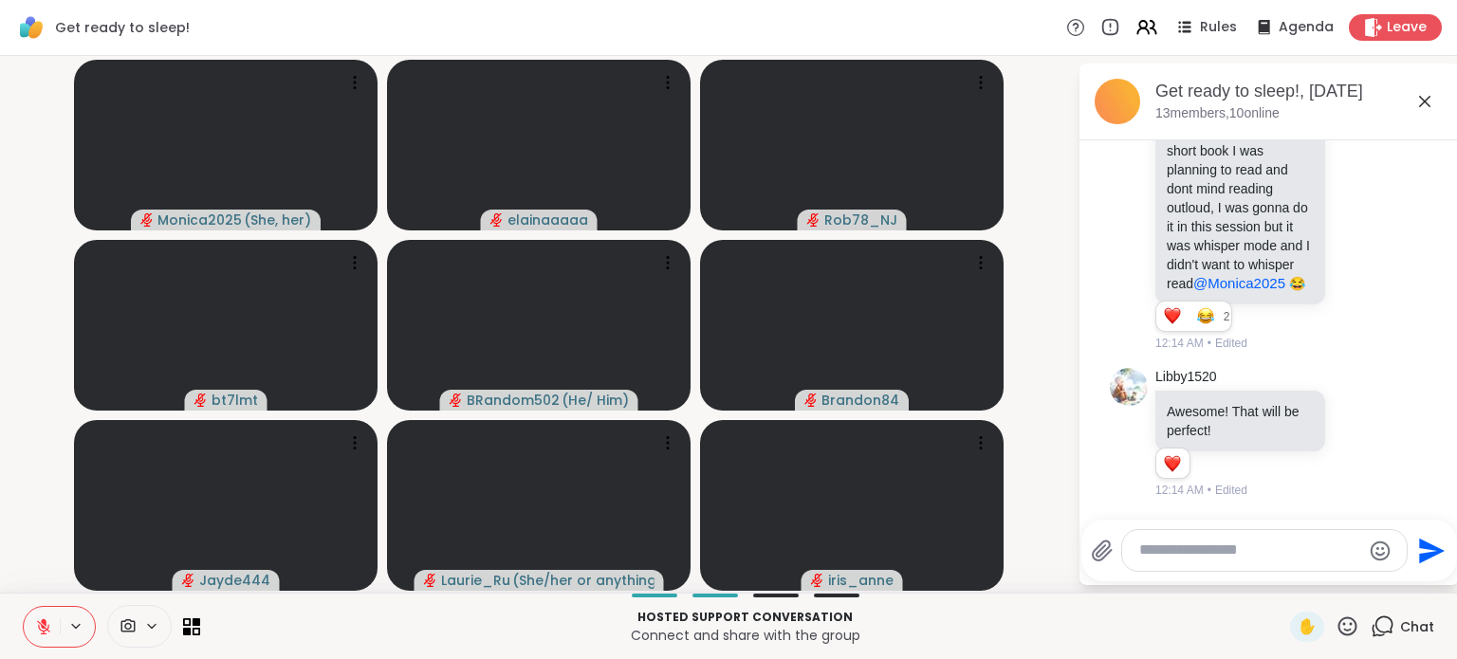
scroll to position [15194, 0]
click at [1354, 339] on div "Jayde444 @Libby1520 theres this short book I was planning to read and dont mind…" at bounding box center [1271, 220] width 232 height 265
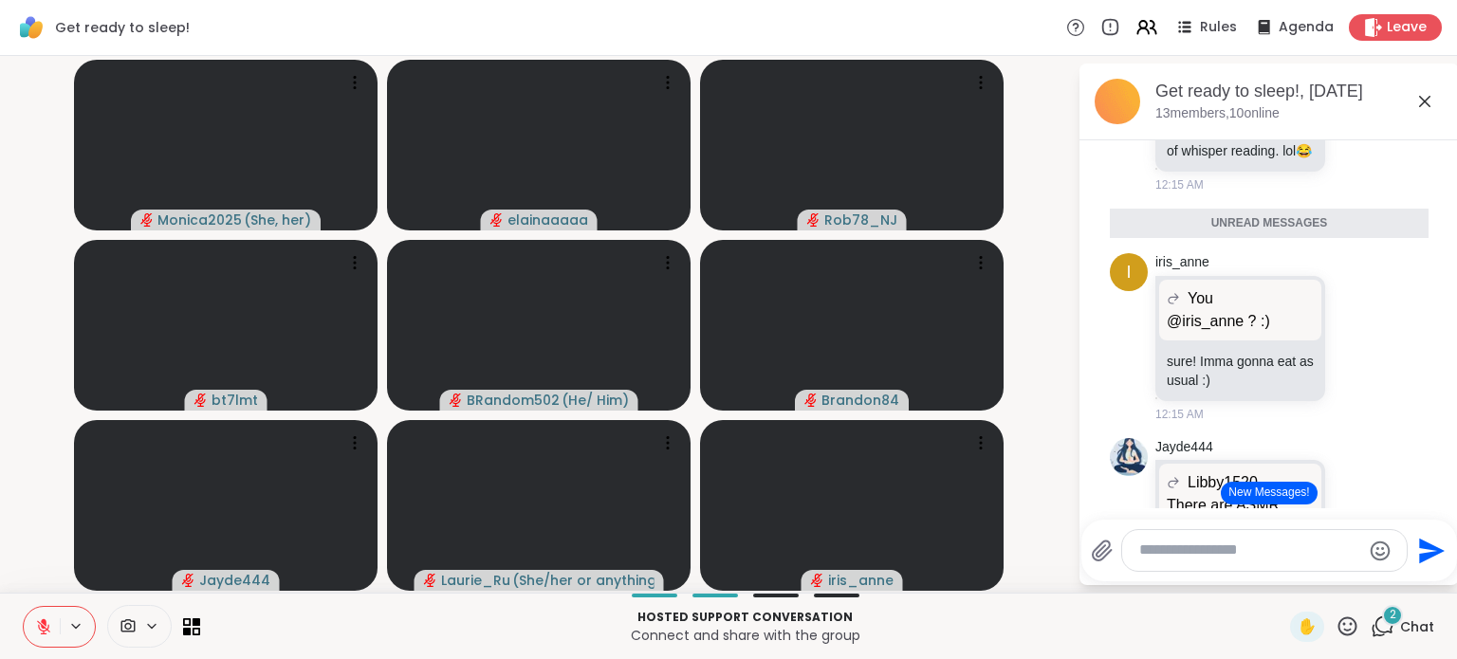
scroll to position [15843, 0]
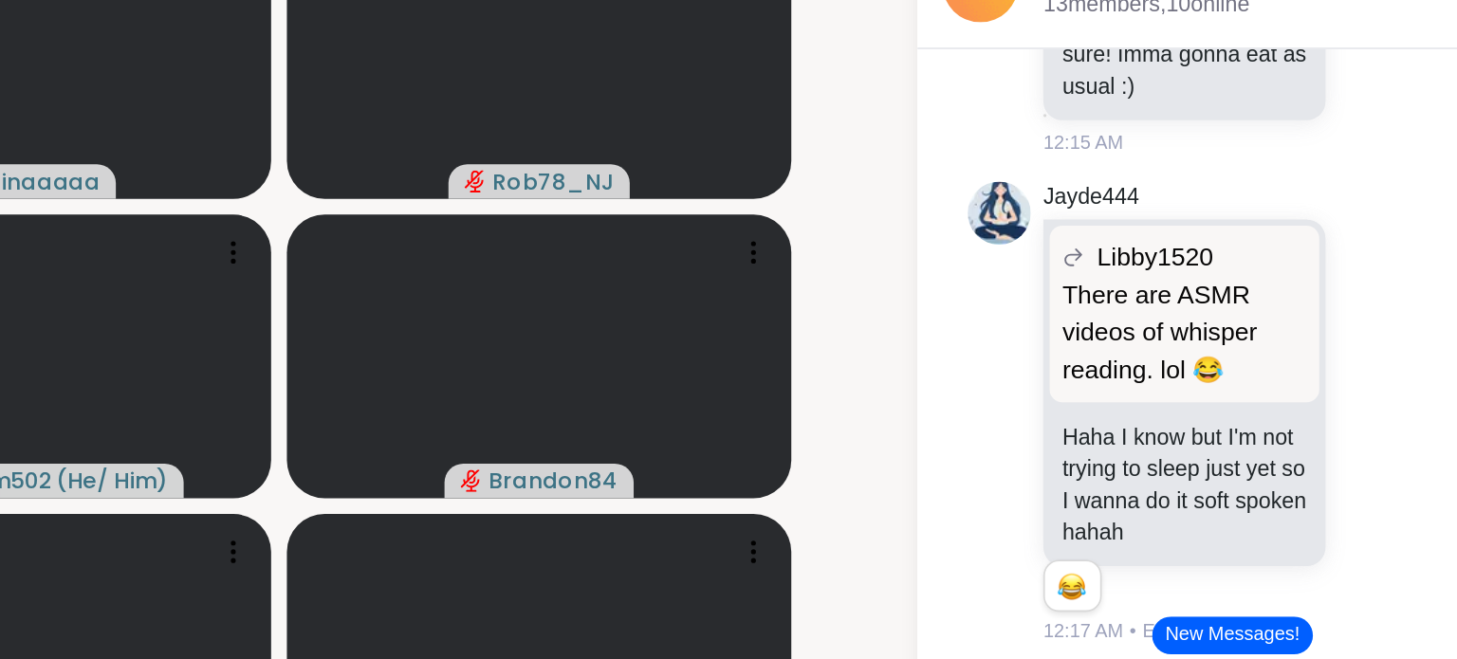
click at [1350, 129] on icon at bounding box center [1358, 119] width 17 height 19
click at [1266, 98] on div "Select Reaction: Joy" at bounding box center [1274, 89] width 17 height 17
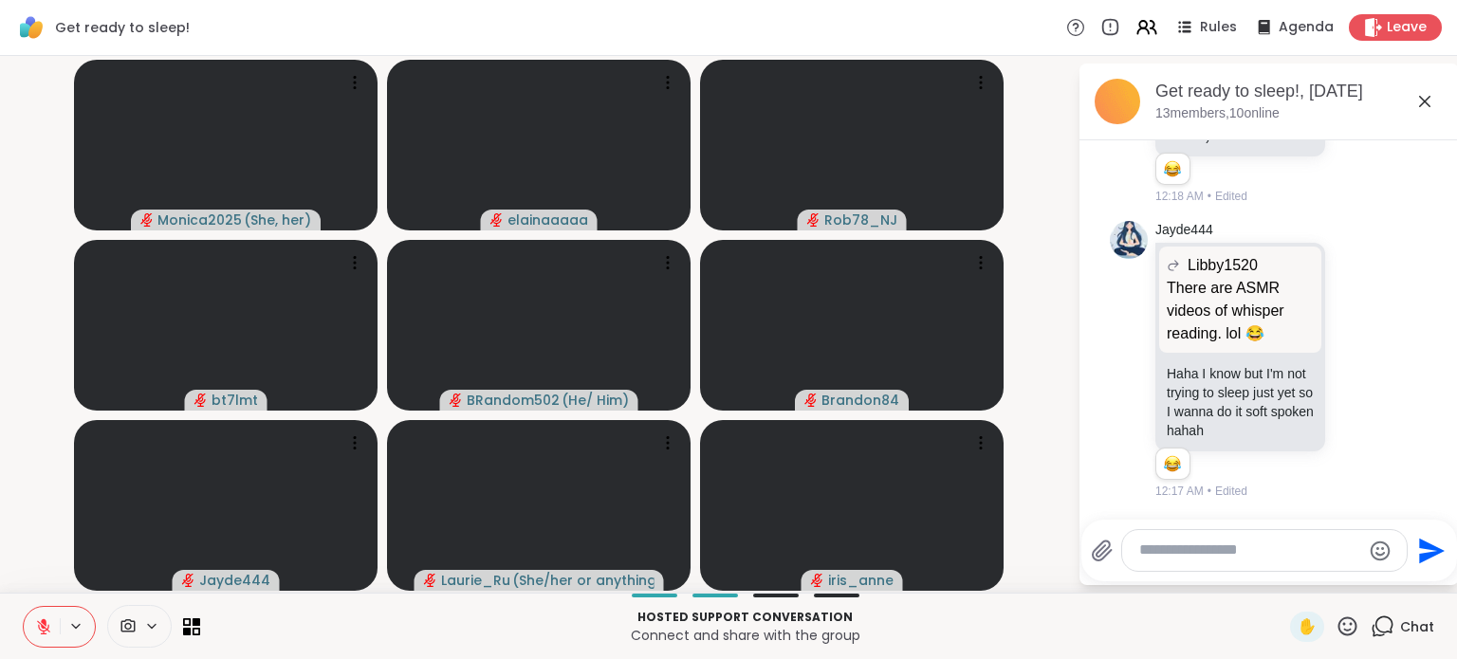
scroll to position [16120, 0]
click at [1352, 363] on icon at bounding box center [1359, 360] width 14 height 14
click at [1350, 327] on div "Select Reaction: Heart" at bounding box center [1358, 329] width 17 height 17
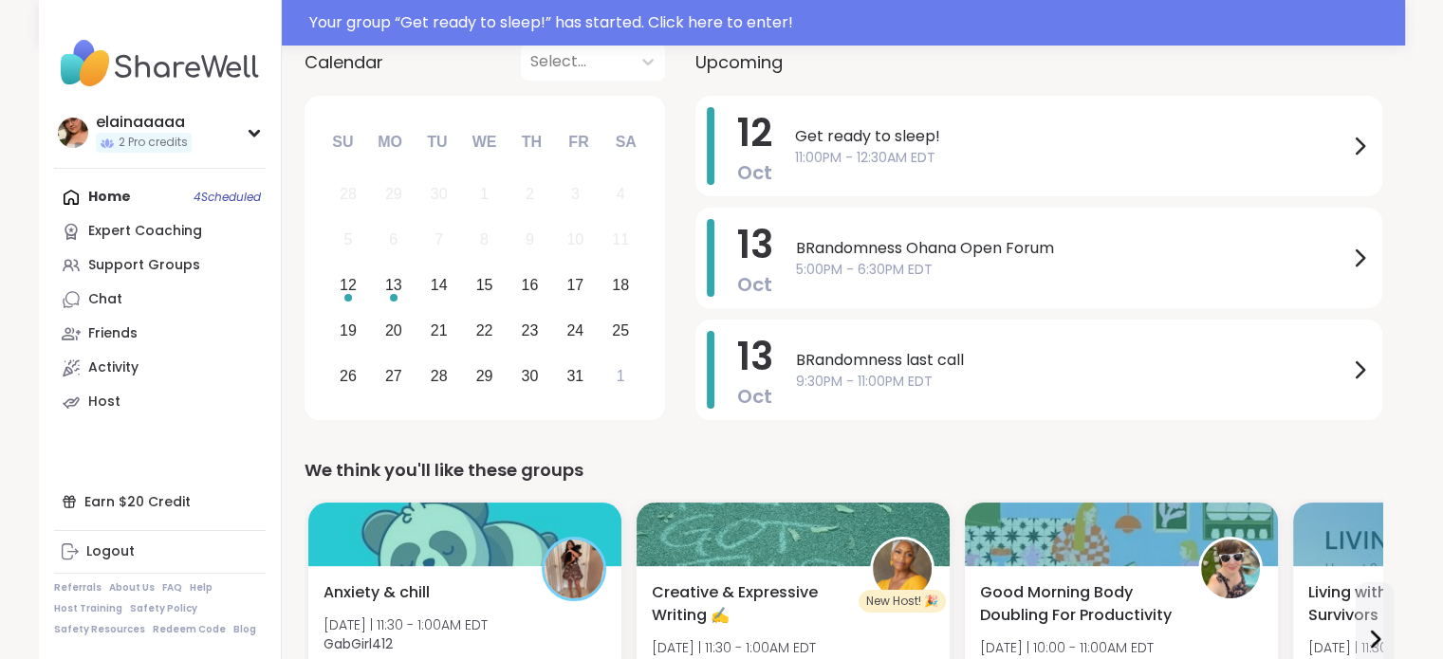
scroll to position [237, 0]
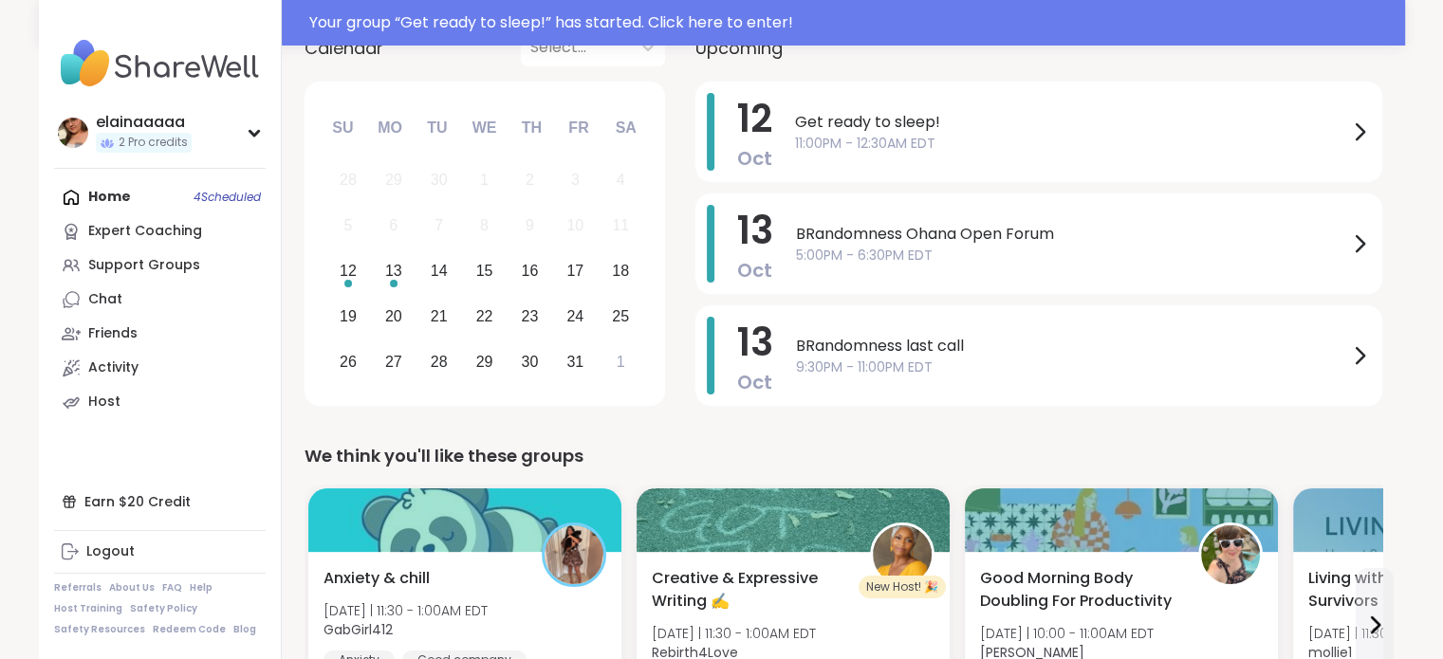
click at [130, 265] on div "Support Groups" at bounding box center [144, 265] width 112 height 19
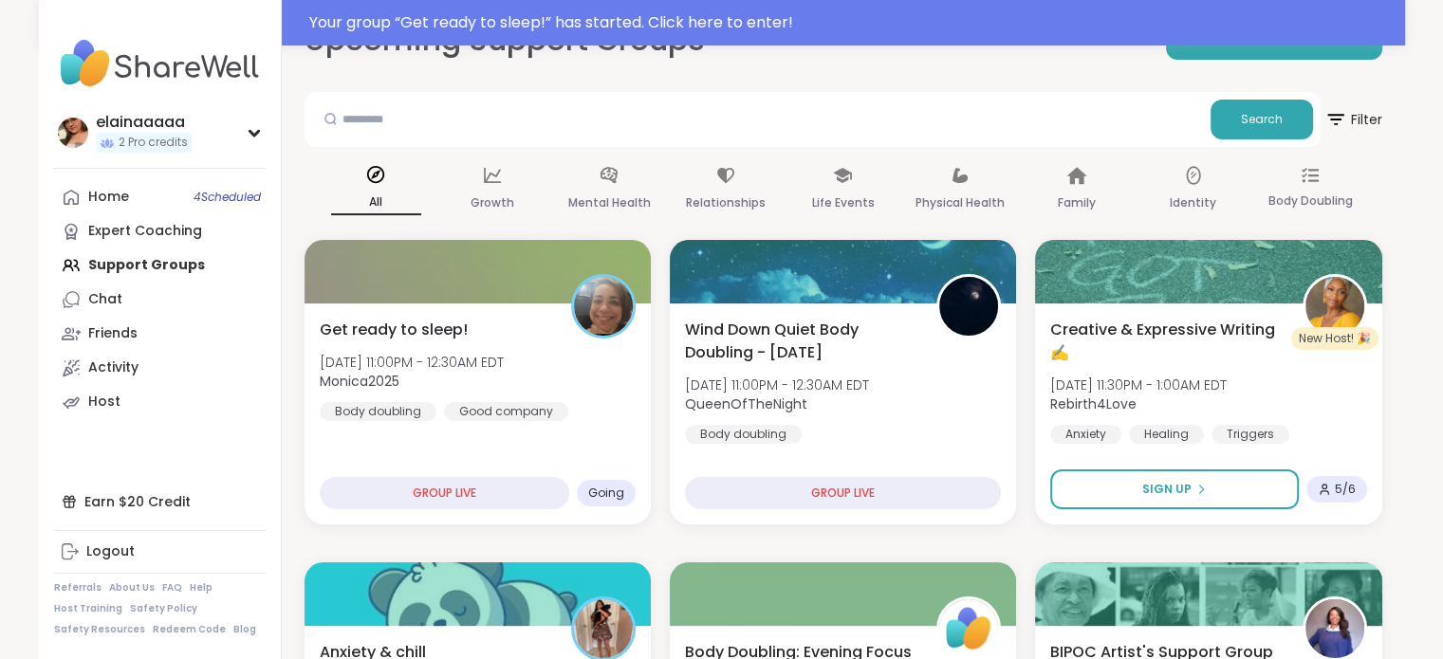
scroll to position [143, 0]
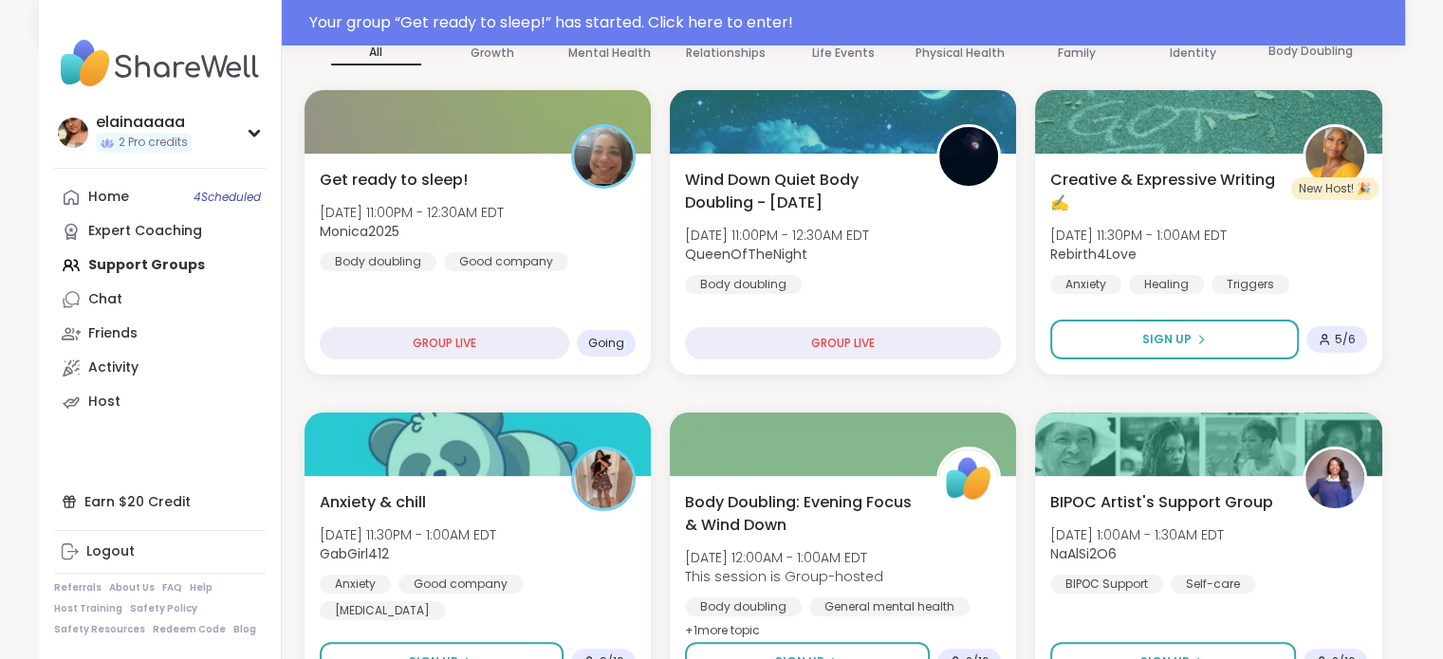
scroll to position [300, 0]
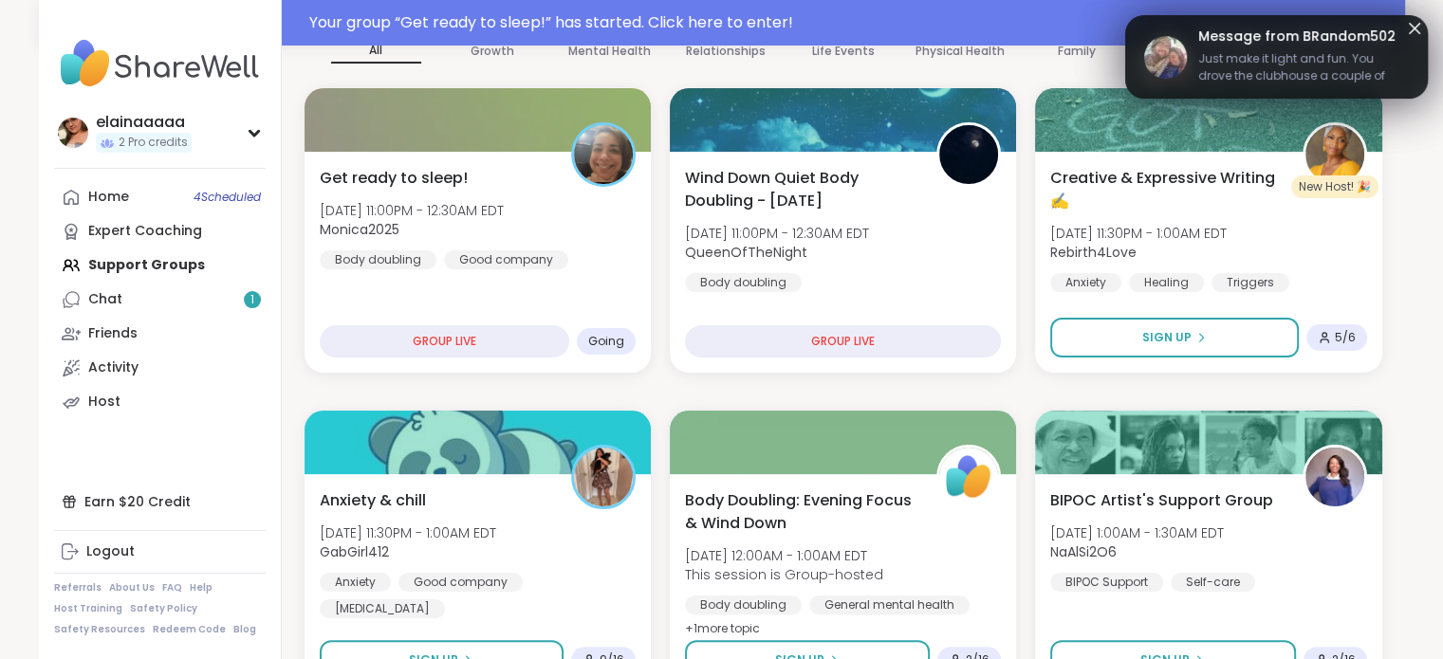
click at [1206, 65] on span "Just make it light and fun. You drove the clubhouse a couple of times. Late nig…" at bounding box center [1303, 69] width 211 height 38
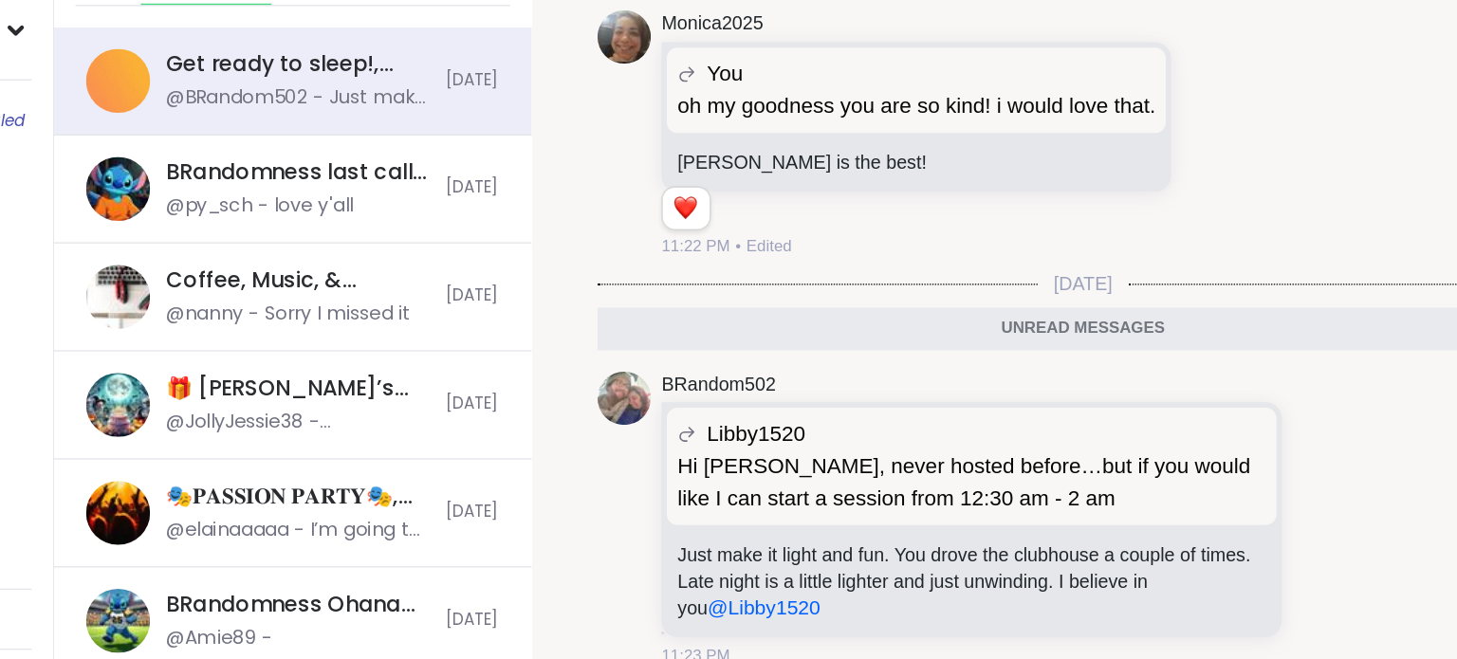
click at [1188, 476] on icon at bounding box center [1195, 480] width 14 height 14
click at [1035, 443] on div "Select Reaction: Heart" at bounding box center [1043, 449] width 17 height 17
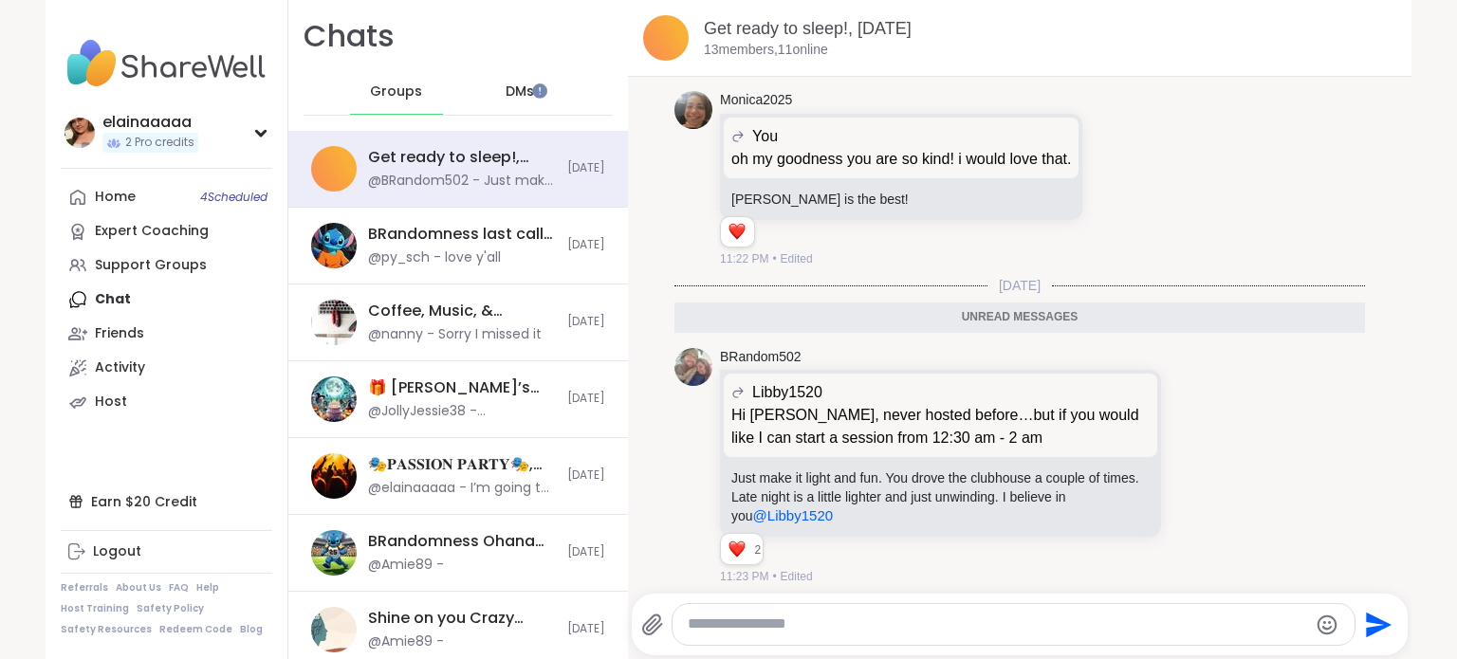
click at [474, 79] on div "DMs" at bounding box center [520, 92] width 93 height 46
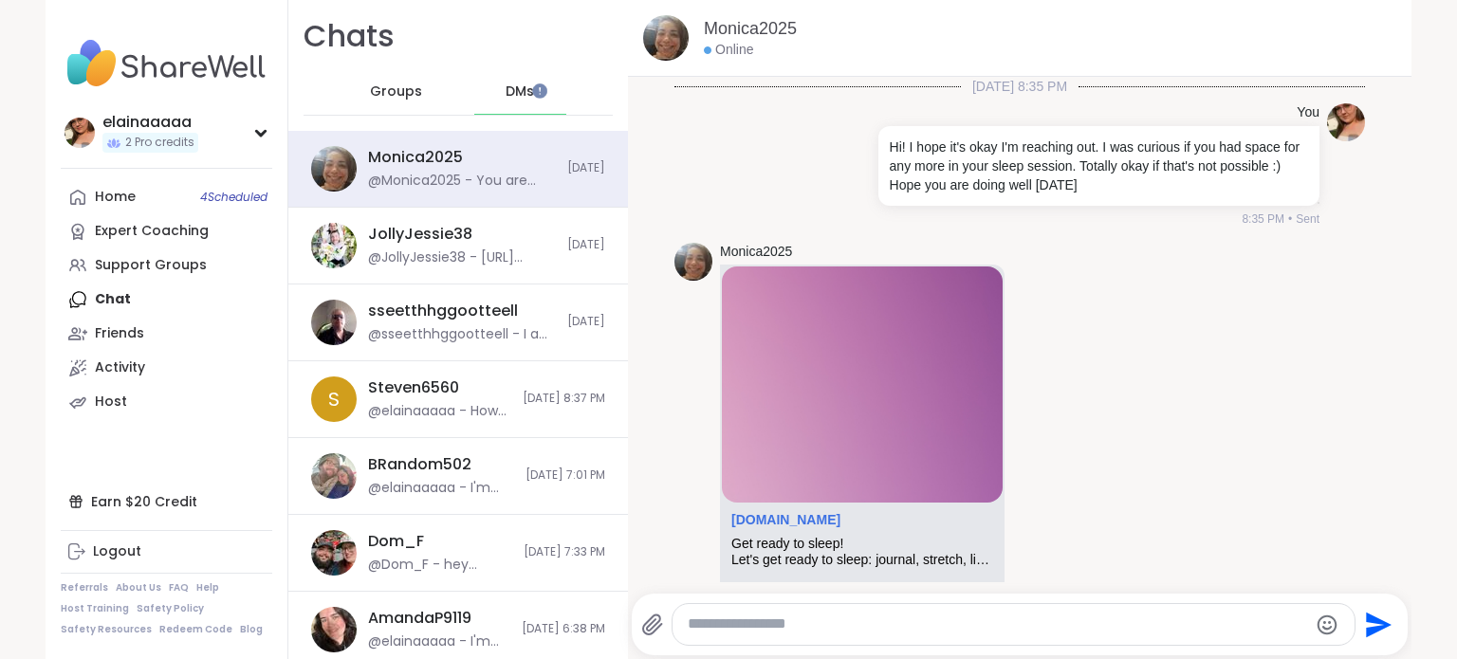
scroll to position [750, 0]
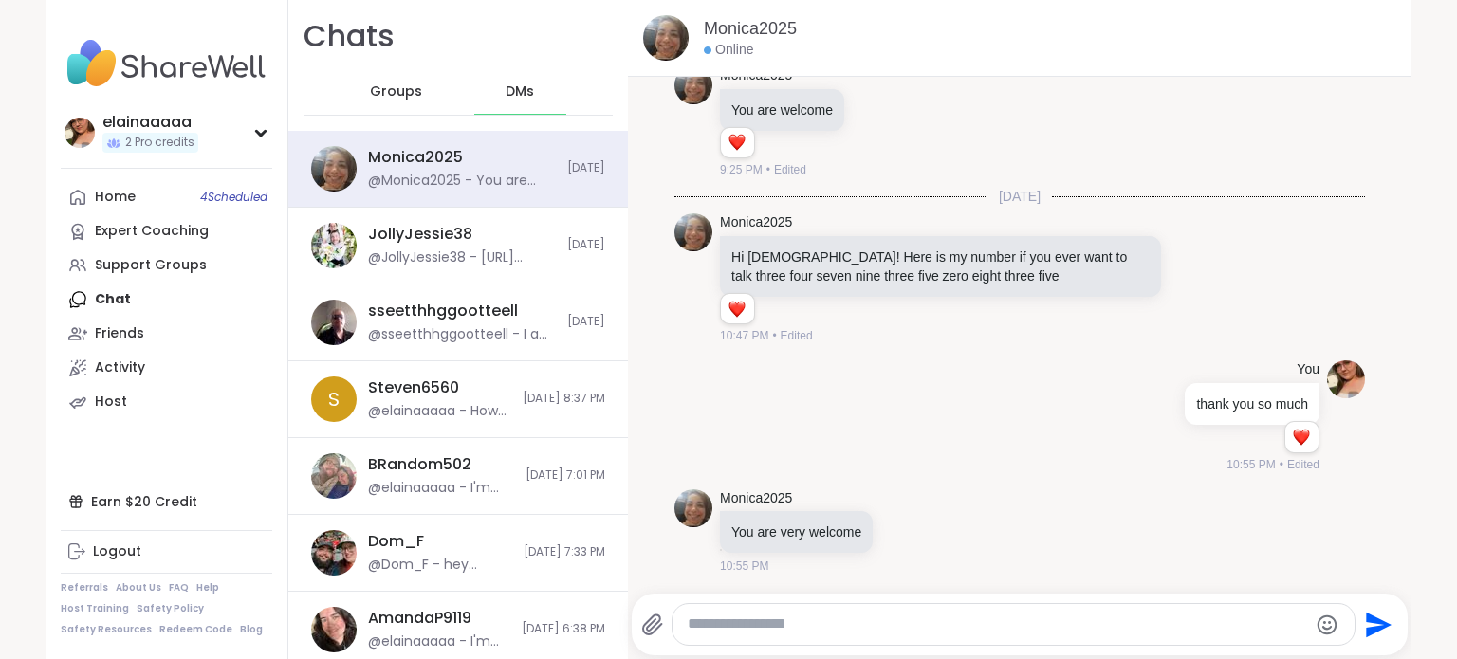
click at [398, 83] on span "Groups" at bounding box center [396, 92] width 52 height 19
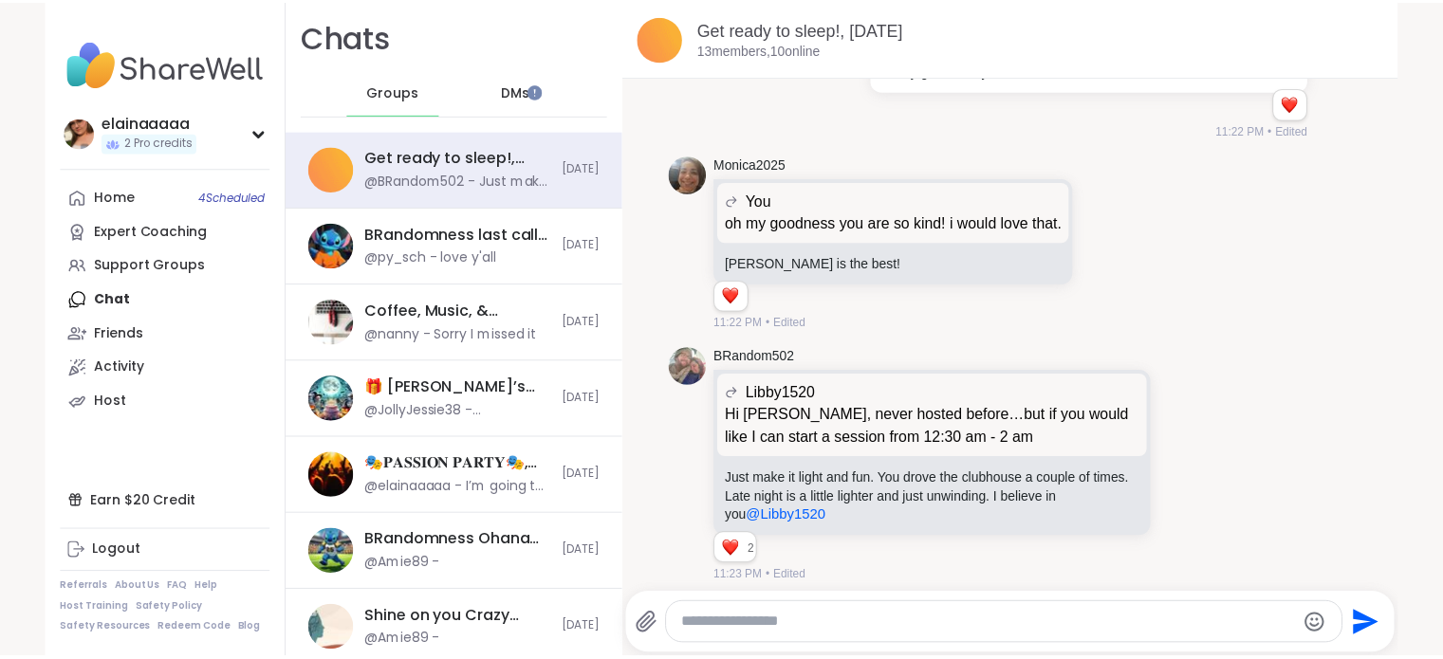
scroll to position [4092, 0]
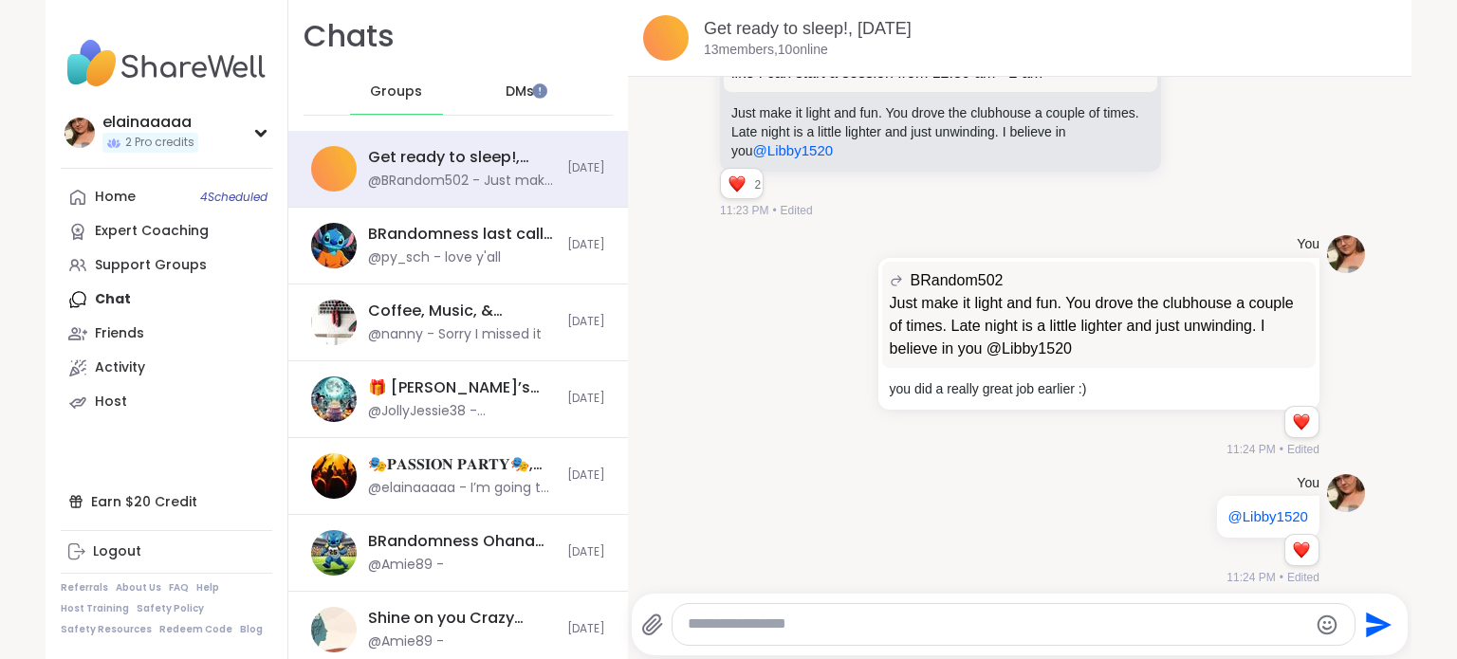
click at [186, 65] on img at bounding box center [167, 63] width 212 height 66
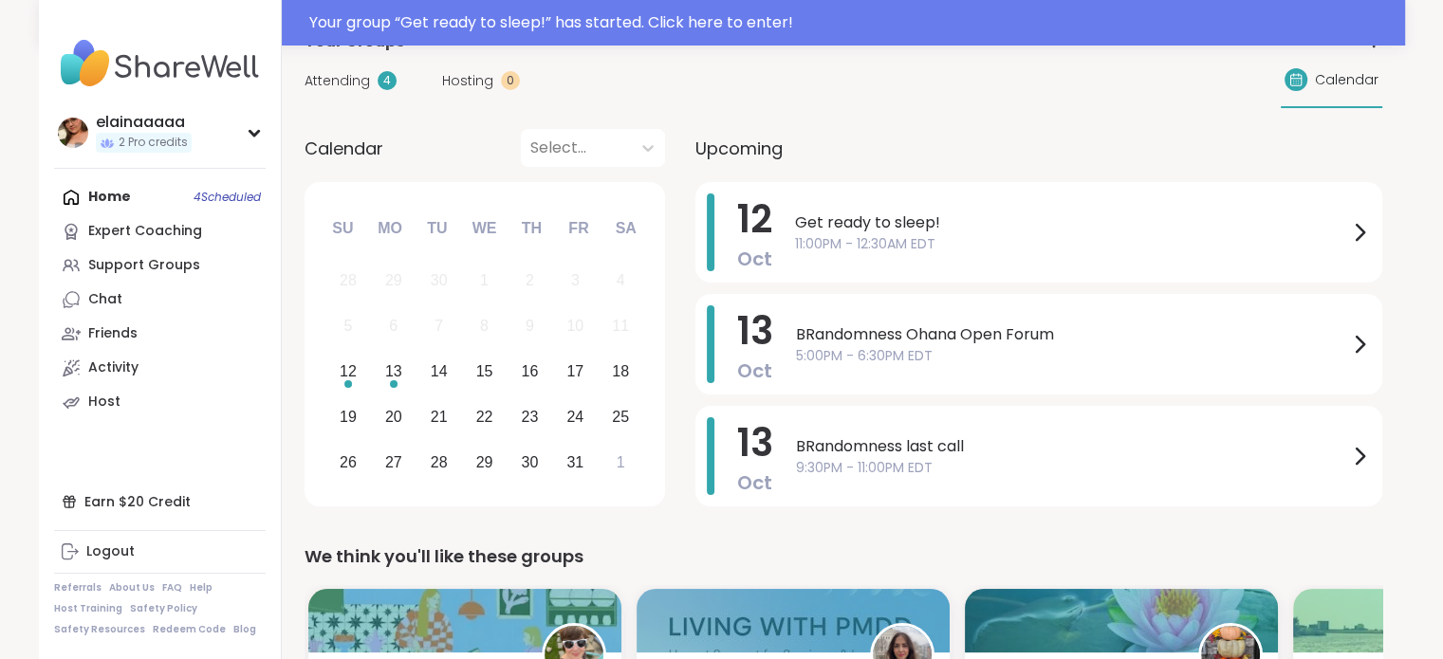
scroll to position [138, 0]
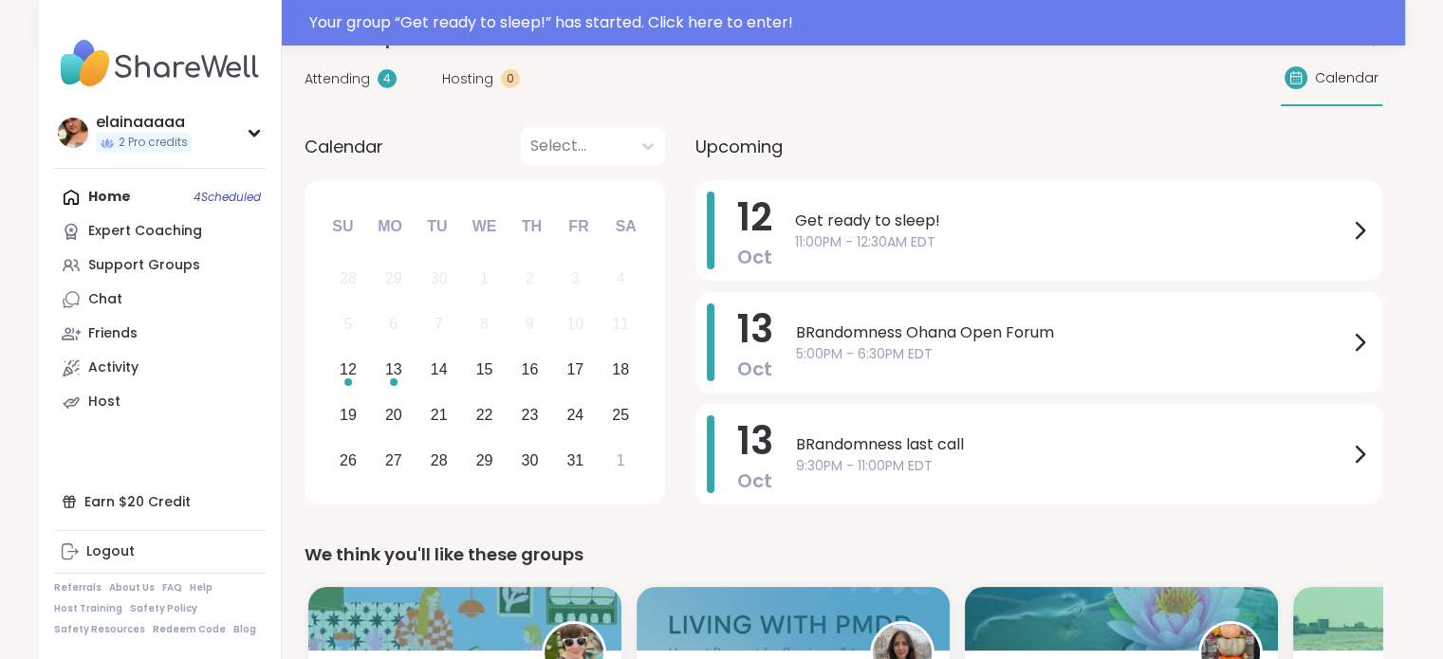
click at [155, 274] on div "Support Groups" at bounding box center [144, 265] width 112 height 19
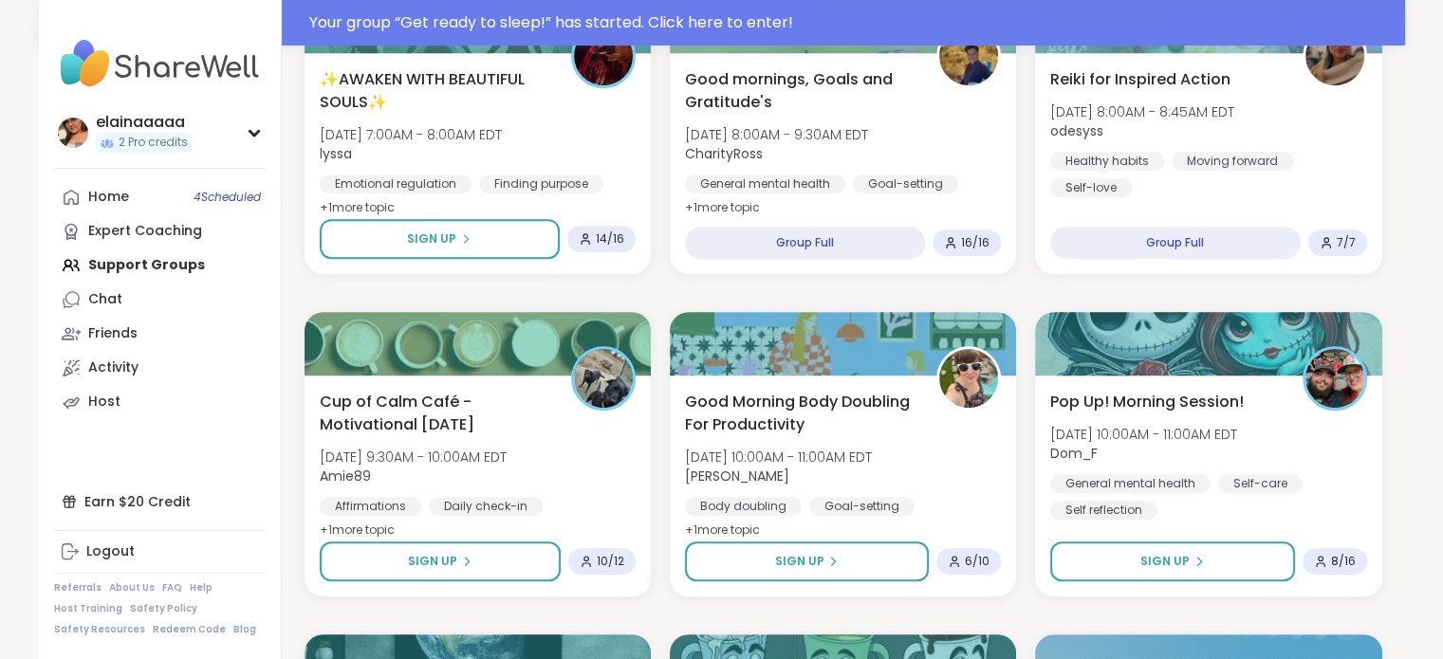
scroll to position [1046, 0]
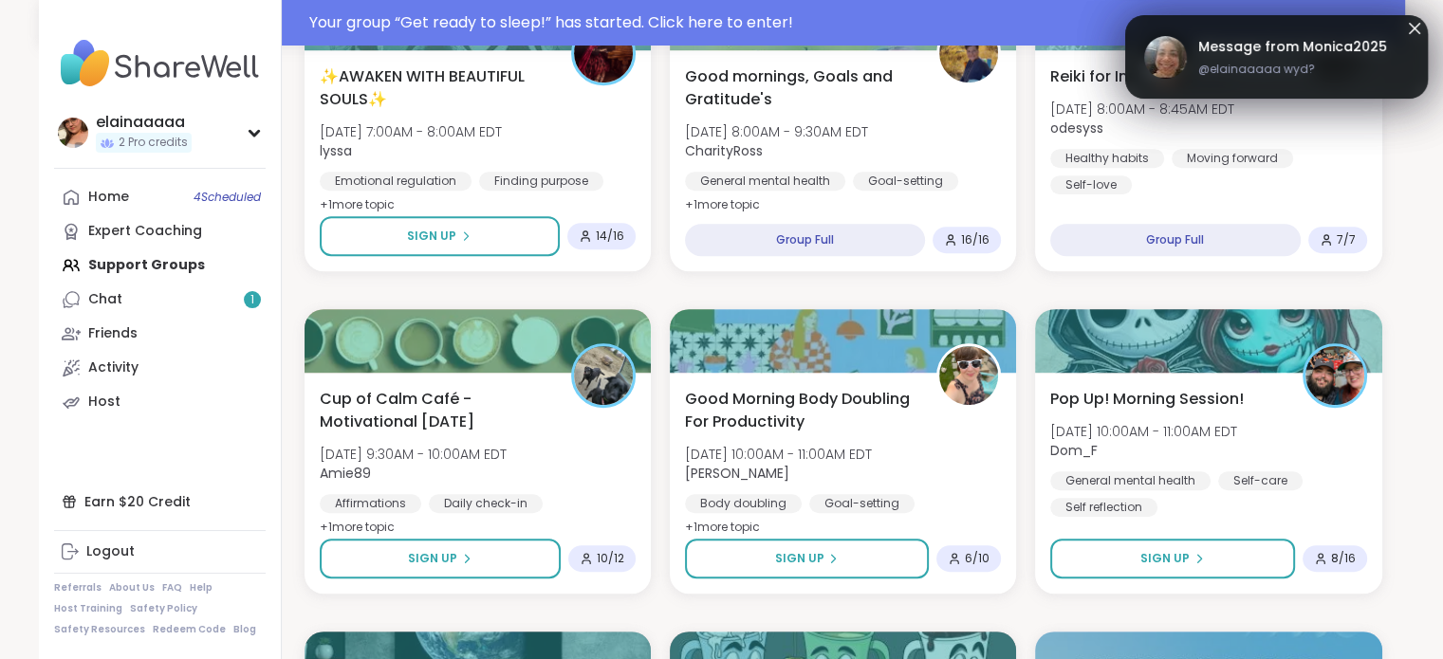
click at [1324, 83] on link "Message from Monica2025 @elainaaaaa wyd?" at bounding box center [1276, 57] width 265 height 61
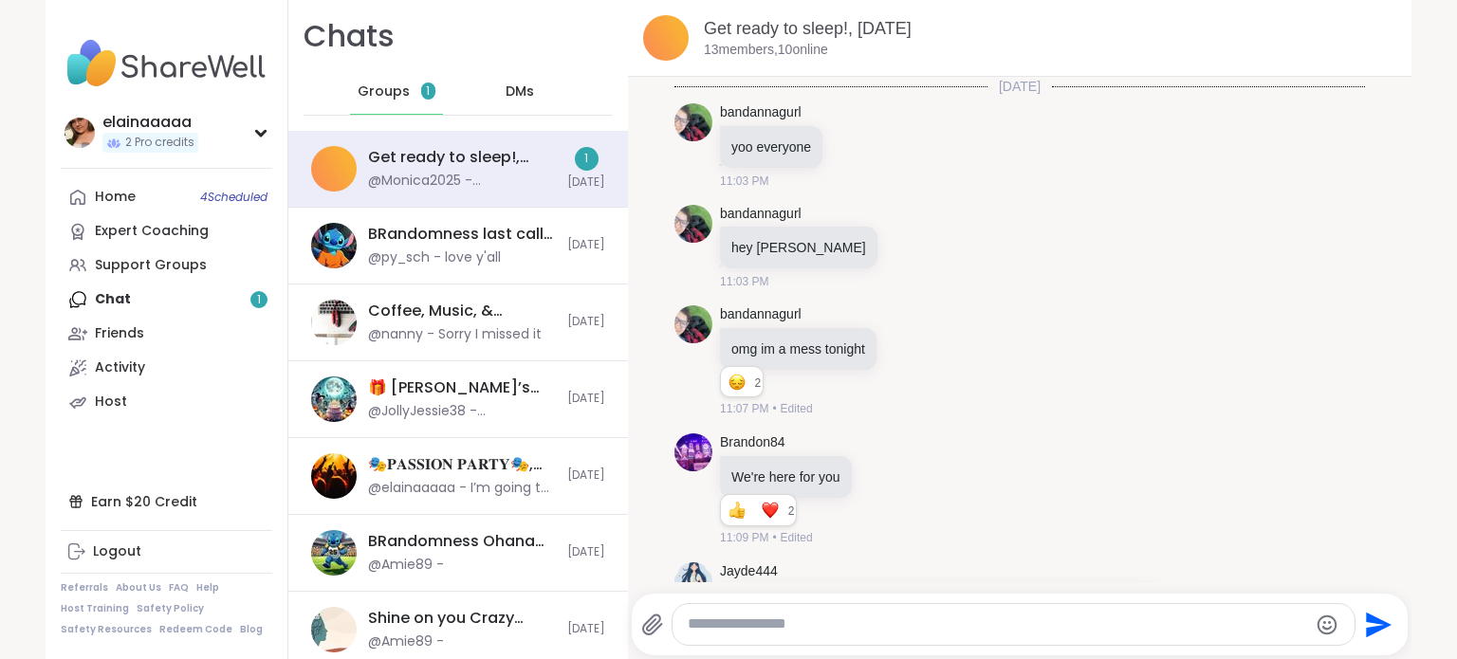
scroll to position [4257, 0]
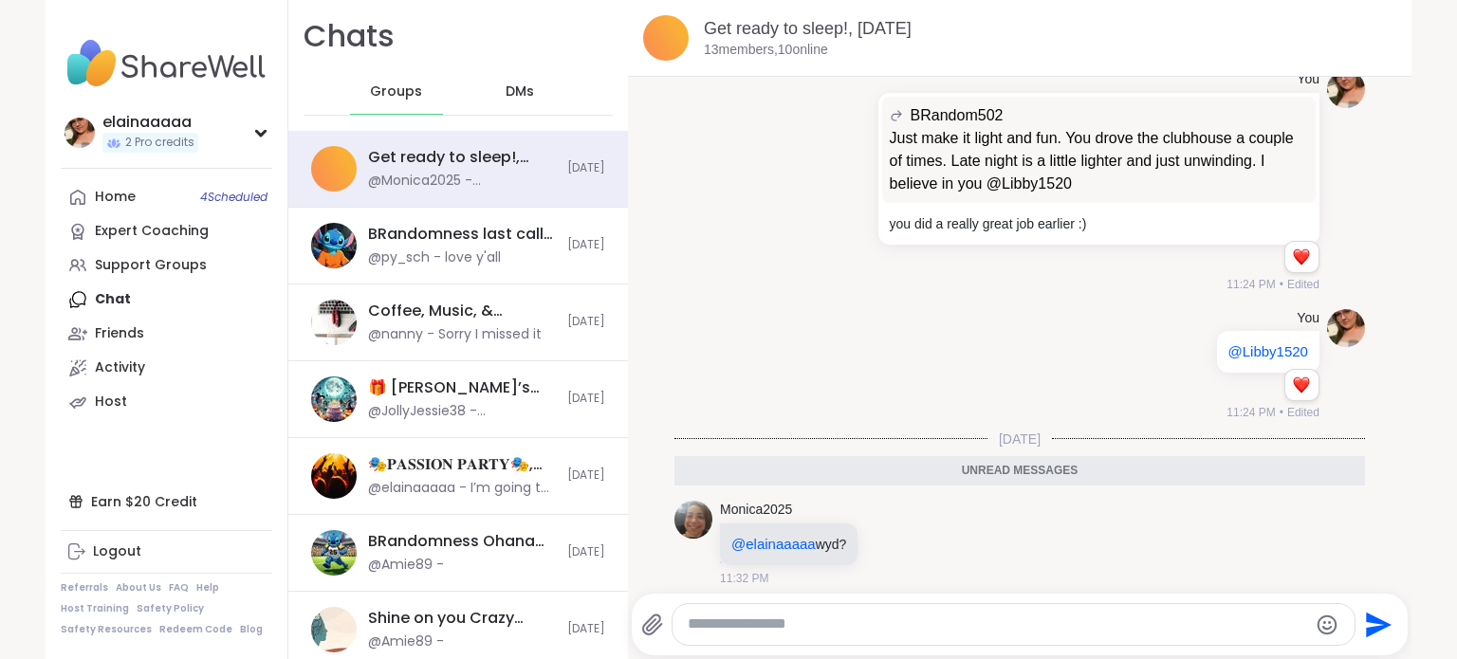
click at [789, 627] on textarea "Type your message" at bounding box center [997, 625] width 619 height 20
click at [903, 532] on icon at bounding box center [911, 543] width 17 height 23
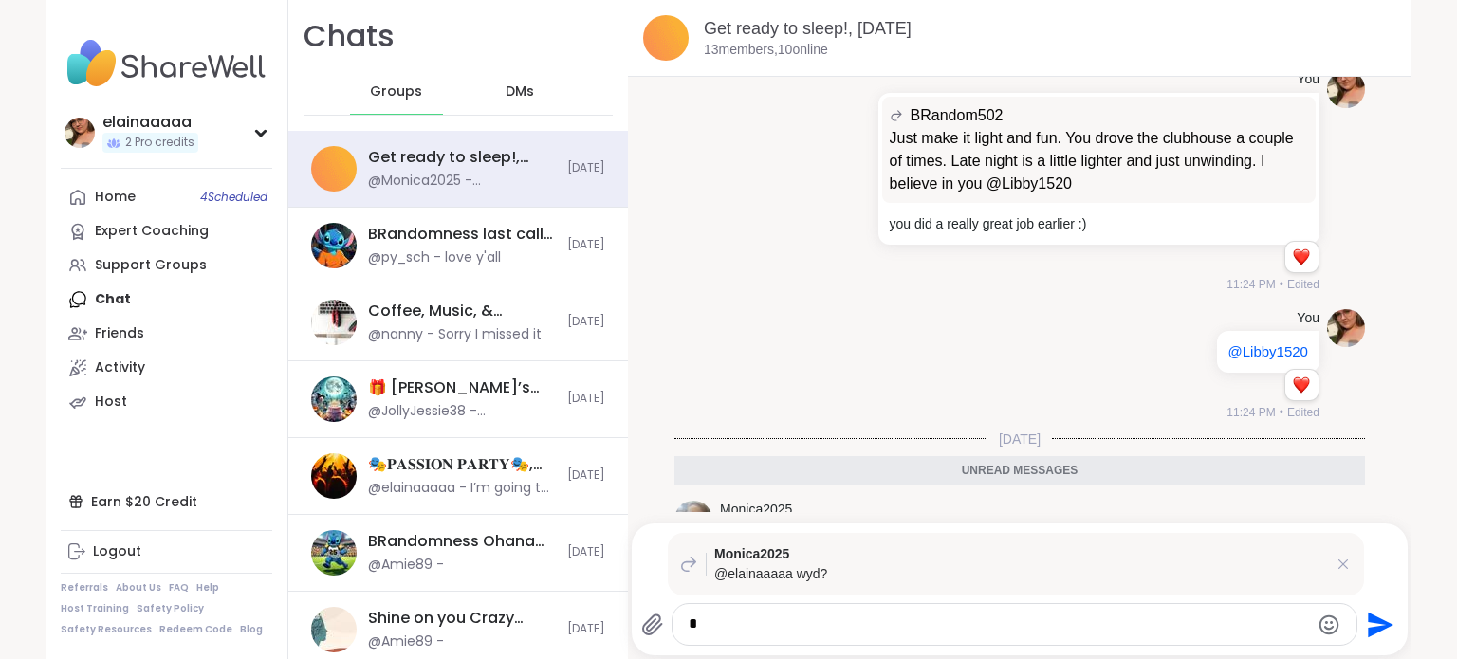
type textarea "**"
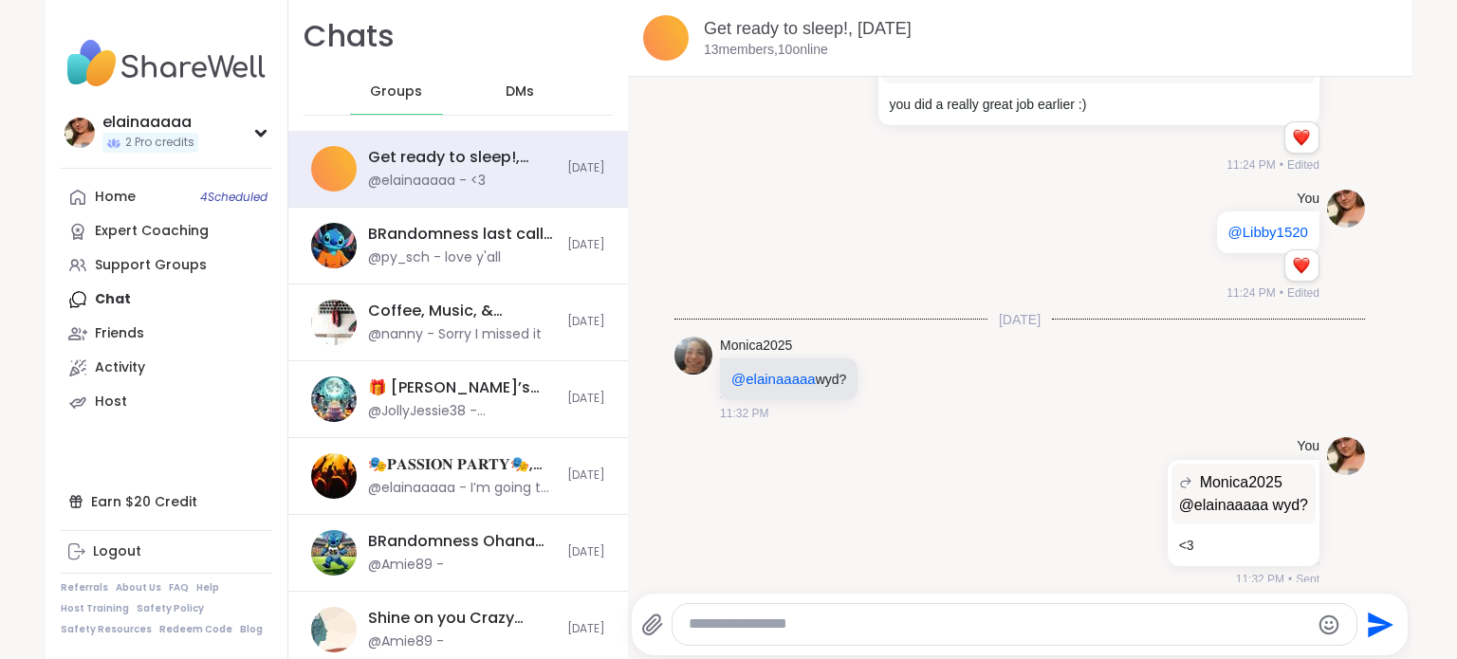
click at [903, 367] on icon at bounding box center [911, 378] width 17 height 23
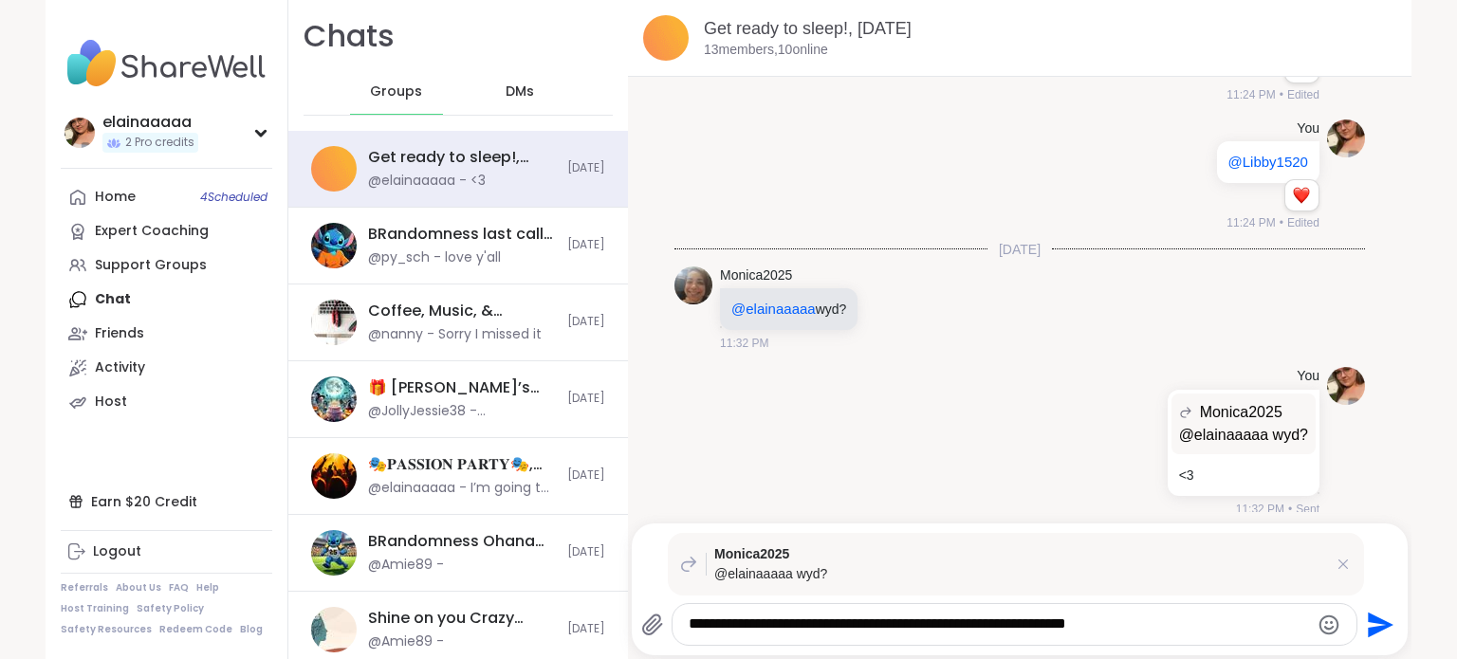
type textarea "**********"
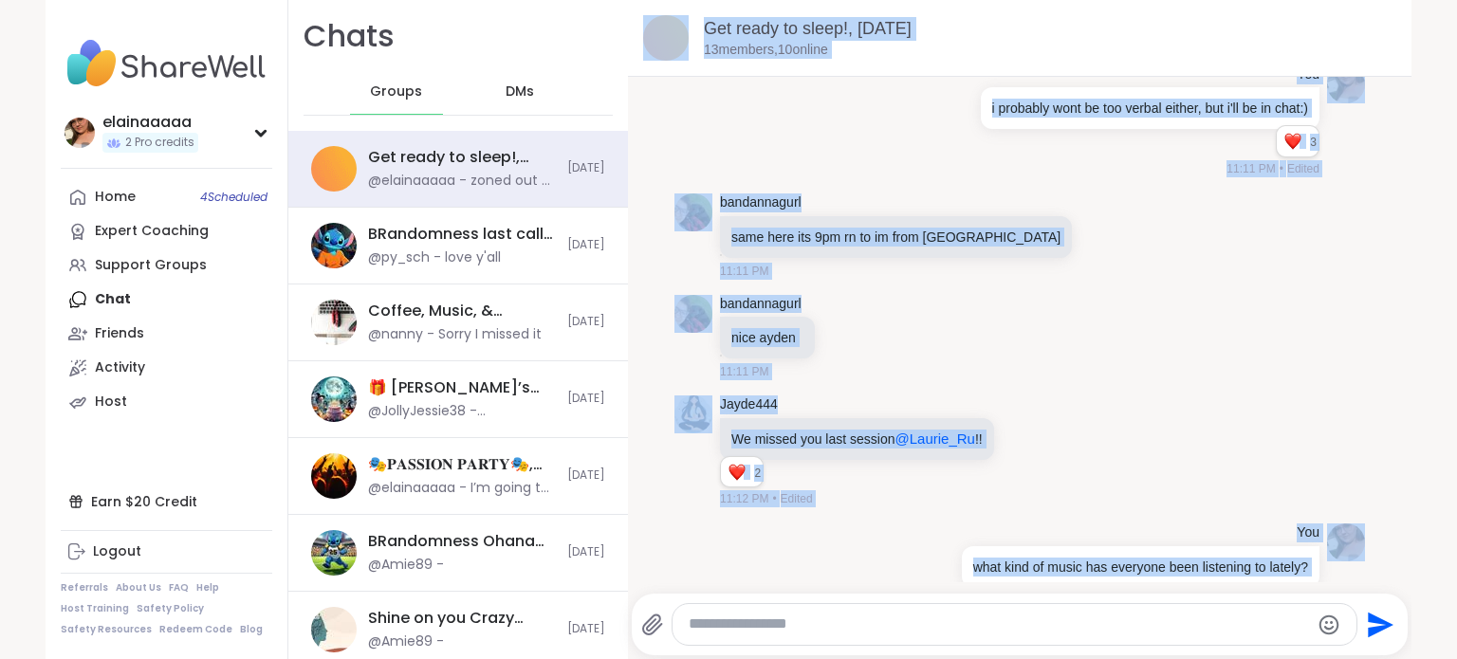
scroll to position [0, 0]
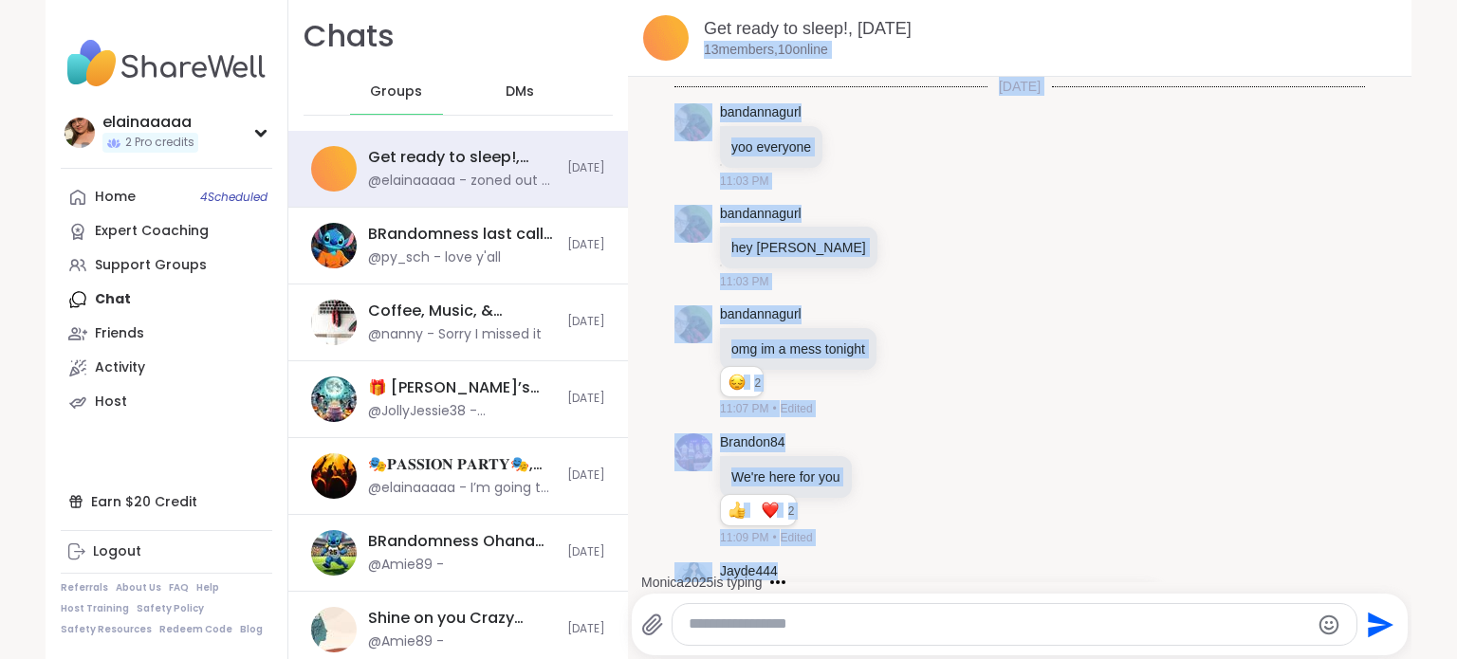
drag, startPoint x: 896, startPoint y: 363, endPoint x: 1391, endPoint y: -9, distance: 618.4
click at [1391, 0] on html "elainaaaaa 2 Pro credits elainaaaaa 2 Pro credits Profile Membership Settings H…" at bounding box center [728, 329] width 1457 height 659
click at [1252, 54] on div "Get ready to sleep!, Oct 12 13 members, 10 online" at bounding box center [1050, 38] width 692 height 43
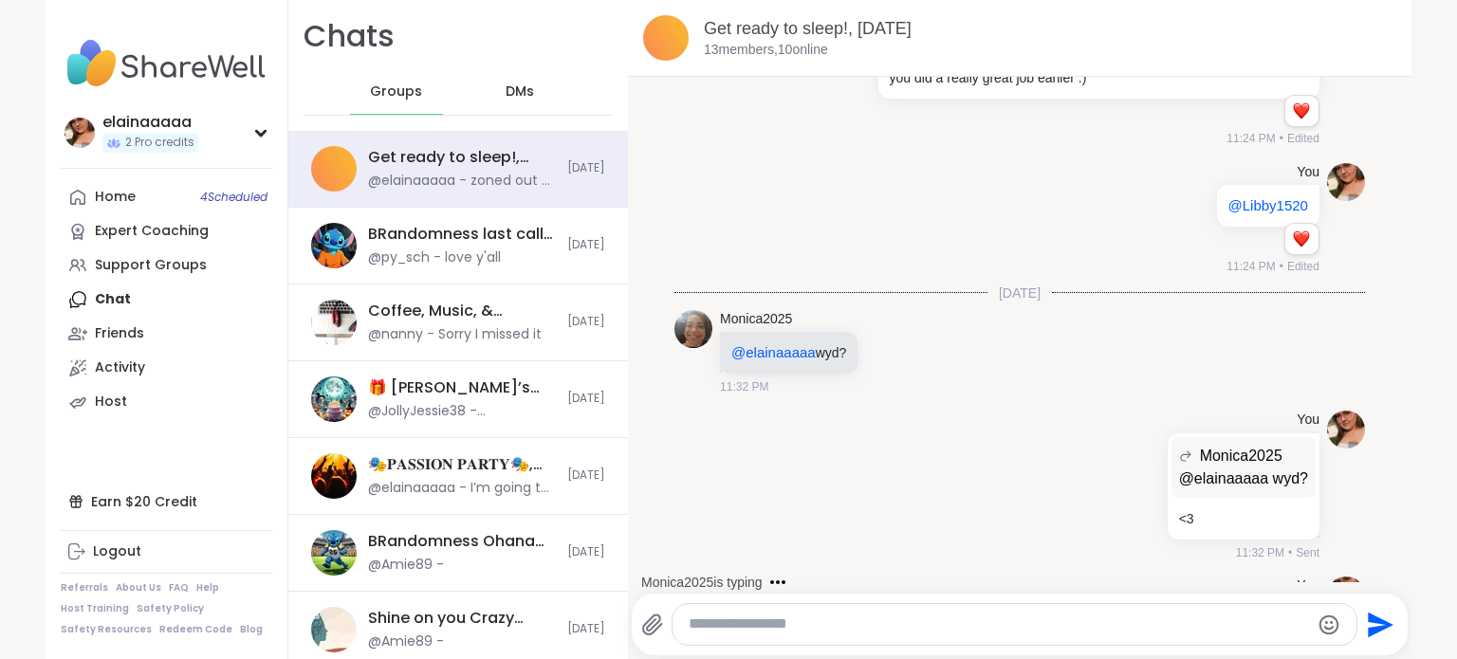
scroll to position [4561, 0]
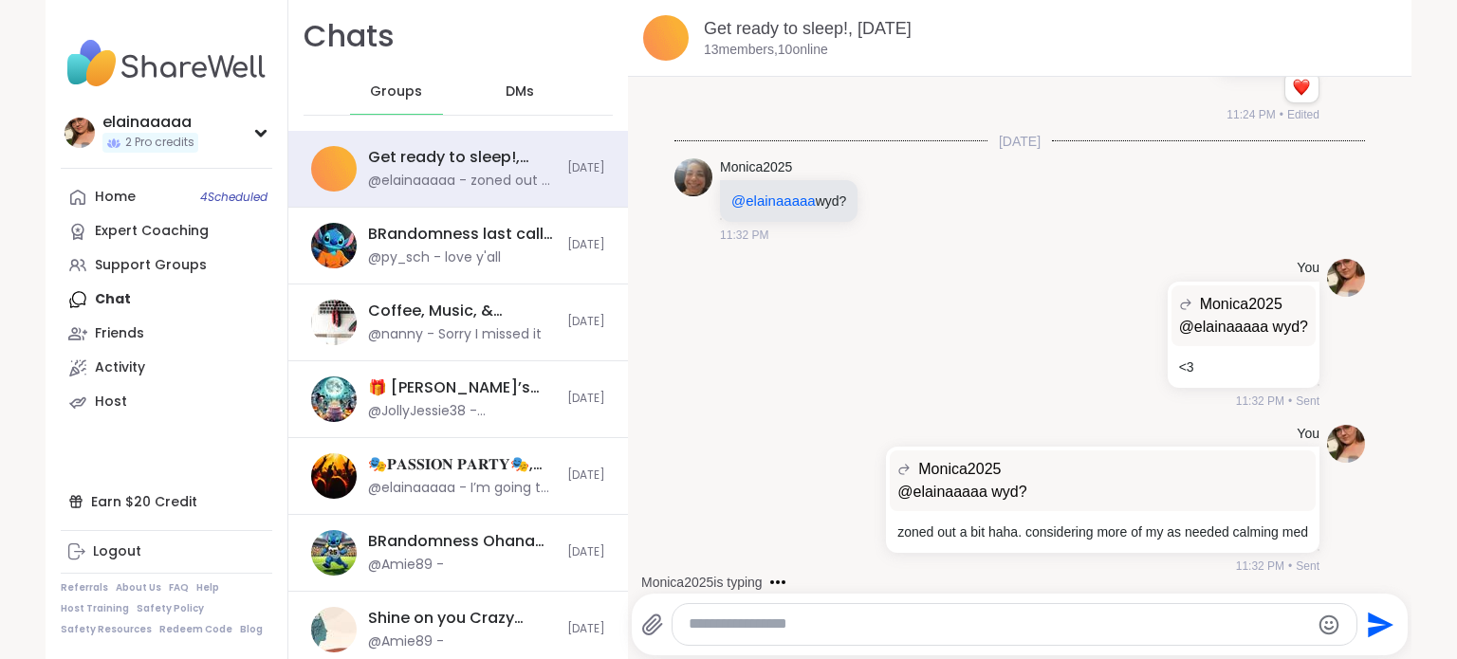
click at [907, 189] on icon at bounding box center [911, 200] width 17 height 23
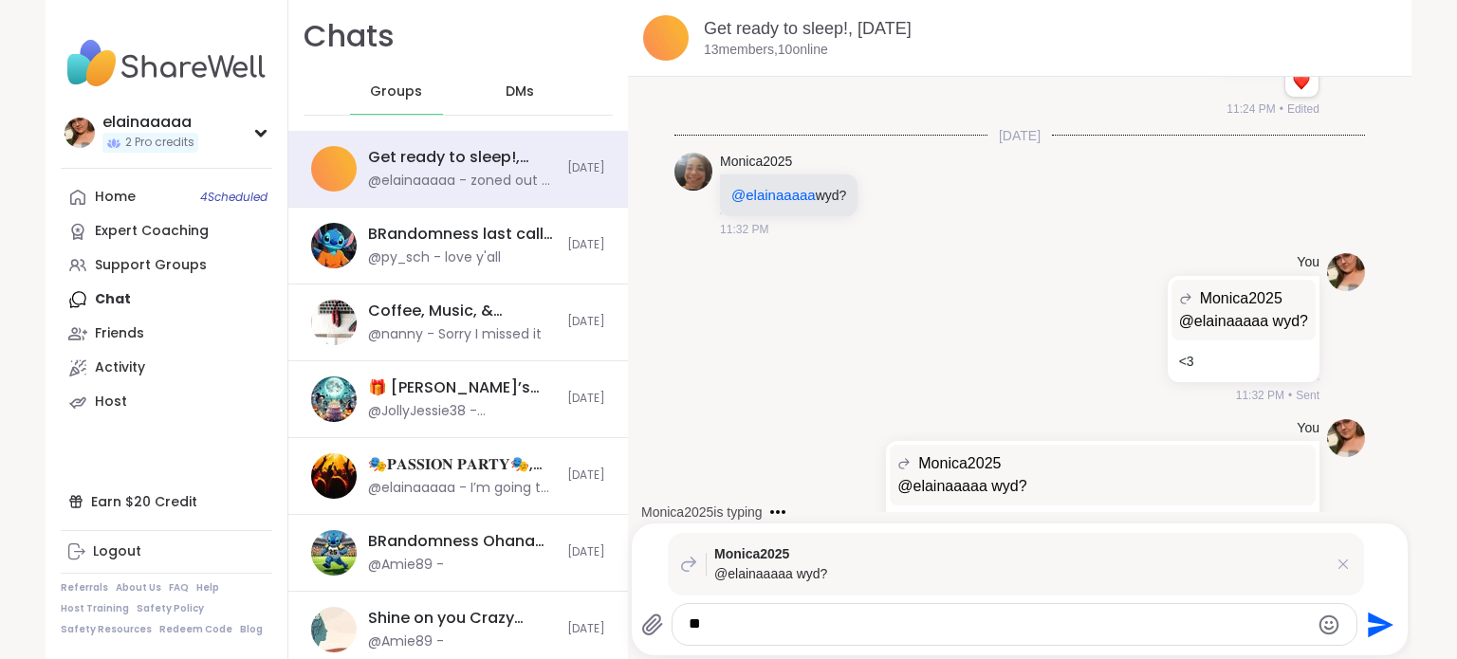
type textarea "***"
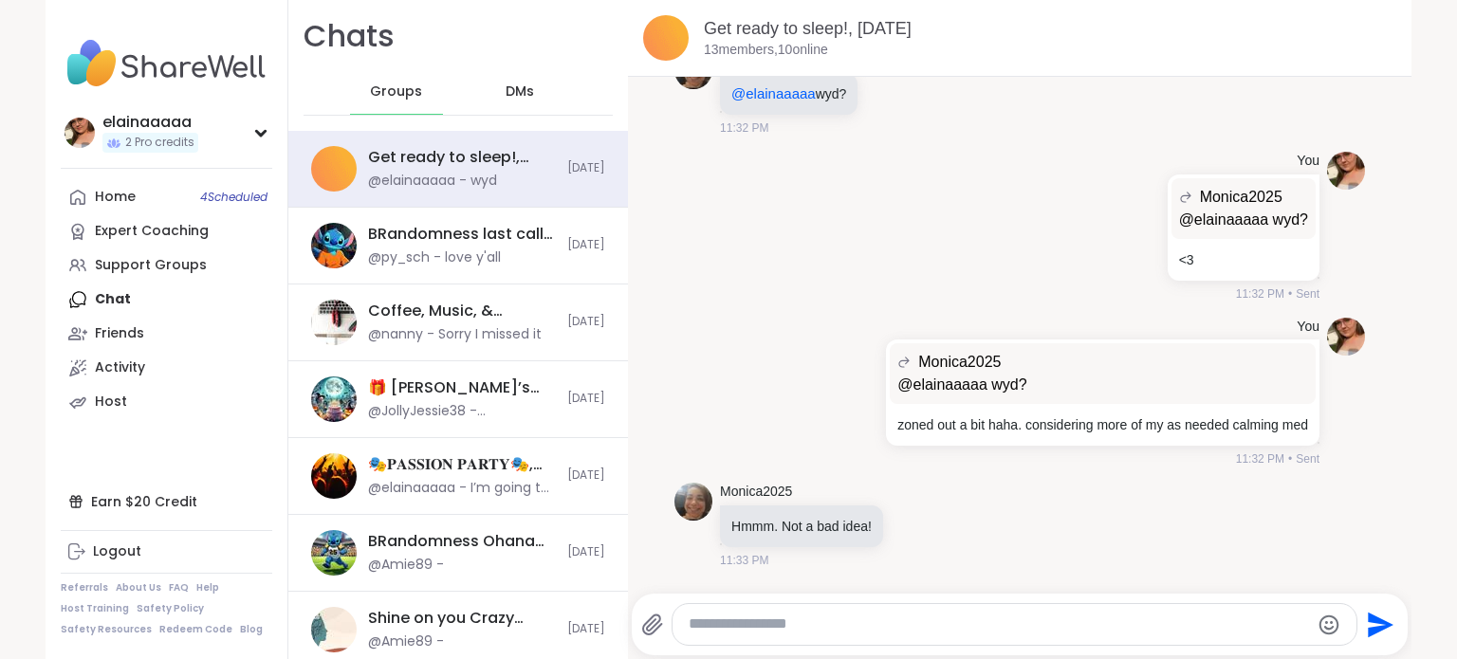
scroll to position [4826, 0]
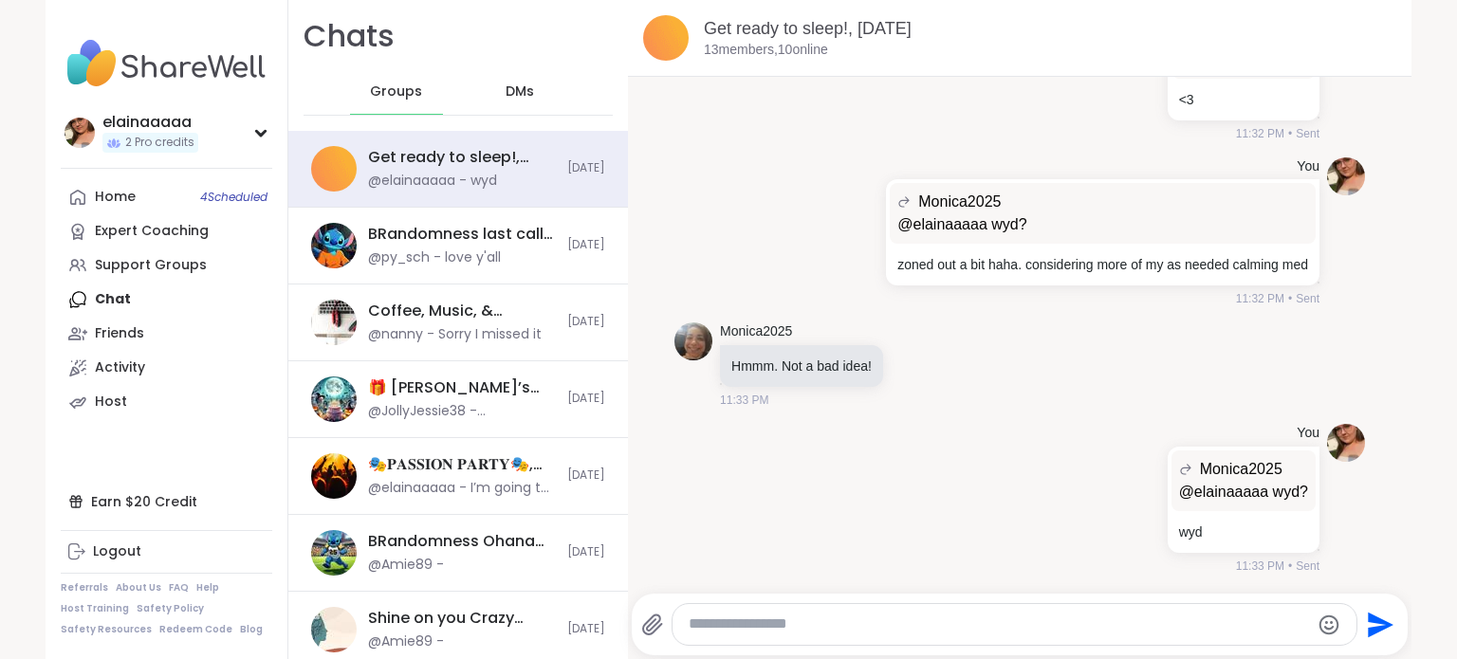
click at [914, 359] on icon at bounding box center [916, 365] width 17 height 19
click at [914, 333] on div "Select Reaction: Heart" at bounding box center [916, 334] width 17 height 17
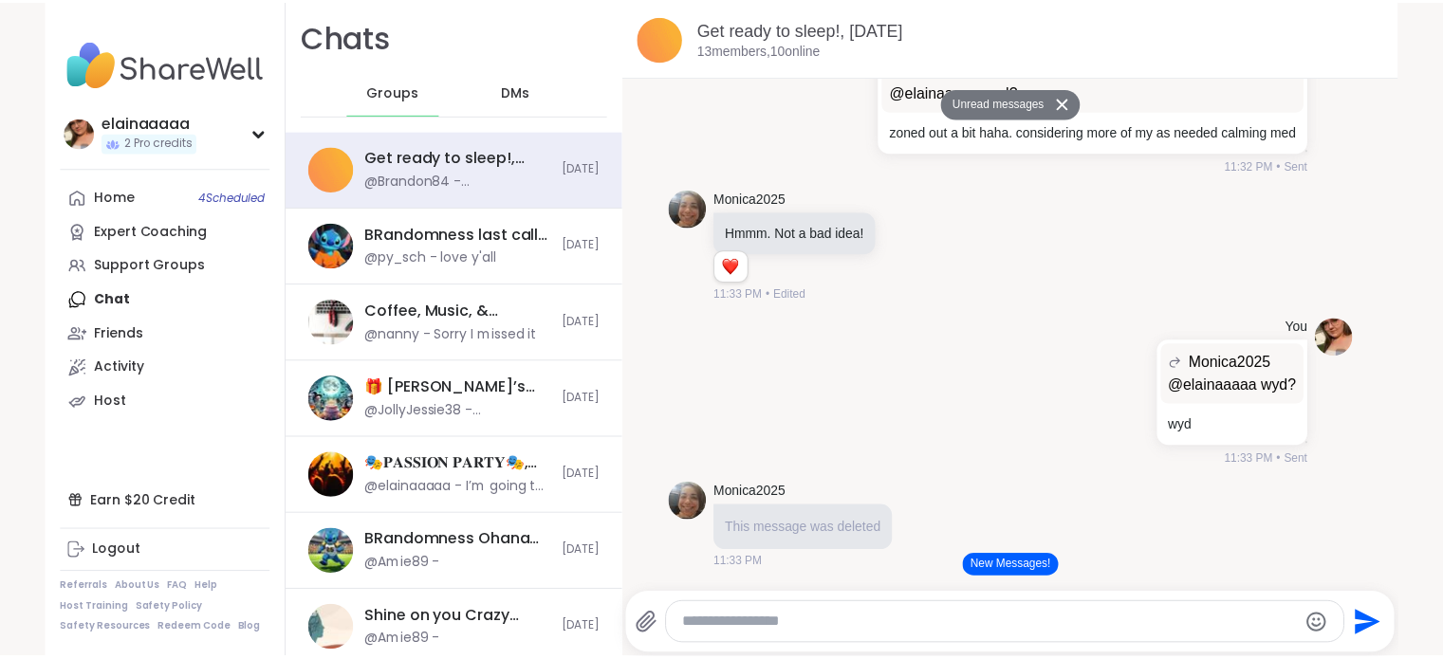
scroll to position [5982, 0]
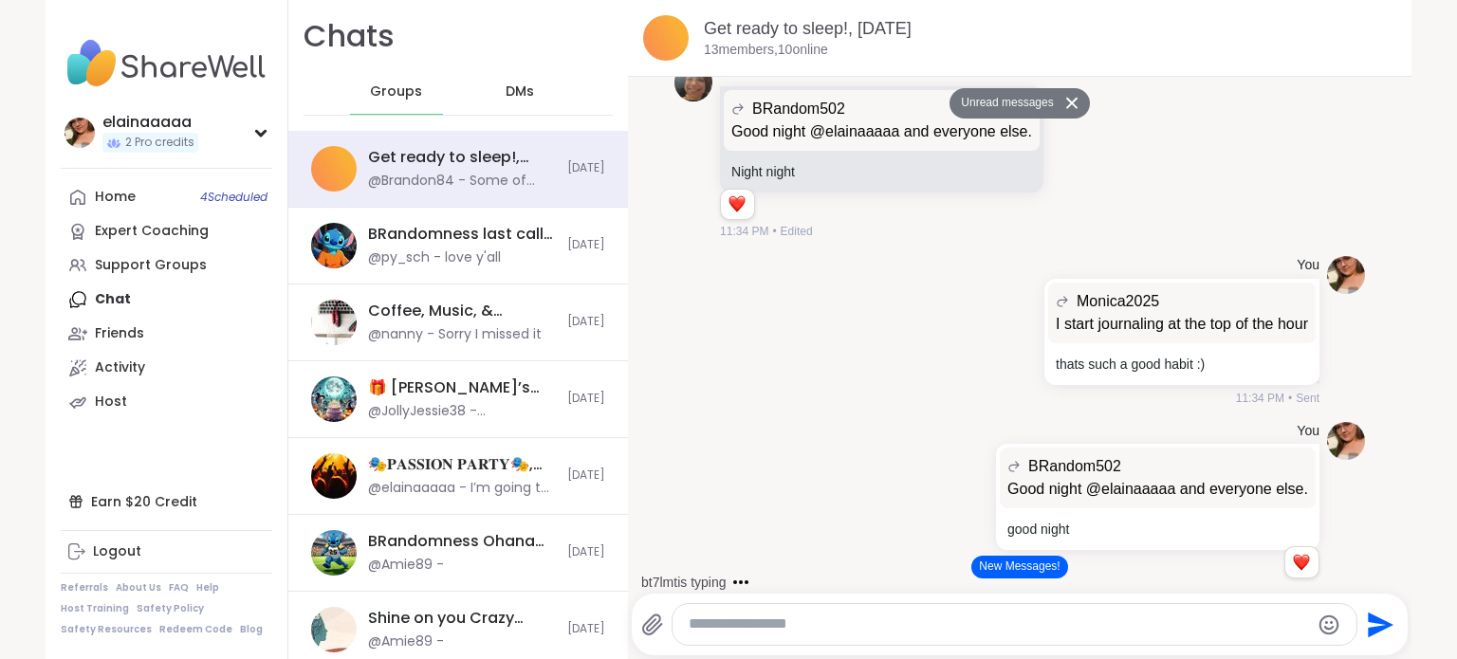
click at [133, 48] on img at bounding box center [167, 63] width 212 height 66
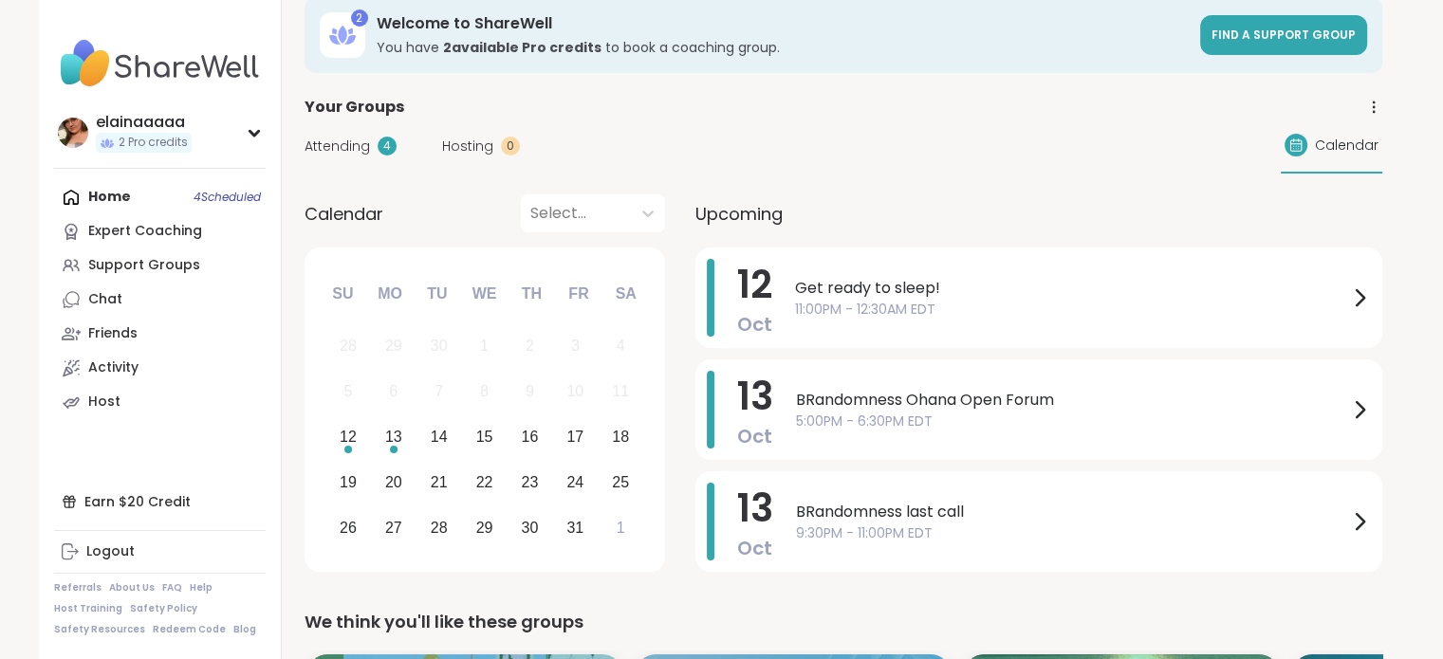
scroll to position [27, 0]
click at [91, 268] on div "Support Groups" at bounding box center [144, 265] width 112 height 19
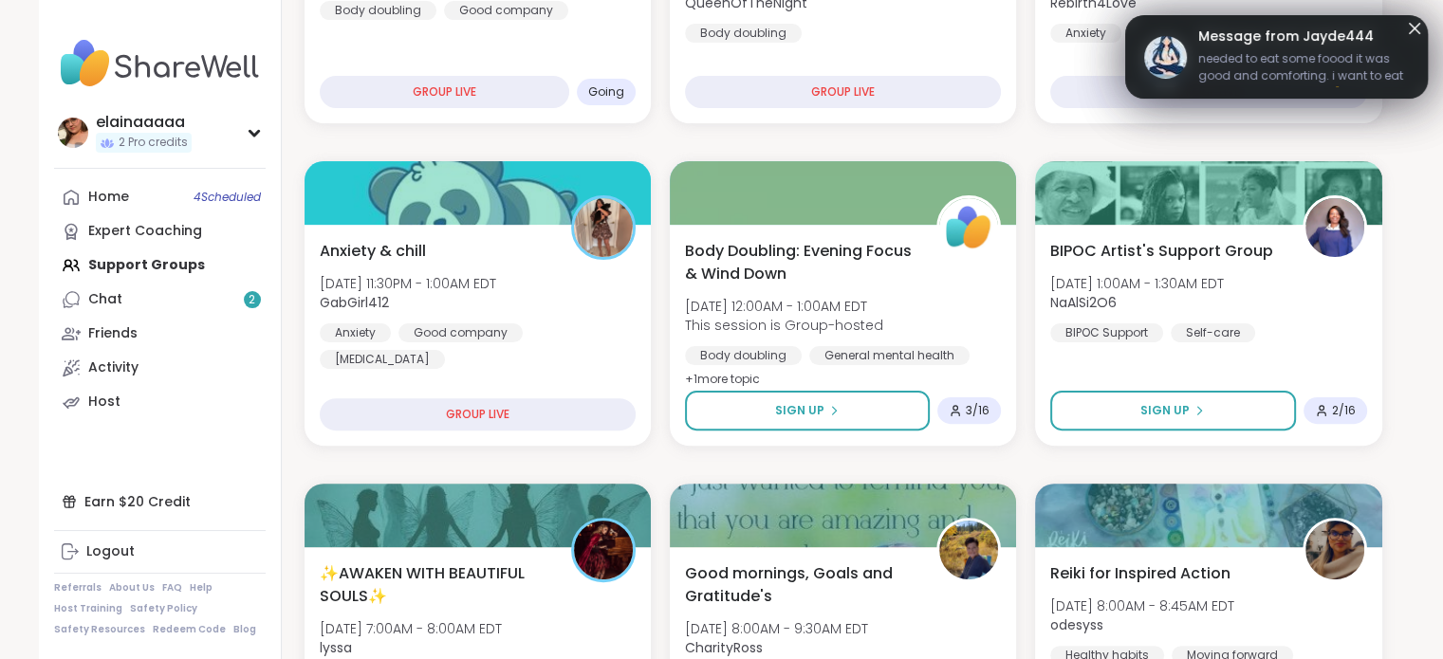
scroll to position [527, 0]
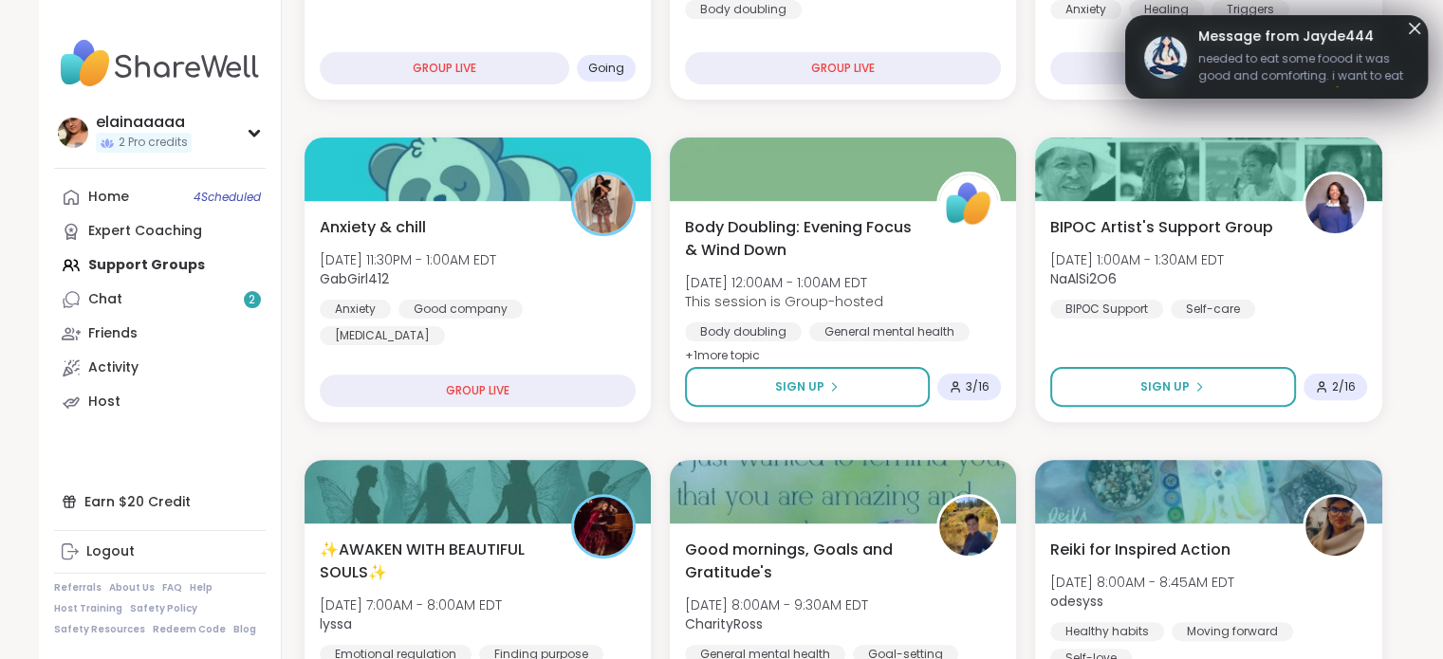
click at [1240, 71] on span "needed to eat some foood it was good and comforting. i want to eat more but i s…" at bounding box center [1303, 69] width 211 height 38
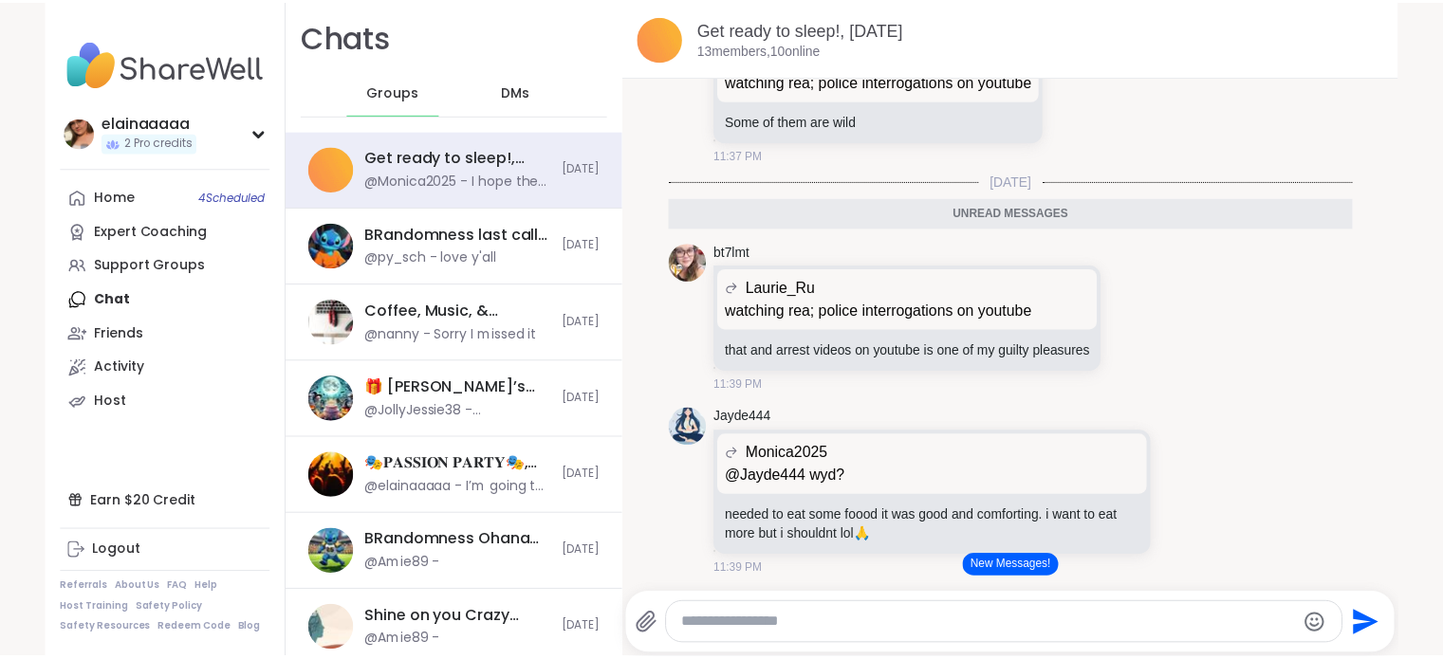
scroll to position [8544, 0]
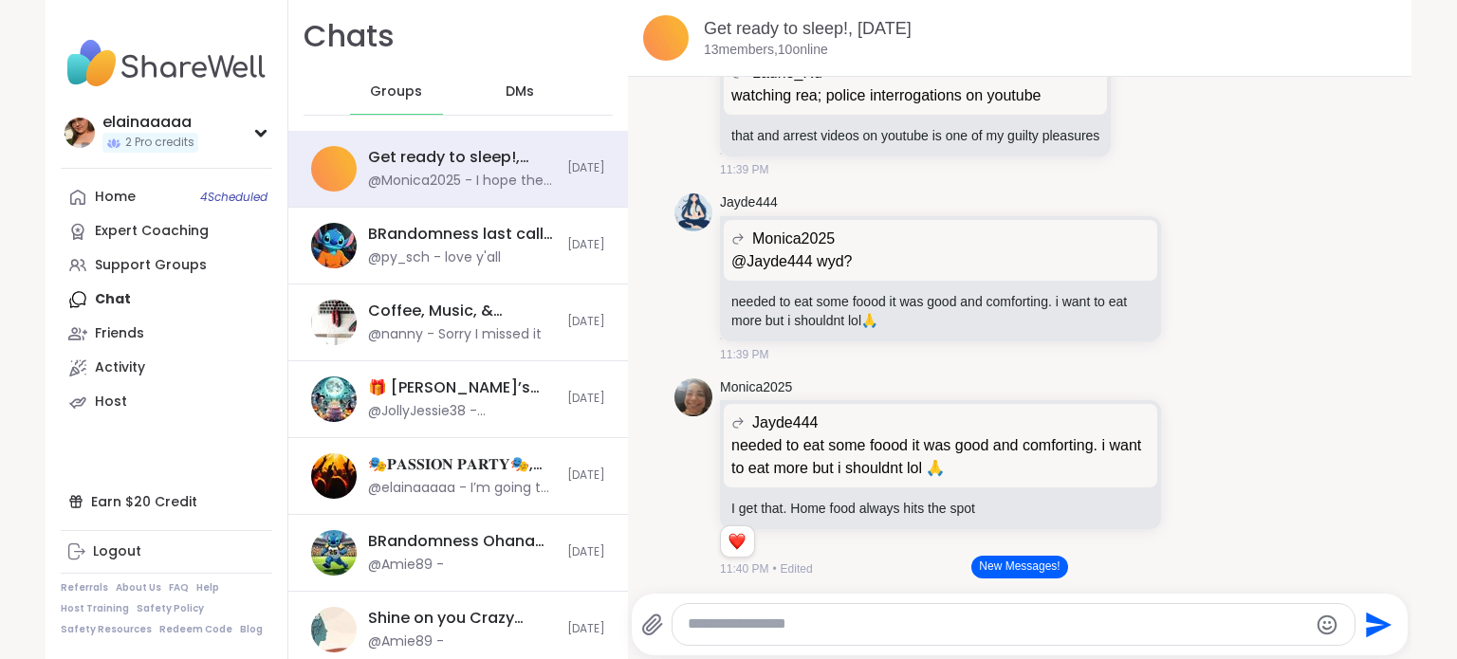
click at [193, 82] on img at bounding box center [167, 63] width 212 height 66
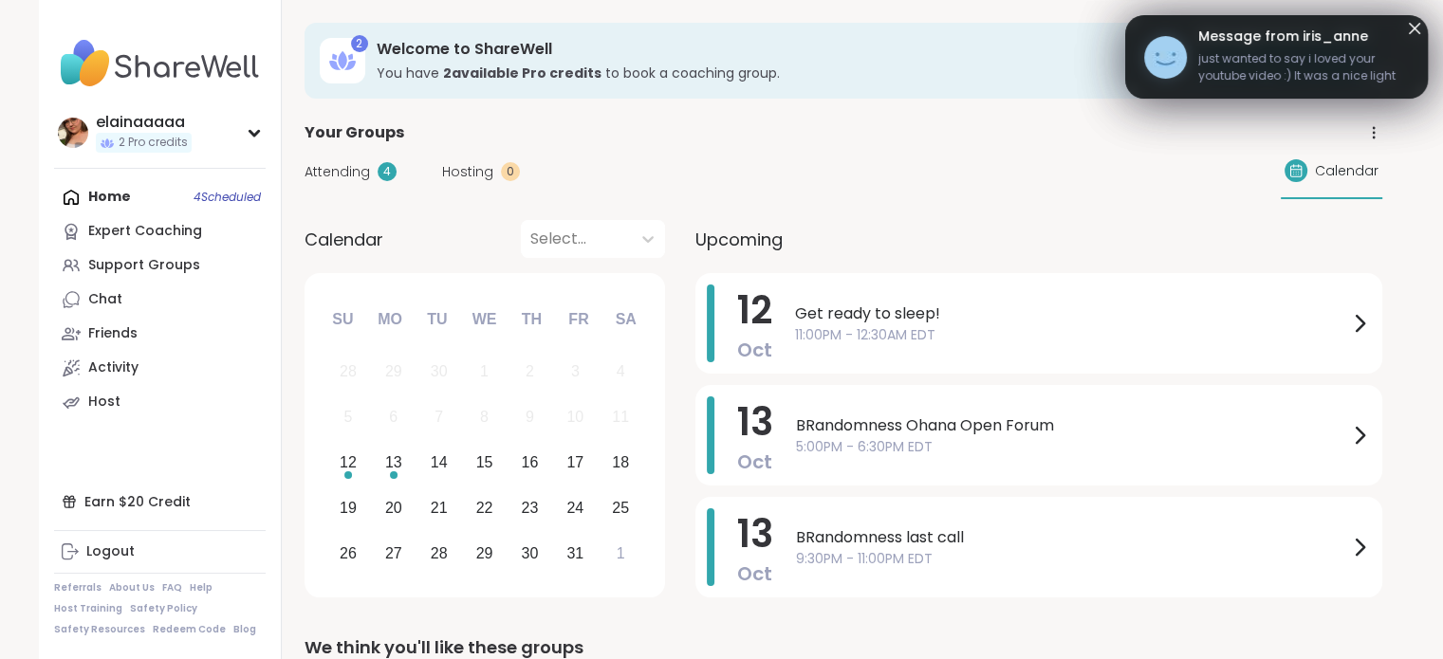
click at [1215, 73] on span "just wanted to say i loved your youtube video :) It was a nice light convo, my …" at bounding box center [1303, 69] width 211 height 38
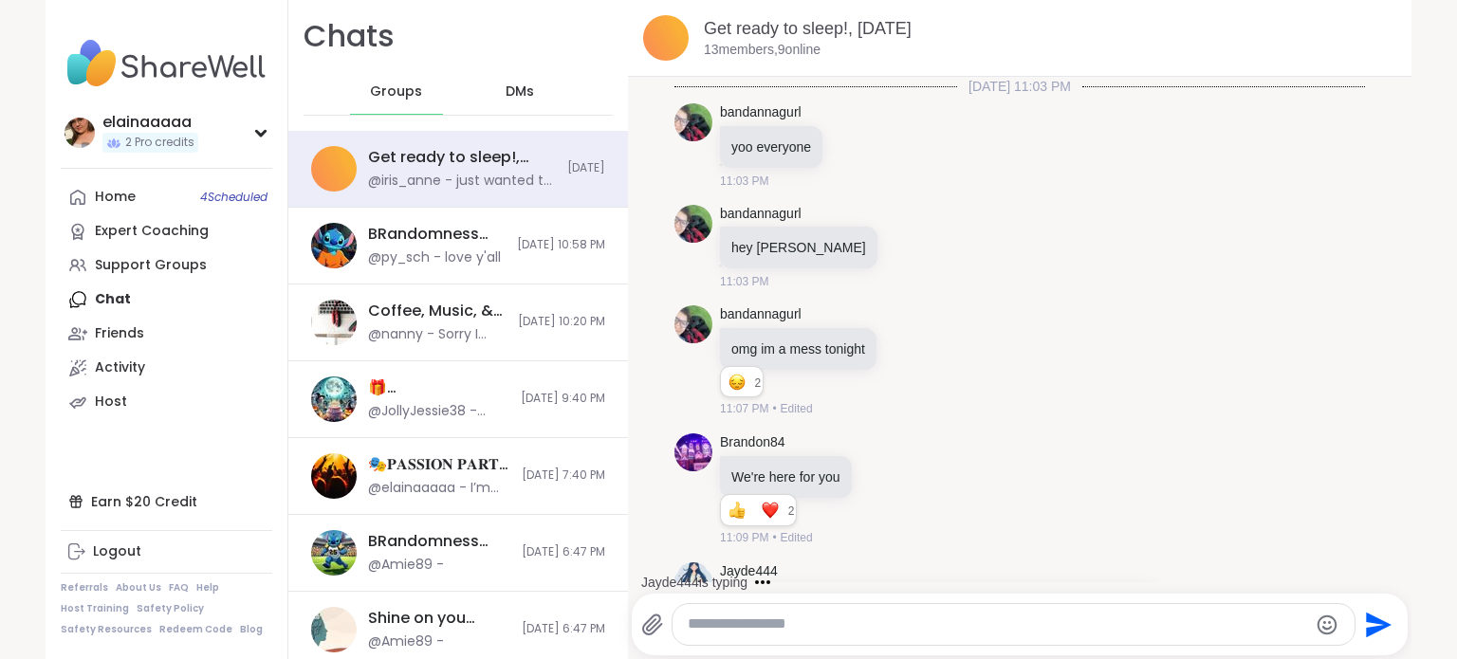
scroll to position [10810, 0]
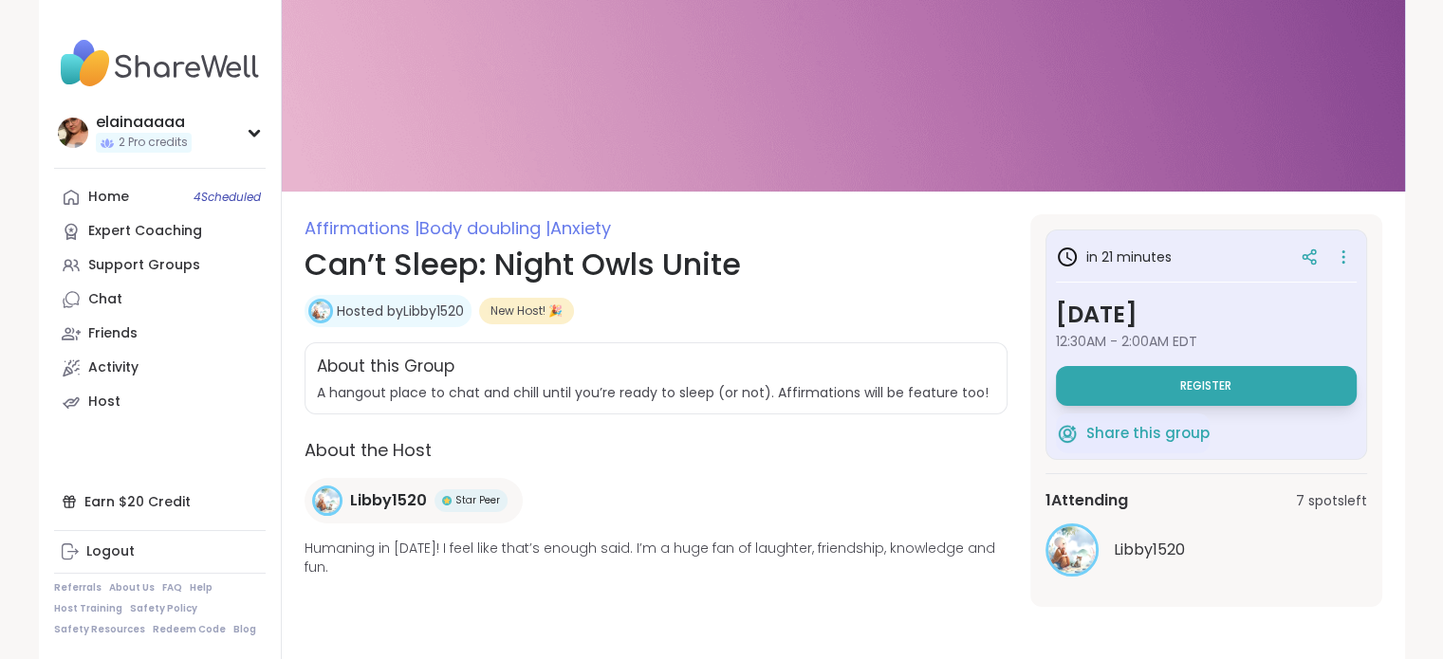
click at [1153, 378] on button "Register" at bounding box center [1206, 386] width 301 height 40
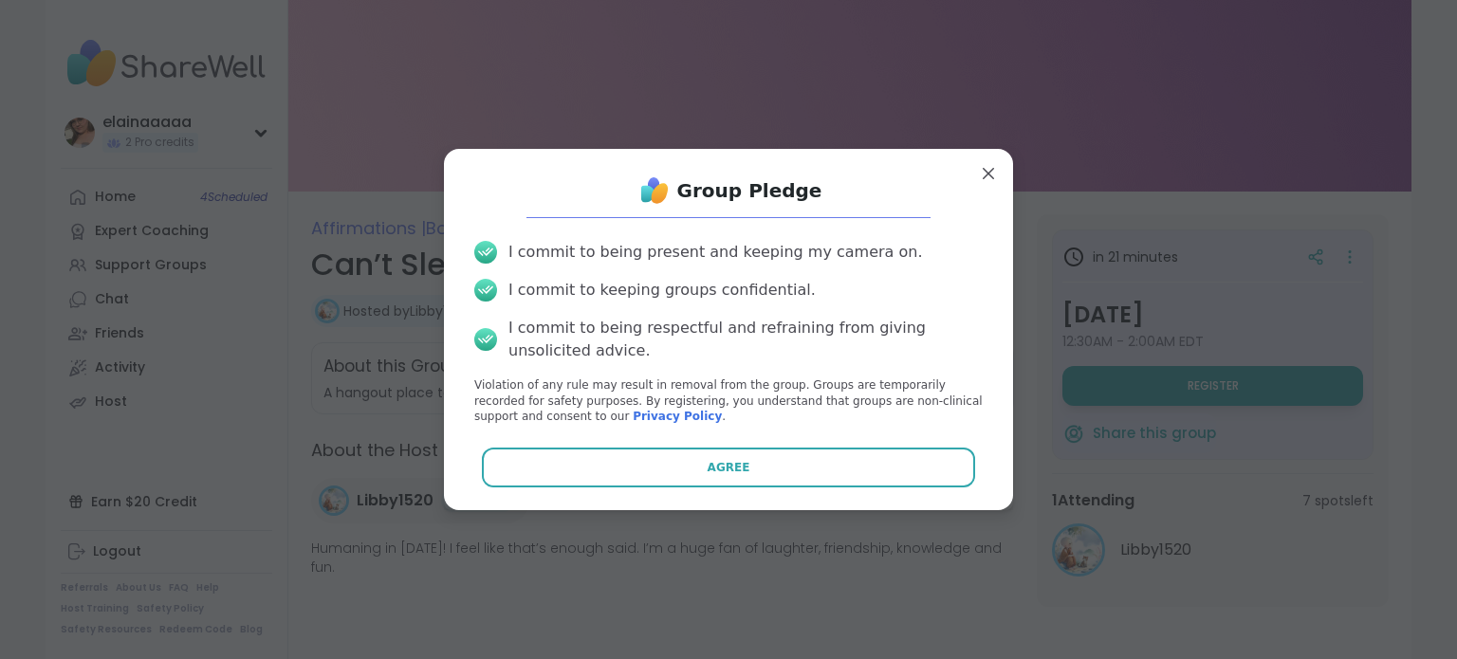
click at [765, 459] on button "Agree" at bounding box center [729, 468] width 494 height 40
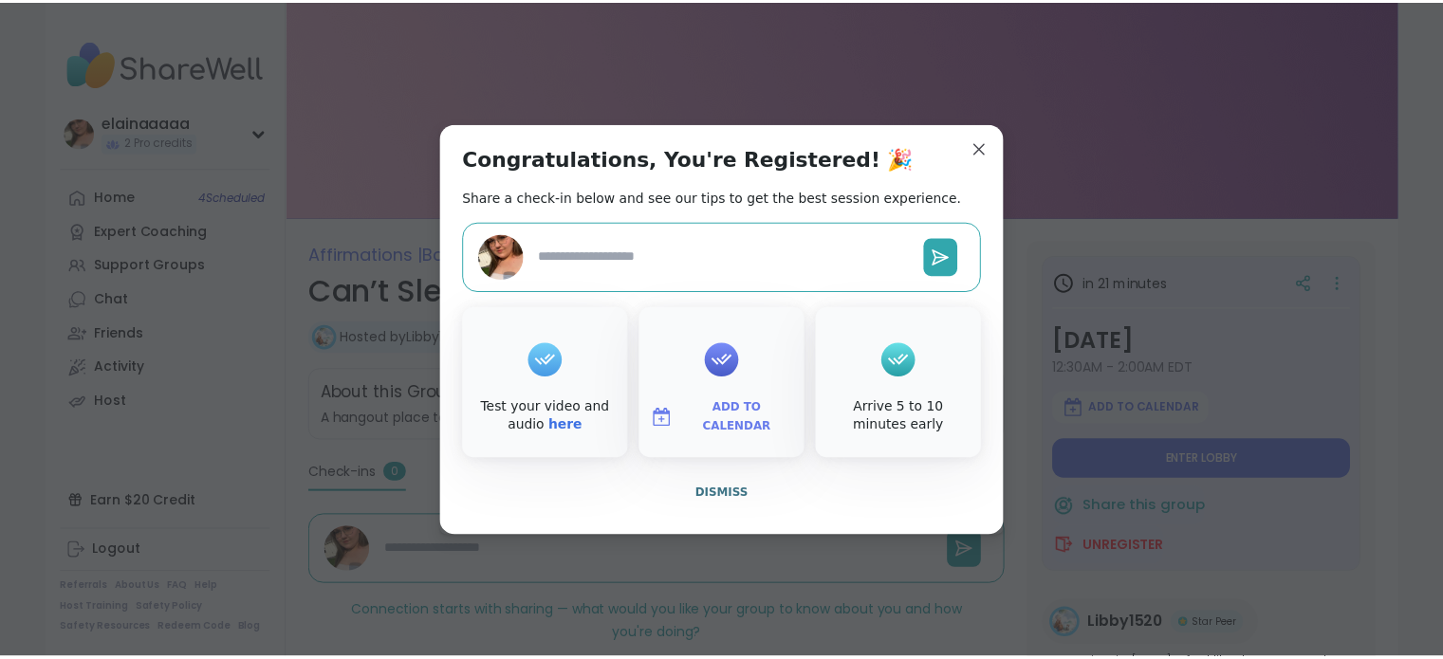
scroll to position [57, 0]
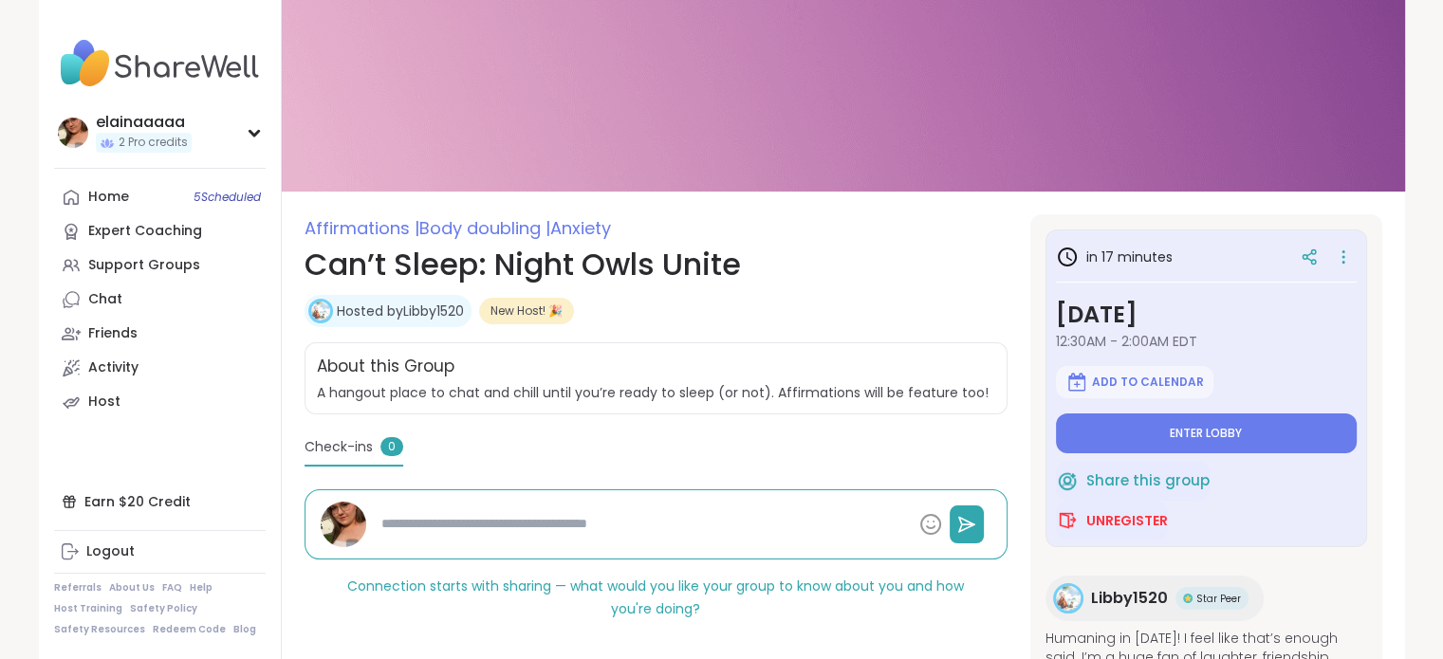
type textarea "*"
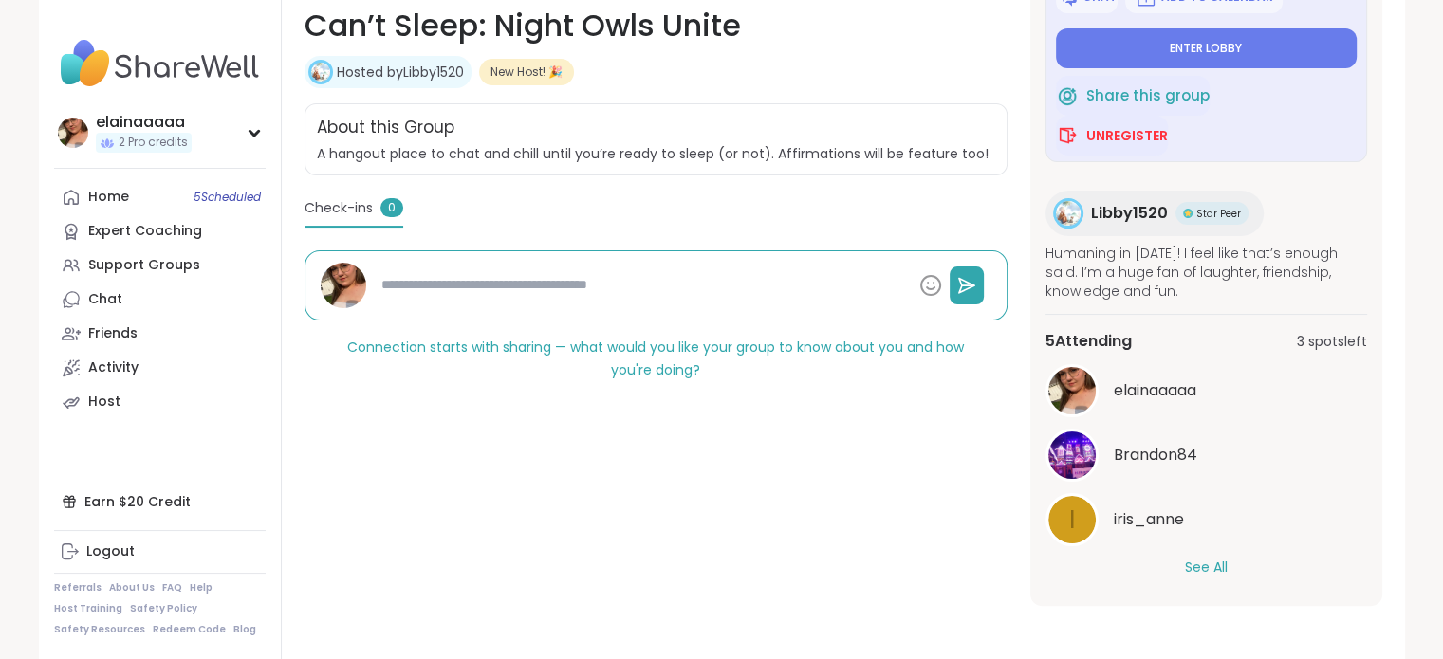
click at [1191, 561] on button "See All" at bounding box center [1206, 568] width 43 height 20
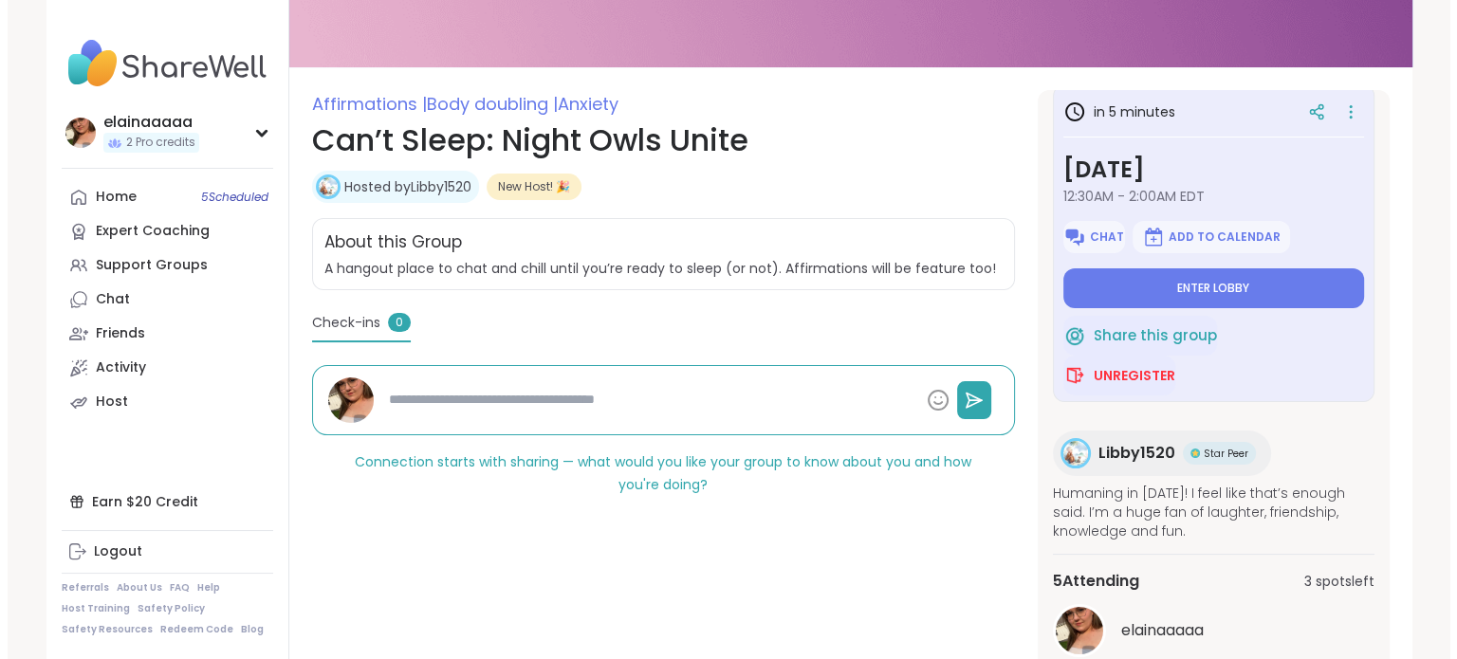
scroll to position [20, 0]
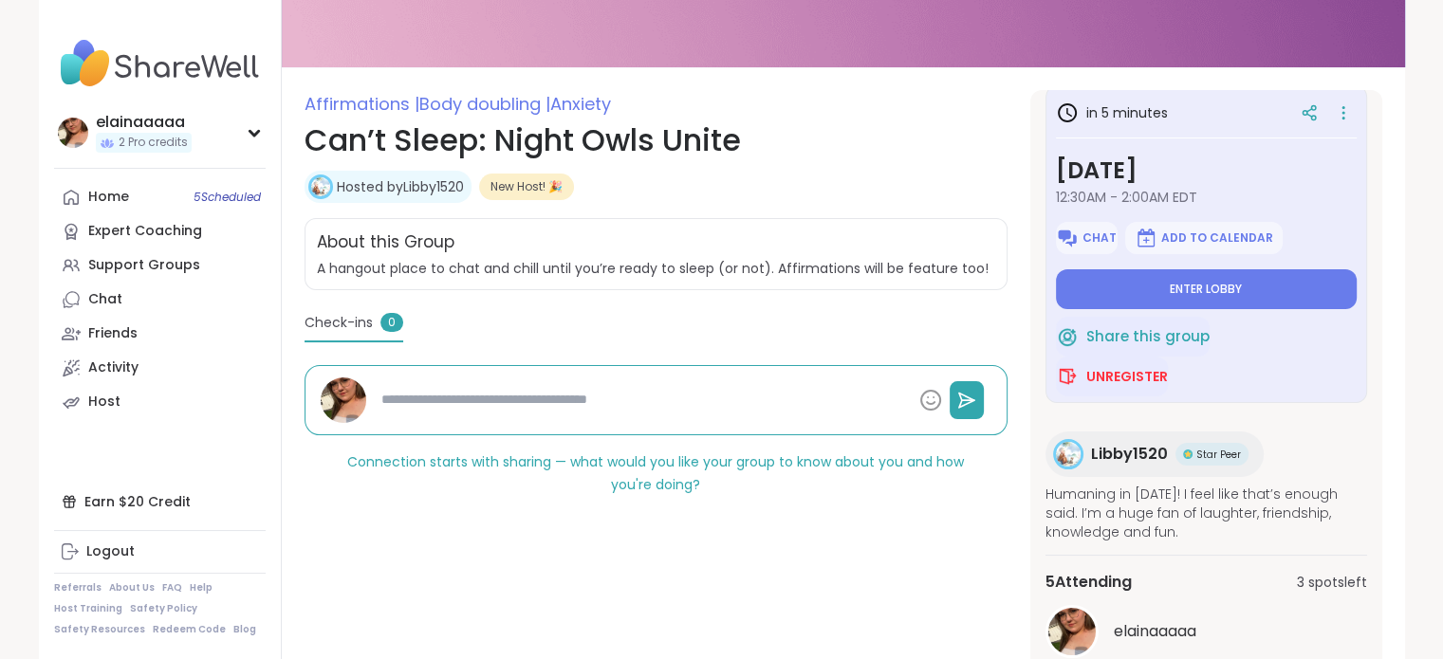
click at [1115, 286] on button "Enter lobby" at bounding box center [1206, 289] width 301 height 40
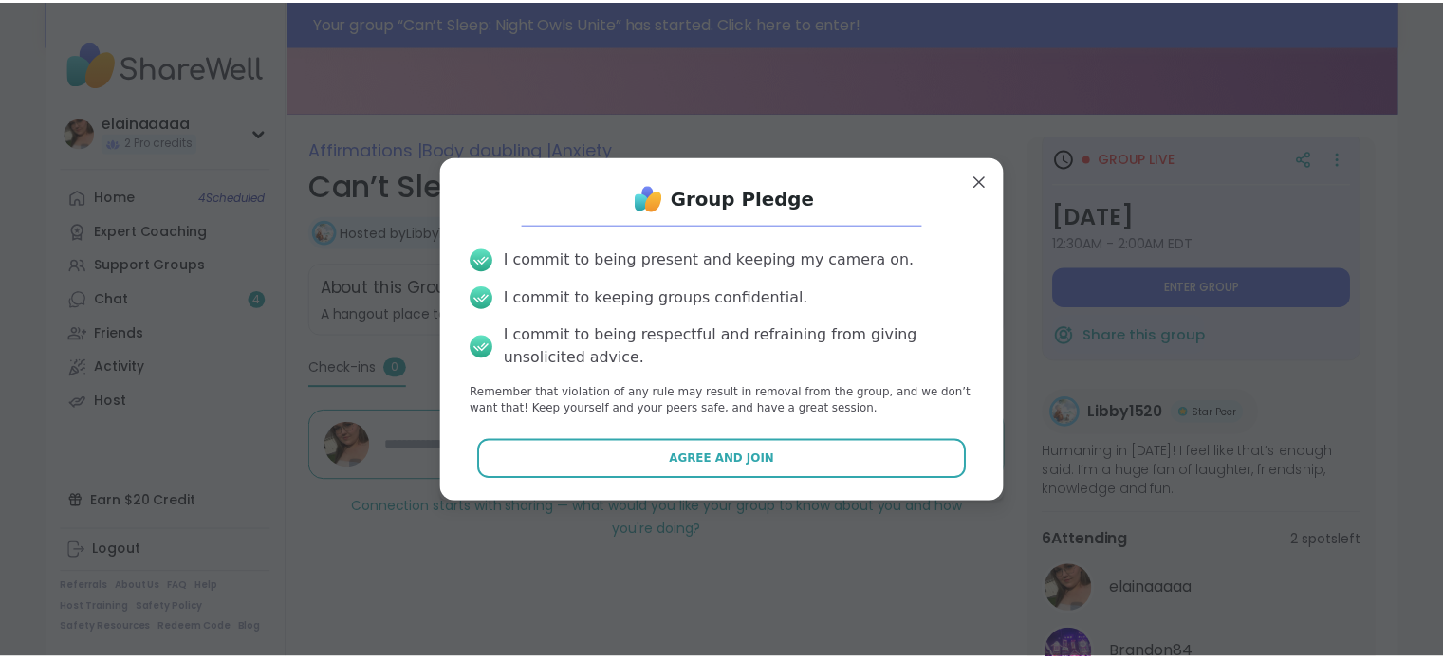
scroll to position [227, 0]
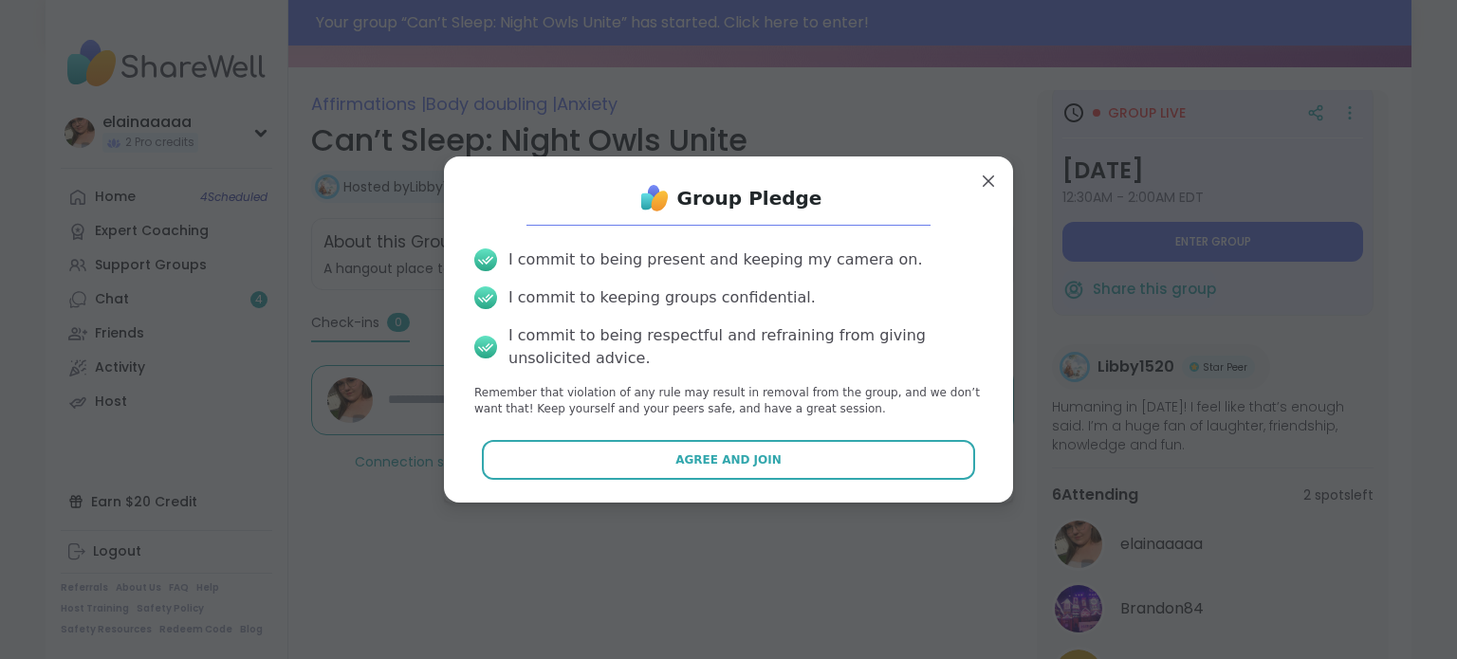
click at [799, 485] on div "Group Pledge I commit to being present and keeping my camera on. I commit to ke…" at bounding box center [728, 329] width 539 height 315
click at [802, 473] on button "Agree and Join" at bounding box center [729, 460] width 494 height 40
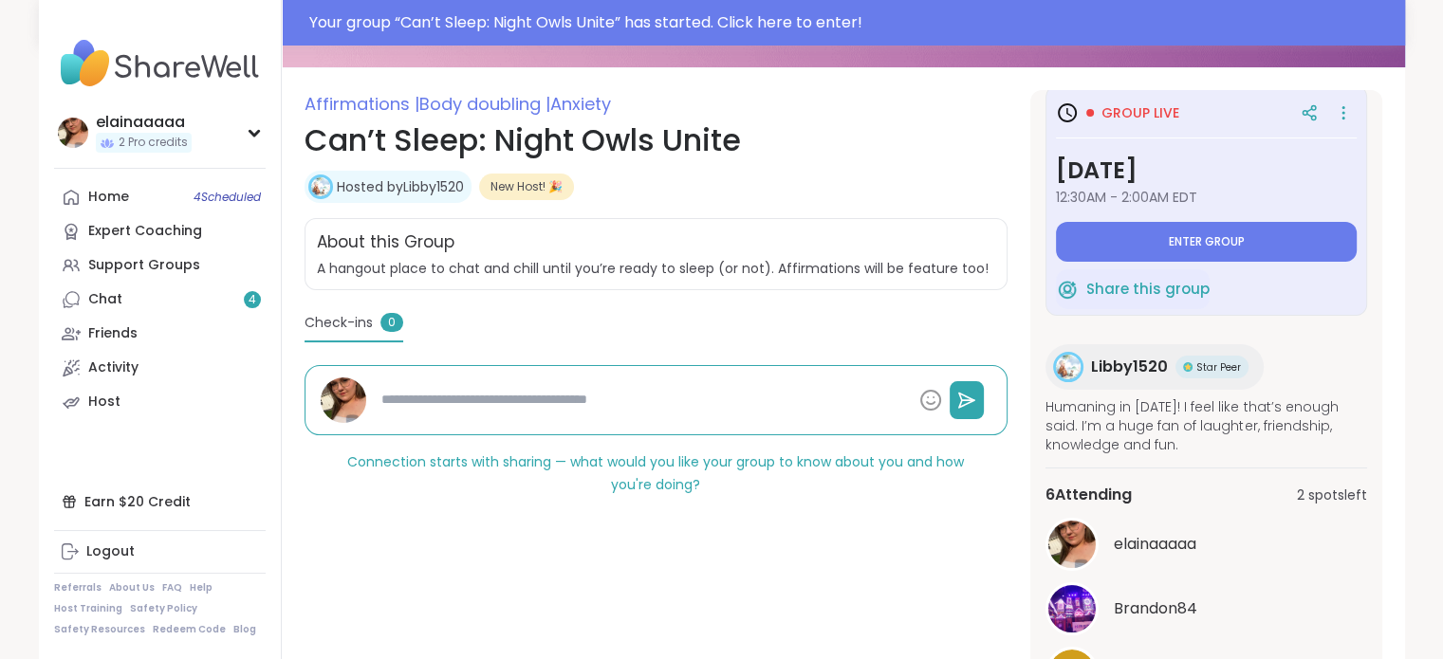
type textarea "*"
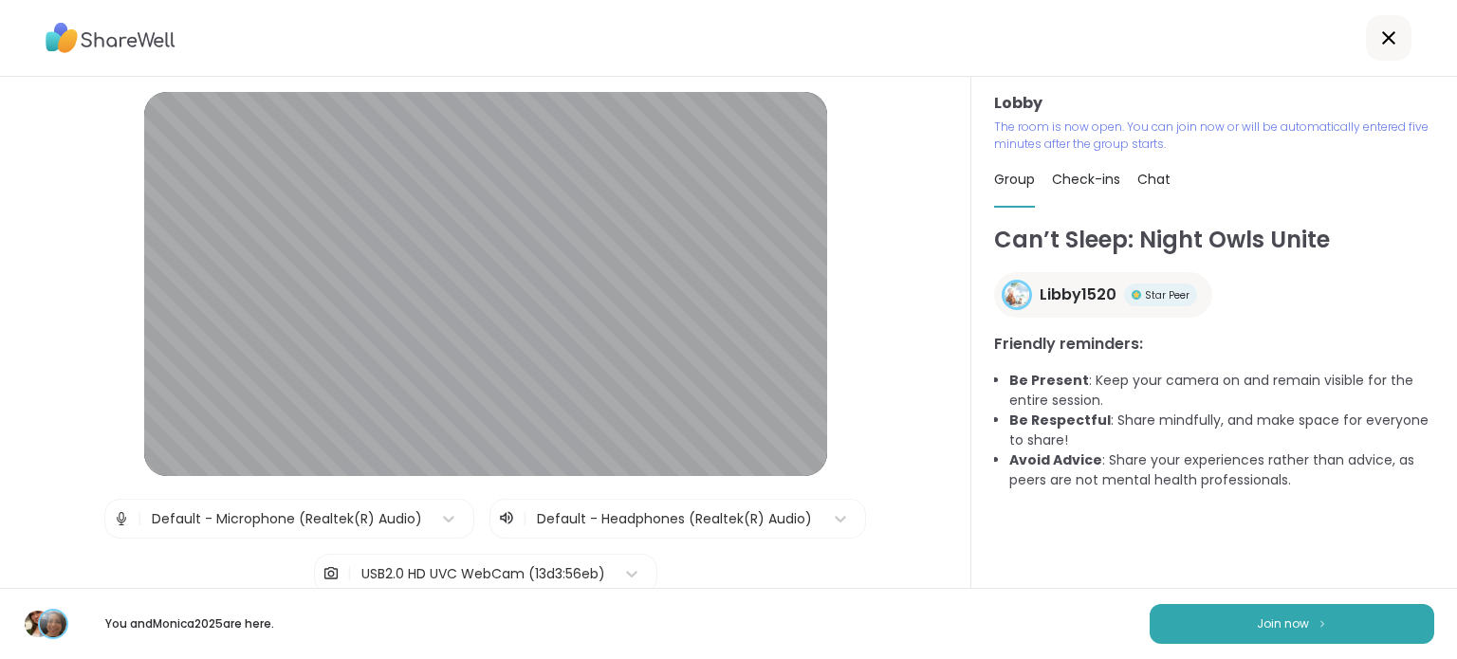
click at [1208, 613] on button "Join now" at bounding box center [1292, 624] width 285 height 40
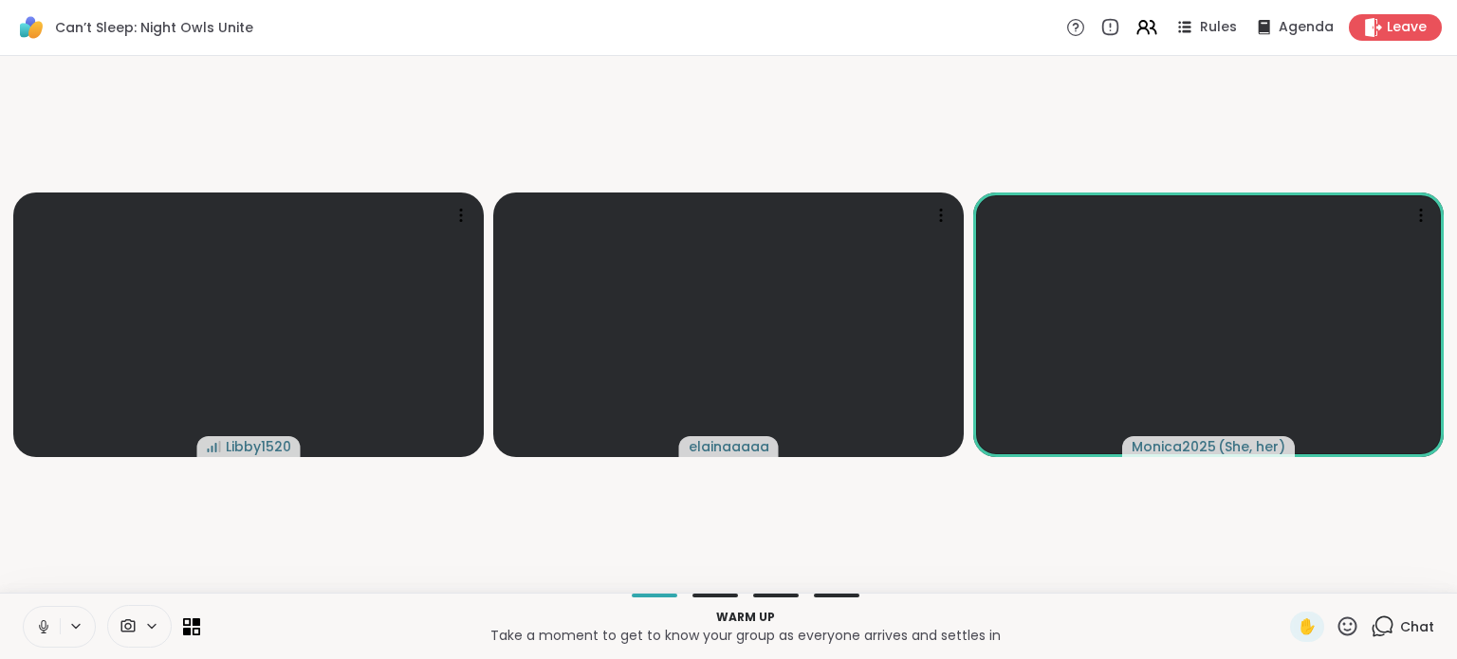
click at [43, 627] on icon at bounding box center [43, 626] width 17 height 17
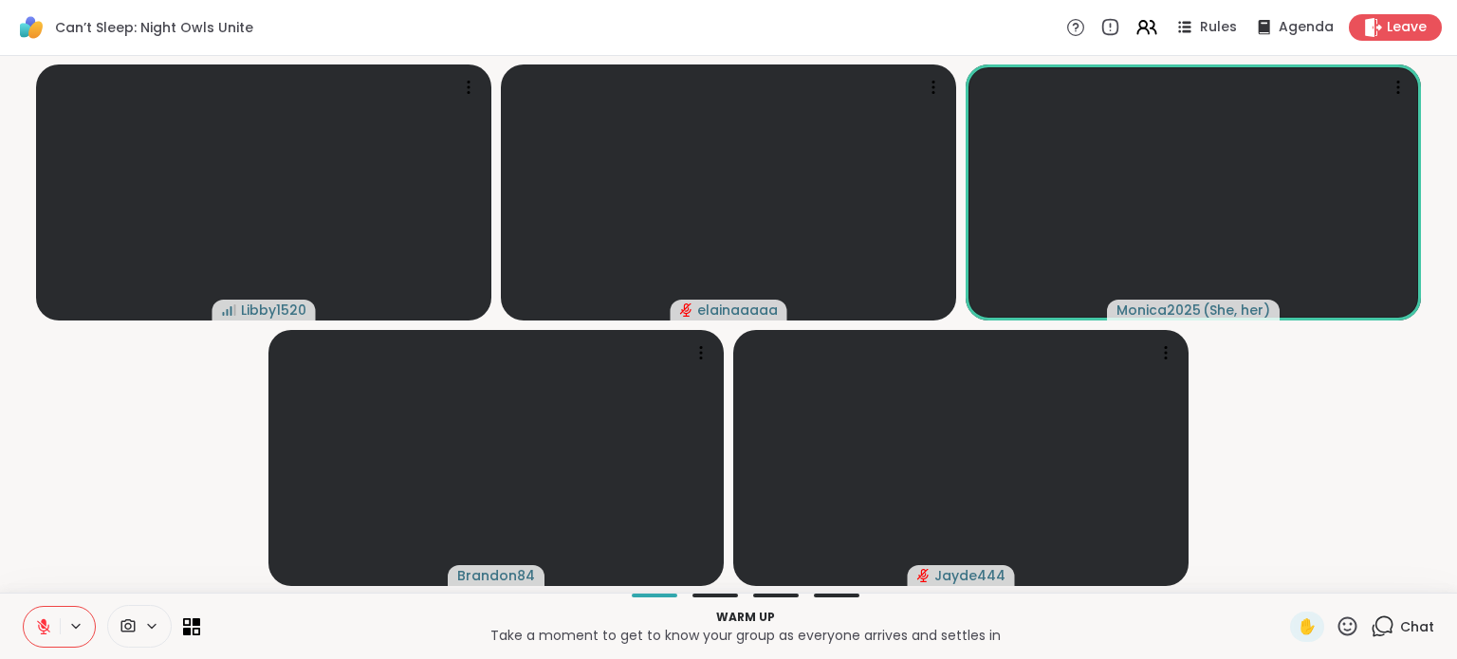
click at [1371, 630] on icon at bounding box center [1383, 627] width 24 height 24
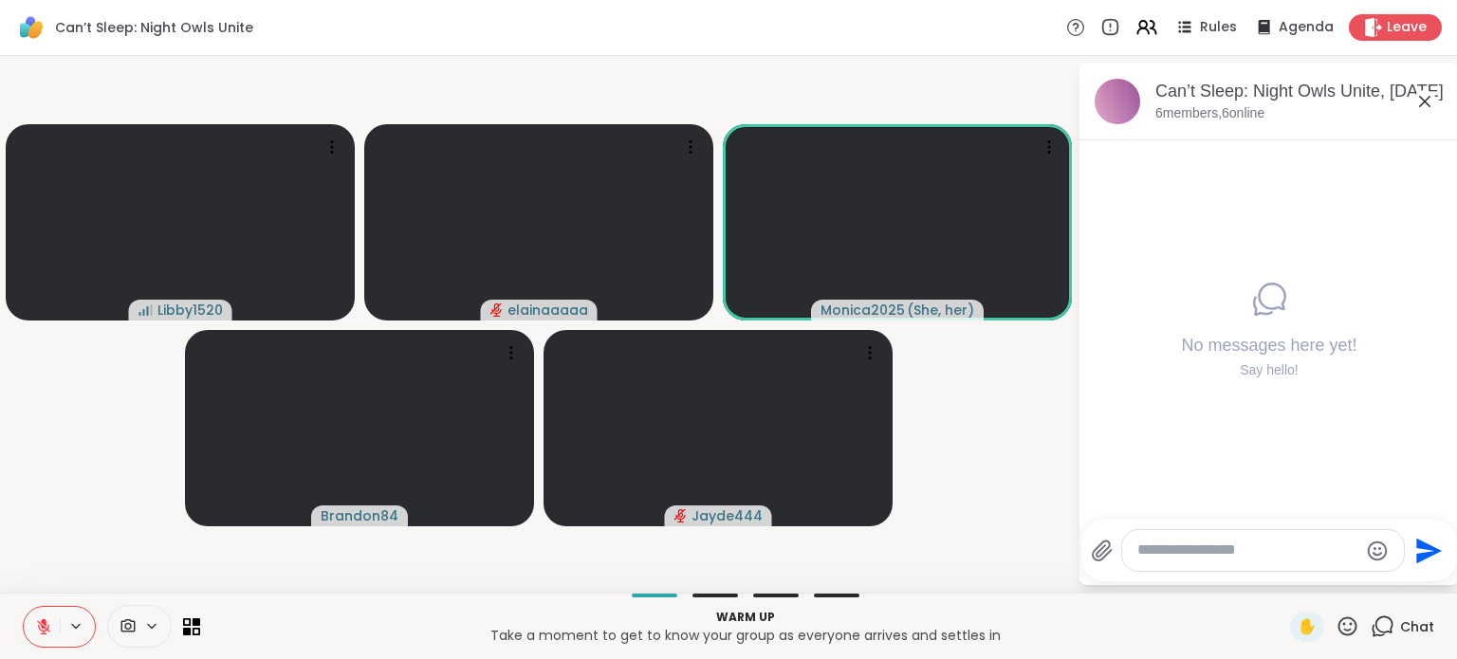
click at [1192, 543] on textarea "Type your message" at bounding box center [1247, 551] width 221 height 20
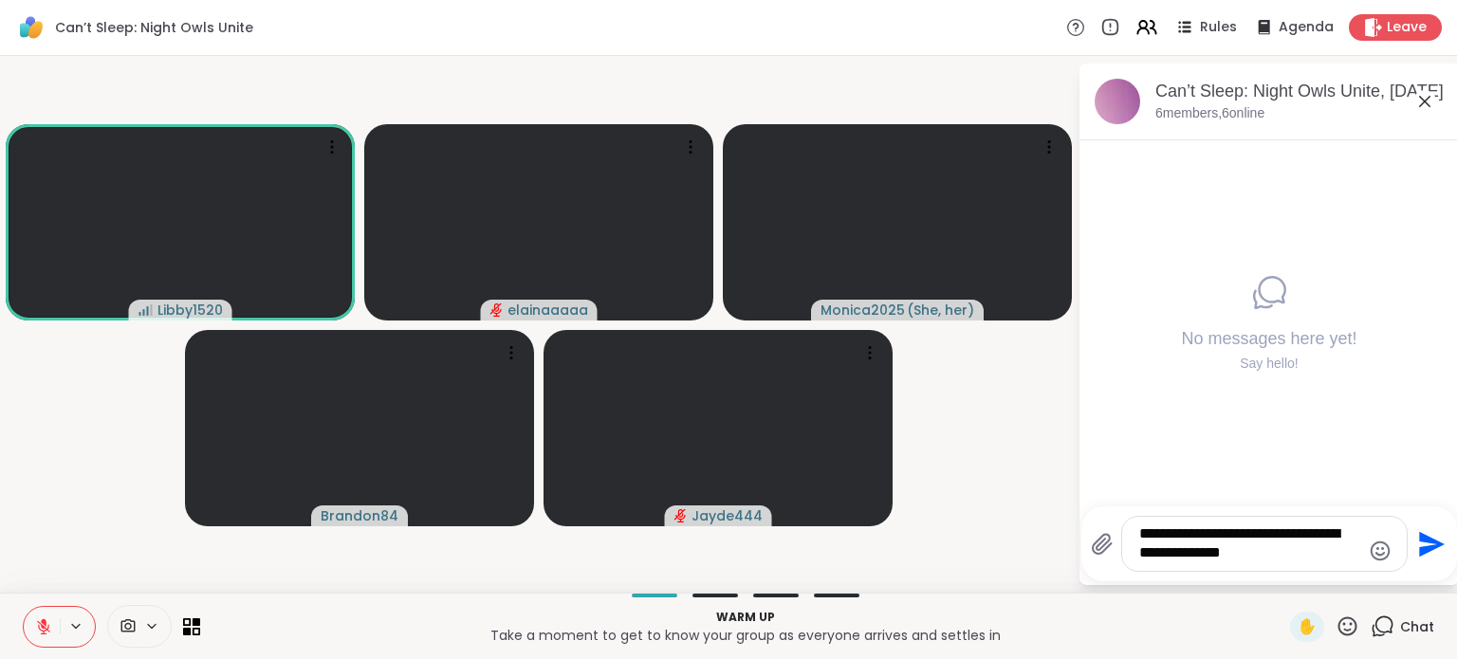
type textarea "**********"
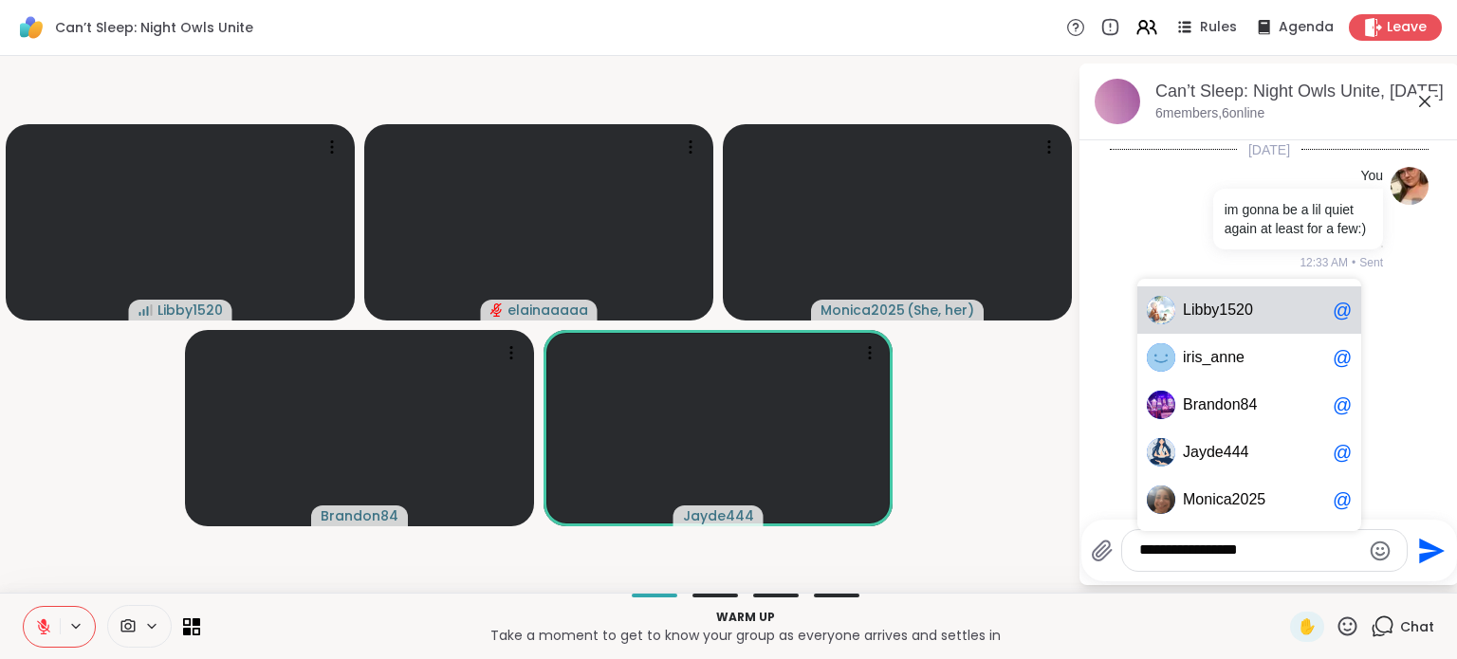
click at [1266, 322] on div "L i b b y 1 5 2 0 @" at bounding box center [1249, 309] width 224 height 47
type textarea "**********"
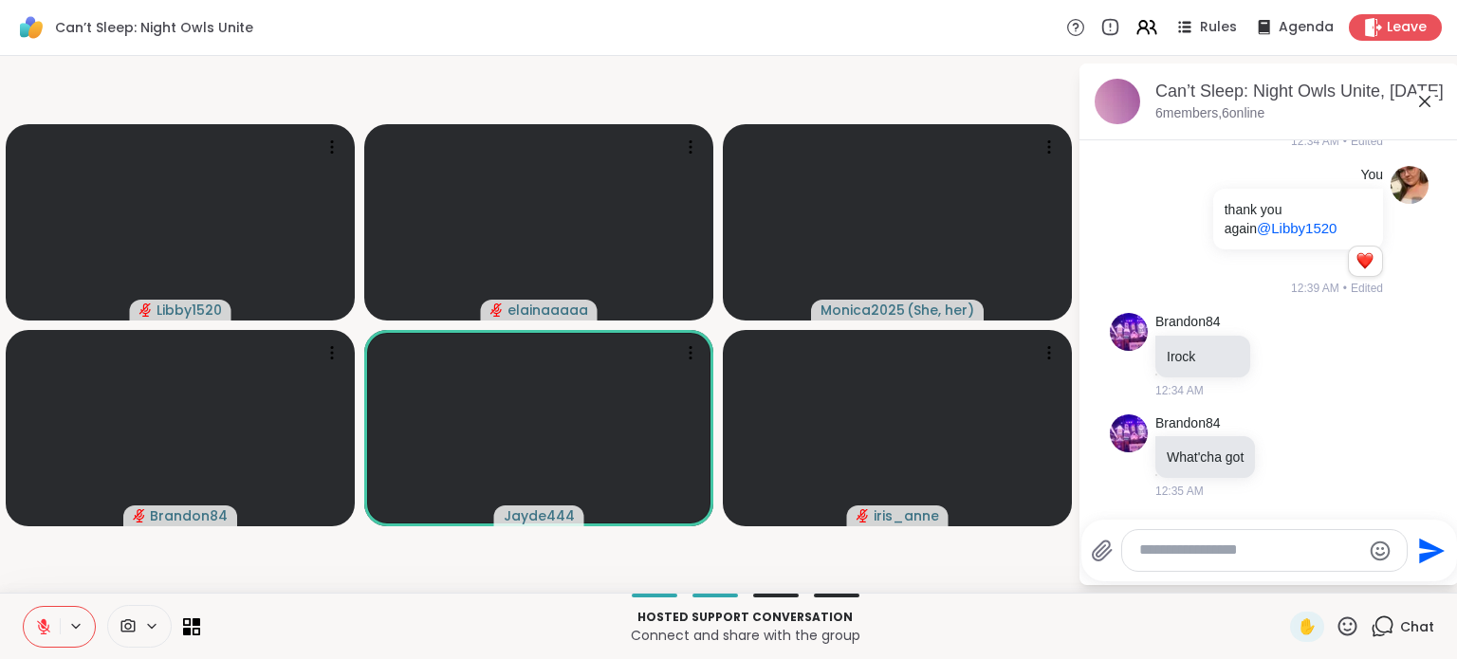
click at [641, 3] on div "Can’t Sleep: Night Owls Unite Rules Agenda Leave" at bounding box center [728, 28] width 1457 height 56
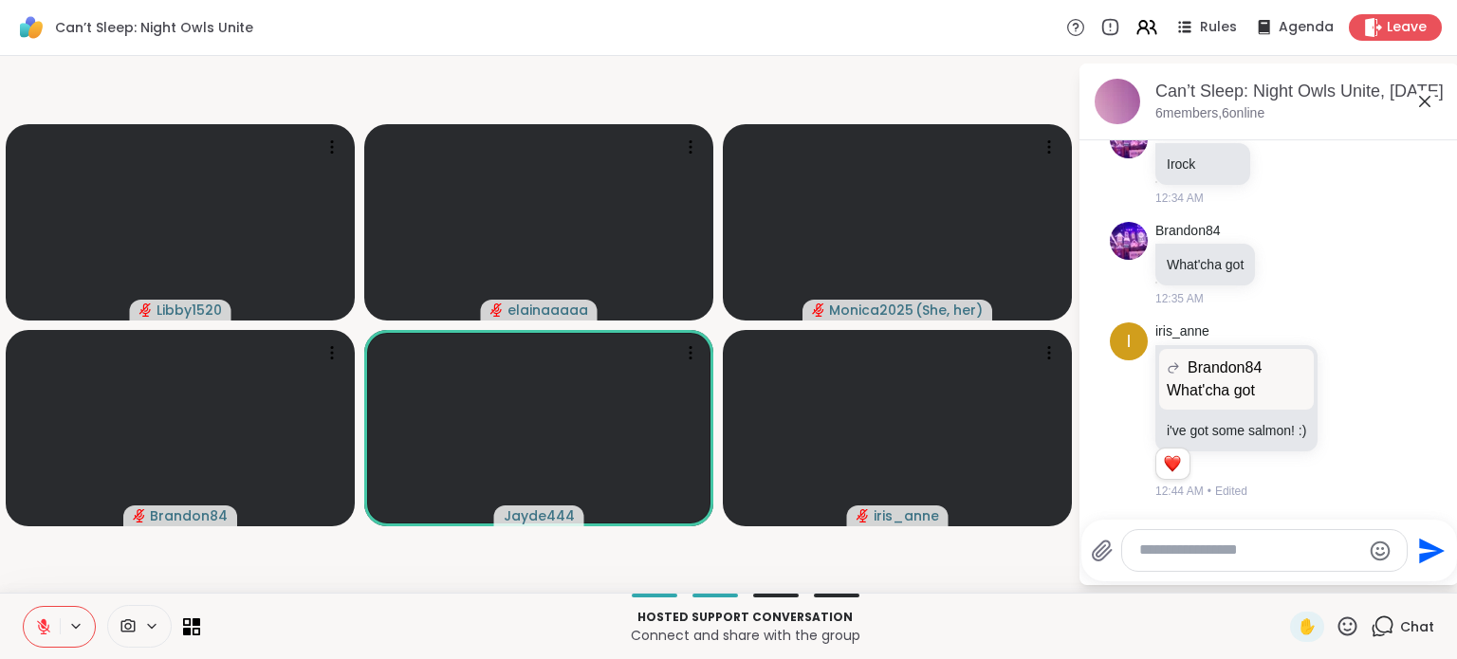
scroll to position [375, 0]
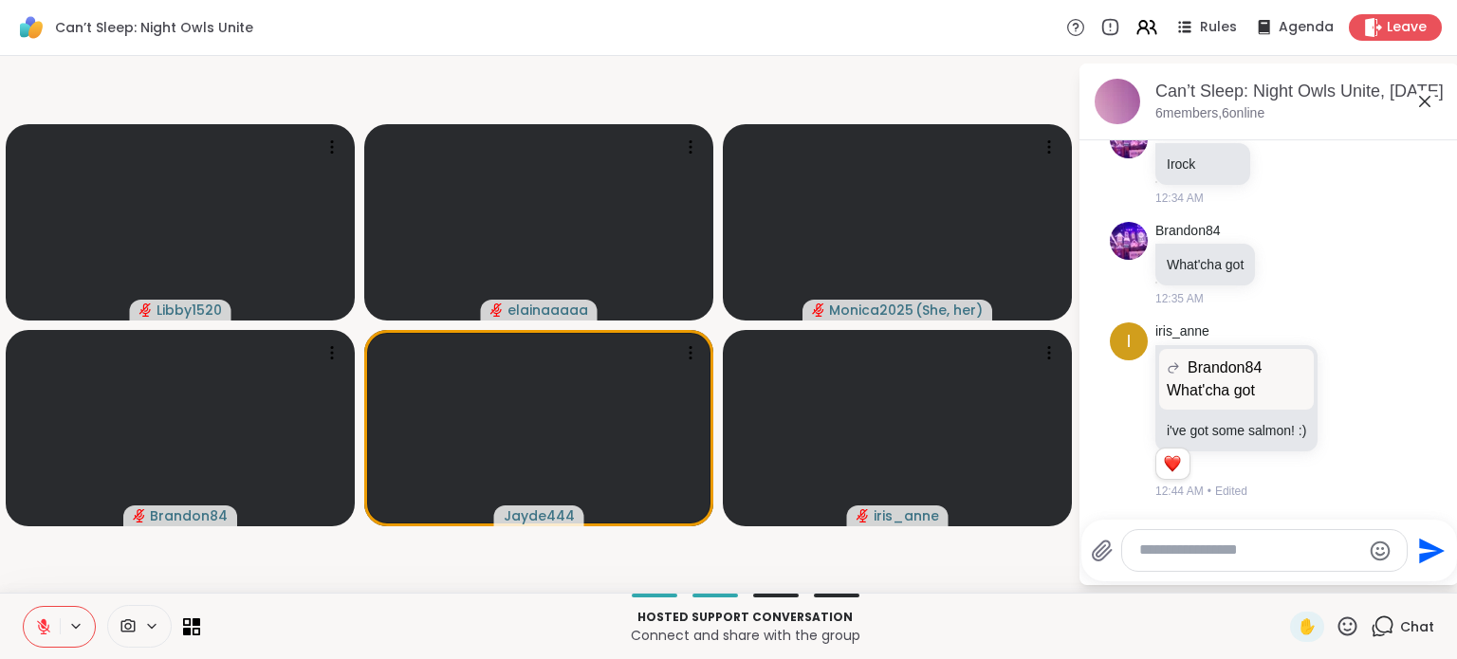
click at [1234, 553] on textarea "Type your message" at bounding box center [1249, 551] width 221 height 20
click at [1211, 506] on span "ayde444" at bounding box center [1219, 499] width 58 height 19
type textarea "**********"
click at [1438, 554] on icon "Send" at bounding box center [1429, 551] width 30 height 30
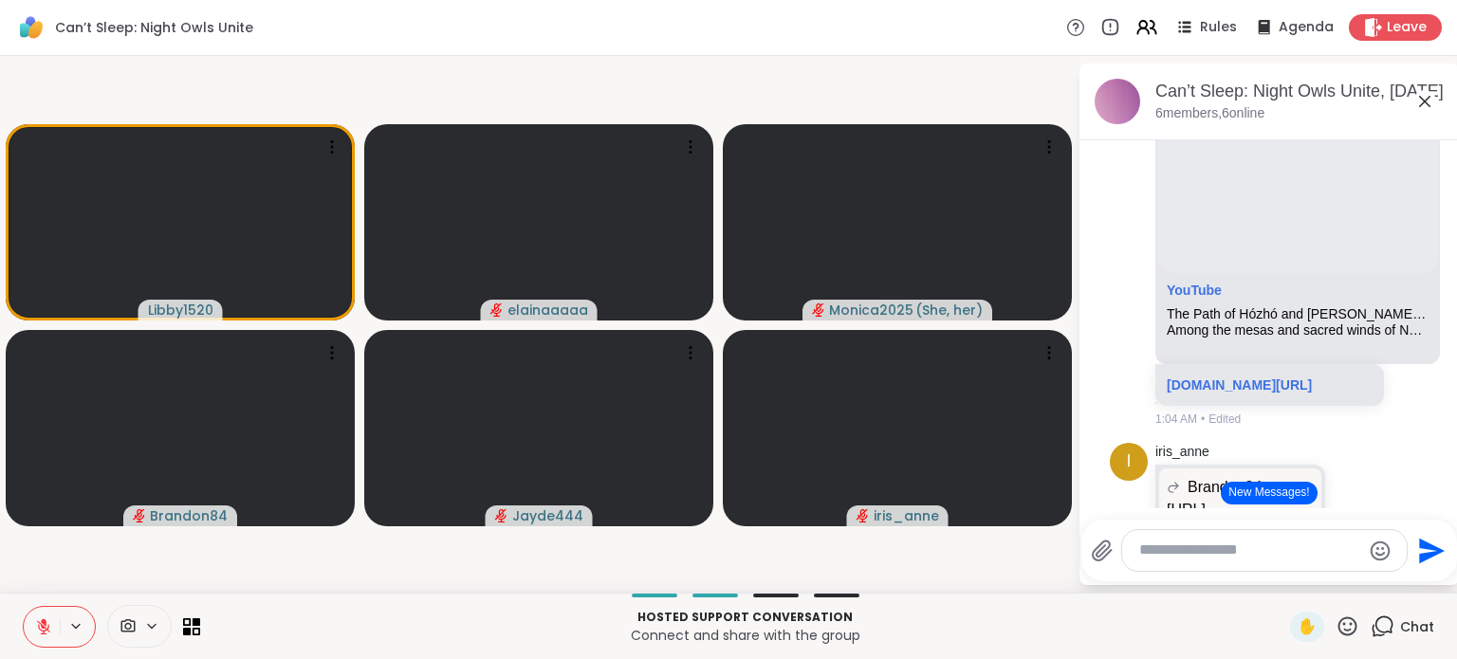
scroll to position [1419, 0]
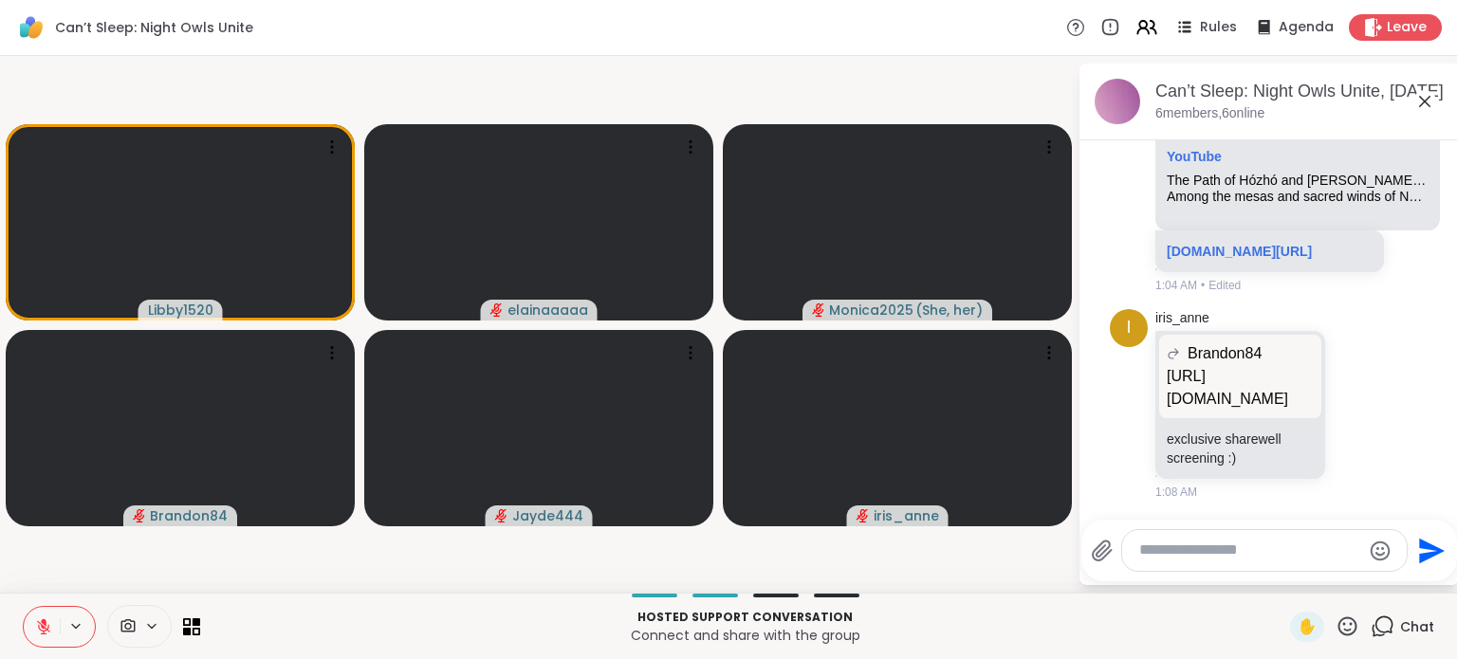
click at [1428, 114] on div "Can’t Sleep: Night Owls Unite, Oct 13 6 members, 6 online" at bounding box center [1299, 101] width 288 height 43
click at [1427, 105] on icon at bounding box center [1424, 101] width 23 height 23
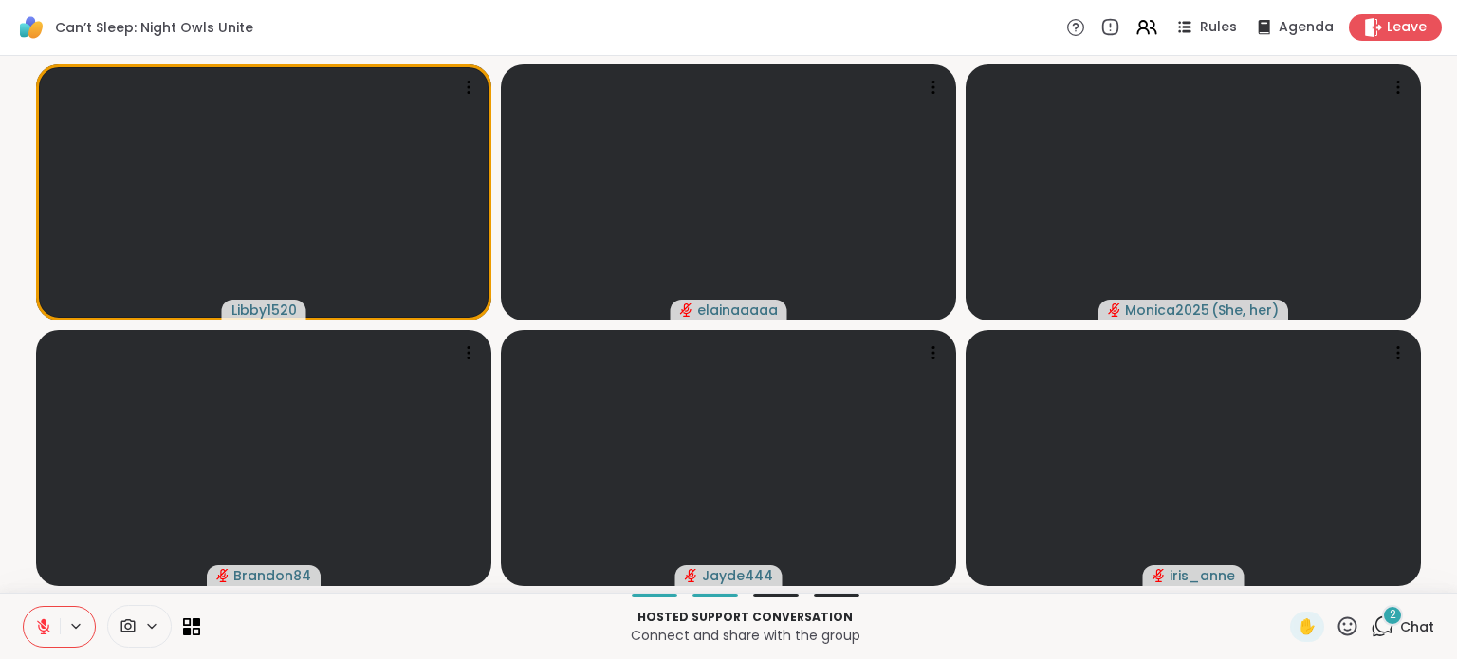
click at [544, 58] on div "Libby1520 elainaaaaa Monica2025 ( She, her ) Brandon84 Jayde444 iris_anne" at bounding box center [728, 324] width 1457 height 537
click at [1400, 629] on span "Chat" at bounding box center [1417, 626] width 34 height 19
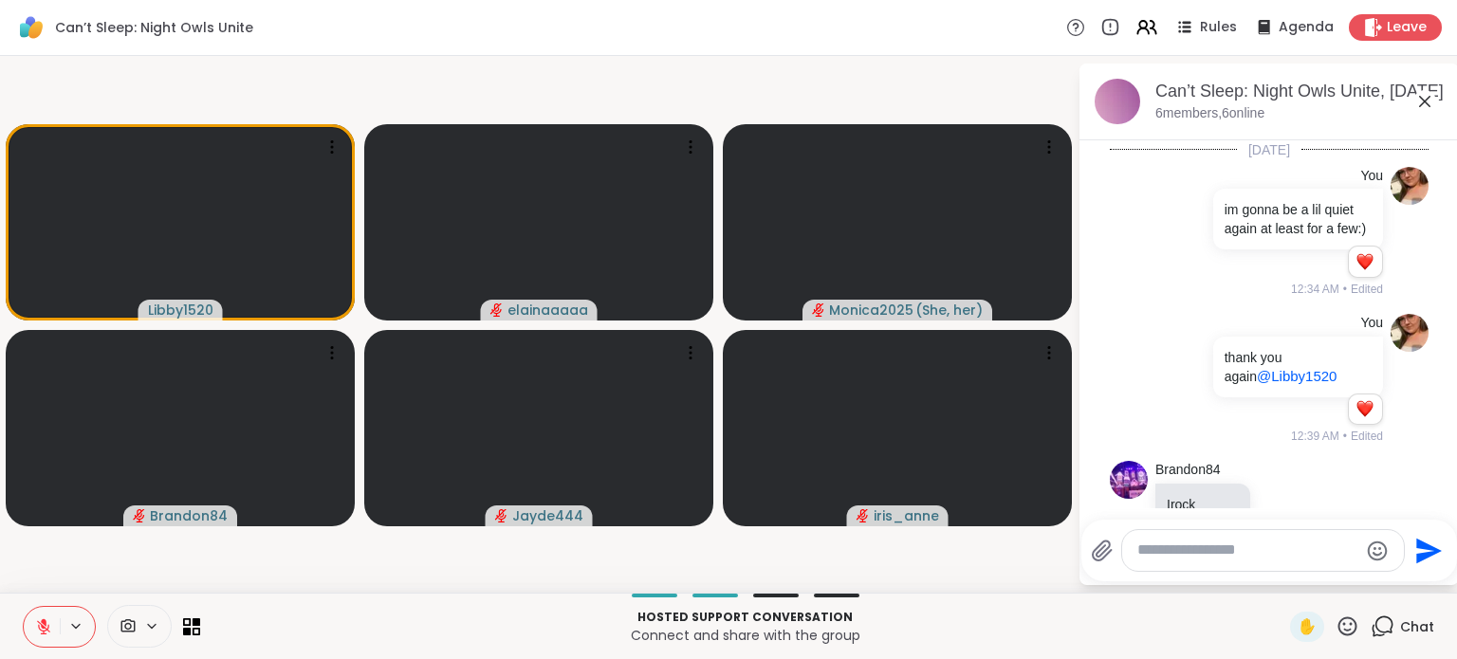
scroll to position [1961, 0]
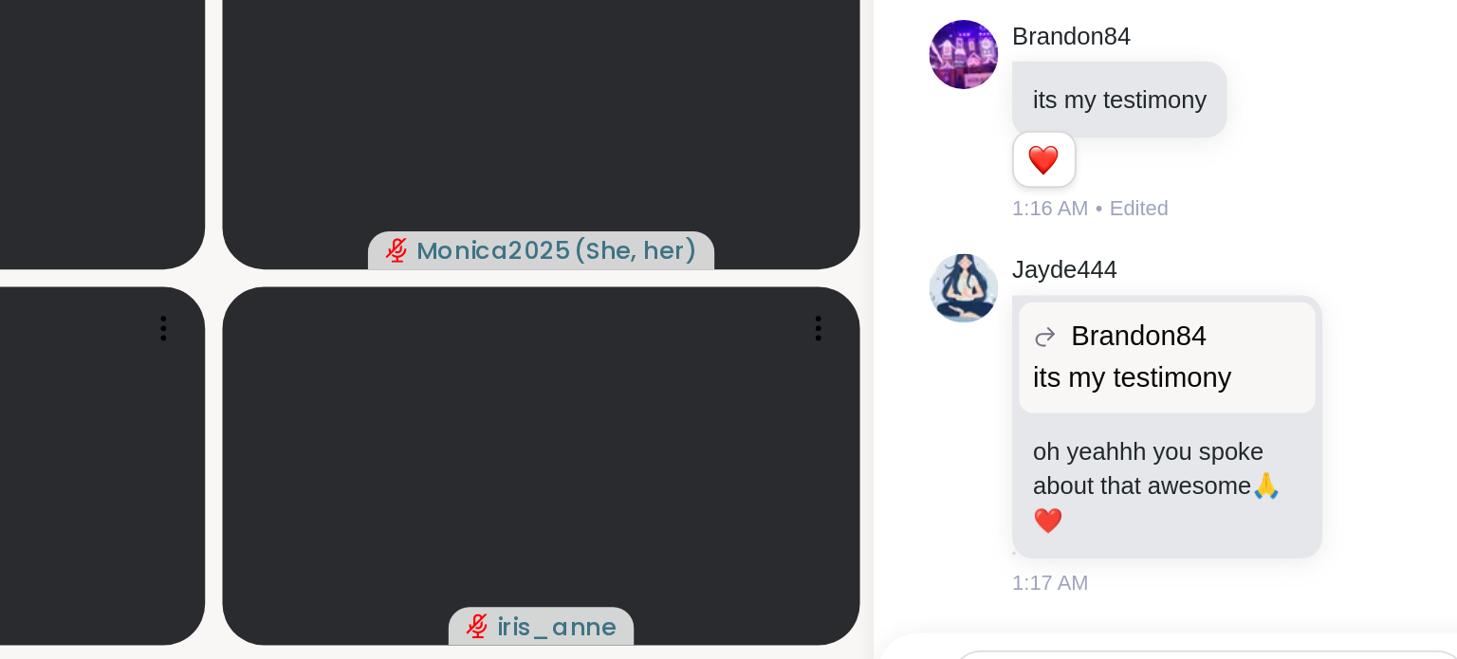
click at [1350, 415] on icon at bounding box center [1358, 405] width 17 height 19
click at [1350, 378] on div "Select Reaction: Heart" at bounding box center [1358, 375] width 17 height 17
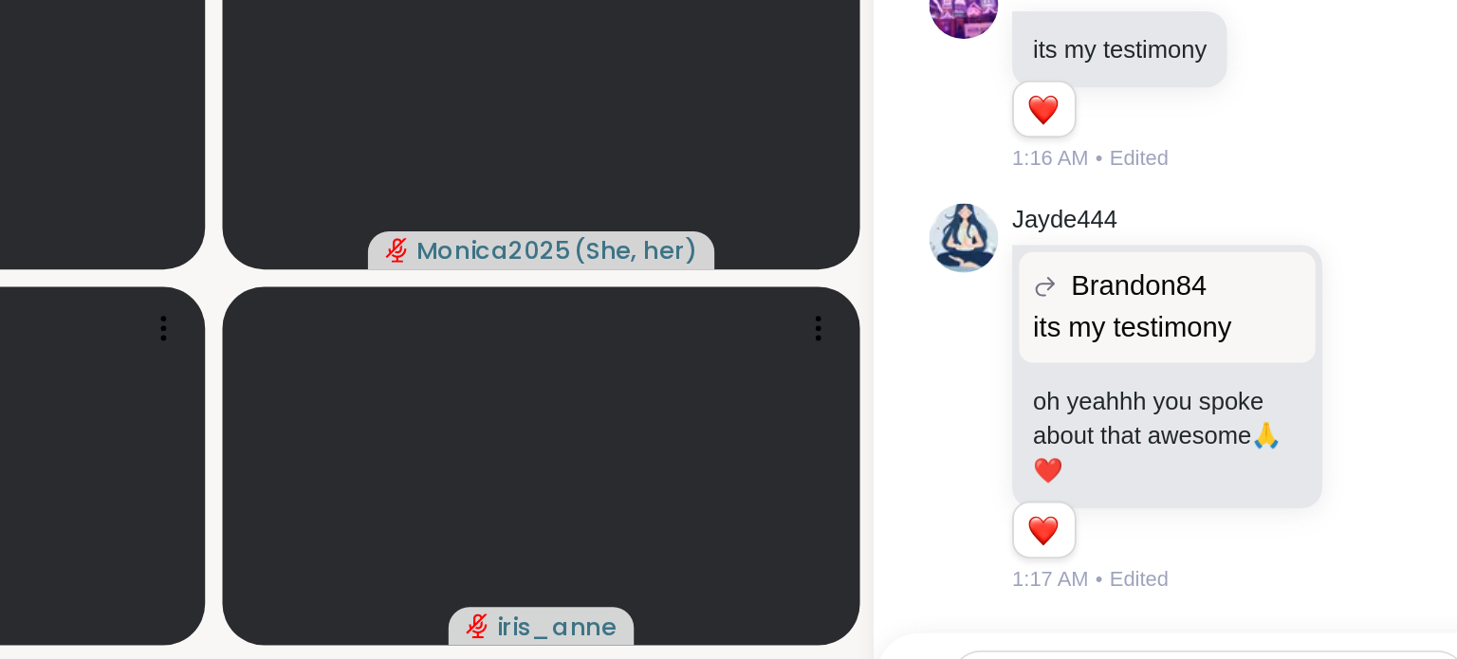
scroll to position [1988, 0]
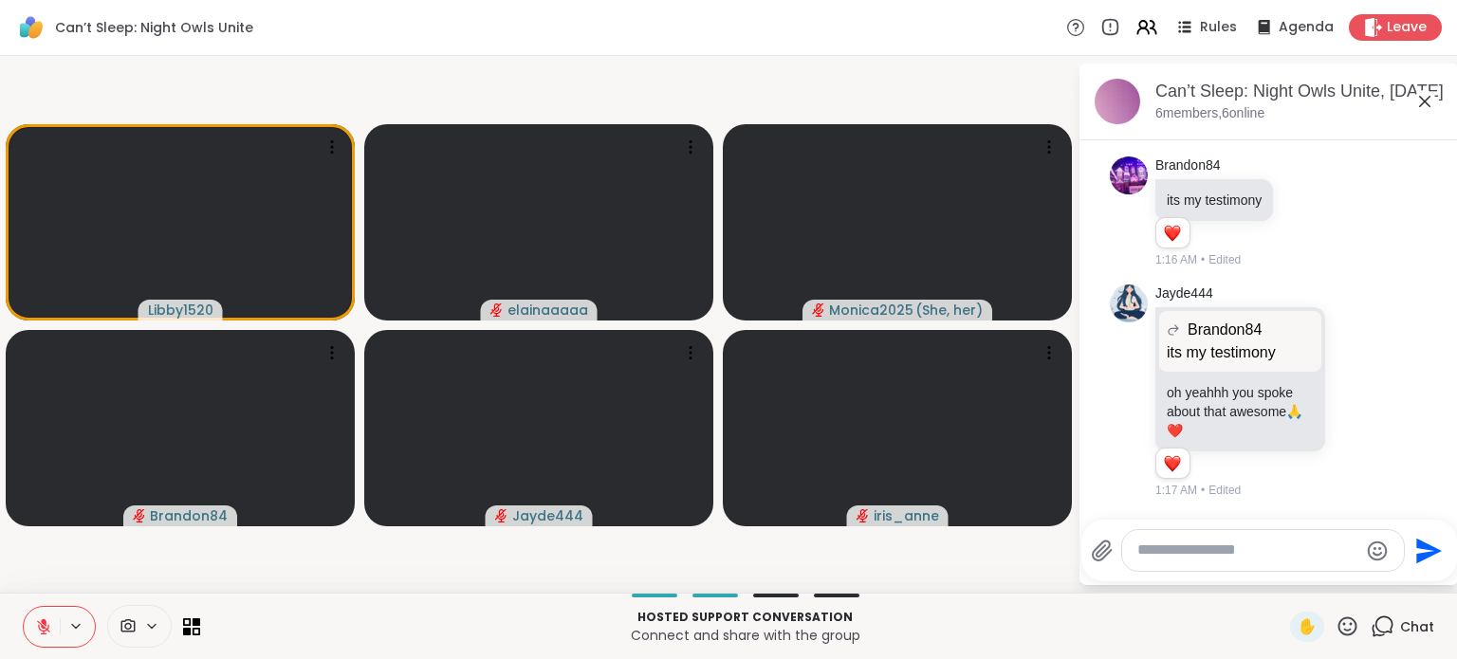
click at [595, 59] on div "Libby1520 elainaaaaa Monica2025 ( She, her ) Brandon84 Jayde444 iris_anne Can’t…" at bounding box center [728, 324] width 1457 height 537
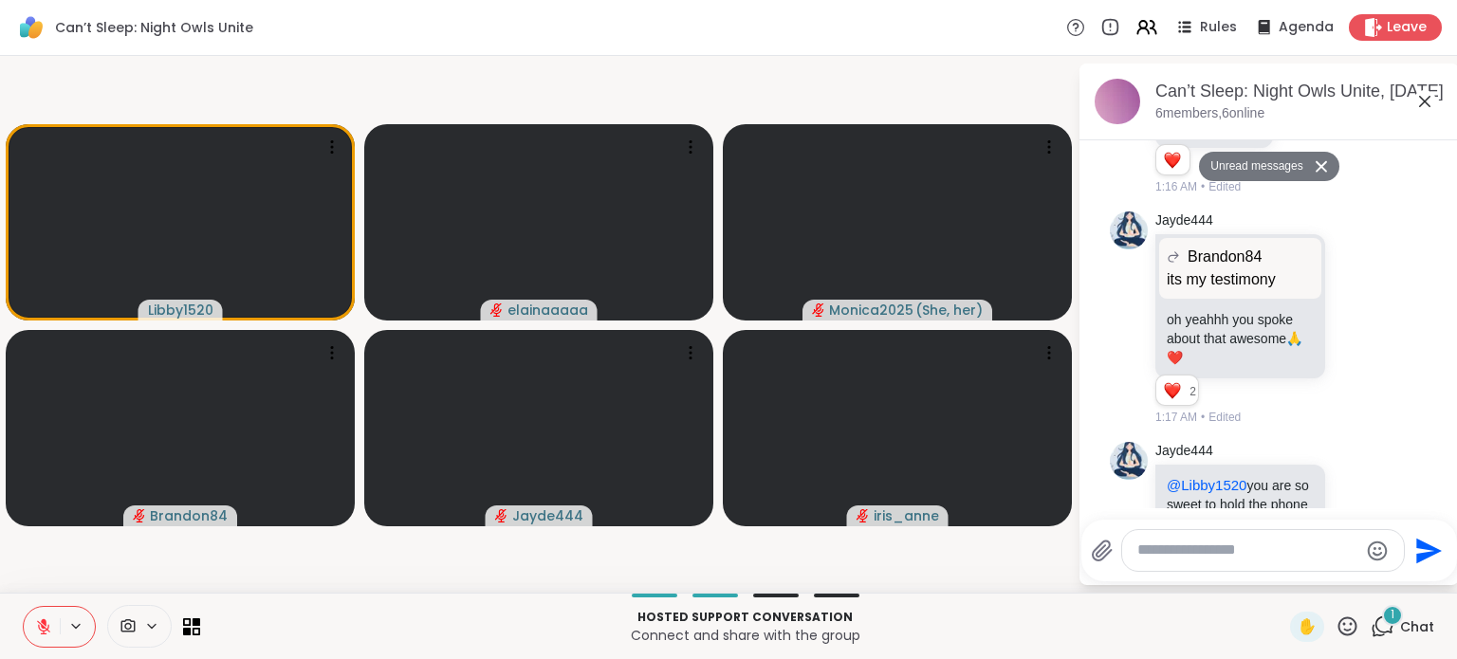
scroll to position [2109, 0]
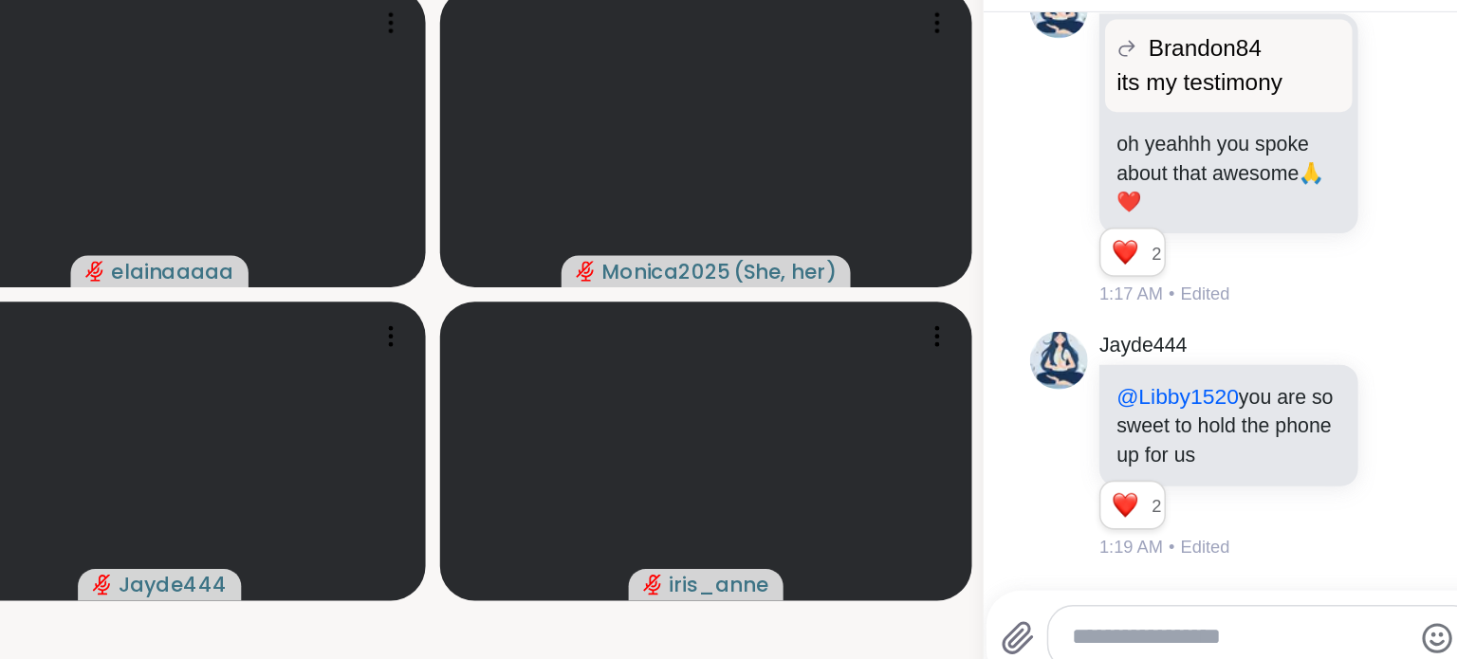
click at [1350, 426] on icon at bounding box center [1358, 424] width 17 height 19
click at [1350, 385] on span "Select Reaction: Heart" at bounding box center [1358, 393] width 17 height 19
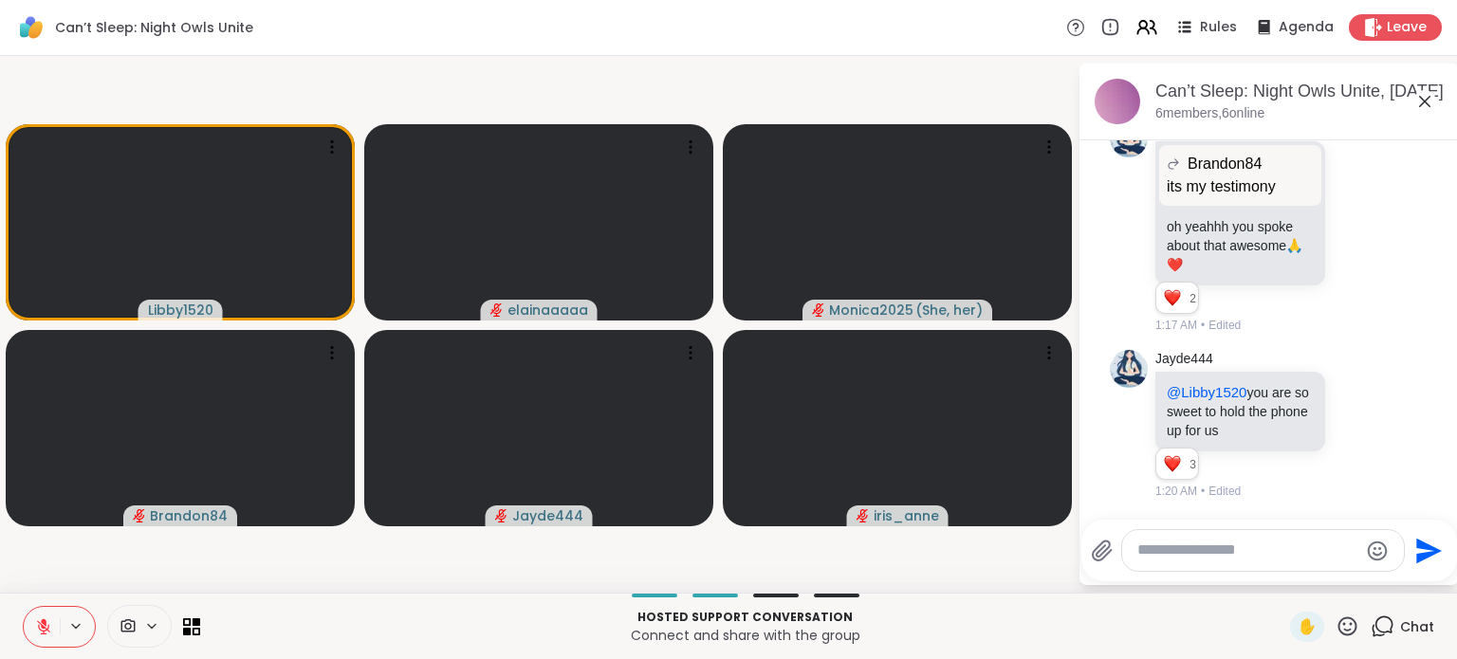
click at [802, 64] on video-player-container "Libby1520 elainaaaaa Monica2025 ( She, her ) Brandon84 Jayde444 iris_anne" at bounding box center [538, 325] width 1055 height 522
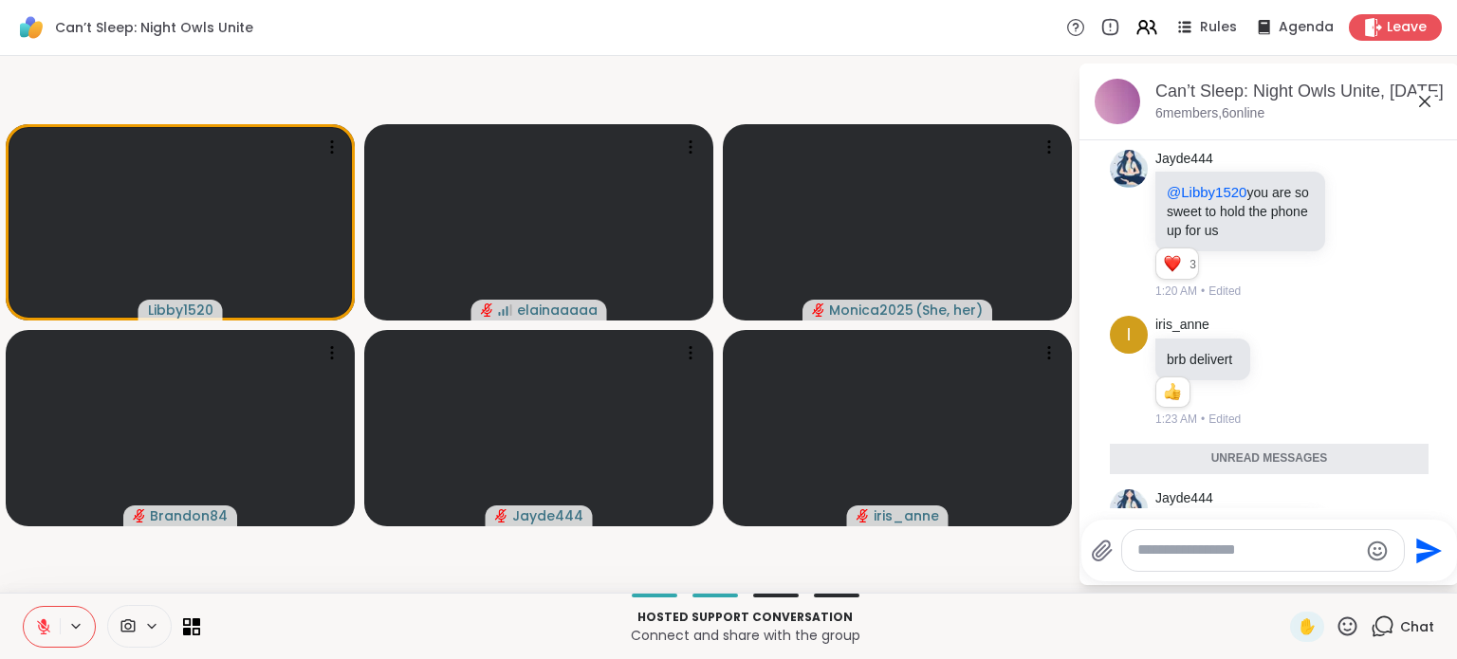
scroll to position [2516, 0]
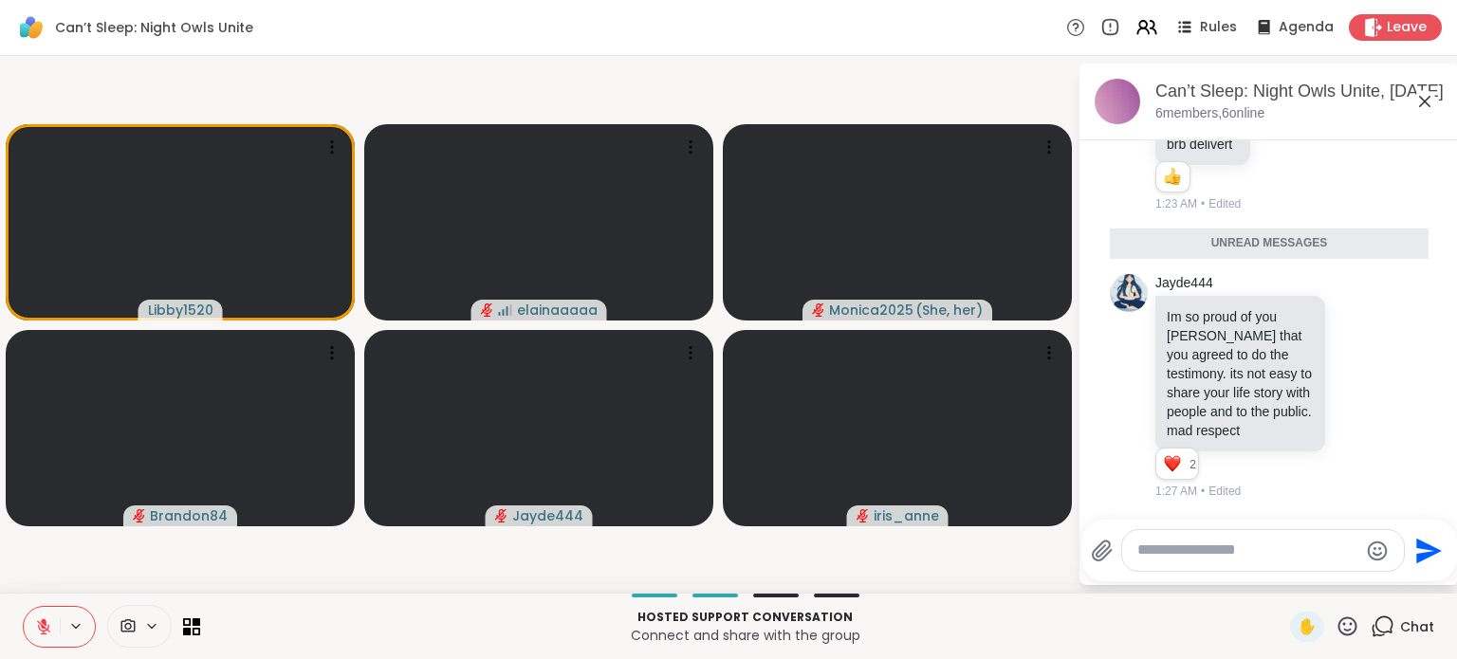
click at [1350, 396] on icon at bounding box center [1358, 386] width 17 height 19
click at [1350, 364] on div "Select Reaction: Heart" at bounding box center [1358, 355] width 17 height 17
click at [61, 83] on video-player-container "Libby1520 elainaaaaa Monica2025 ( She, her ) Brandon84 Jayde444 iris_anne" at bounding box center [538, 325] width 1055 height 522
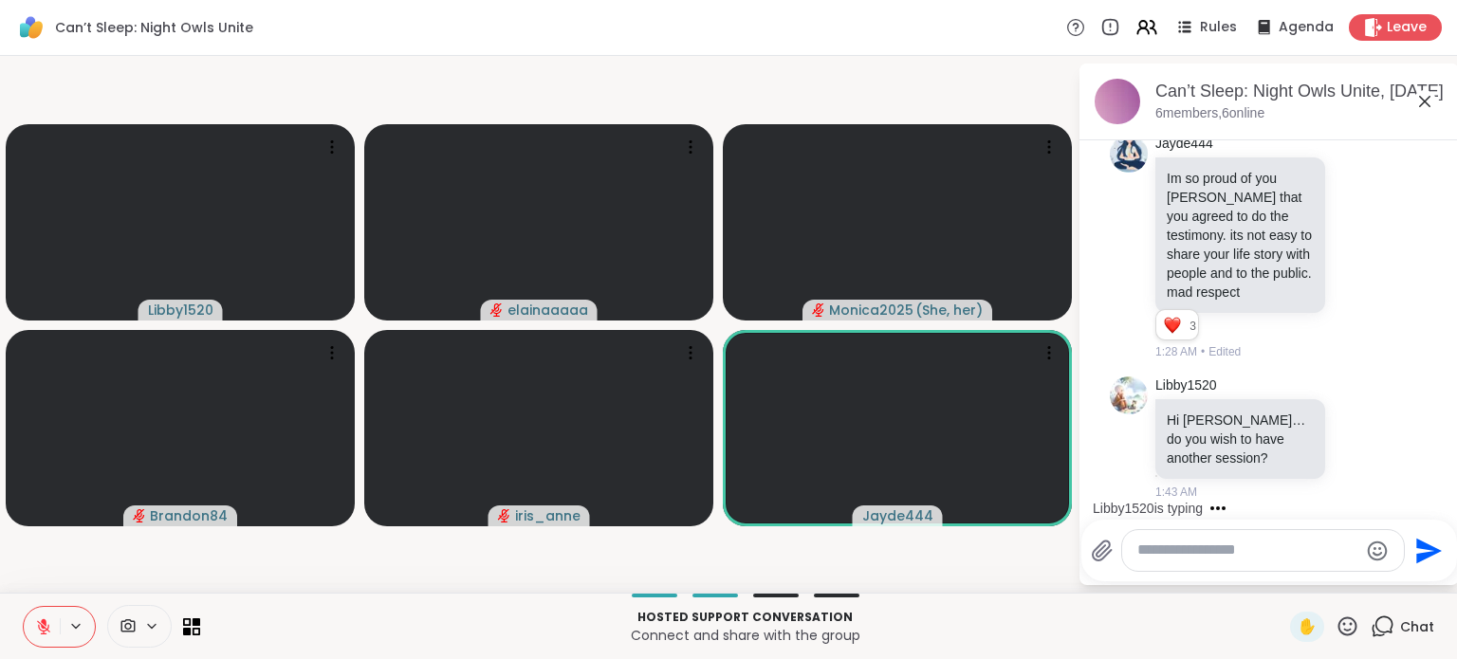
scroll to position [2635, 0]
click at [1222, 556] on textarea "Type your message" at bounding box center [1247, 551] width 221 height 20
click at [1371, 441] on icon at bounding box center [1379, 438] width 17 height 23
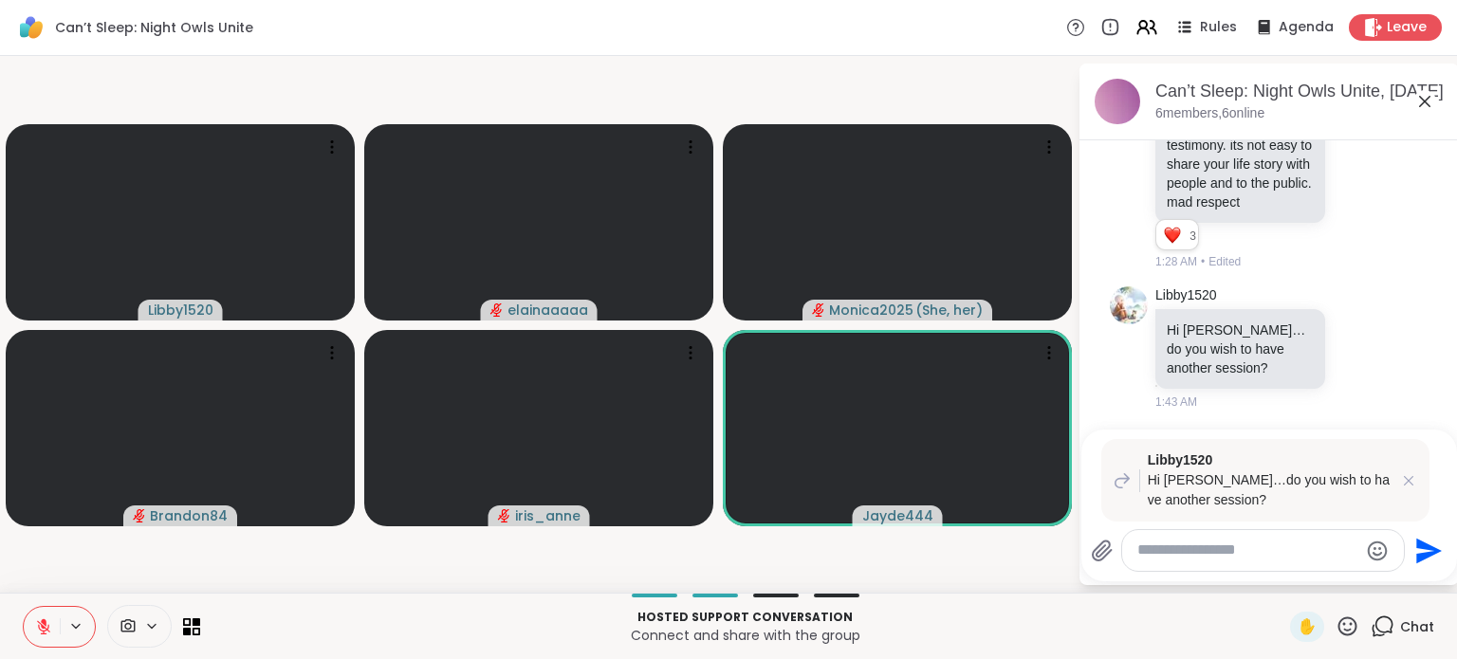
click at [1239, 543] on textarea "Type your message" at bounding box center [1247, 551] width 221 height 20
type textarea "*"
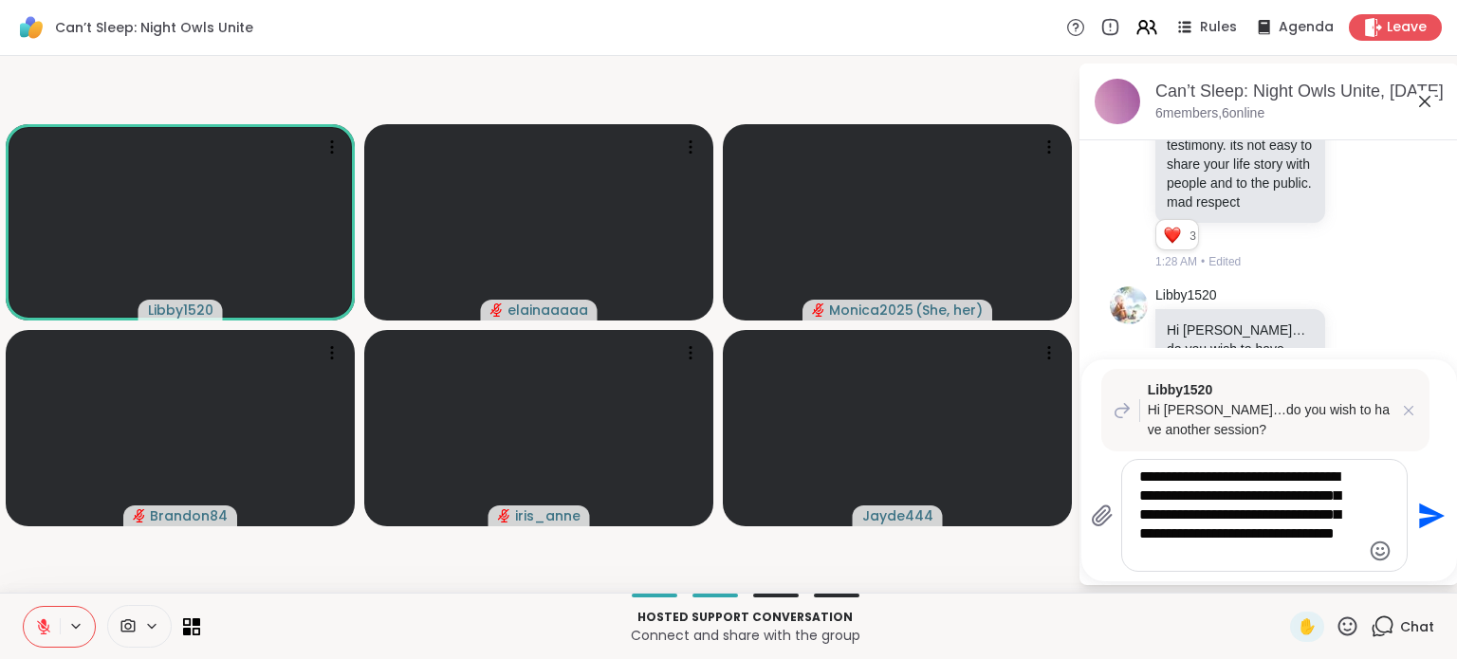
type textarea "**********"
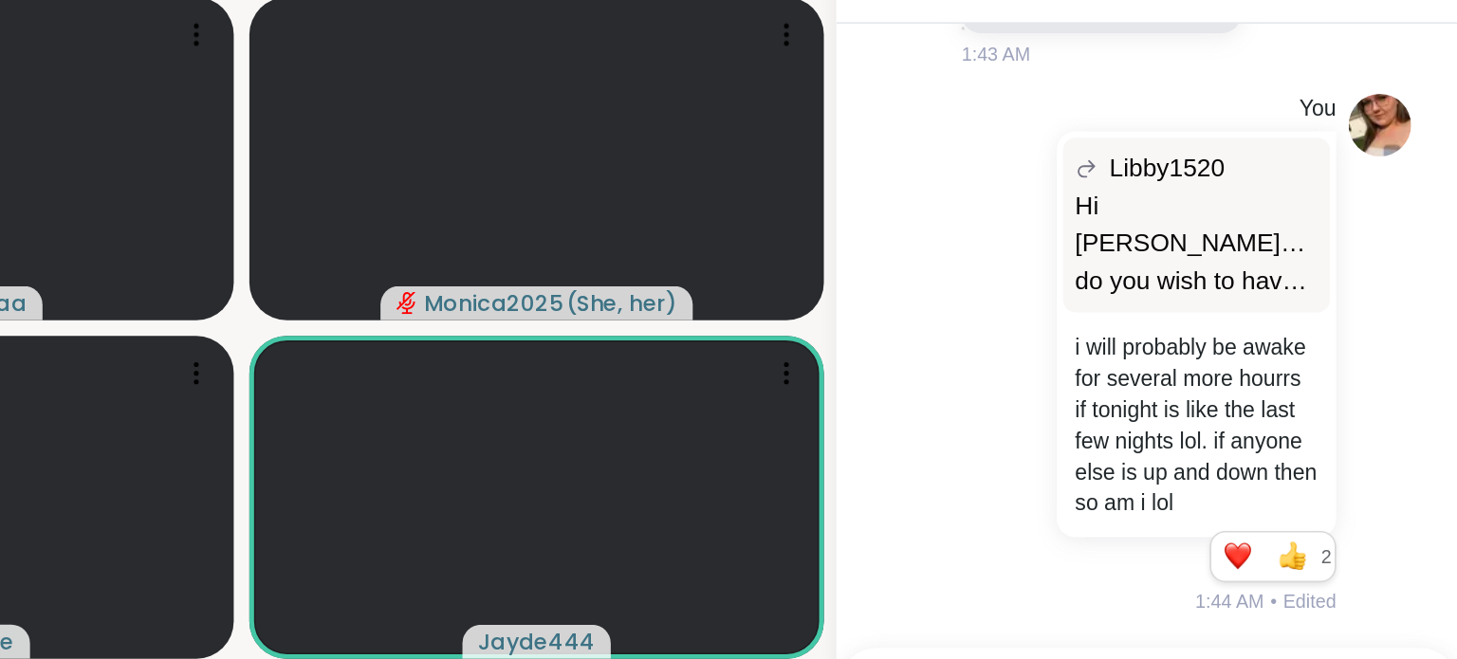
scroll to position [0, 0]
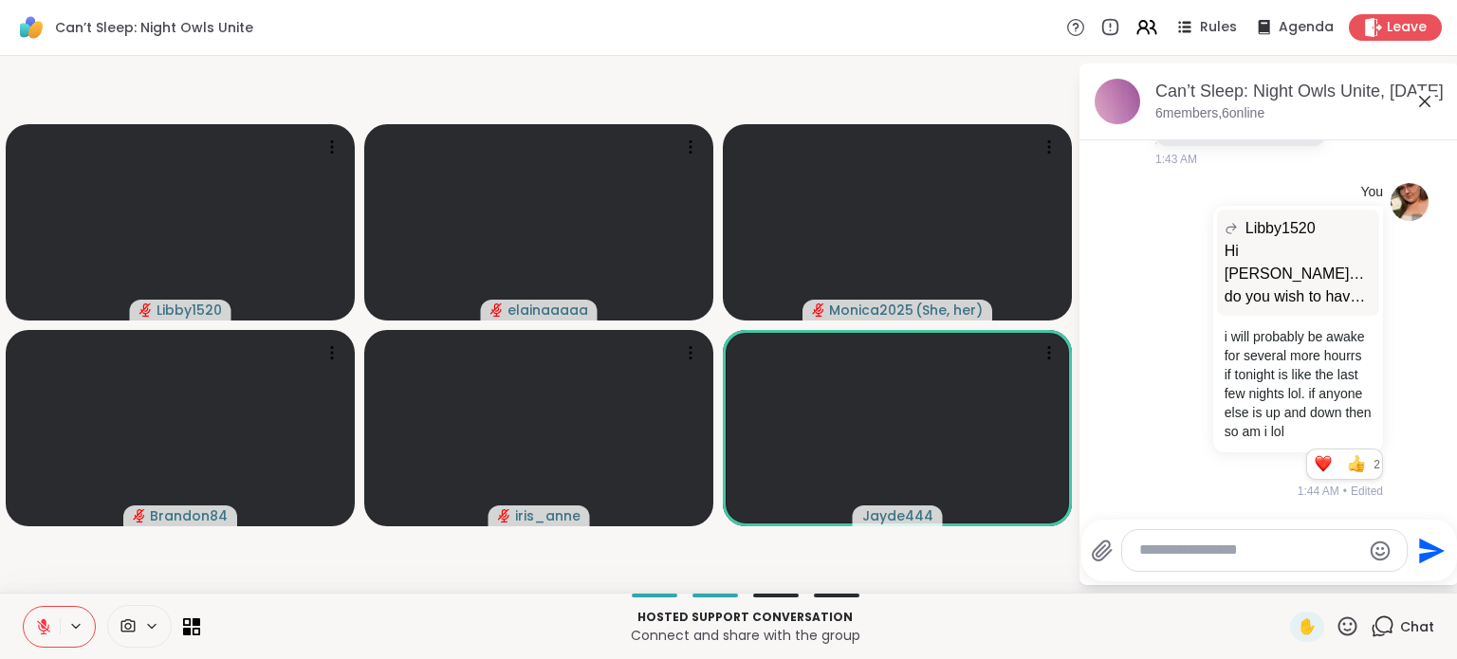
click at [1137, 255] on div "You Libby1520 Hi Elaina…do you wish to have another session? Hi Elaina…do you w…" at bounding box center [1269, 341] width 319 height 333
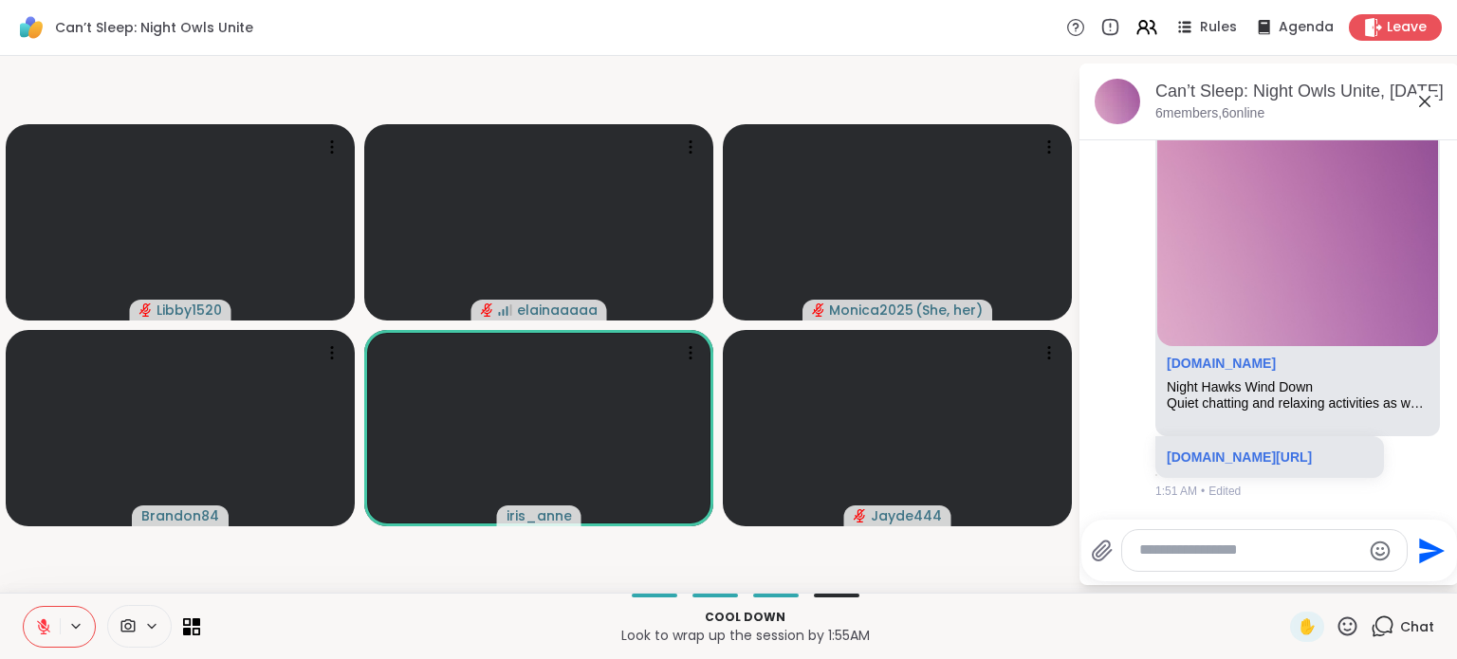
scroll to position [3455, 0]
click at [1134, 442] on div "Libby1520 sharewellnow.com Night Hawks Wind Down Quiet chatting and relaxing ac…" at bounding box center [1269, 293] width 319 height 430
click at [1184, 553] on textarea "Type your message" at bounding box center [1249, 551] width 221 height 20
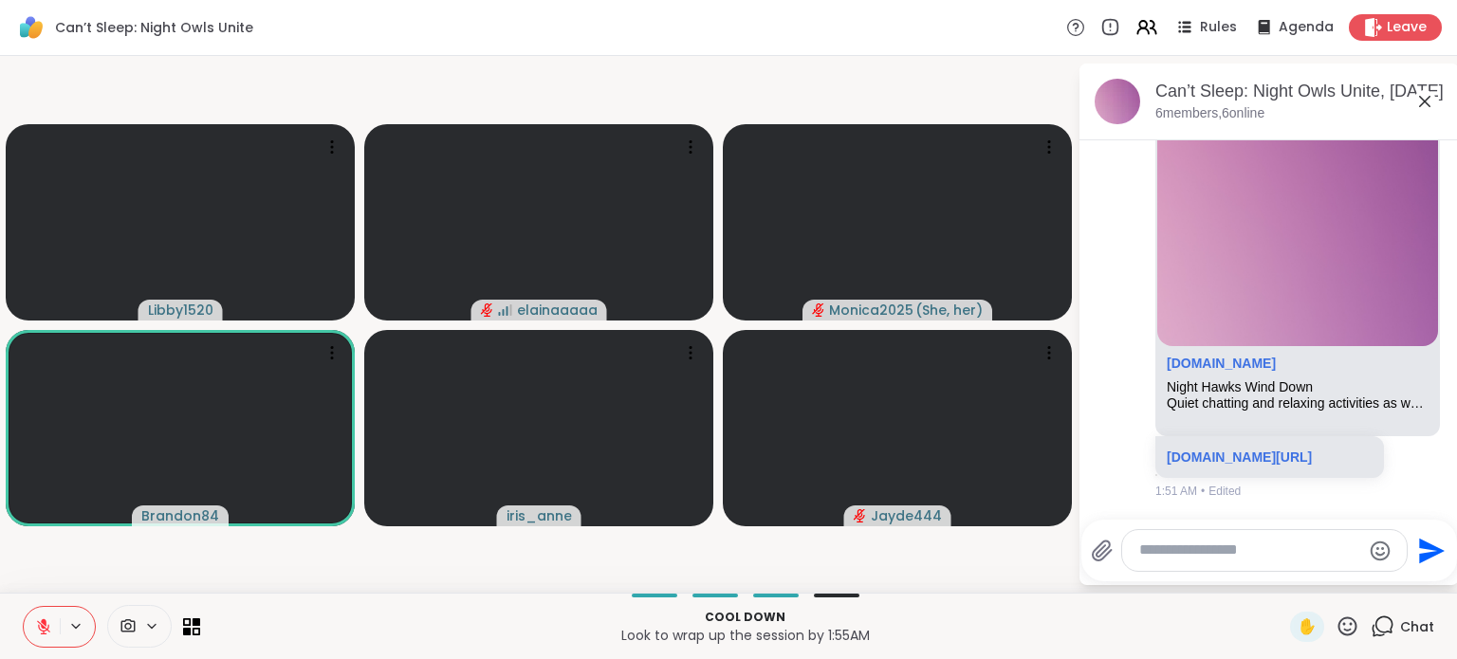
click at [1339, 618] on icon at bounding box center [1348, 627] width 24 height 24
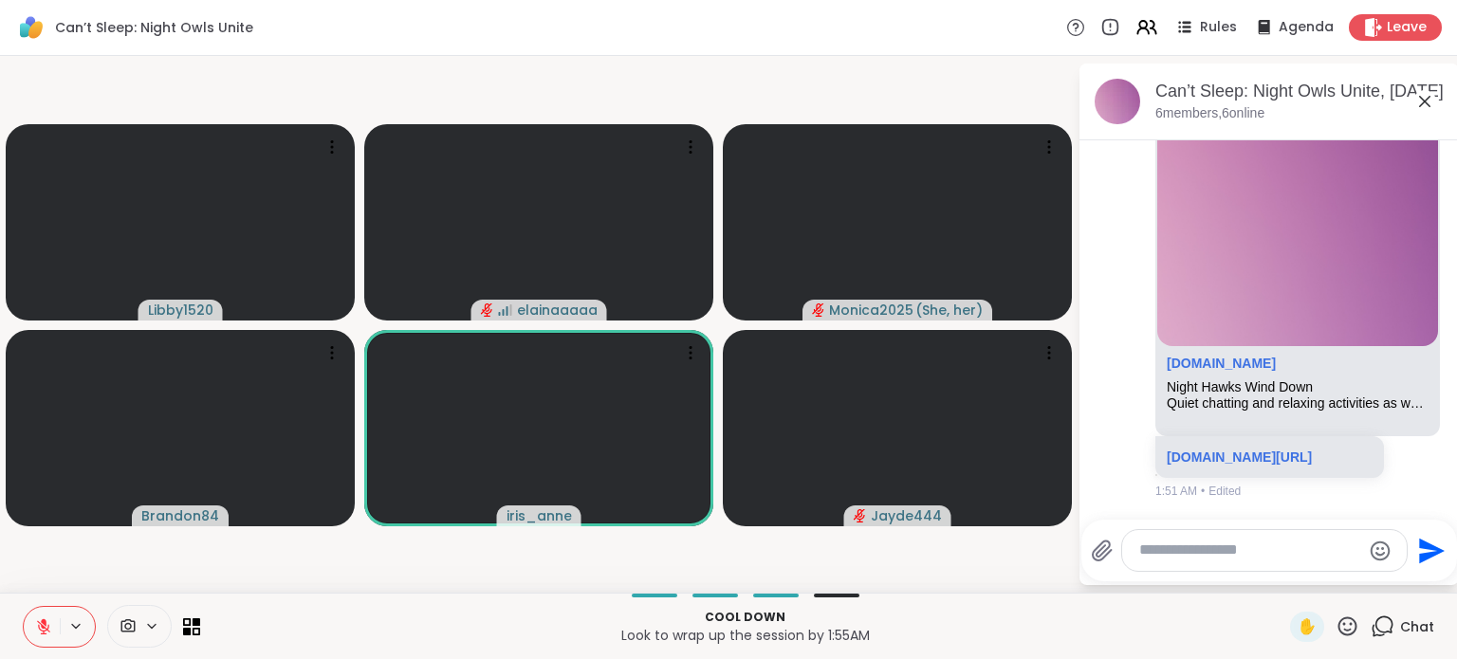
drag, startPoint x: 1283, startPoint y: 575, endPoint x: 1210, endPoint y: 602, distance: 78.0
click at [1210, 602] on div "Cool down Look to wrap up the session by 1:55AM ✋ Chat" at bounding box center [728, 626] width 1457 height 66
click at [1336, 617] on icon at bounding box center [1348, 627] width 24 height 24
click at [1282, 576] on span "❤️" at bounding box center [1291, 576] width 19 height 23
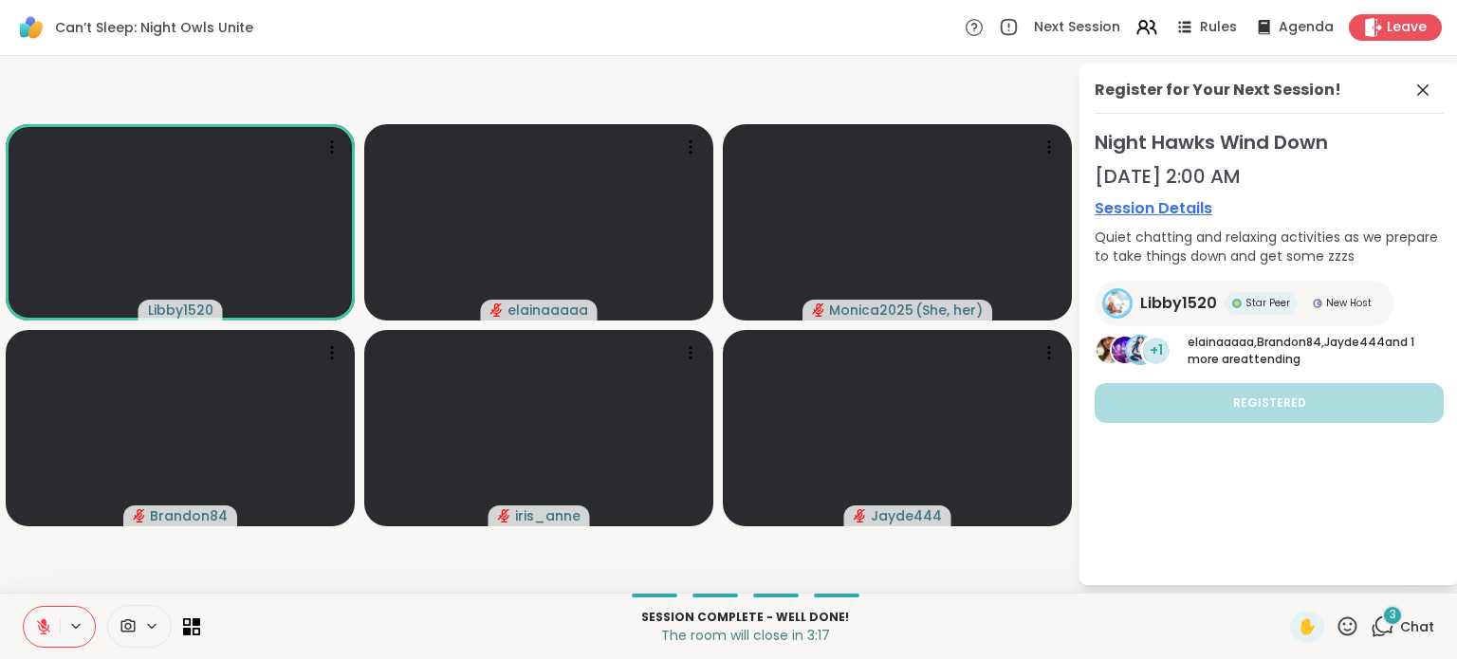
click at [1419, 83] on icon at bounding box center [1422, 90] width 23 height 23
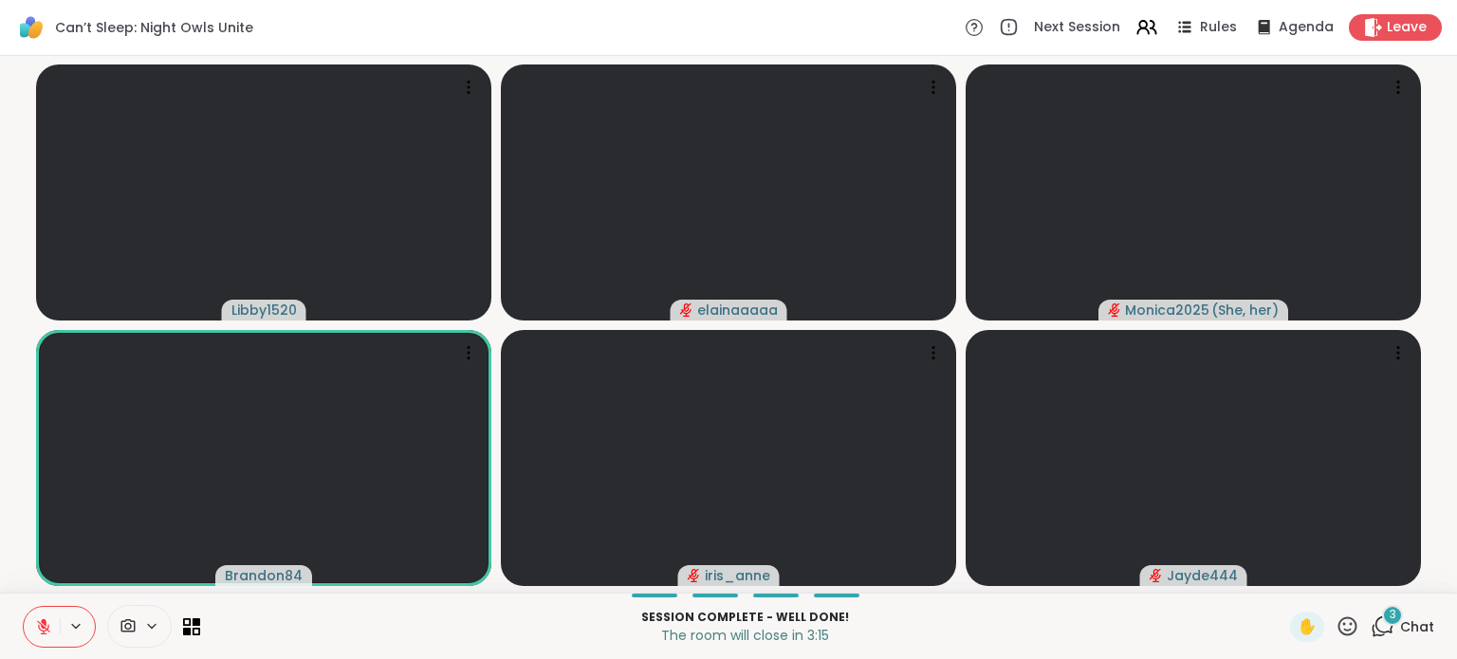
click at [1371, 615] on icon at bounding box center [1383, 627] width 24 height 24
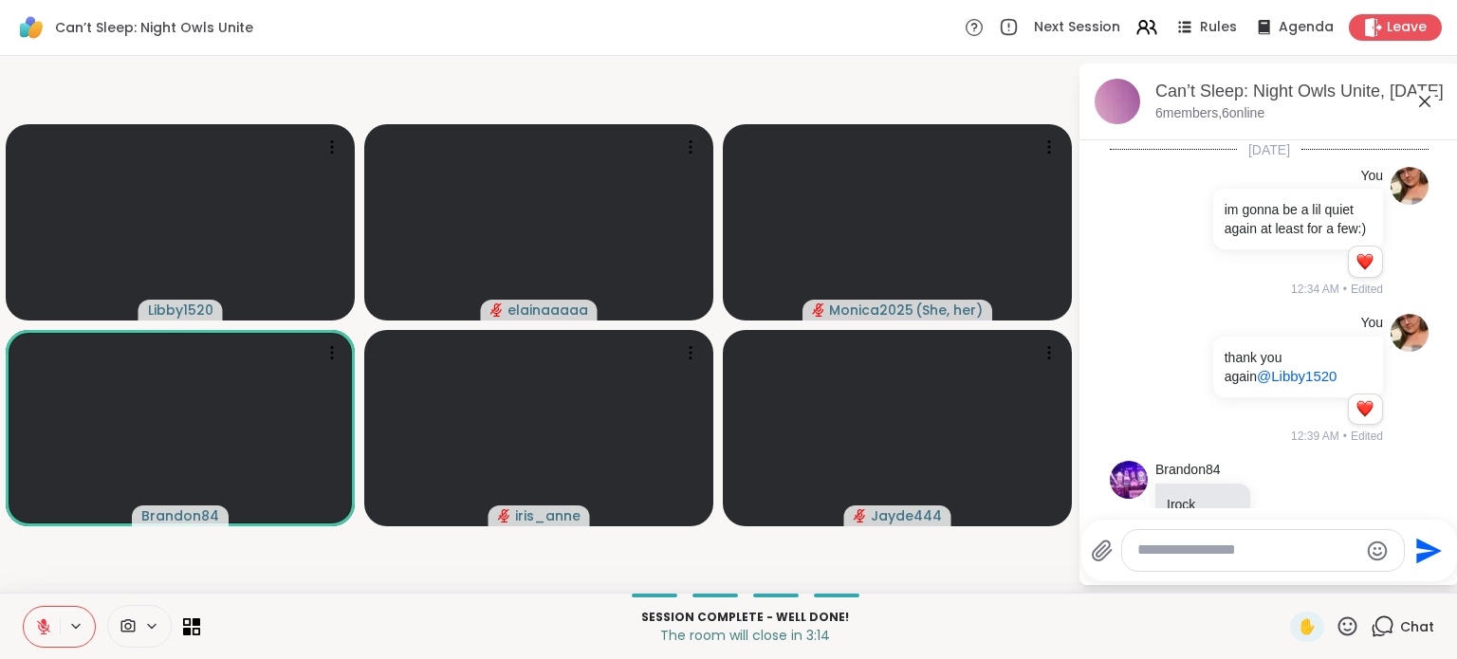
scroll to position [3821, 0]
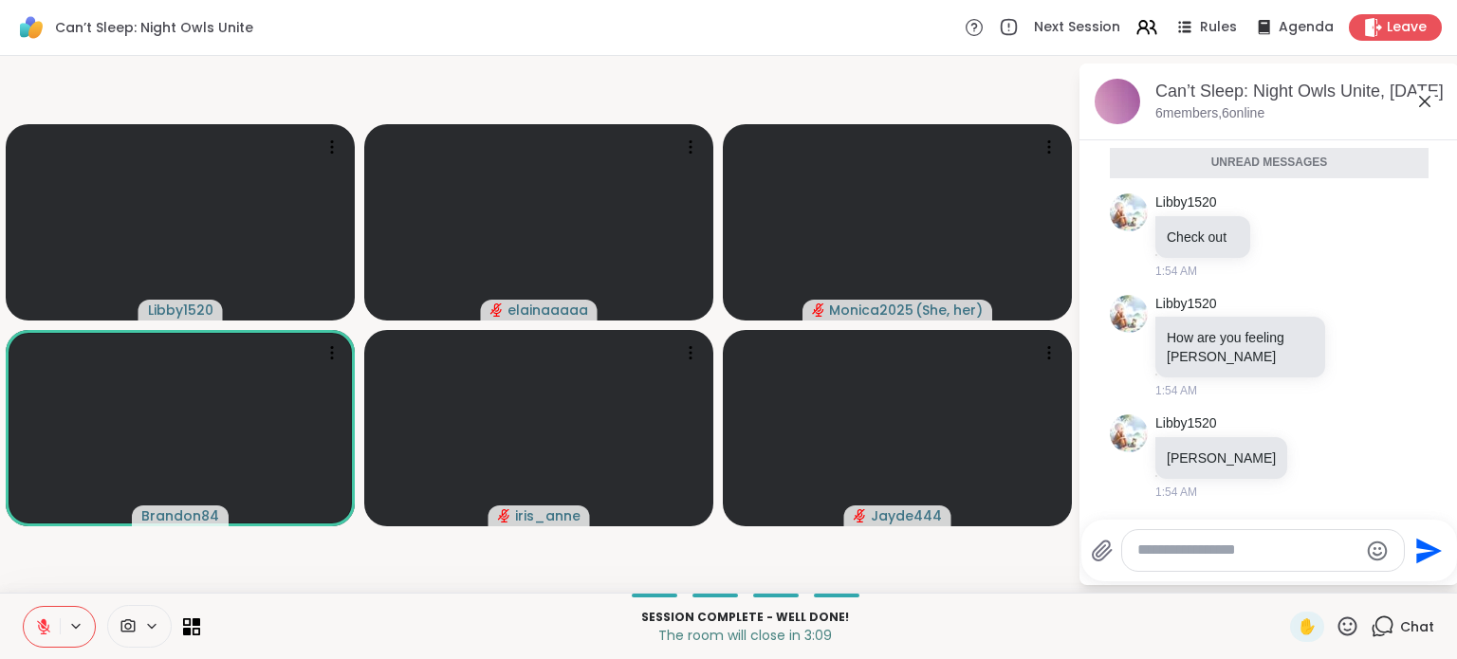
click at [1371, 350] on icon at bounding box center [1379, 346] width 17 height 23
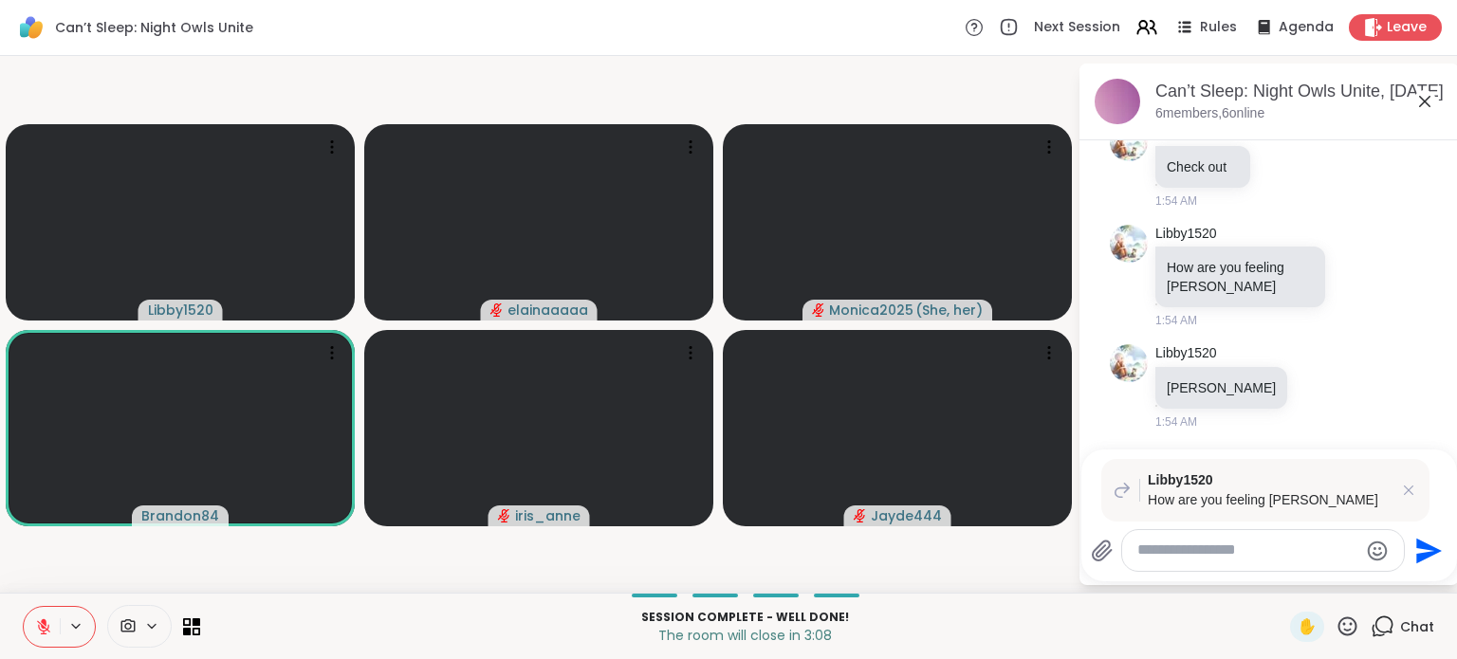
click at [1213, 548] on textarea "Type your message" at bounding box center [1247, 551] width 221 height 20
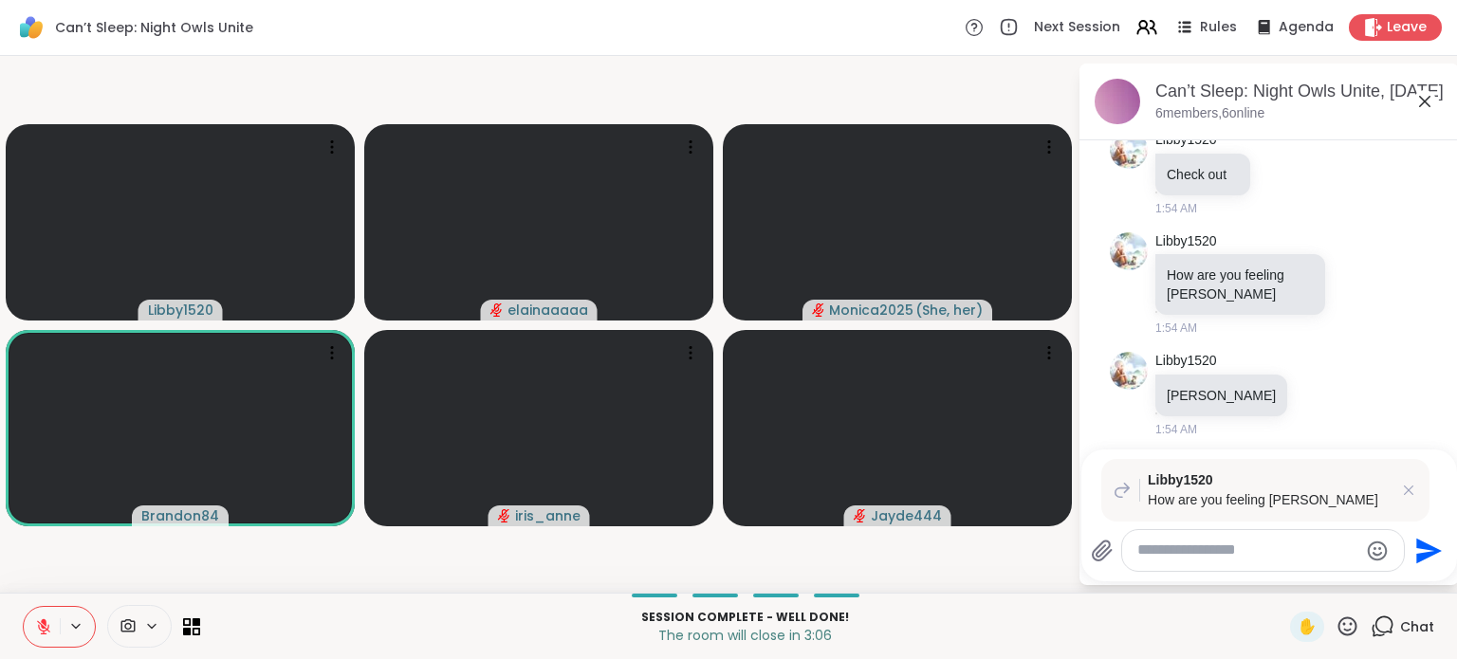
scroll to position [3891, 0]
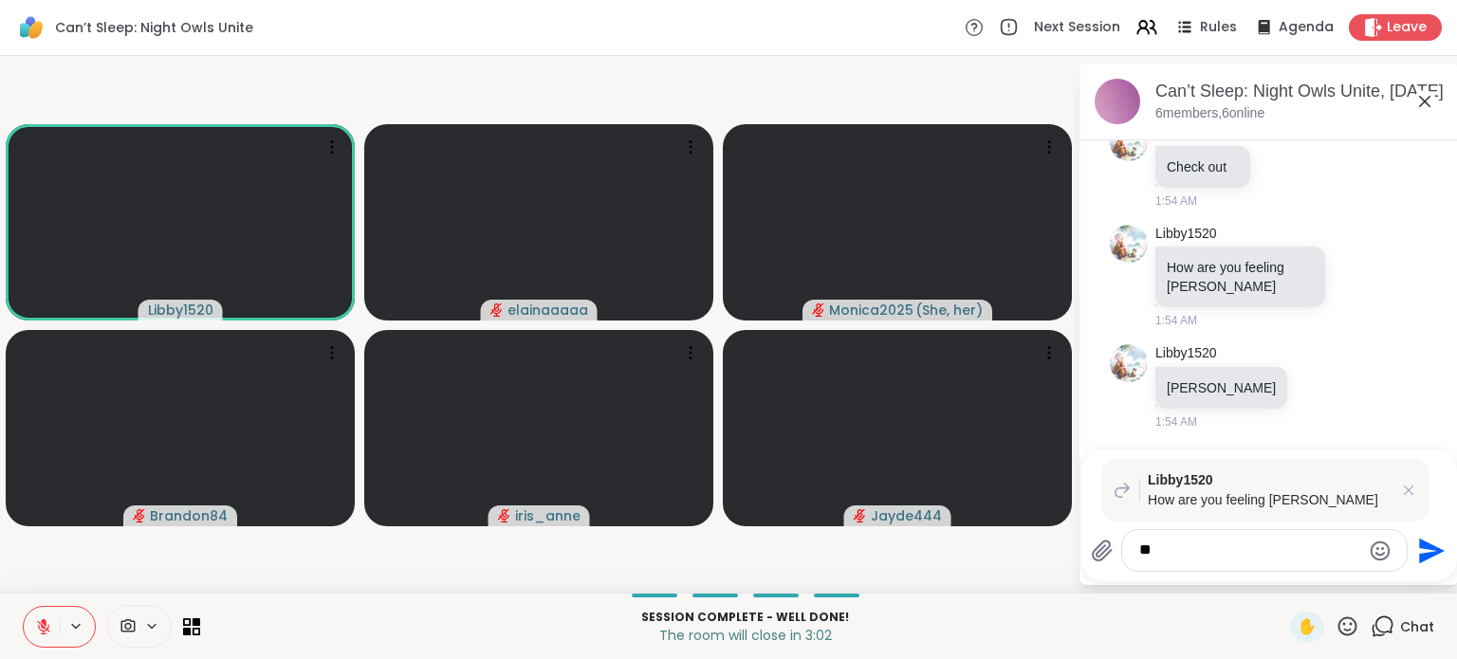
type textarea "*"
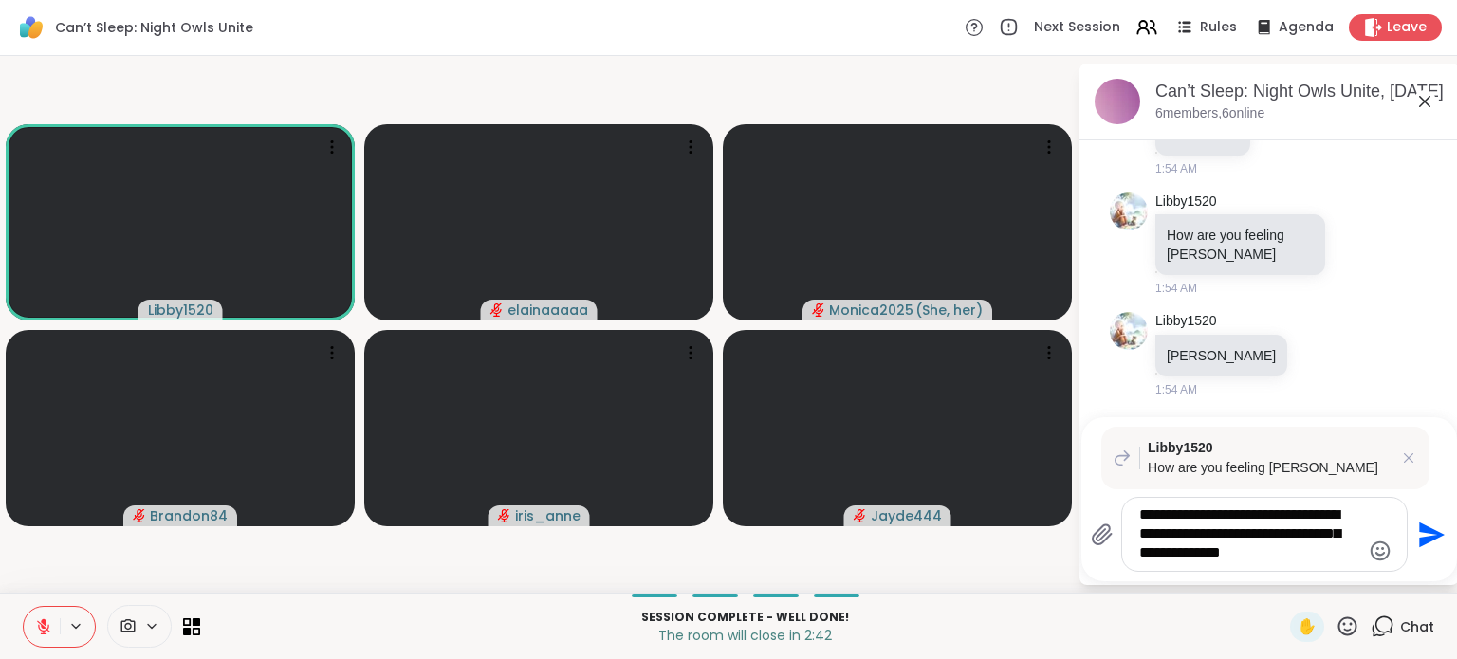
type textarea "**********"
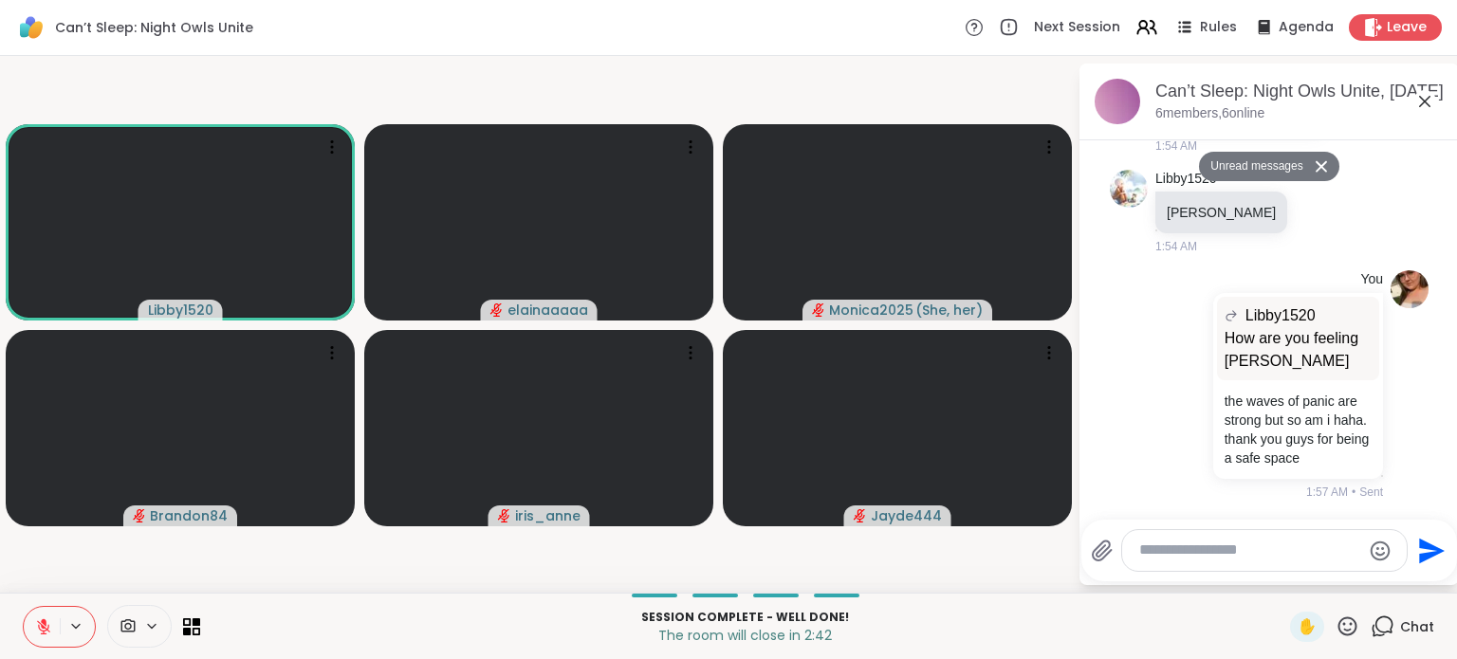
scroll to position [4040, 0]
click at [1427, 101] on icon at bounding box center [1424, 101] width 23 height 23
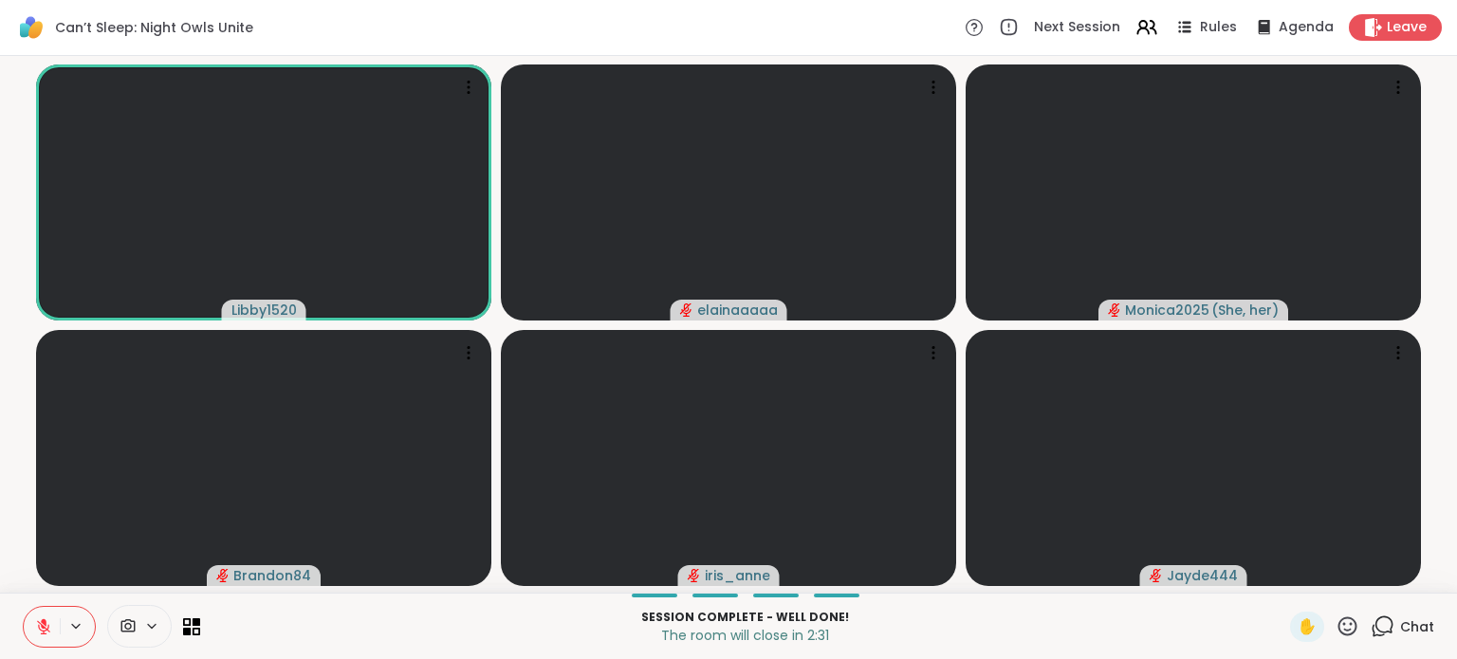
click at [899, 28] on div "Can’t Sleep: Night Owls Unite Next Session Rules Agenda Leave" at bounding box center [728, 28] width 1457 height 56
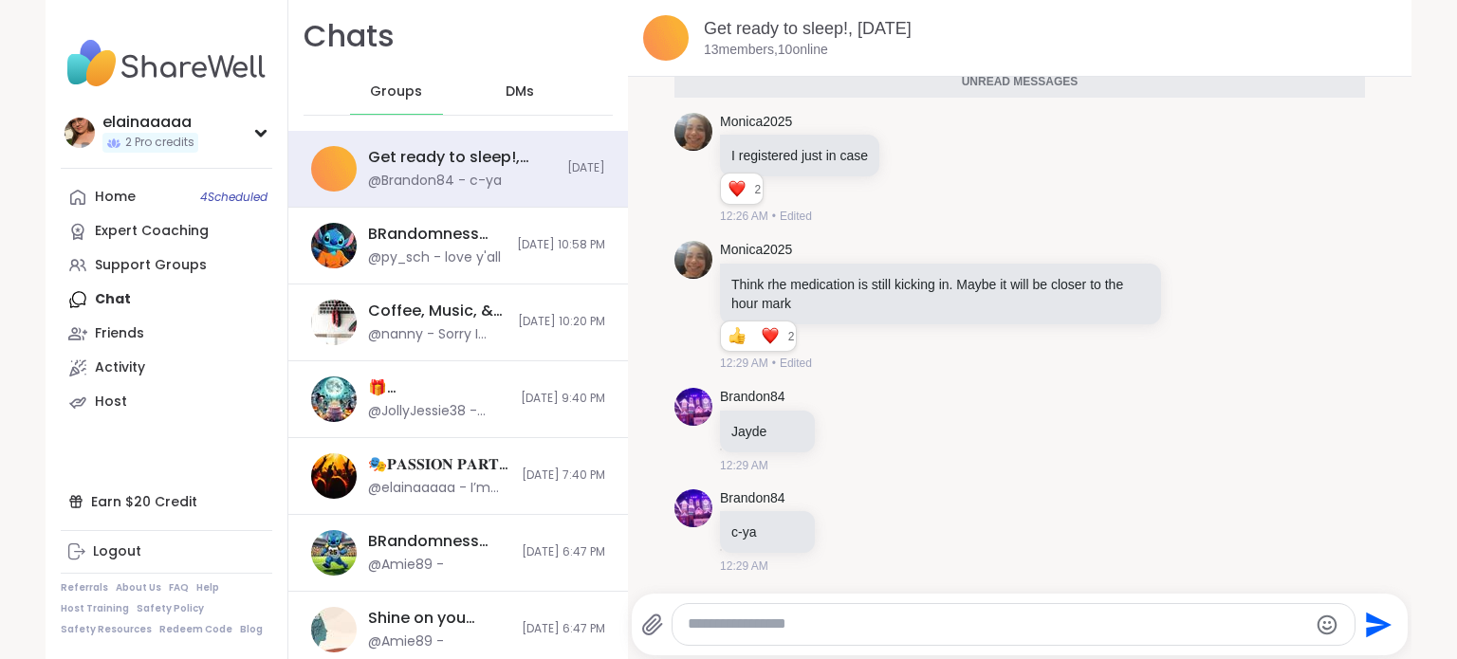
click at [1186, 310] on icon at bounding box center [1194, 306] width 17 height 19
click at [1035, 274] on div "Select Reaction: Heart" at bounding box center [1043, 275] width 17 height 17
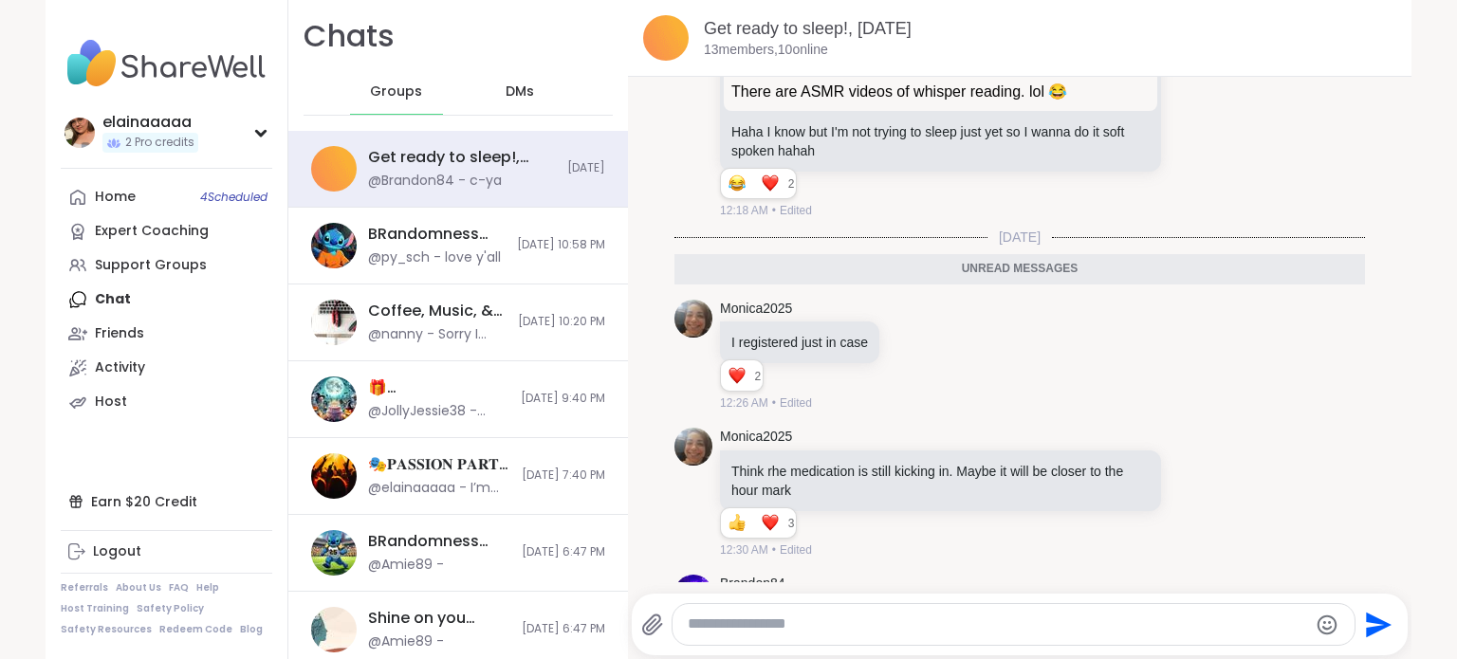
scroll to position [13492, 0]
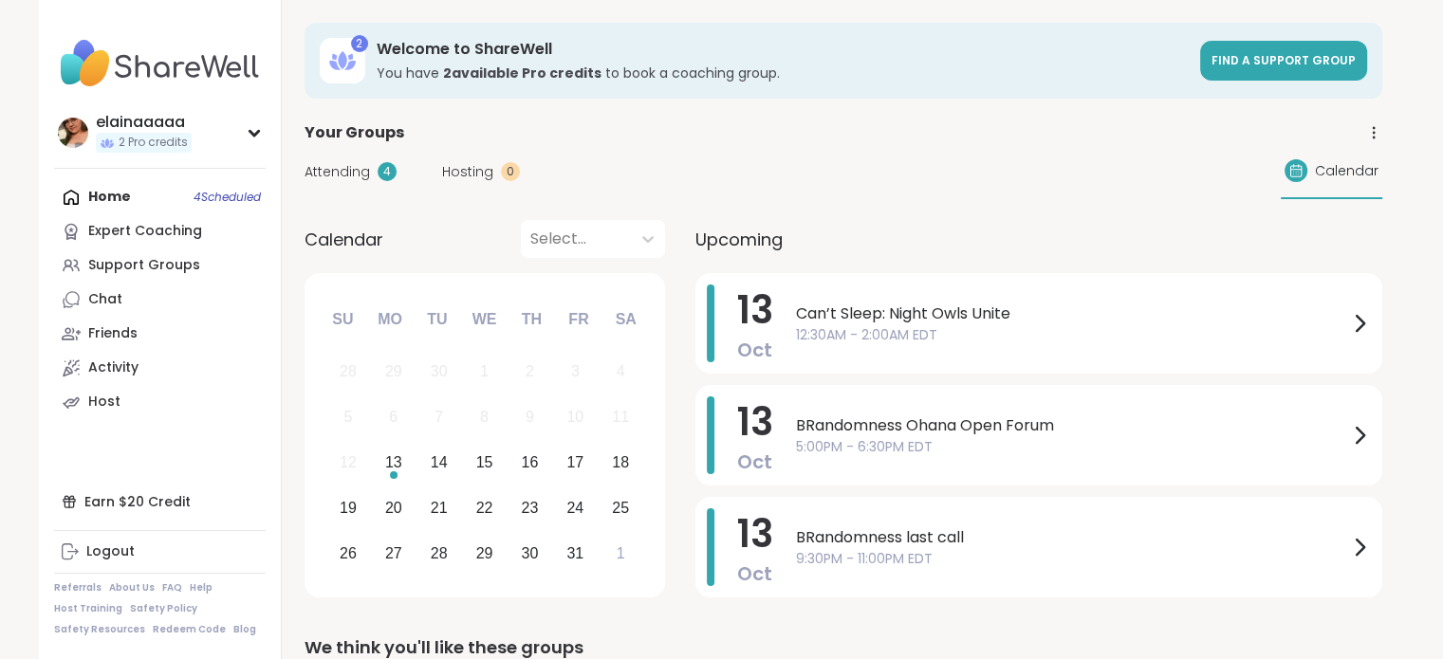
drag, startPoint x: 0, startPoint y: 0, endPoint x: 140, endPoint y: 253, distance: 289.6
click at [140, 253] on link "Support Groups" at bounding box center [160, 266] width 212 height 34
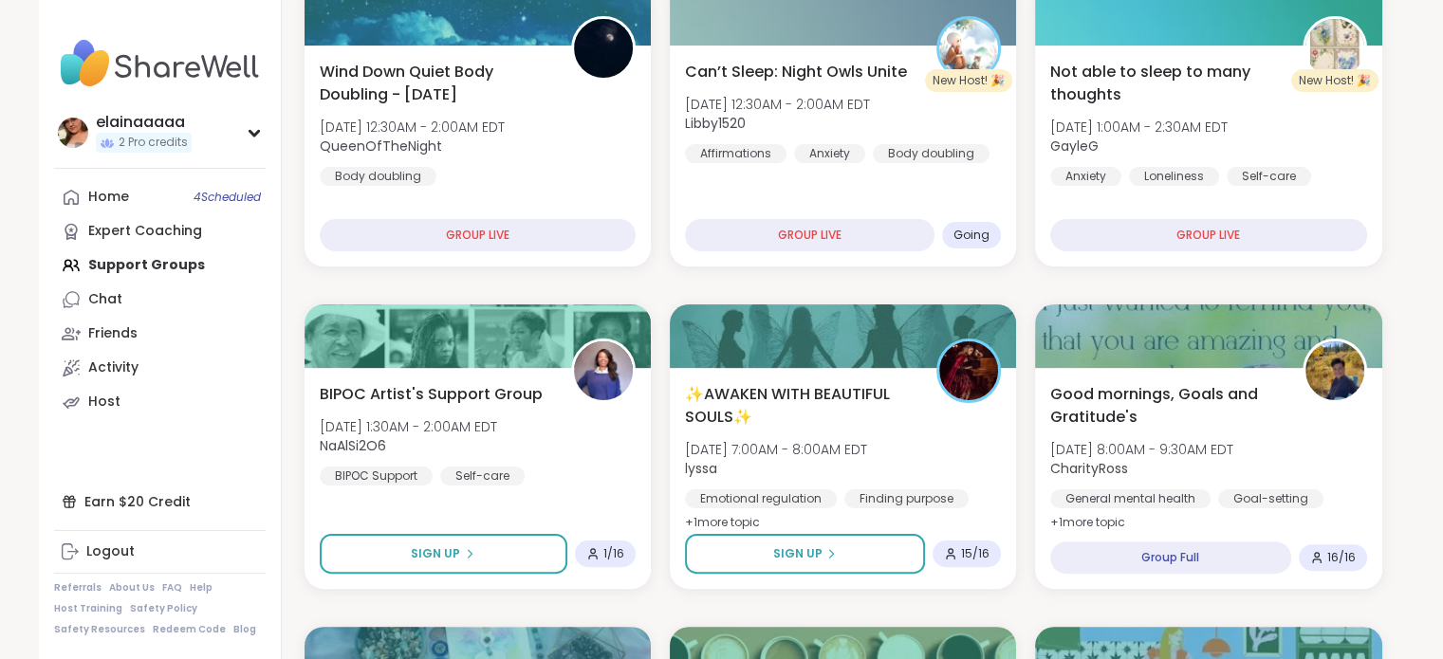
scroll to position [359, 0]
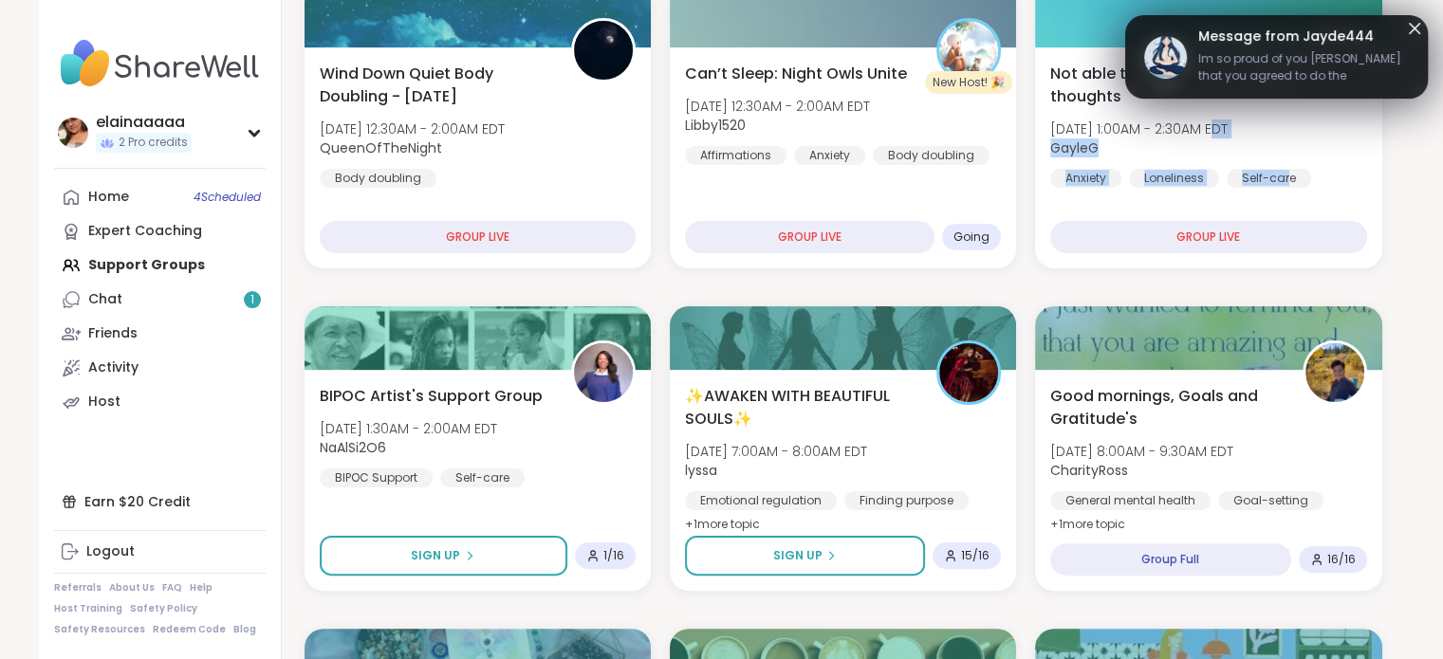
drag, startPoint x: 1196, startPoint y: 122, endPoint x: 1288, endPoint y: 184, distance: 110.8
click at [1288, 184] on div "Not able to sleep to many thoughts [DATE] 1:00AM - 2:30AM EDT GayleG Anxiety Lo…" at bounding box center [1208, 125] width 316 height 125
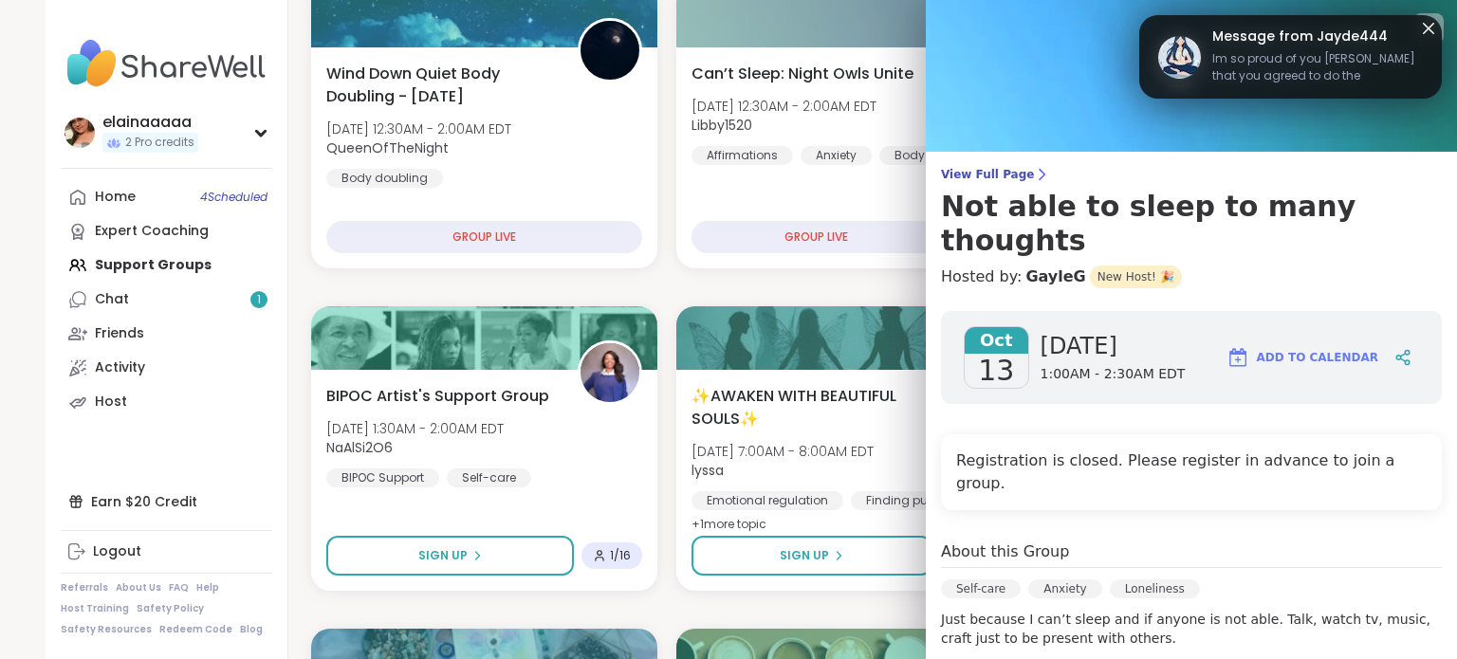
click at [1358, 183] on link "View Full Page Not able to sleep to many thoughts" at bounding box center [1191, 212] width 501 height 91
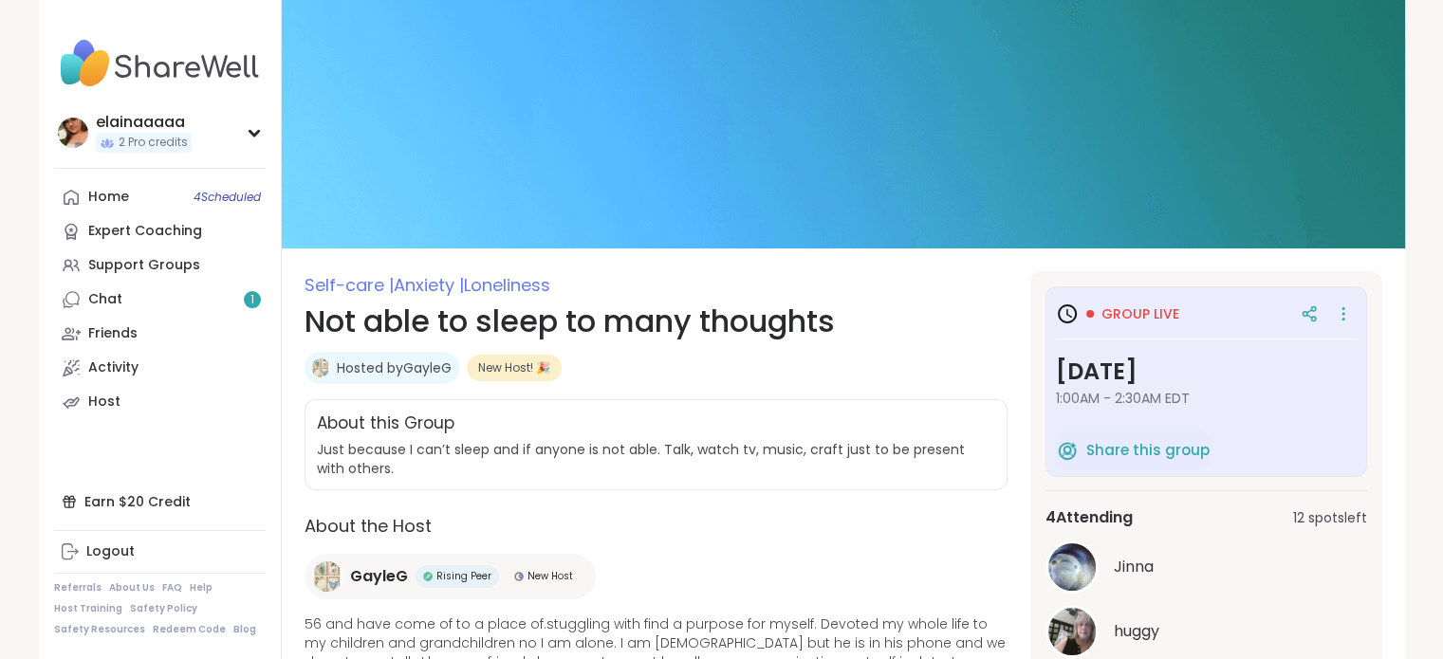
click at [1338, 184] on img at bounding box center [843, 124] width 1123 height 249
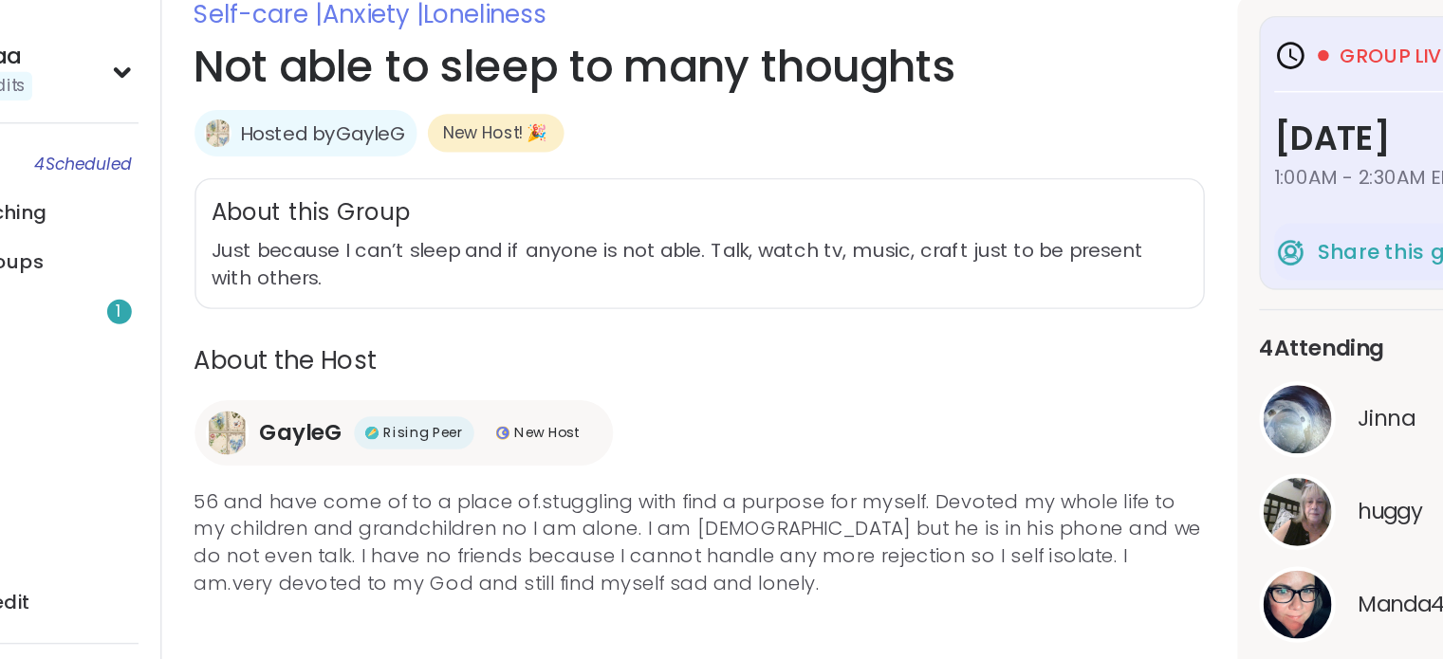
scroll to position [193, 0]
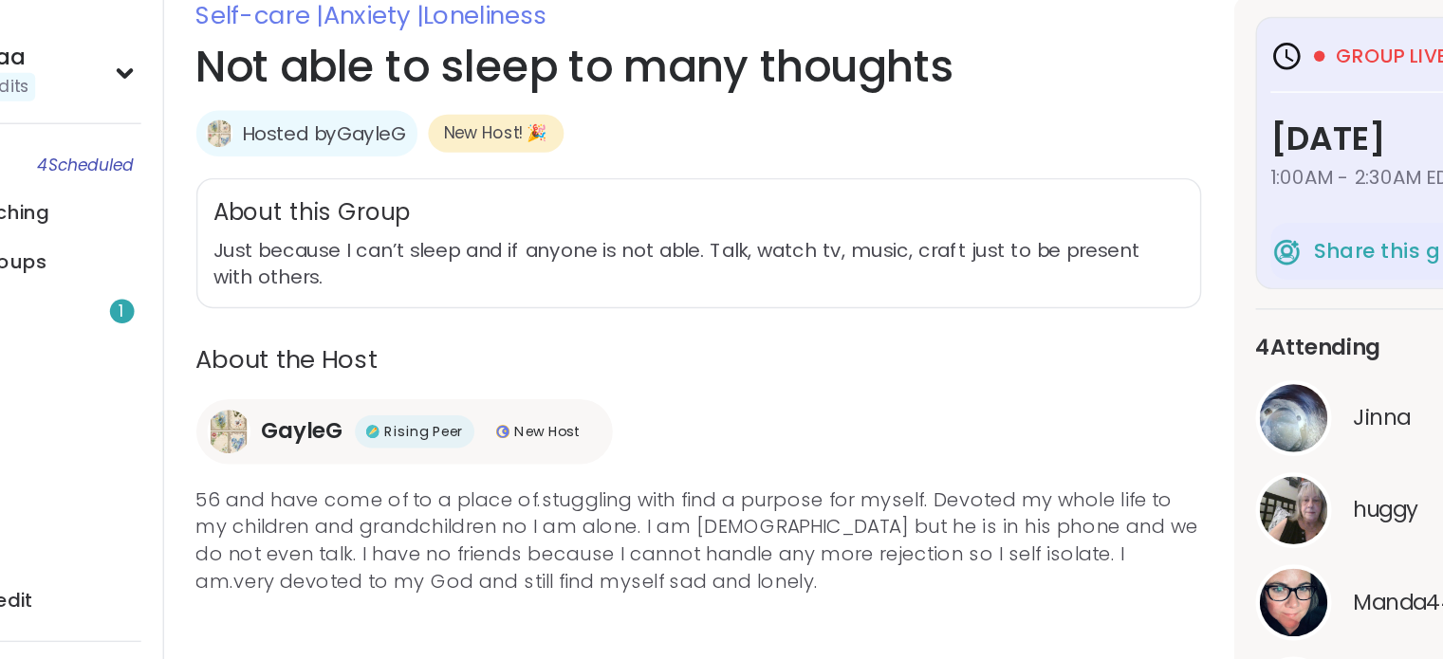
click at [369, 380] on span "GayleG" at bounding box center [379, 384] width 58 height 23
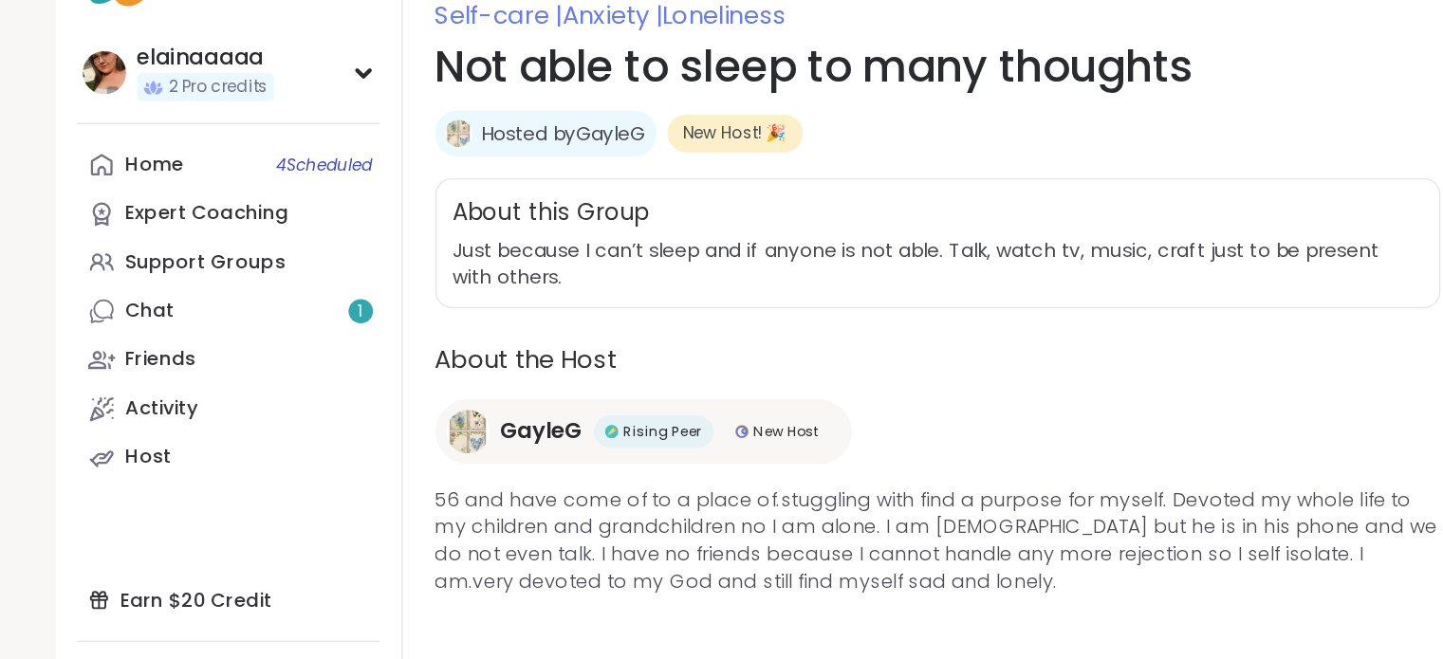
click at [119, 315] on link "Chat 1" at bounding box center [160, 300] width 212 height 34
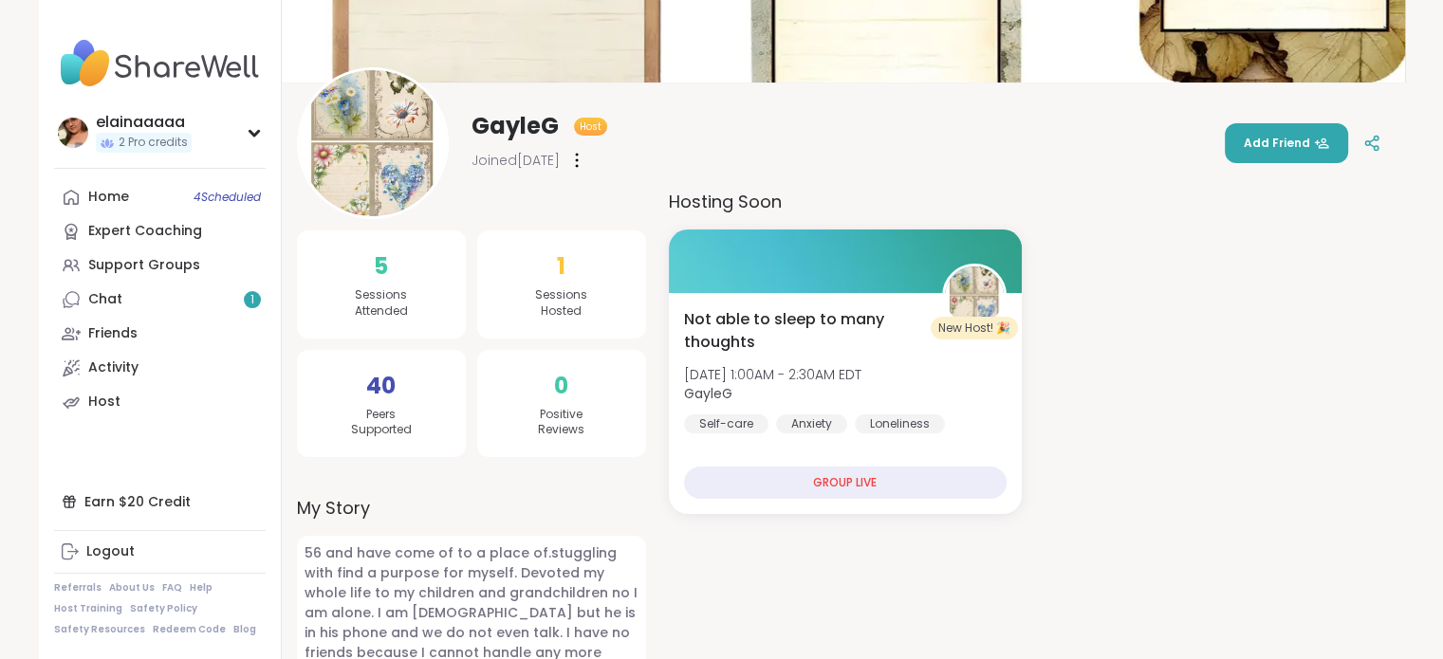
scroll to position [224, 0]
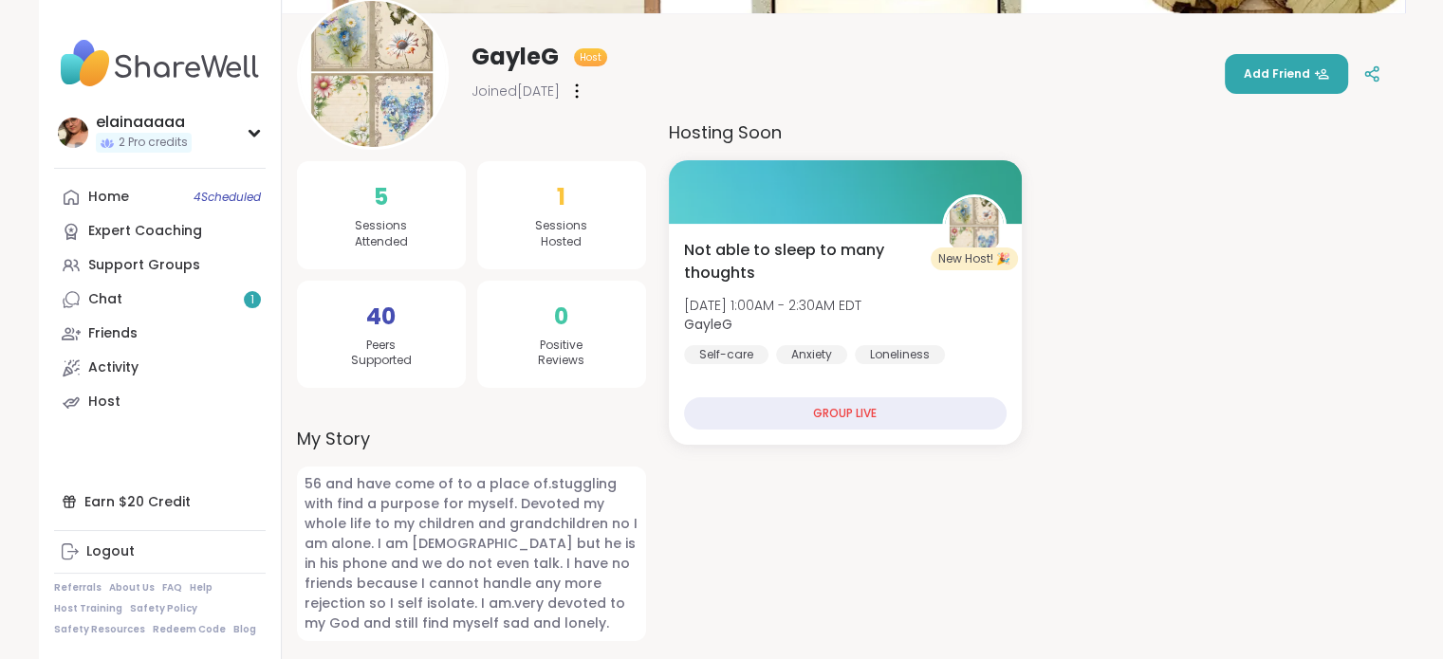
click at [1280, 71] on span "Add Friend" at bounding box center [1286, 73] width 85 height 17
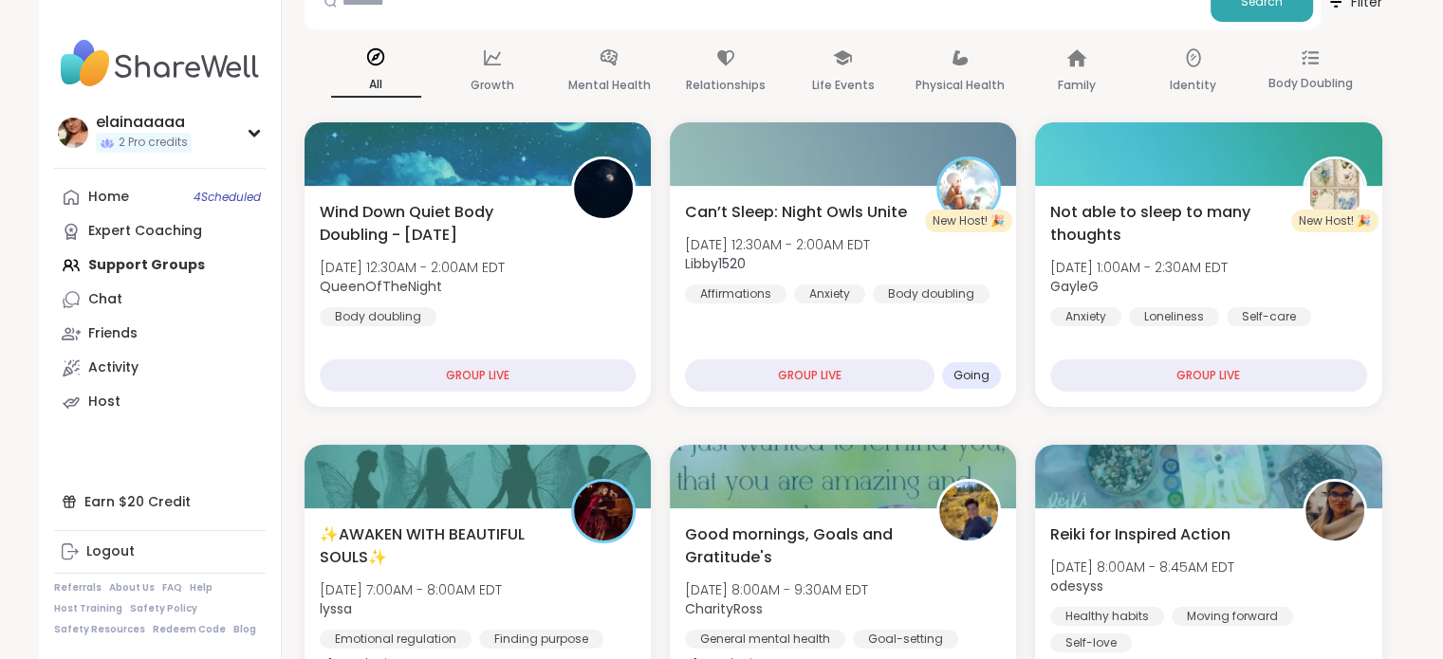
scroll to position [220, 0]
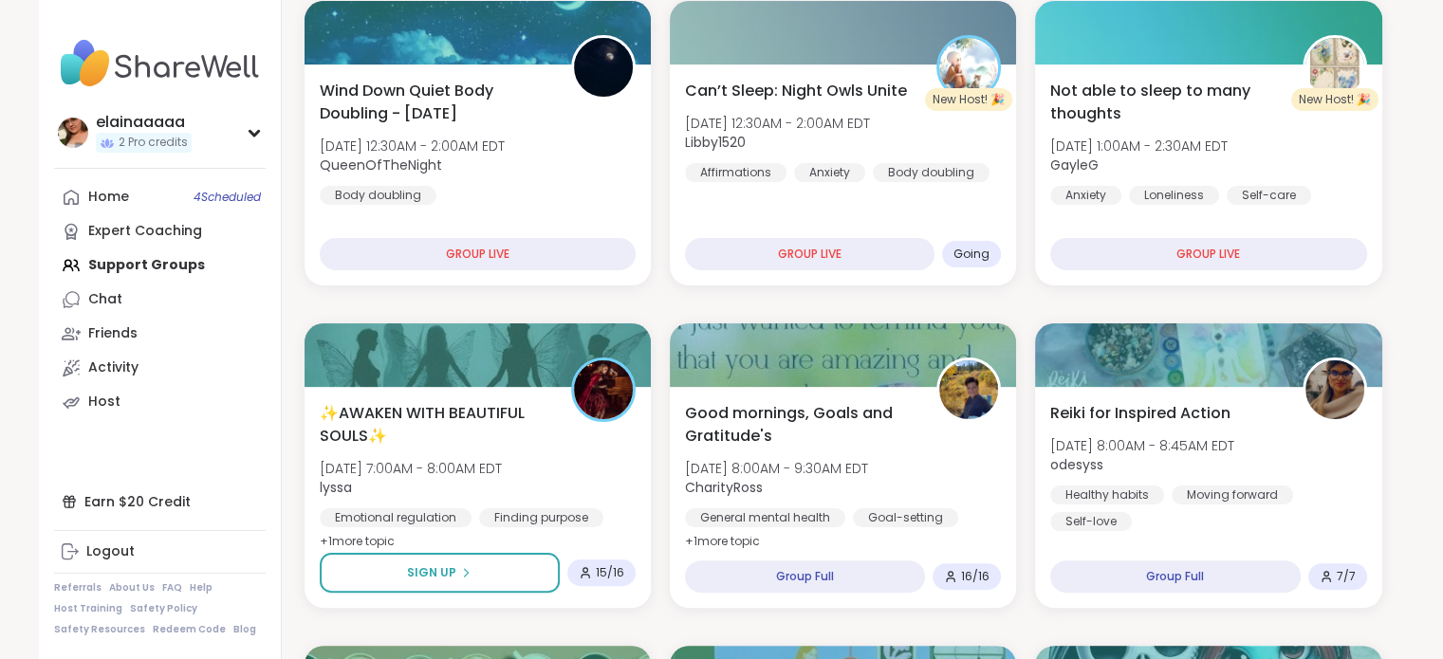
scroll to position [341, 0]
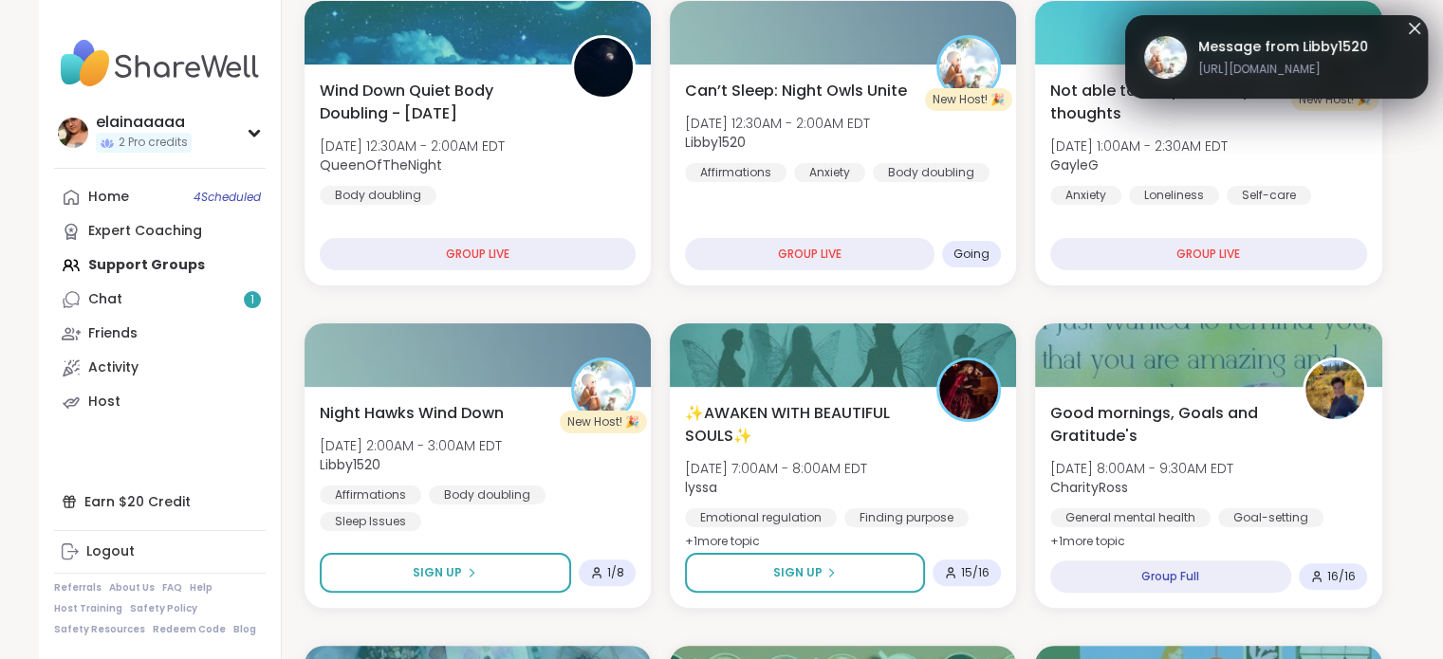
click at [1291, 65] on div "Not able to sleep to many thoughts [DATE] 1:00AM - 2:30AM EDT GayleG Anxiety Lo…" at bounding box center [1208, 175] width 346 height 221
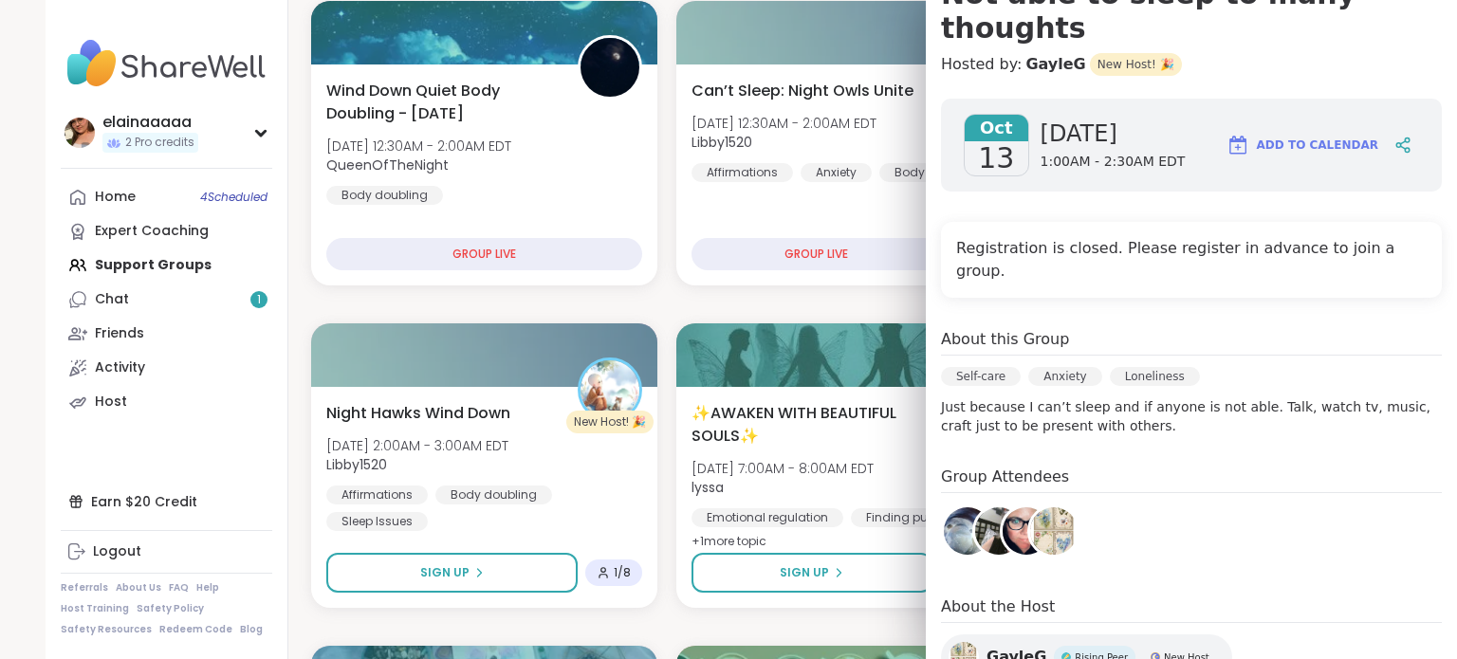
scroll to position [214, 0]
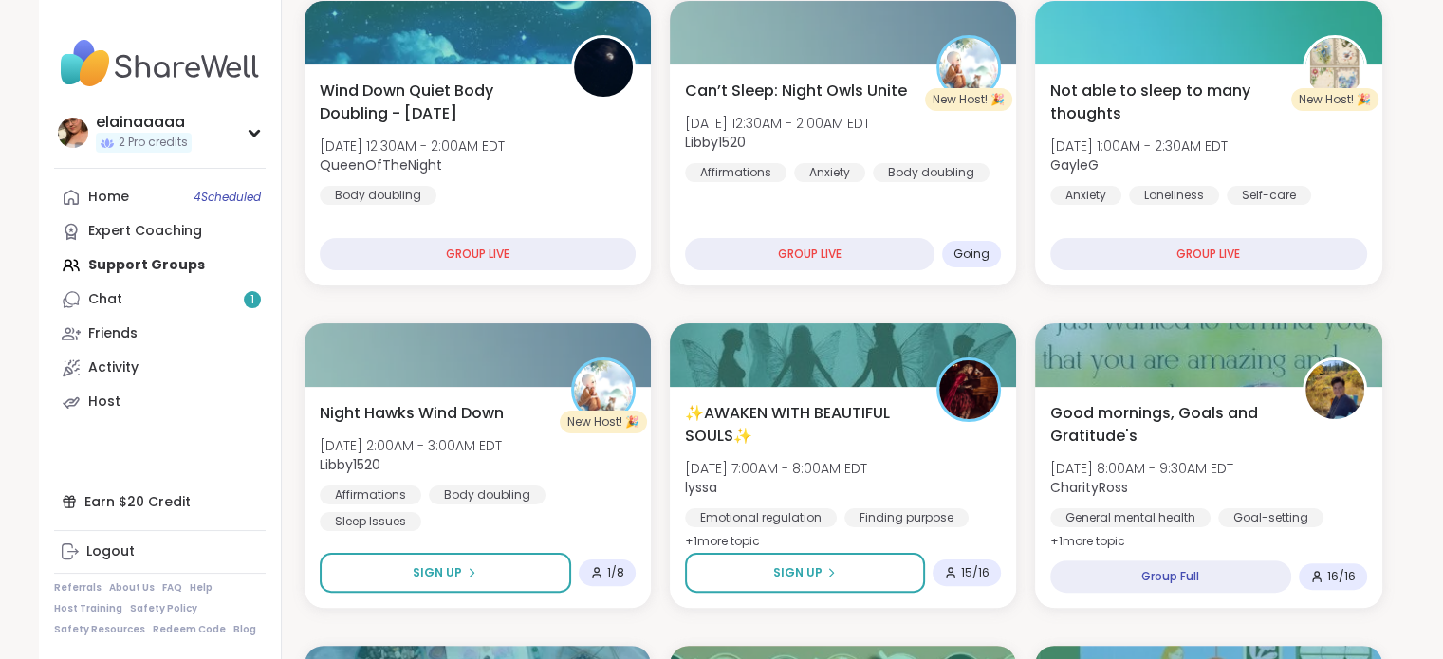
click at [556, 483] on div "Night Hawks Wind Down [DATE] 2:00AM - 3:00AM EDT Libby1520 Affirmations Body do…" at bounding box center [478, 466] width 316 height 129
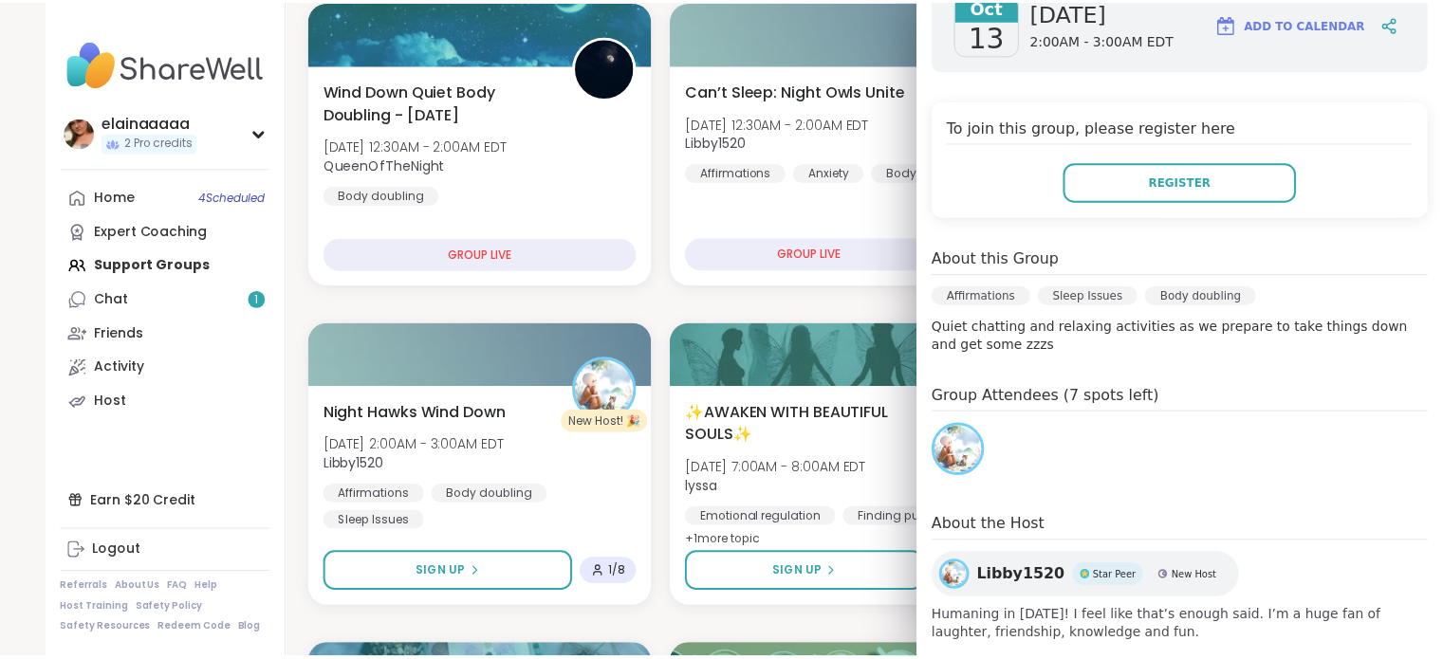
scroll to position [303, 0]
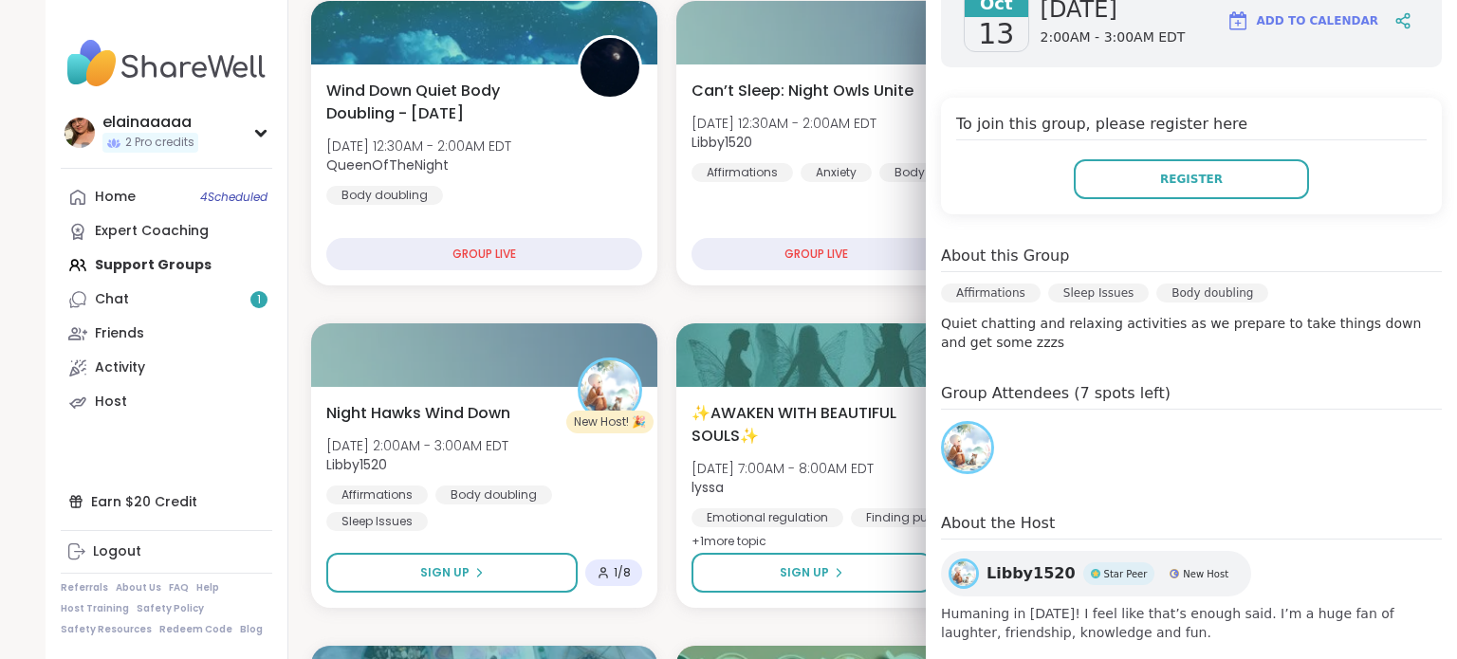
click at [1205, 190] on button "Register" at bounding box center [1191, 179] width 235 height 40
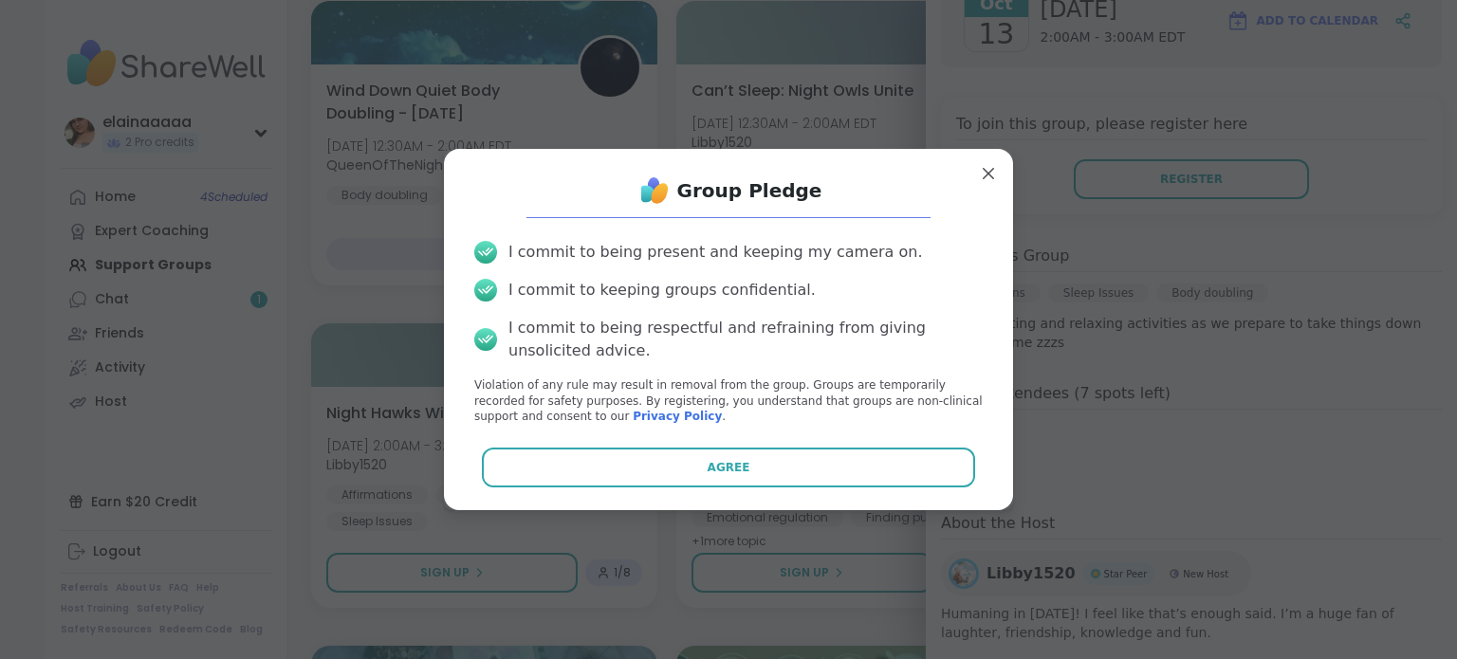
click at [701, 458] on button "Agree" at bounding box center [729, 468] width 494 height 40
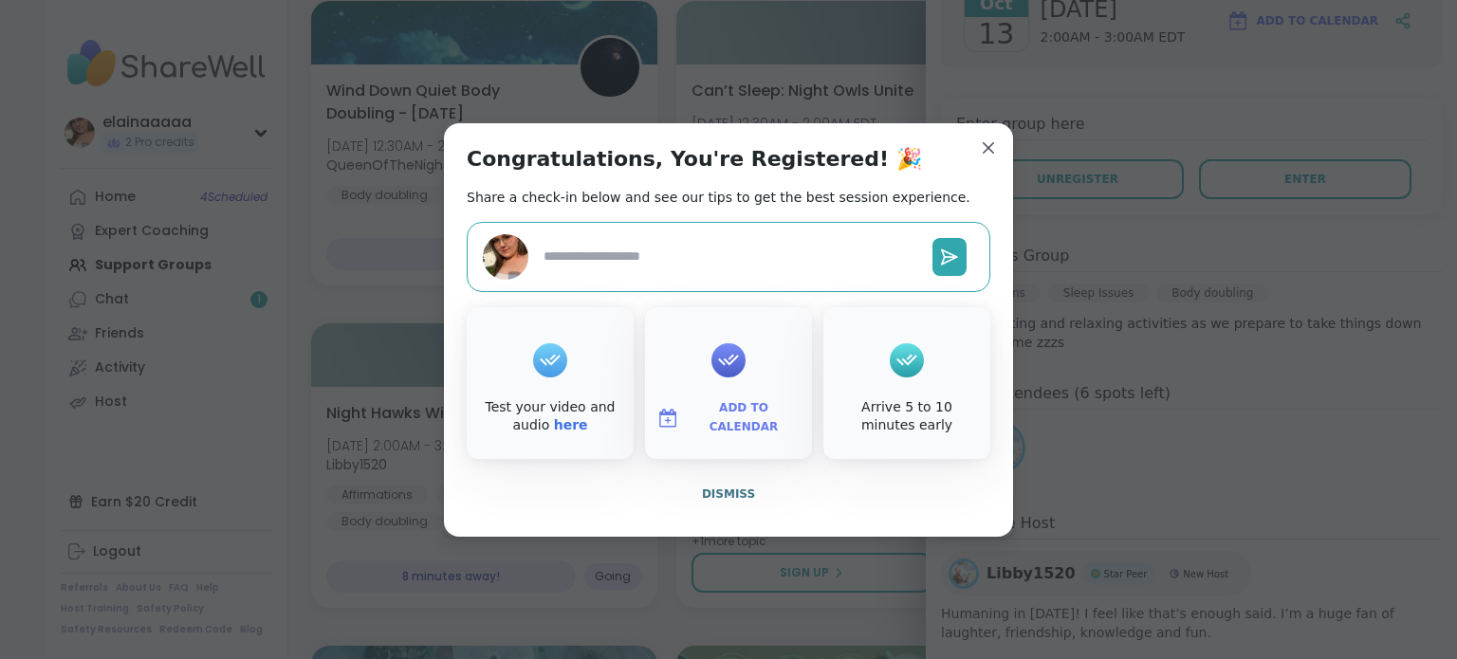
type textarea "*"
click at [720, 490] on span "Dismiss" at bounding box center [728, 494] width 53 height 13
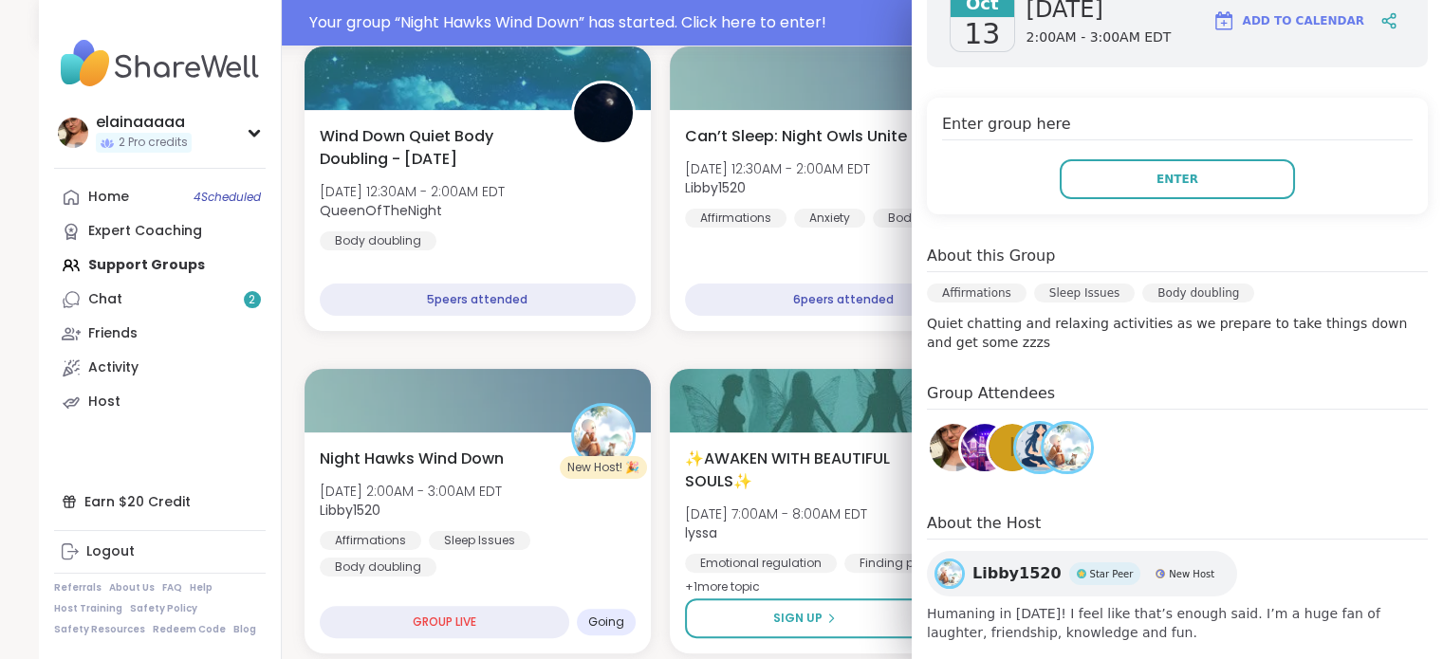
scroll to position [387, 0]
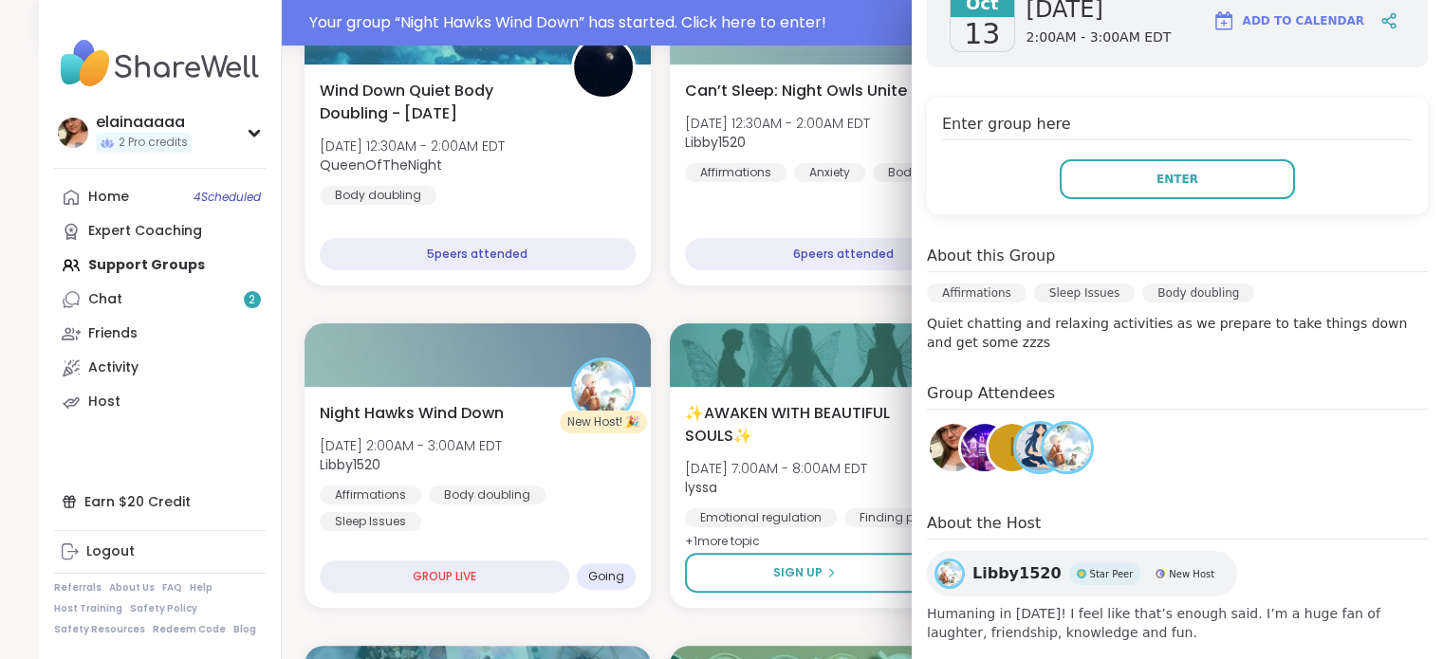
click at [1097, 175] on button "Enter" at bounding box center [1177, 179] width 235 height 40
click at [190, 303] on link "Chat 2" at bounding box center [160, 300] width 212 height 34
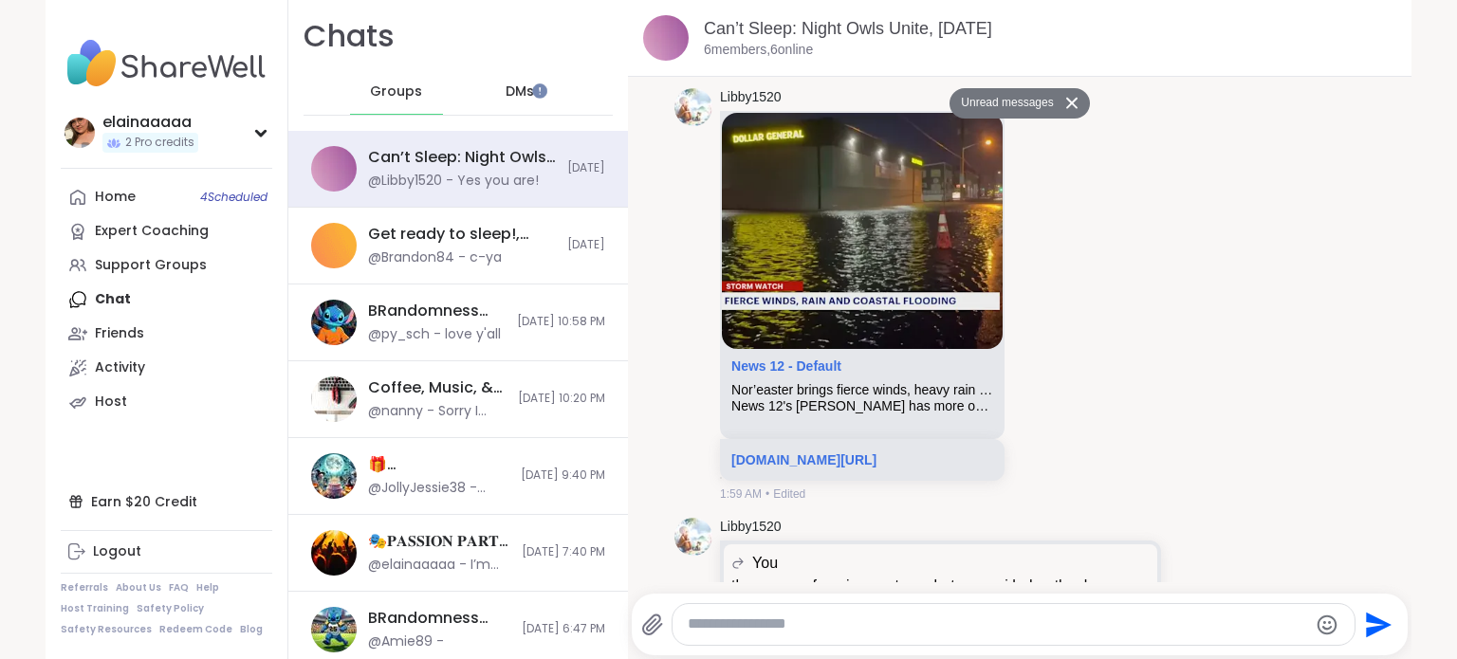
scroll to position [3929, 0]
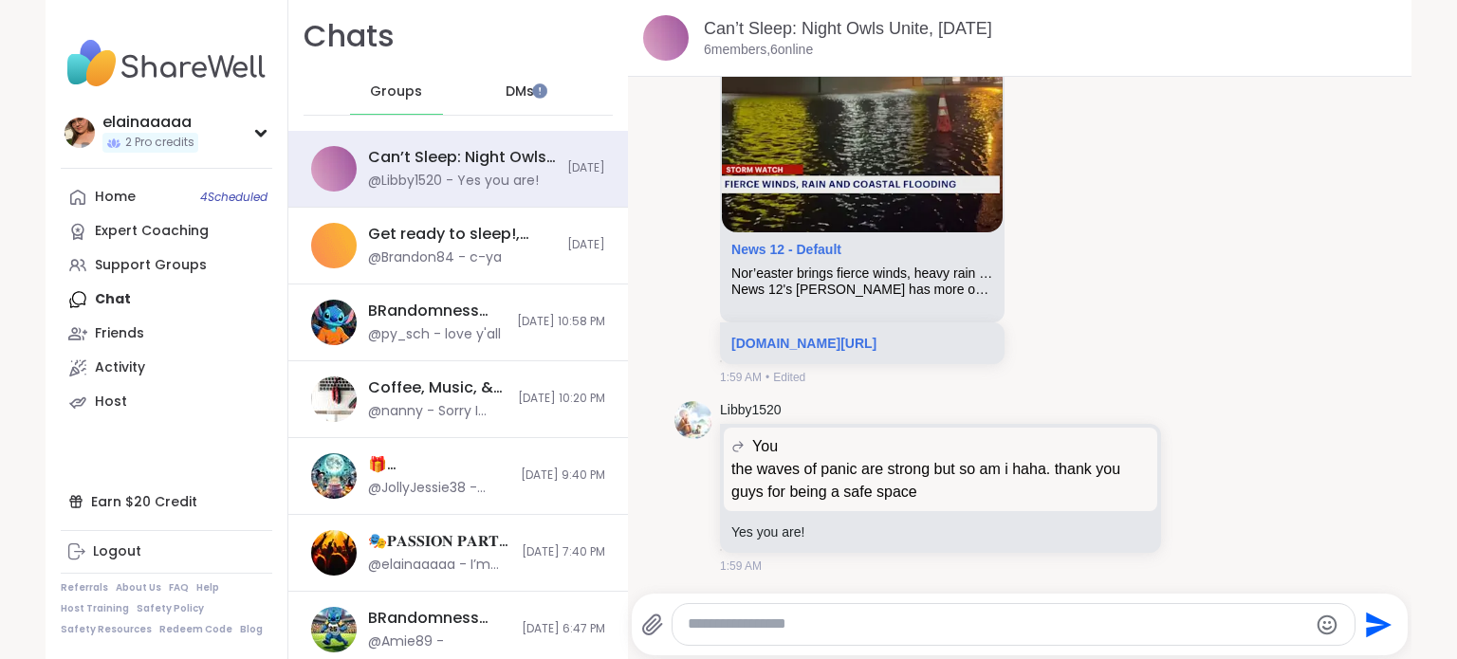
click at [1186, 482] on icon at bounding box center [1194, 487] width 17 height 19
click at [1035, 453] on div "Select Reaction: Heart" at bounding box center [1043, 457] width 17 height 17
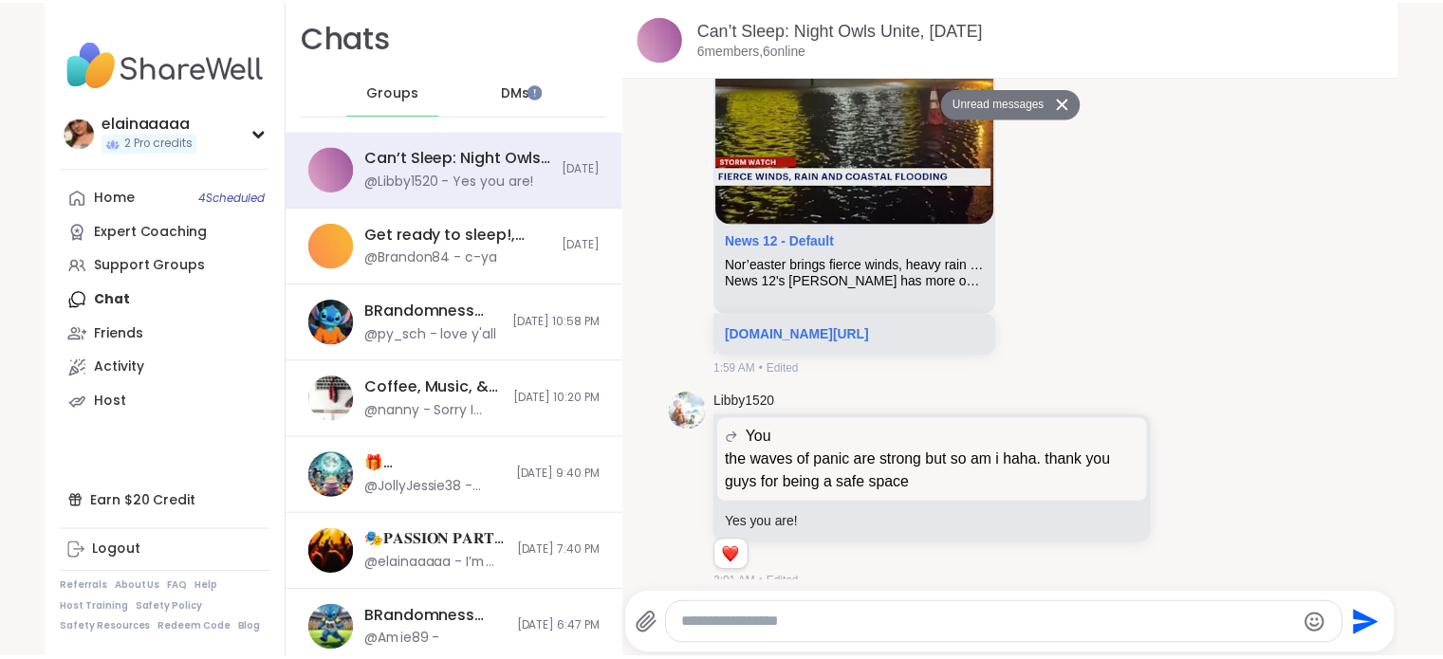
scroll to position [3956, 0]
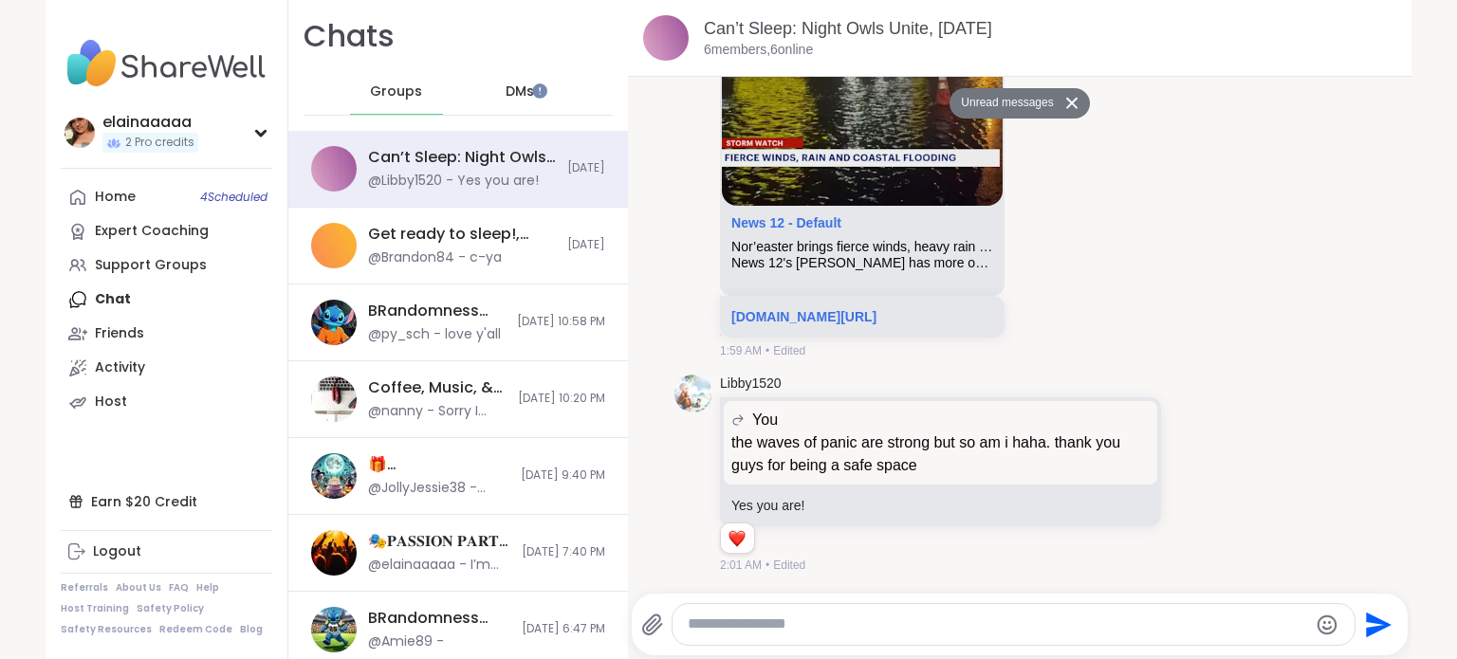
click at [172, 73] on img at bounding box center [167, 63] width 212 height 66
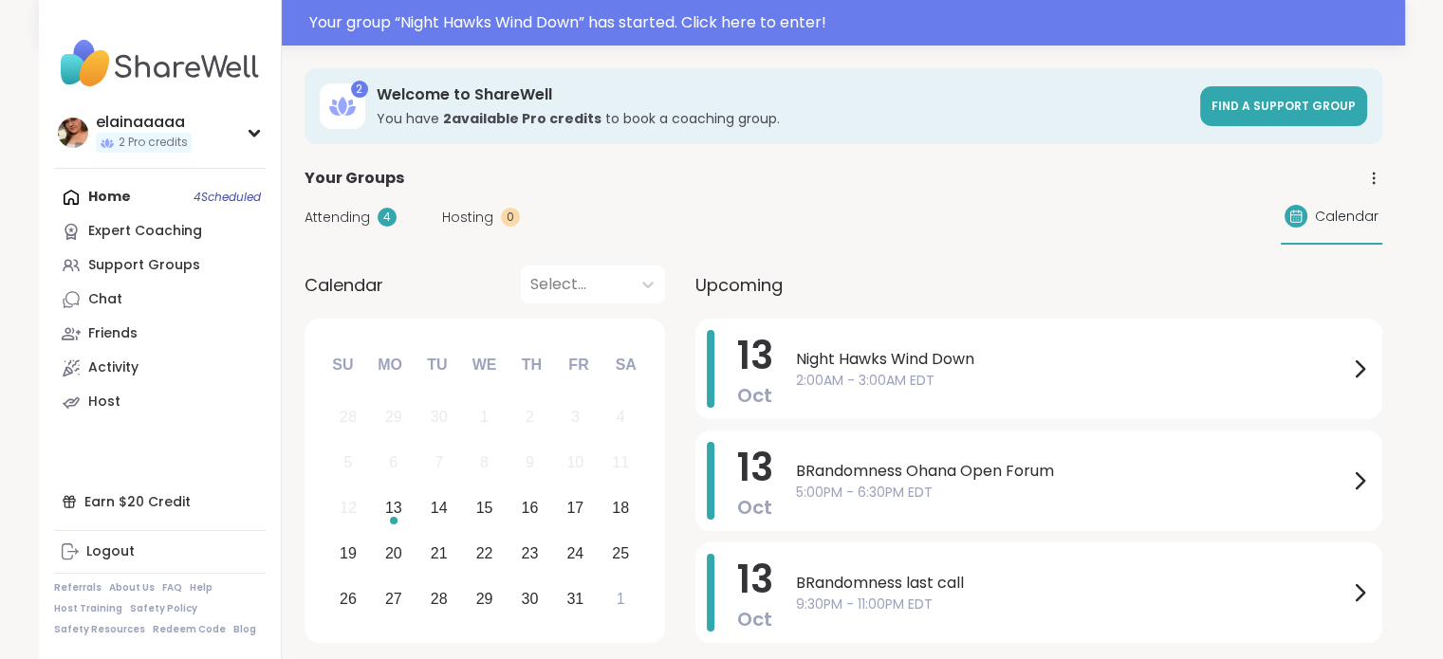
scroll to position [120, 0]
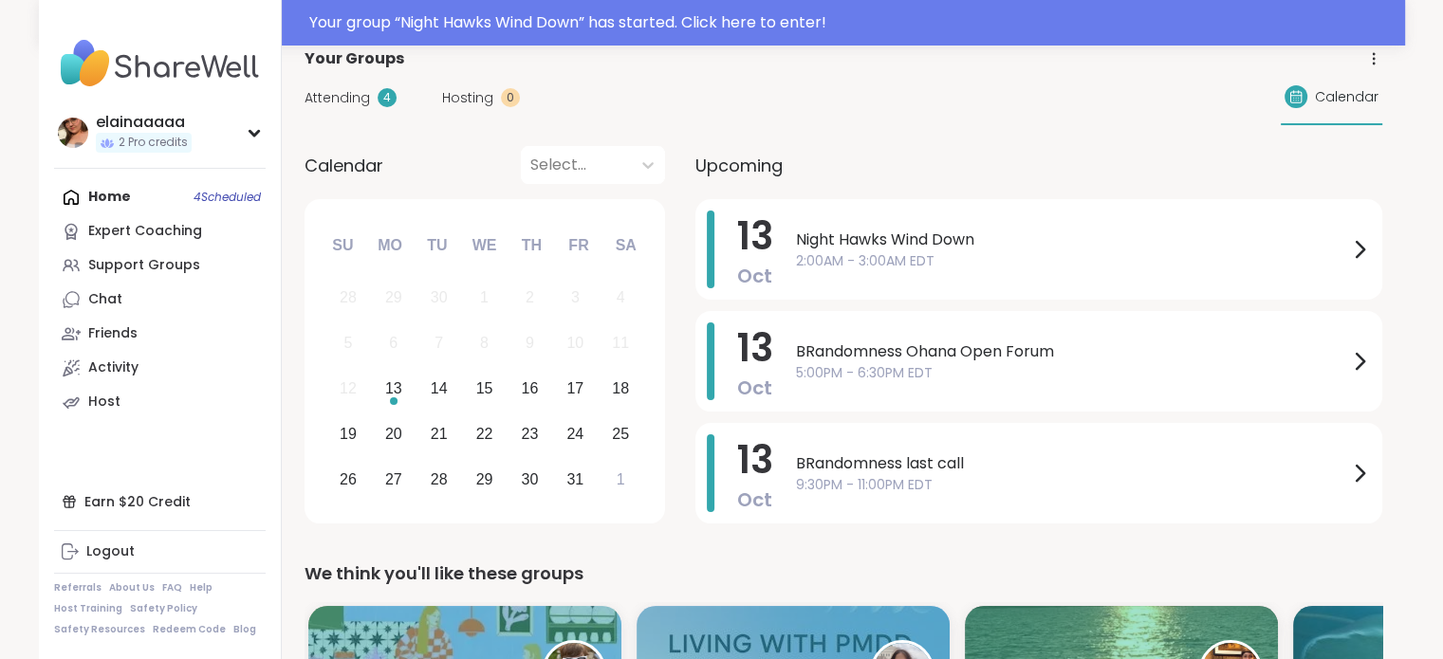
click at [930, 251] on span "2:00AM - 3:00AM EDT" at bounding box center [1072, 261] width 552 height 20
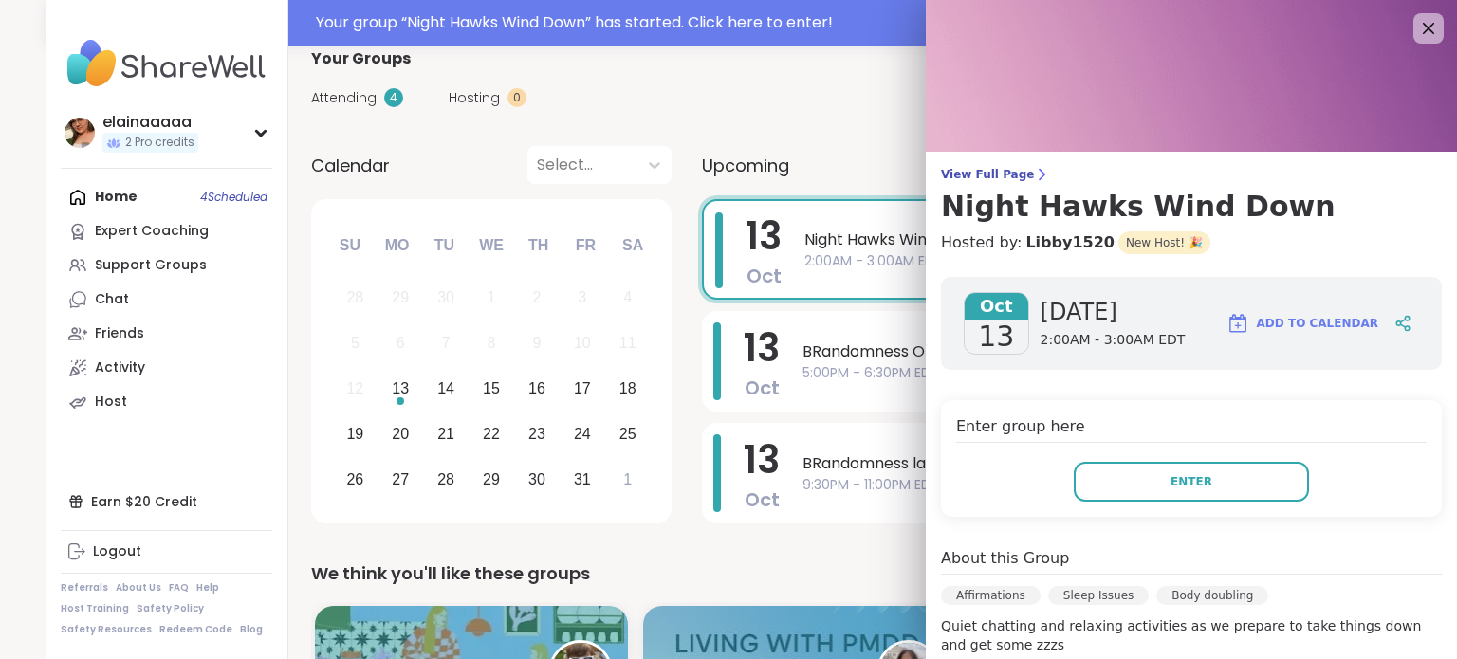
click at [1109, 488] on button "Enter" at bounding box center [1191, 482] width 235 height 40
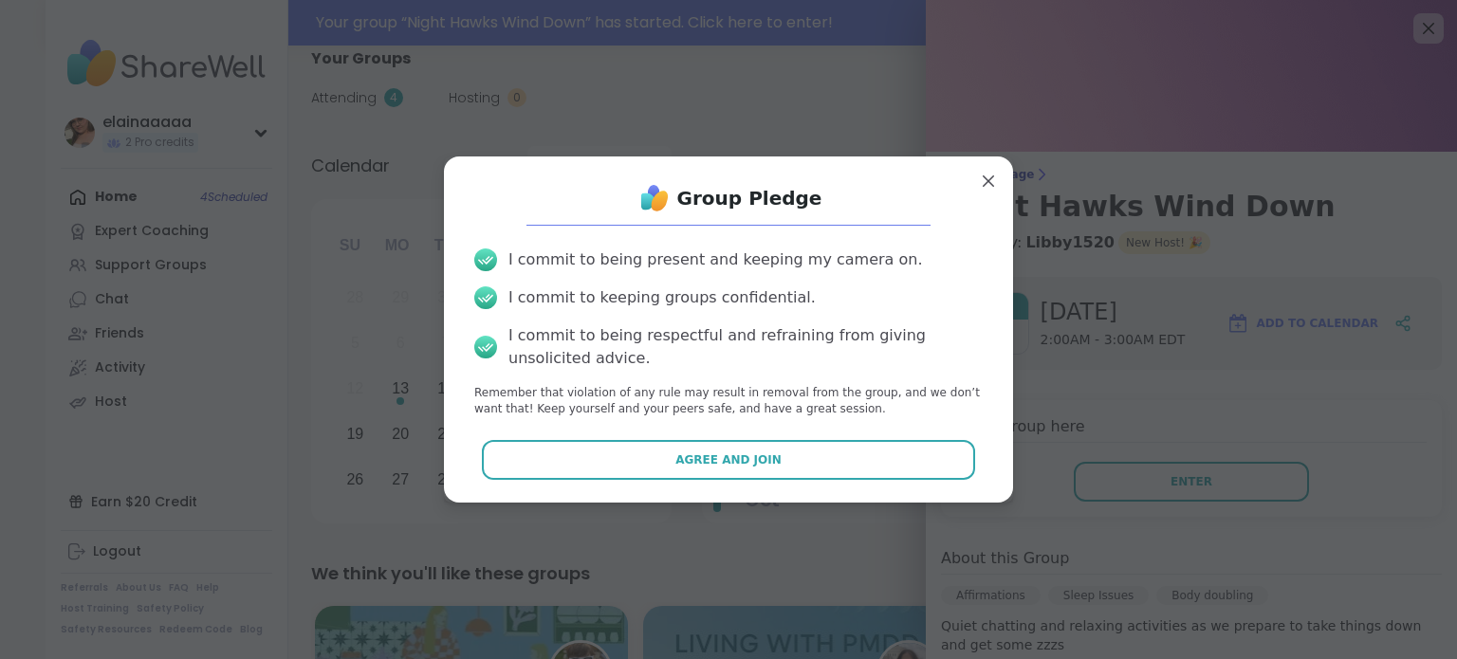
click at [888, 468] on button "Agree and Join" at bounding box center [729, 460] width 494 height 40
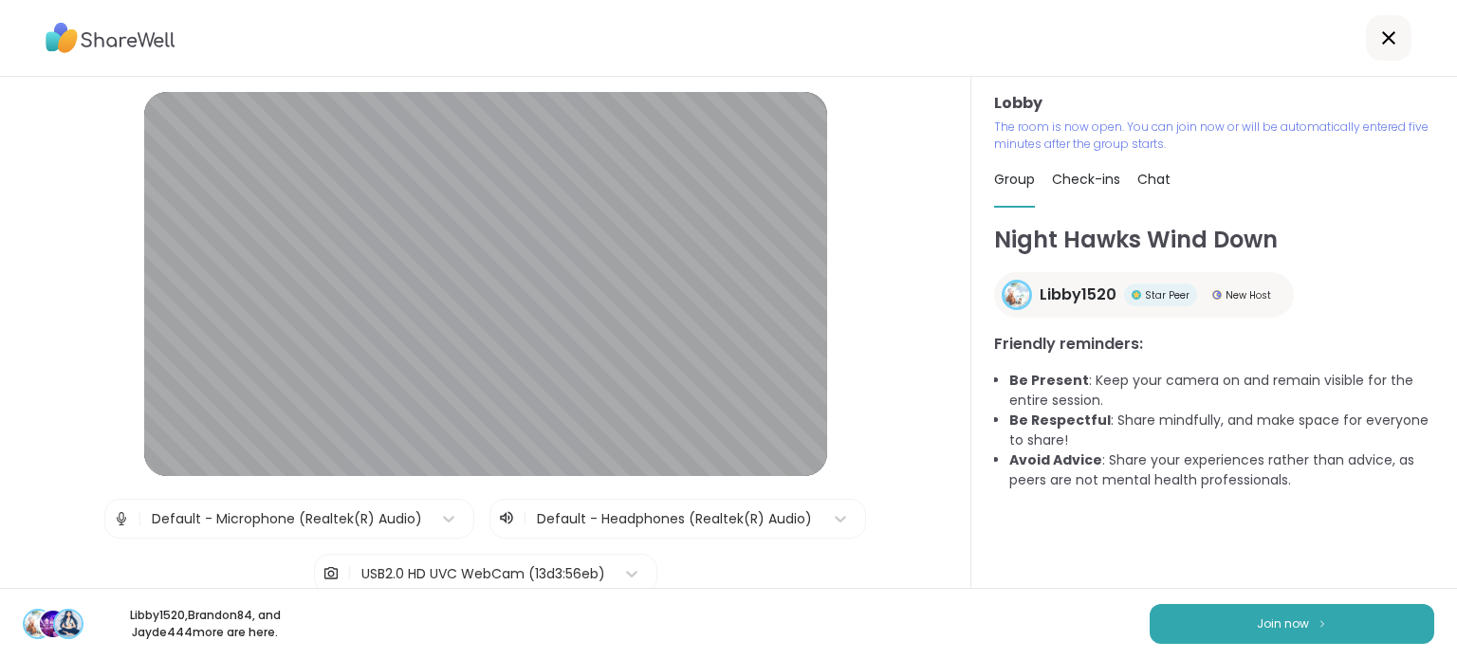
click at [1210, 617] on button "Join now" at bounding box center [1292, 624] width 285 height 40
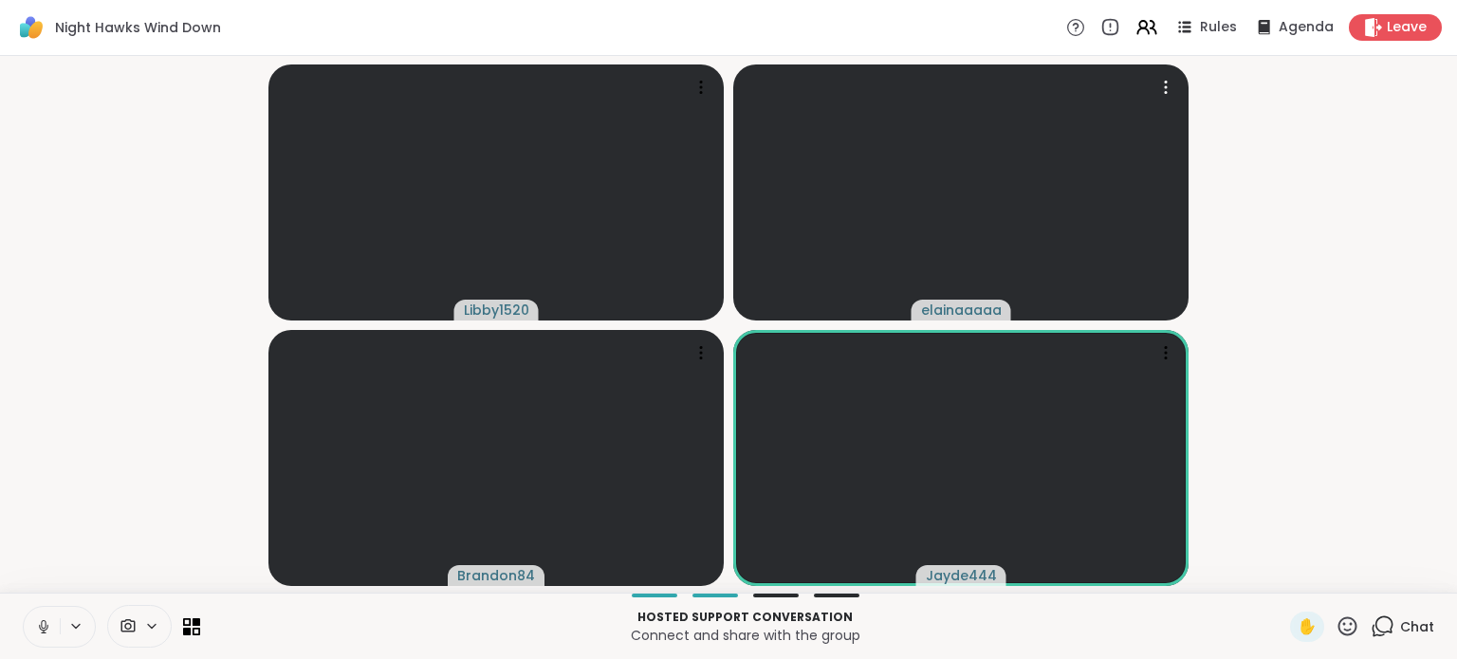
scroll to position [0, 13]
drag, startPoint x: 773, startPoint y: 37, endPoint x: 135, endPoint y: 308, distance: 693.6
click at [135, 308] on video-player-container "Libby1520 elainaaaaa Brandon84 Jayde444" at bounding box center [728, 325] width 1434 height 522
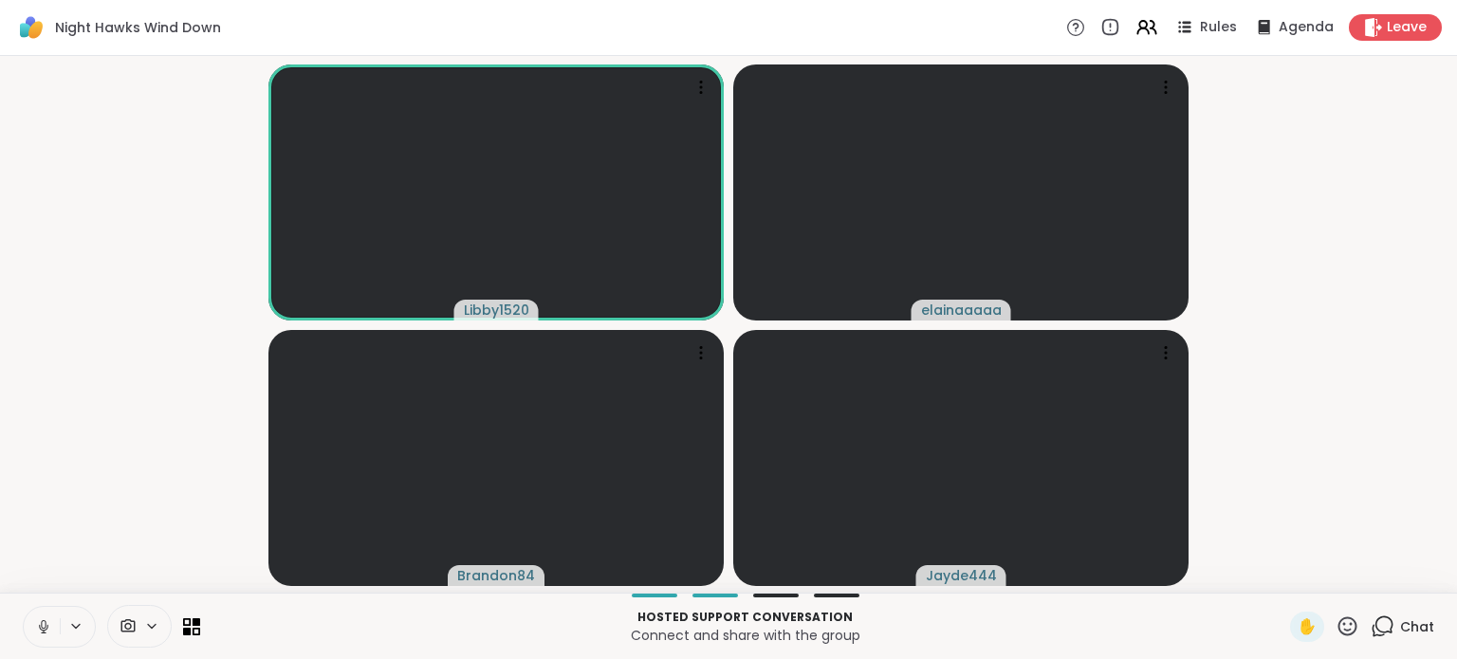
click at [35, 622] on icon at bounding box center [43, 626] width 17 height 17
click at [38, 633] on icon at bounding box center [43, 626] width 17 height 17
click at [35, 627] on icon at bounding box center [43, 626] width 17 height 17
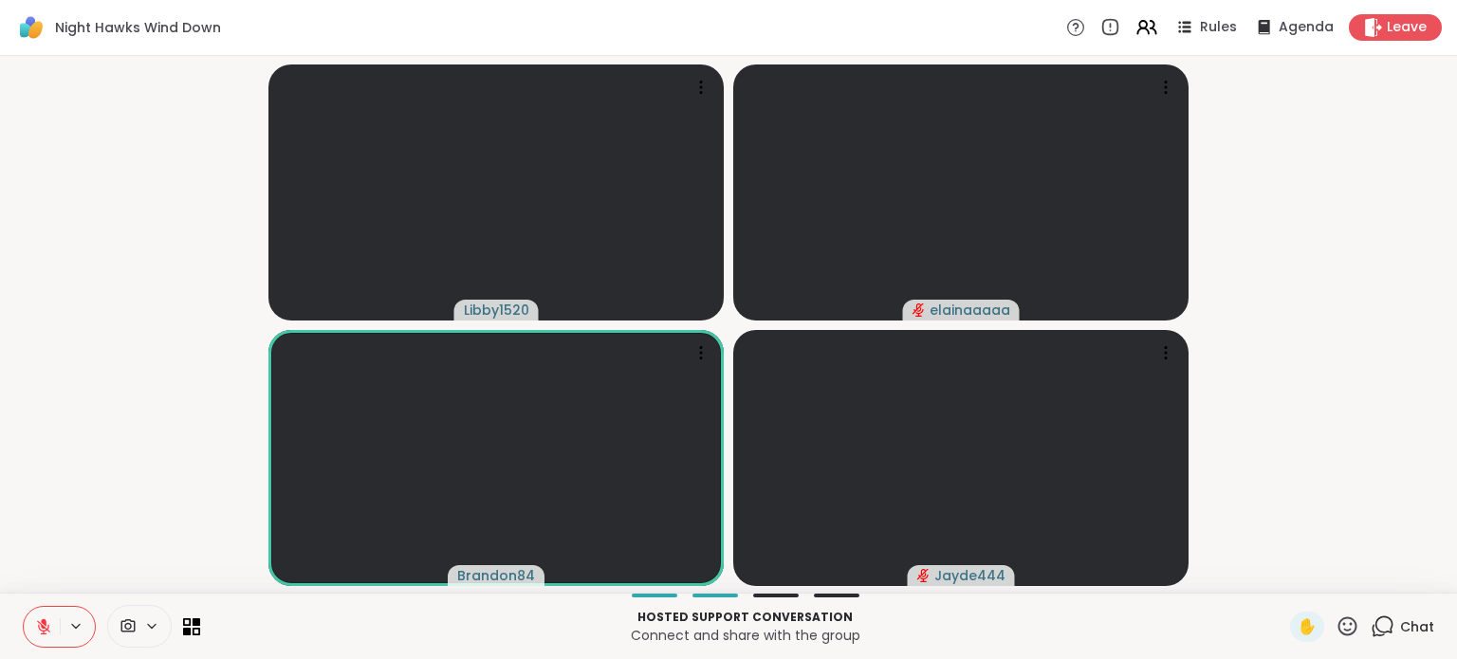
click at [1371, 615] on icon at bounding box center [1383, 627] width 24 height 24
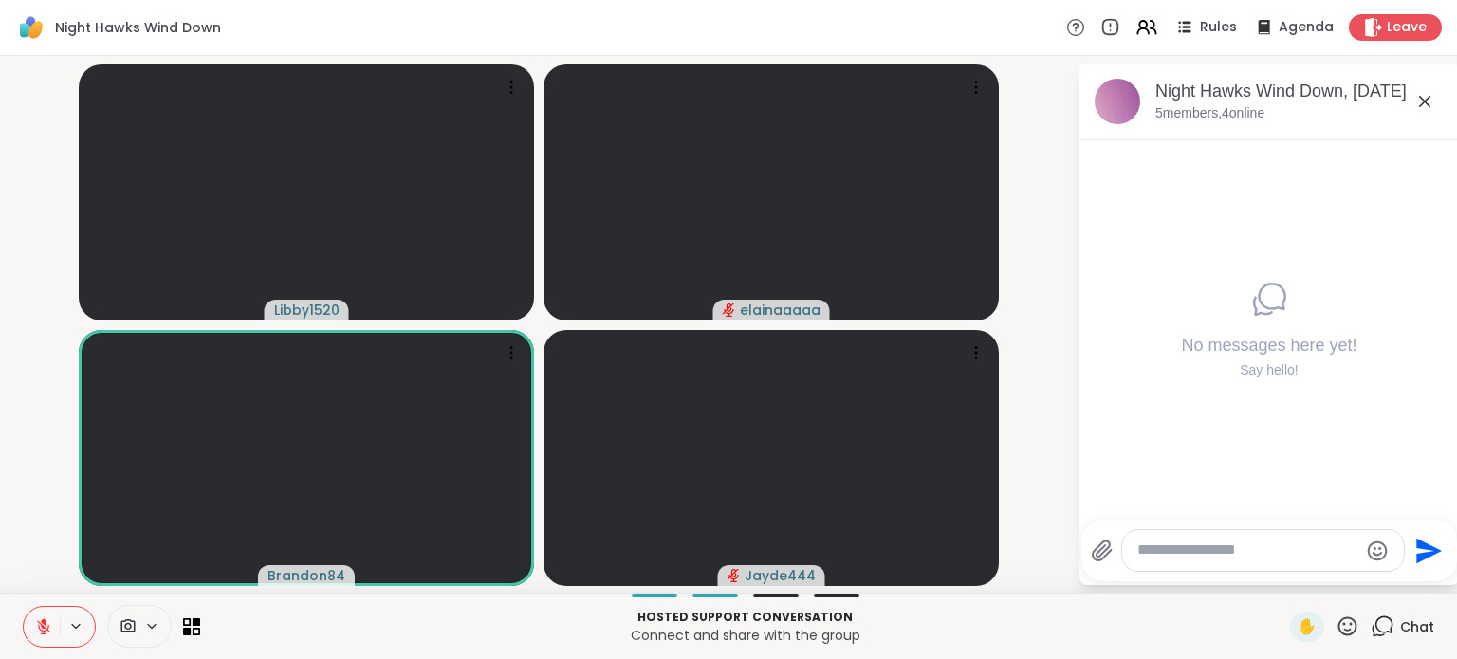
click at [1253, 545] on textarea "Type your message" at bounding box center [1247, 551] width 221 height 20
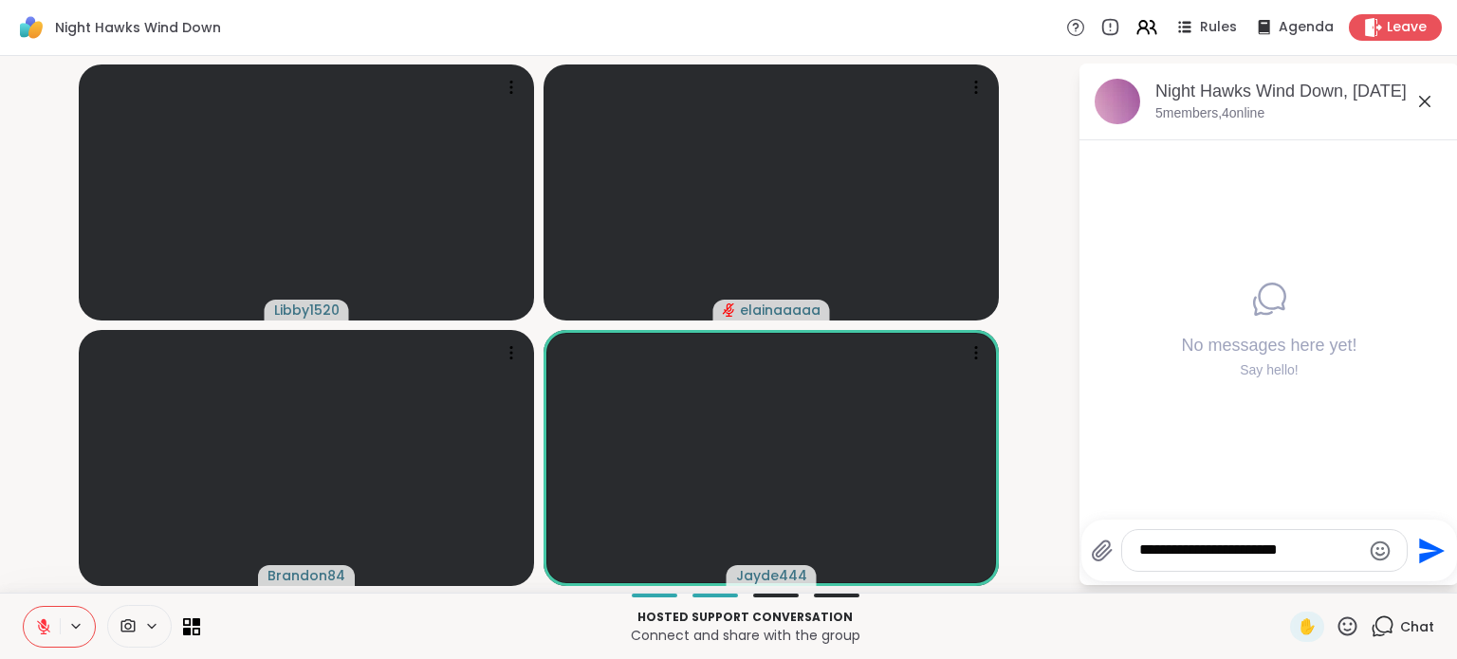
type textarea "**********"
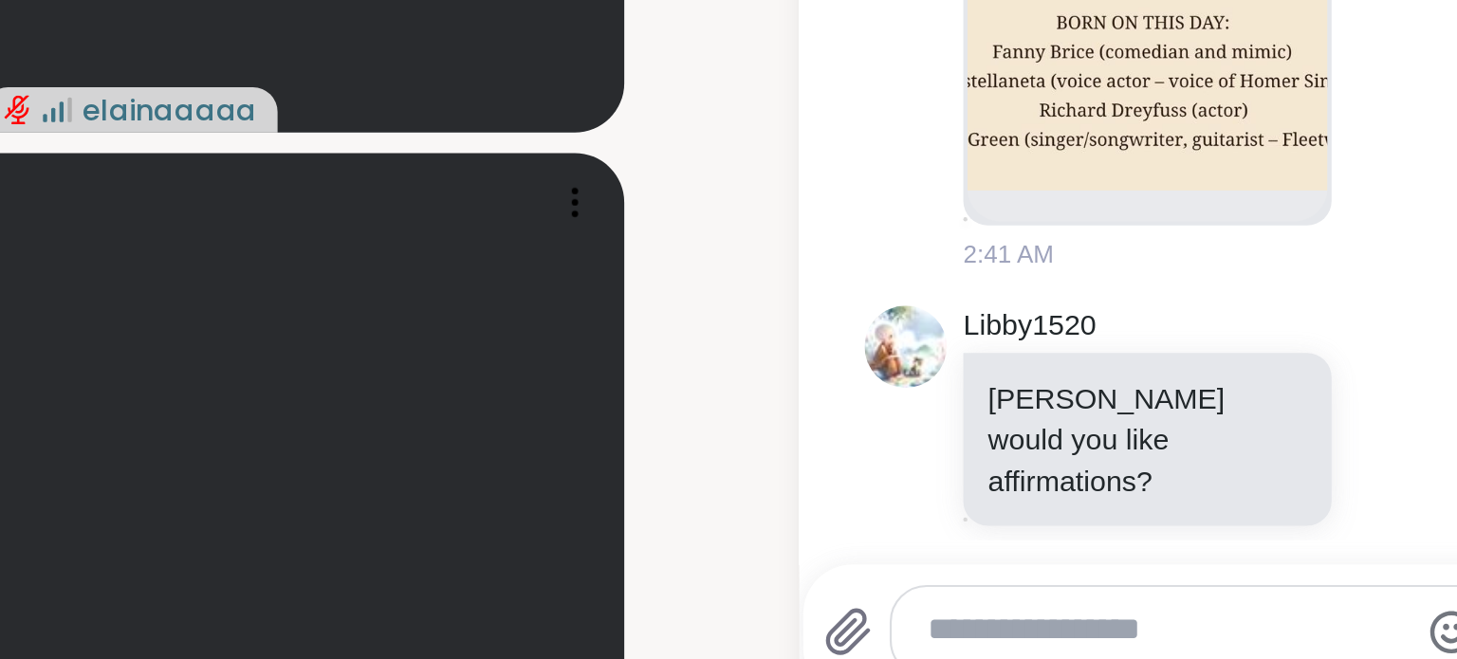
scroll to position [0, 11]
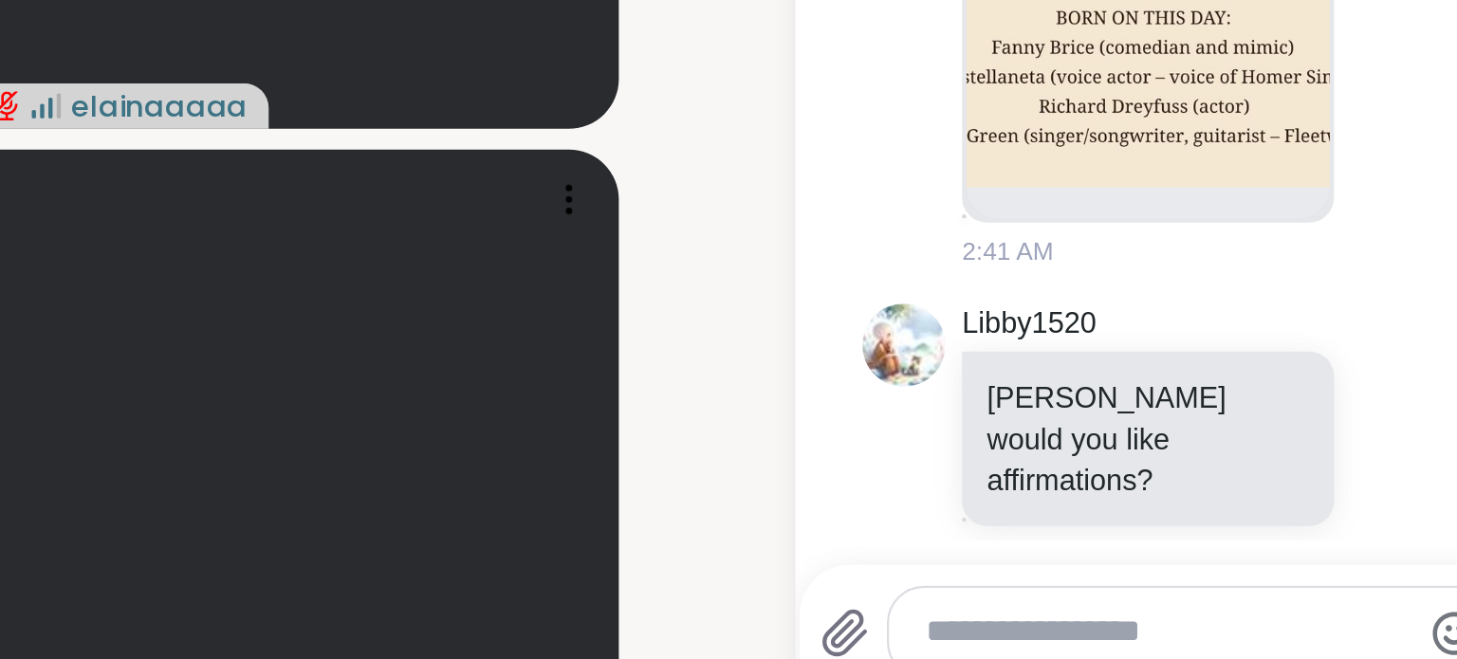
click at [1371, 454] on icon at bounding box center [1379, 461] width 17 height 23
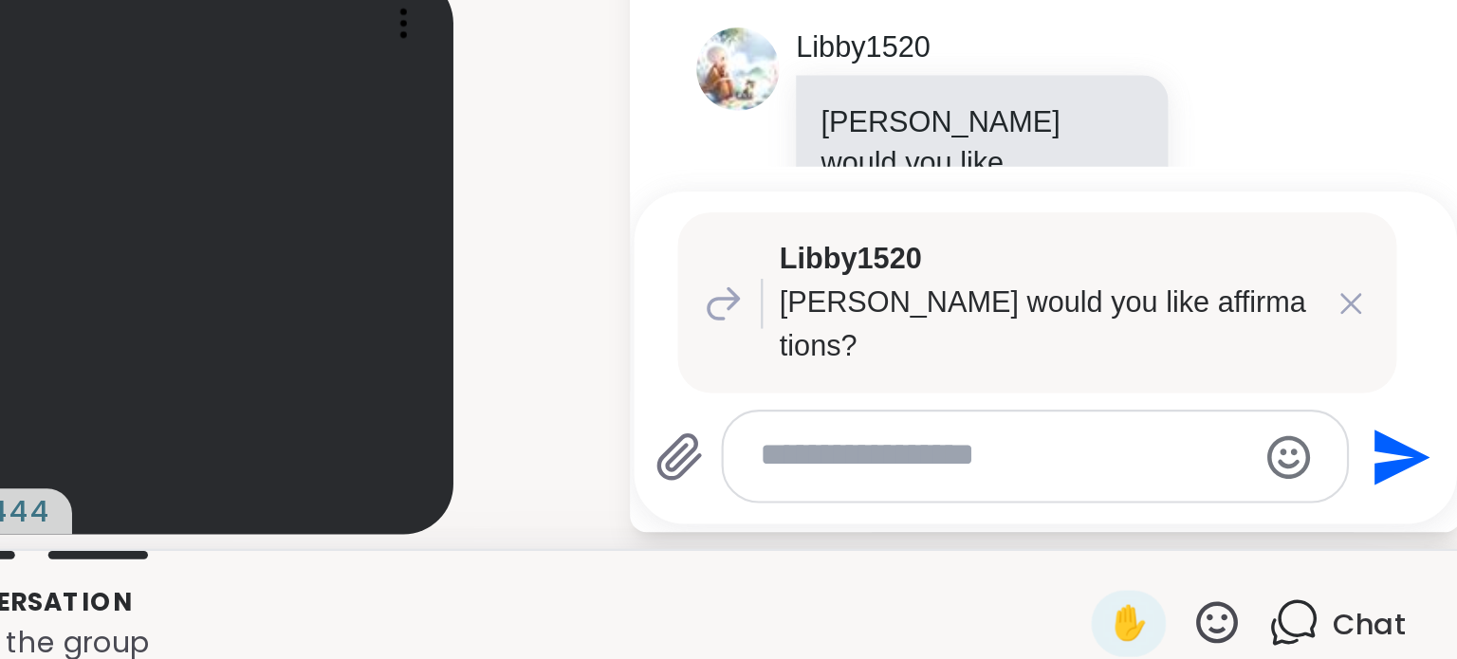
click at [1228, 554] on textarea "Type your message" at bounding box center [1249, 551] width 221 height 20
type textarea "*"
type textarea "**********"
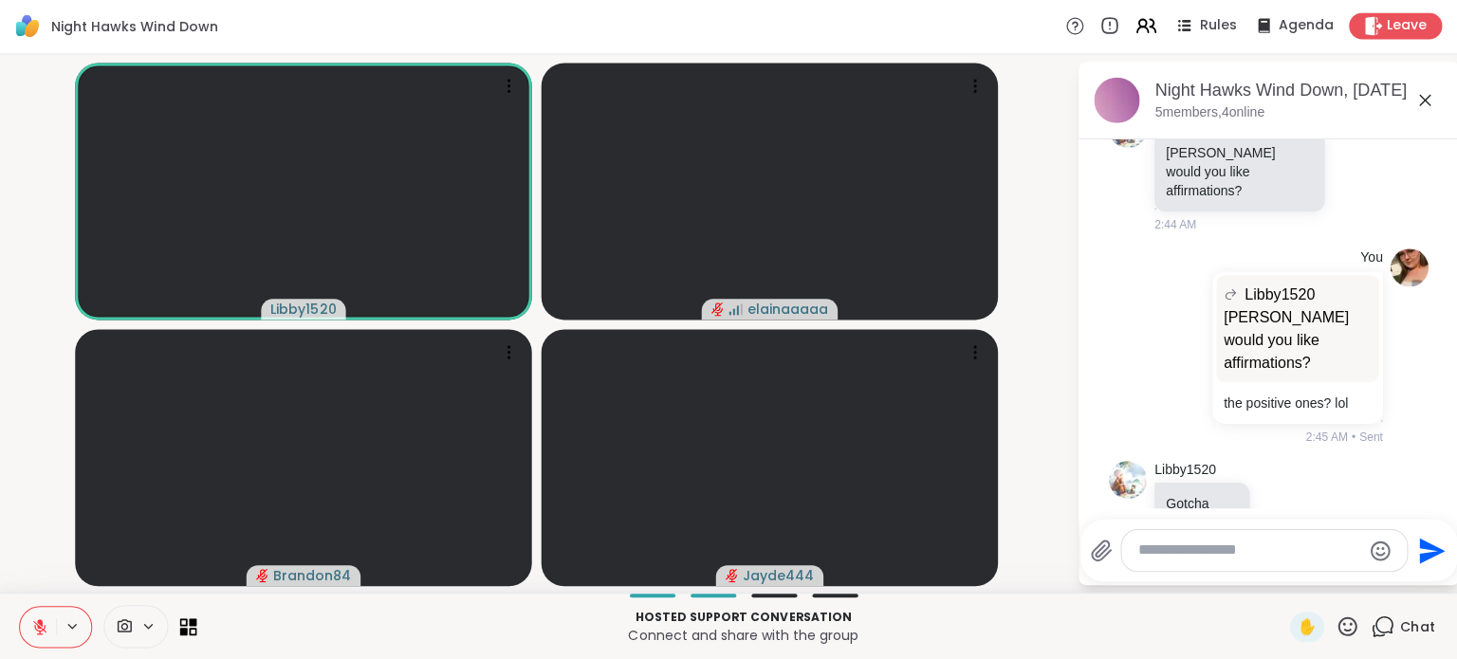
scroll to position [0, 9]
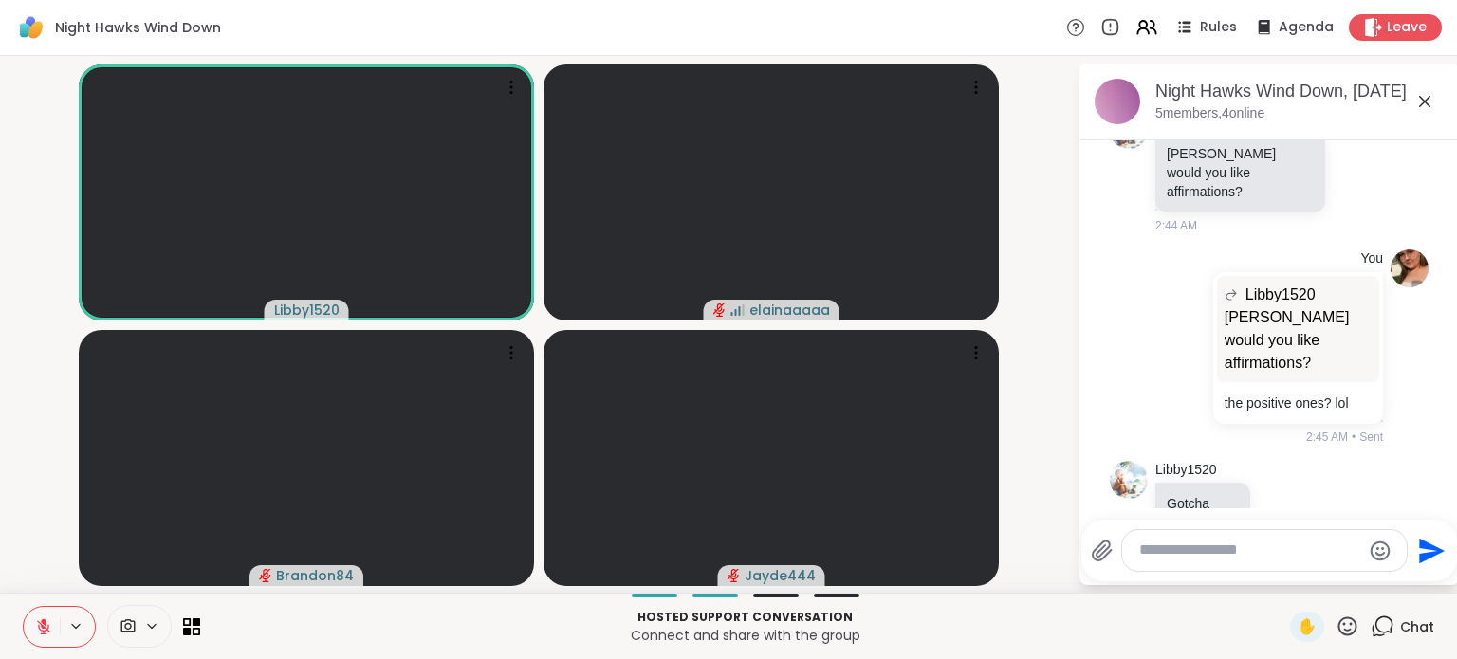
drag, startPoint x: 0, startPoint y: 310, endPoint x: 0, endPoint y: 322, distance: 11.4
click at [0, 322] on div "Libby1520 elainaaaaa Brandon84 Jayde444 Night Hawks Wind Down, [DATE] 5 members…" at bounding box center [728, 324] width 1457 height 537
click at [1371, 623] on icon at bounding box center [1383, 627] width 24 height 24
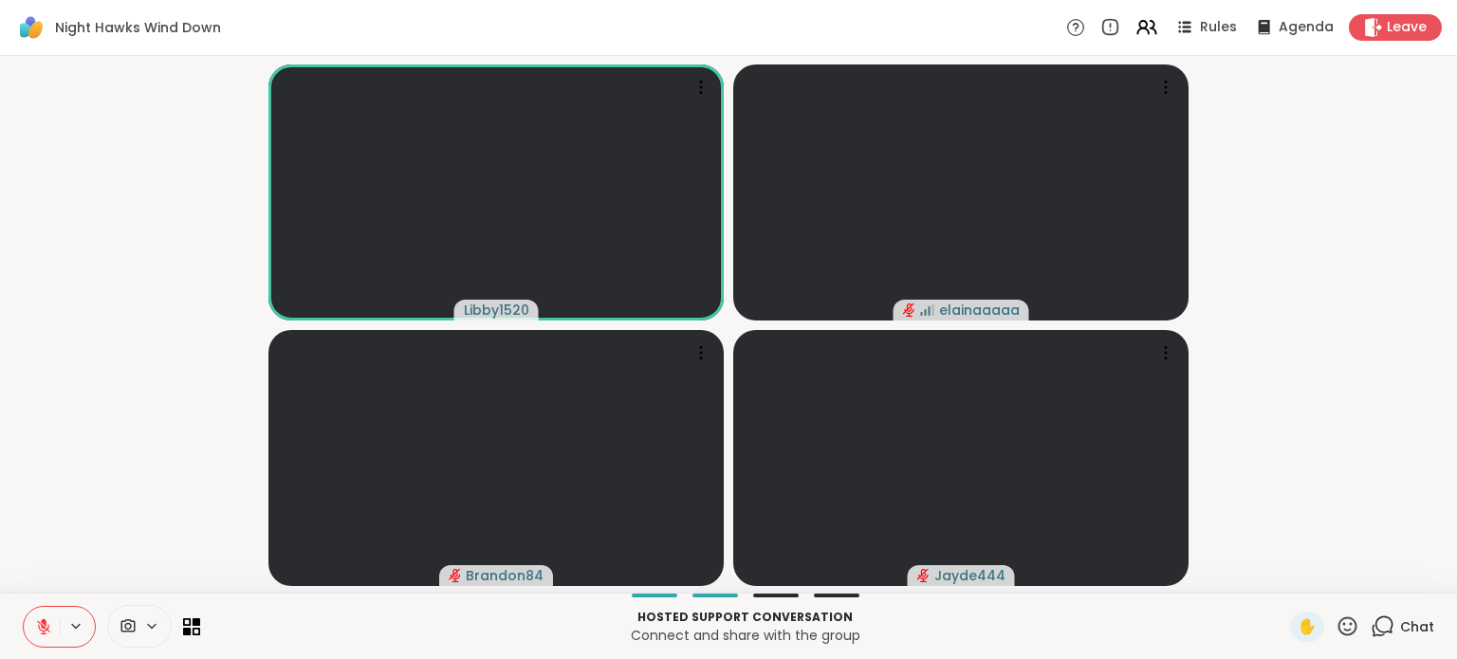
click at [1336, 629] on icon at bounding box center [1348, 627] width 24 height 24
click at [1282, 580] on span "❤️" at bounding box center [1291, 576] width 19 height 23
click at [1375, 633] on icon at bounding box center [1384, 625] width 18 height 17
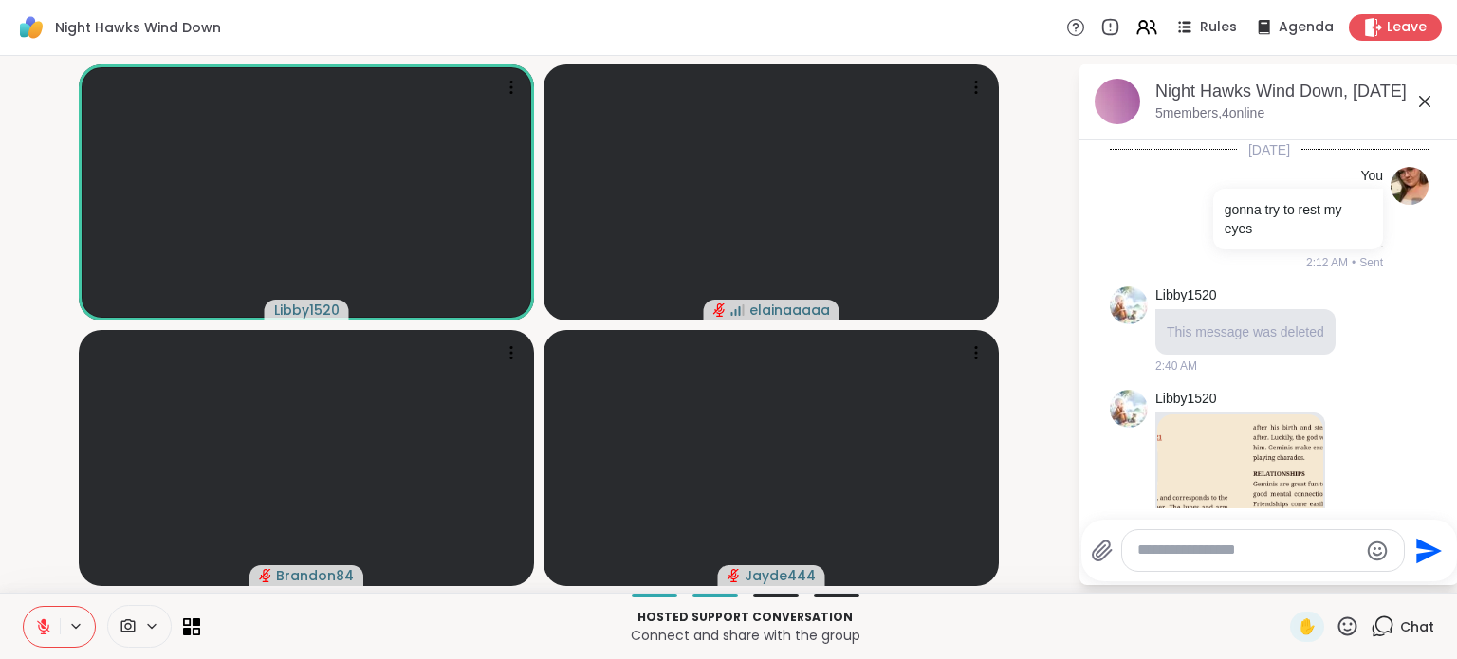
scroll to position [2055, 0]
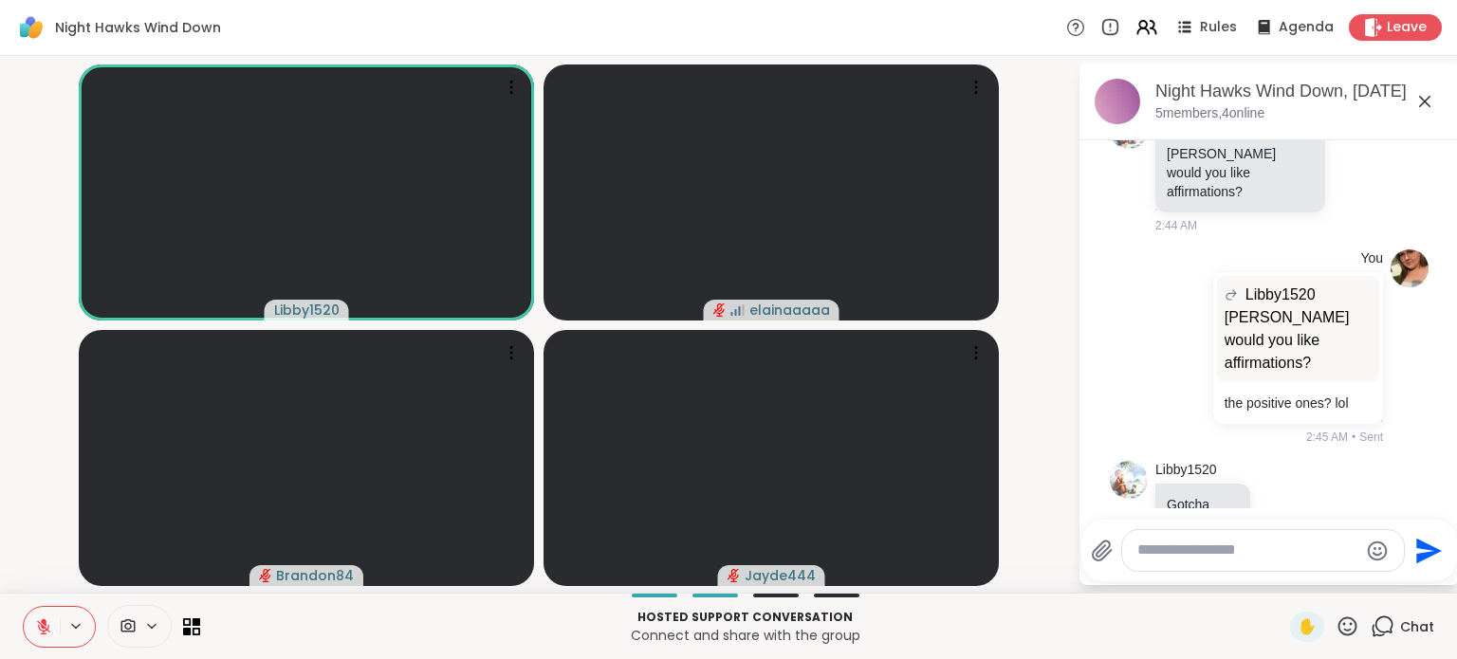
click at [1241, 563] on div at bounding box center [1263, 550] width 282 height 41
click at [1244, 551] on textarea "Type your message" at bounding box center [1247, 551] width 221 height 20
click at [1241, 552] on textarea "Type your message" at bounding box center [1247, 551] width 221 height 20
click at [1205, 548] on textarea "Type your message" at bounding box center [1247, 551] width 221 height 20
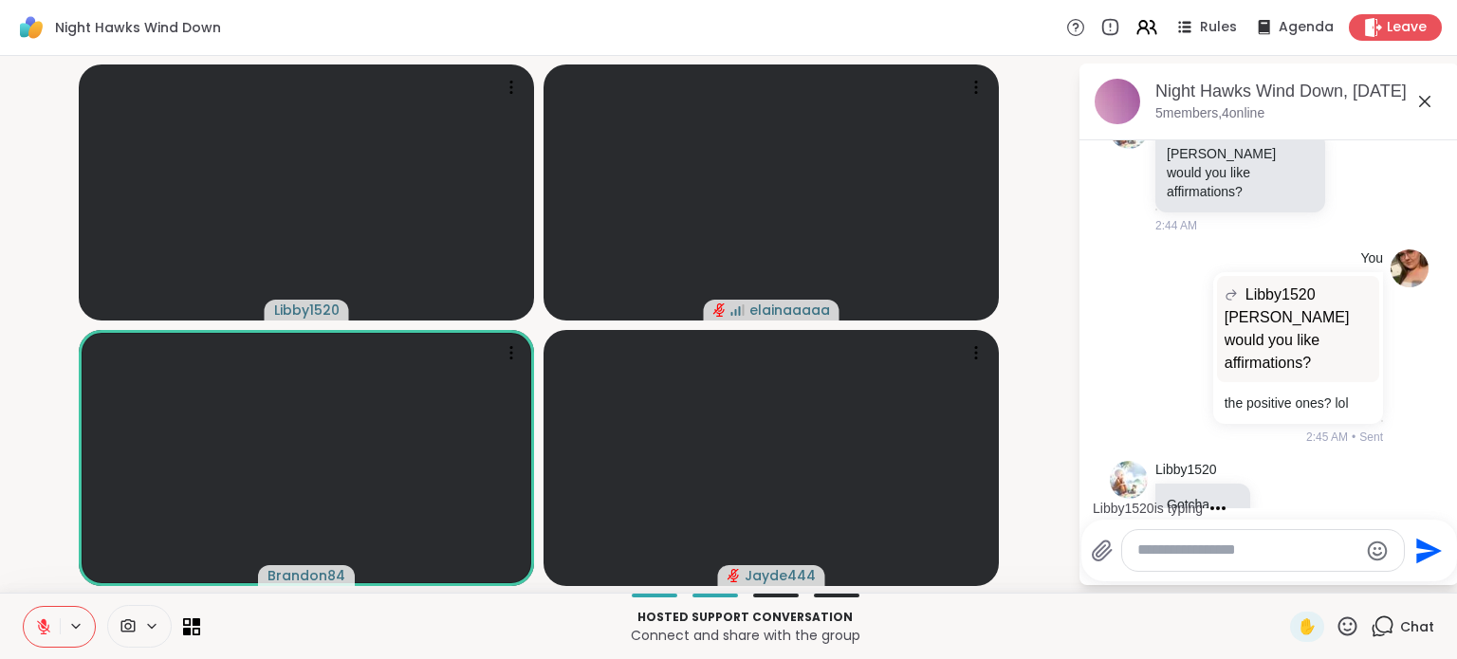
click at [1177, 545] on textarea "Type your message" at bounding box center [1247, 551] width 221 height 20
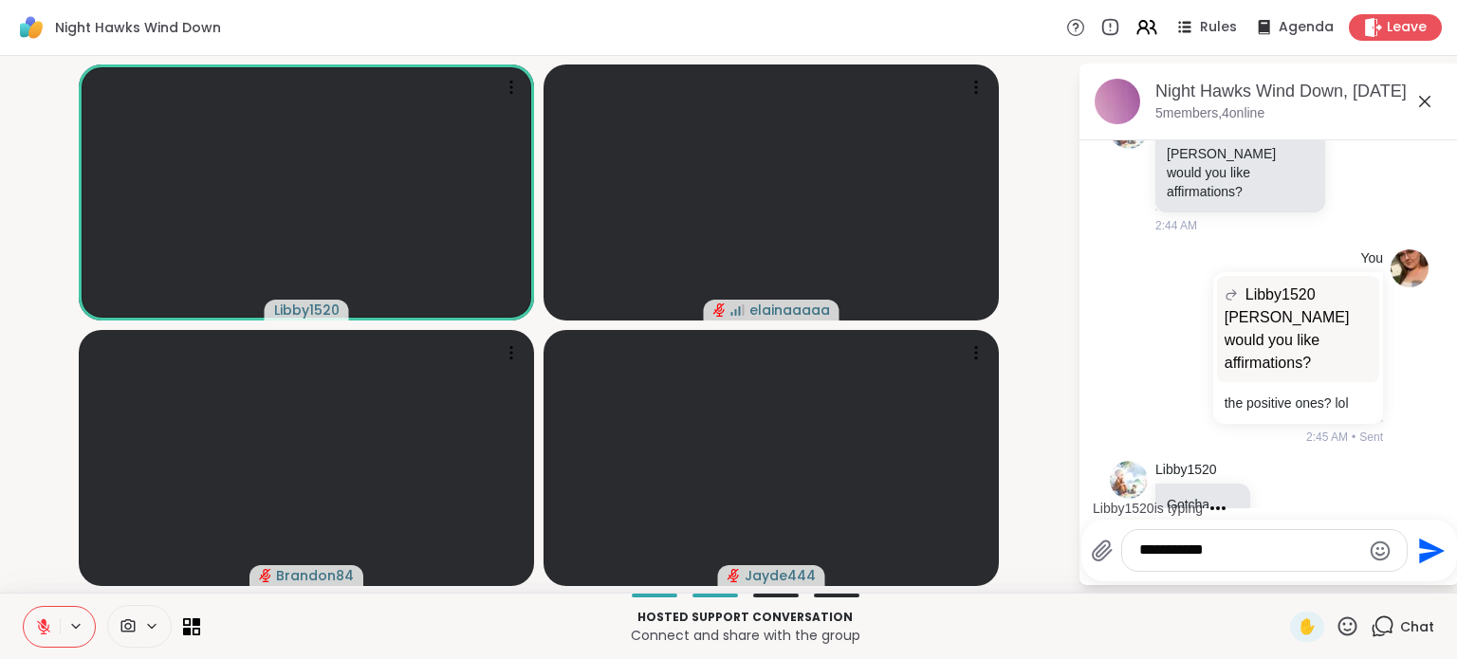
type textarea "**********"
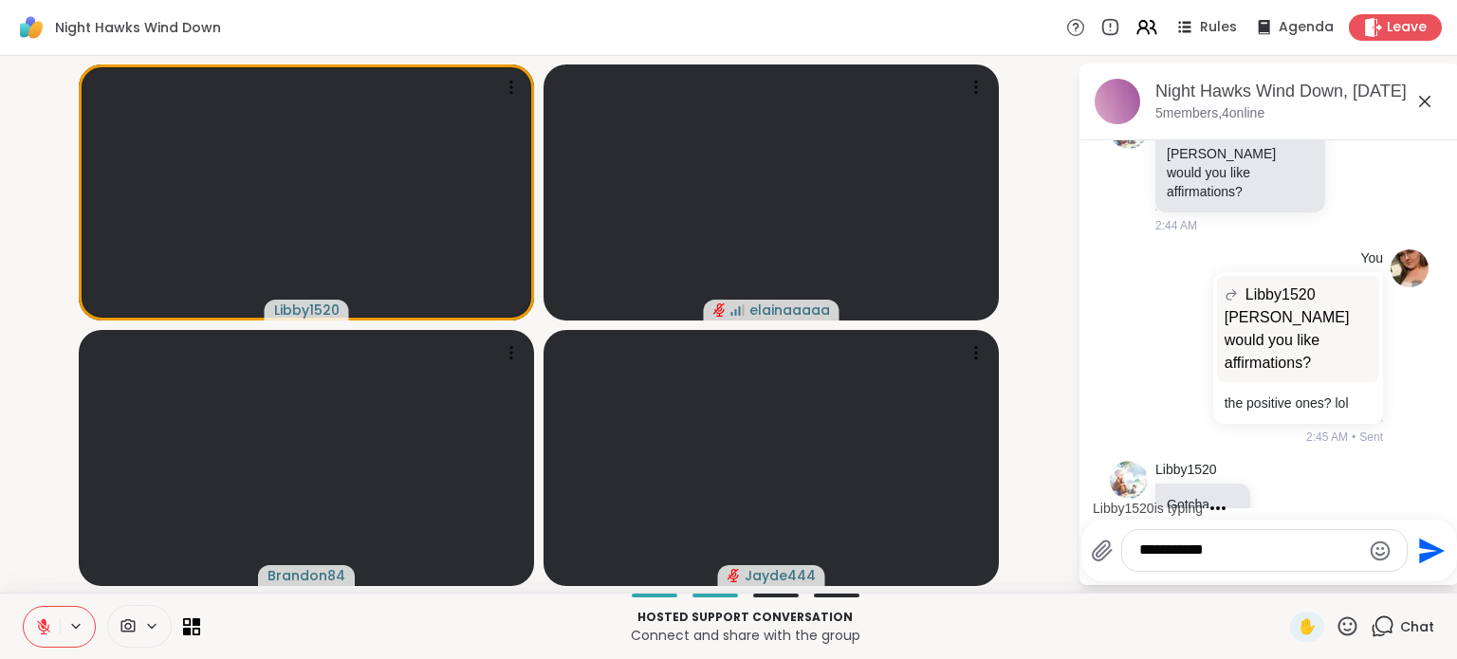
click at [1422, 542] on icon "Send" at bounding box center [1429, 551] width 30 height 30
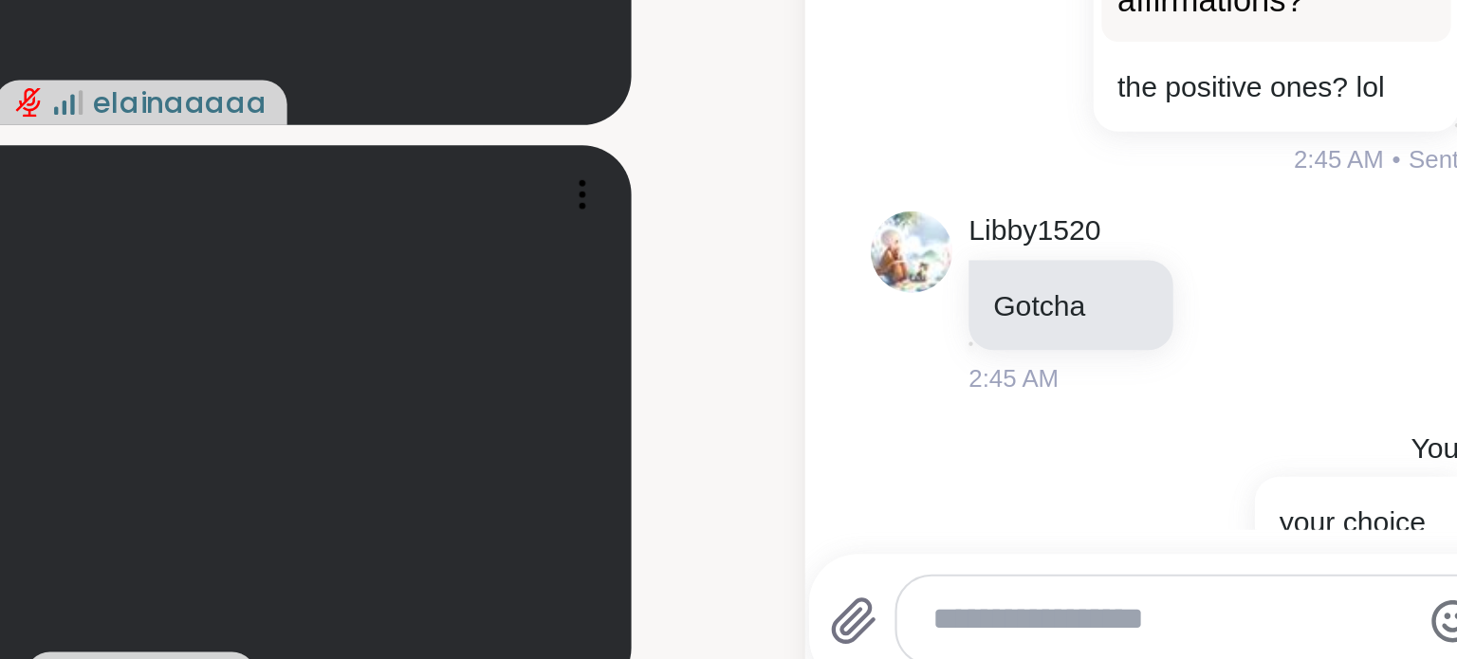
scroll to position [0, 9]
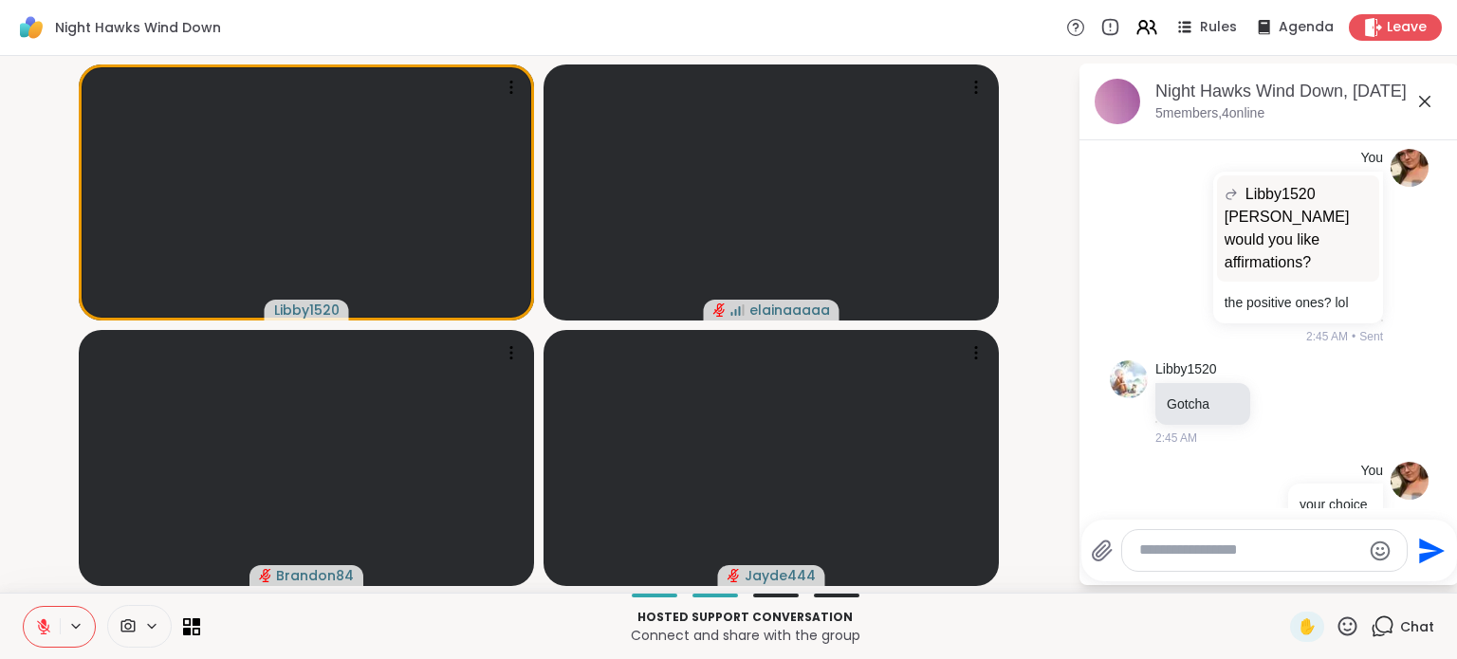
click at [34, 317] on video-player-container "Libby1520 elainaaaaa Brandon84 Jayde444" at bounding box center [538, 325] width 1055 height 522
click at [1152, 559] on textarea "Type your message" at bounding box center [1249, 551] width 221 height 20
type textarea "*****"
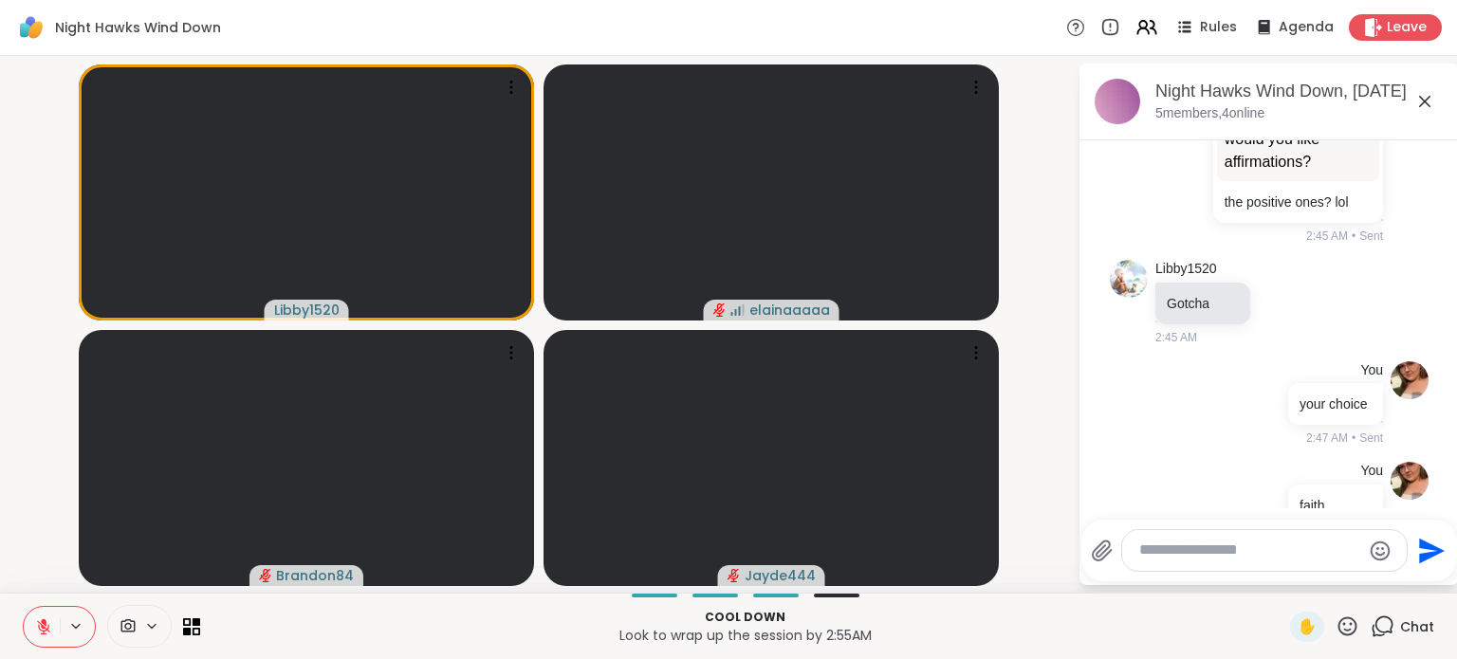
click at [1208, 548] on textarea "Type your message" at bounding box center [1249, 551] width 221 height 20
type textarea "**********"
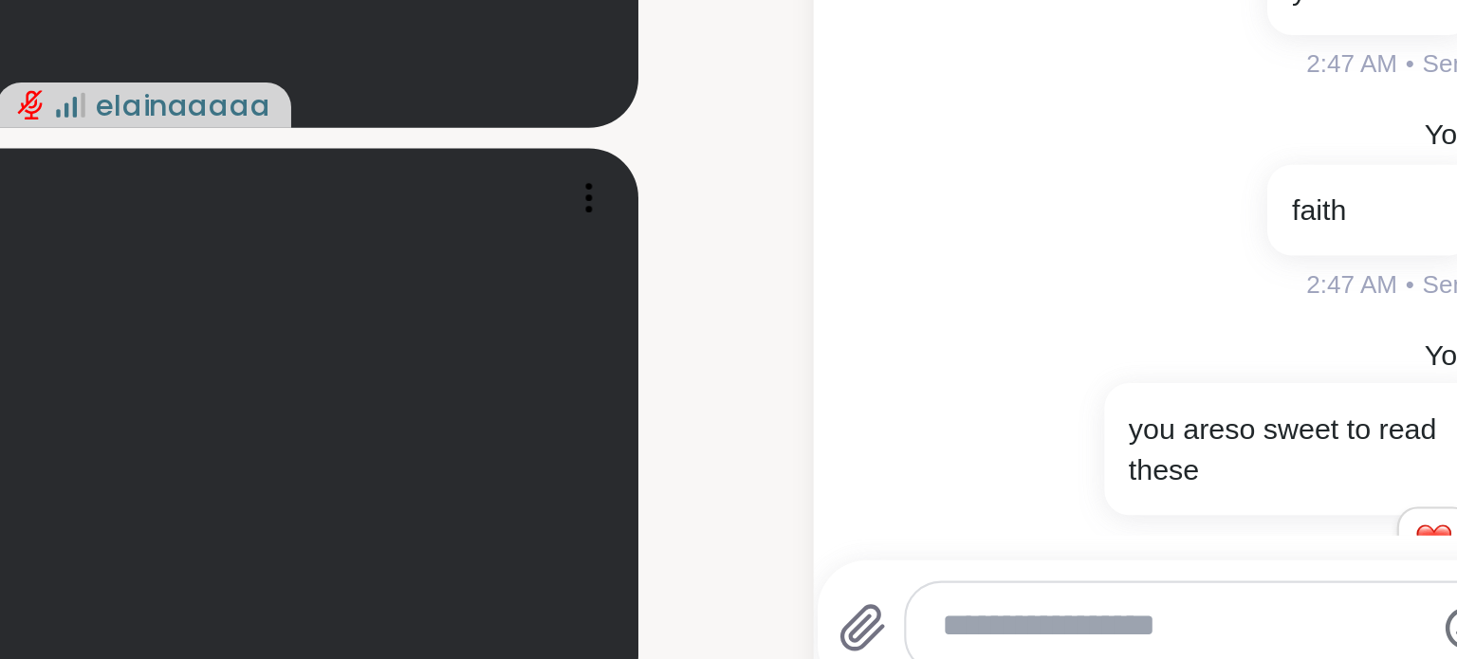
scroll to position [0, 9]
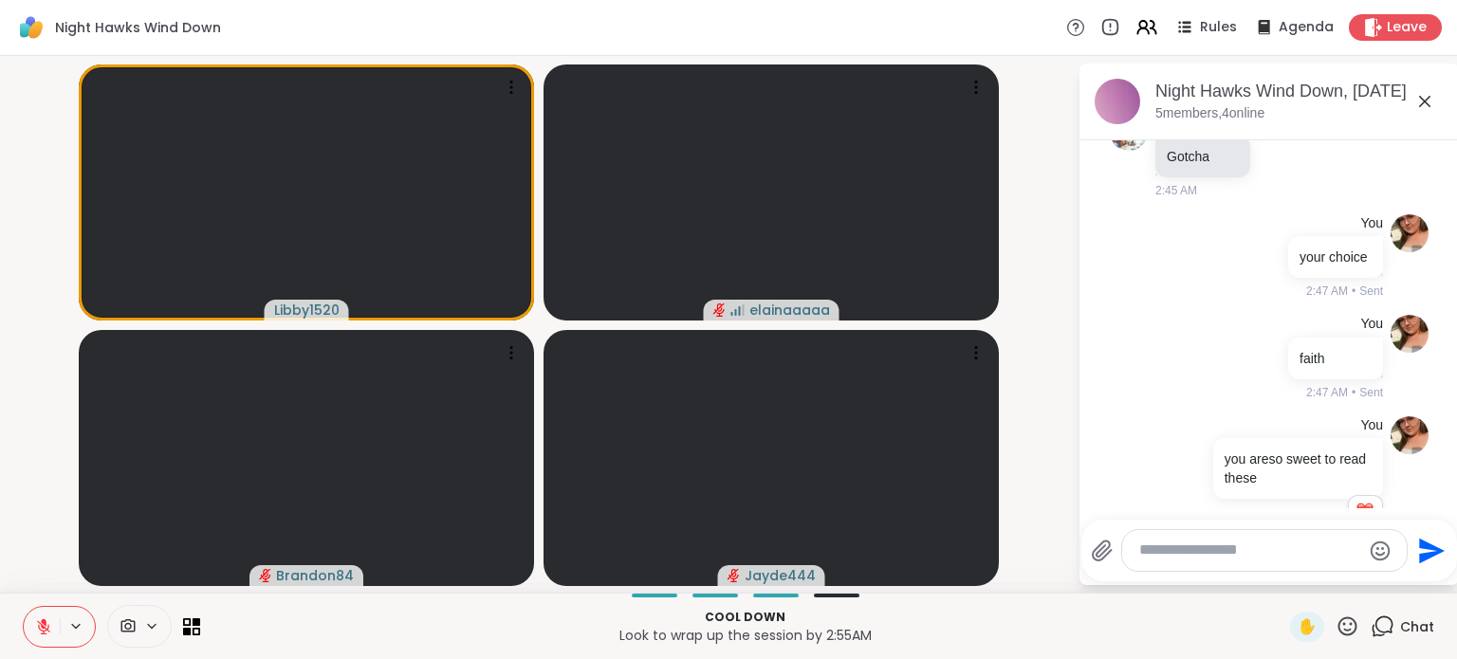
click at [32, 285] on video-player-container "Libby1520 elainaaaaa Brandon84 Jayde444" at bounding box center [538, 325] width 1055 height 522
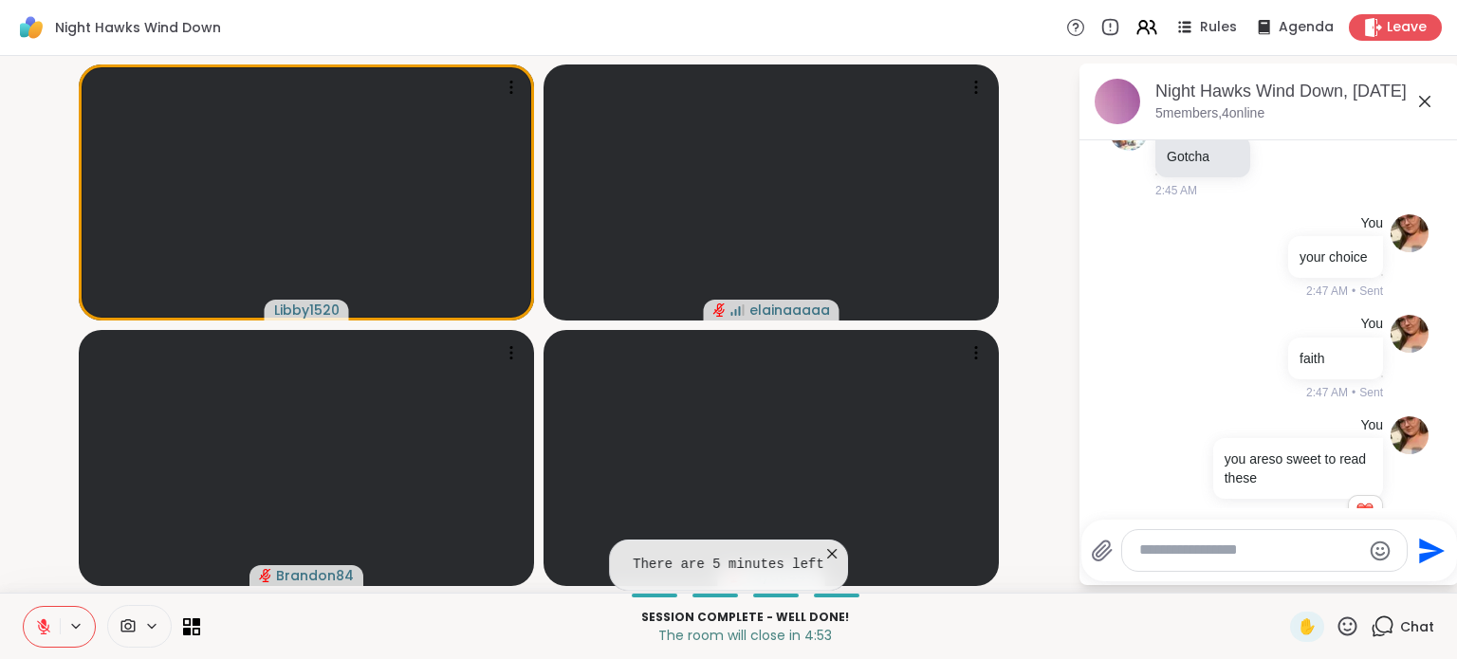
click at [1336, 632] on icon at bounding box center [1348, 627] width 24 height 24
click at [1276, 577] on div "❤️" at bounding box center [1292, 577] width 34 height 30
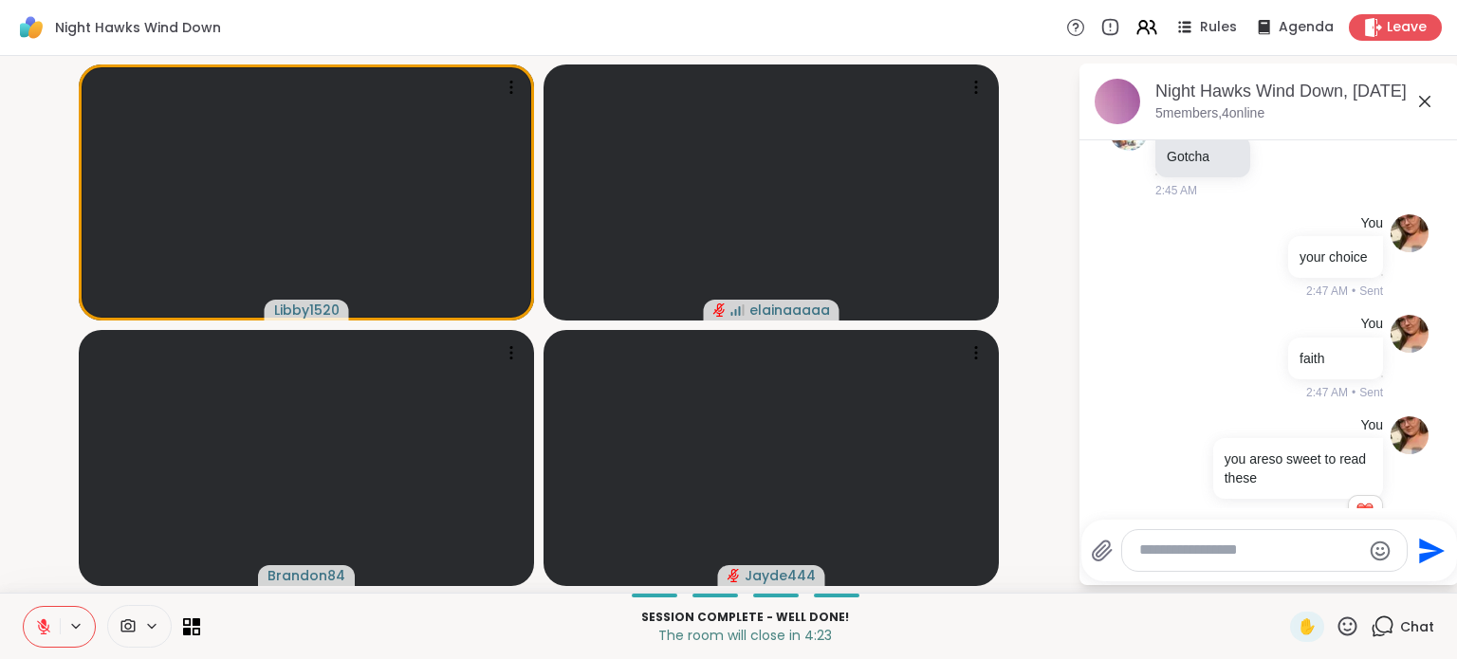
click at [1207, 546] on textarea "Type your message" at bounding box center [1249, 551] width 221 height 20
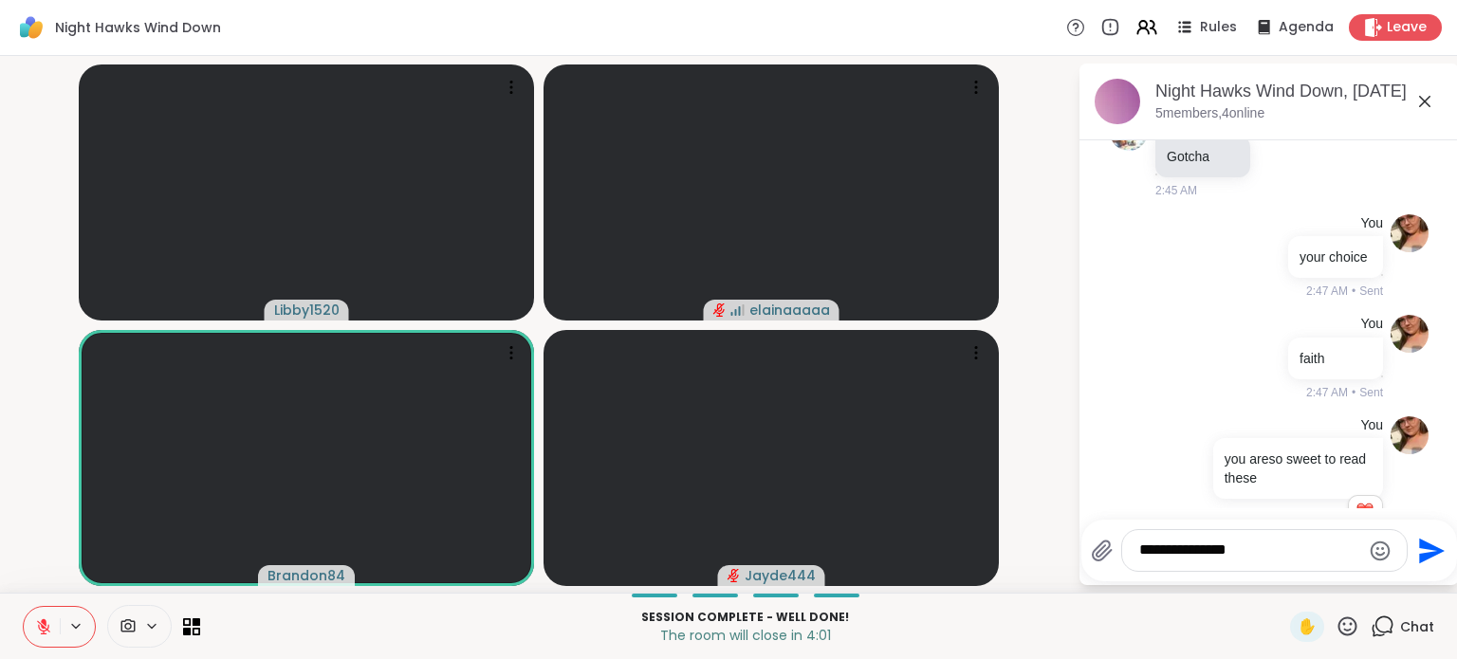
type textarea "**********"
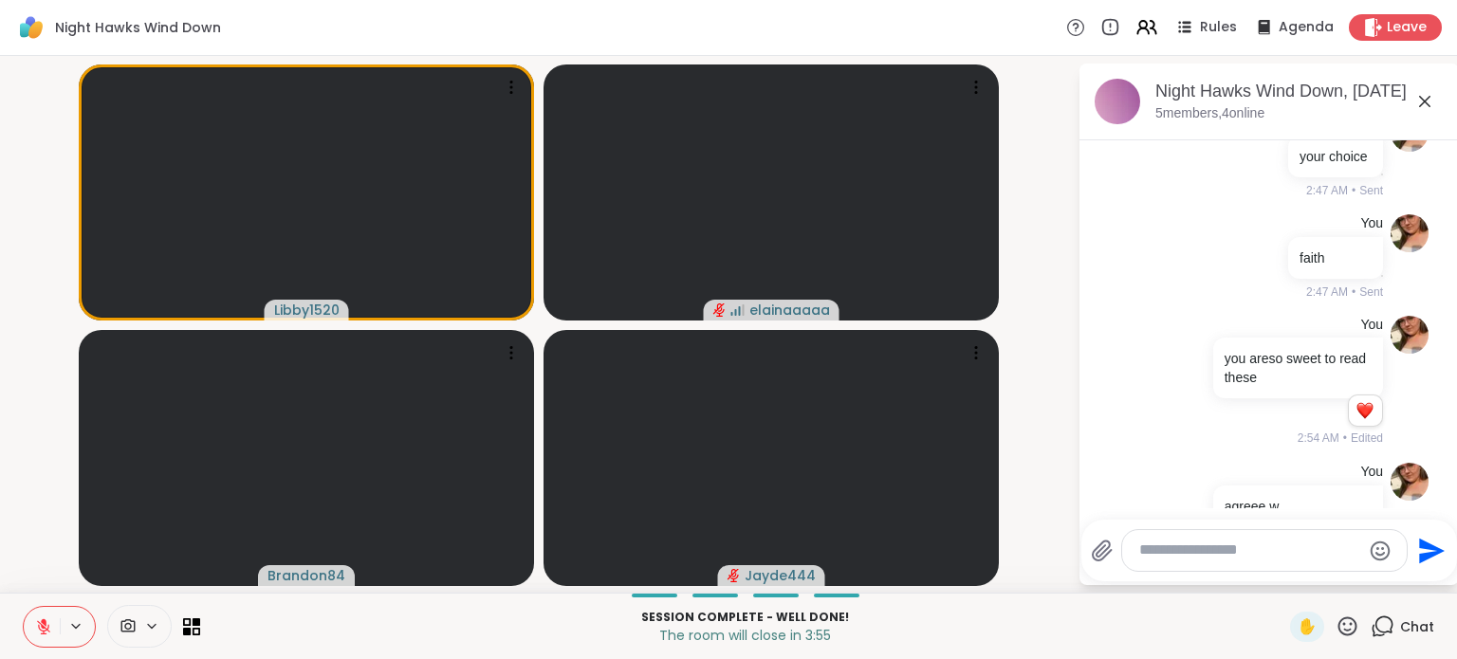
click at [0, 182] on div "Libby1520 elainaaaaa Brandon84 Jayde444 Night Hawks Wind Down, [DATE] 5 members…" at bounding box center [728, 324] width 1457 height 537
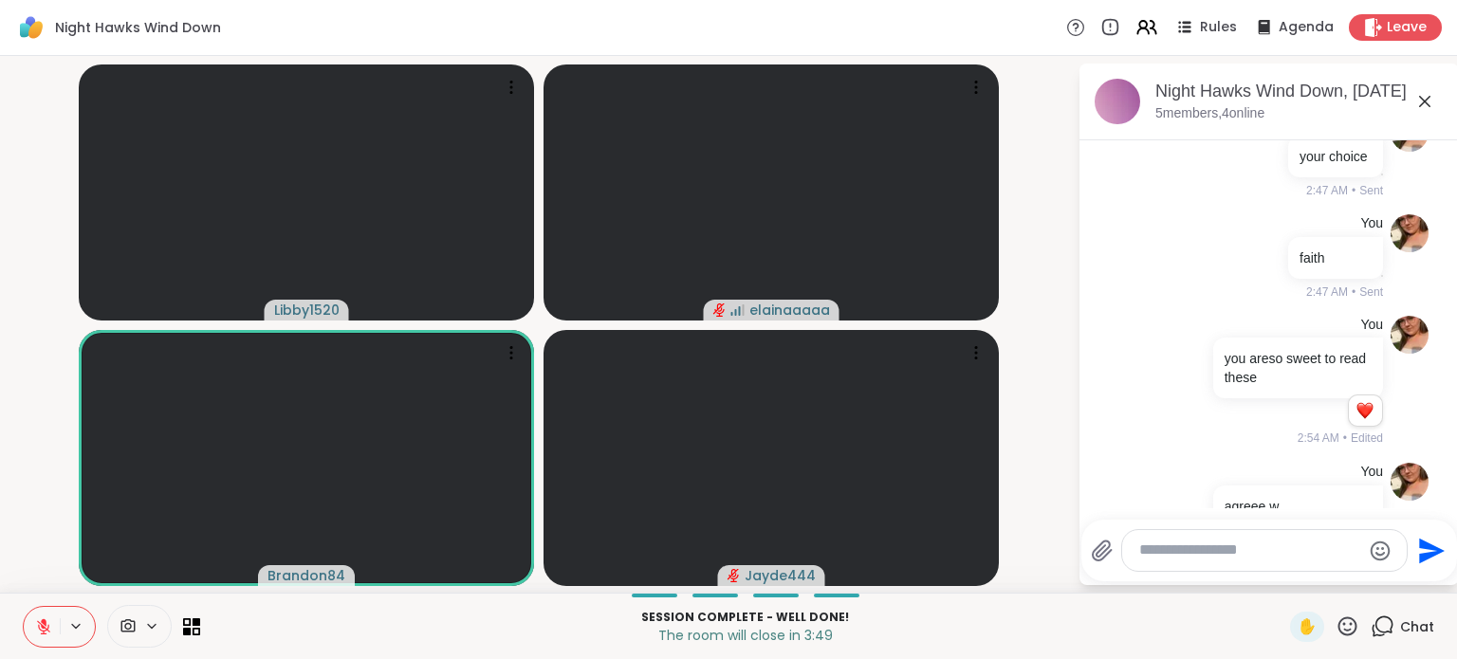
click at [1336, 631] on icon at bounding box center [1348, 627] width 24 height 24
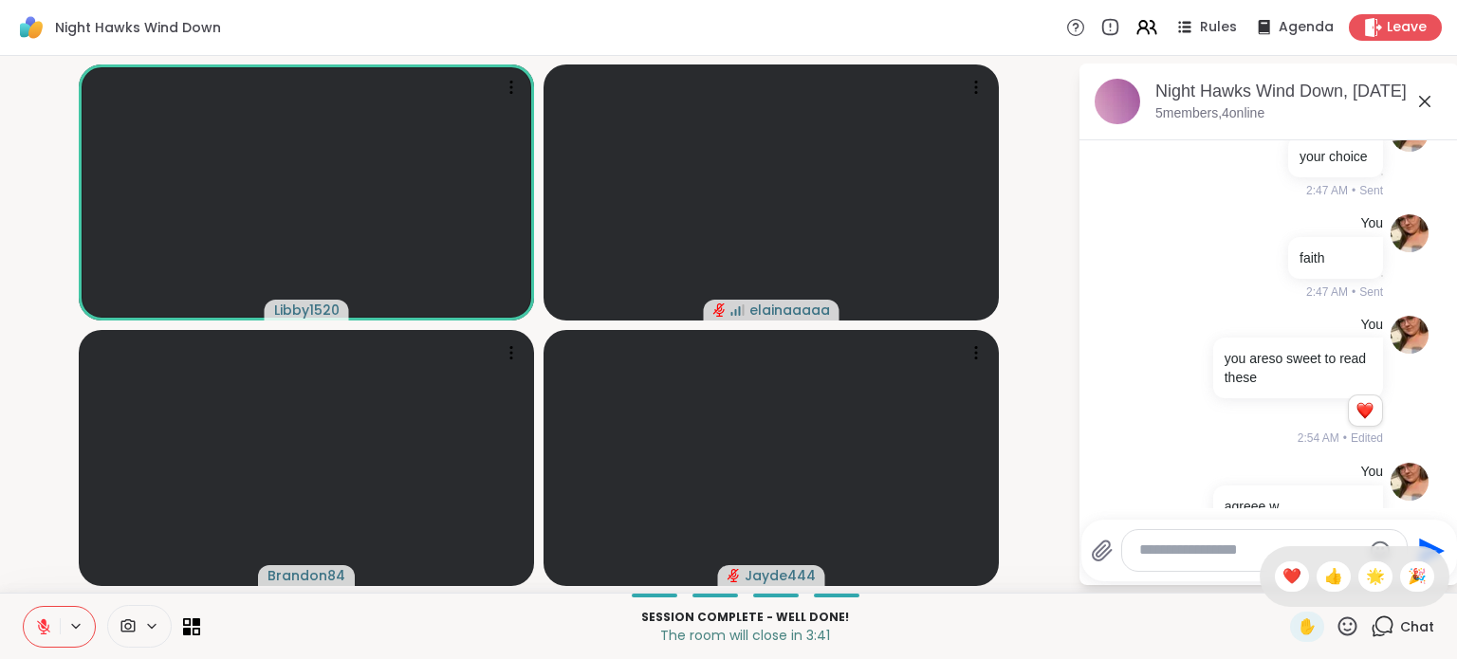
click at [1176, 553] on textarea "Type your message" at bounding box center [1249, 551] width 221 height 20
click at [25, 631] on button at bounding box center [42, 627] width 36 height 40
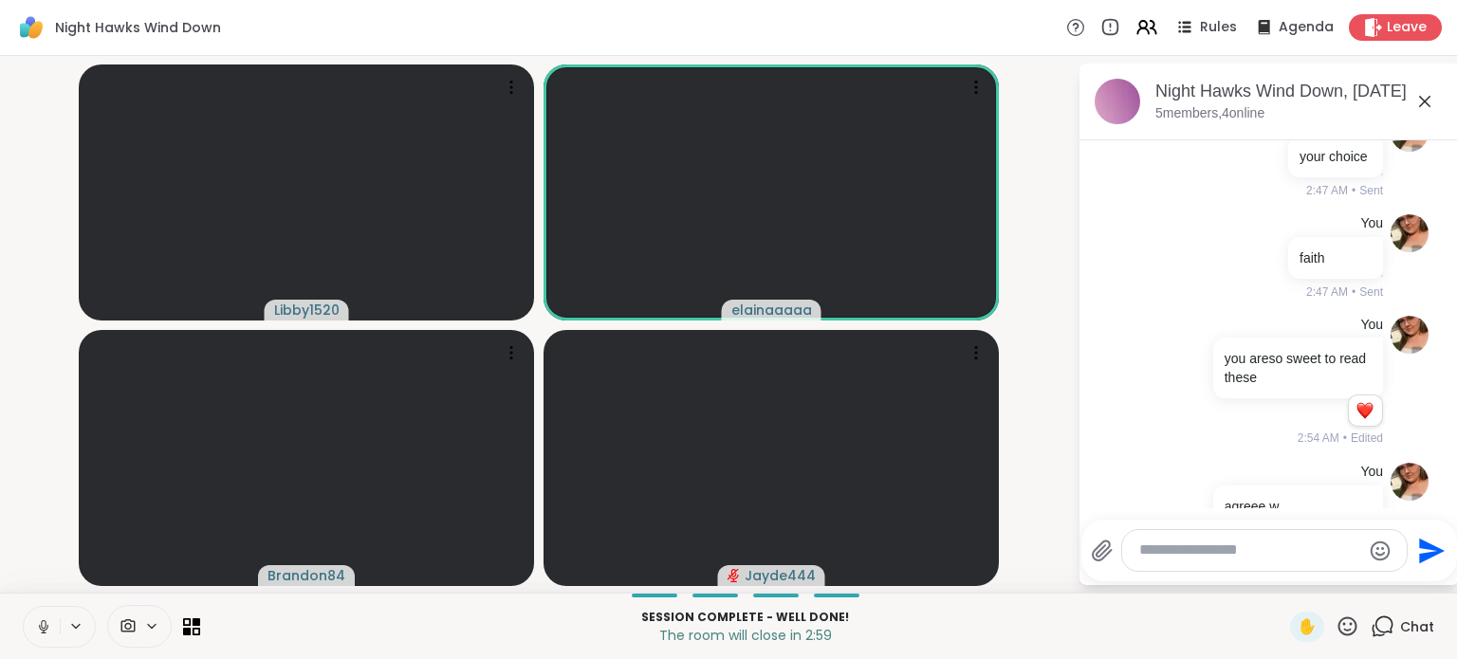
click at [1233, 550] on textarea "Type your message" at bounding box center [1249, 551] width 221 height 20
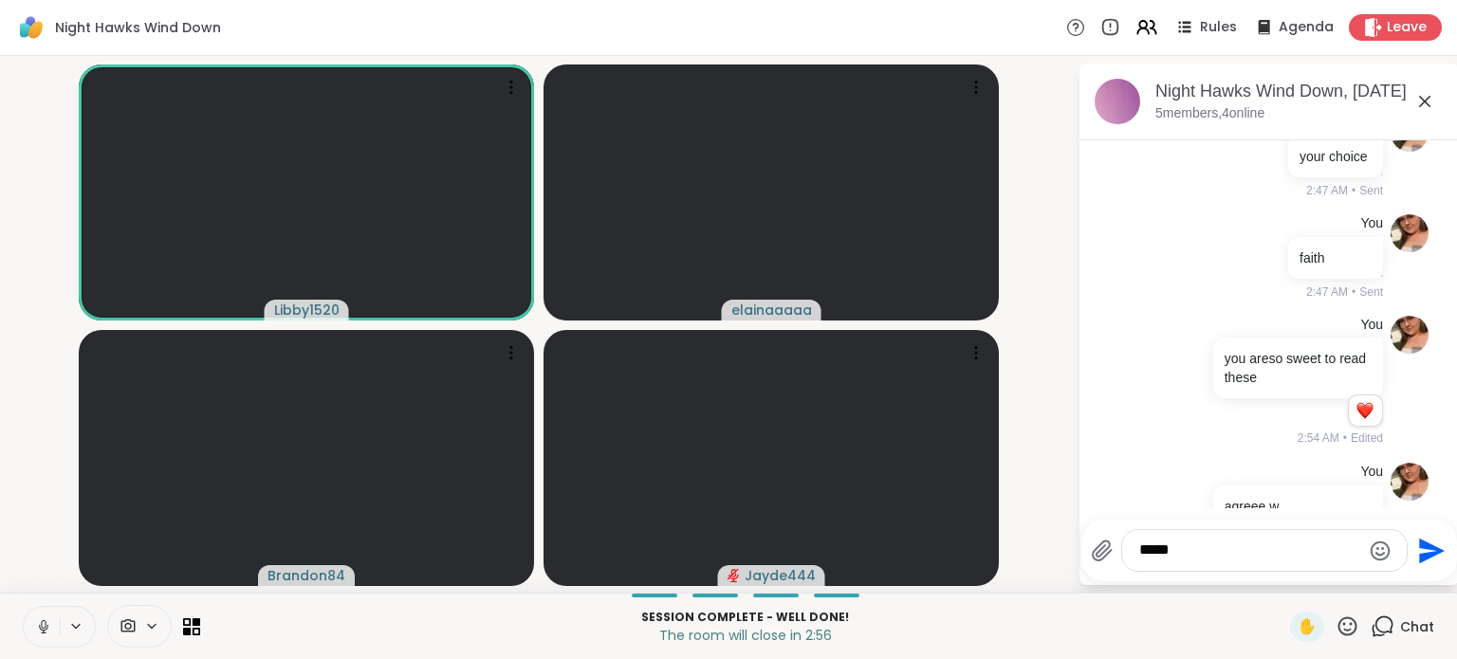
type textarea "******"
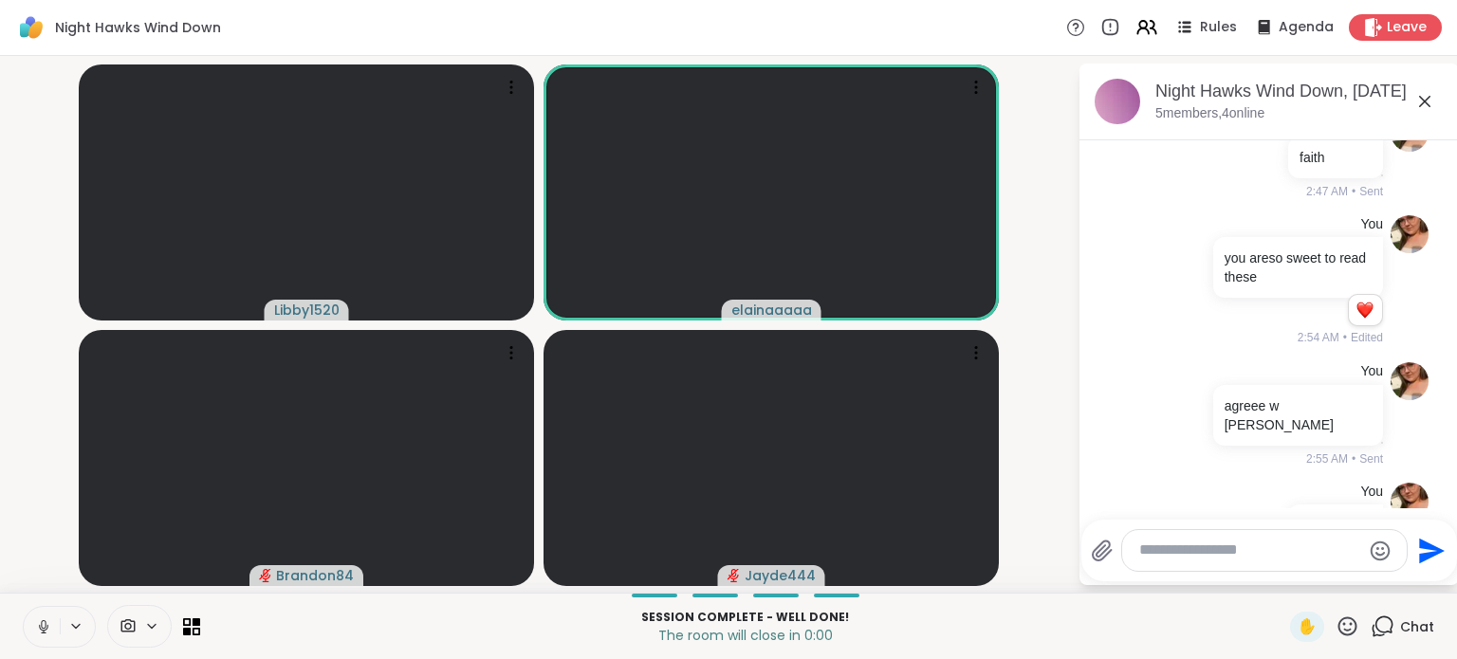
scroll to position [0, 0]
